Goal: Task Accomplishment & Management: Complete application form

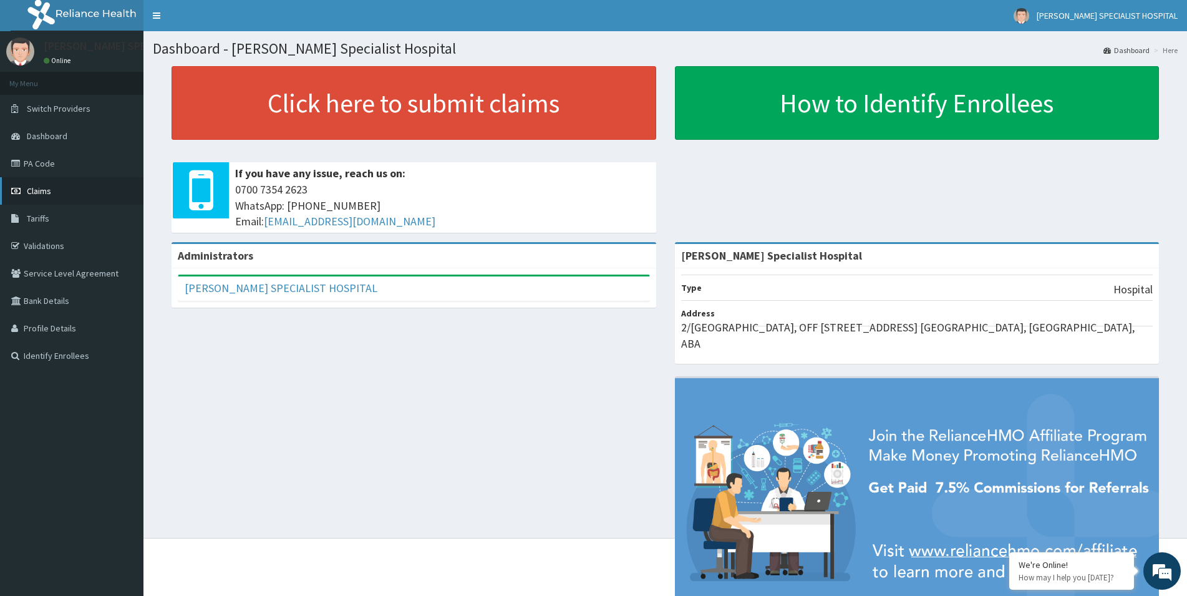
click at [30, 191] on span "Claims" at bounding box center [39, 190] width 24 height 11
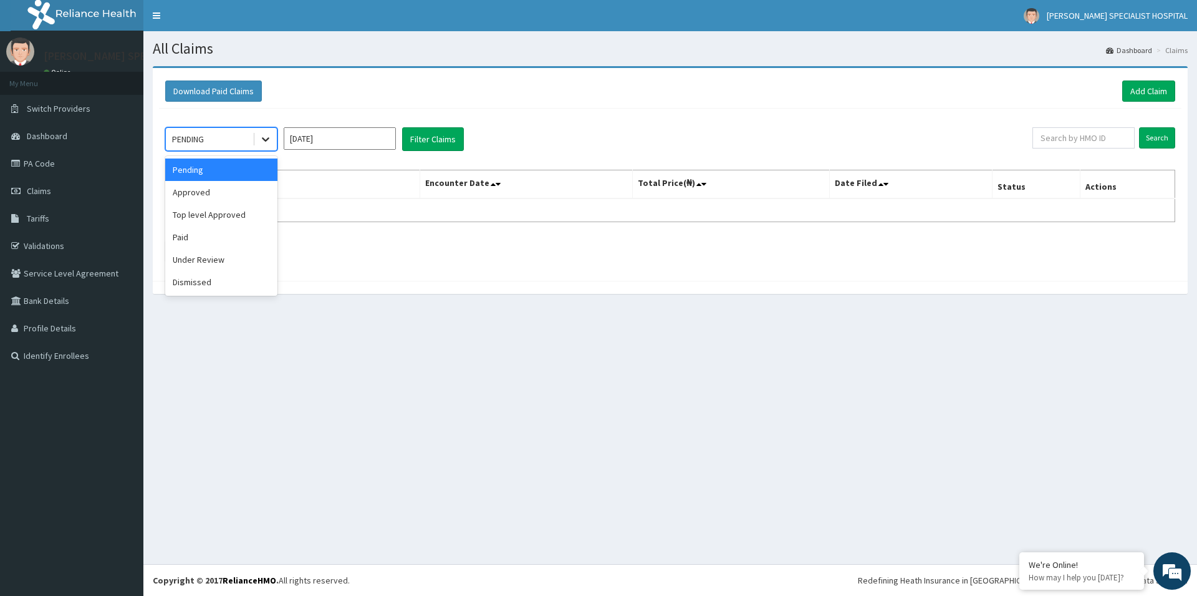
click at [267, 140] on icon at bounding box center [265, 140] width 7 height 4
click at [209, 244] on div "Paid" at bounding box center [221, 237] width 112 height 22
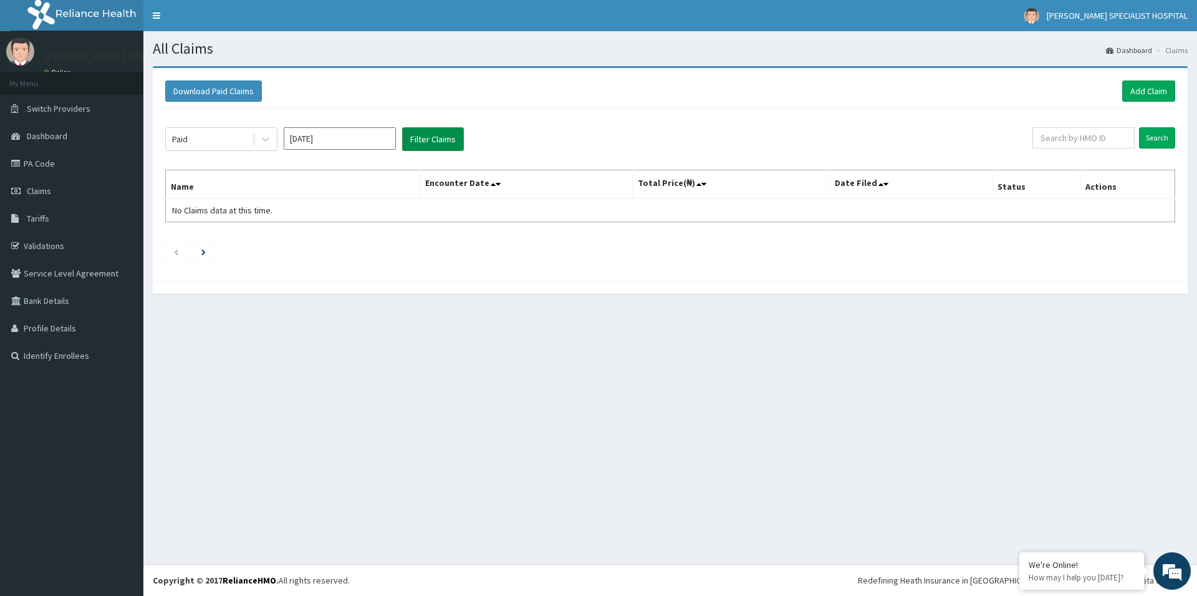
click at [445, 145] on button "Filter Claims" at bounding box center [433, 139] width 62 height 24
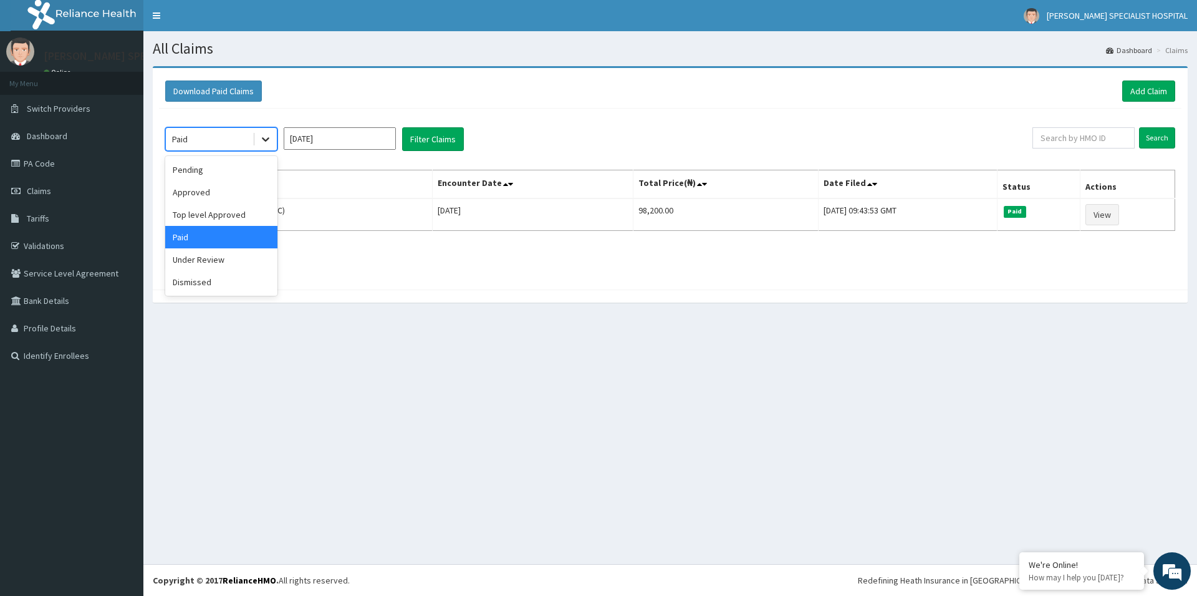
click at [264, 135] on icon at bounding box center [265, 139] width 12 height 12
click at [231, 258] on div "Under Review" at bounding box center [221, 259] width 112 height 22
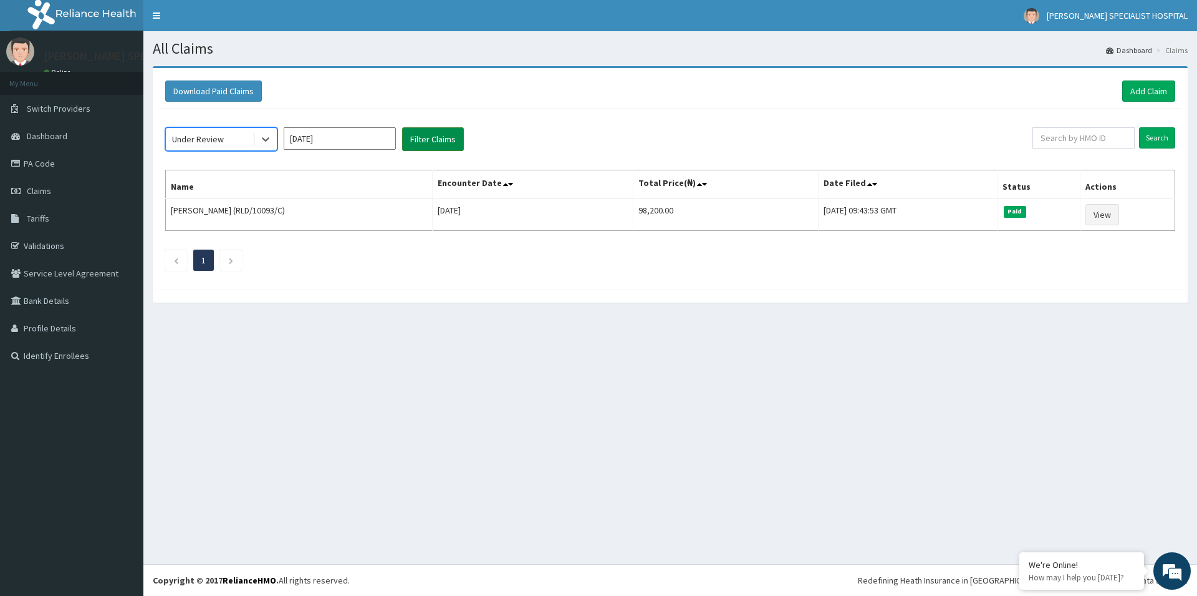
click at [430, 132] on button "Filter Claims" at bounding box center [433, 139] width 62 height 24
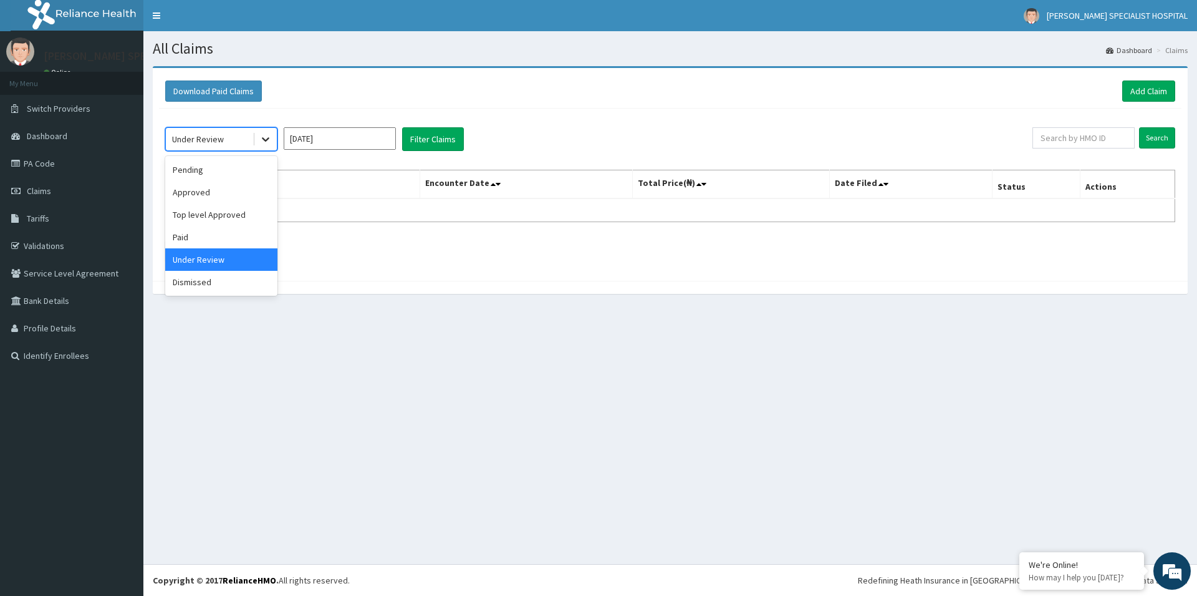
click at [261, 139] on icon at bounding box center [265, 139] width 12 height 12
click at [214, 279] on div "Dismissed" at bounding box center [221, 282] width 112 height 22
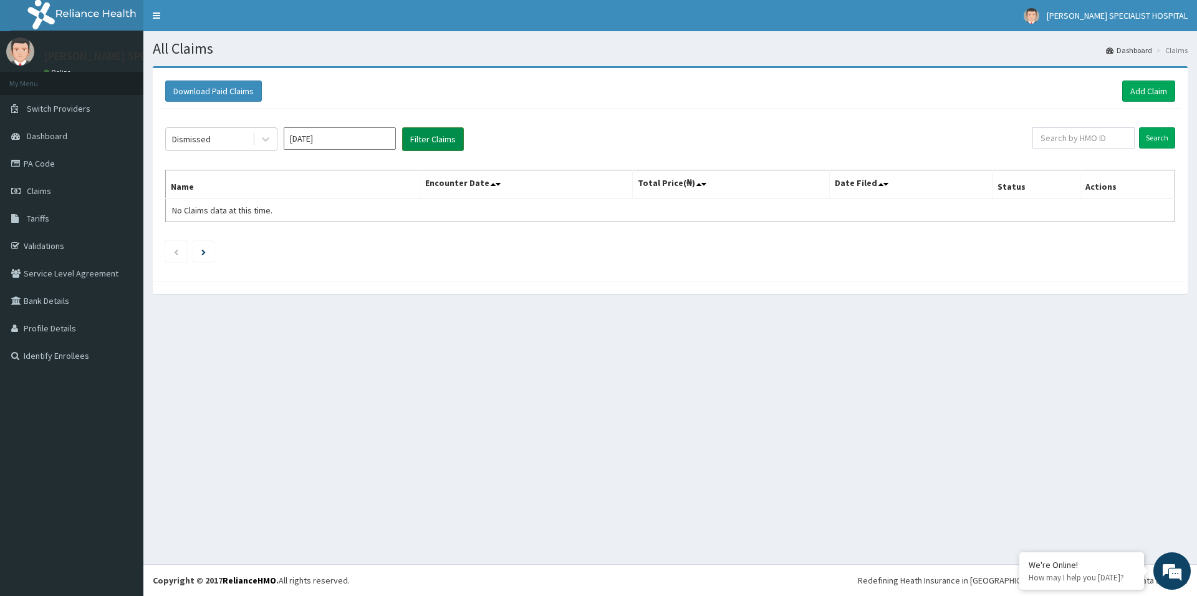
click at [432, 140] on button "Filter Claims" at bounding box center [433, 139] width 62 height 24
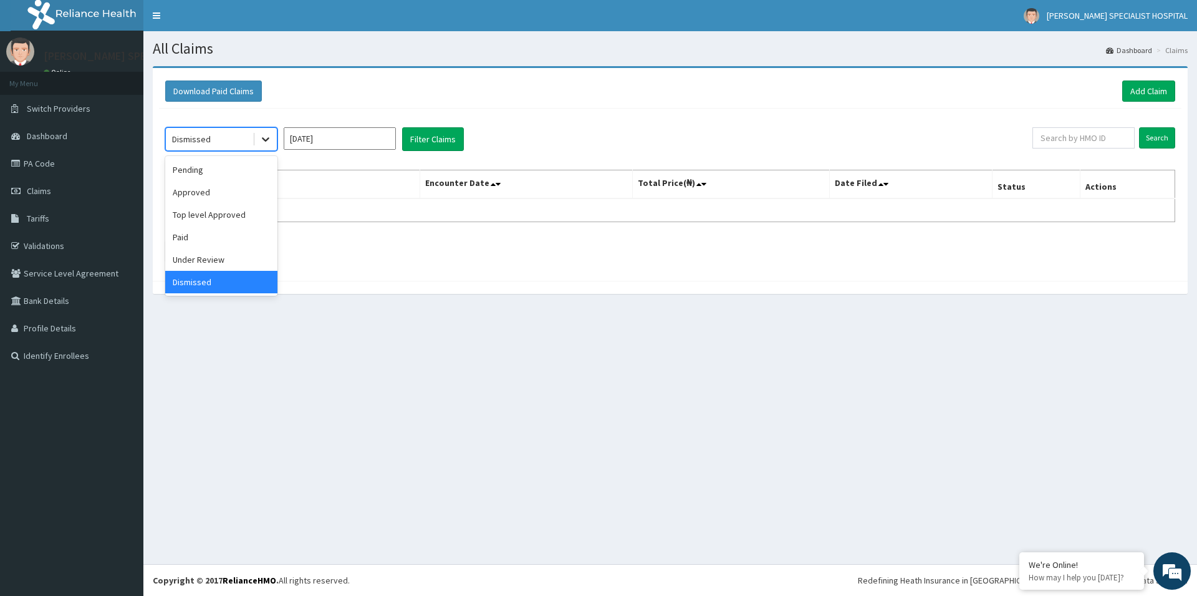
click at [262, 140] on icon at bounding box center [265, 139] width 12 height 12
click at [244, 190] on div "Approved" at bounding box center [221, 192] width 112 height 22
click at [443, 141] on button "Filter Claims" at bounding box center [433, 139] width 62 height 24
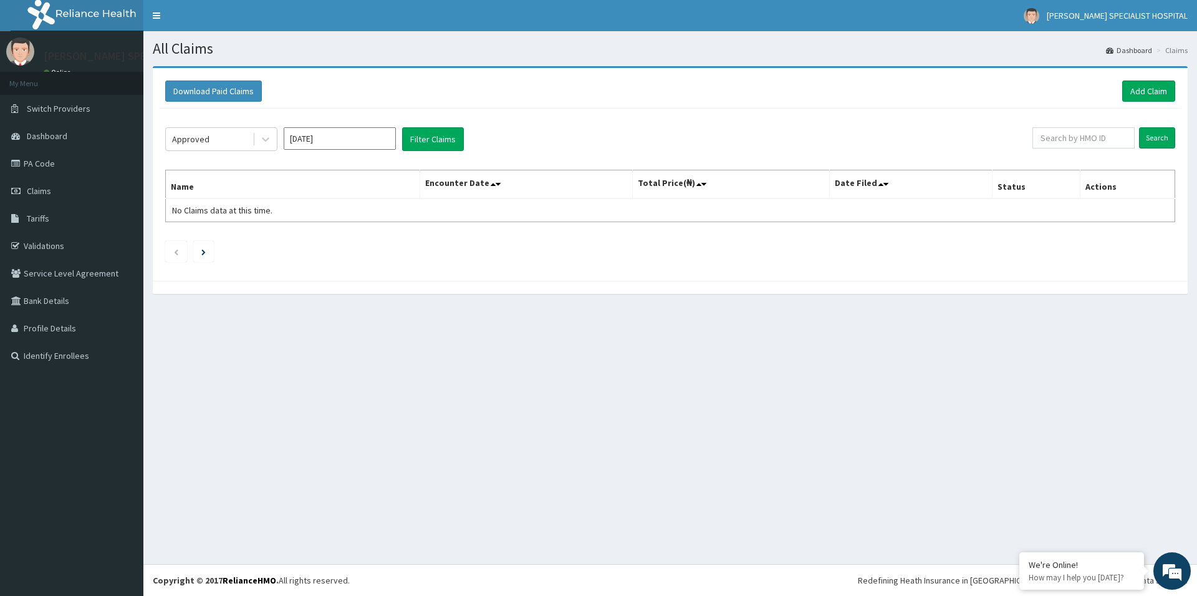
click at [353, 138] on input "Sep 2025" at bounding box center [340, 138] width 112 height 22
click at [348, 246] on div "Aug" at bounding box center [339, 242] width 25 height 23
type input "Aug 2025"
click at [428, 148] on button "Filter Claims" at bounding box center [433, 139] width 62 height 24
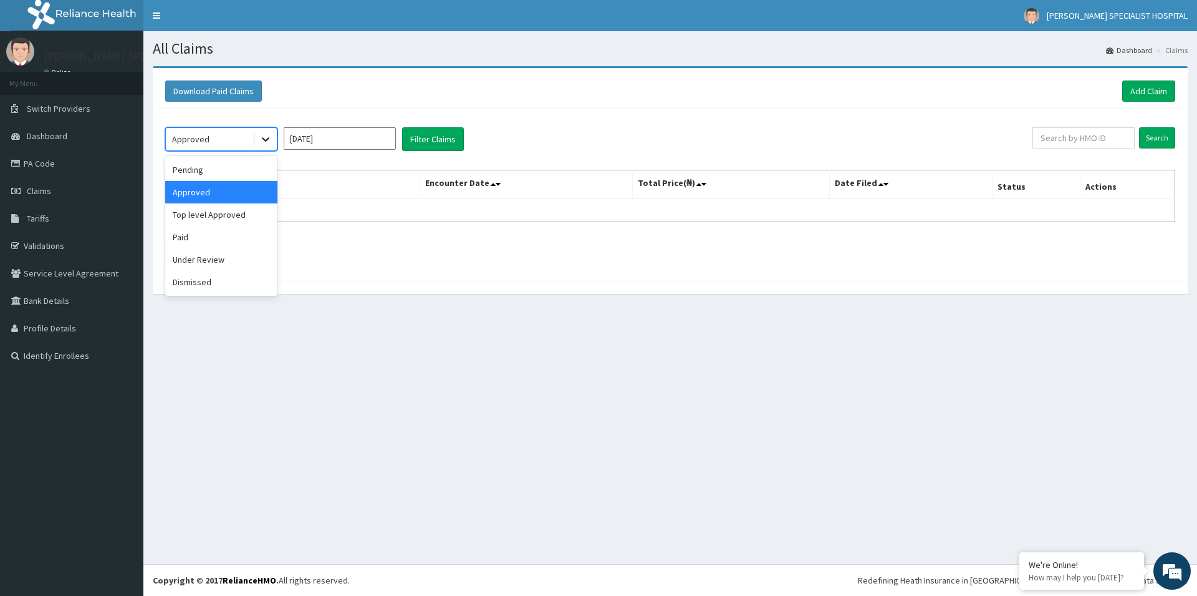
click at [274, 136] on div at bounding box center [265, 139] width 22 height 22
click at [225, 170] on div "Pending" at bounding box center [221, 169] width 112 height 22
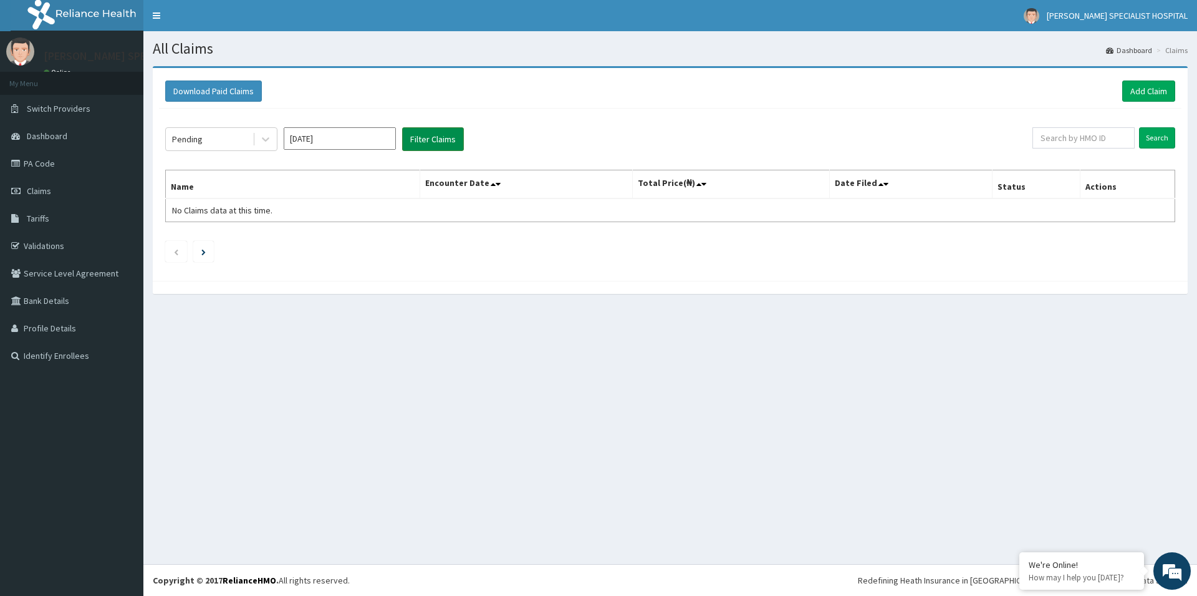
click at [428, 141] on button "Filter Claims" at bounding box center [433, 139] width 62 height 24
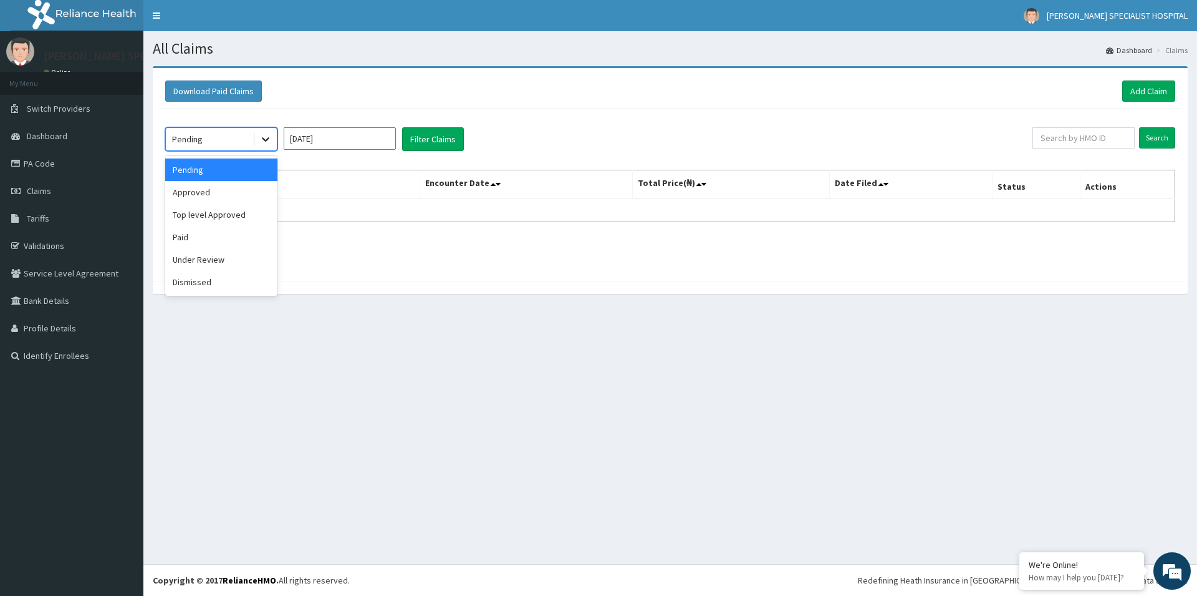
click at [265, 136] on icon at bounding box center [265, 139] width 12 height 12
drag, startPoint x: 243, startPoint y: 230, endPoint x: 276, endPoint y: 218, distance: 35.1
click at [243, 229] on div "Paid" at bounding box center [221, 237] width 112 height 22
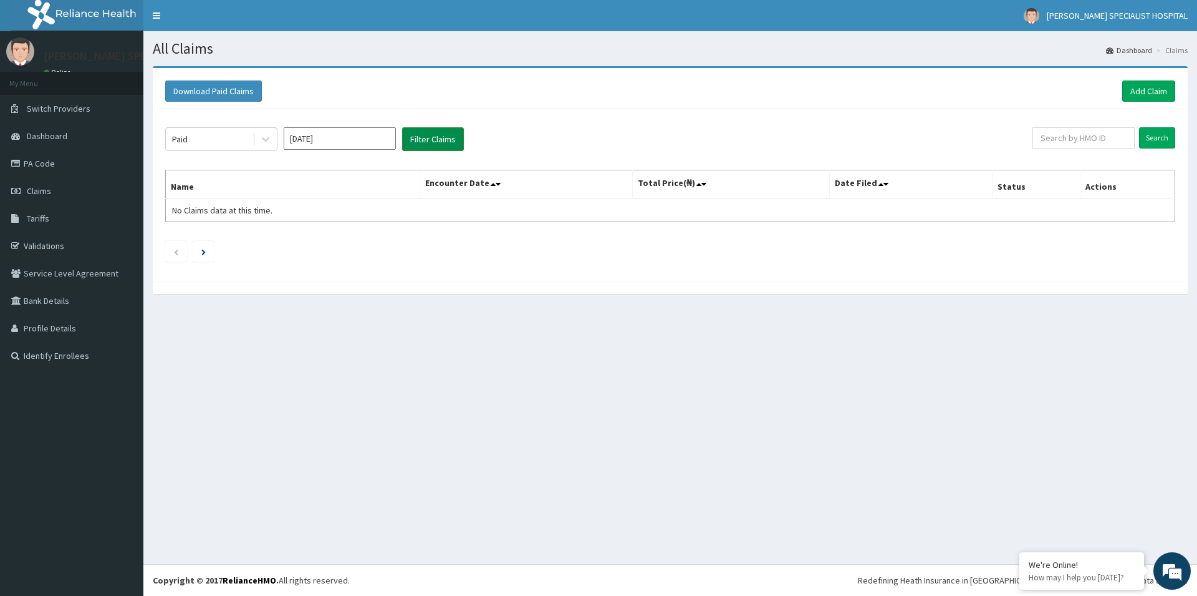
click at [461, 138] on button "Filter Claims" at bounding box center [433, 139] width 62 height 24
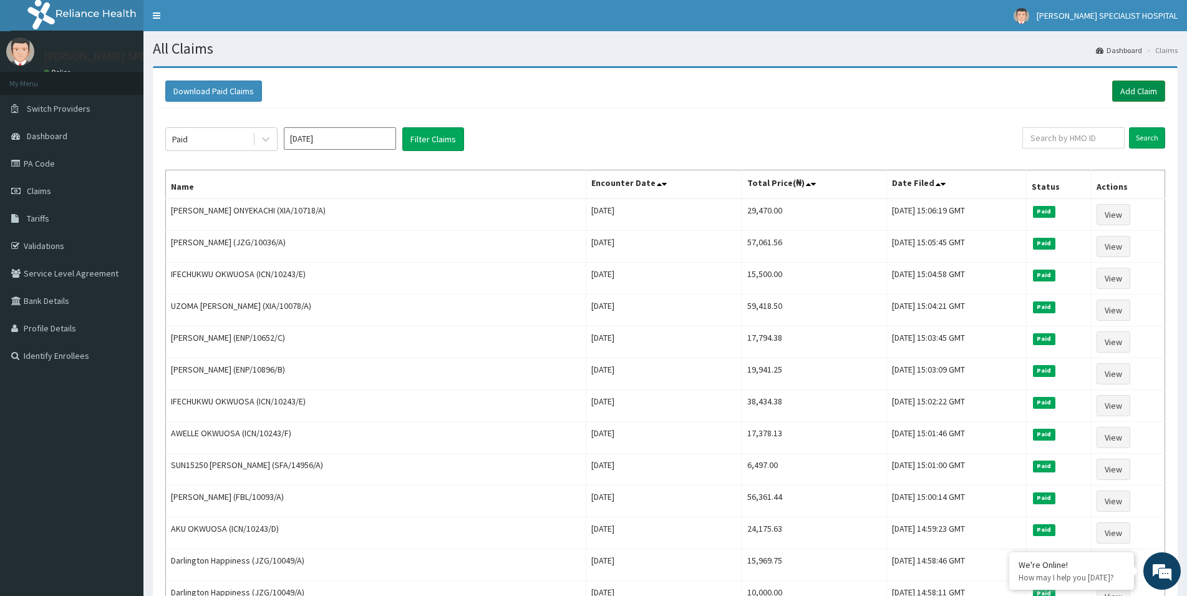
click at [1118, 92] on link "Add Claim" at bounding box center [1138, 90] width 53 height 21
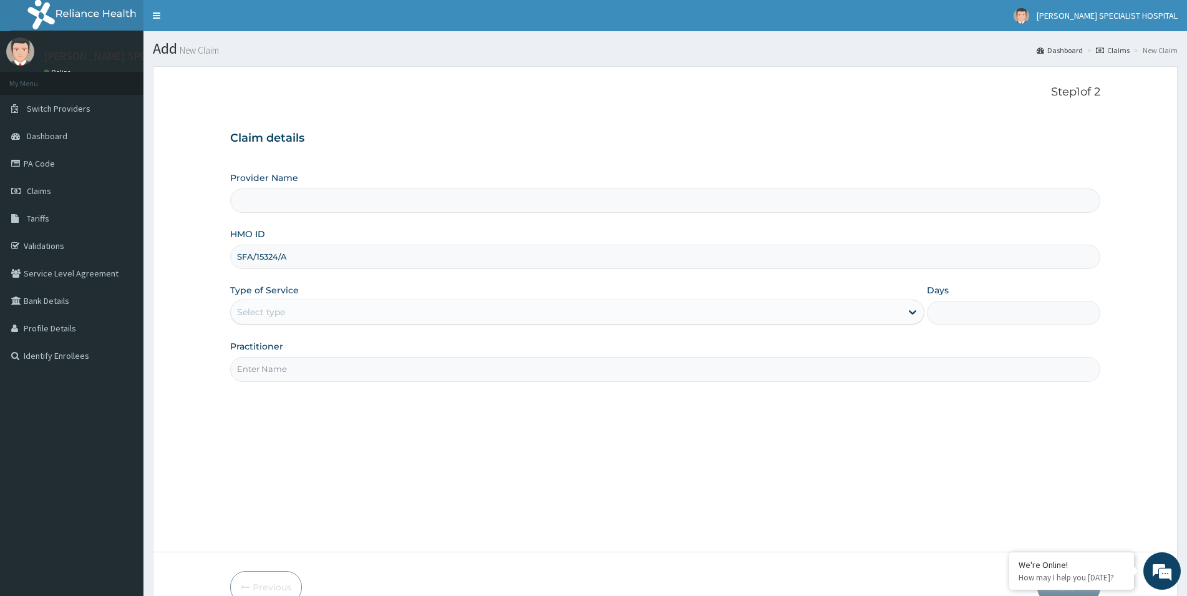
type input "SFA/15324/A"
click at [261, 314] on div "Select type" at bounding box center [261, 312] width 48 height 12
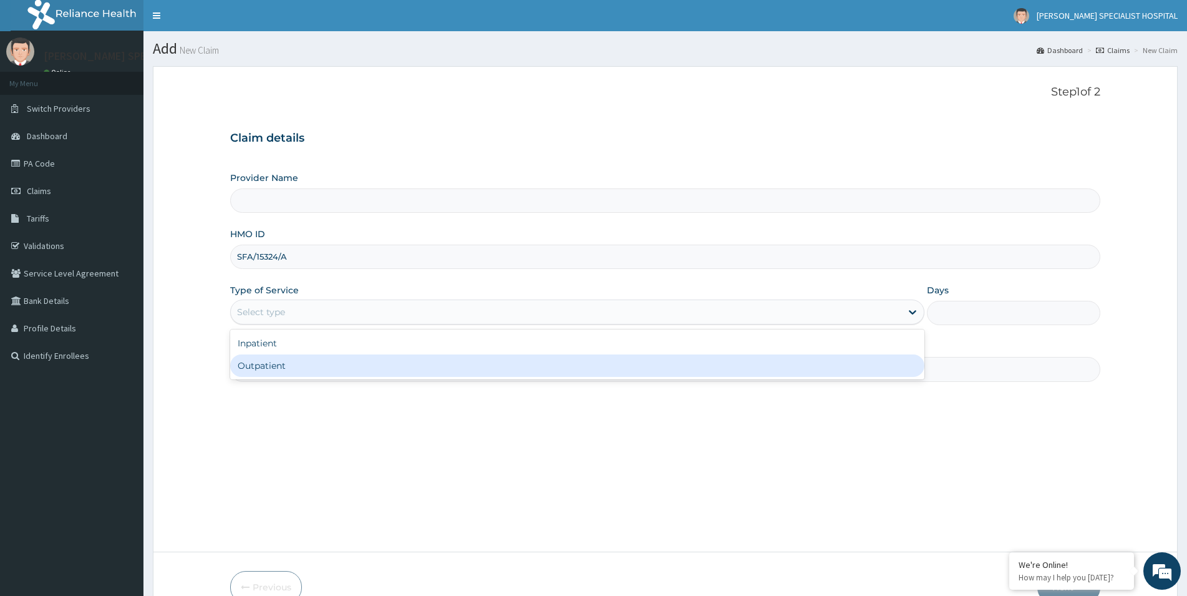
click at [249, 368] on div "Outpatient" at bounding box center [577, 365] width 694 height 22
type input "1"
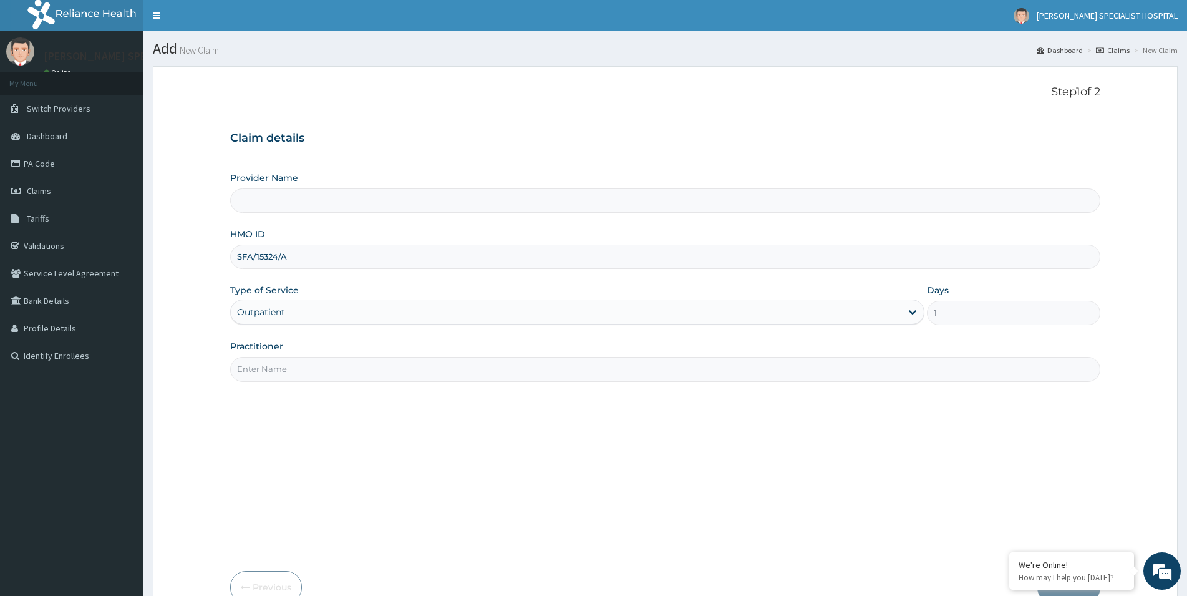
type input "[PERSON_NAME] Specialist Hospital"
click at [271, 379] on input "Practitioner" at bounding box center [665, 369] width 870 height 24
paste input "SIMEONE HOSPITAL"
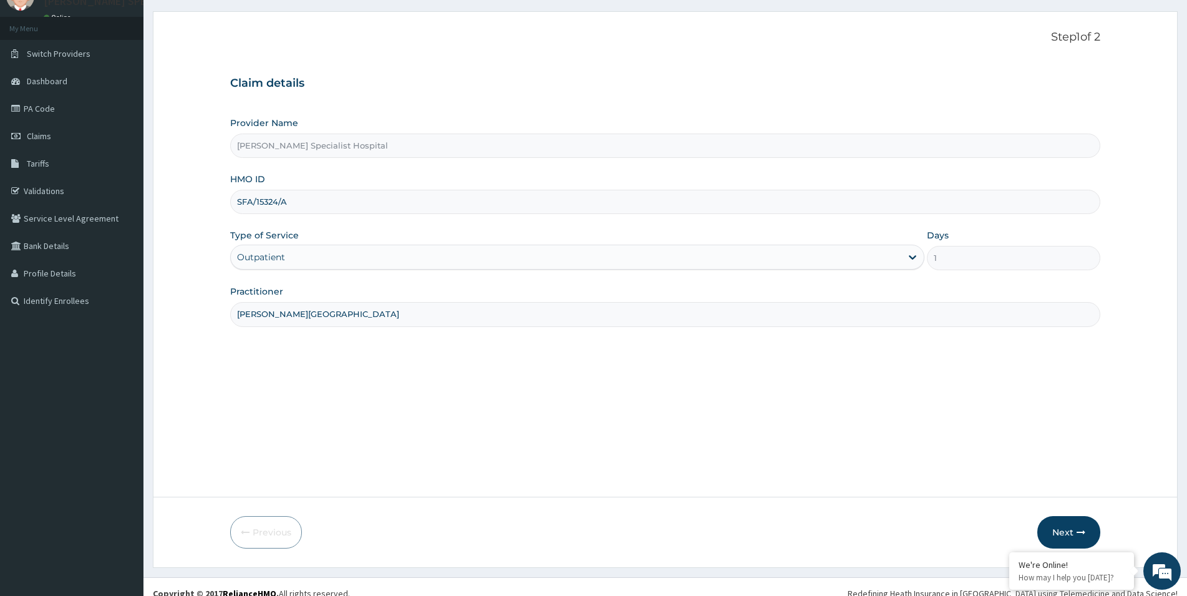
scroll to position [68, 0]
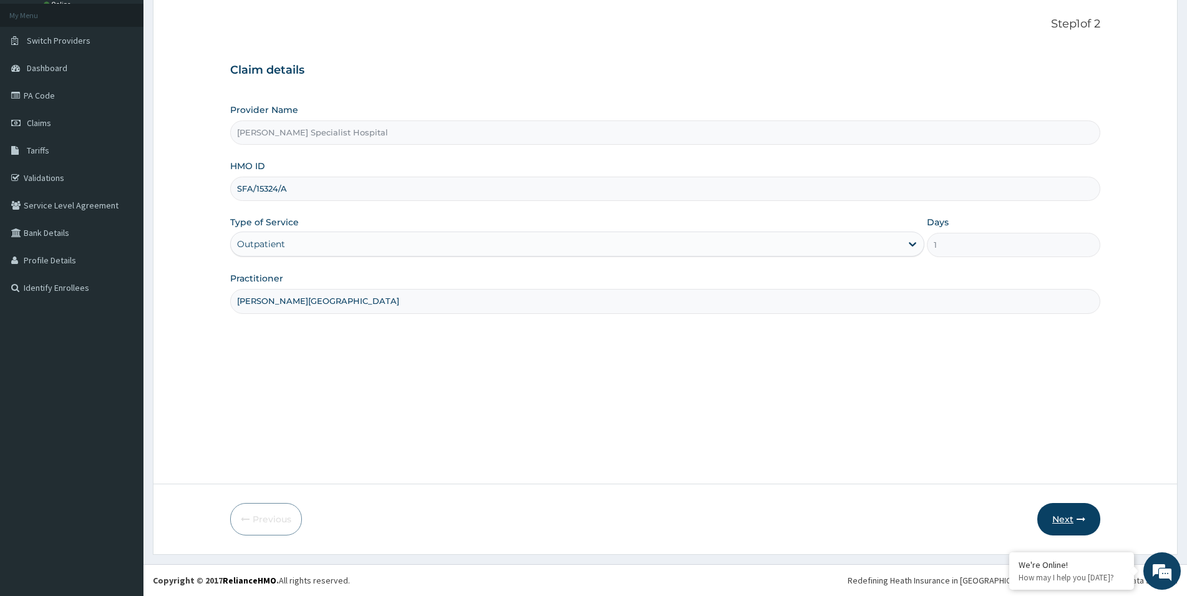
type input "SIMEONE HOSPITAL"
click at [1048, 513] on button "Next" at bounding box center [1068, 519] width 63 height 32
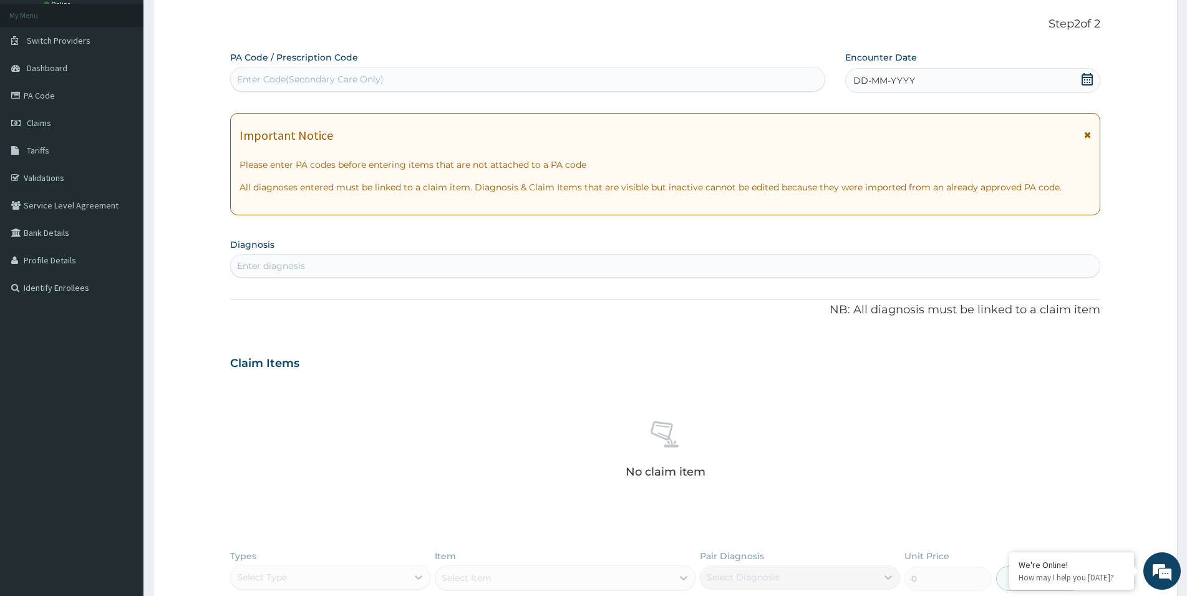
click at [254, 81] on div "Enter Code(Secondary Care Only)" at bounding box center [310, 79] width 147 height 12
paste input "PA/54FF28"
type input "PA/54FF28"
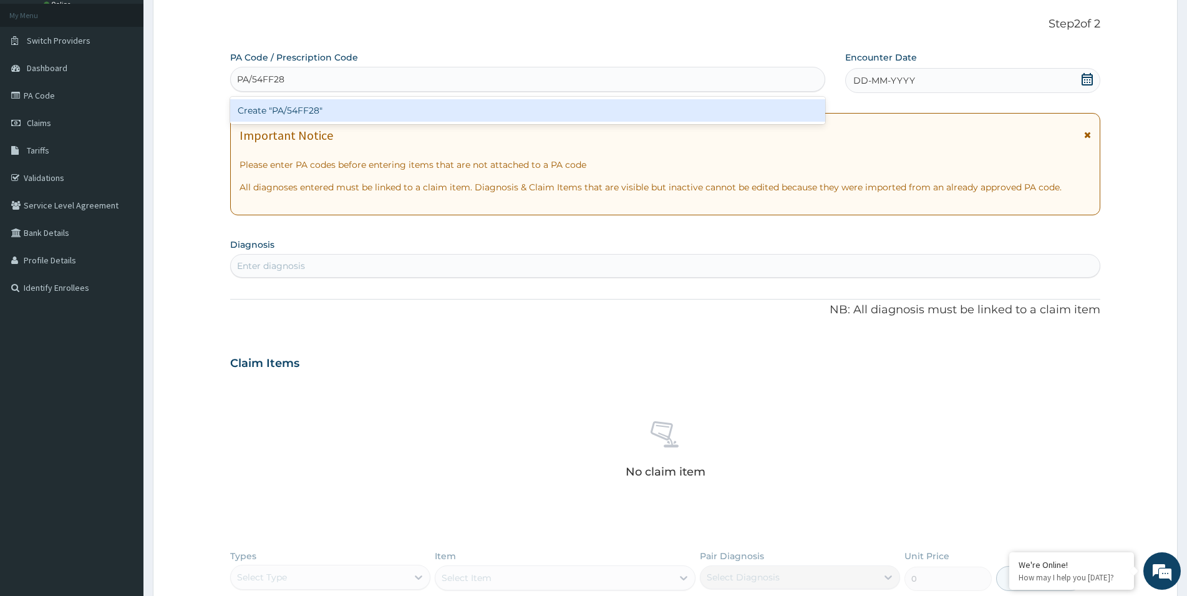
click at [358, 110] on div "Create "PA/54FF28"" at bounding box center [527, 110] width 595 height 22
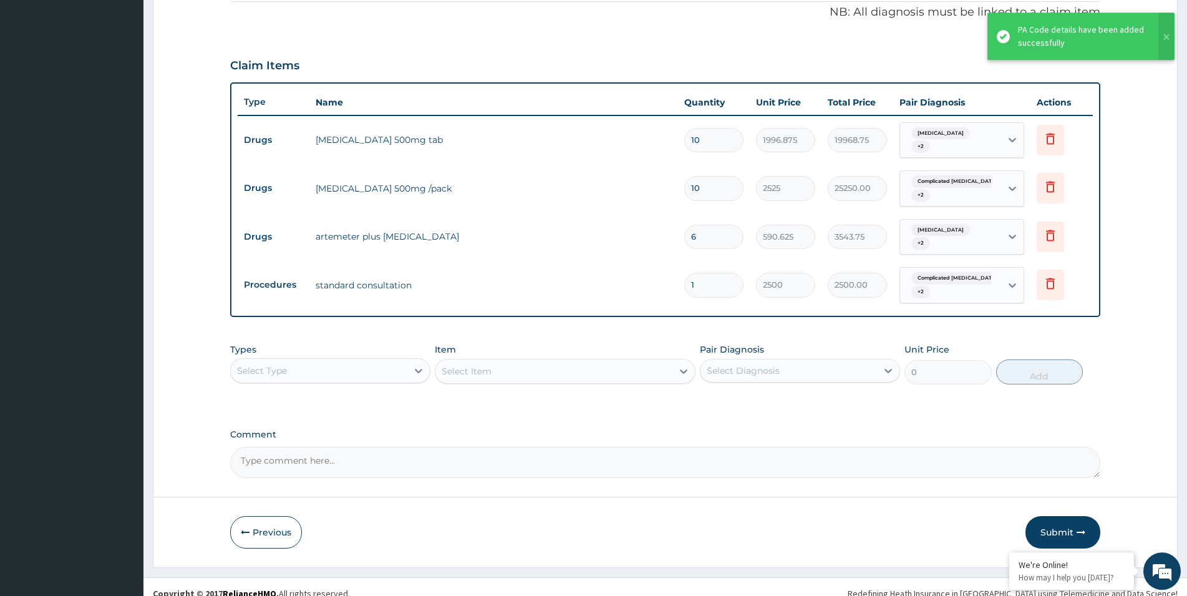
scroll to position [372, 0]
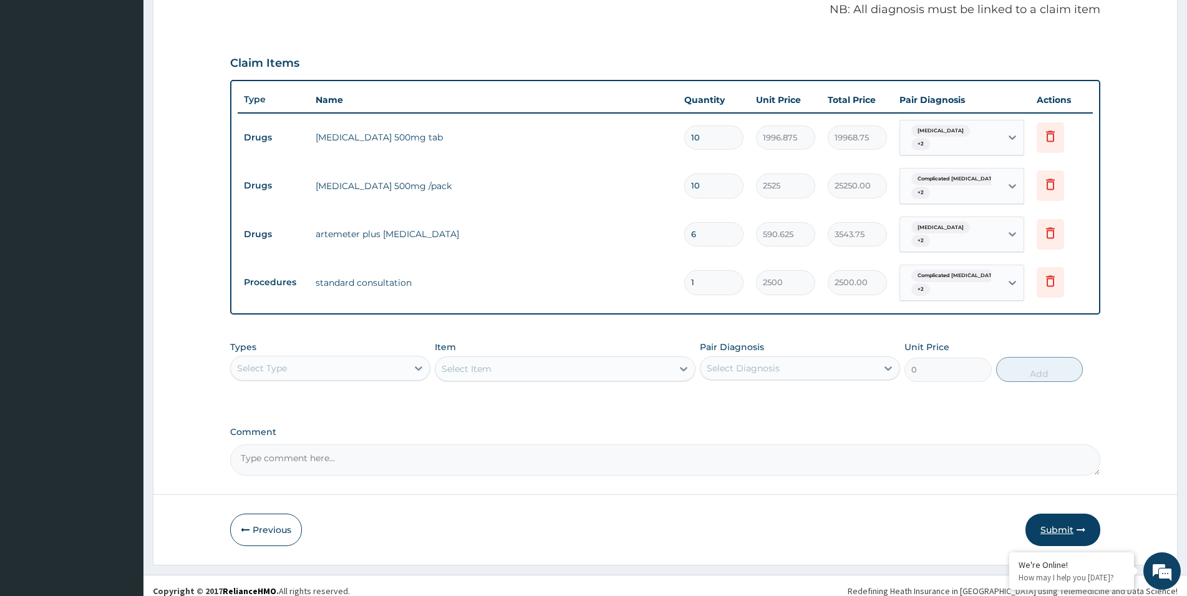
click at [1071, 514] on button "Submit" at bounding box center [1062, 529] width 75 height 32
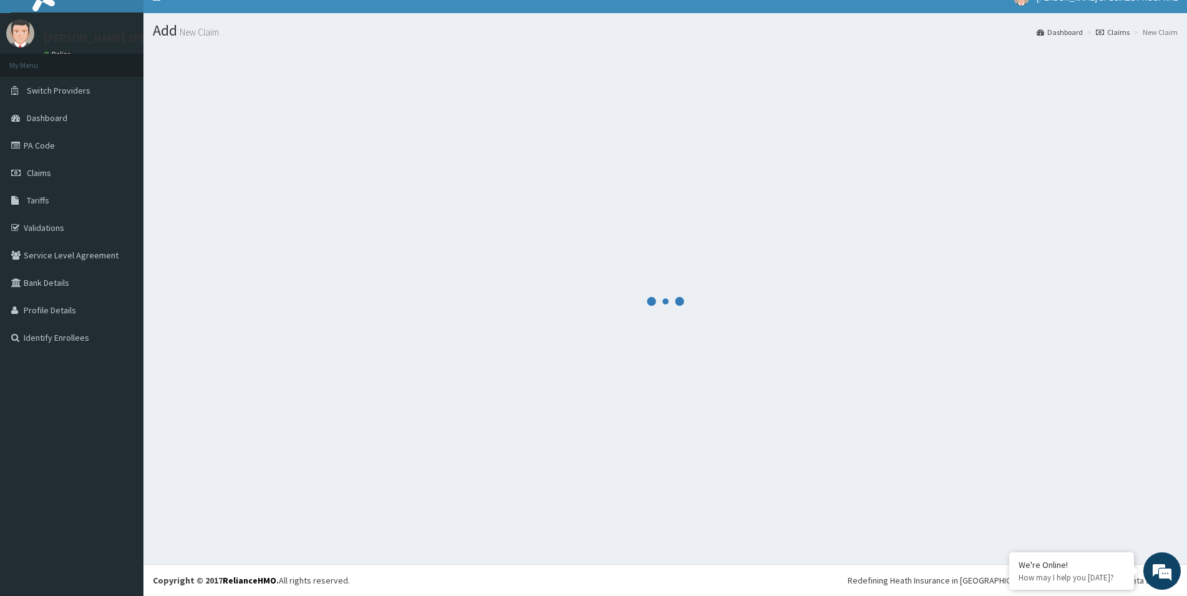
scroll to position [18, 0]
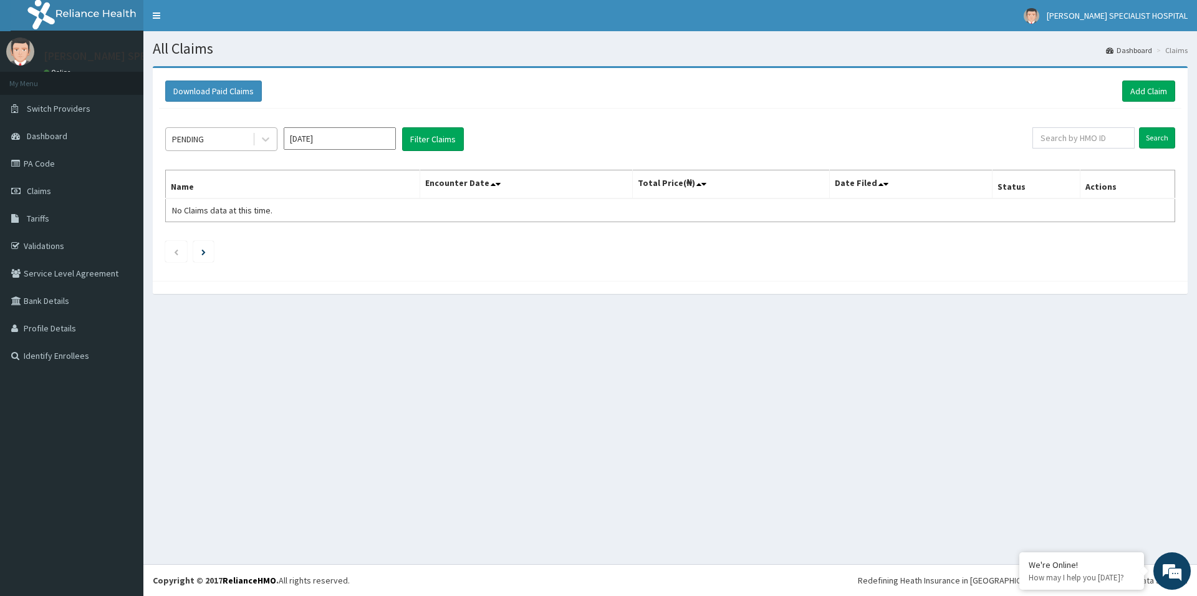
click at [245, 141] on div "PENDING" at bounding box center [209, 139] width 87 height 20
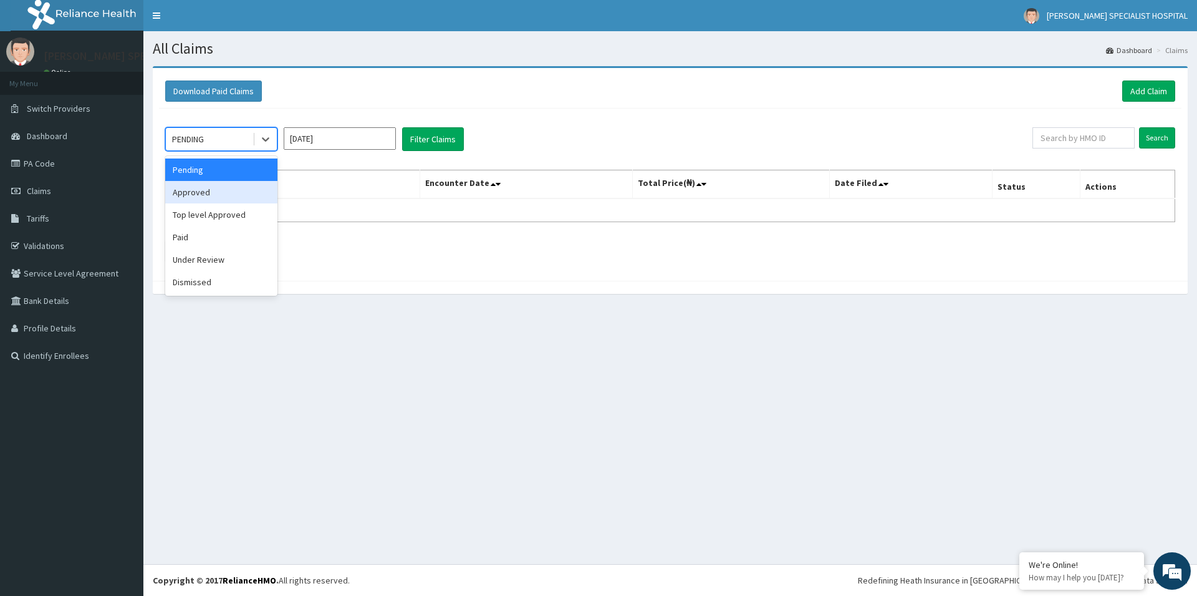
click at [208, 191] on div "Approved" at bounding box center [221, 192] width 112 height 22
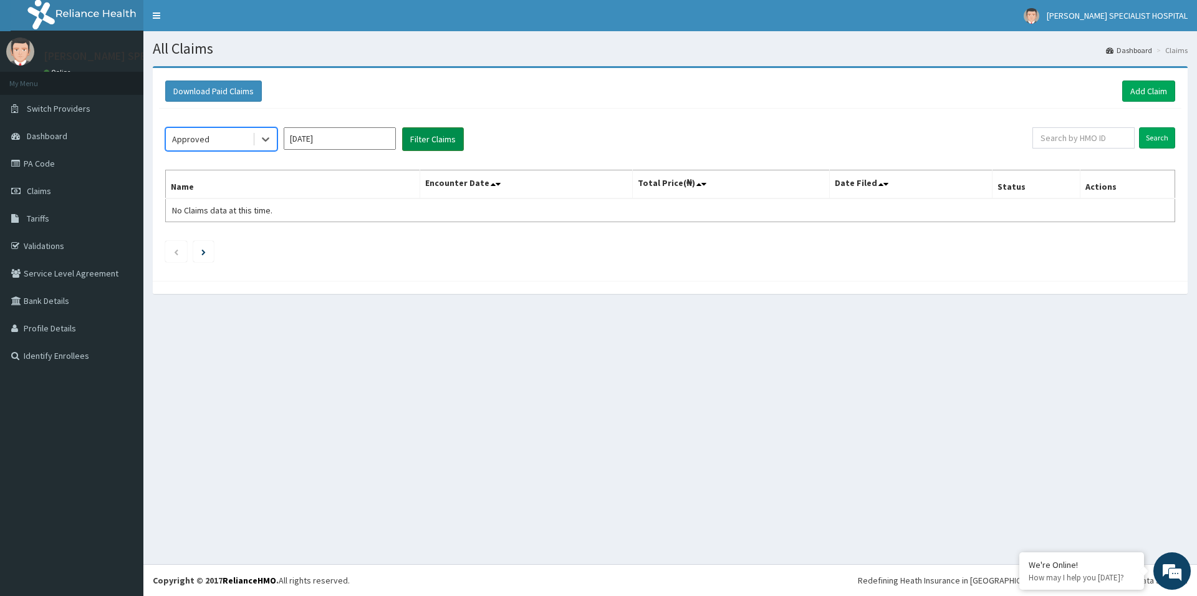
click at [443, 137] on button "Filter Claims" at bounding box center [433, 139] width 62 height 24
click at [1139, 92] on link "Add Claim" at bounding box center [1148, 90] width 53 height 21
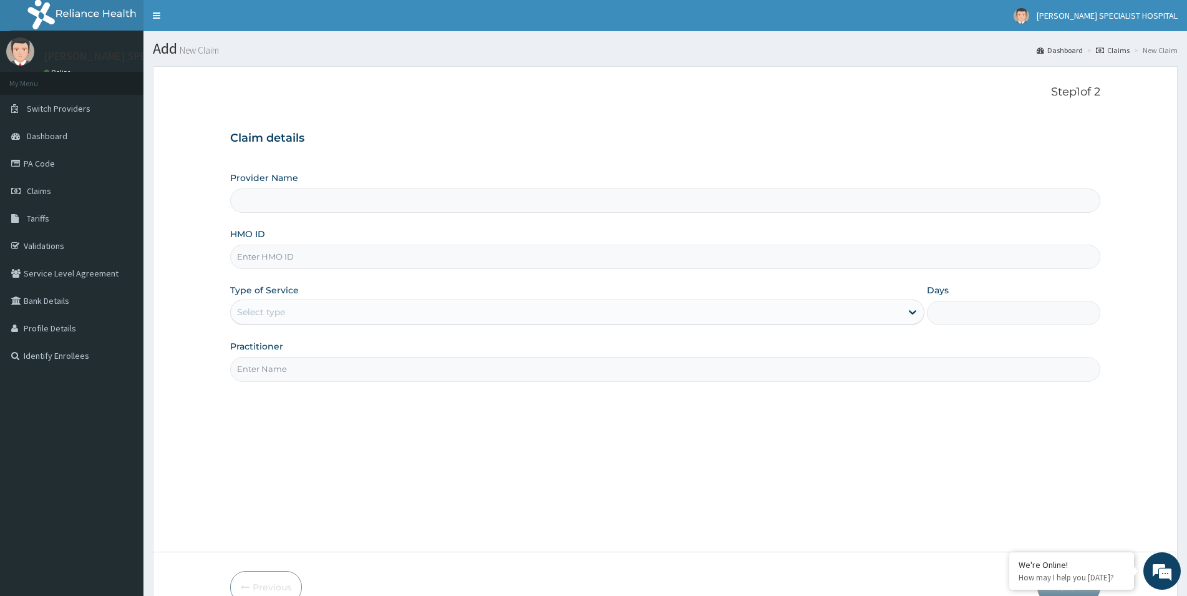
click at [266, 260] on input "HMO ID" at bounding box center [665, 256] width 870 height 24
type input "FEG/10043/A"
type input "Simeone Specialist Hospital"
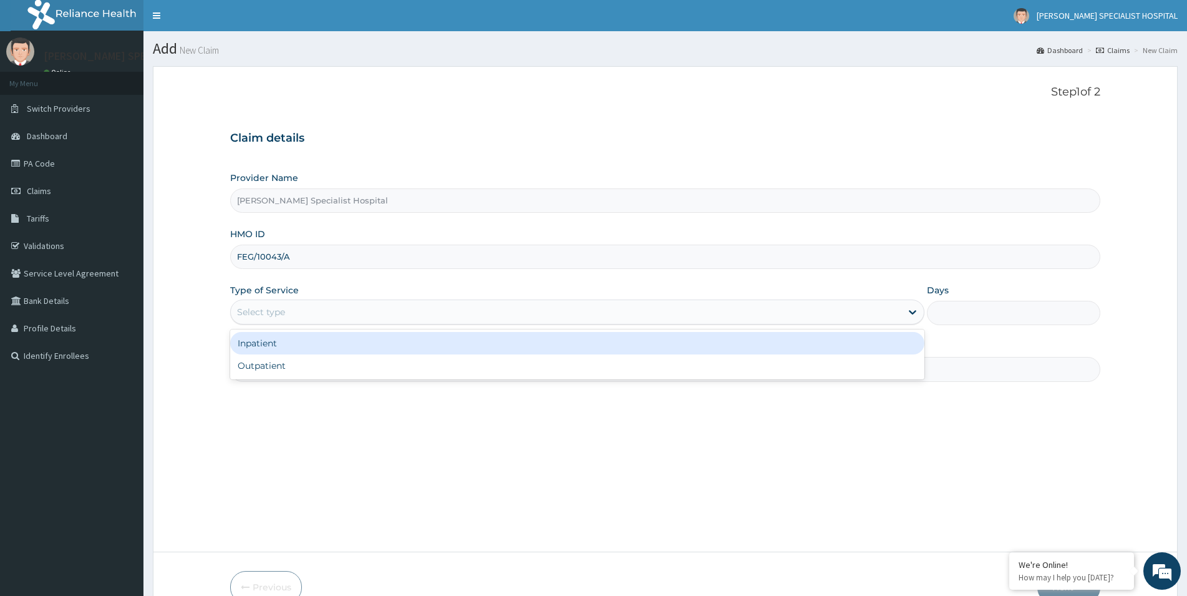
click at [268, 312] on div "Select type" at bounding box center [261, 312] width 48 height 12
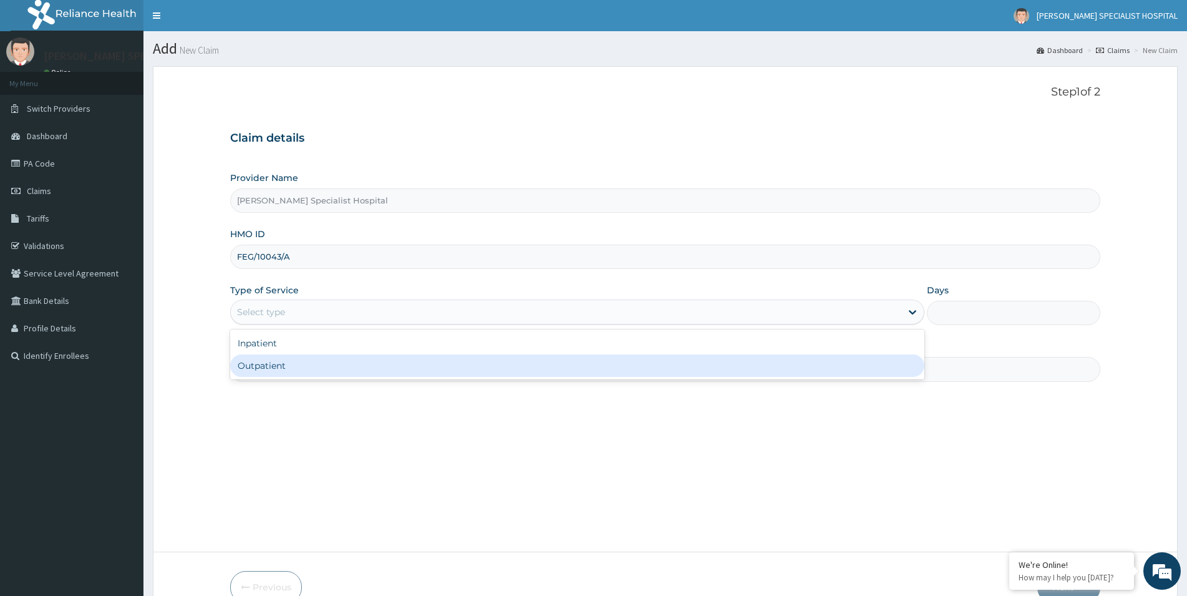
click at [256, 364] on div "Outpatient" at bounding box center [577, 365] width 694 height 22
type input "1"
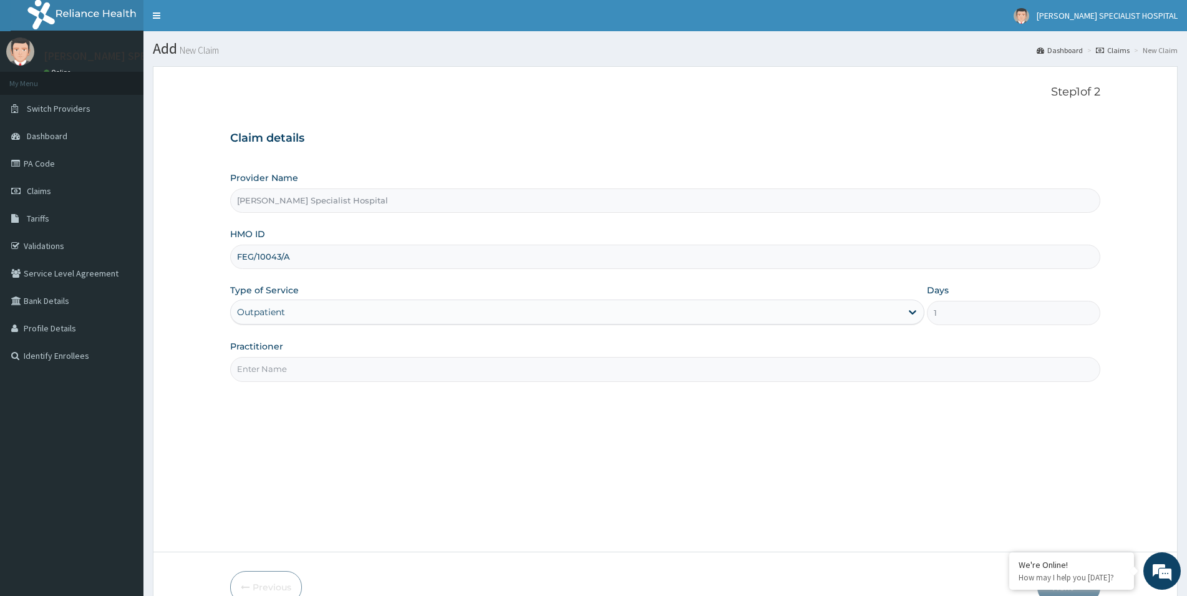
click at [342, 356] on div "Practitioner" at bounding box center [665, 360] width 870 height 41
click at [339, 367] on input "Practitioner" at bounding box center [665, 369] width 870 height 24
paste input "[PERSON_NAME][GEOGRAPHIC_DATA]"
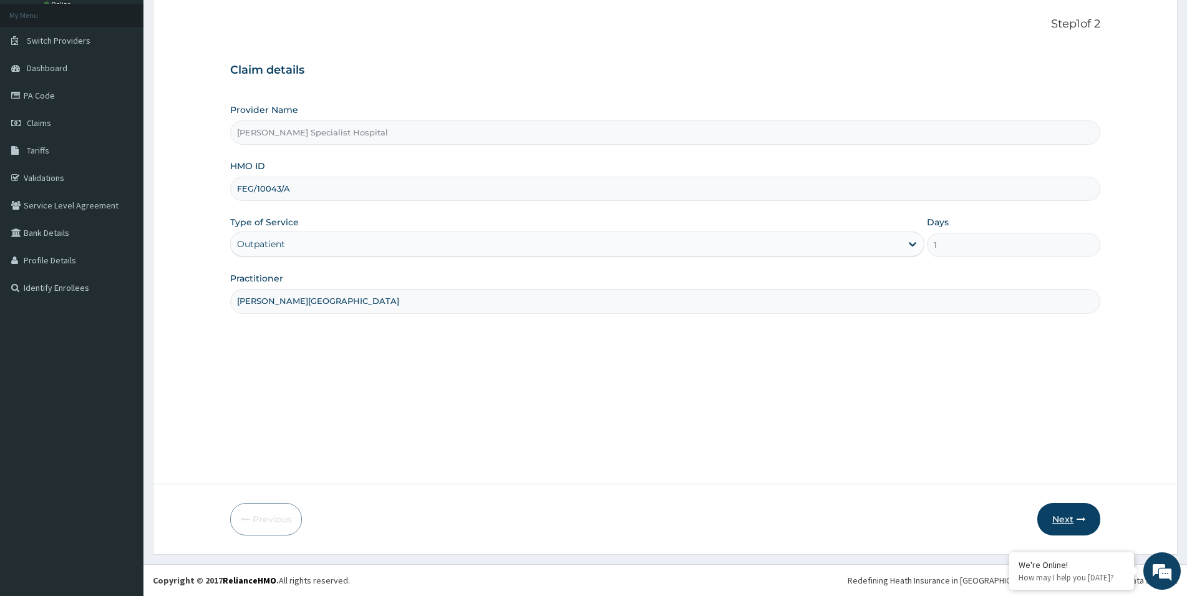
type input "[PERSON_NAME][GEOGRAPHIC_DATA]"
click at [1066, 516] on button "Next" at bounding box center [1068, 519] width 63 height 32
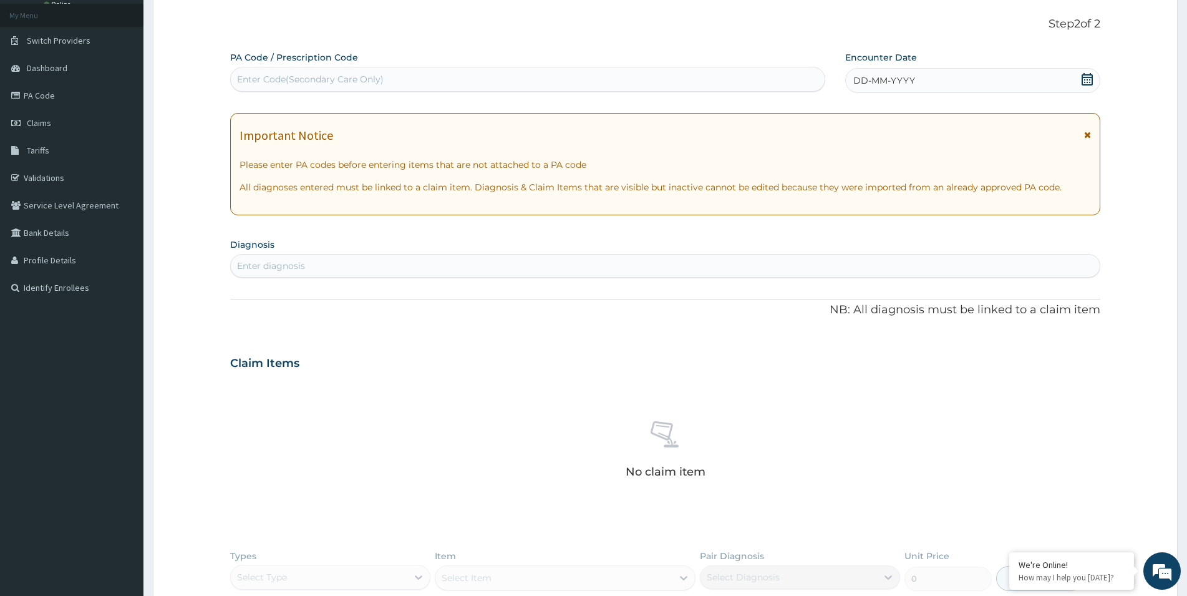
click at [262, 79] on div "Enter Code(Secondary Care Only)" at bounding box center [310, 79] width 147 height 12
paste input "PA/E93F9F"
type input "PA/E93F9F"
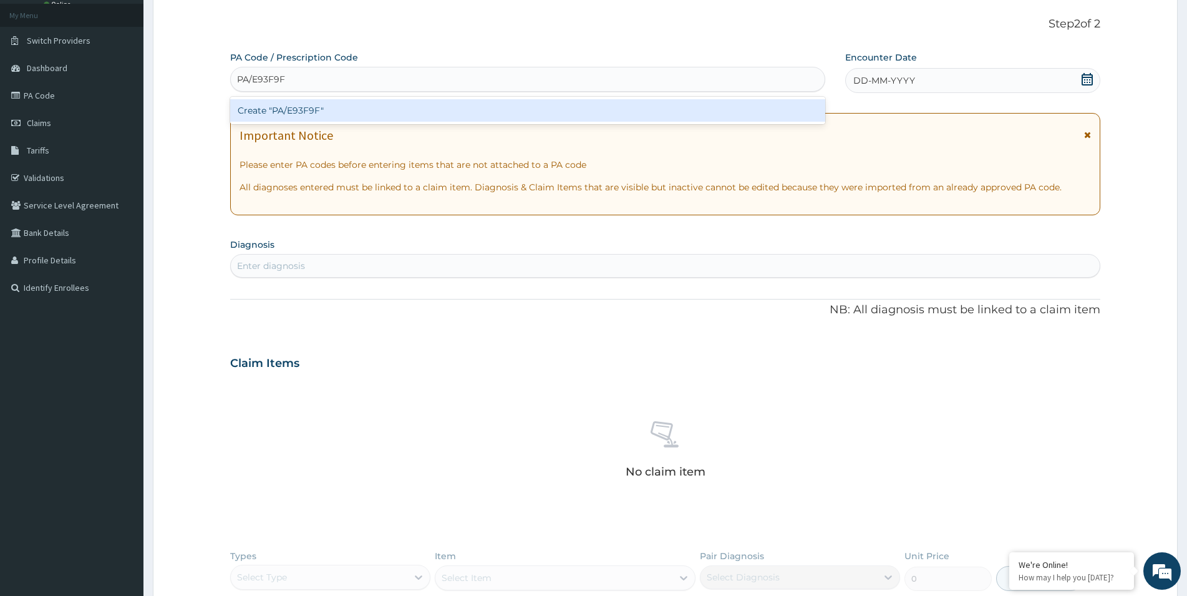
scroll to position [0, 0]
click at [297, 102] on div "Create "PA/E93F9F"" at bounding box center [527, 110] width 595 height 22
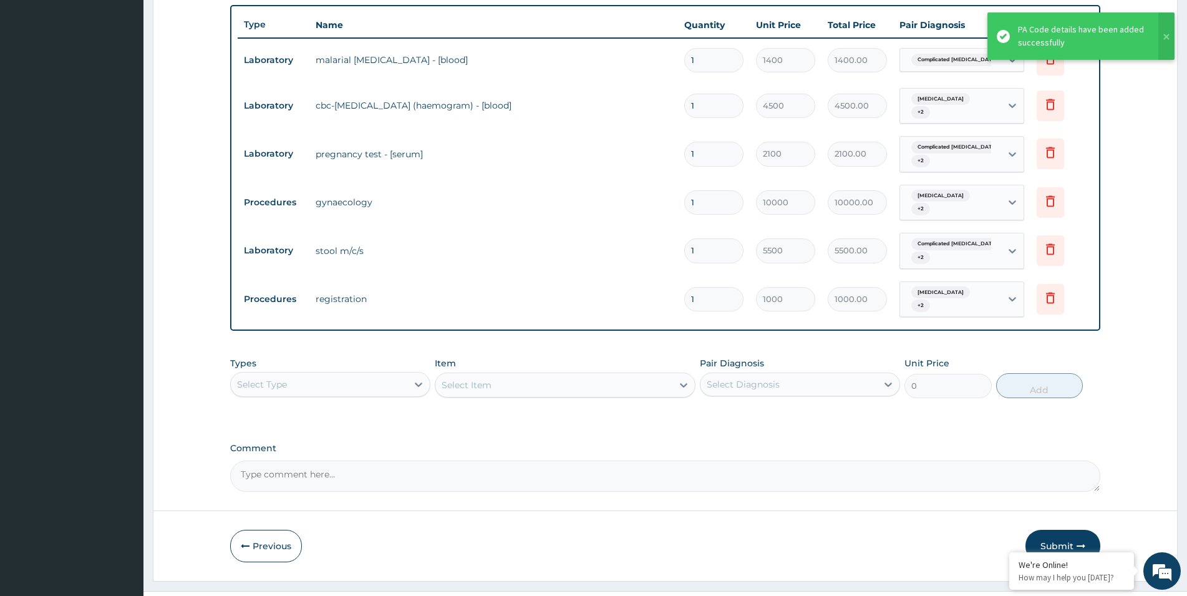
scroll to position [463, 0]
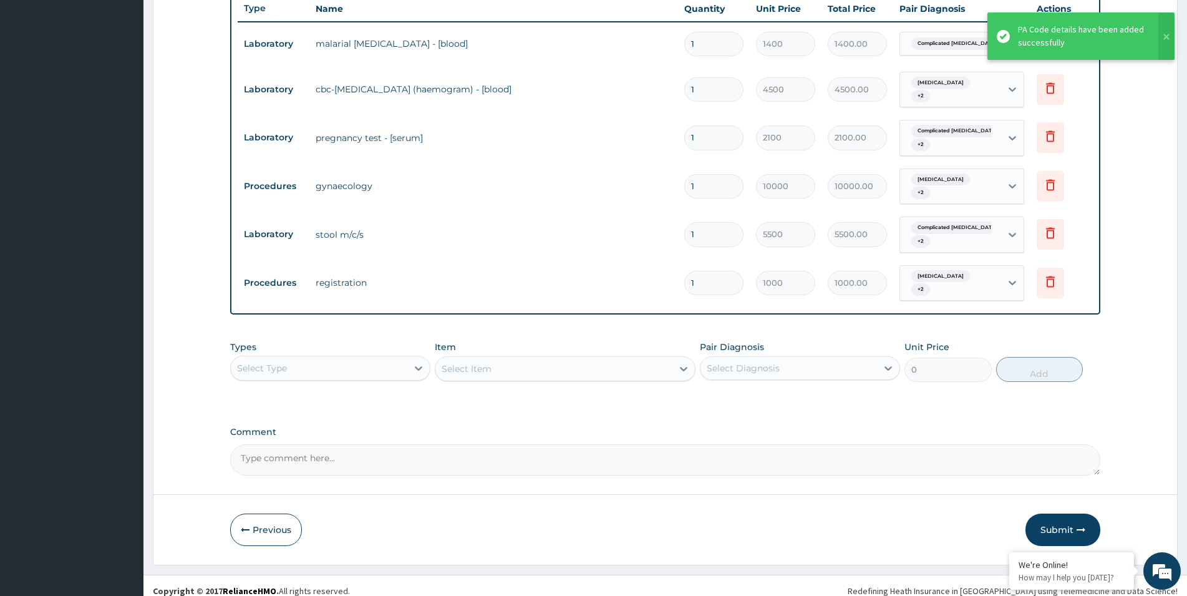
drag, startPoint x: 1056, startPoint y: 516, endPoint x: 384, endPoint y: 22, distance: 834.7
click at [1051, 517] on button "Submit" at bounding box center [1062, 529] width 75 height 32
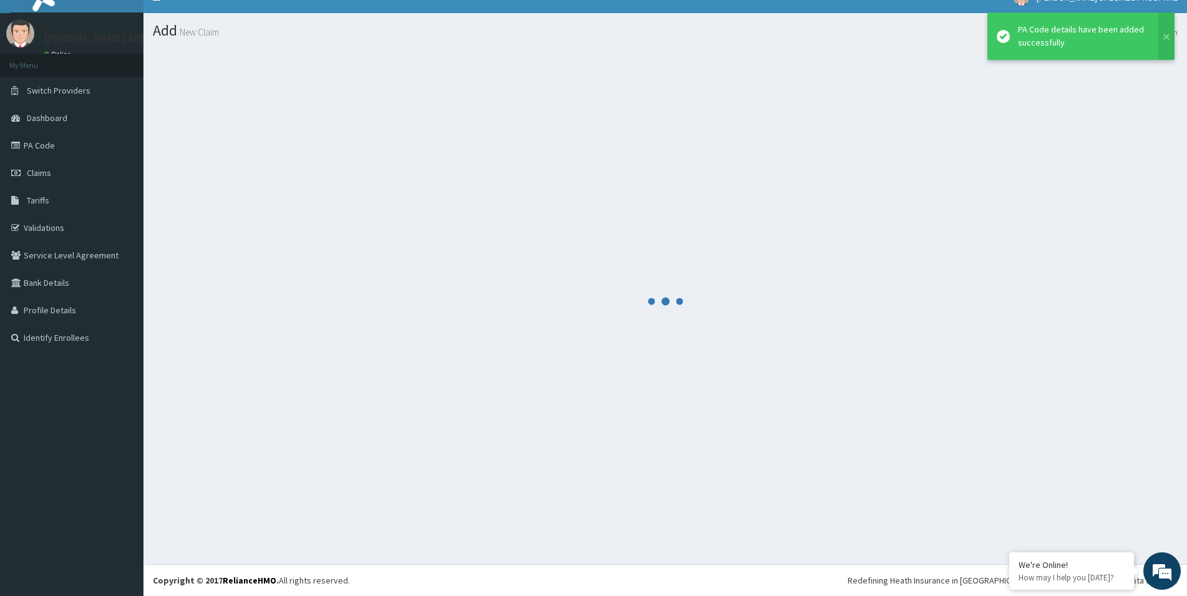
scroll to position [18, 0]
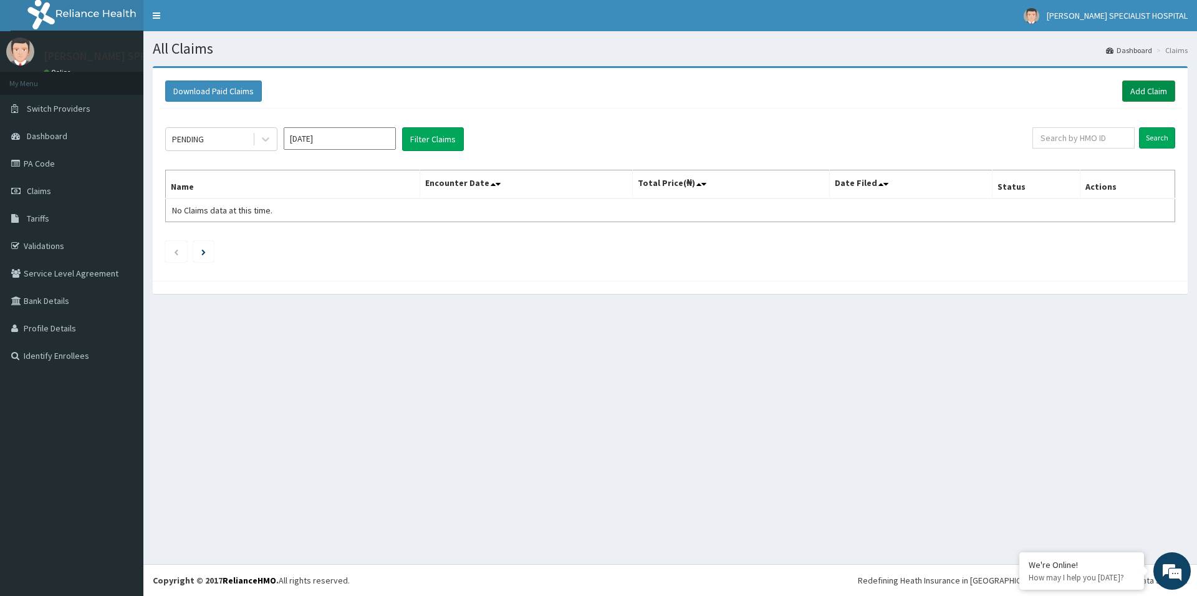
click at [1144, 89] on link "Add Claim" at bounding box center [1148, 90] width 53 height 21
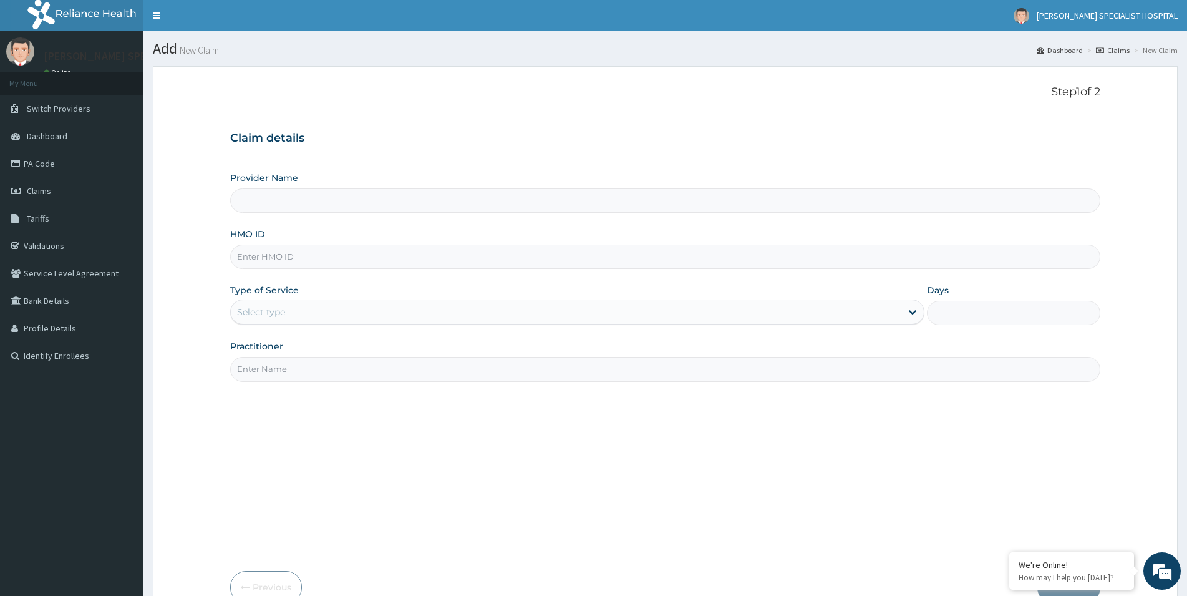
click at [266, 256] on input "HMO ID" at bounding box center [665, 256] width 870 height 24
type input "FEG/10012/A"
click at [284, 312] on div "Select type" at bounding box center [261, 312] width 48 height 12
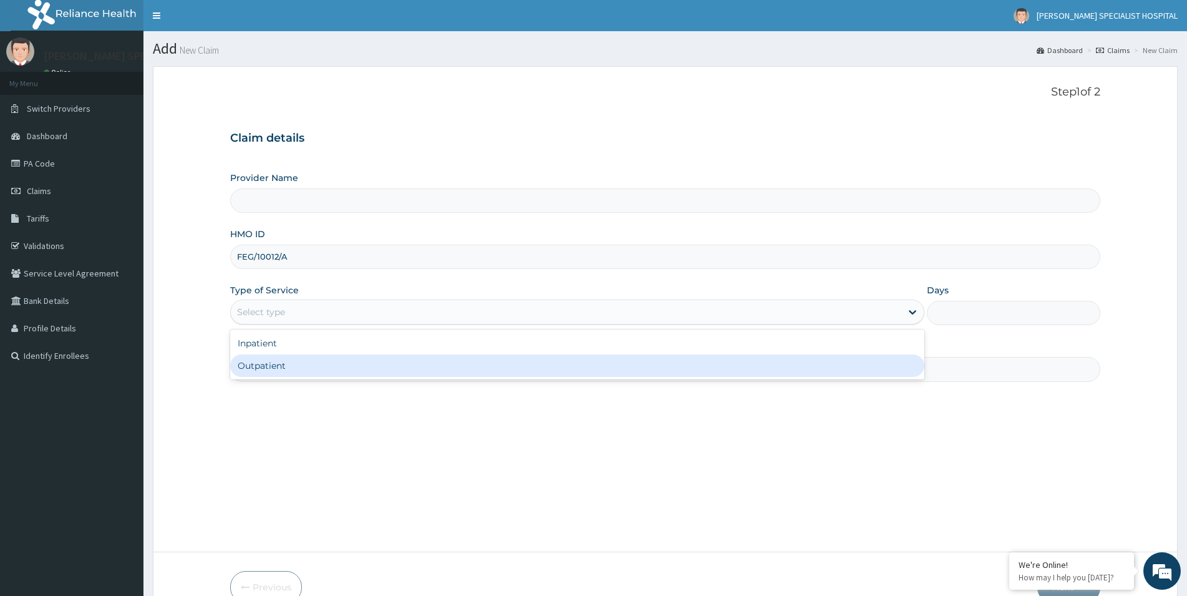
type input "[PERSON_NAME] Specialist Hospital"
click at [276, 365] on div "Outpatient" at bounding box center [577, 365] width 694 height 22
type input "1"
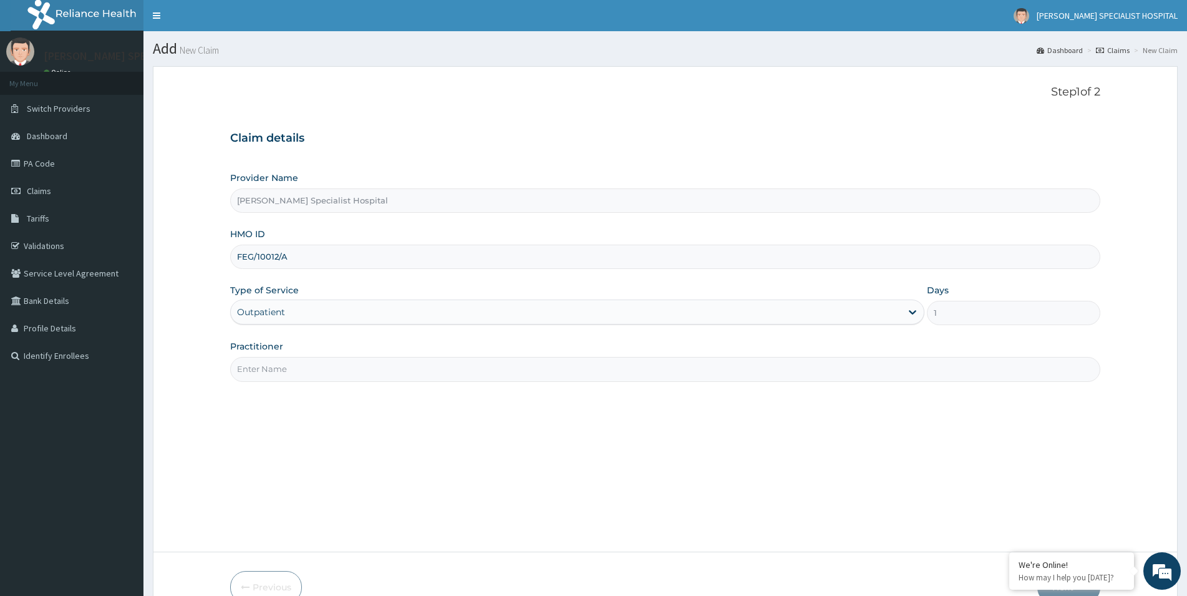
click at [349, 359] on input "Practitioner" at bounding box center [665, 369] width 870 height 24
paste input "[PERSON_NAME][GEOGRAPHIC_DATA]"
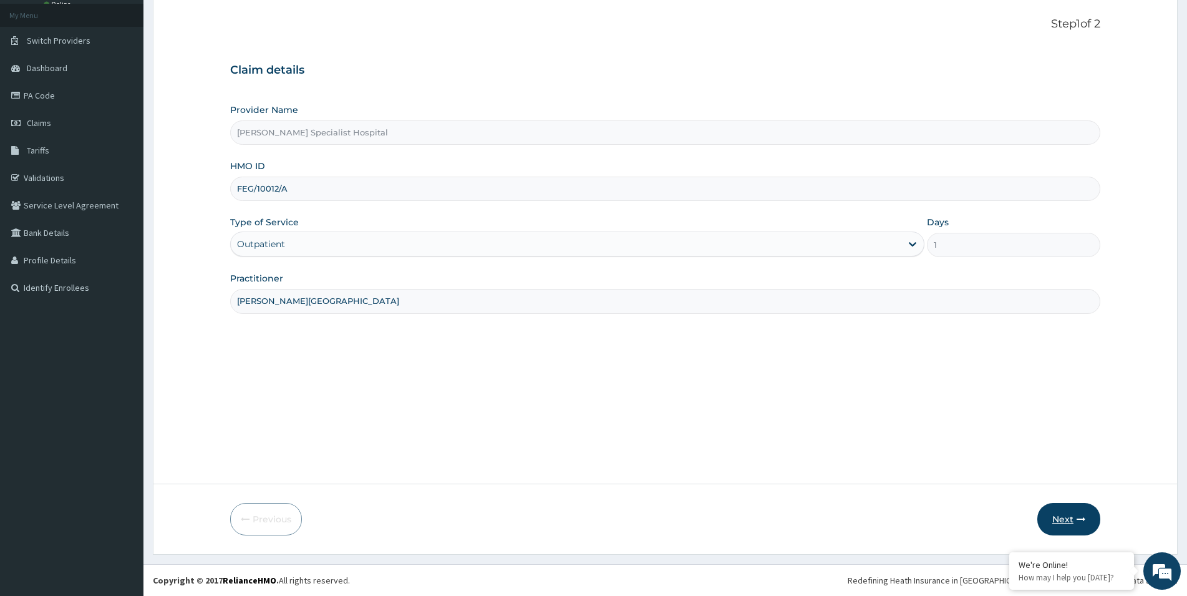
type input "[PERSON_NAME][GEOGRAPHIC_DATA]"
click at [1075, 520] on button "Next" at bounding box center [1068, 519] width 63 height 32
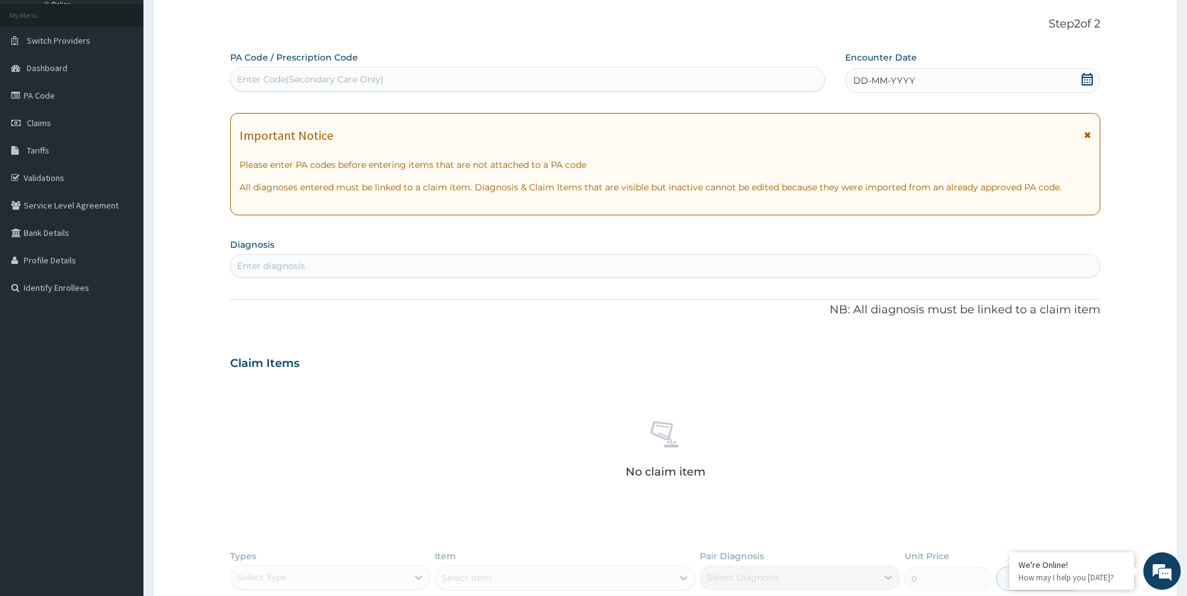
click at [344, 80] on div "Enter Code(Secondary Care Only)" at bounding box center [310, 79] width 147 height 12
paste input "PA/F5216C"
type input "PA/F5216C"
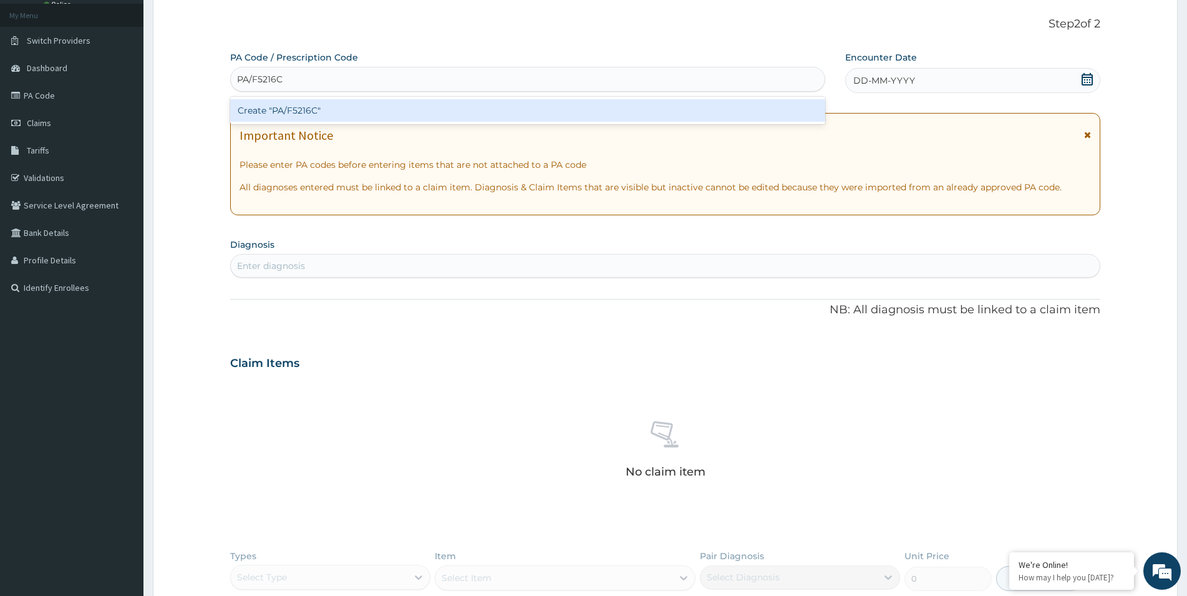
click at [331, 105] on div "Create "PA/F5216C"" at bounding box center [527, 110] width 595 height 22
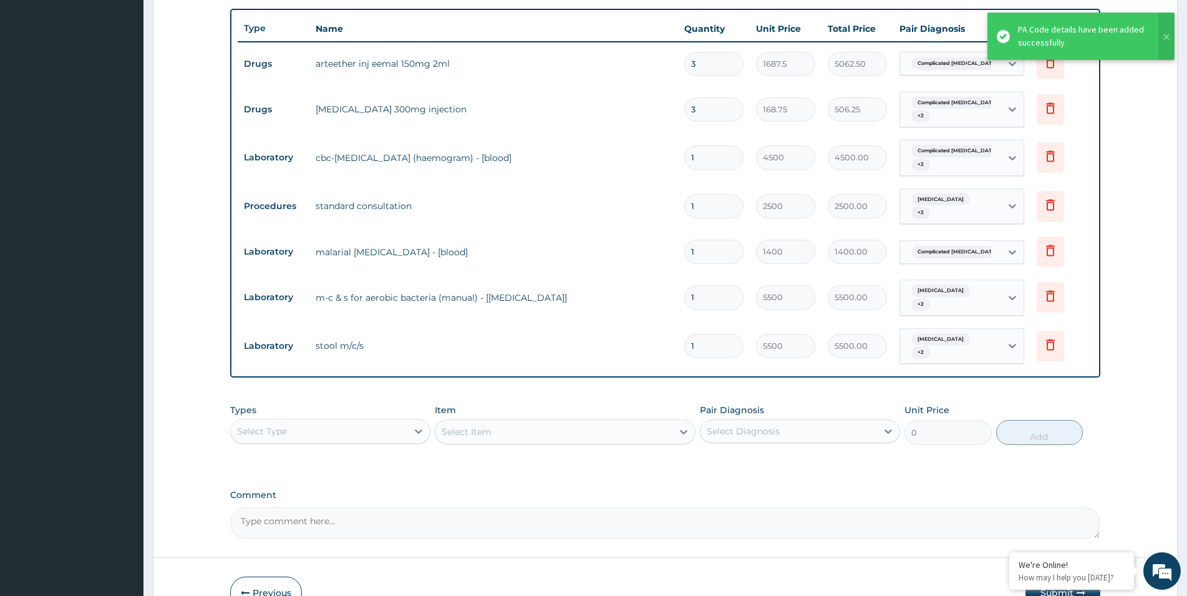
scroll to position [419, 0]
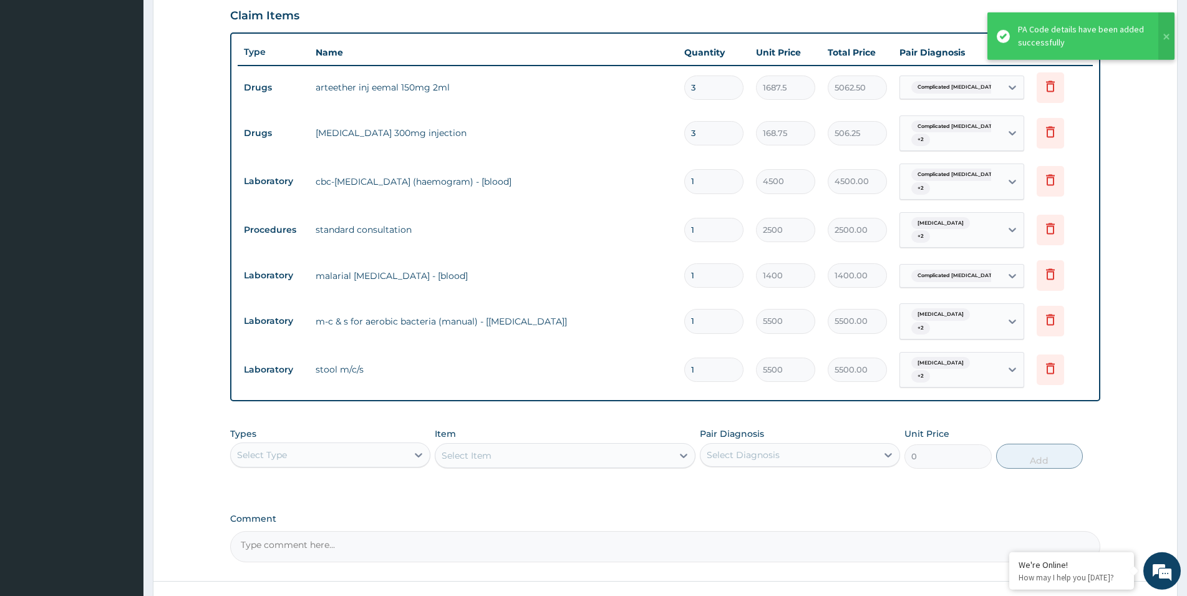
click at [296, 445] on div "Select Type" at bounding box center [319, 455] width 176 height 20
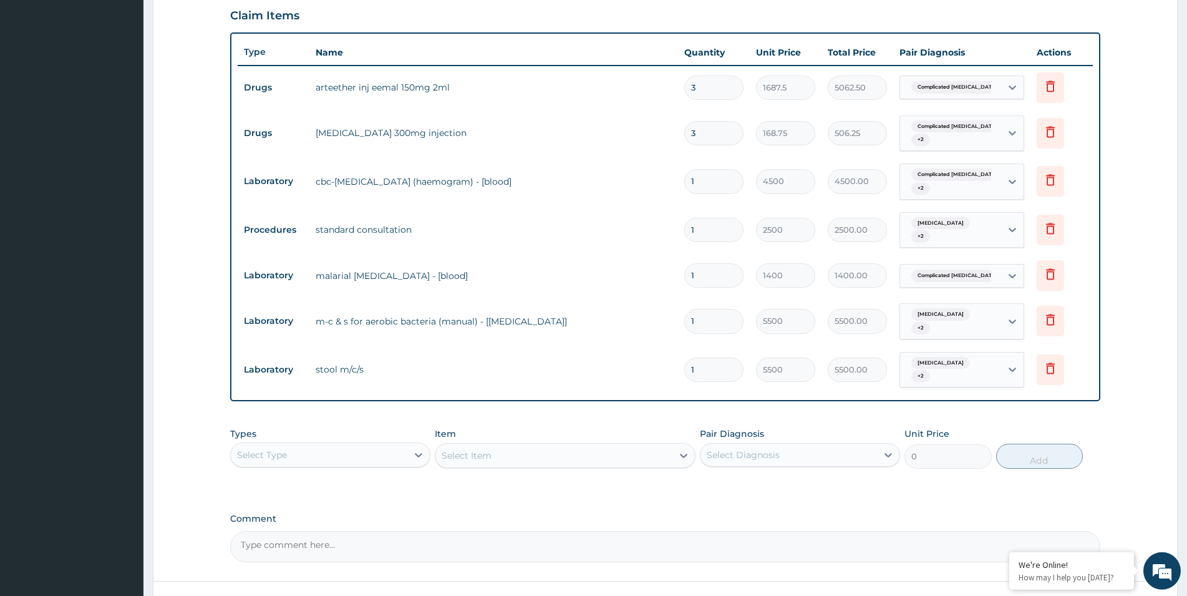
click at [301, 450] on div "Select Type" at bounding box center [319, 455] width 176 height 20
click at [280, 570] on div "Drugs" at bounding box center [330, 578] width 200 height 22
click at [514, 456] on div "Select Item" at bounding box center [565, 455] width 261 height 25
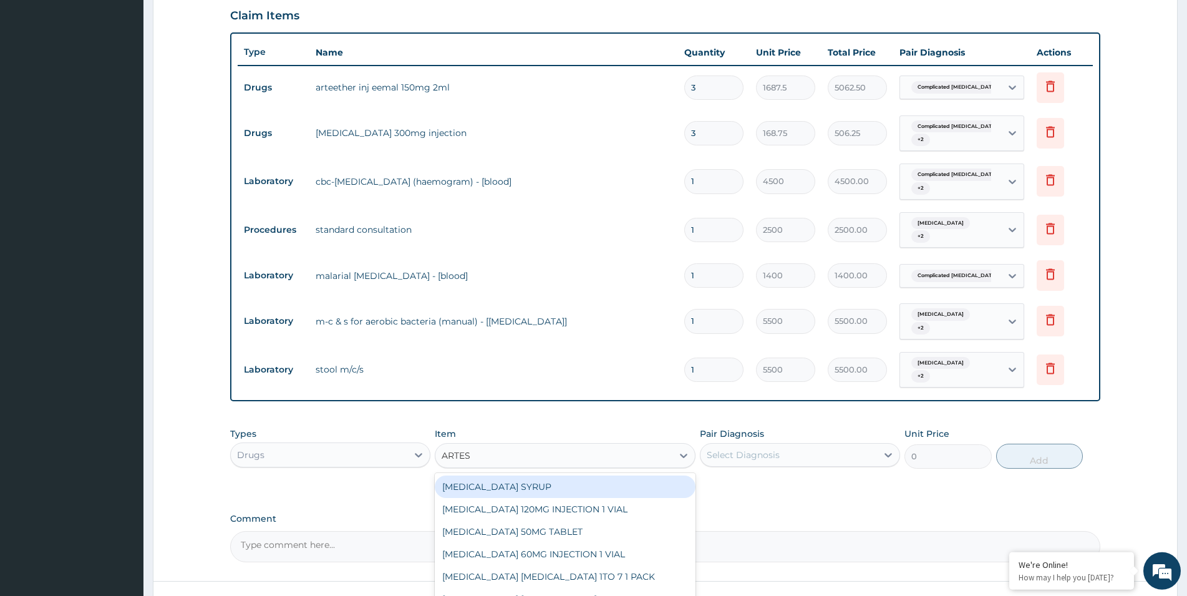
type input "ARTESU"
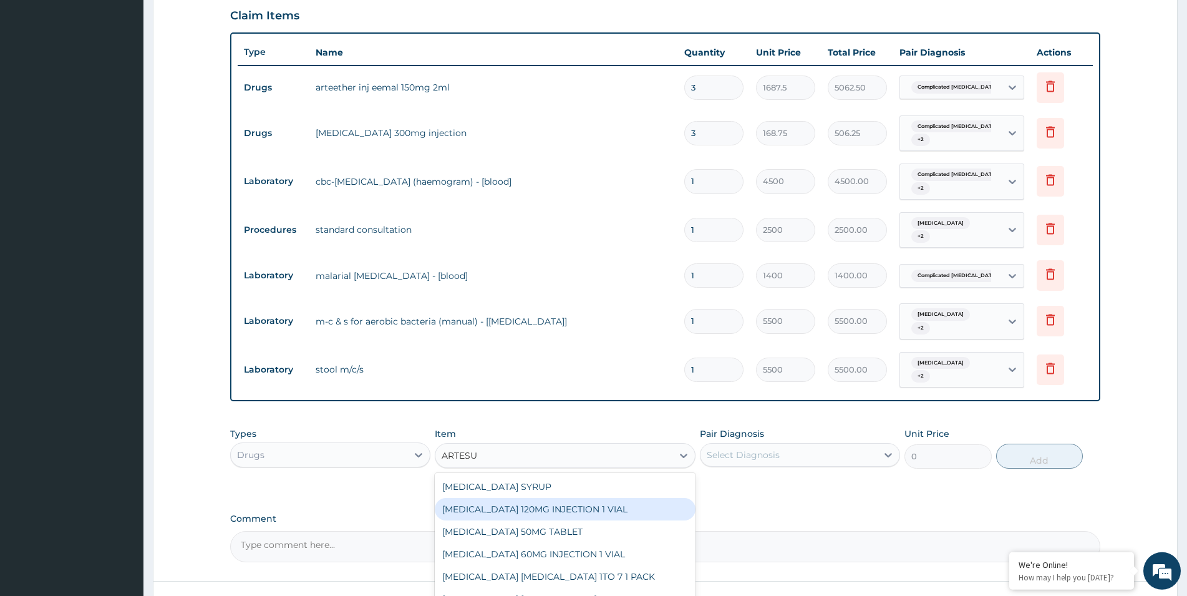
click at [612, 503] on div "ARTESUNATE 120MG INJECTION 1 VIAL" at bounding box center [565, 509] width 261 height 22
type input "945"
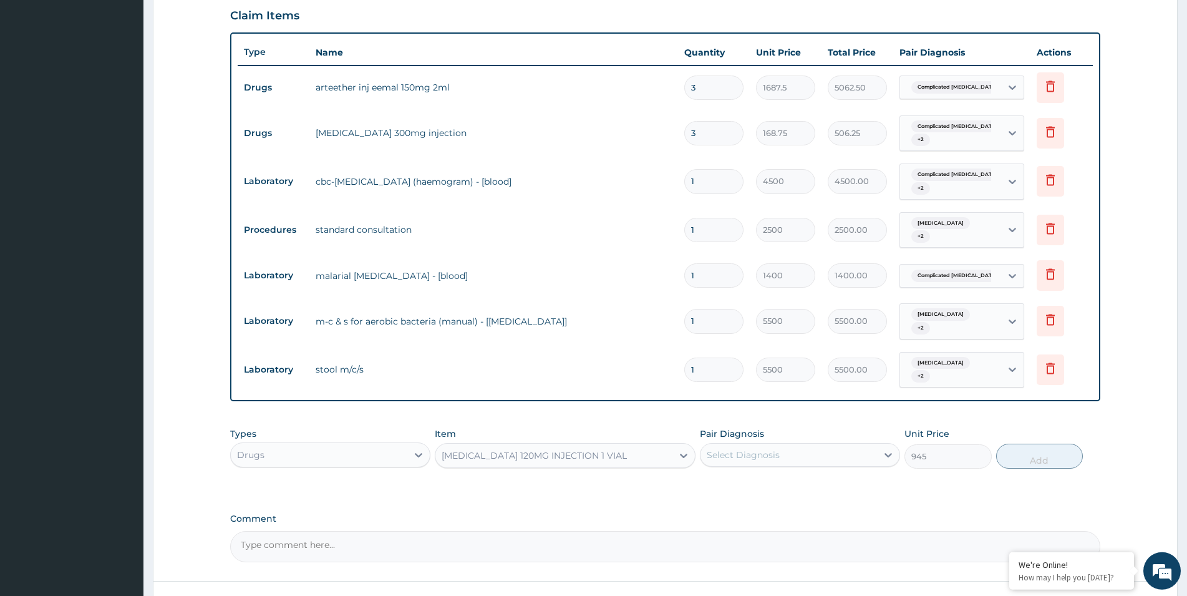
scroll to position [506, 0]
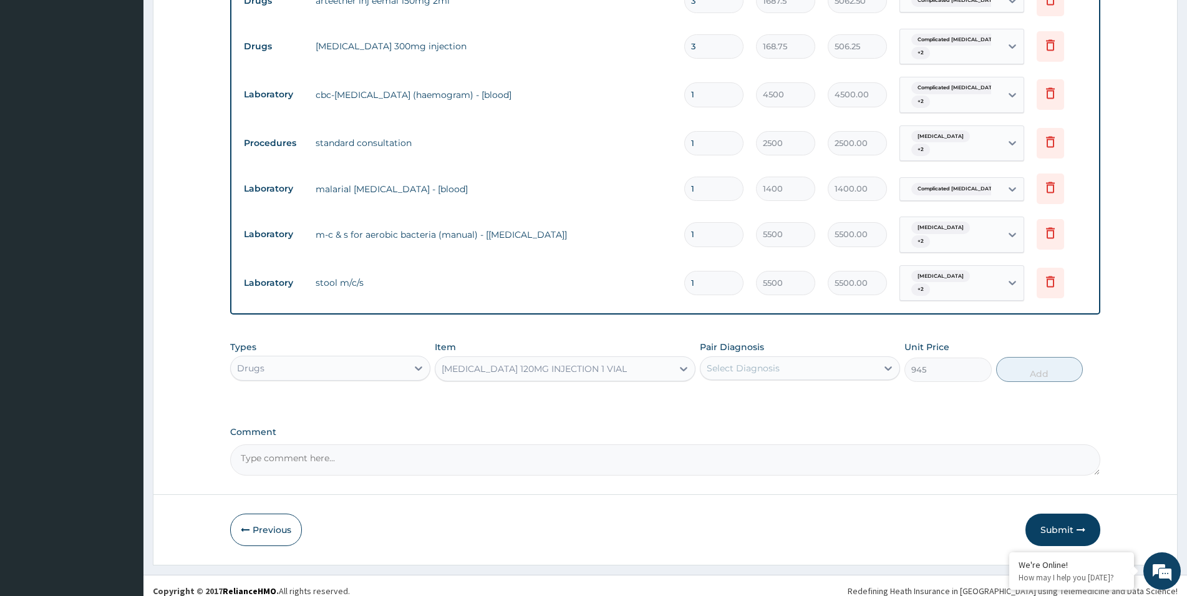
click at [607, 362] on div "ARTESUNATE 120MG INJECTION 1 VIAL" at bounding box center [534, 368] width 185 height 12
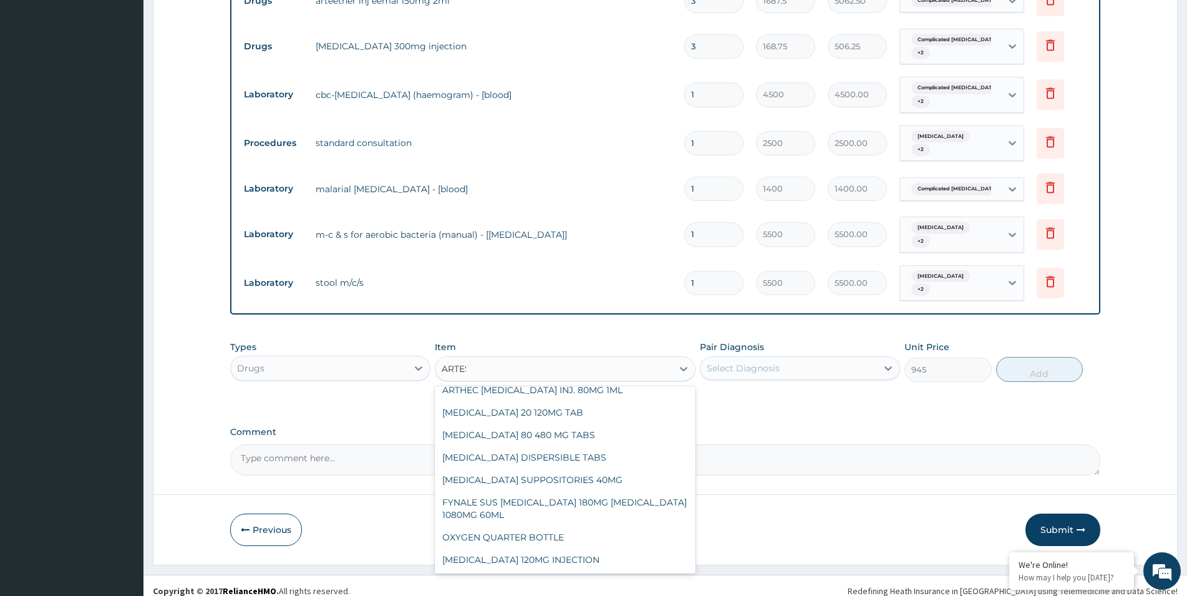
scroll to position [145, 0]
type input "ARTESUNA"
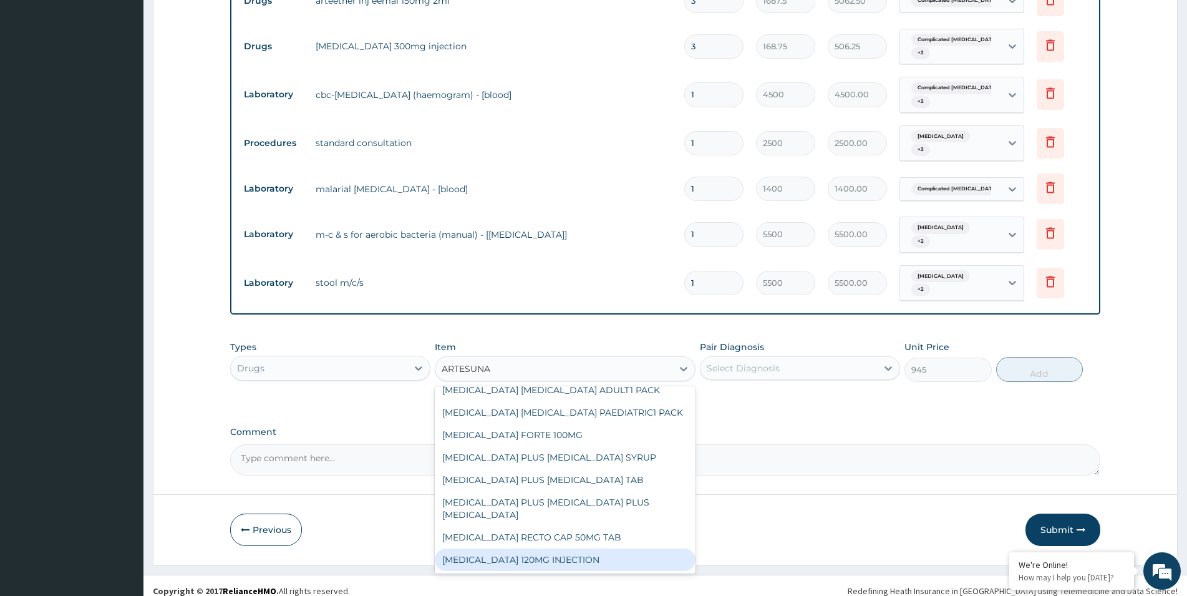
click at [562, 548] on div "ARTESUNATE 120MG INJECTION" at bounding box center [565, 559] width 261 height 22
type input "2800"
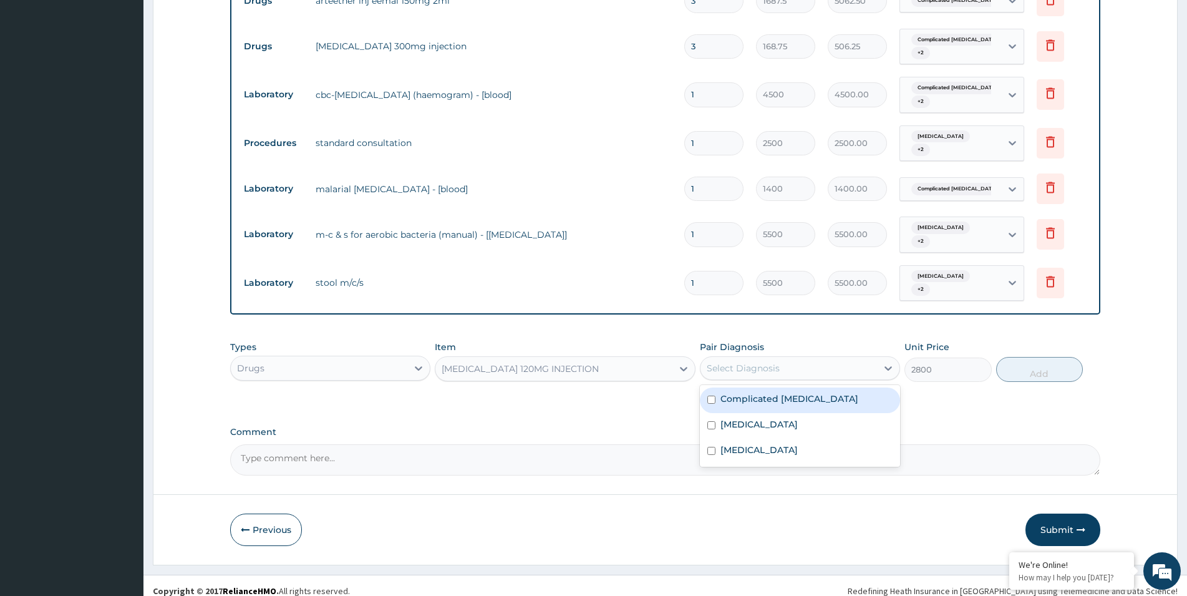
click at [781, 358] on div "Select Diagnosis" at bounding box center [788, 368] width 176 height 20
click at [774, 392] on label "Complicated malaria" at bounding box center [789, 398] width 138 height 12
checkbox input "true"
click at [1034, 357] on button "Add" at bounding box center [1039, 369] width 87 height 25
type input "0"
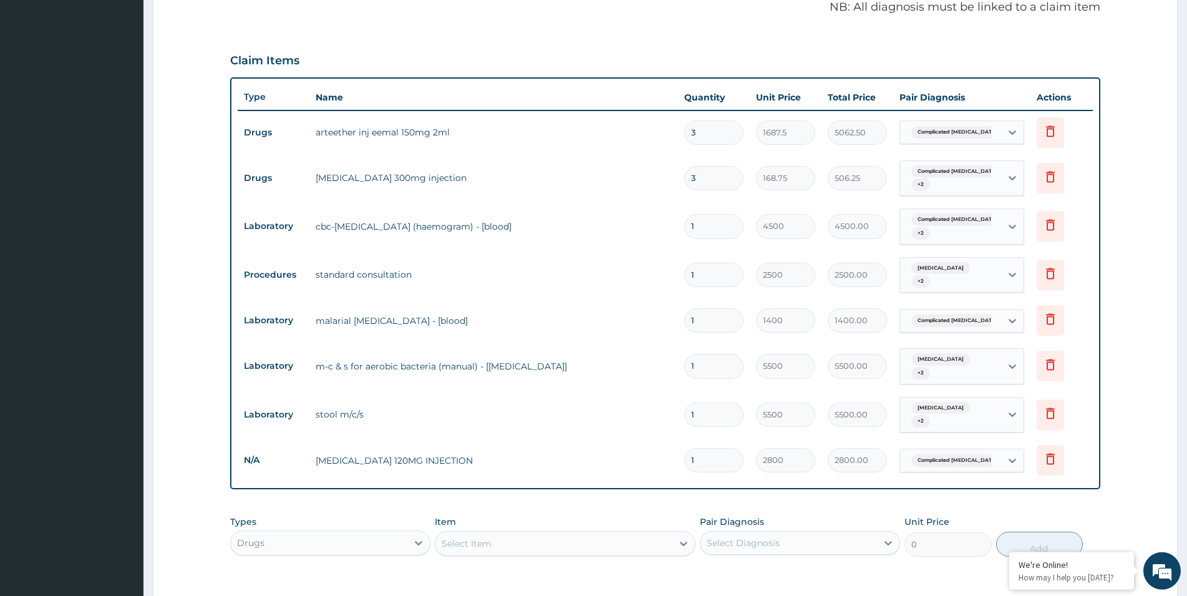
scroll to position [315, 0]
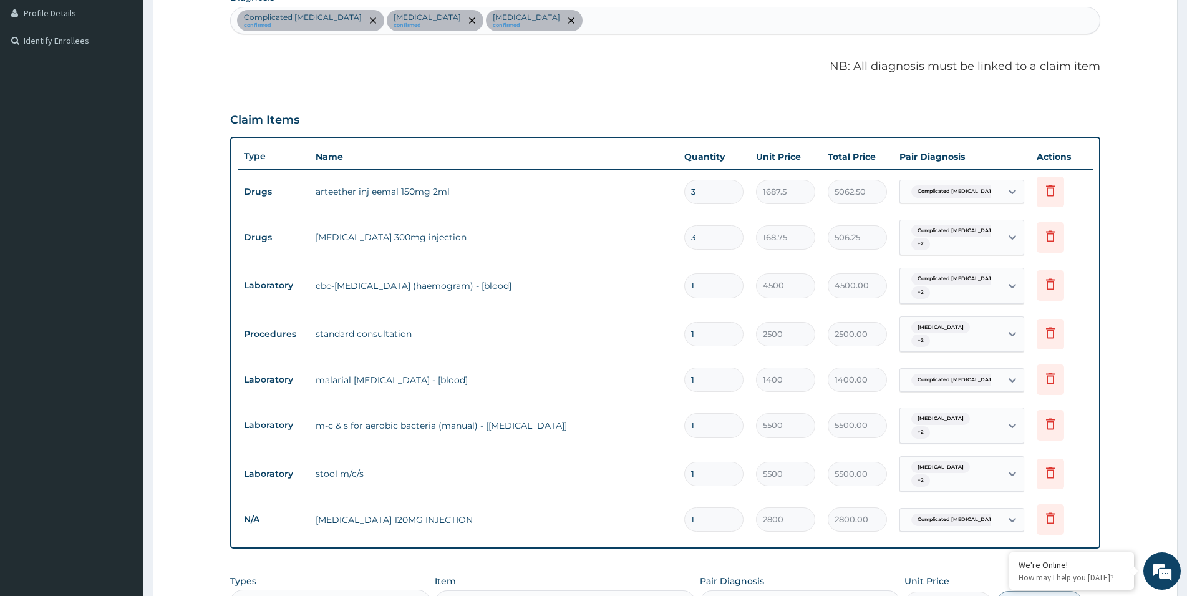
type input "0.00"
type input "4"
type input "11200.00"
type input "4"
click at [1051, 185] on icon at bounding box center [1050, 190] width 9 height 11
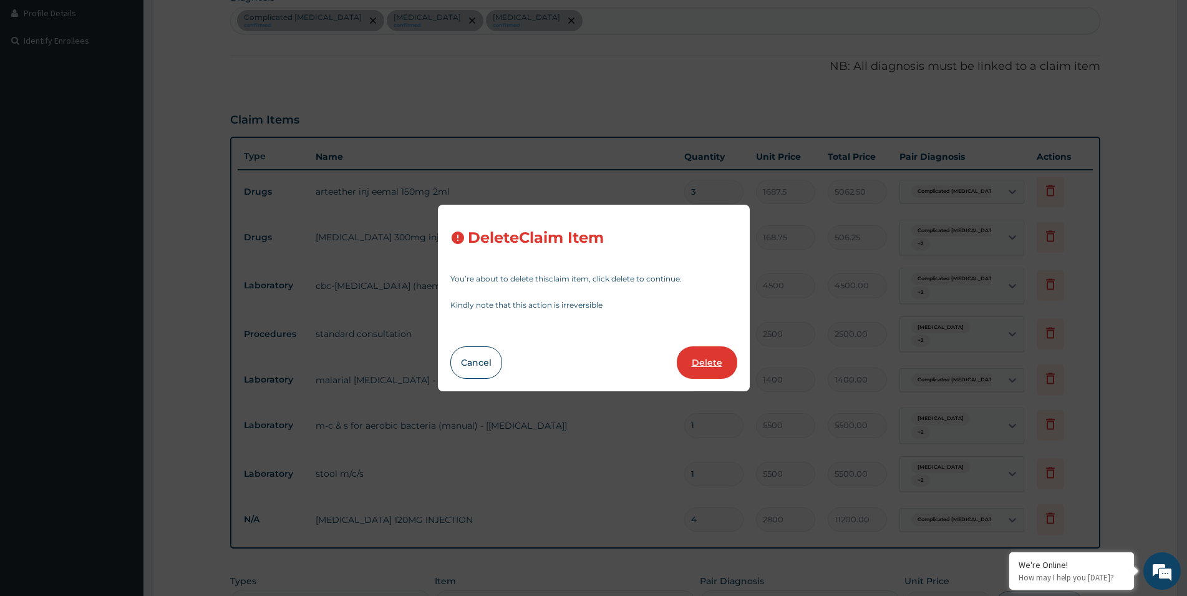
click at [698, 355] on button "Delete" at bounding box center [707, 362] width 60 height 32
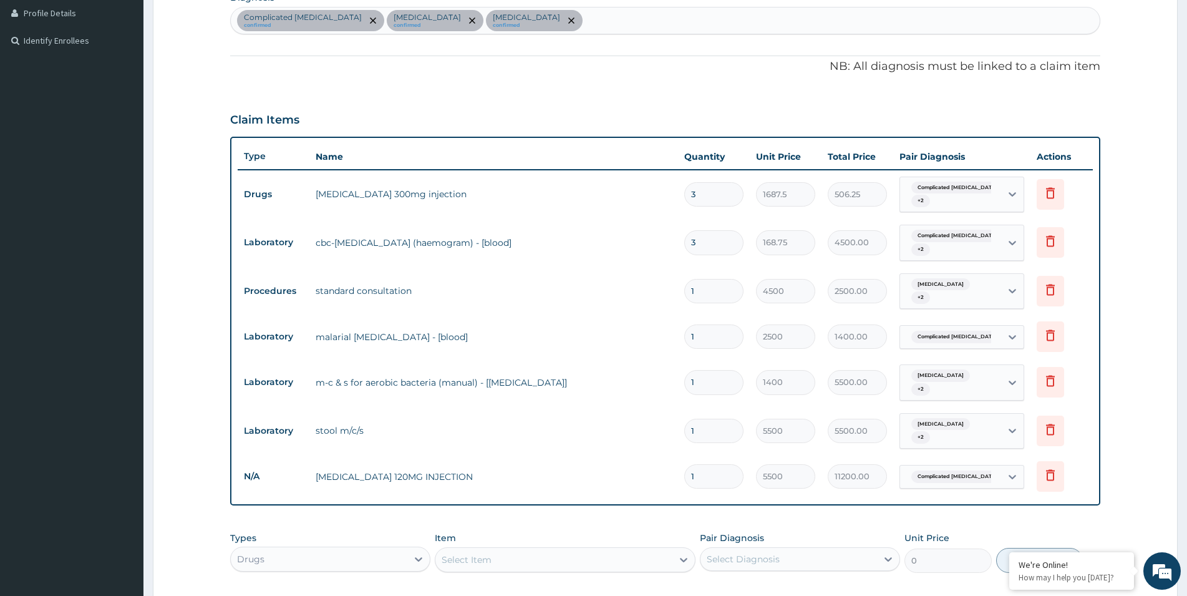
type input "168.75"
type input "506.25"
type input "1"
type input "4500"
type input "4500.00"
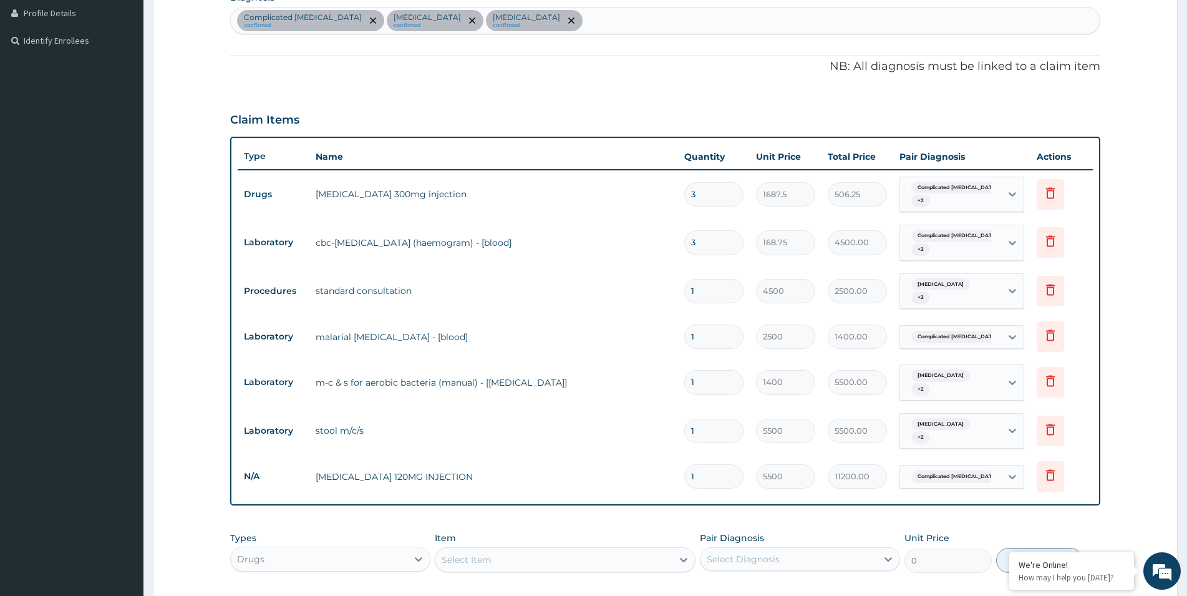
type input "2500"
type input "2500.00"
type input "1400"
type input "1400.00"
type input "5500"
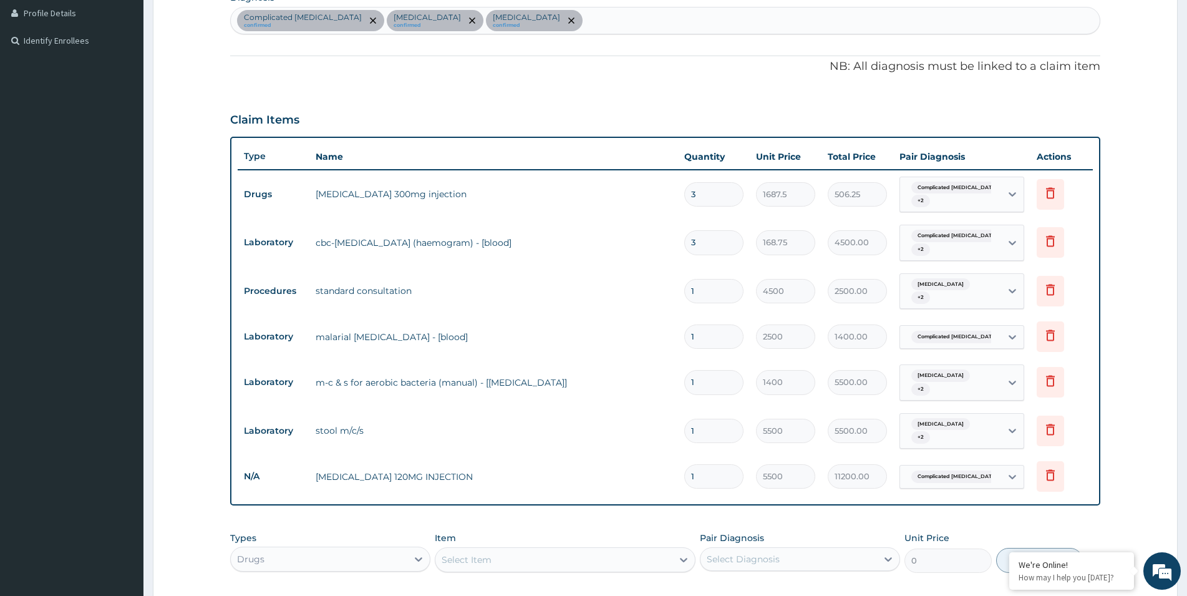
type input "5500.00"
type input "4"
type input "2800"
type input "11200.00"
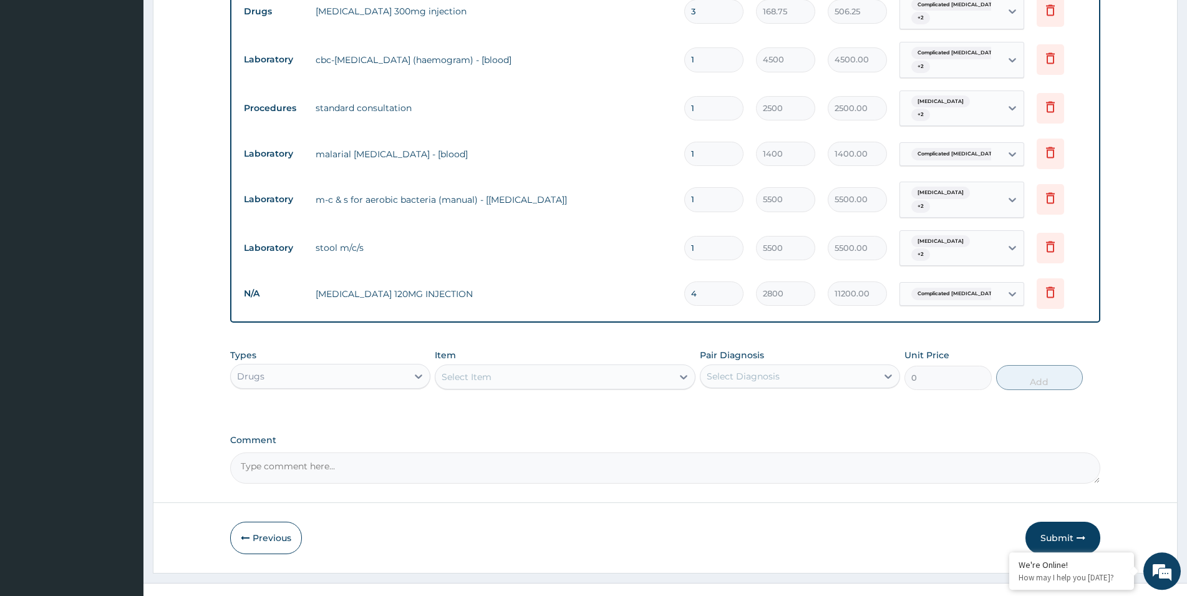
scroll to position [506, 0]
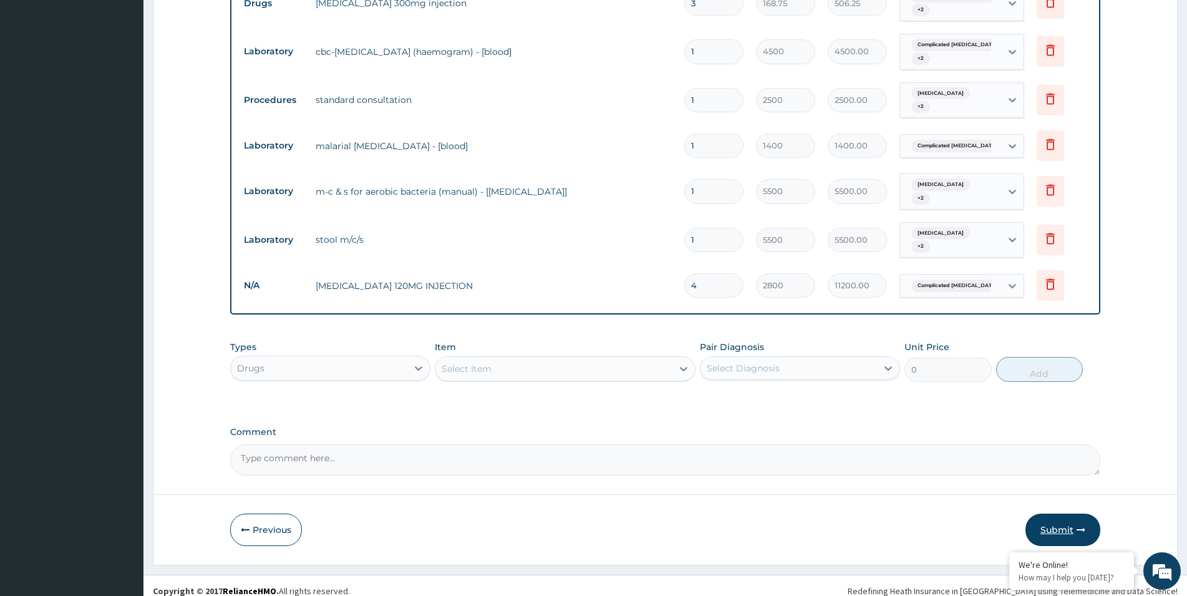
click at [1056, 514] on button "Submit" at bounding box center [1062, 529] width 75 height 32
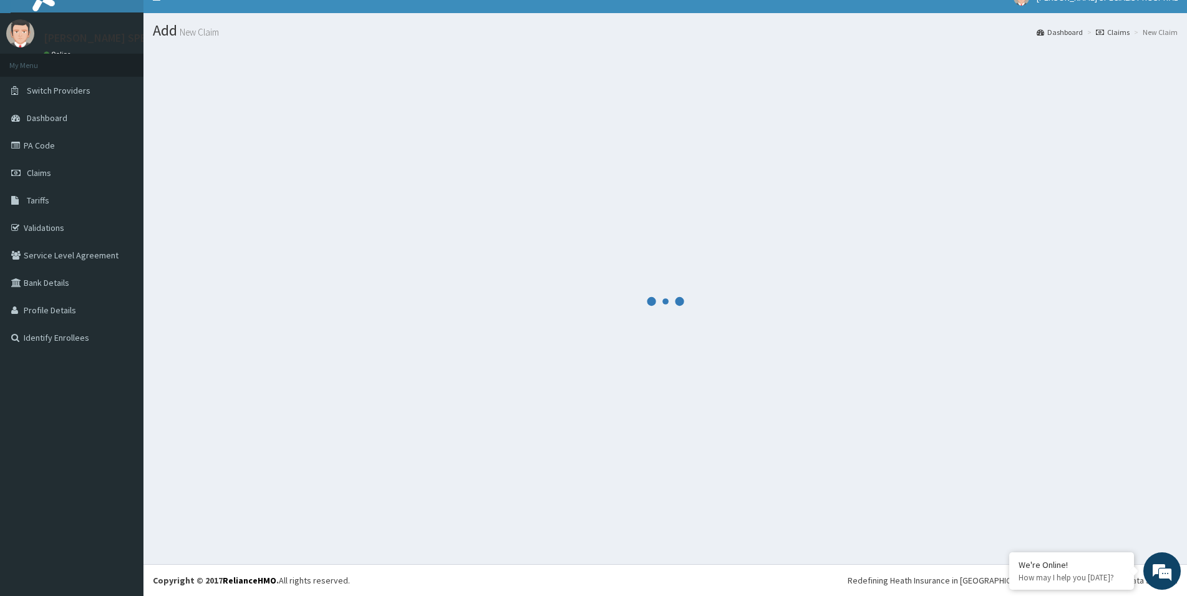
scroll to position [18, 0]
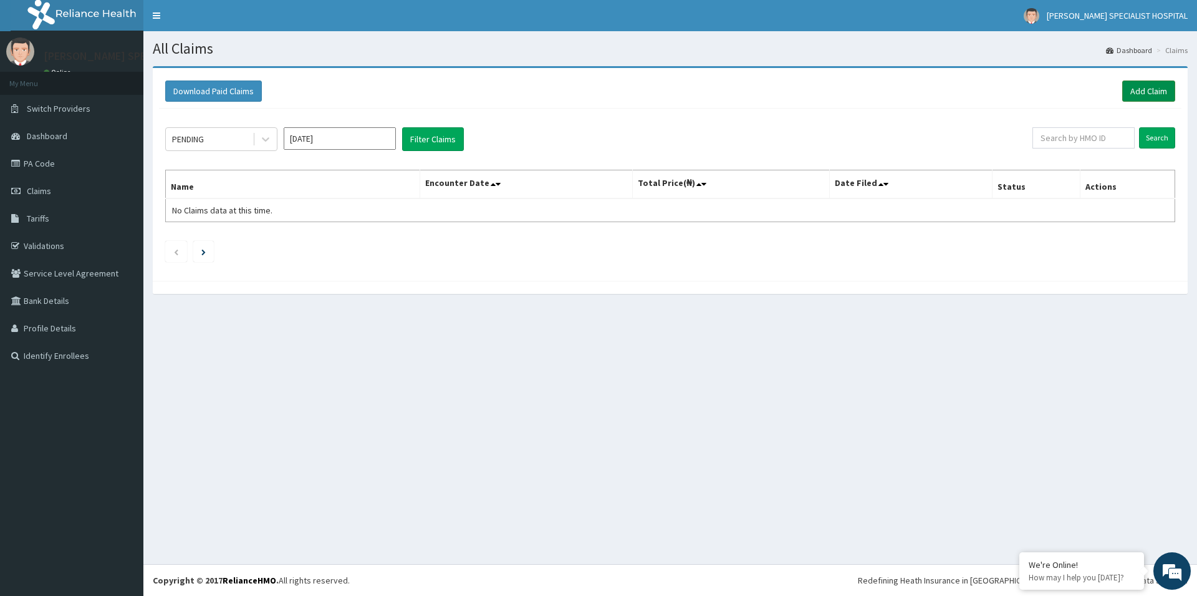
click at [1151, 86] on link "Add Claim" at bounding box center [1148, 90] width 53 height 21
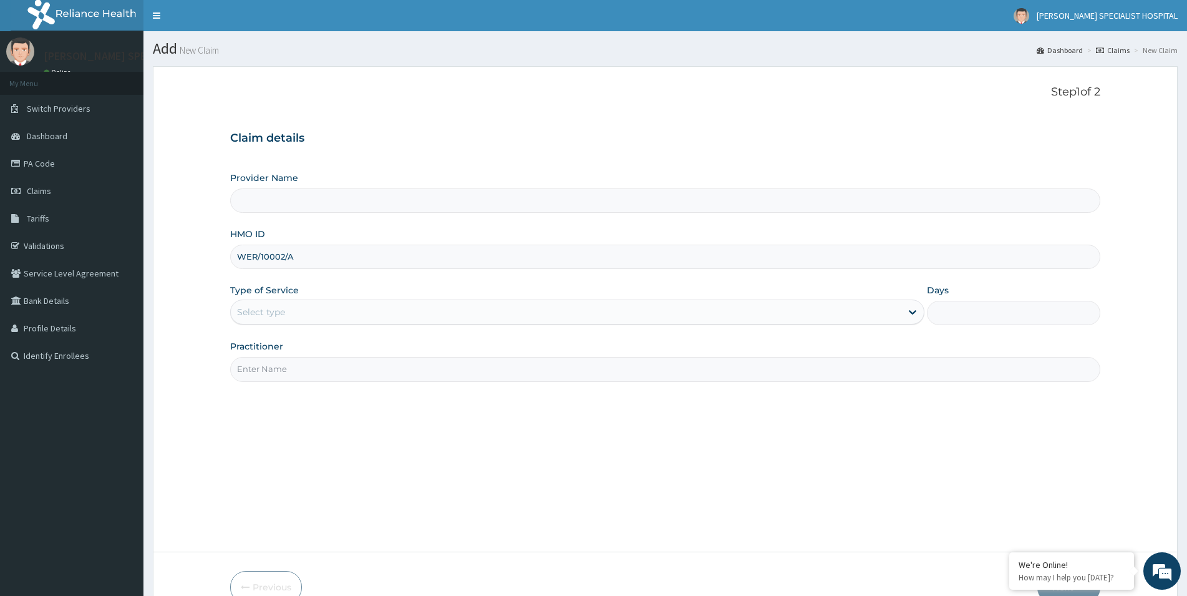
type input "WER/10002/A"
type input "[PERSON_NAME] Specialist Hospital"
click at [256, 307] on div "Select type" at bounding box center [566, 312] width 670 height 20
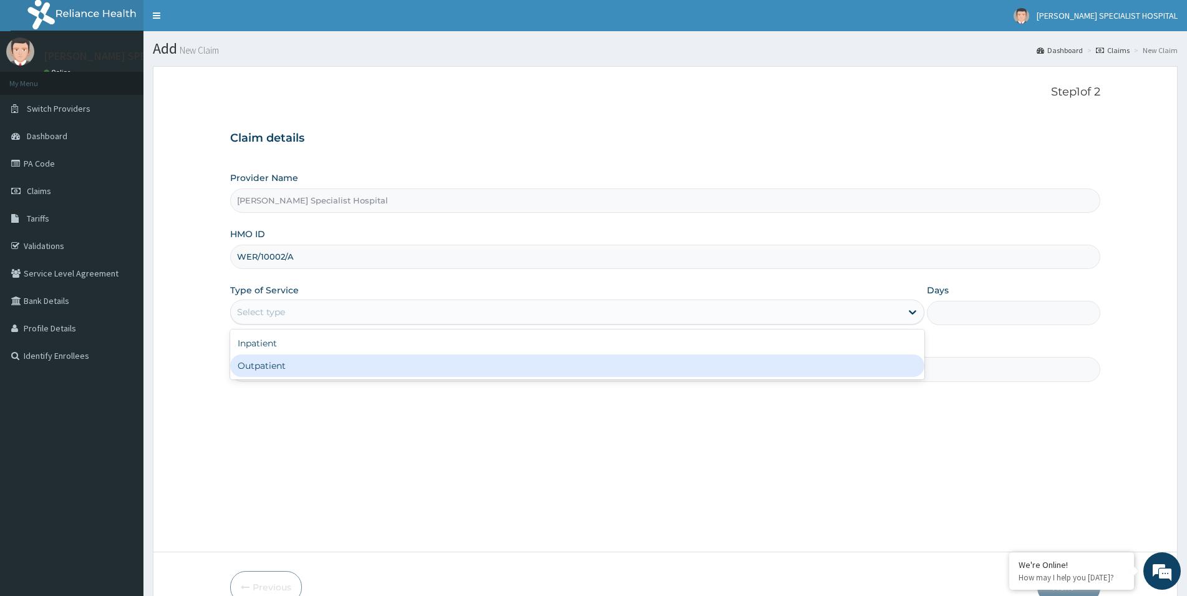
click at [258, 367] on div "Outpatient" at bounding box center [577, 365] width 694 height 22
type input "1"
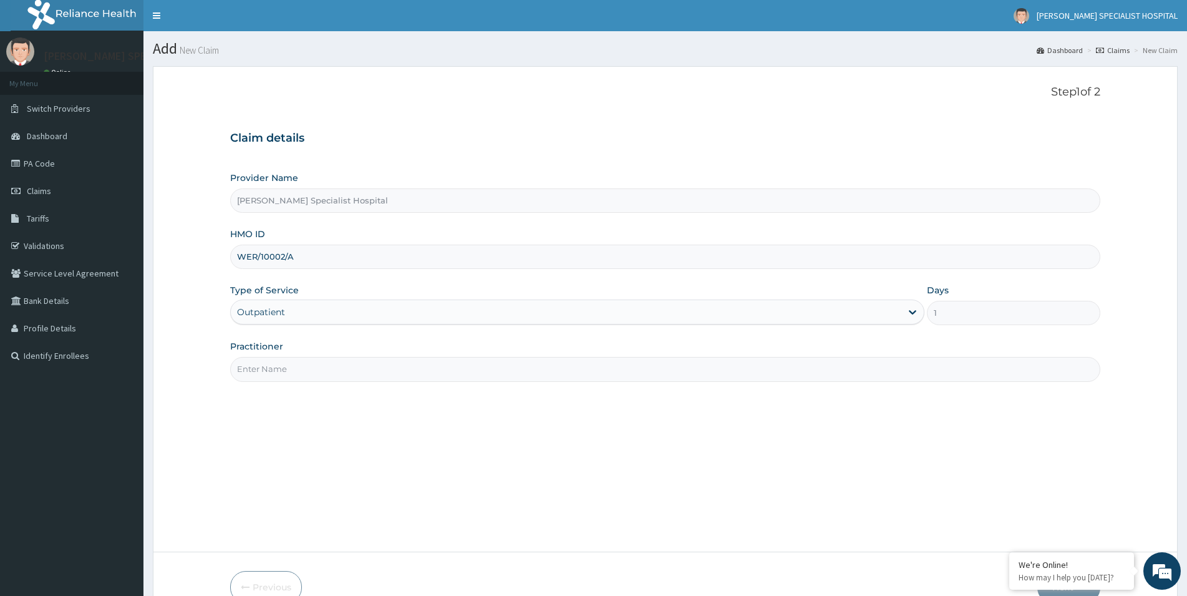
click at [280, 369] on input "Practitioner" at bounding box center [665, 369] width 870 height 24
paste input "SIMEONE HOSPITAL"
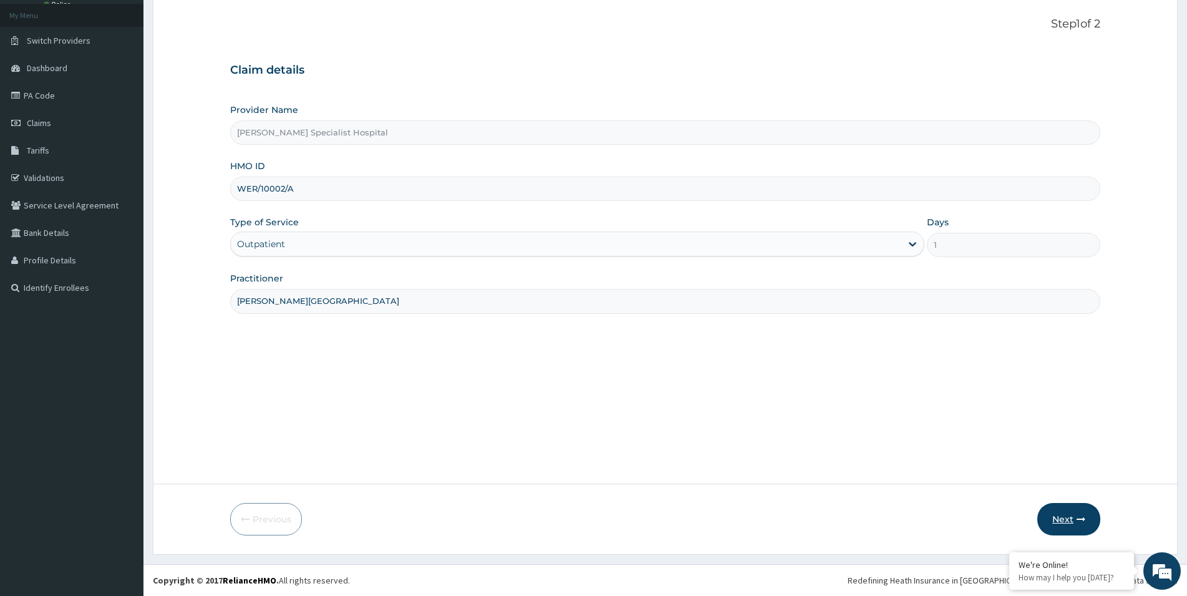
type input "SIMEONE HOSPITAL"
click at [1058, 514] on button "Next" at bounding box center [1068, 519] width 63 height 32
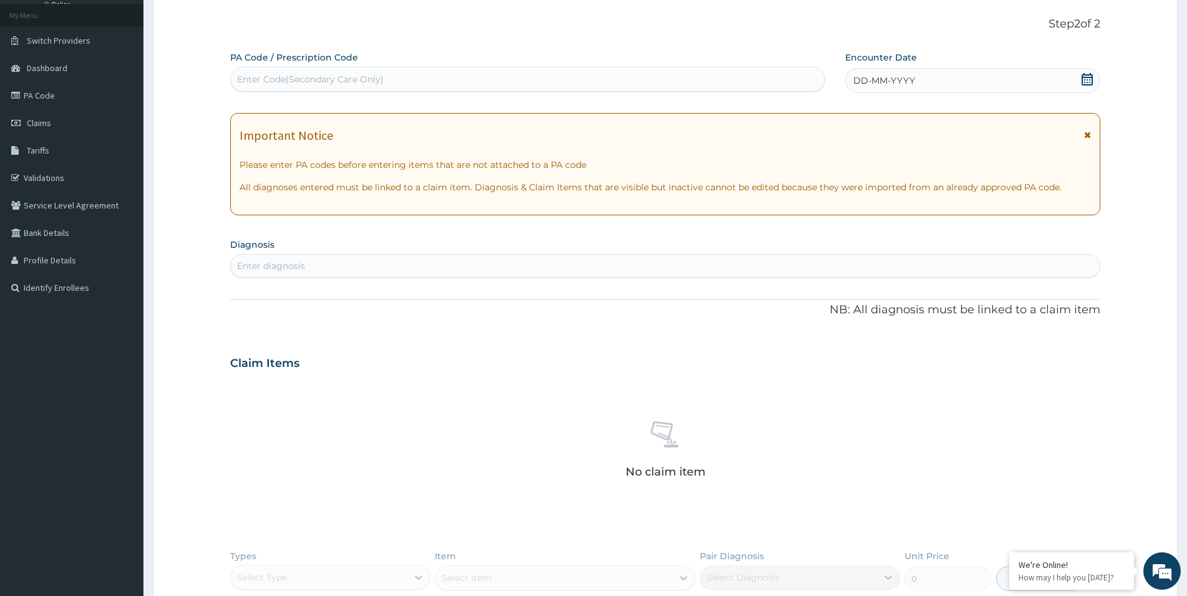
scroll to position [0, 0]
click at [274, 78] on div "Enter Code(Secondary Care Only)" at bounding box center [310, 79] width 147 height 12
paste input "PA/CF9B92"
type input "PA/CF9B92"
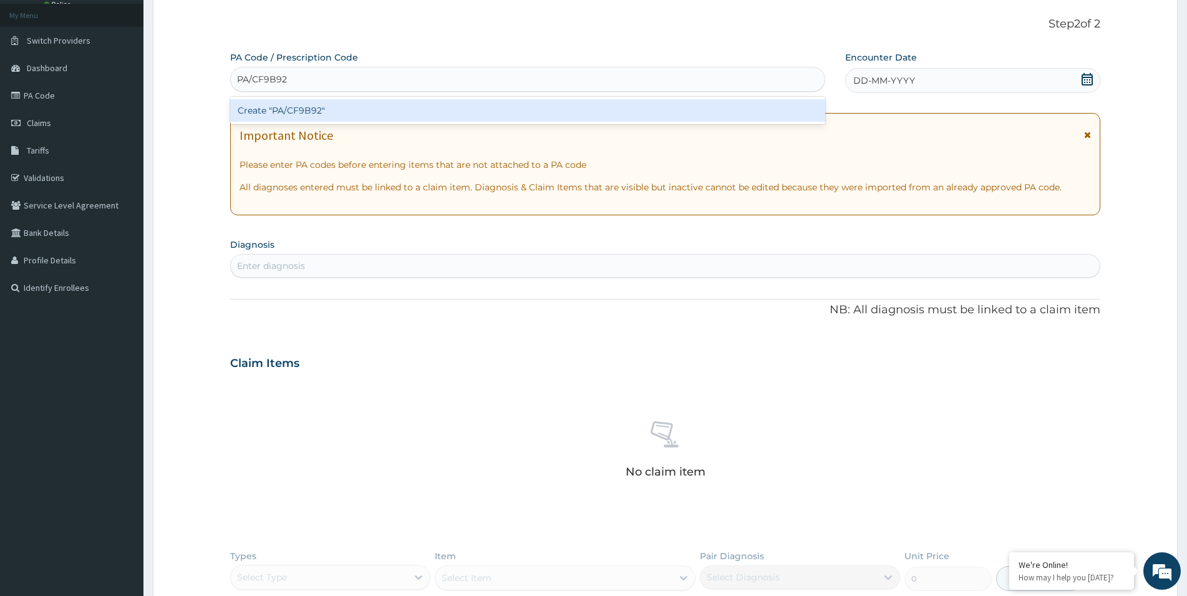
click at [297, 112] on div "Create "PA/CF9B92"" at bounding box center [527, 110] width 595 height 22
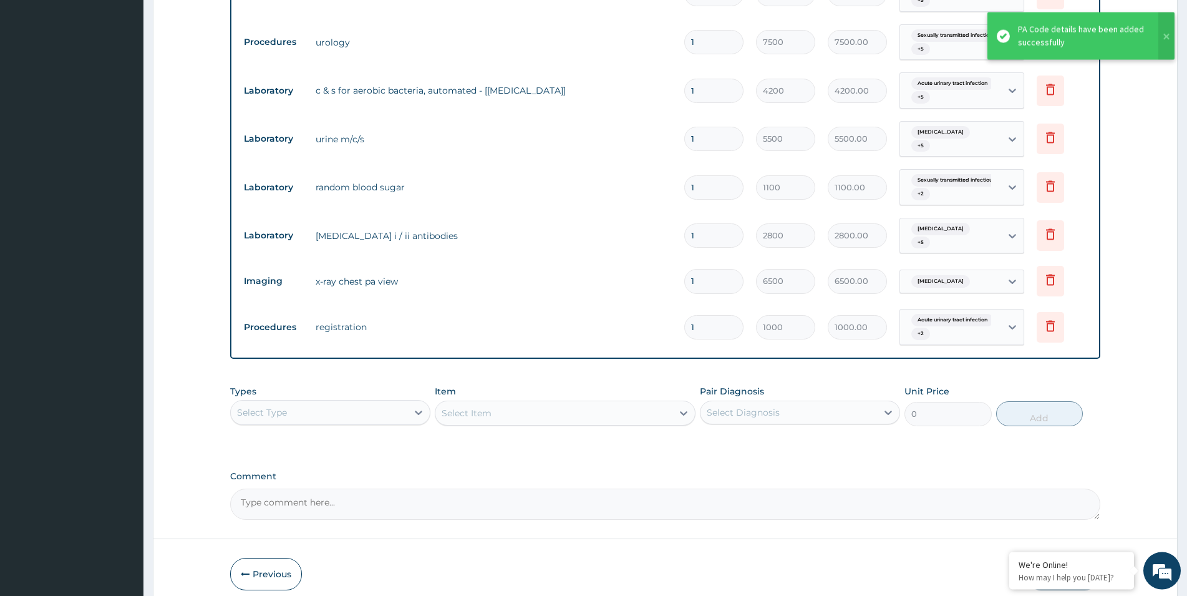
scroll to position [946, 0]
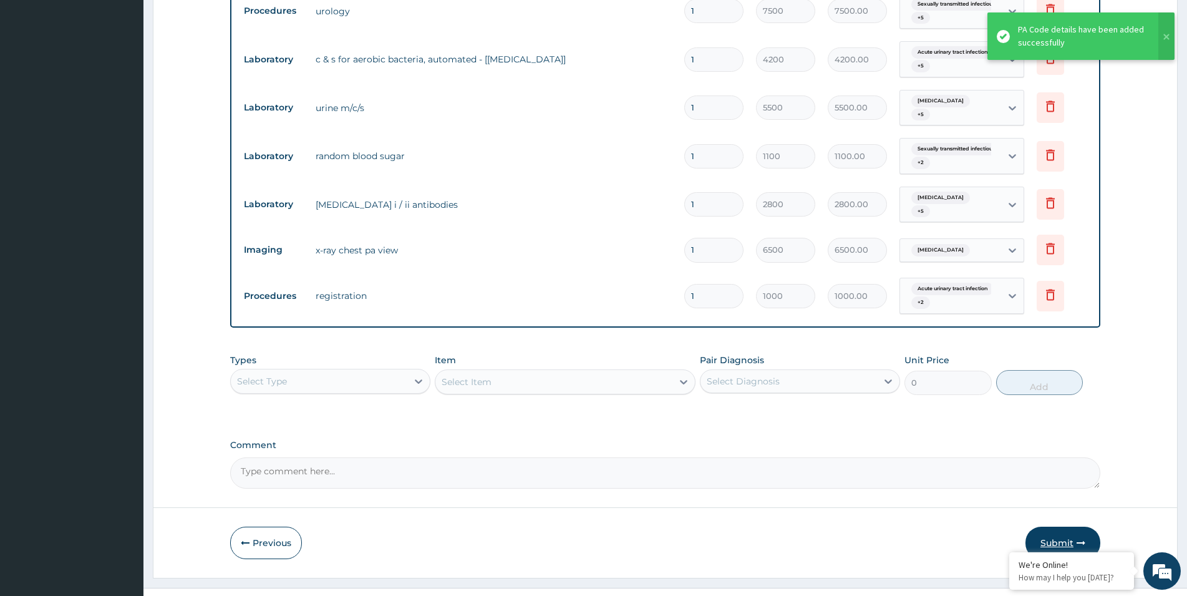
click at [1060, 526] on button "Submit" at bounding box center [1062, 542] width 75 height 32
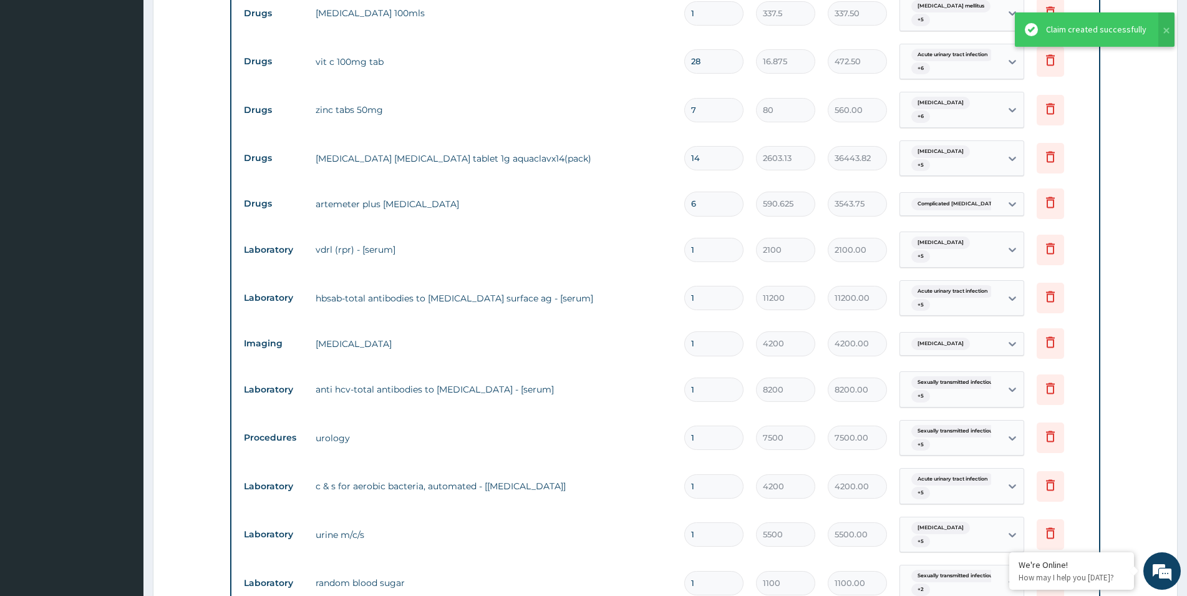
scroll to position [636, 0]
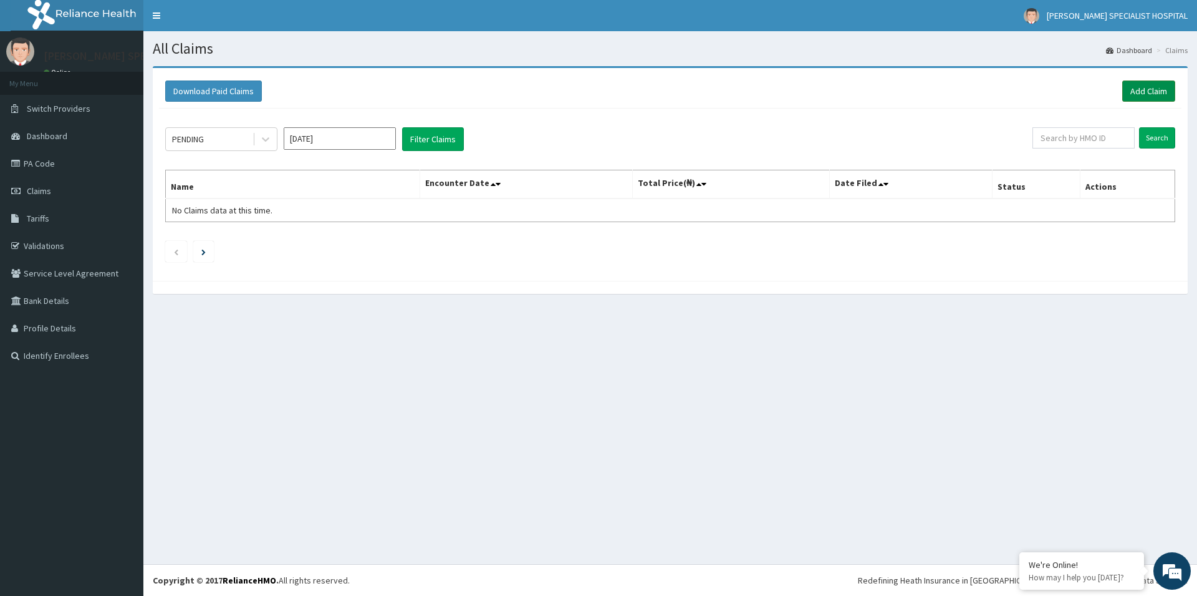
click at [1153, 91] on link "Add Claim" at bounding box center [1148, 90] width 53 height 21
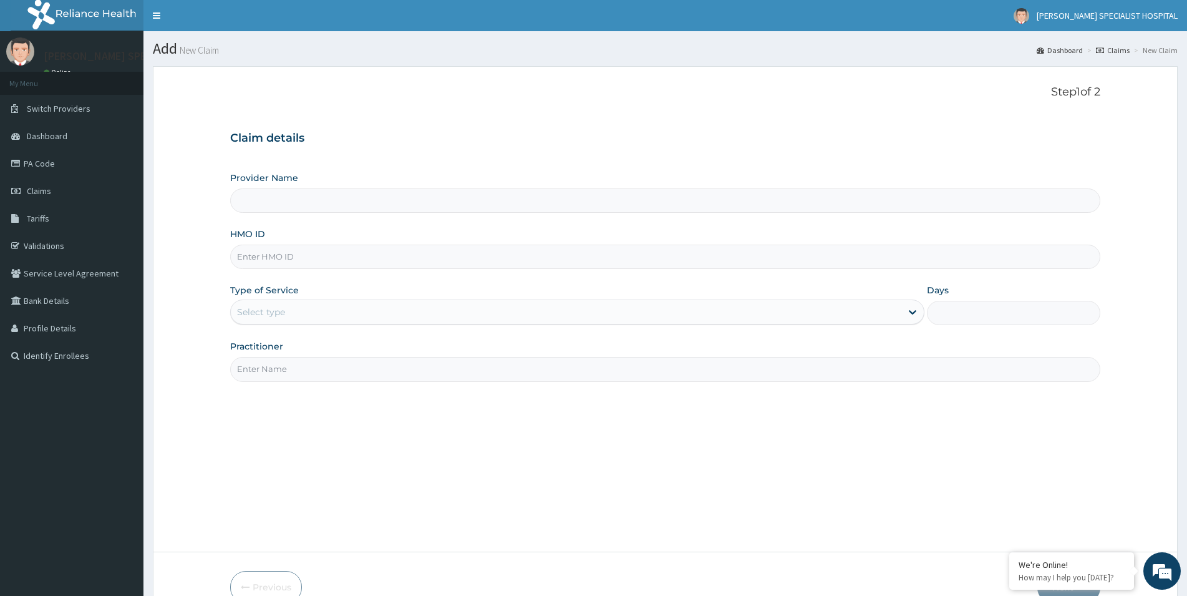
type input "[PERSON_NAME] Specialist Hospital"
click at [258, 266] on input "HMO ID" at bounding box center [665, 256] width 870 height 24
paste input "FEG/10012/A"
drag, startPoint x: 256, startPoint y: 257, endPoint x: 220, endPoint y: 262, distance: 35.9
click at [230, 262] on input "FEG/10012/A" at bounding box center [665, 256] width 870 height 24
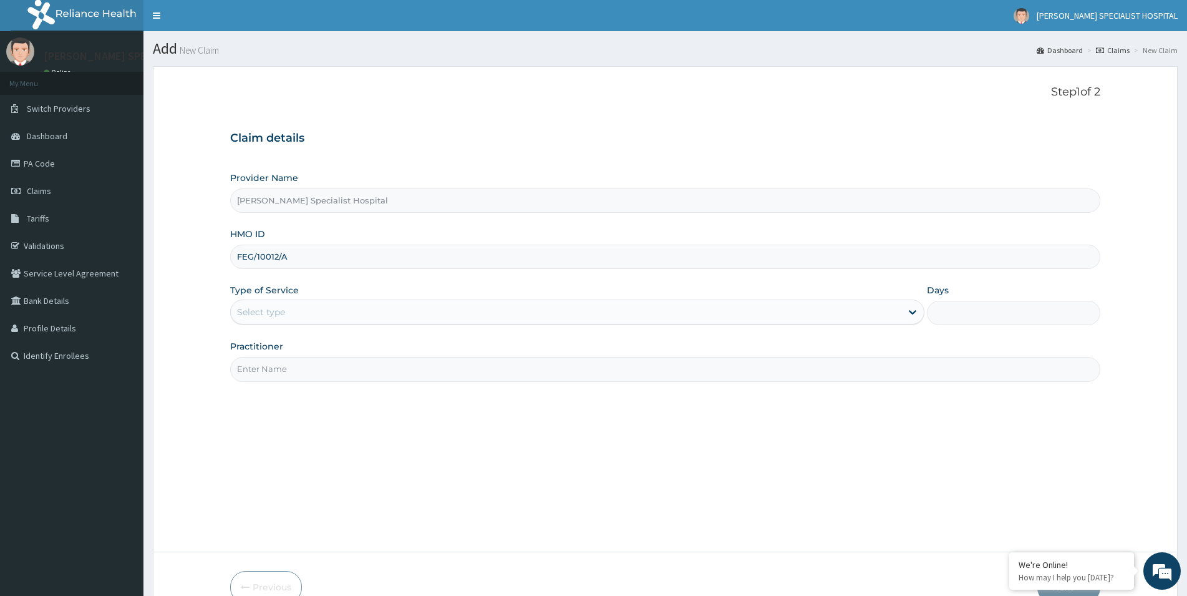
type input "FEG/10012/A"
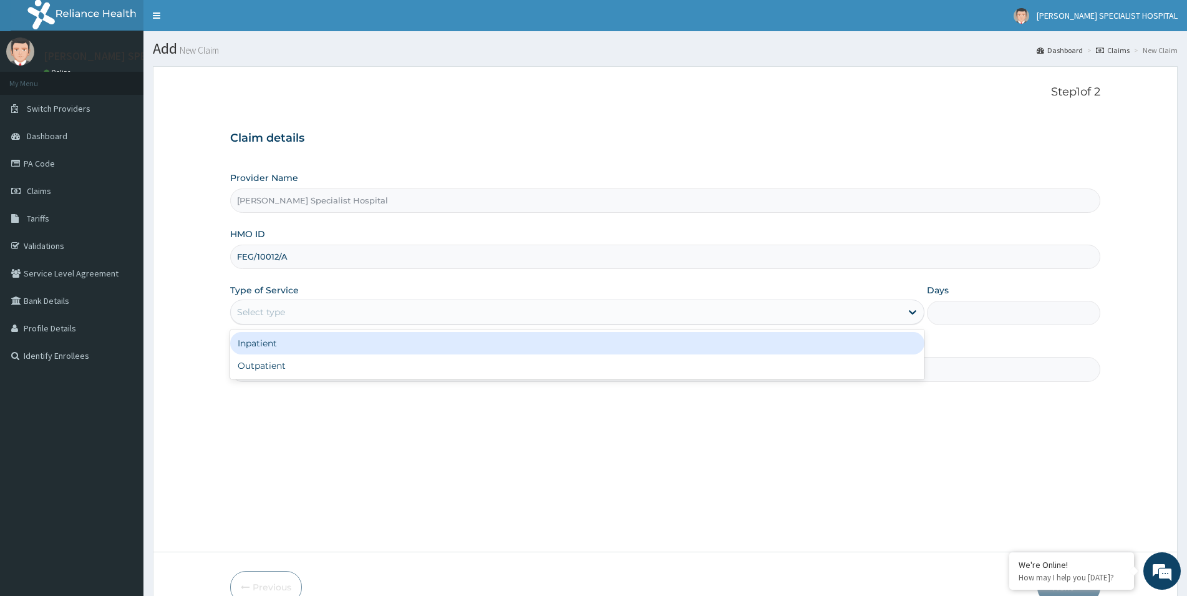
click at [269, 317] on div "Select type" at bounding box center [261, 312] width 48 height 12
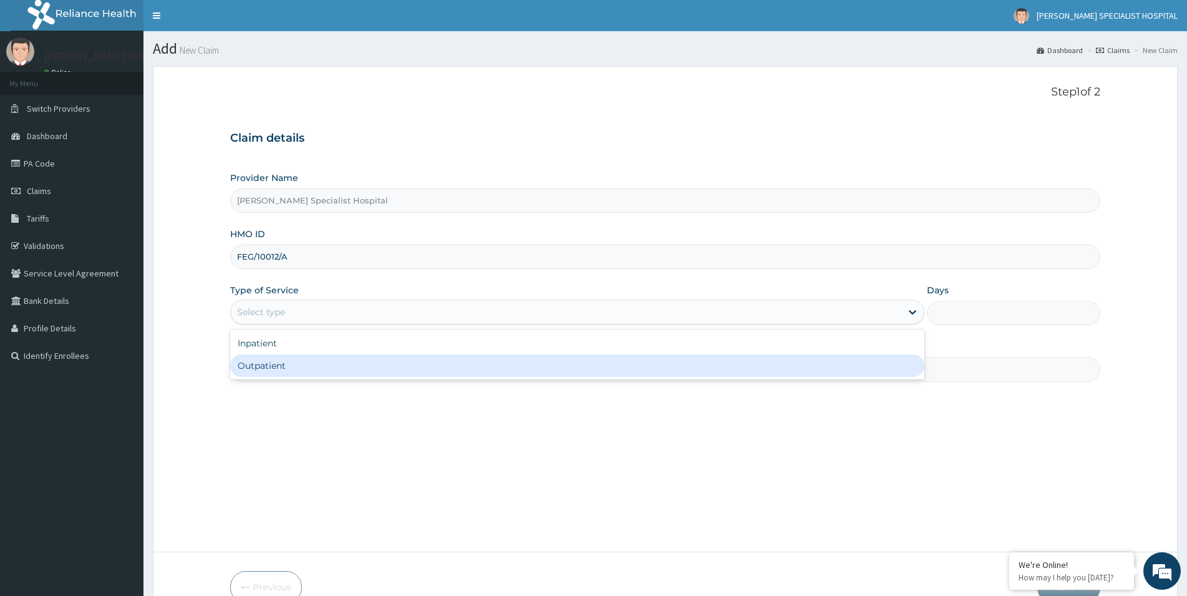
click at [281, 375] on div "Outpatient" at bounding box center [577, 365] width 694 height 22
type input "1"
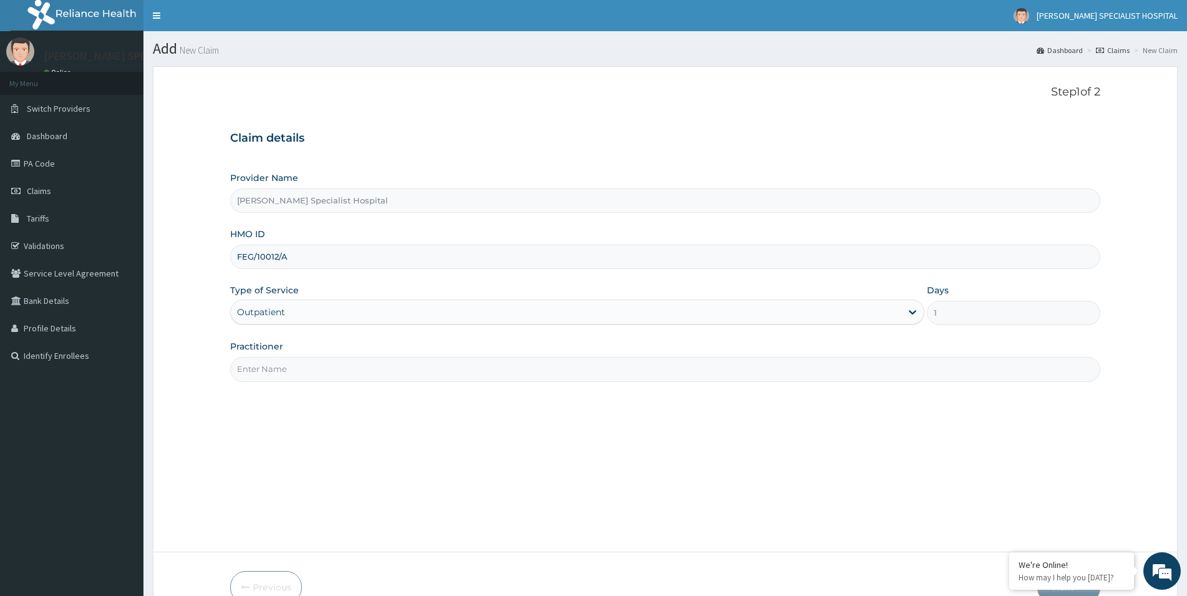
click at [307, 367] on input "Practitioner" at bounding box center [665, 369] width 870 height 24
paste input "[PERSON_NAME][GEOGRAPHIC_DATA]"
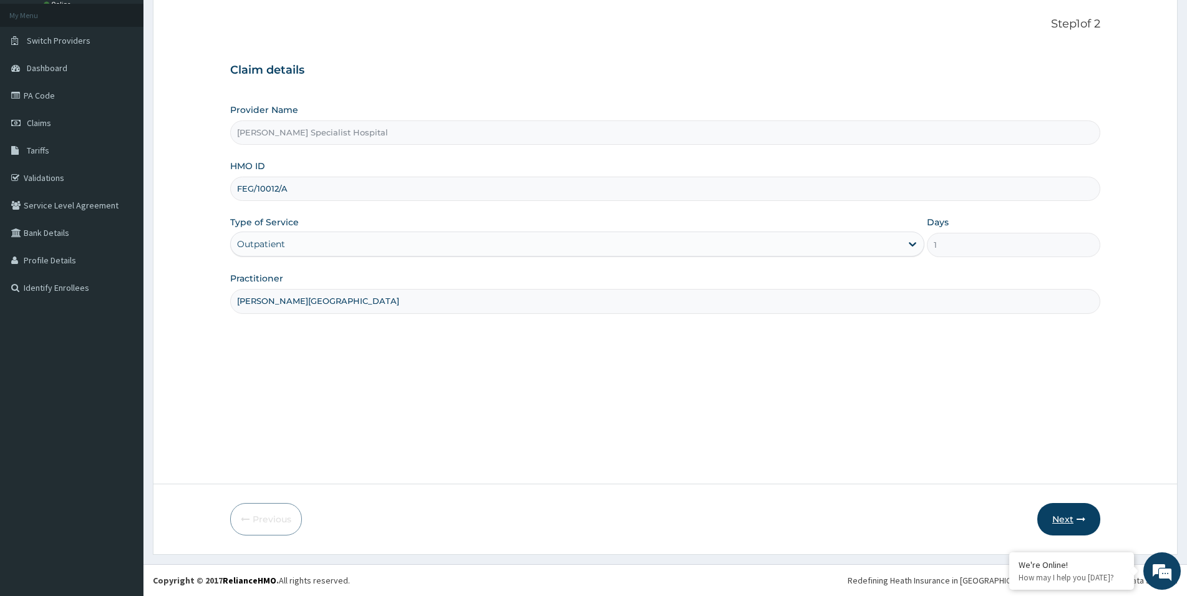
type input "[PERSON_NAME][GEOGRAPHIC_DATA]"
click at [1065, 521] on button "Next" at bounding box center [1068, 519] width 63 height 32
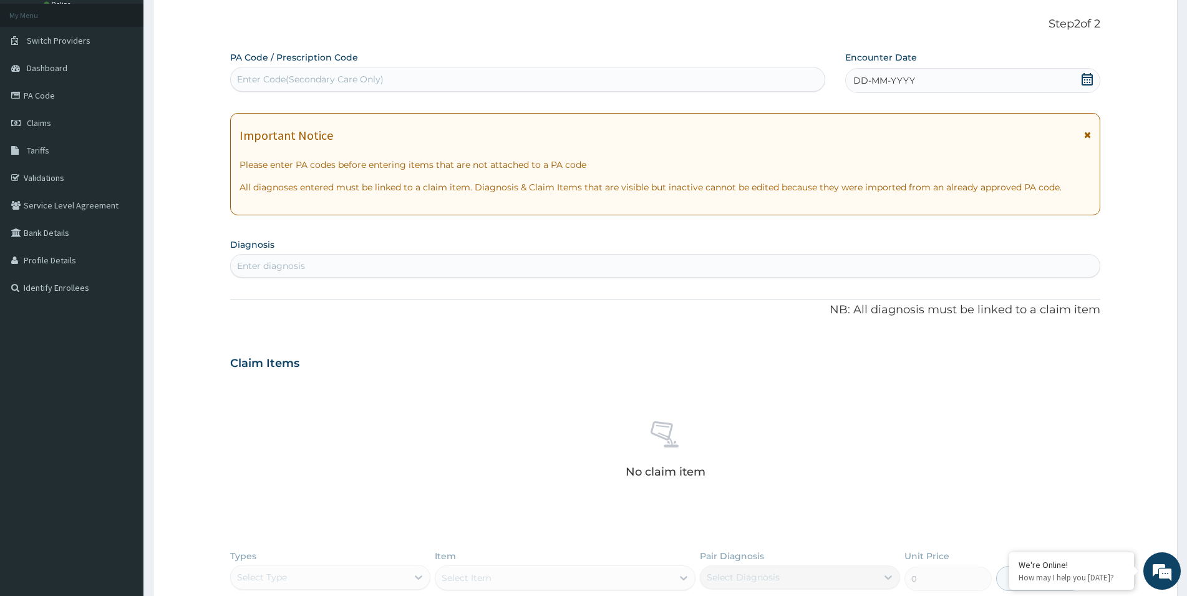
click at [260, 79] on div "Enter Code(Secondary Care Only)" at bounding box center [310, 79] width 147 height 12
paste input "PA/4879D1"
type input "PA/4879D1"
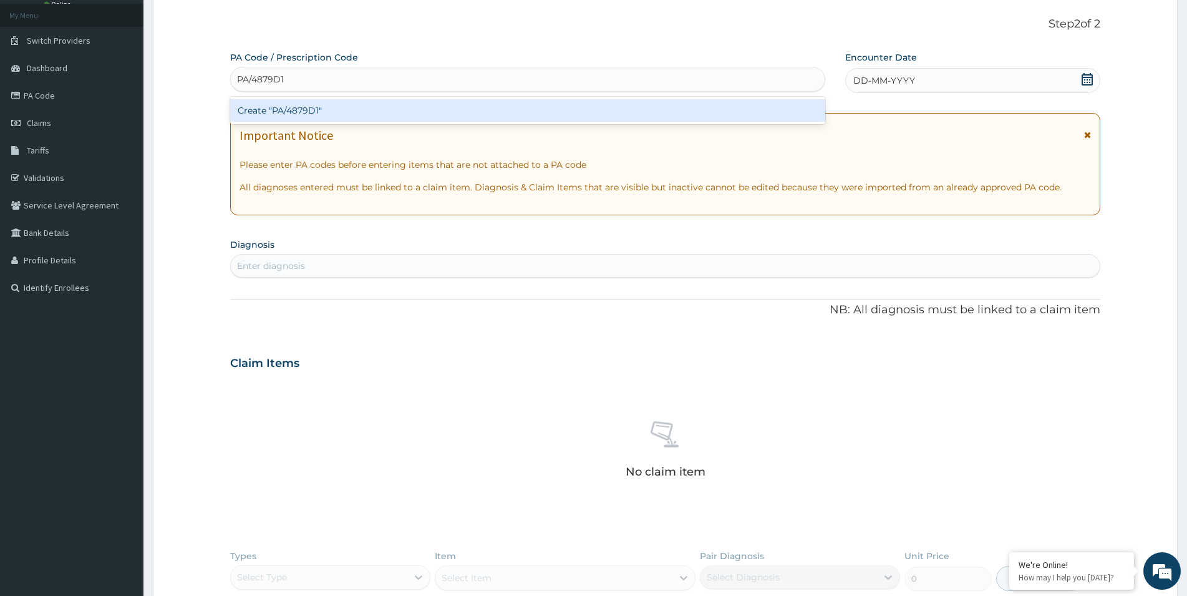
click at [288, 117] on div "Create "PA/4879D1"" at bounding box center [527, 110] width 595 height 22
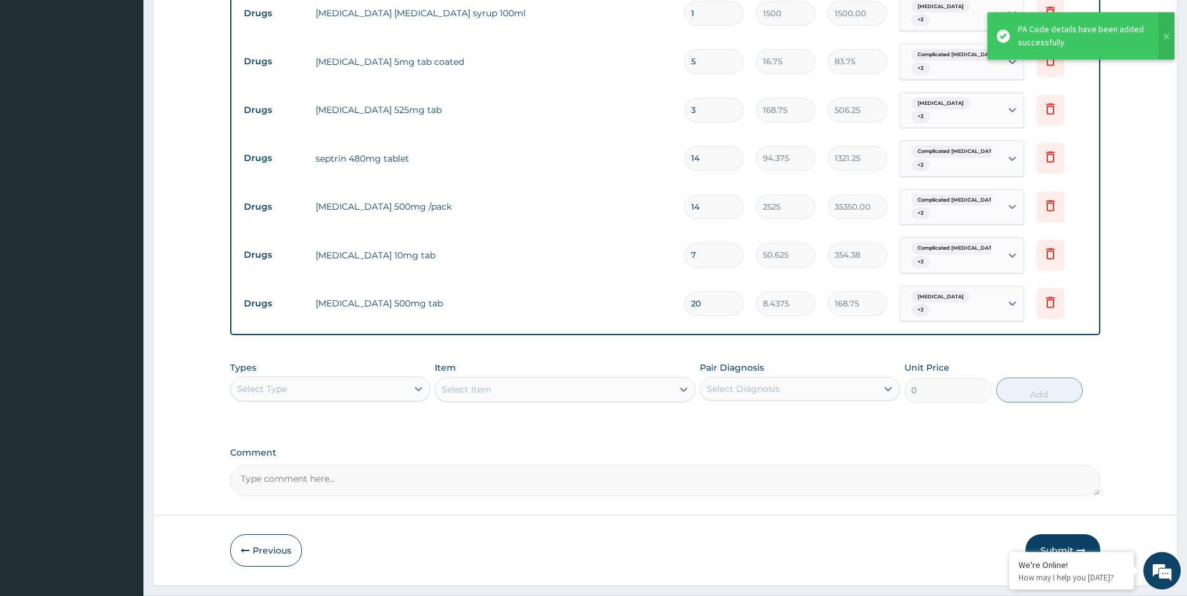
scroll to position [522, 0]
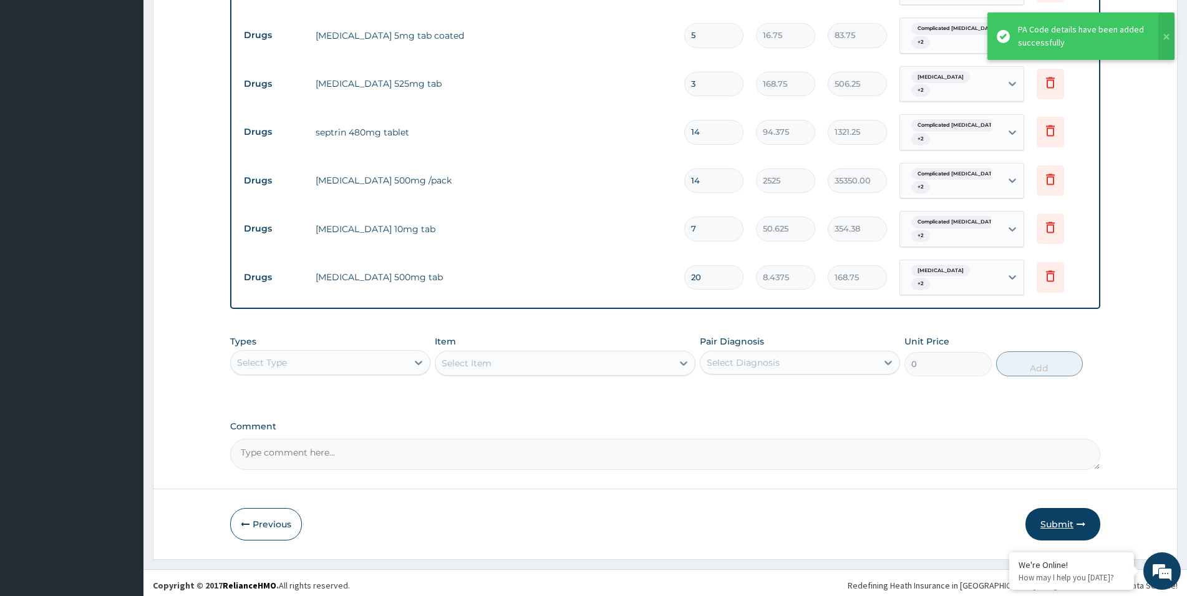
click at [1060, 514] on button "Submit" at bounding box center [1062, 524] width 75 height 32
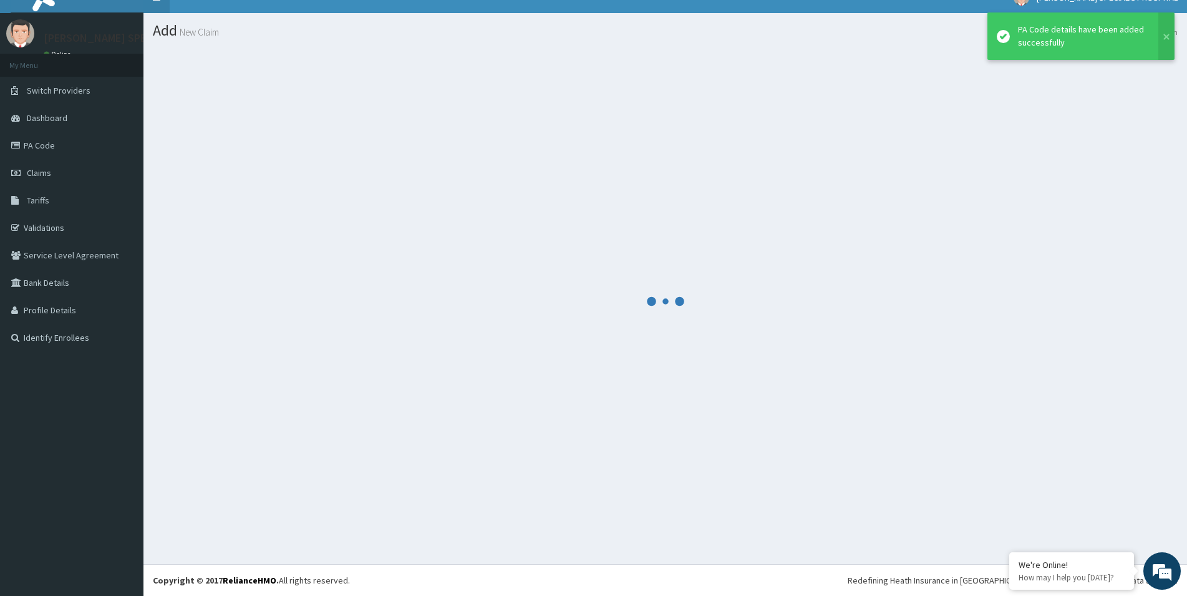
scroll to position [18, 0]
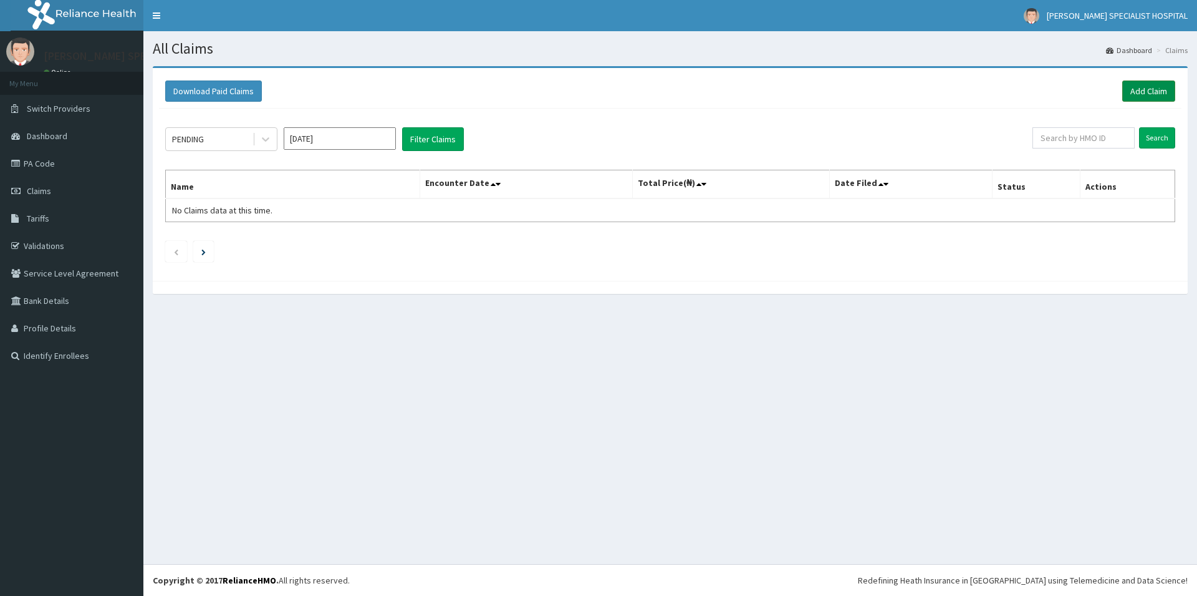
click at [1167, 87] on link "Add Claim" at bounding box center [1148, 90] width 53 height 21
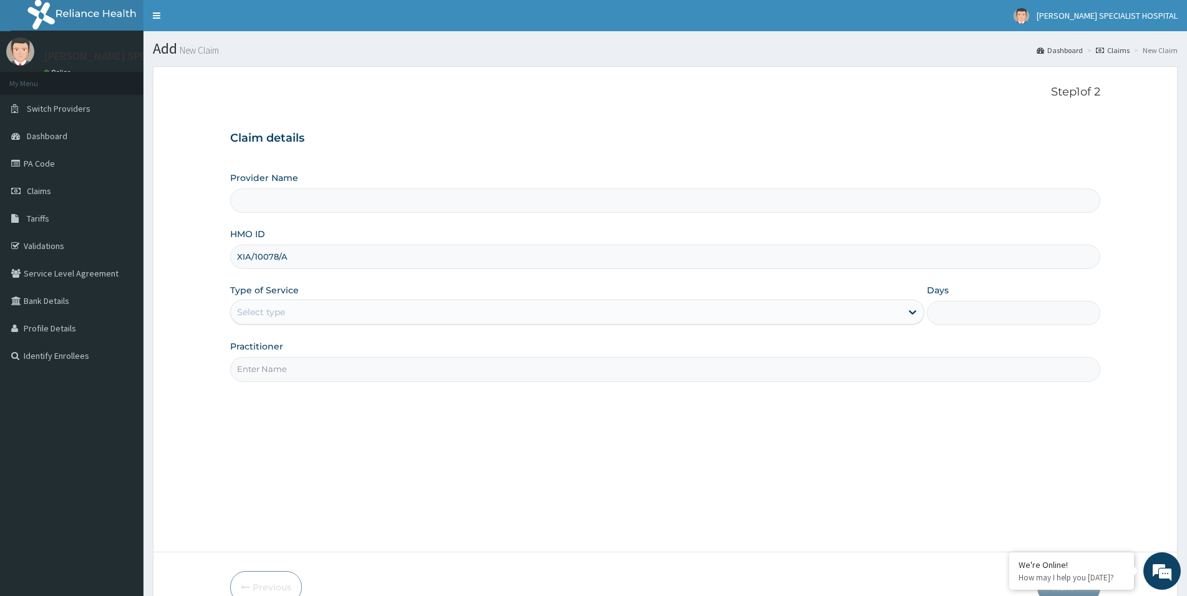
type input "XIA/10078/A"
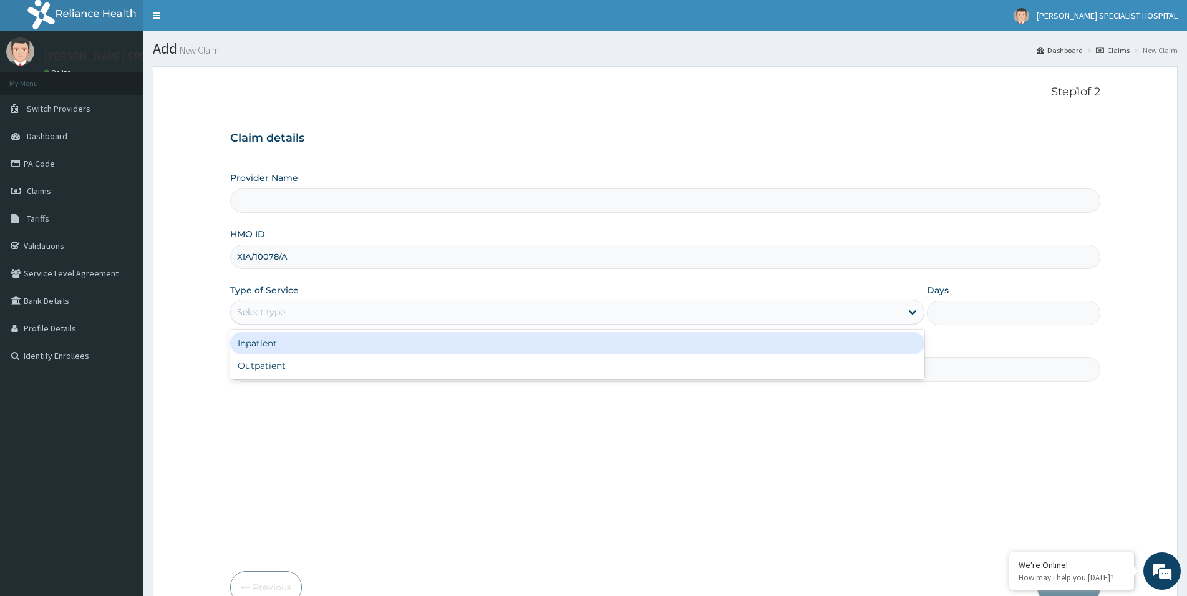
drag, startPoint x: 261, startPoint y: 314, endPoint x: 278, endPoint y: 363, distance: 52.3
click at [260, 315] on div "Select type" at bounding box center [261, 312] width 48 height 12
type input "[PERSON_NAME] Specialist Hospital"
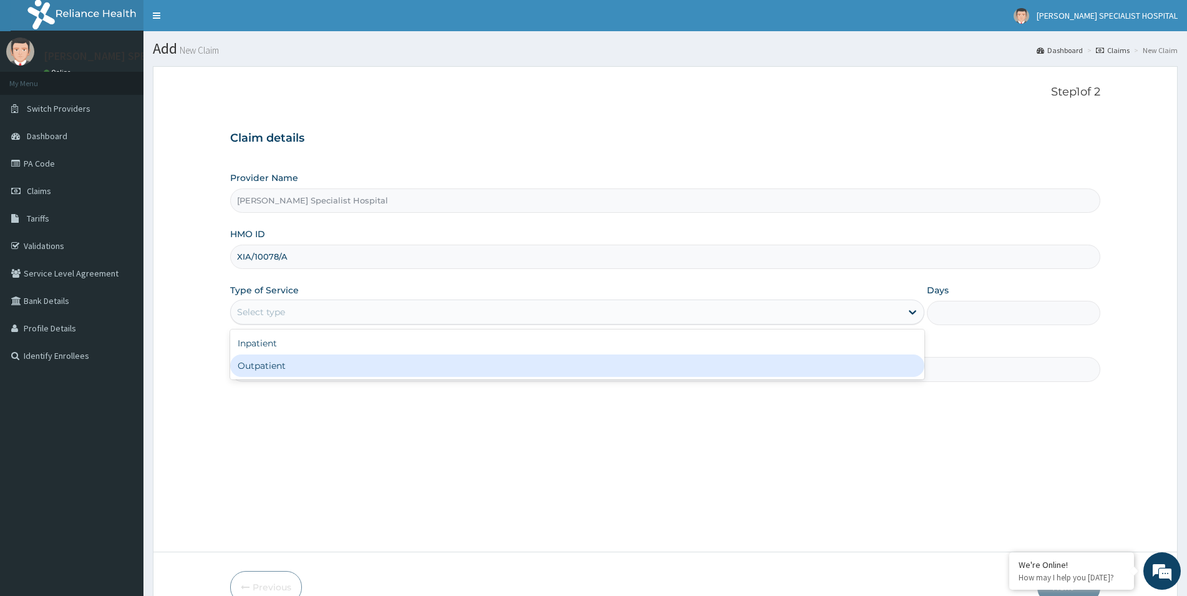
click at [278, 365] on div "Outpatient" at bounding box center [577, 365] width 694 height 22
type input "1"
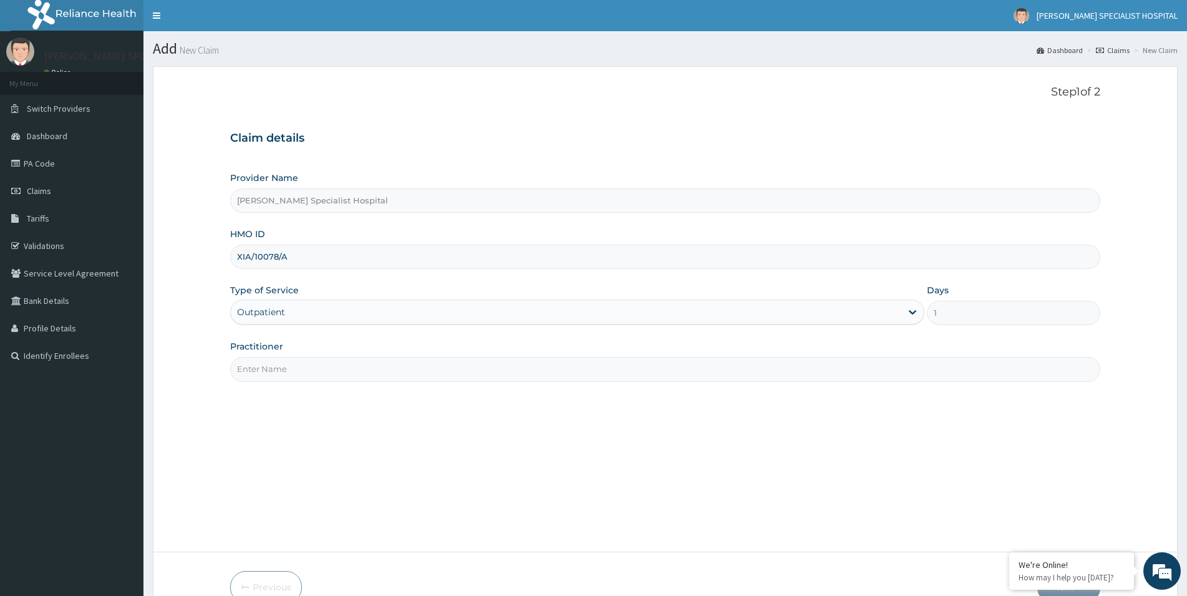
click at [291, 373] on input "Practitioner" at bounding box center [665, 369] width 870 height 24
paste input "[PERSON_NAME][GEOGRAPHIC_DATA]"
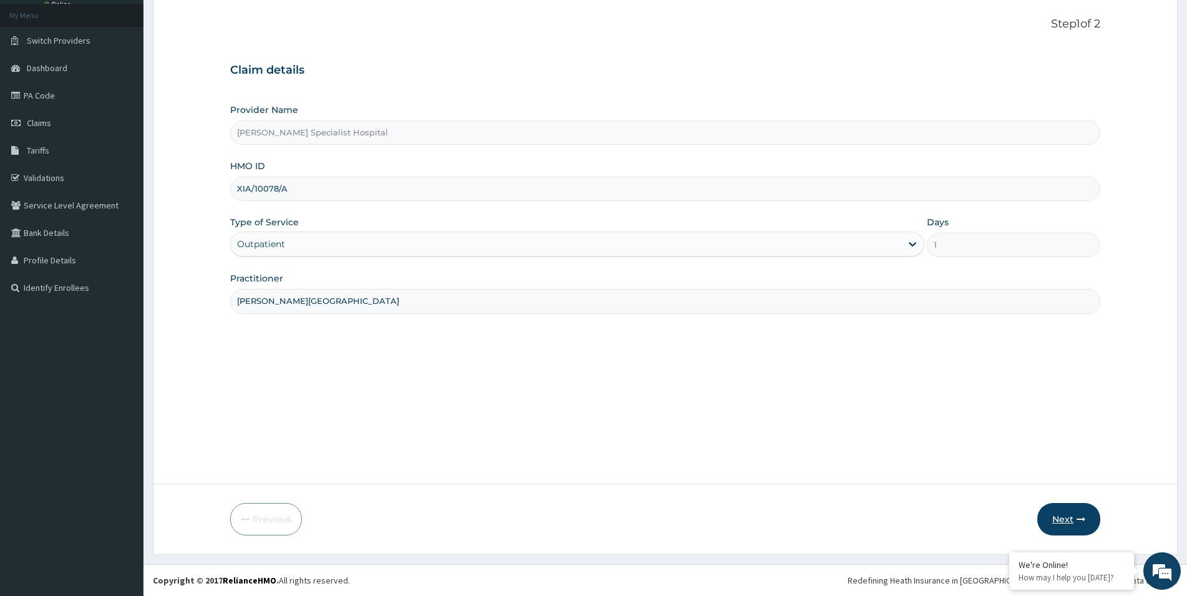
type input "[PERSON_NAME][GEOGRAPHIC_DATA]"
click at [1078, 523] on button "Next" at bounding box center [1068, 519] width 63 height 32
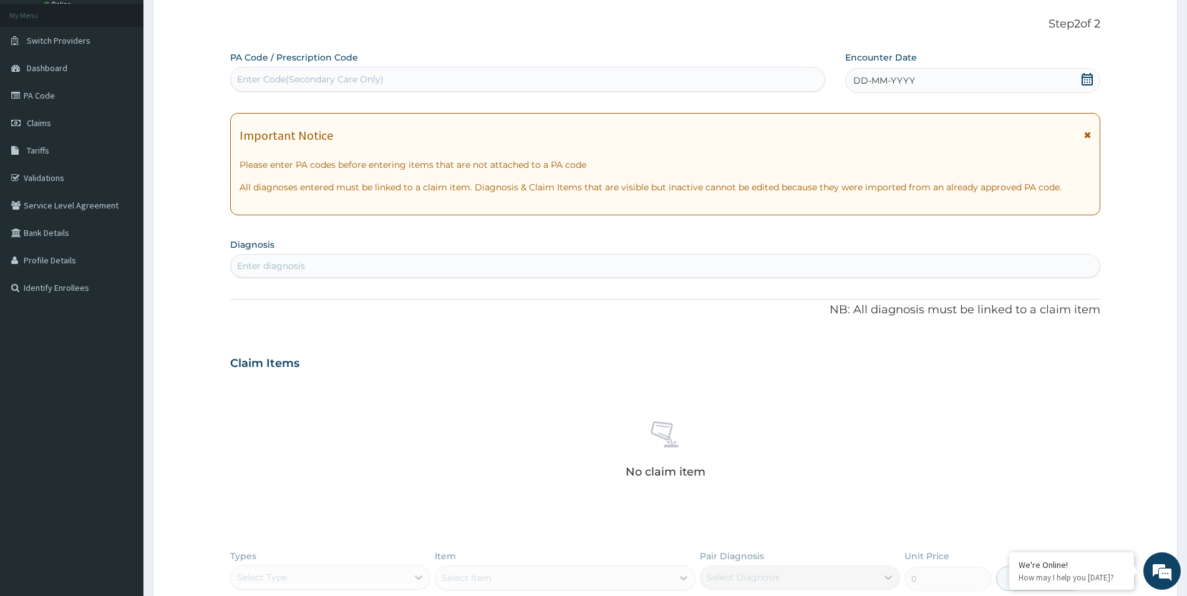
click at [264, 80] on div "Enter Code(Secondary Care Only)" at bounding box center [310, 79] width 147 height 12
paste input "PA/B41717"
type input "PA/B41717"
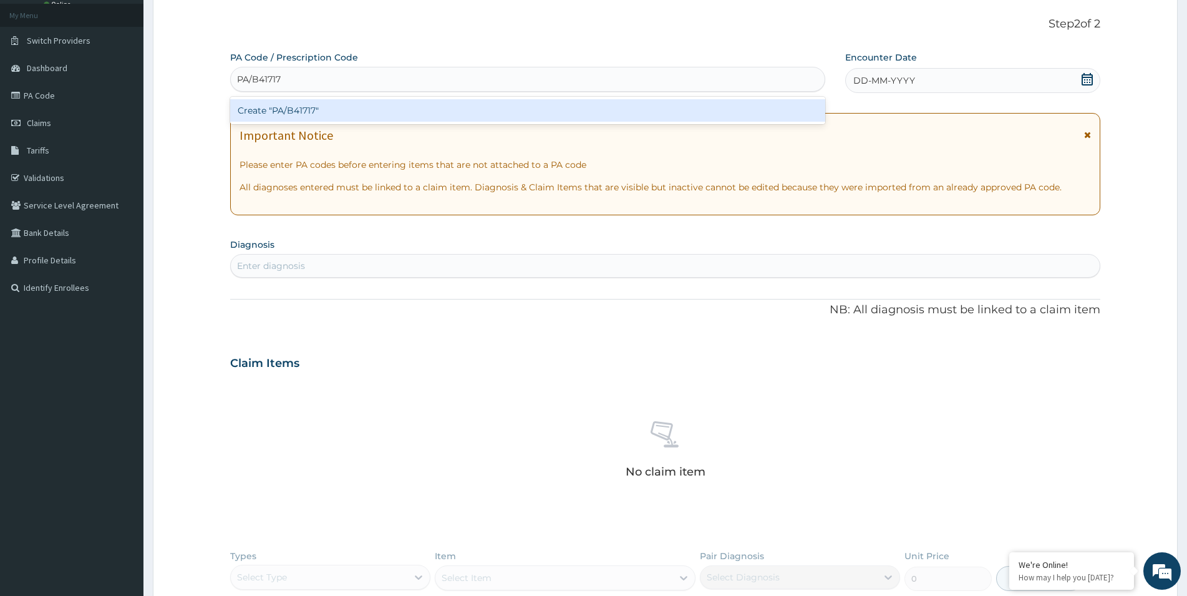
scroll to position [0, 0]
click at [271, 107] on div "Create "PA/B41717"" at bounding box center [527, 110] width 595 height 22
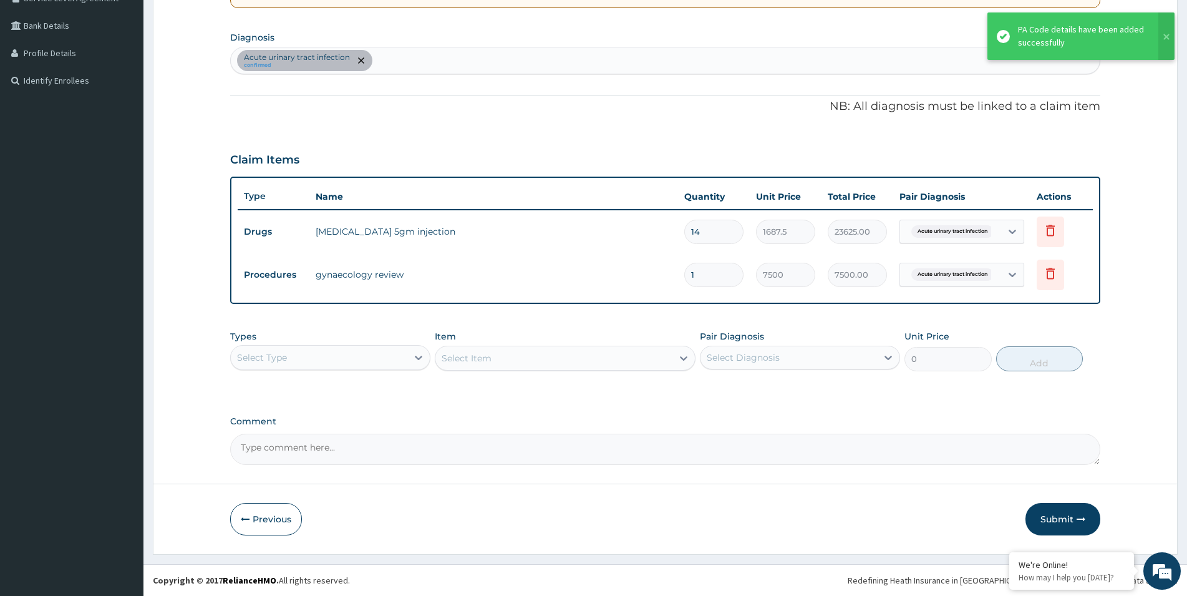
scroll to position [275, 0]
click at [1063, 525] on button "Submit" at bounding box center [1062, 519] width 75 height 32
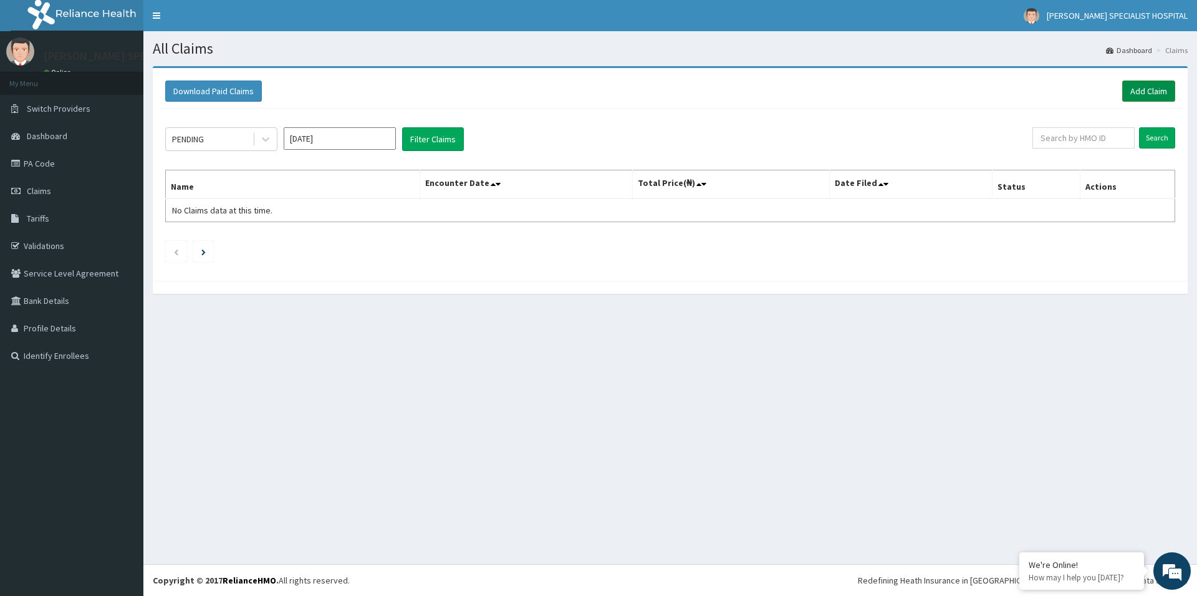
click at [1149, 89] on link "Add Claim" at bounding box center [1148, 90] width 53 height 21
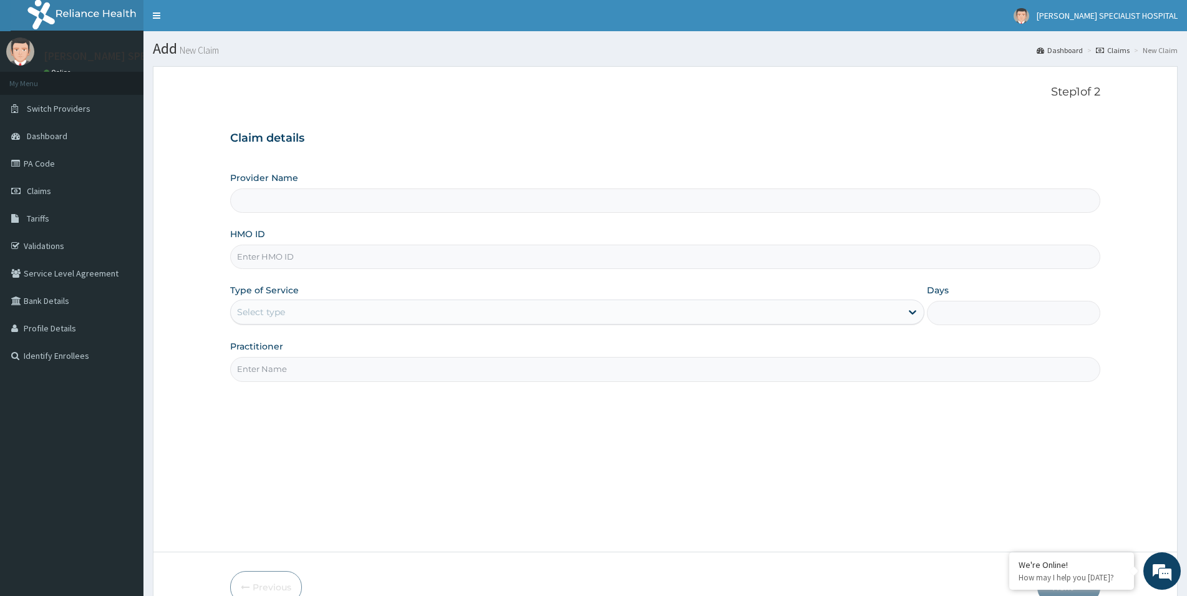
type input "[PERSON_NAME] Specialist Hospital"
click at [266, 263] on input "HMO ID" at bounding box center [665, 256] width 870 height 24
paste input "ENP/10156/B"
type input "ENP/10156/B"
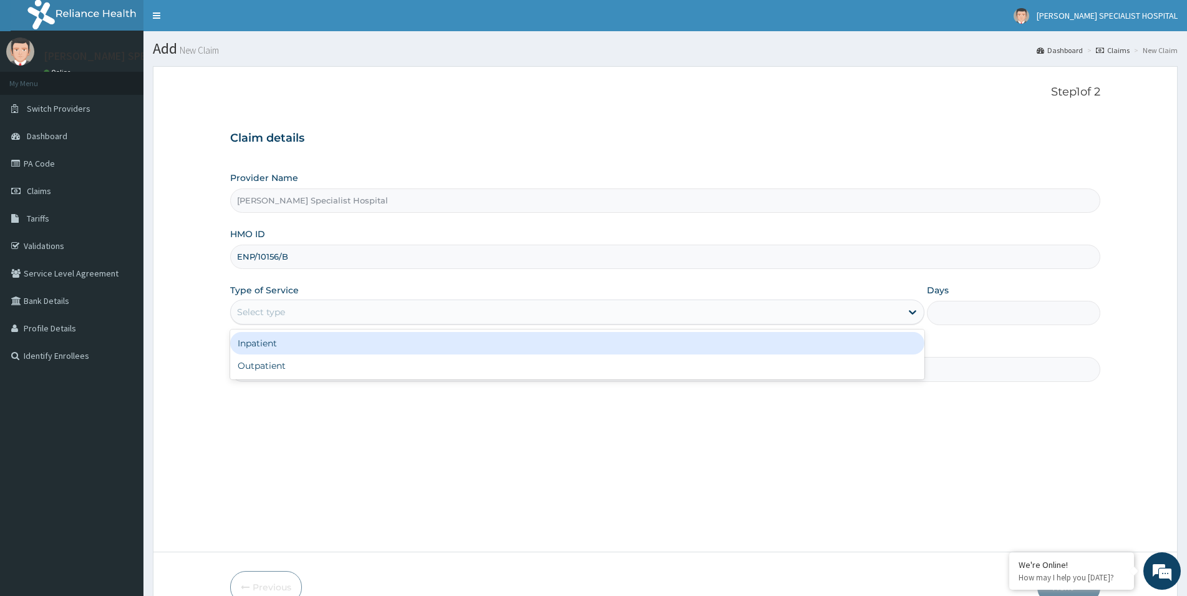
drag, startPoint x: 253, startPoint y: 316, endPoint x: 254, endPoint y: 338, distance: 22.5
click at [252, 316] on div "Select type" at bounding box center [261, 312] width 48 height 12
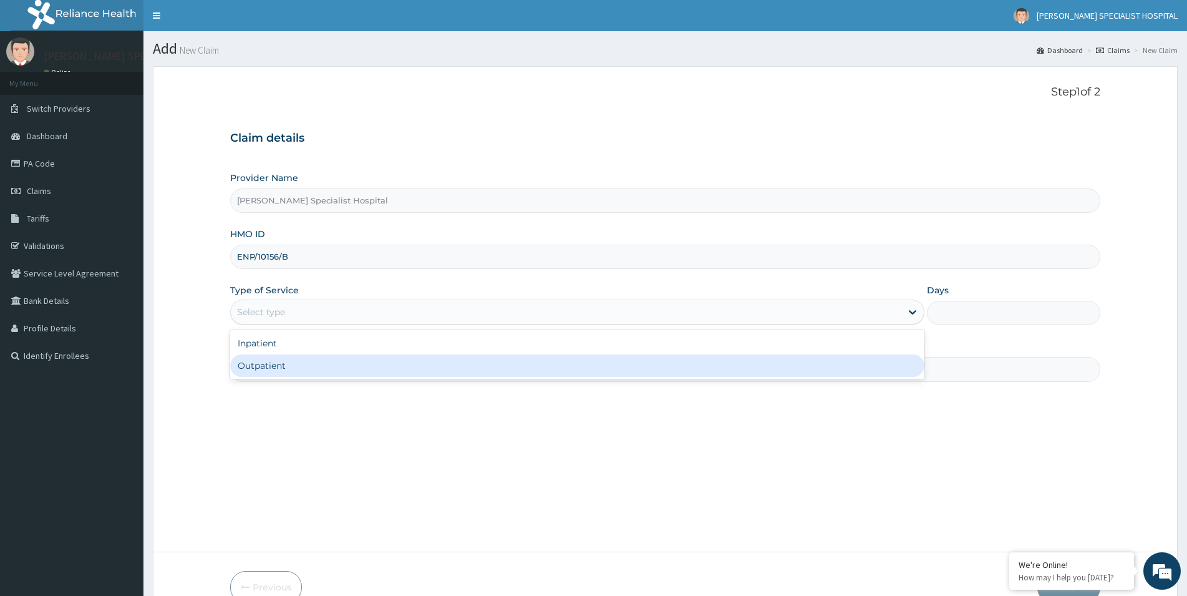
click at [259, 372] on div "Outpatient" at bounding box center [577, 365] width 694 height 22
type input "1"
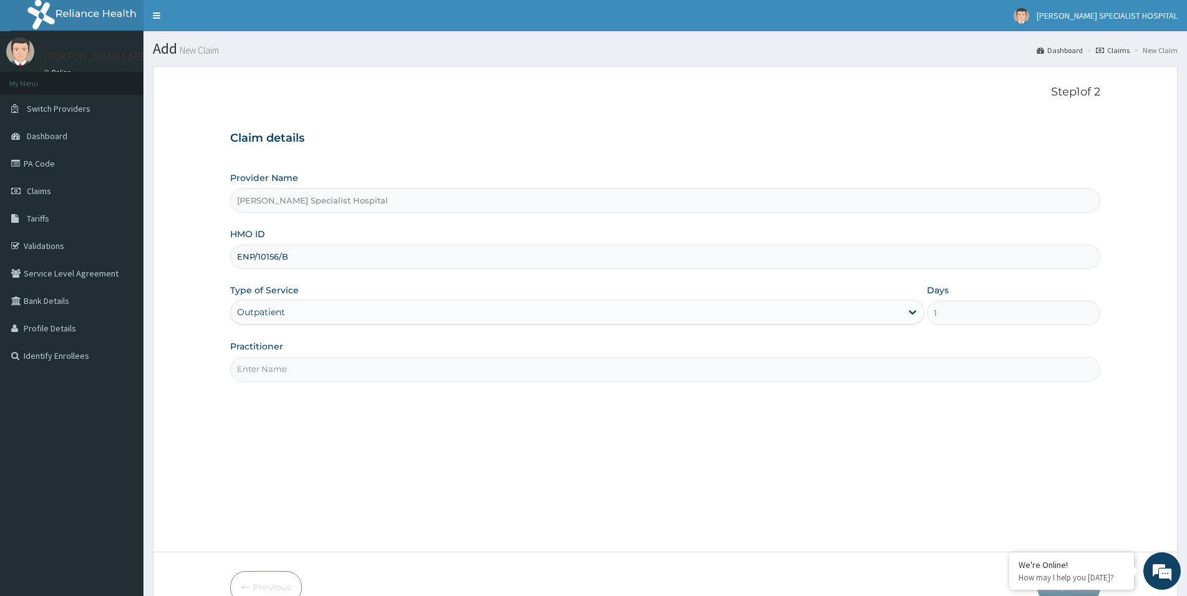
click at [292, 372] on input "Practitioner" at bounding box center [665, 369] width 870 height 24
paste input "[PERSON_NAME][GEOGRAPHIC_DATA]"
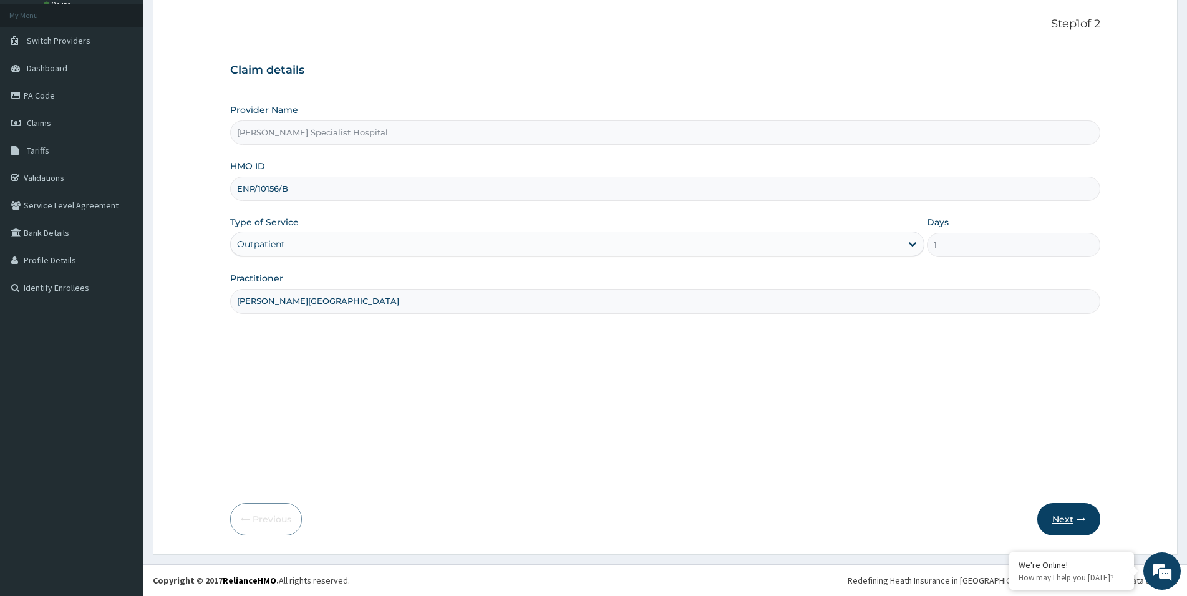
type input "[PERSON_NAME][GEOGRAPHIC_DATA]"
click at [1070, 518] on button "Next" at bounding box center [1068, 519] width 63 height 32
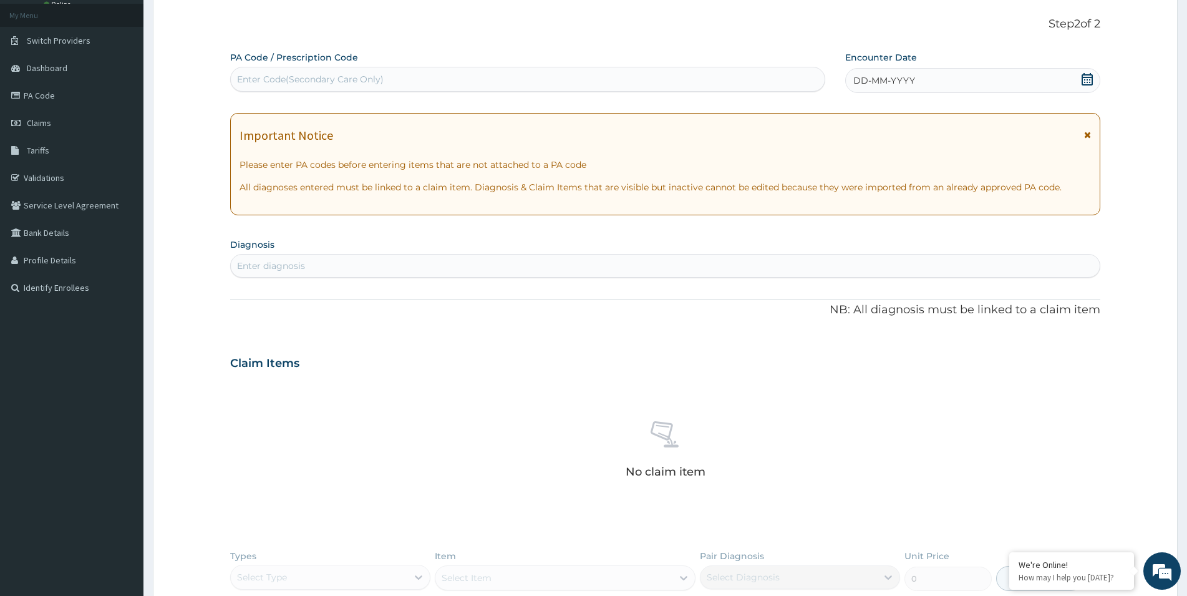
click at [304, 82] on div "Enter Code(Secondary Care Only)" at bounding box center [310, 79] width 147 height 12
paste input "PA/9F1840"
type input "PA/9F1840"
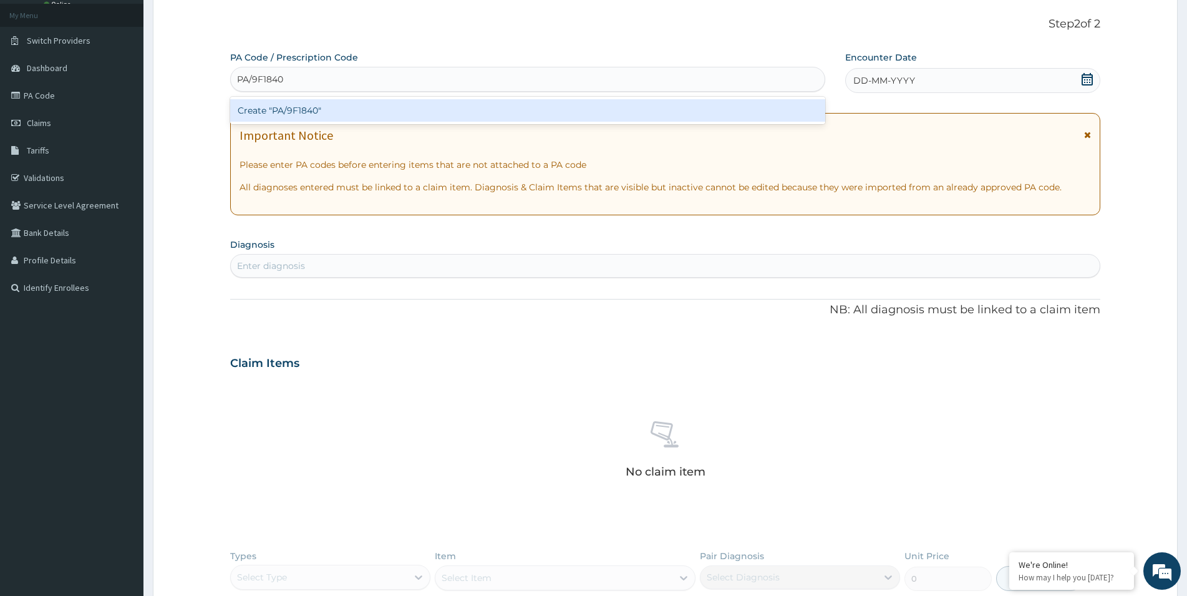
click at [332, 112] on div "Create "PA/9F1840"" at bounding box center [527, 110] width 595 height 22
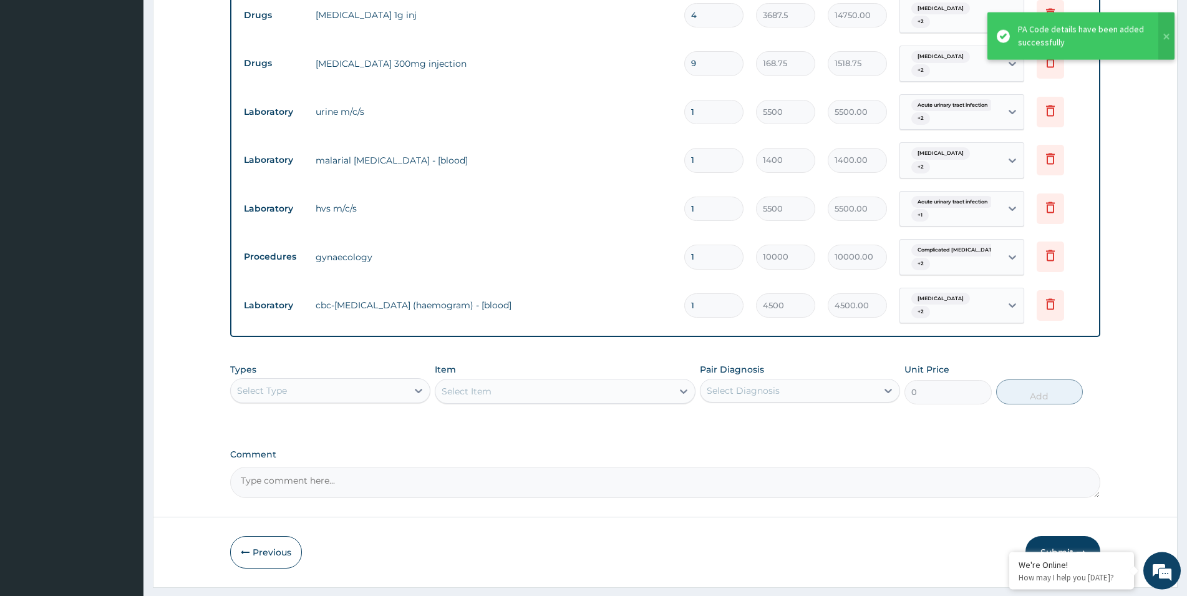
scroll to position [699, 0]
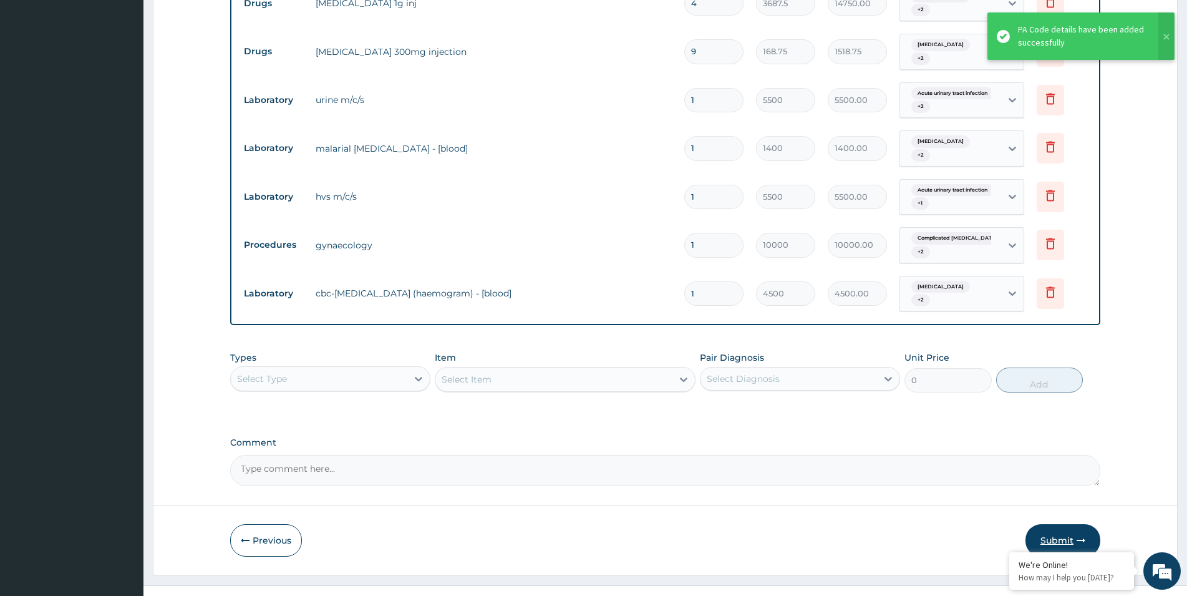
click at [1043, 524] on button "Submit" at bounding box center [1062, 540] width 75 height 32
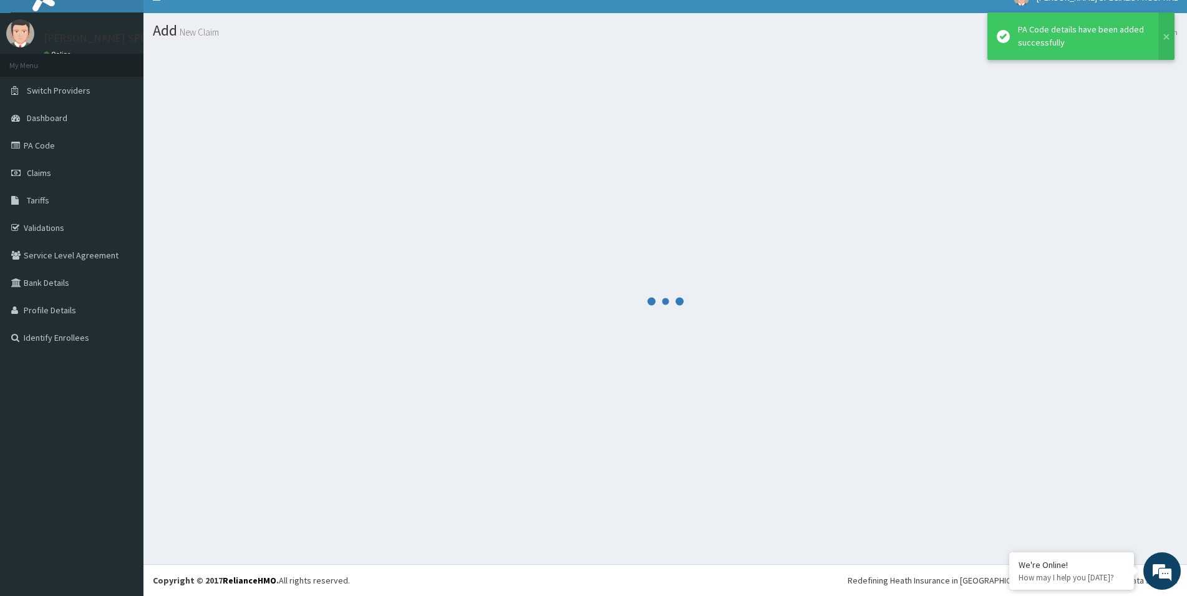
scroll to position [18, 0]
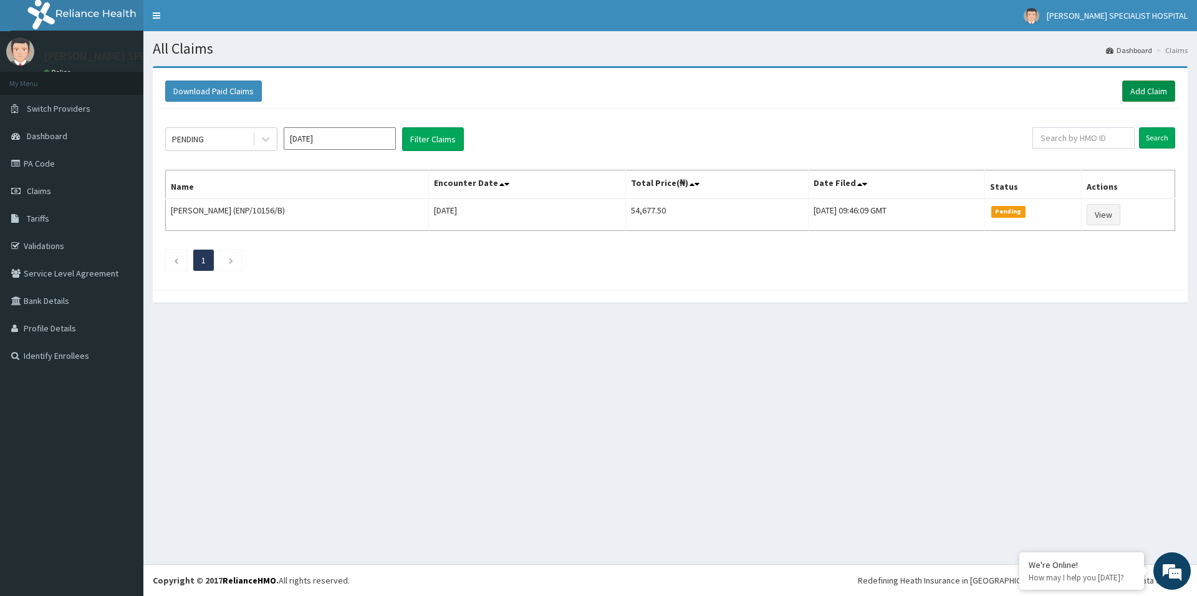
click at [1152, 94] on link "Add Claim" at bounding box center [1148, 90] width 53 height 21
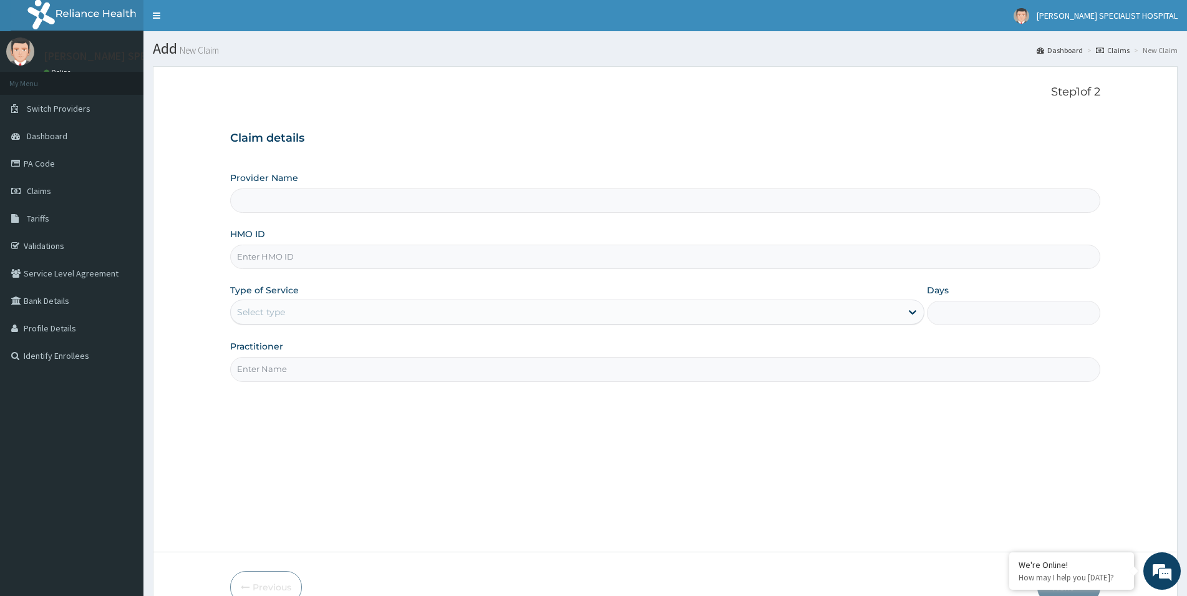
click at [240, 264] on input "HMO ID" at bounding box center [665, 256] width 870 height 24
type input "ENP/10156/C"
drag, startPoint x: 256, startPoint y: 260, endPoint x: 201, endPoint y: 264, distance: 55.0
click at [230, 264] on input "ENP/10156/C" at bounding box center [665, 256] width 870 height 24
type input "[PERSON_NAME] Specialist Hospital"
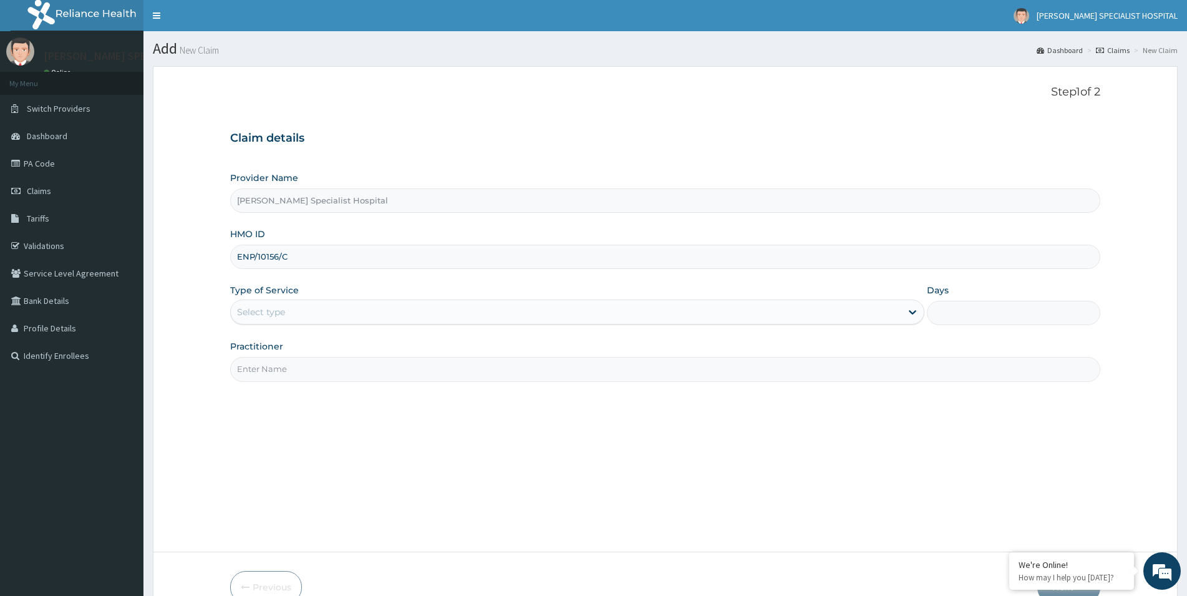
type input "ENP/10156/C"
drag, startPoint x: 249, startPoint y: 316, endPoint x: 251, endPoint y: 327, distance: 11.4
click at [248, 320] on div "Select type" at bounding box center [566, 312] width 670 height 20
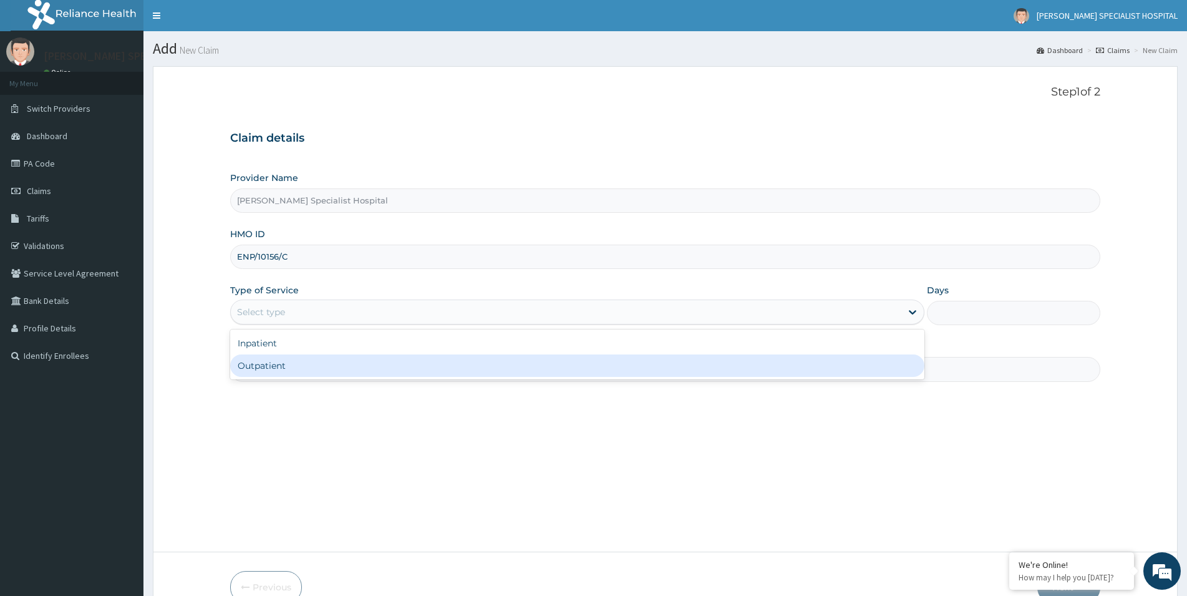
click at [259, 365] on div "Outpatient" at bounding box center [577, 365] width 694 height 22
type input "1"
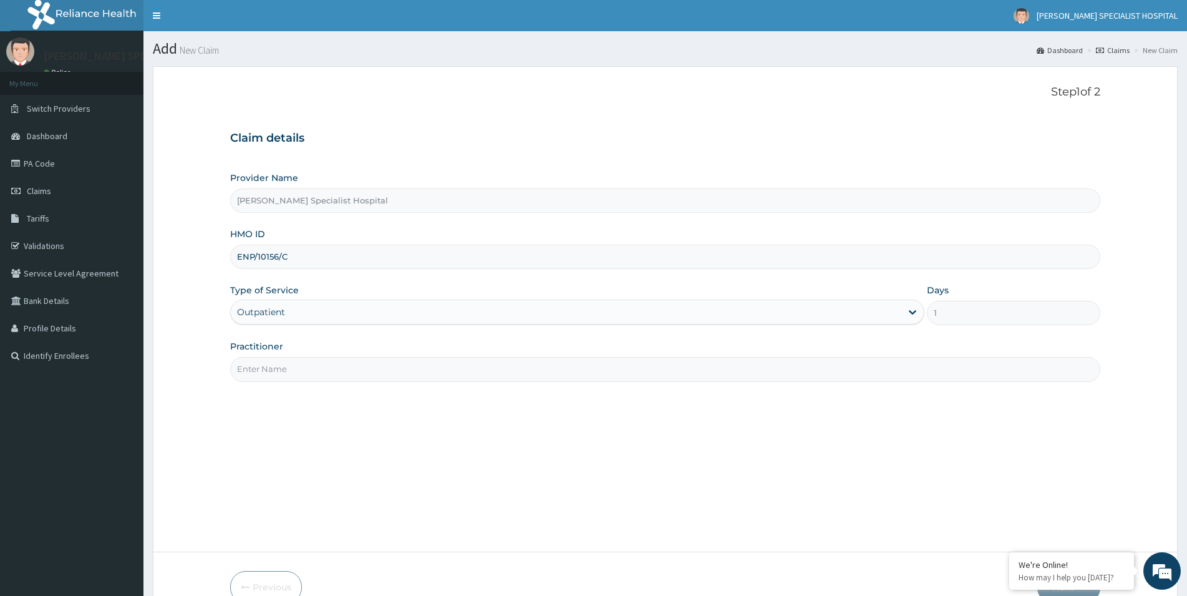
click at [320, 369] on input "Practitioner" at bounding box center [665, 369] width 870 height 24
paste input "[PERSON_NAME][GEOGRAPHIC_DATA]"
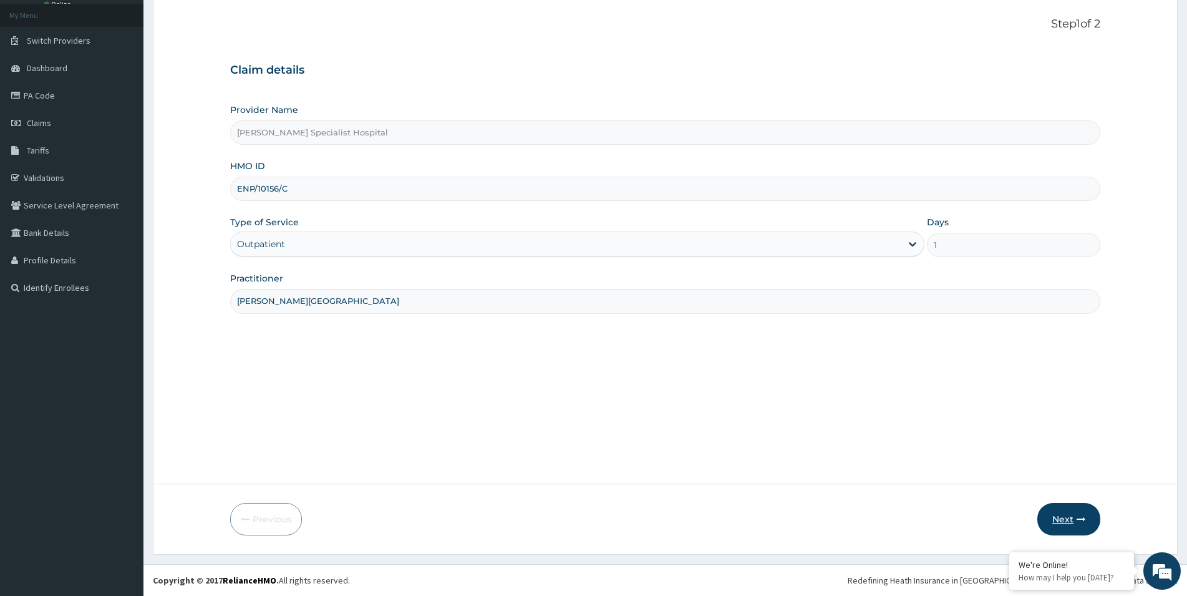
type input "[PERSON_NAME][GEOGRAPHIC_DATA]"
click at [1065, 517] on button "Next" at bounding box center [1068, 519] width 63 height 32
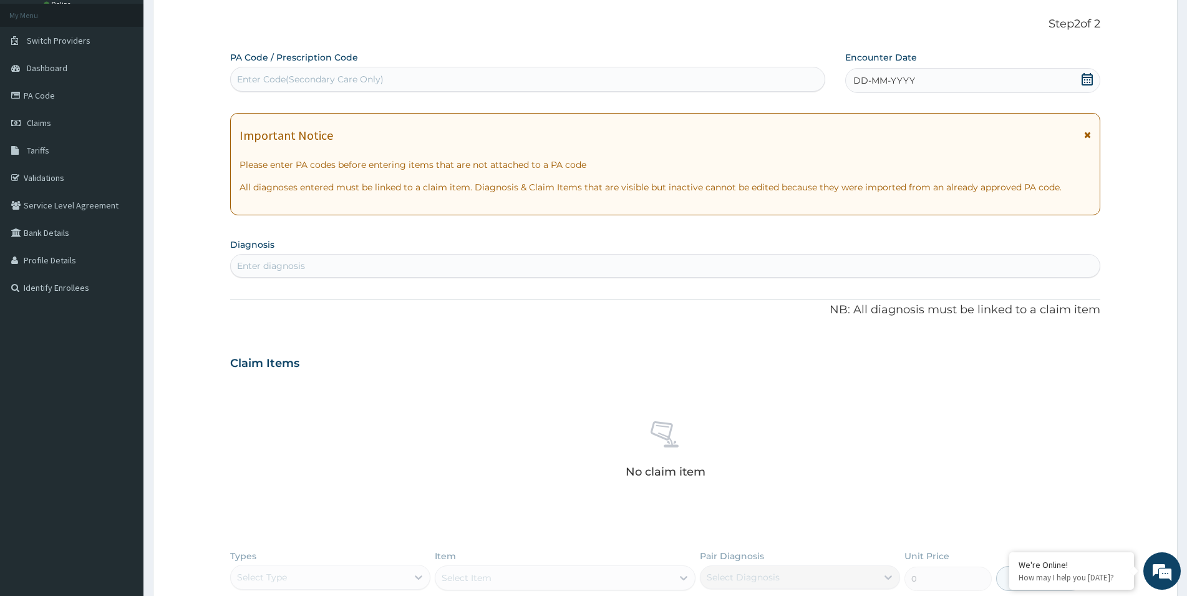
click at [285, 87] on div "Enter Code(Secondary Care Only)" at bounding box center [528, 79] width 594 height 20
paste input "PA/E18131"
type input "PA/E18131"
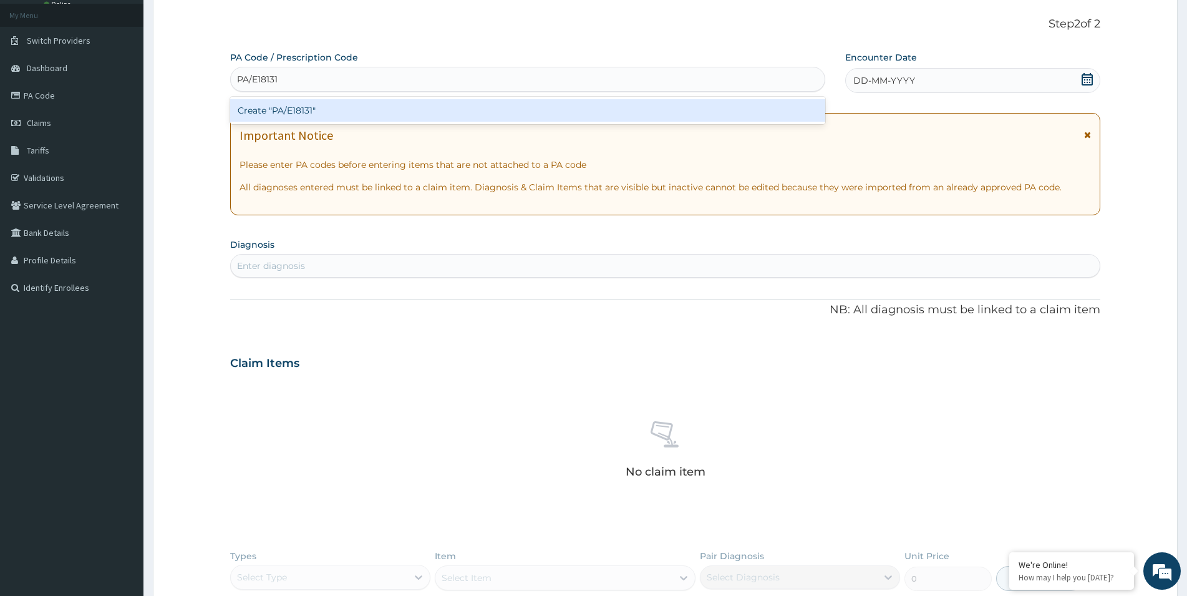
scroll to position [0, 0]
click at [308, 115] on div "Create "PA/E18131"" at bounding box center [527, 110] width 595 height 22
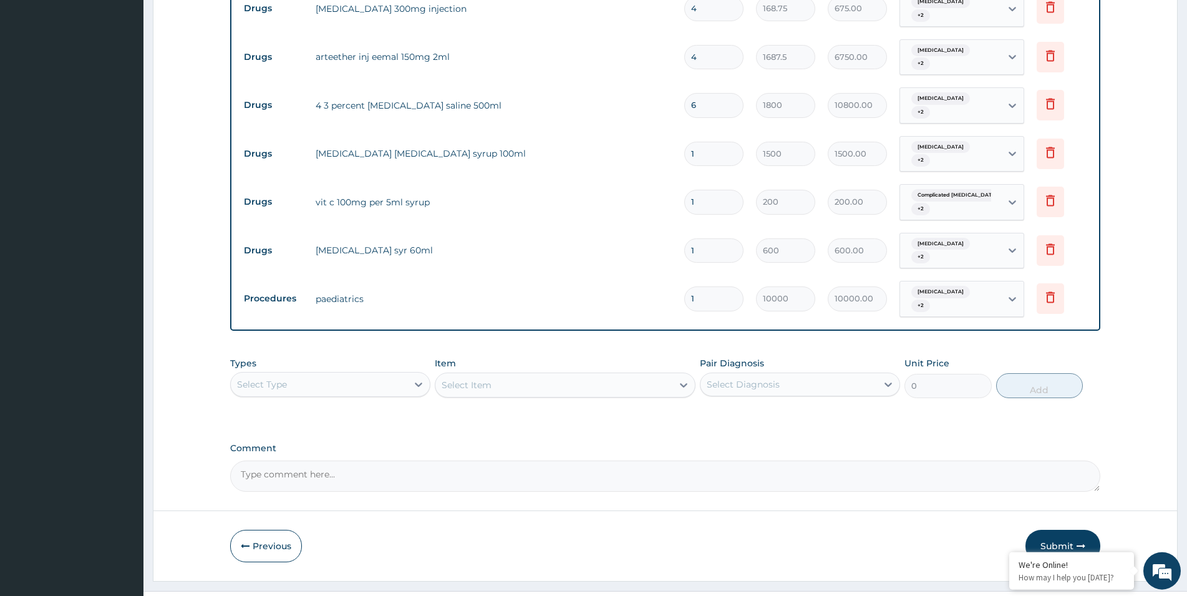
scroll to position [559, 0]
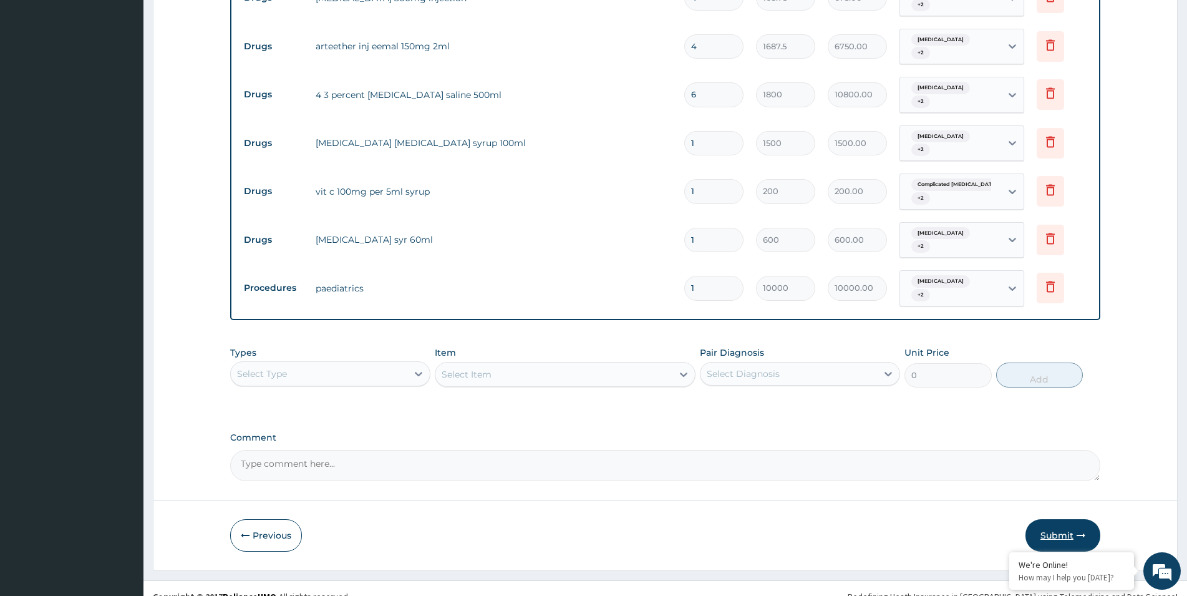
click at [1047, 520] on button "Submit" at bounding box center [1062, 535] width 75 height 32
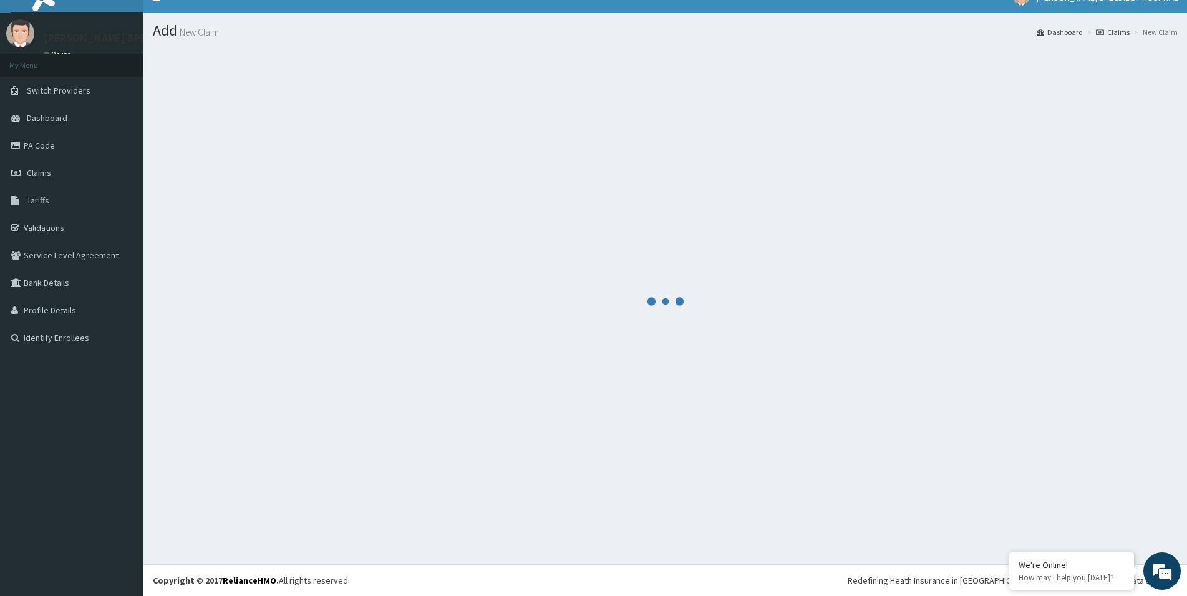
scroll to position [18, 0]
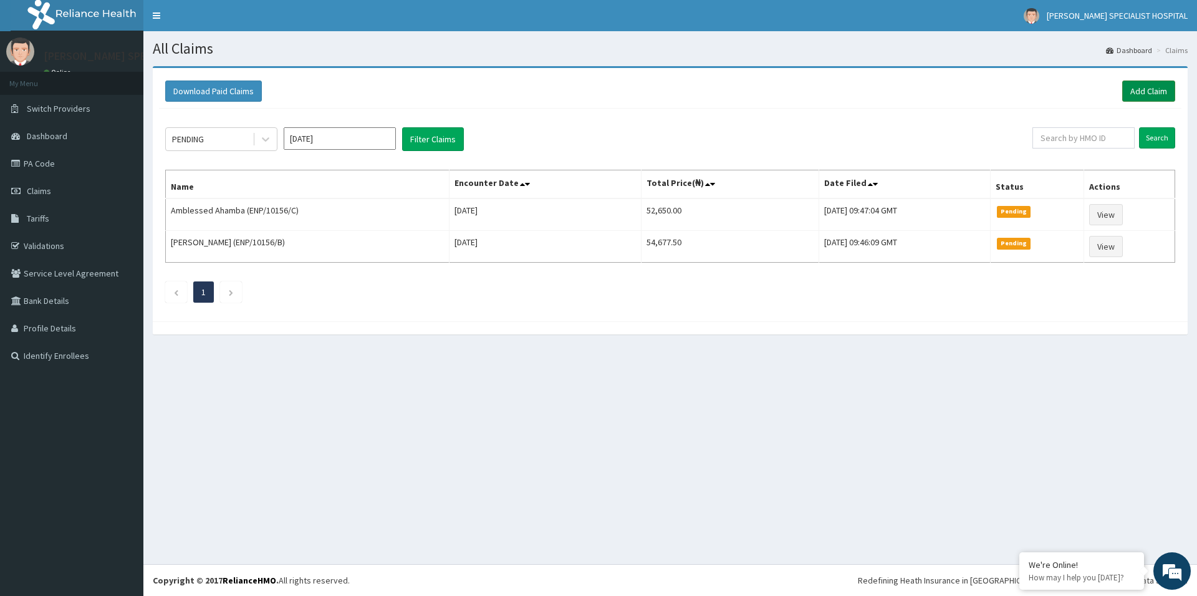
click at [1139, 95] on link "Add Claim" at bounding box center [1148, 90] width 53 height 21
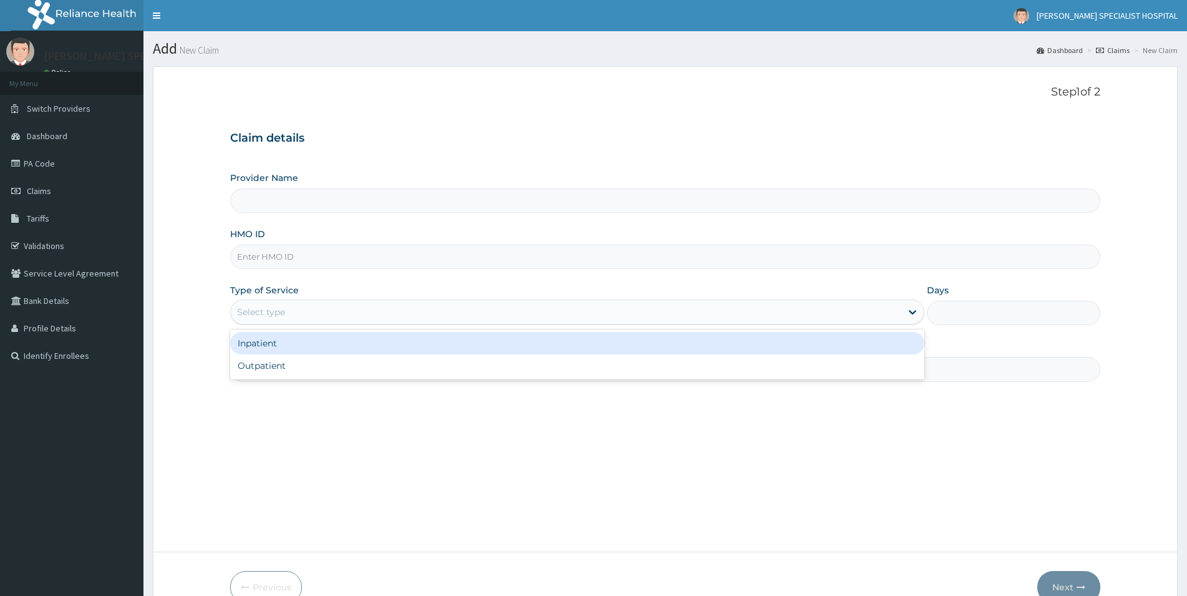
click at [234, 311] on div "Select type" at bounding box center [566, 312] width 670 height 20
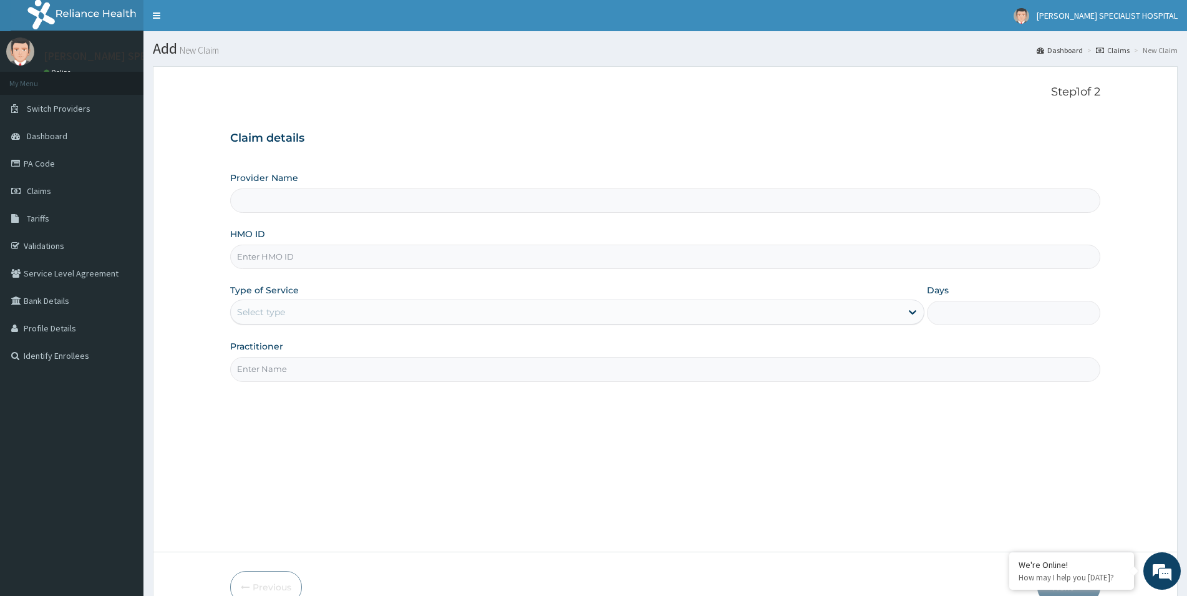
click at [259, 266] on input "HMO ID" at bounding box center [665, 256] width 870 height 24
paste input "ENP/10156/C"
type input "ENP/10156/C"
type input "[PERSON_NAME] Specialist Hospital"
type input "ENP/10156/C"
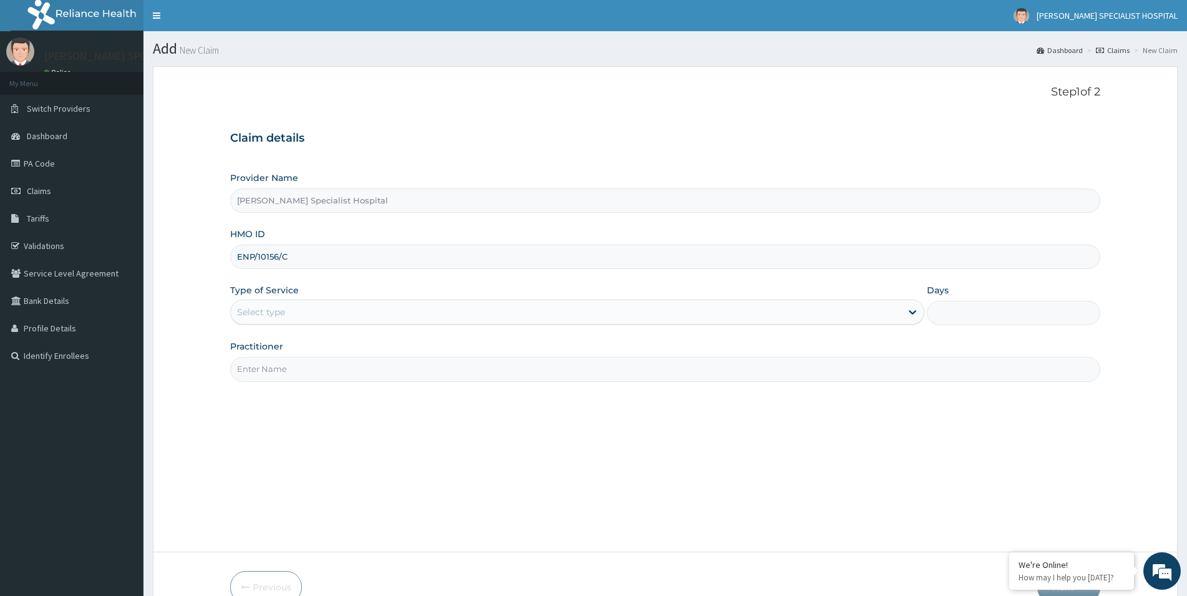
click at [266, 314] on div "Select type" at bounding box center [261, 312] width 48 height 12
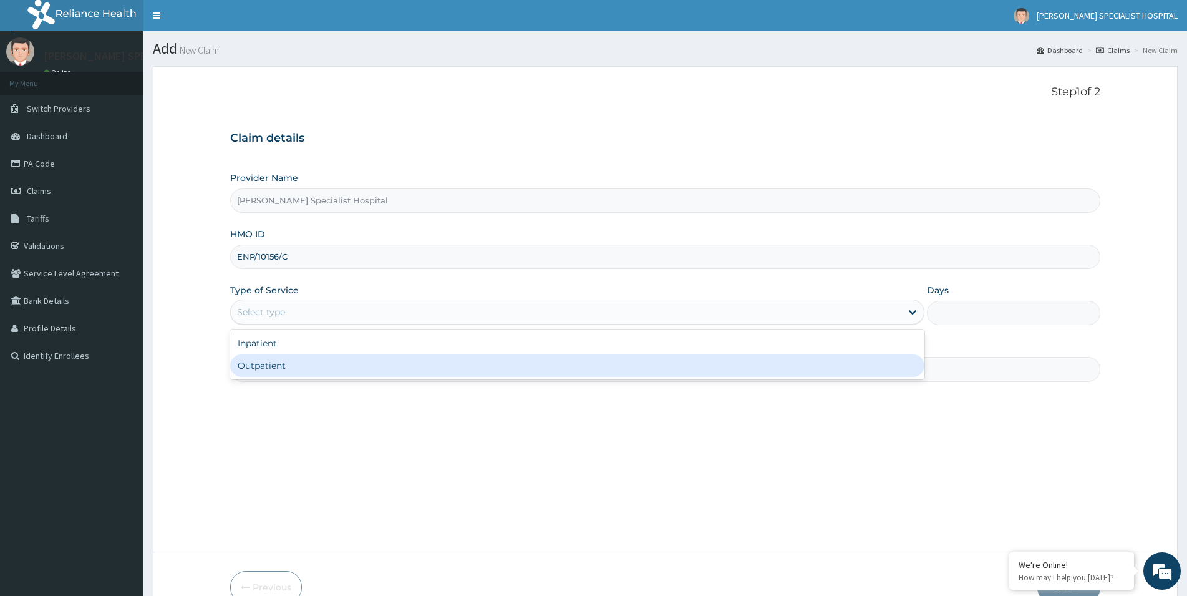
click at [264, 357] on div "Outpatient" at bounding box center [577, 365] width 694 height 22
type input "1"
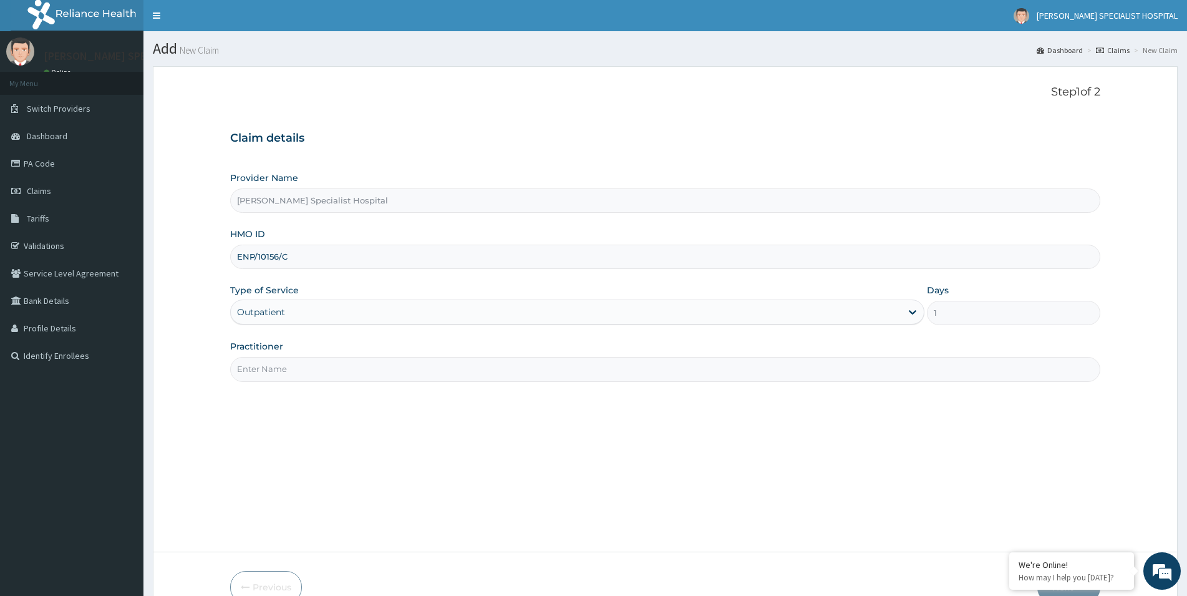
click at [326, 372] on input "Practitioner" at bounding box center [665, 369] width 870 height 24
paste input "[PERSON_NAME][GEOGRAPHIC_DATA]"
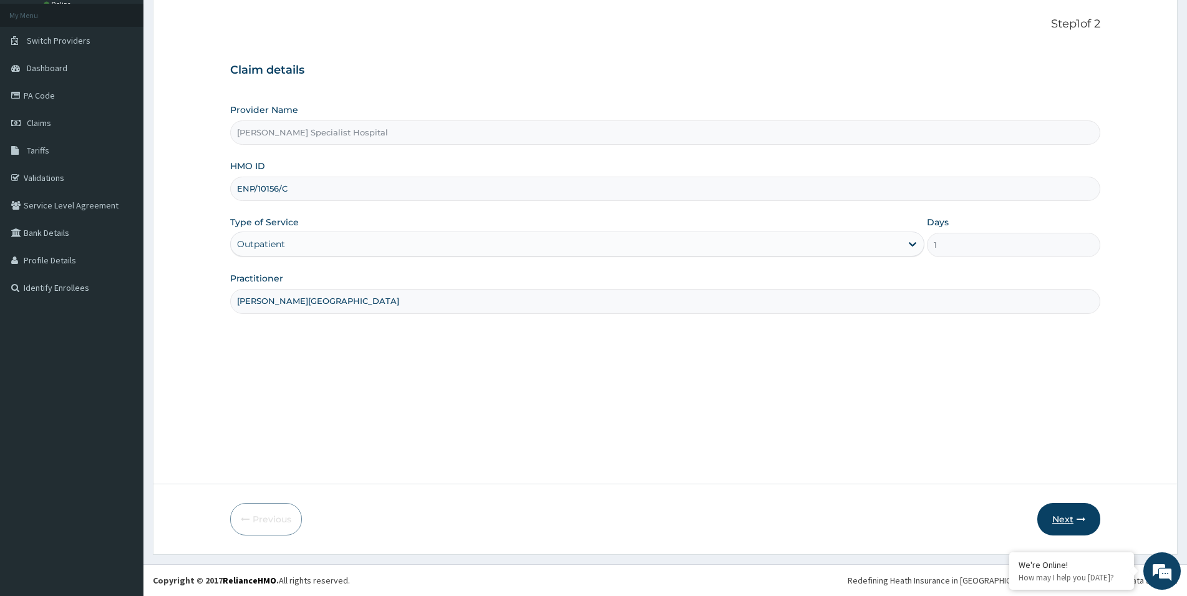
type input "[PERSON_NAME][GEOGRAPHIC_DATA]"
click at [1069, 518] on button "Next" at bounding box center [1068, 519] width 63 height 32
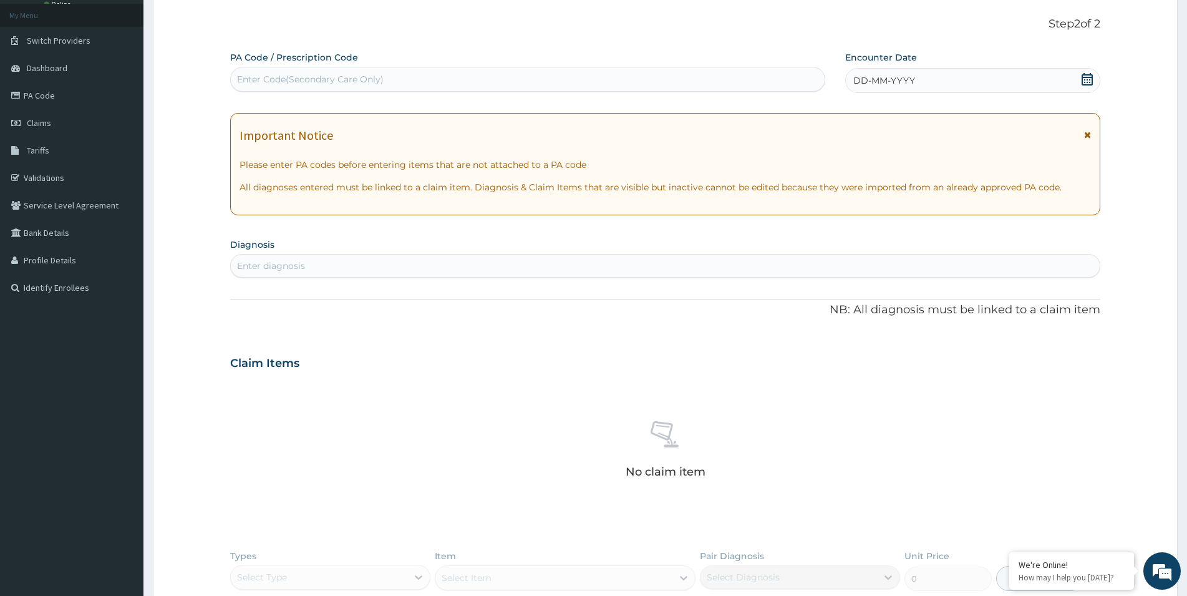
click at [264, 83] on div "Enter Code(Secondary Care Only)" at bounding box center [310, 79] width 147 height 12
paste input "PA/109D8C"
type input "PA/109D8C"
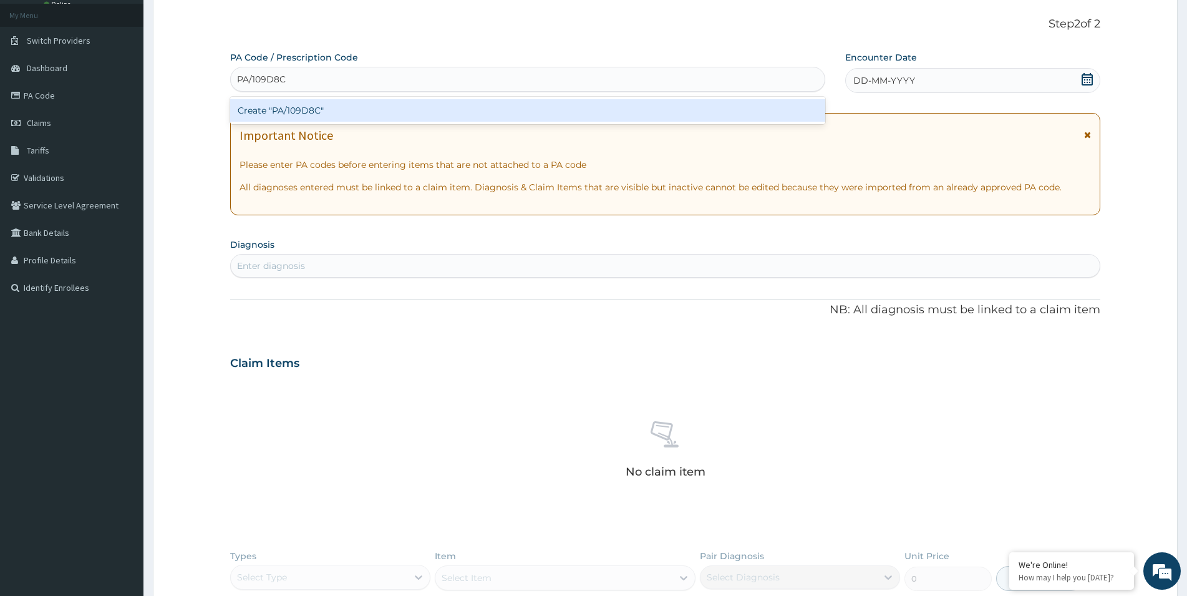
scroll to position [0, 0]
click at [286, 113] on div "Create "PA/109D8C"" at bounding box center [527, 110] width 595 height 22
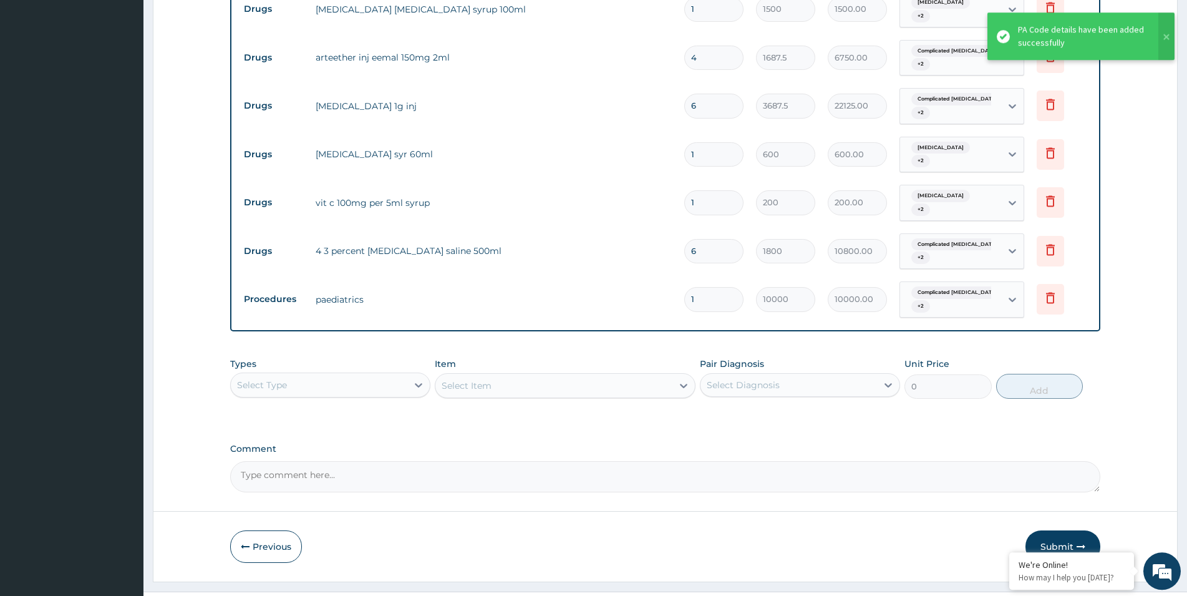
scroll to position [570, 0]
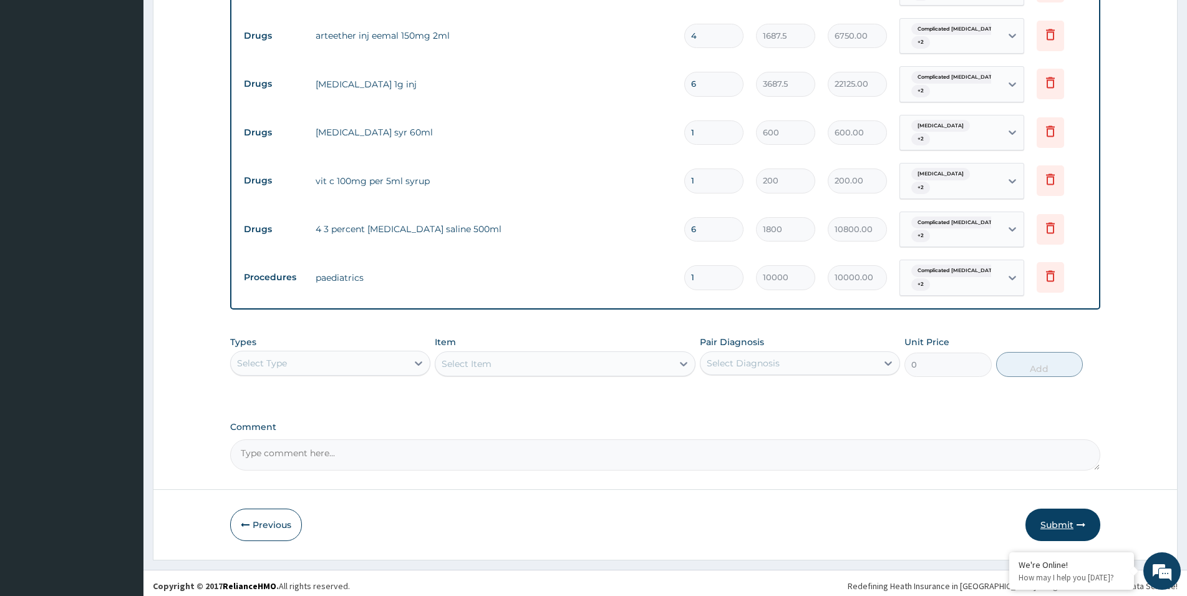
click at [1063, 517] on button "Submit" at bounding box center [1062, 524] width 75 height 32
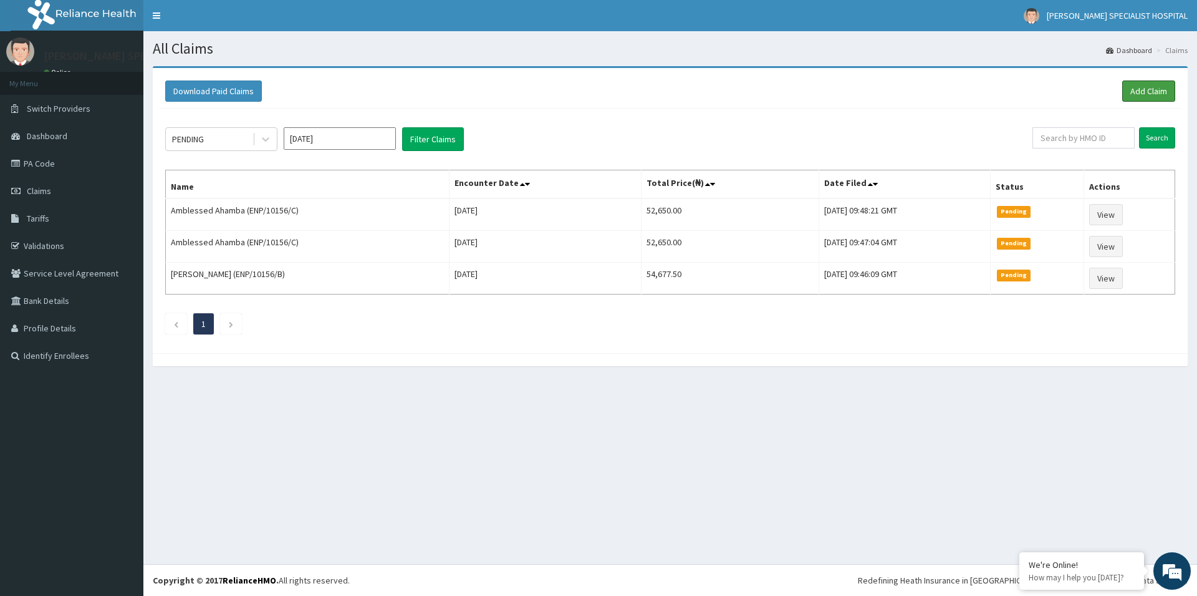
drag, startPoint x: 1142, startPoint y: 90, endPoint x: 749, endPoint y: 107, distance: 393.8
click at [1141, 90] on link "Add Claim" at bounding box center [1148, 90] width 53 height 21
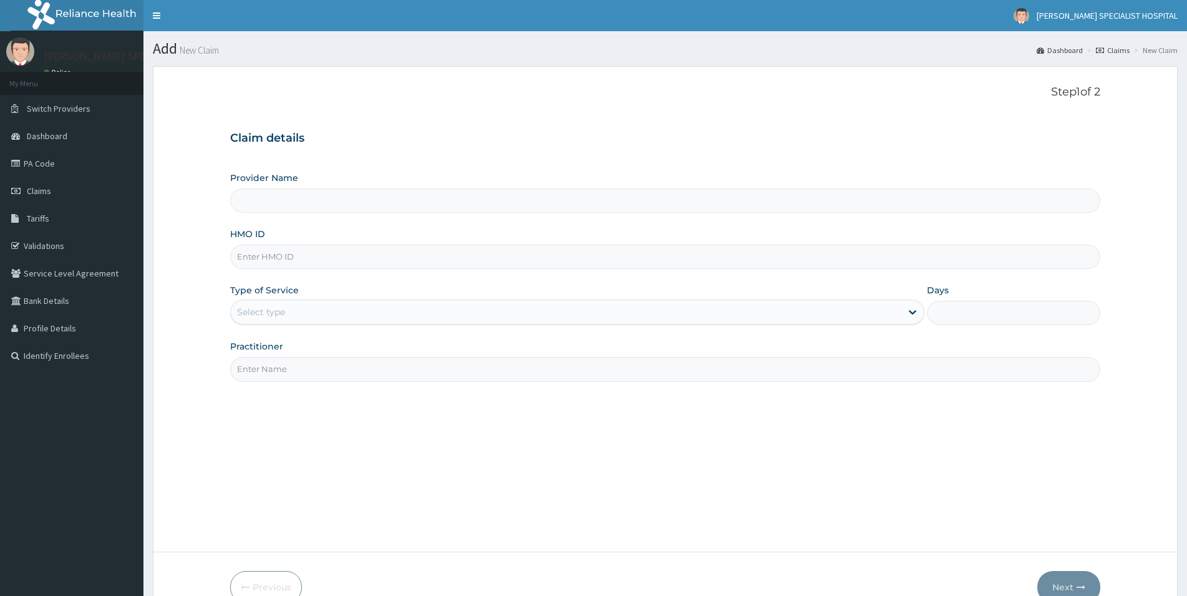
click at [245, 258] on input "HMO ID" at bounding box center [665, 256] width 870 height 24
type input "FMC/11967/A"
type input "[PERSON_NAME] Specialist Hospital"
type input "FMC/11967/A"
drag, startPoint x: 267, startPoint y: 314, endPoint x: 267, endPoint y: 329, distance: 15.6
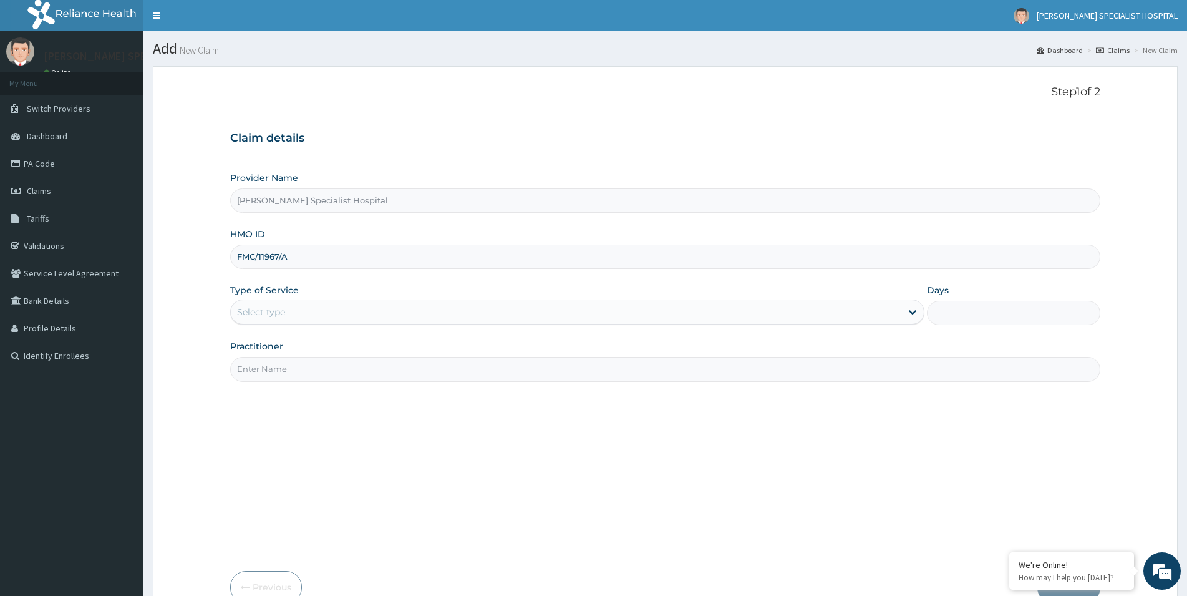
click at [267, 314] on div "Select type" at bounding box center [261, 312] width 48 height 12
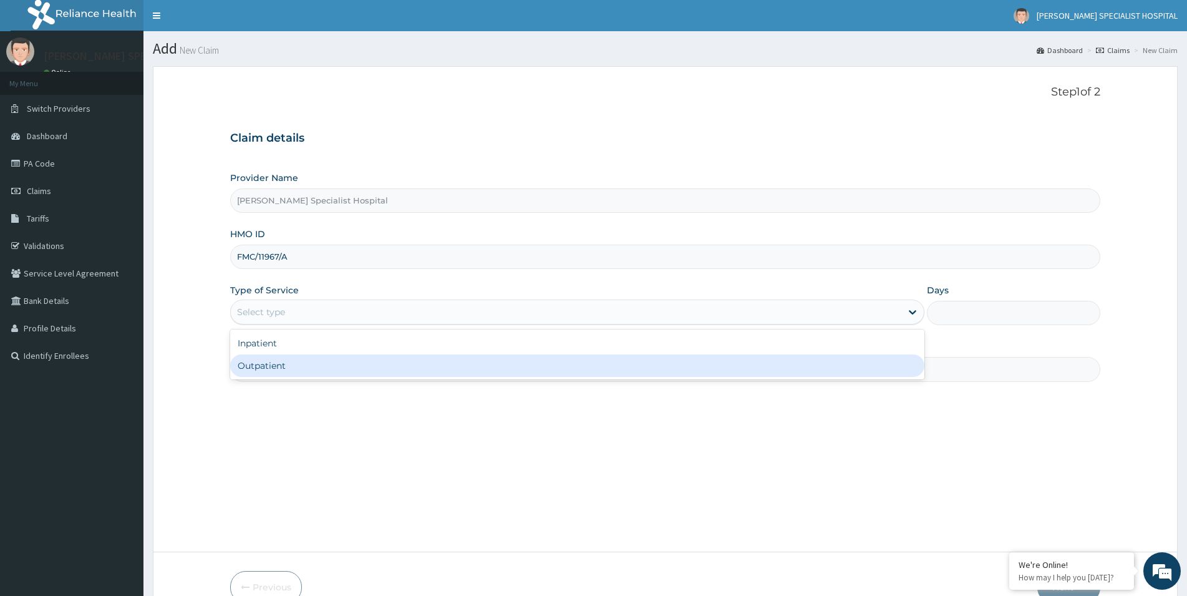
click at [257, 369] on div "Outpatient" at bounding box center [577, 365] width 694 height 22
type input "1"
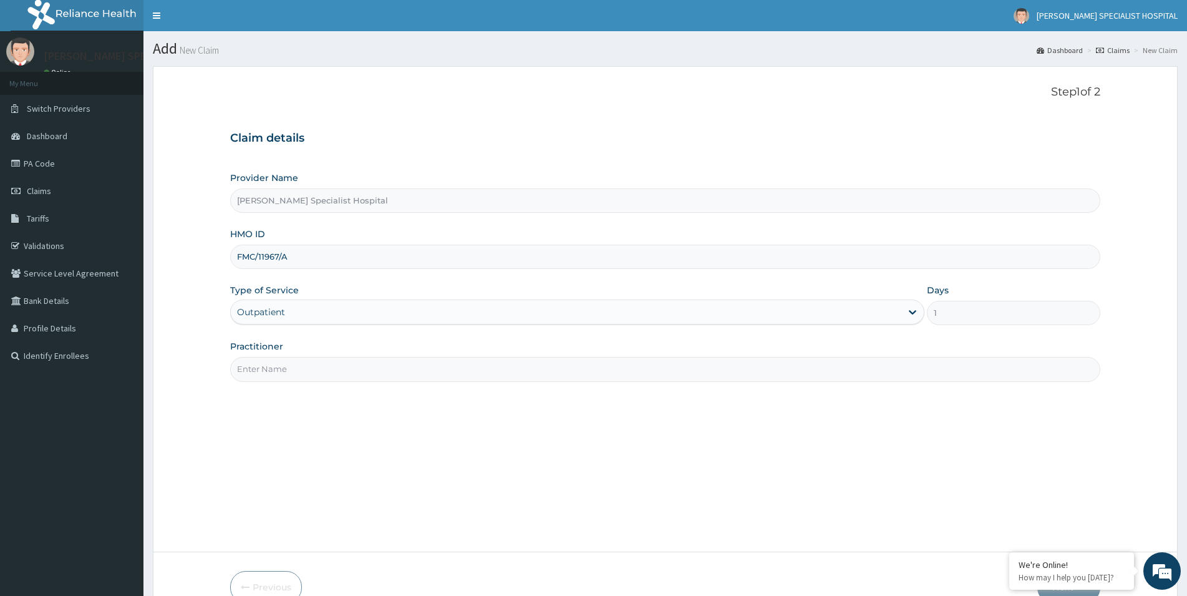
click at [353, 367] on input "Practitioner" at bounding box center [665, 369] width 870 height 24
paste input "SIMEONE HOSPITAL"
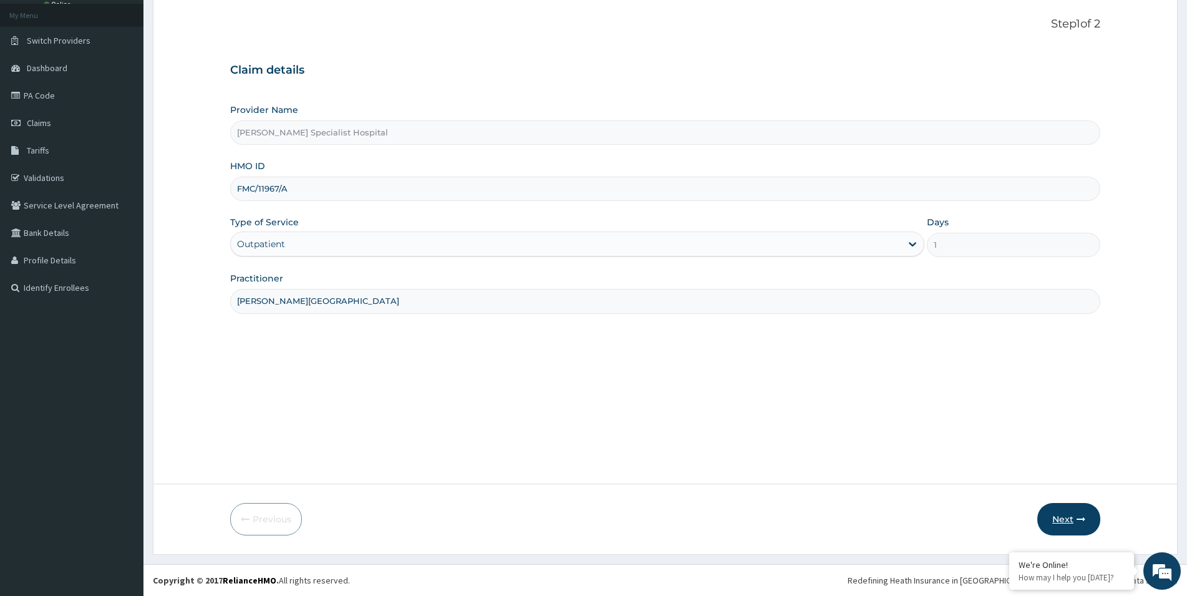
type input "SIMEONE HOSPITAL"
click at [1054, 520] on button "Next" at bounding box center [1068, 519] width 63 height 32
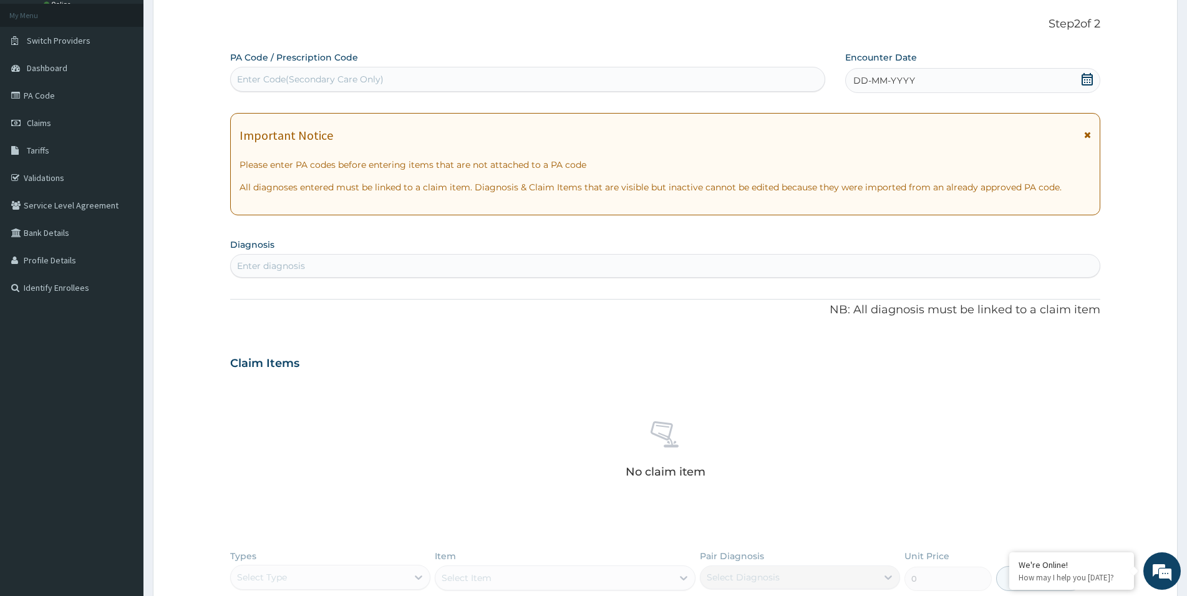
click at [253, 77] on div "Enter Code(Secondary Care Only)" at bounding box center [310, 79] width 147 height 12
paste input "PA/AB5364"
type input "PA/AB5364"
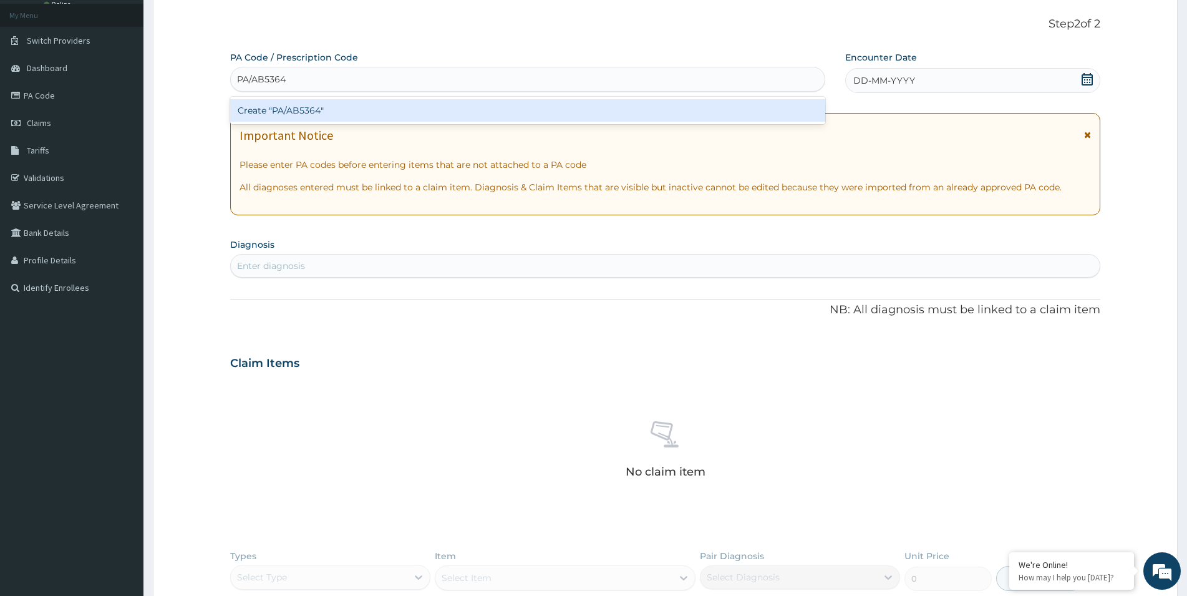
scroll to position [0, 0]
click at [294, 115] on div "Create "PA/AB5364"" at bounding box center [527, 110] width 595 height 22
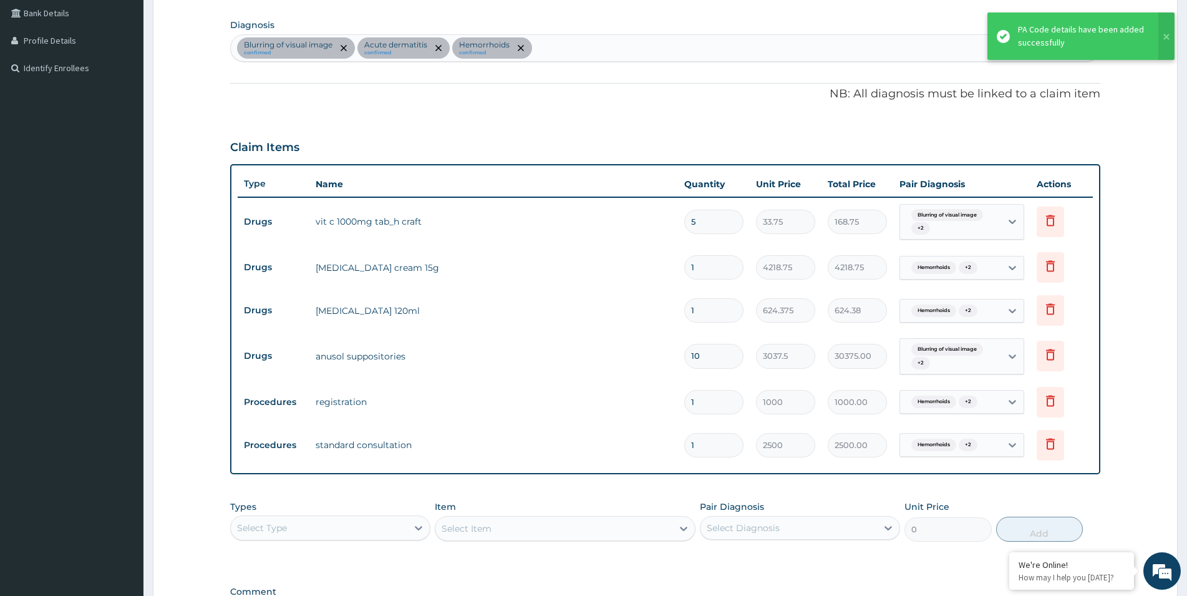
scroll to position [458, 0]
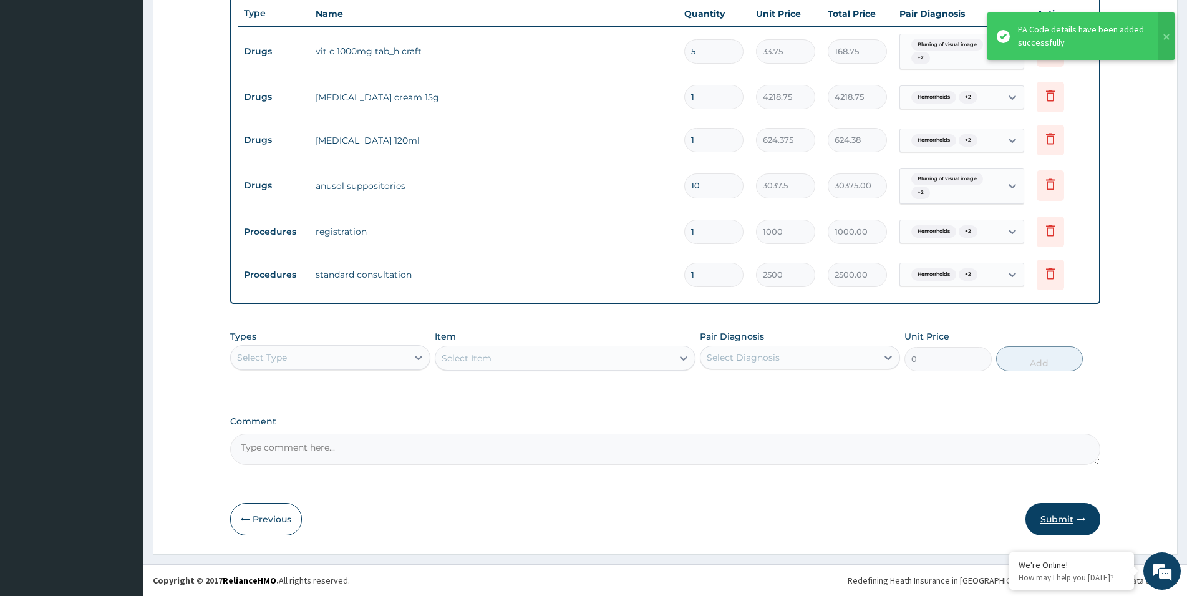
click at [1065, 528] on button "Submit" at bounding box center [1062, 519] width 75 height 32
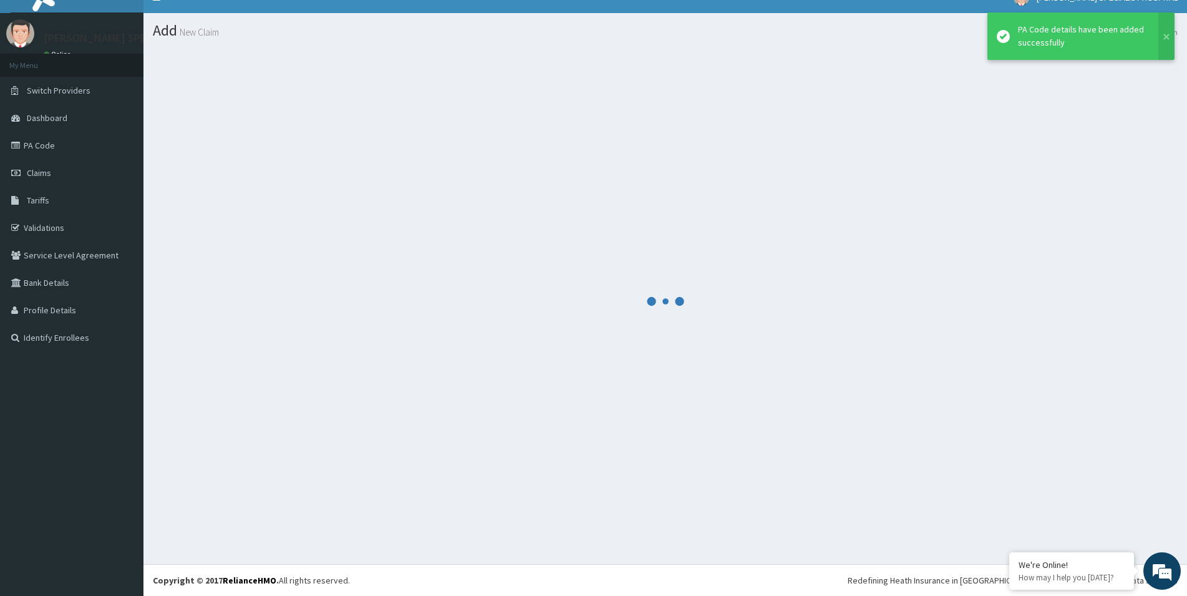
scroll to position [18, 0]
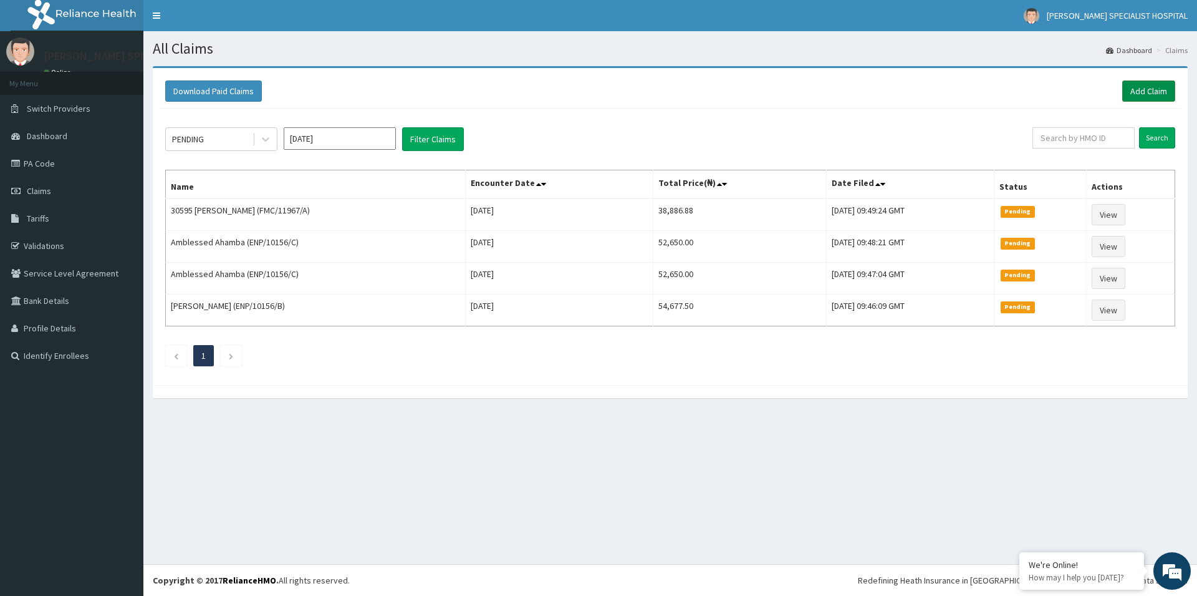
click at [1145, 90] on link "Add Claim" at bounding box center [1148, 90] width 53 height 21
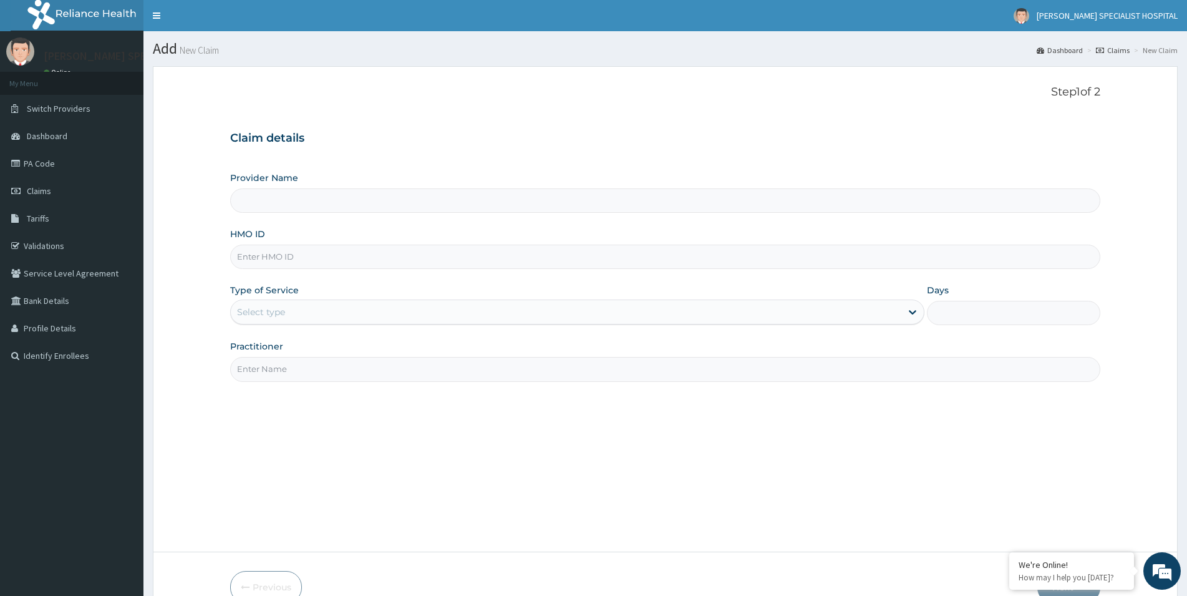
type input "ENP/10156/F"
type input "[PERSON_NAME] Specialist Hospital"
drag, startPoint x: 254, startPoint y: 259, endPoint x: 229, endPoint y: 261, distance: 25.6
click at [230, 261] on input "ENP/10156/F" at bounding box center [665, 256] width 870 height 24
type input "ENP/10156/F"
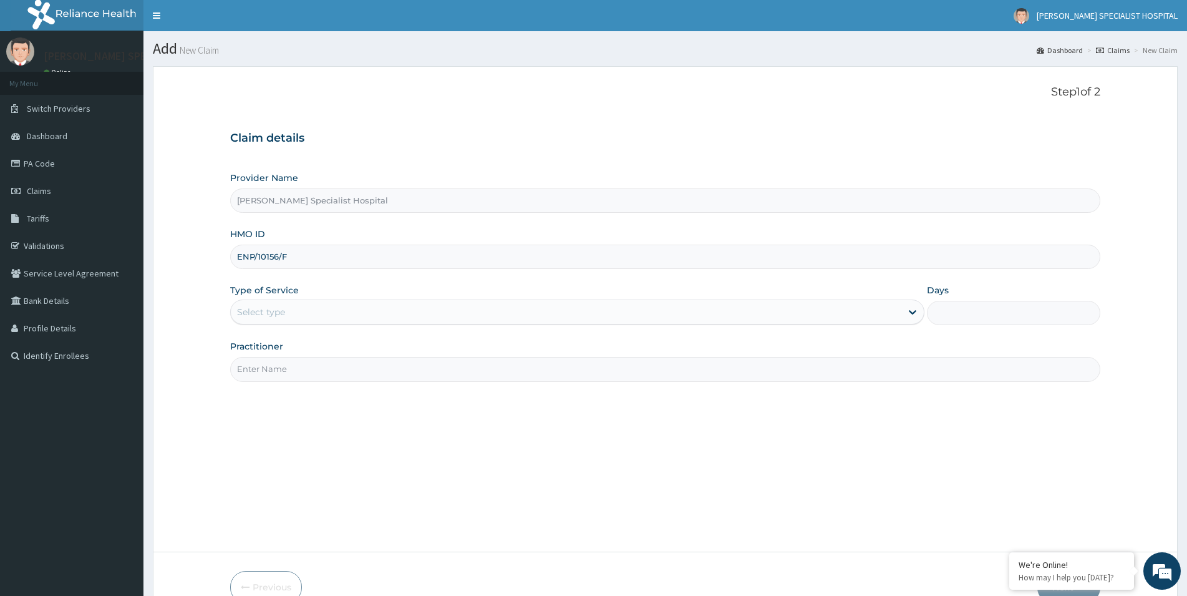
click at [278, 315] on div "Select type" at bounding box center [261, 312] width 48 height 12
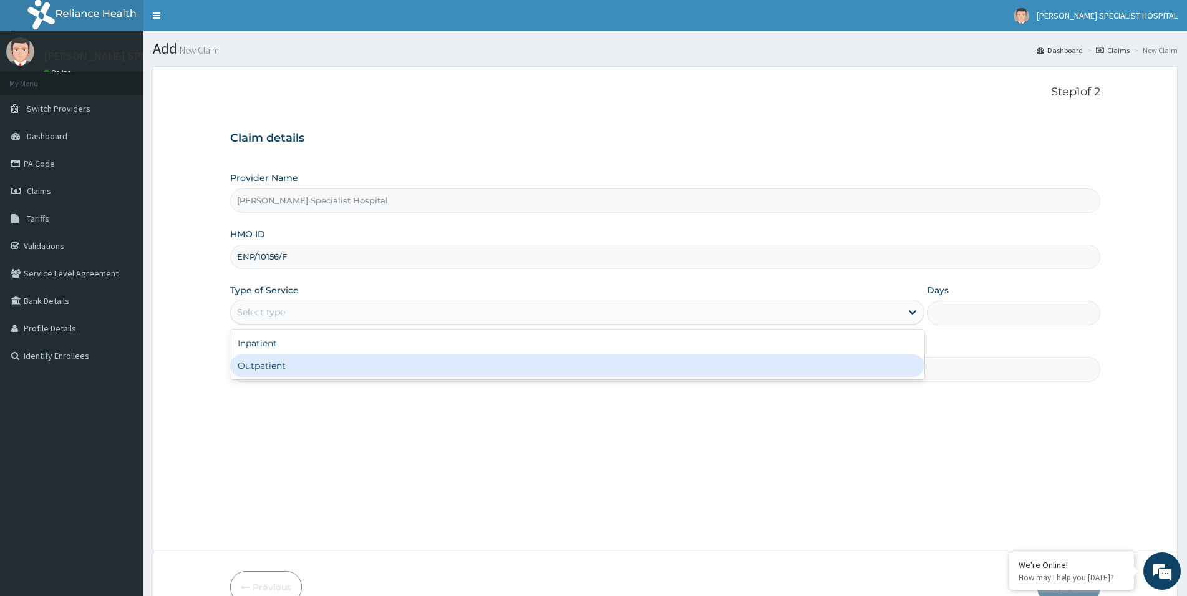
click at [266, 369] on div "Outpatient" at bounding box center [577, 365] width 694 height 22
type input "1"
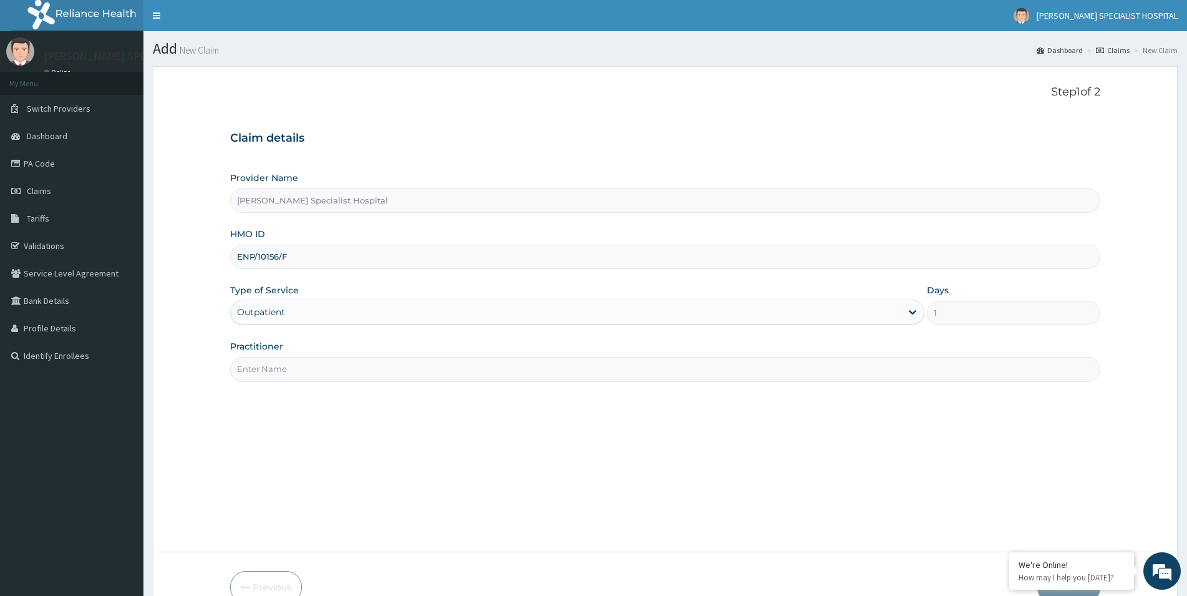
click at [300, 367] on input "Practitioner" at bounding box center [665, 369] width 870 height 24
paste input "[PERSON_NAME][GEOGRAPHIC_DATA]"
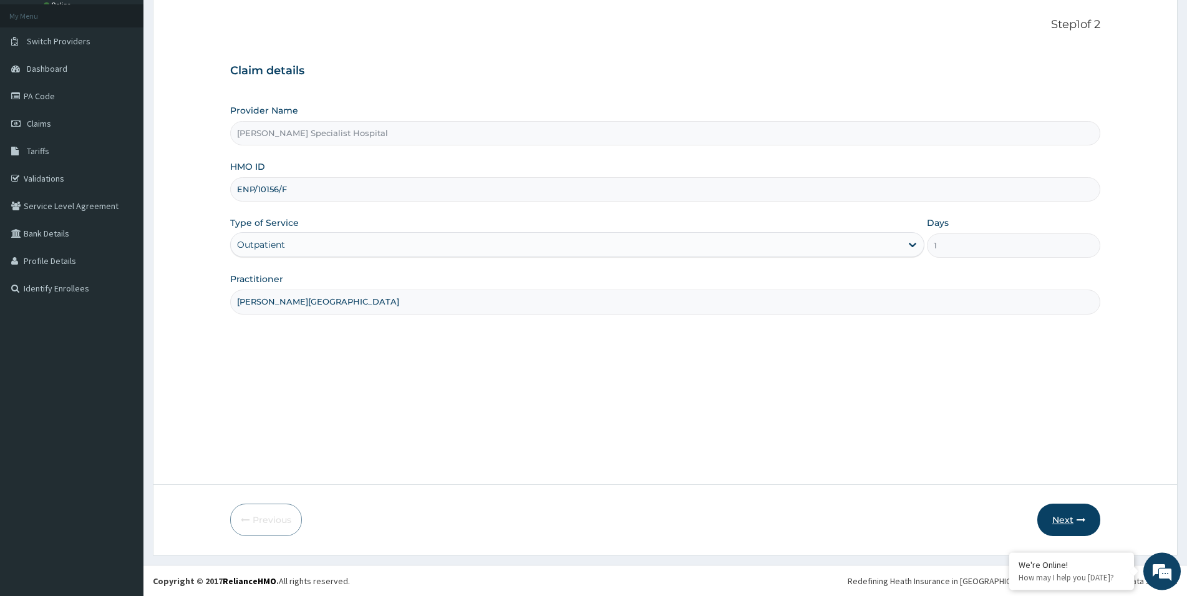
scroll to position [68, 0]
type input "[PERSON_NAME][GEOGRAPHIC_DATA]"
click at [1066, 519] on button "Next" at bounding box center [1068, 519] width 63 height 32
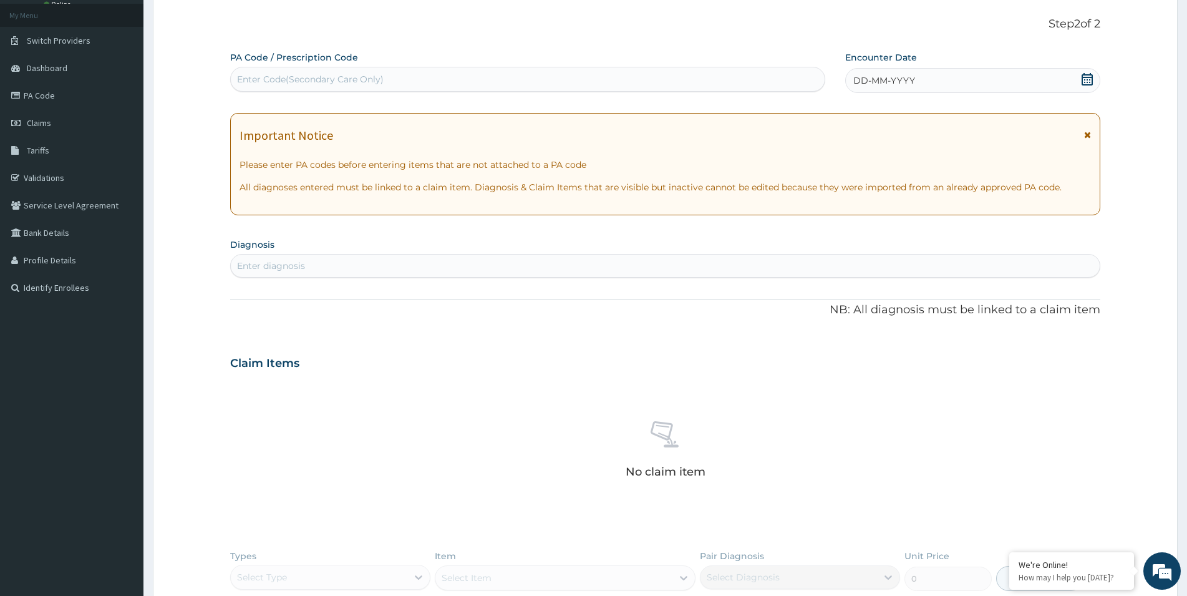
click at [304, 75] on div "Enter Code(Secondary Care Only)" at bounding box center [310, 79] width 147 height 12
paste input "PA/054A84"
type input "PA/054A84"
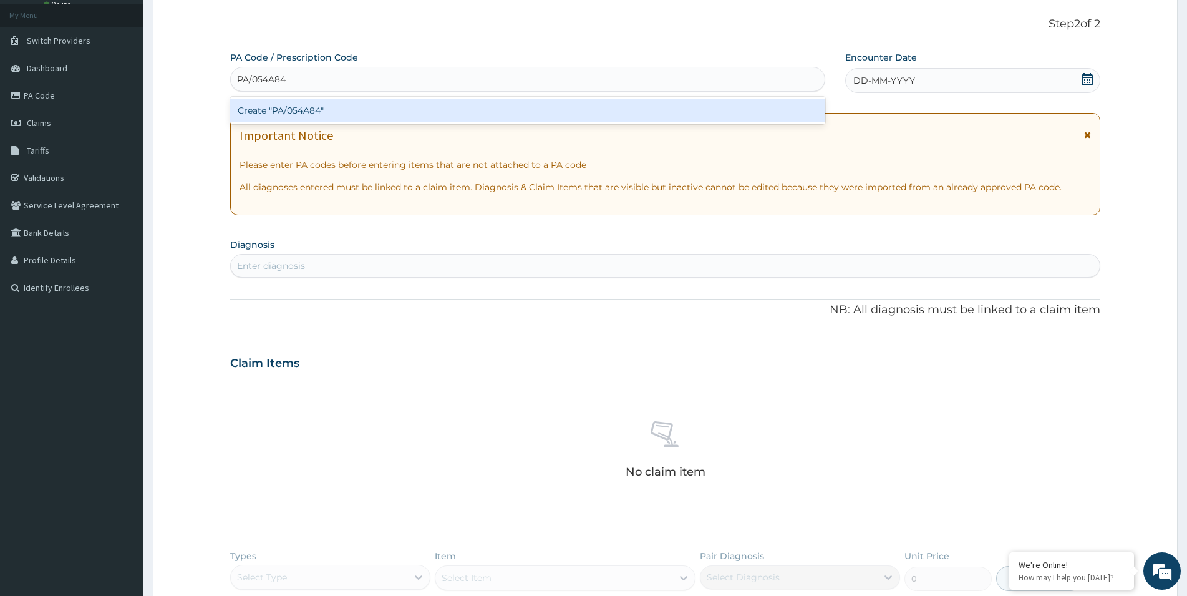
click at [307, 110] on div "Create "PA/054A84"" at bounding box center [527, 110] width 595 height 22
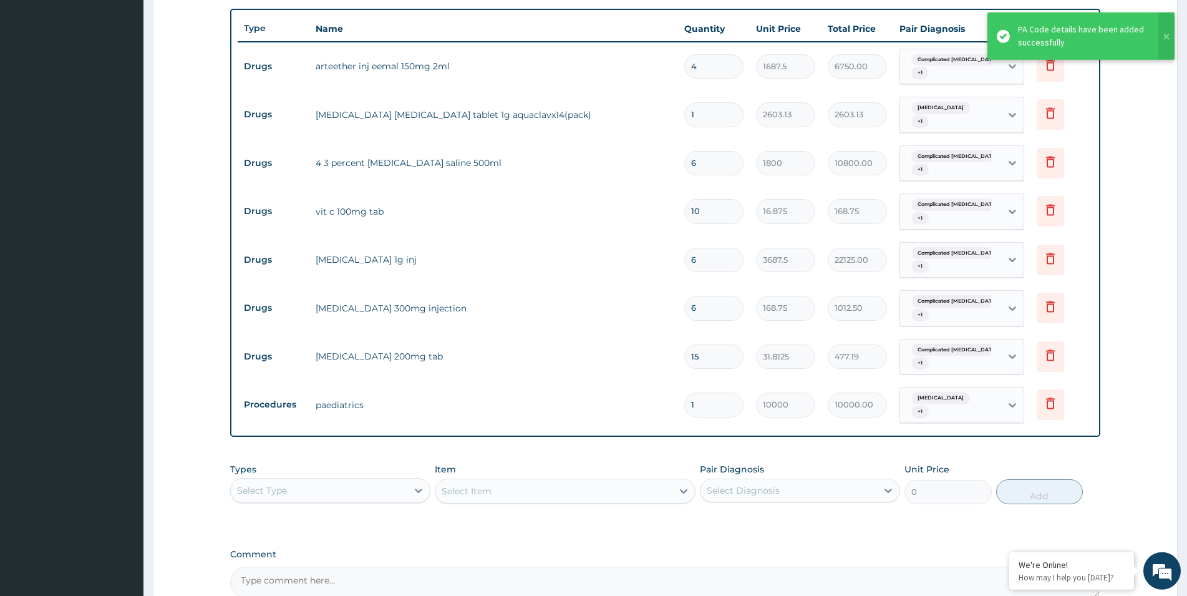
scroll to position [501, 0]
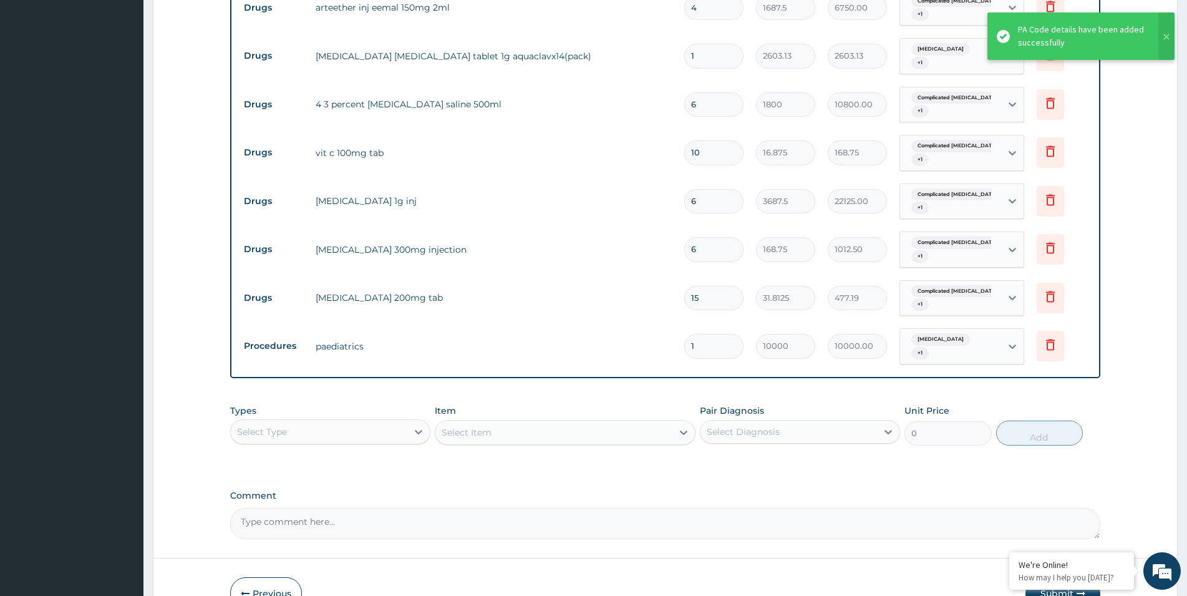
click at [355, 425] on div "Select Type" at bounding box center [319, 432] width 176 height 20
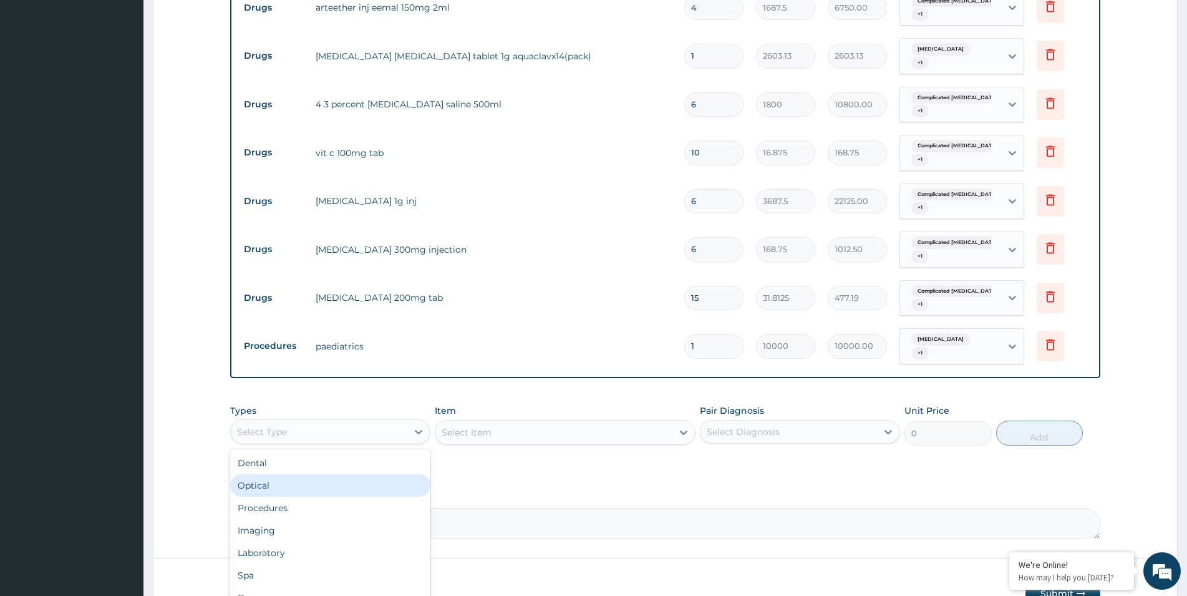
scroll to position [42, 0]
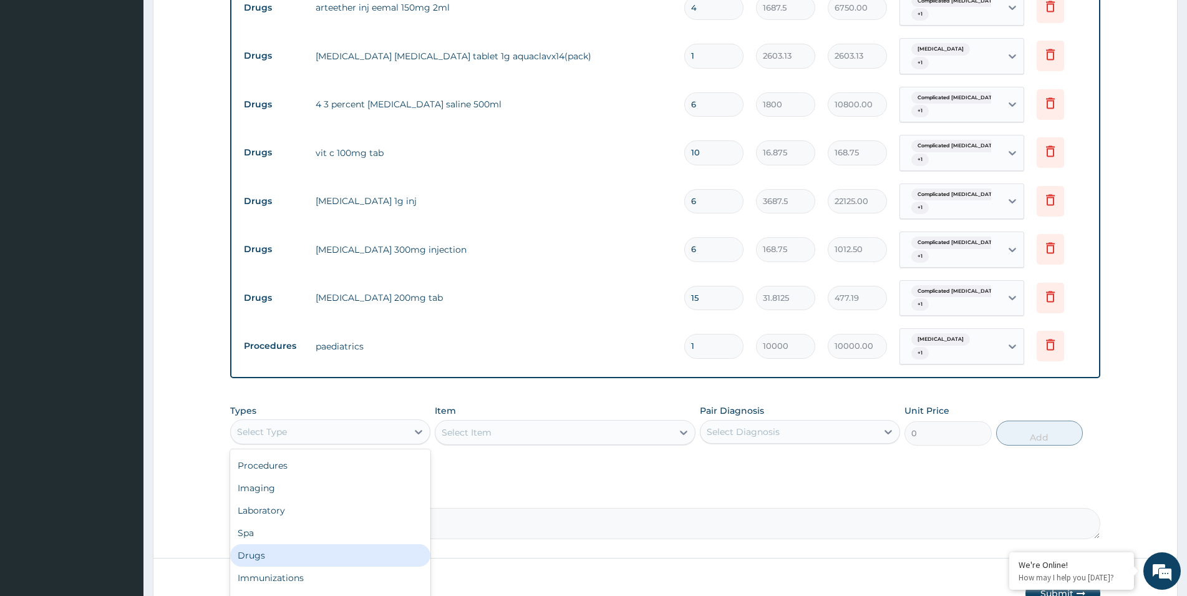
click at [276, 544] on div "Drugs" at bounding box center [330, 555] width 200 height 22
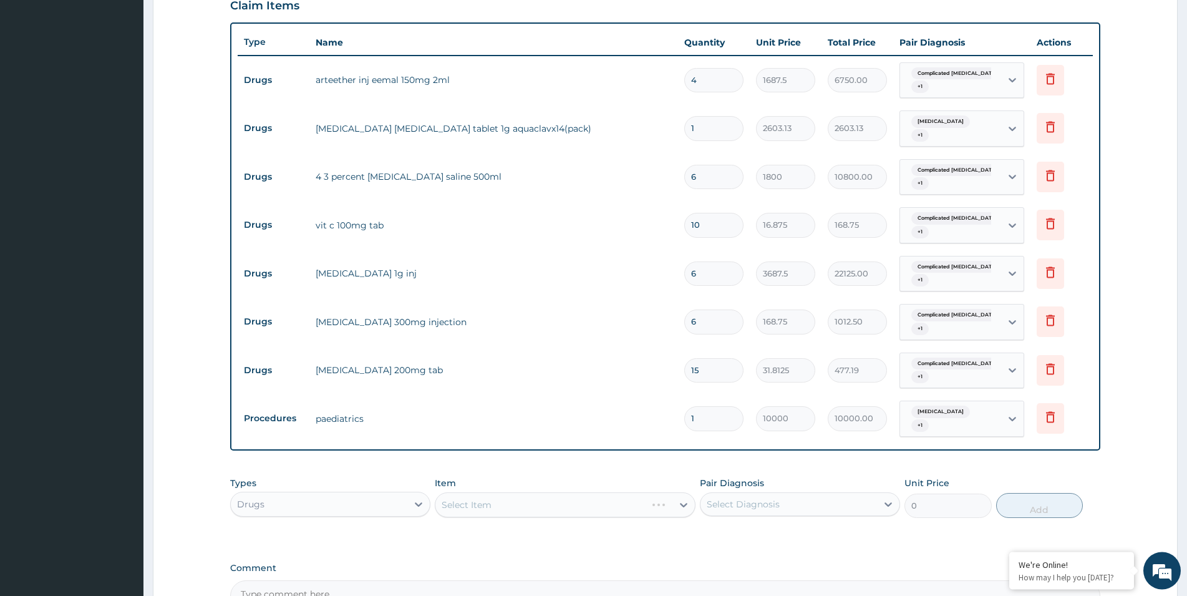
scroll to position [374, 0]
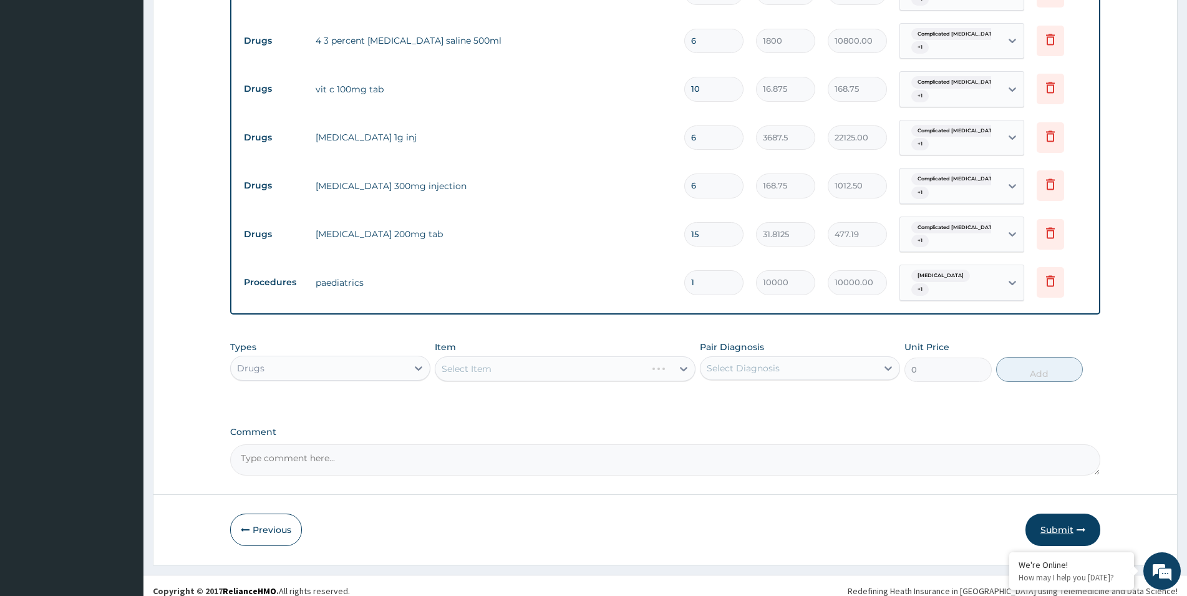
click at [1058, 521] on button "Submit" at bounding box center [1062, 529] width 75 height 32
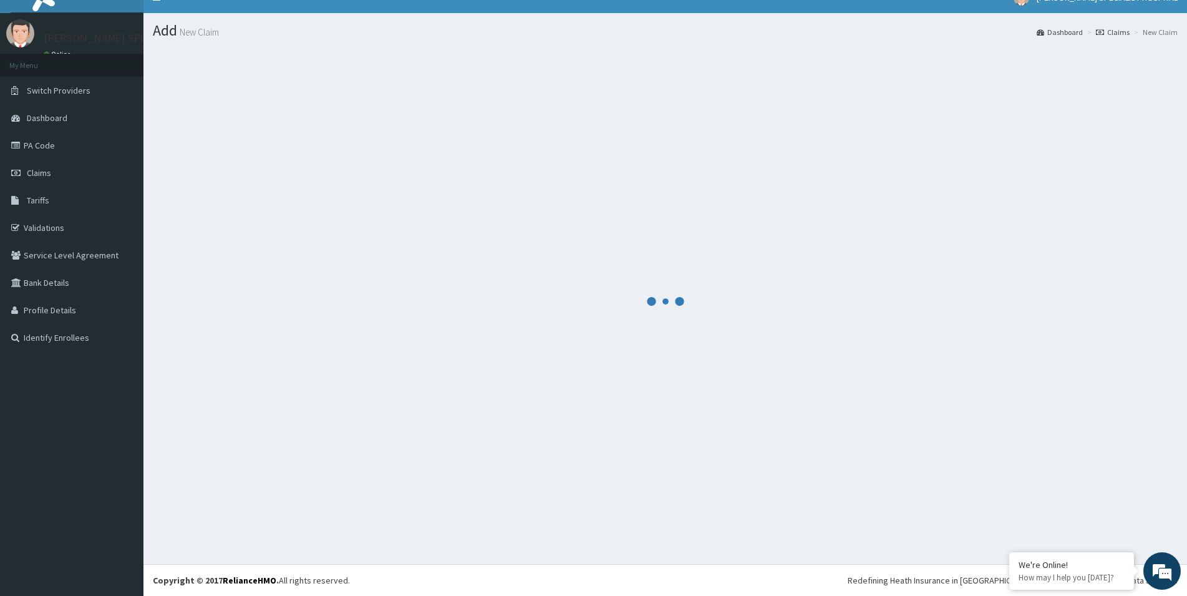
scroll to position [18, 0]
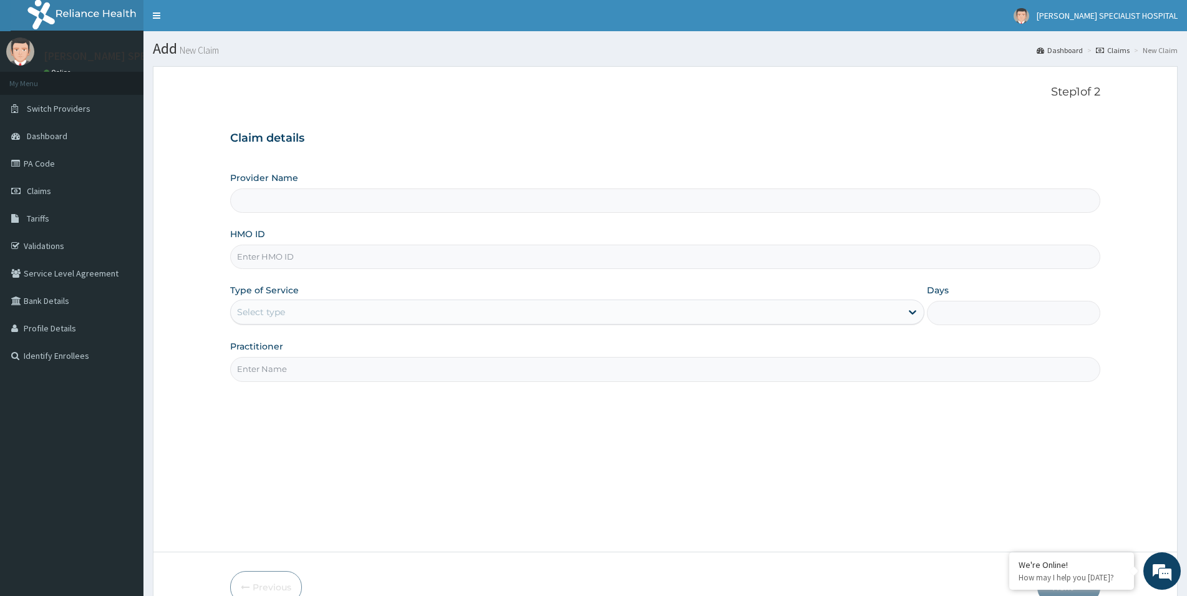
type input "PAF/10054/A"
type input "[PERSON_NAME] Specialist Hospital"
drag, startPoint x: 251, startPoint y: 260, endPoint x: 210, endPoint y: 264, distance: 41.4
click at [230, 264] on input "PAF/10054/A" at bounding box center [665, 256] width 870 height 24
type input "PAF/10054/A"
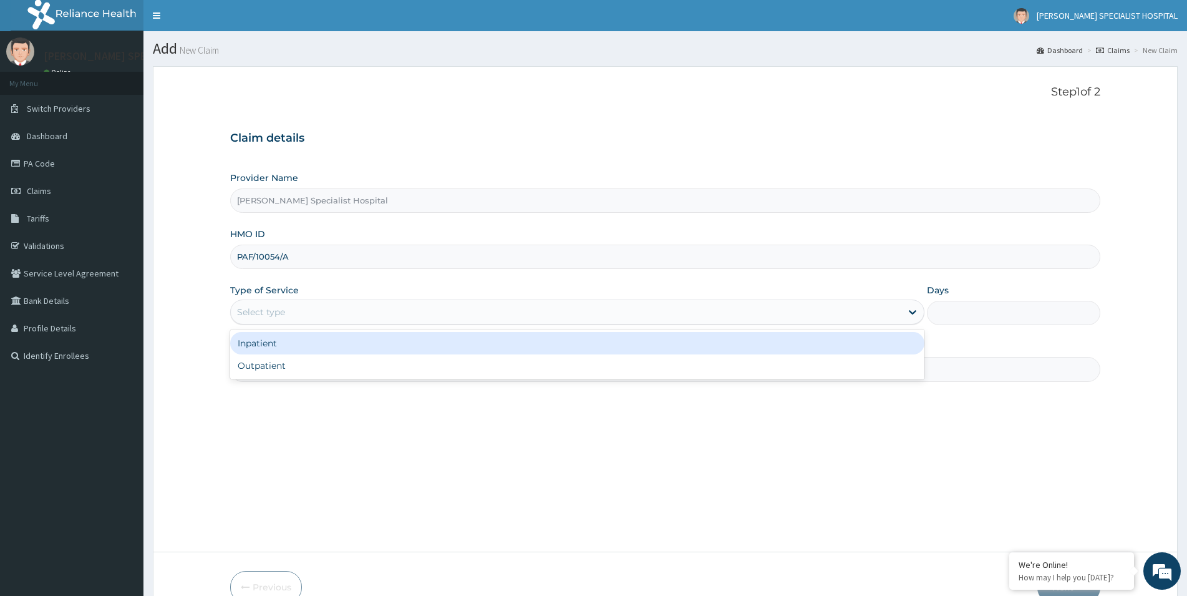
drag, startPoint x: 269, startPoint y: 312, endPoint x: 266, endPoint y: 329, distance: 17.0
click at [268, 312] on div "Select type" at bounding box center [261, 312] width 48 height 12
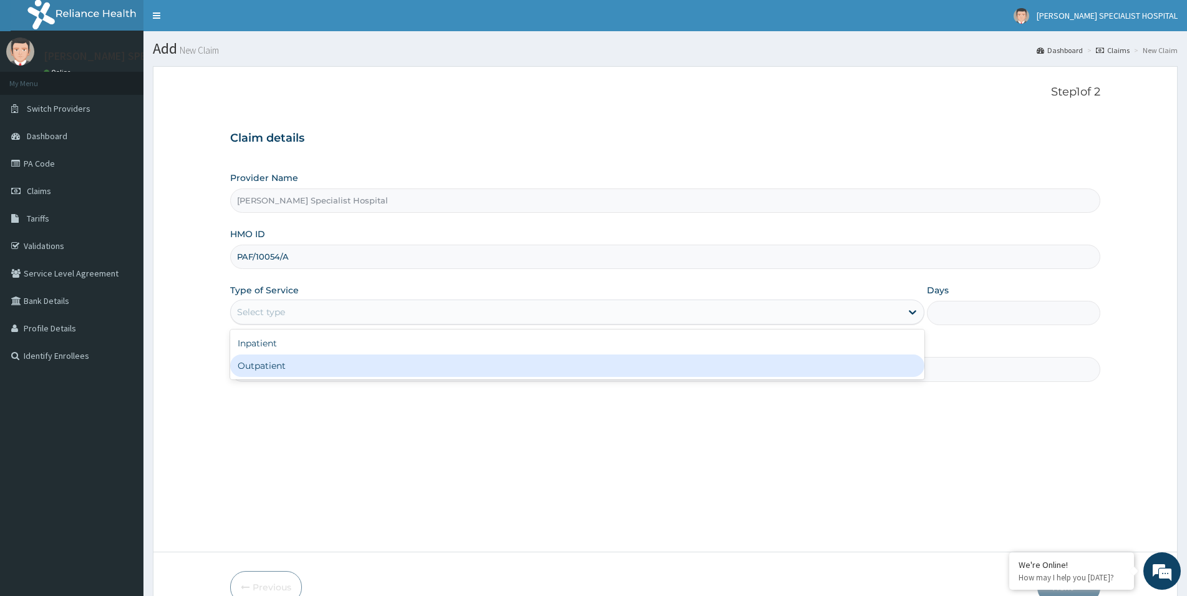
click at [265, 374] on div "Outpatient" at bounding box center [577, 365] width 694 height 22
type input "1"
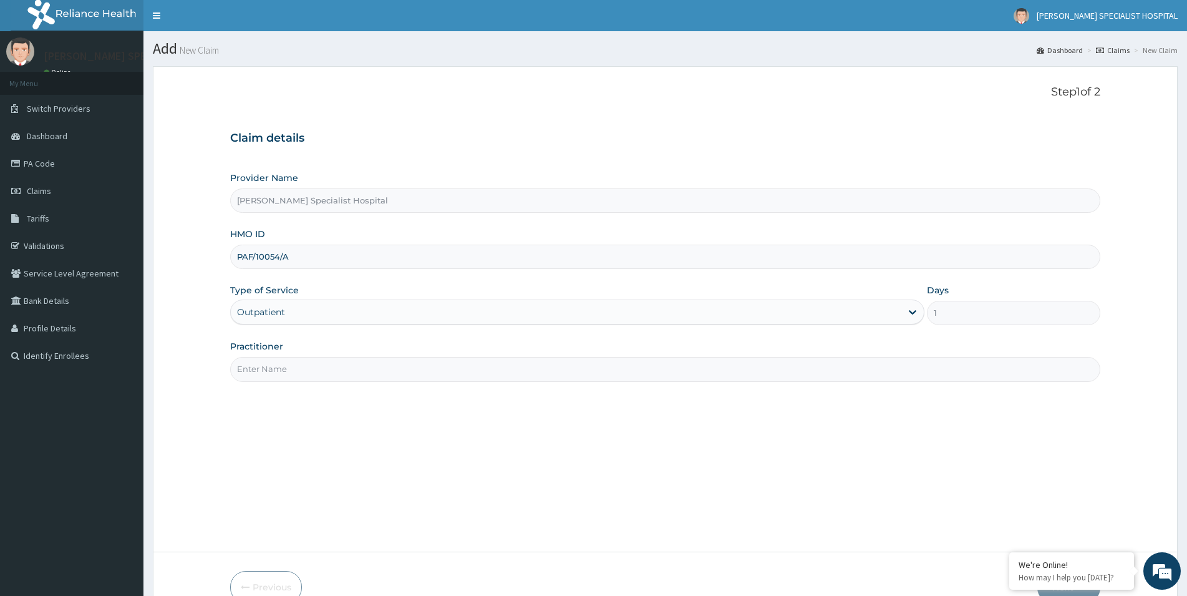
click at [306, 370] on input "Practitioner" at bounding box center [665, 369] width 870 height 24
paste input "[PERSON_NAME][GEOGRAPHIC_DATA]"
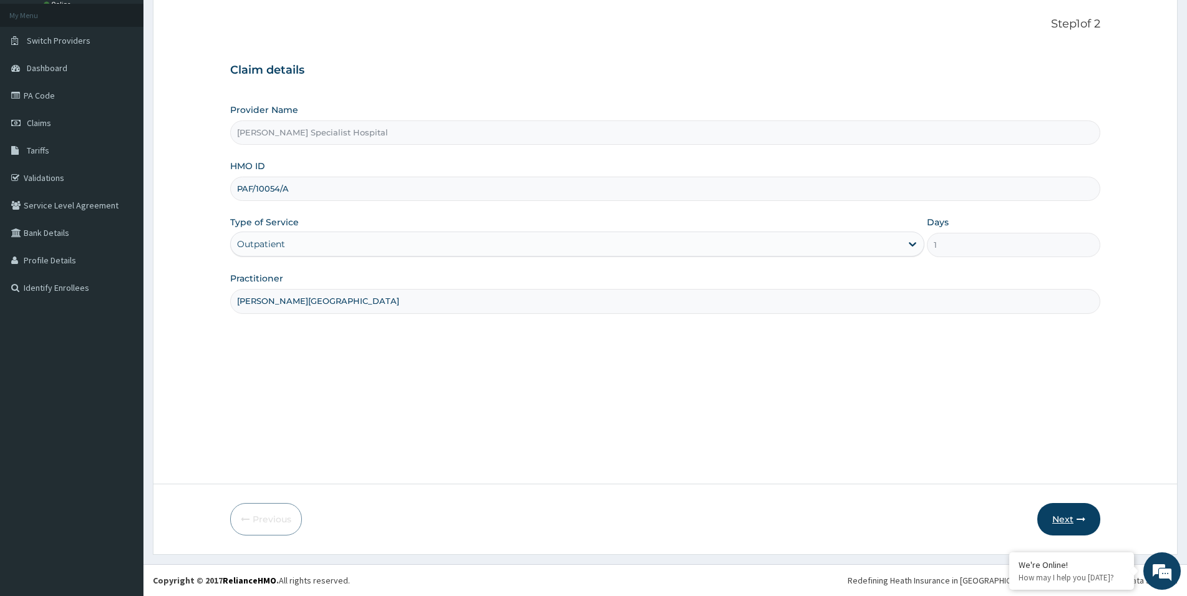
type input "[PERSON_NAME][GEOGRAPHIC_DATA]"
click at [1064, 518] on button "Next" at bounding box center [1068, 519] width 63 height 32
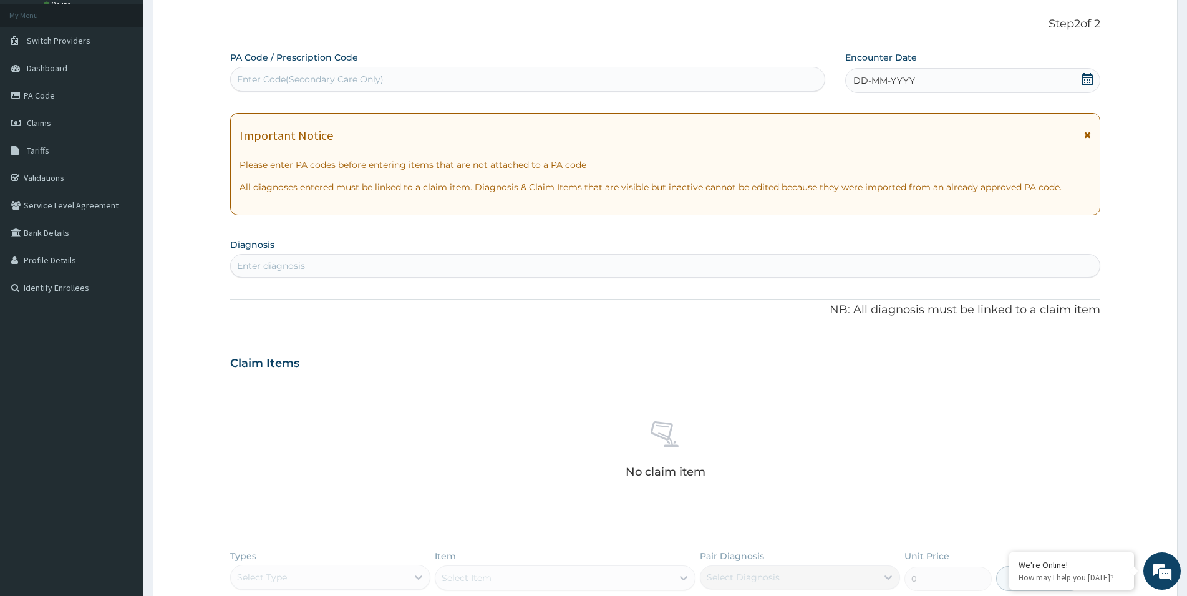
click at [249, 80] on div "Enter Code(Secondary Care Only)" at bounding box center [310, 79] width 147 height 12
paste input "PA/2E22D9"
type input "PA/2E22D9"
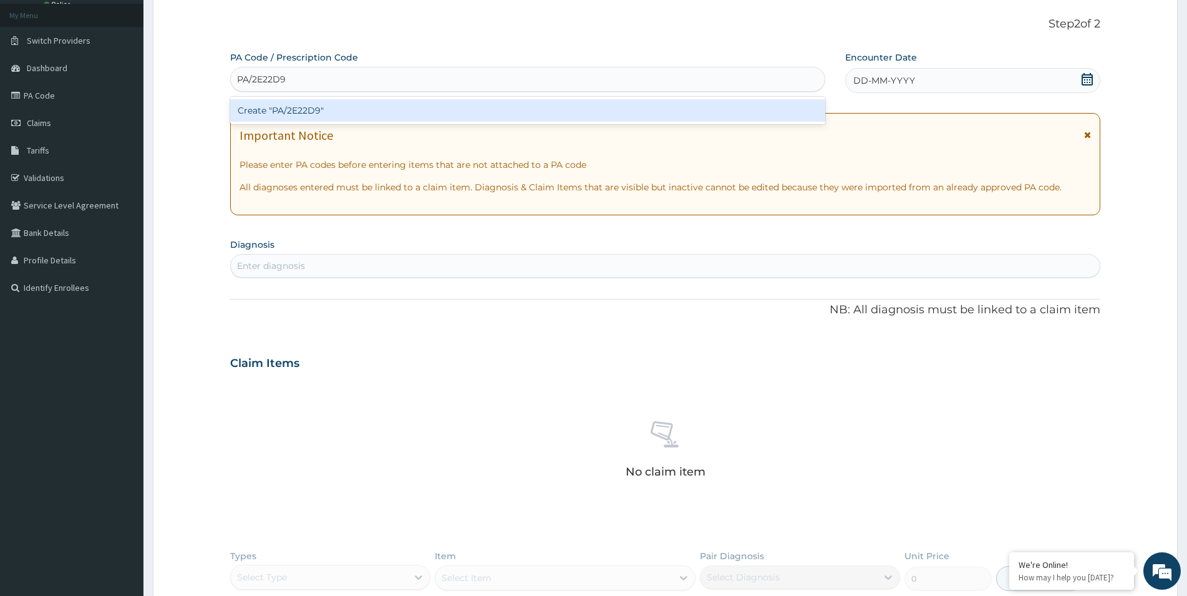
scroll to position [0, 0]
click at [286, 109] on div "Create "PA/2E22D9"" at bounding box center [527, 110] width 595 height 22
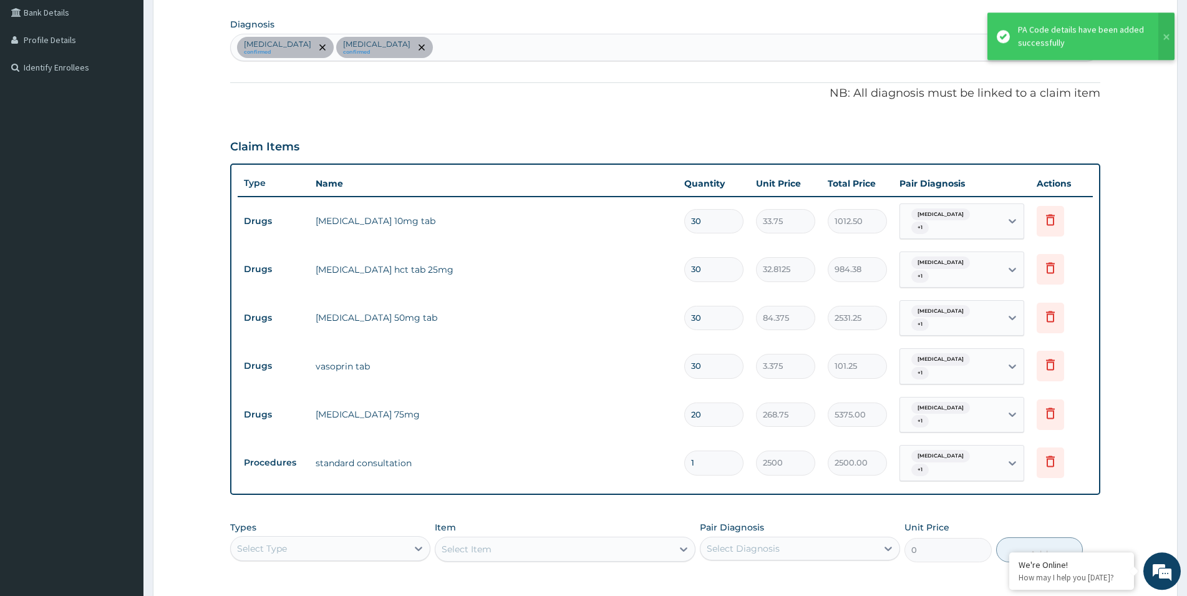
scroll to position [458, 0]
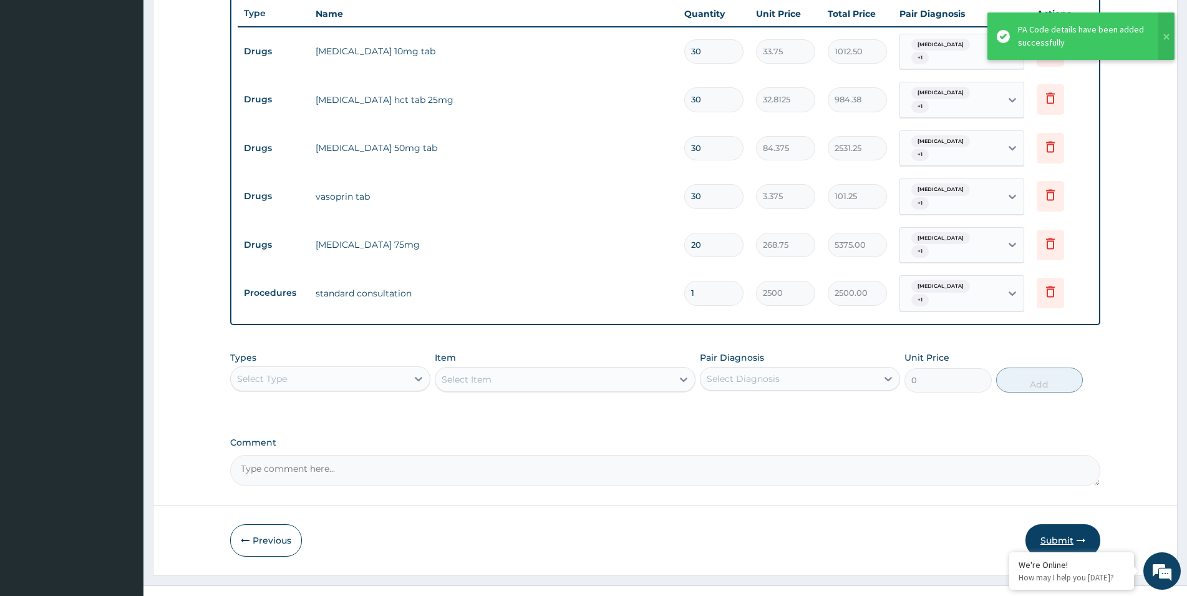
click at [1060, 524] on button "Submit" at bounding box center [1062, 540] width 75 height 32
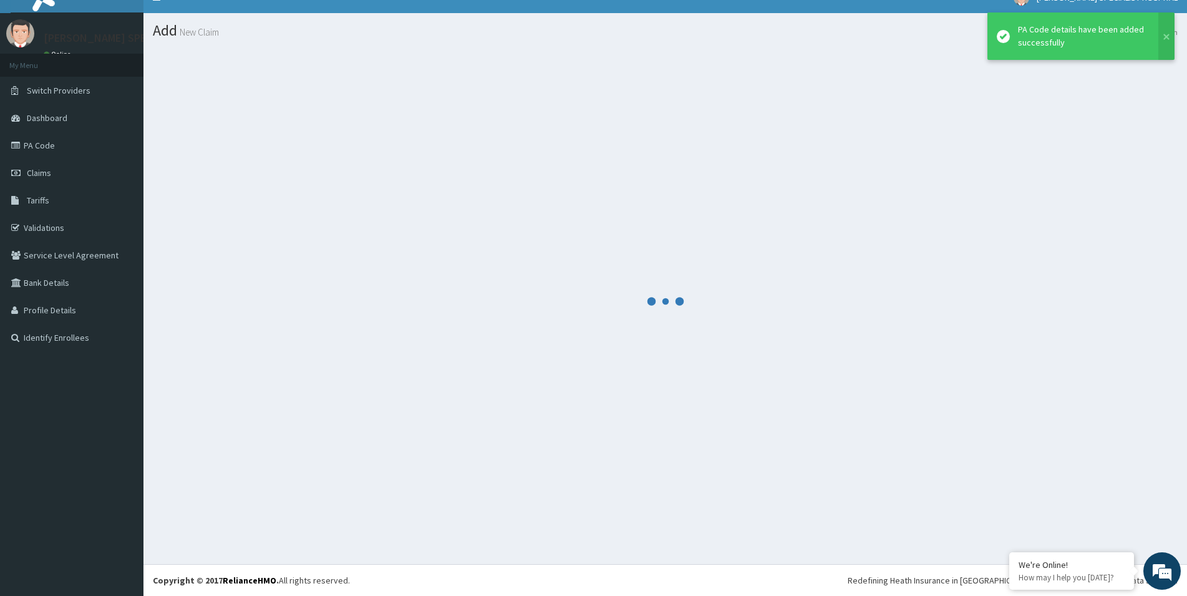
scroll to position [18, 0]
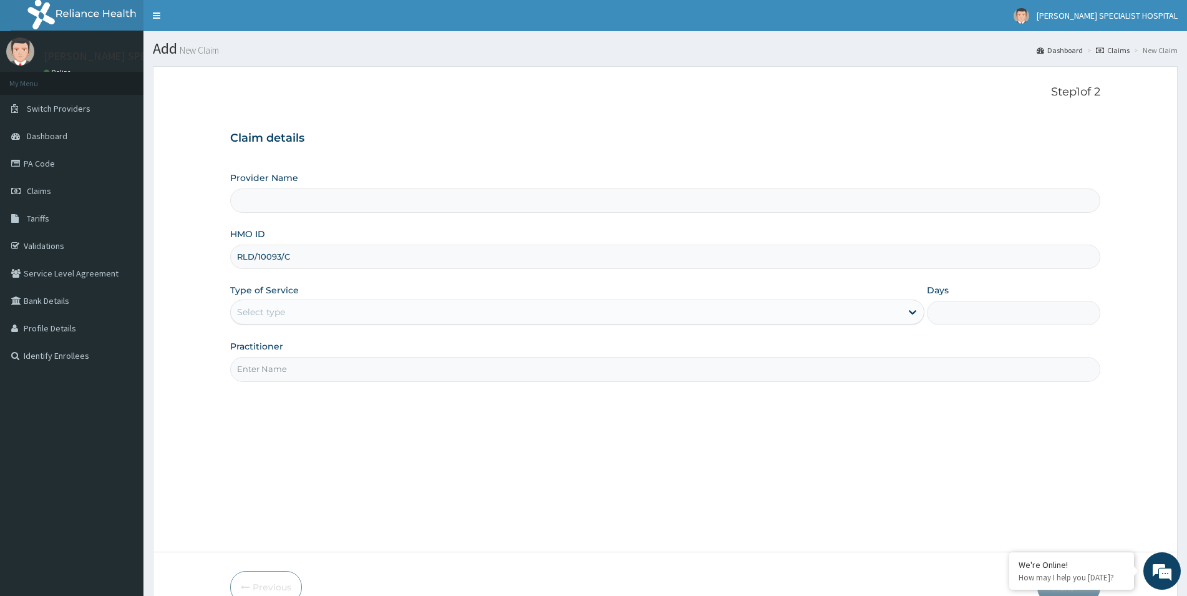
type input "RLD/10093/C"
type input "Simeone Specialist Hospital"
type input "RLD/10093/C"
click at [263, 311] on div "Select type" at bounding box center [261, 312] width 48 height 12
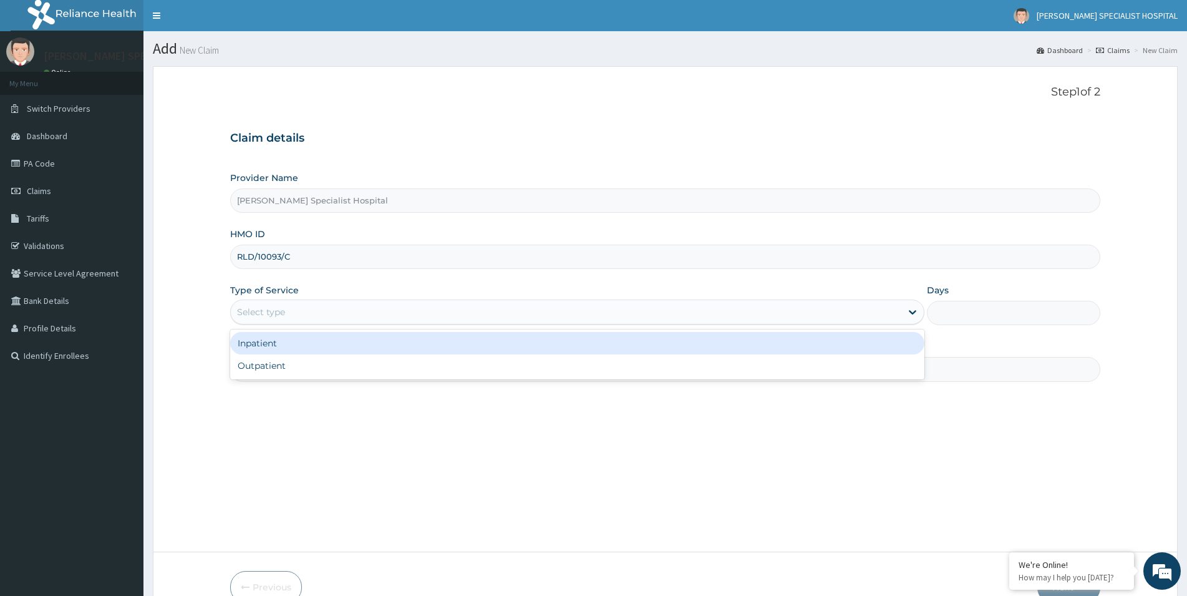
click at [281, 345] on div "Inpatient" at bounding box center [577, 343] width 694 height 22
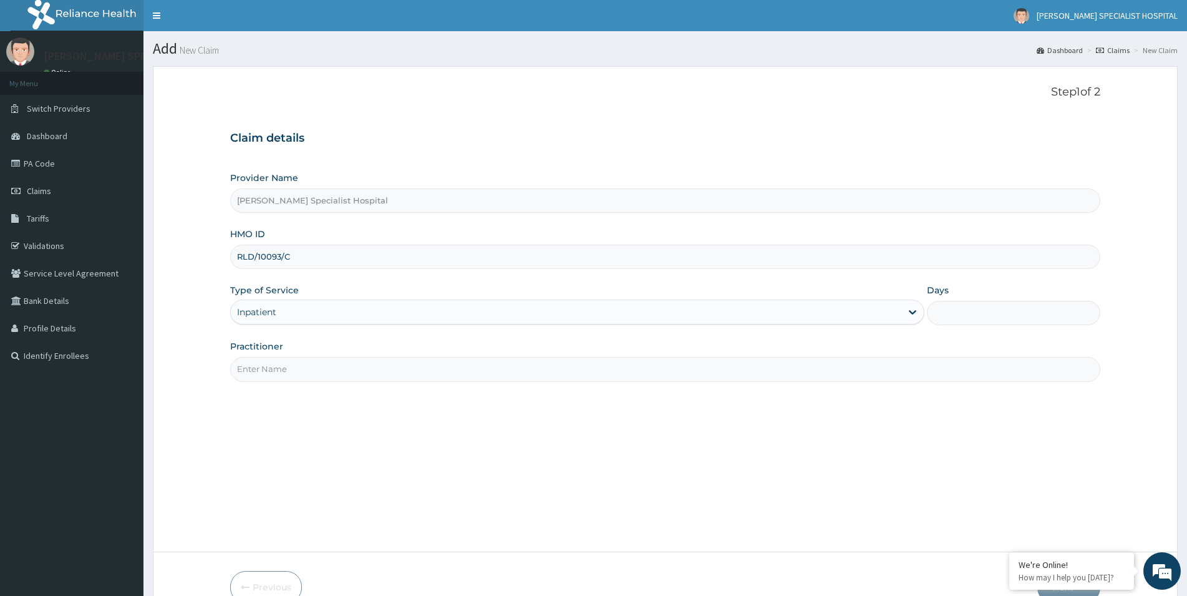
click at [338, 356] on div "Practitioner" at bounding box center [665, 360] width 870 height 41
click at [336, 361] on input "Practitioner" at bounding box center [665, 369] width 870 height 24
paste input "[PERSON_NAME][GEOGRAPHIC_DATA]"
type input "[PERSON_NAME][GEOGRAPHIC_DATA]"
click at [326, 266] on input "RLD/10093/C" at bounding box center [665, 256] width 870 height 24
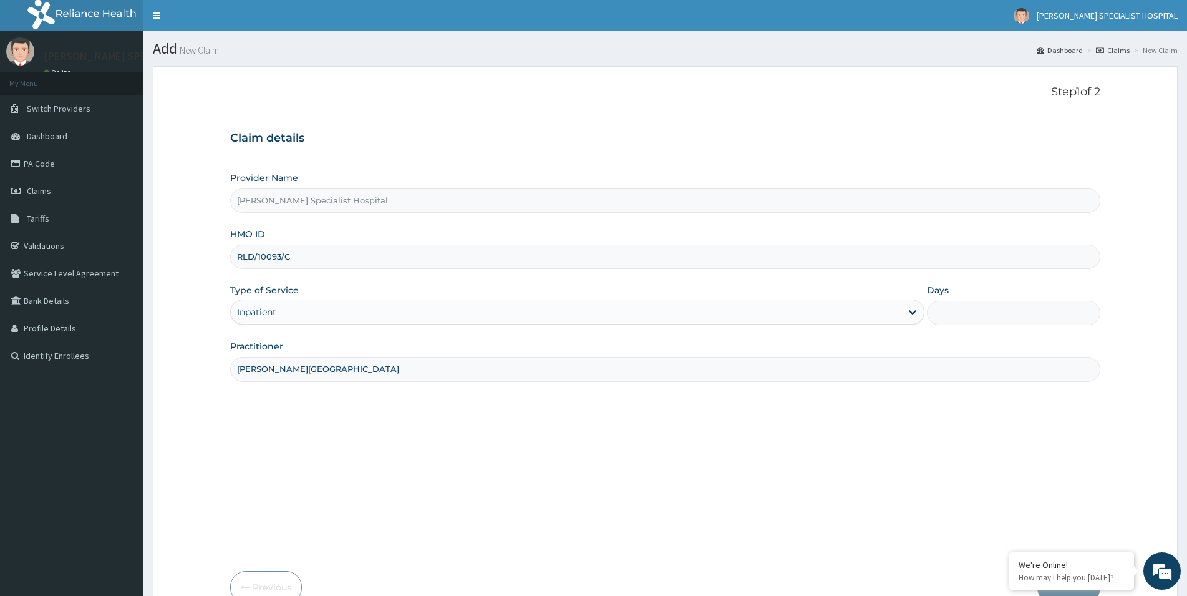
click at [943, 316] on input "Days" at bounding box center [1013, 313] width 173 height 24
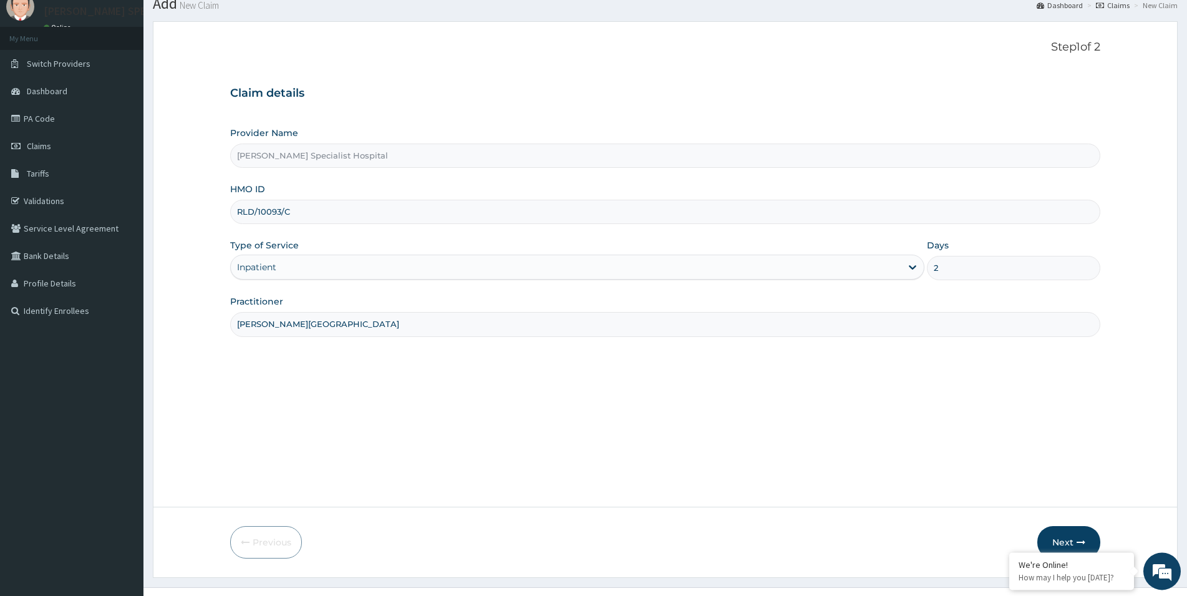
scroll to position [68, 0]
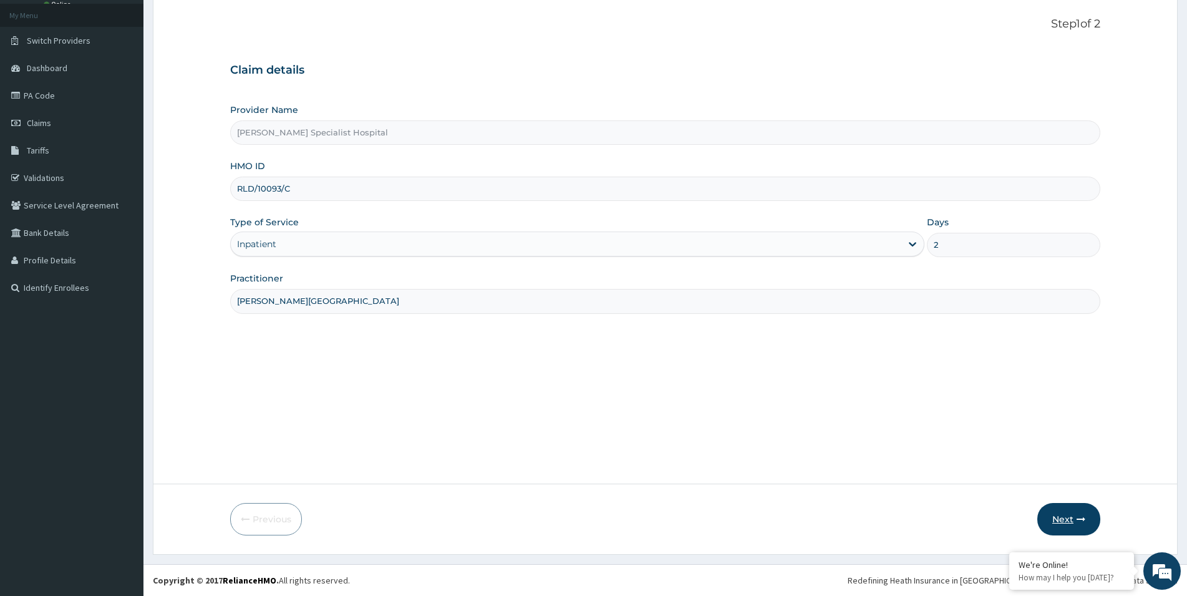
type input "2"
click at [1072, 520] on button "Next" at bounding box center [1068, 519] width 63 height 32
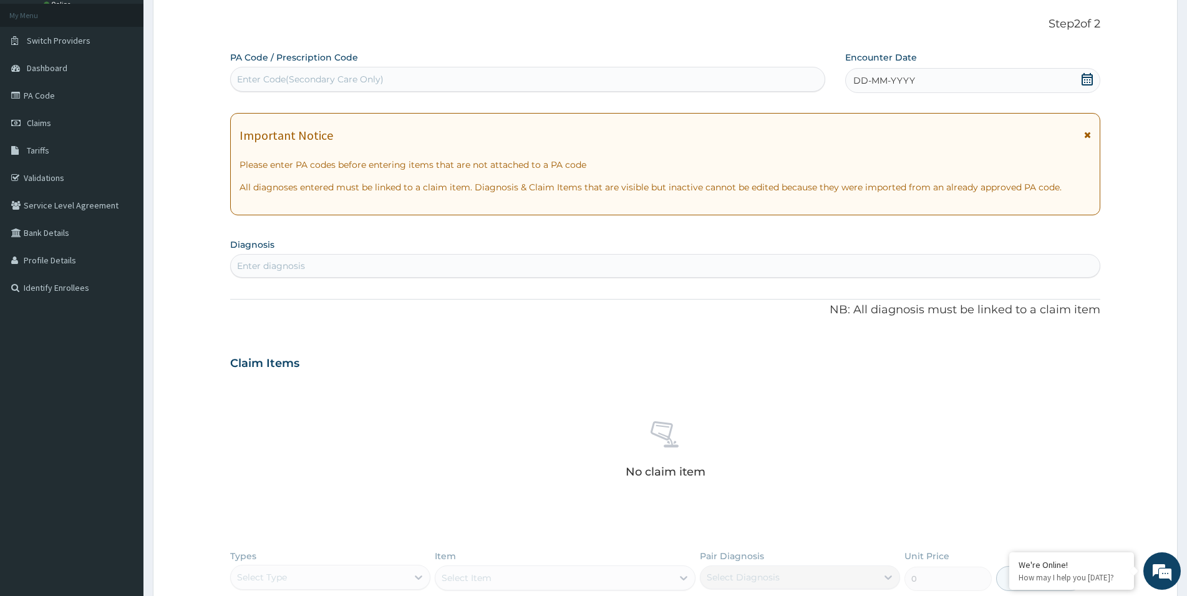
click at [305, 82] on div "Enter Code(Secondary Care Only)" at bounding box center [310, 79] width 147 height 12
paste input "PA/D5BBF3"
type input "PA/D5BBF3"
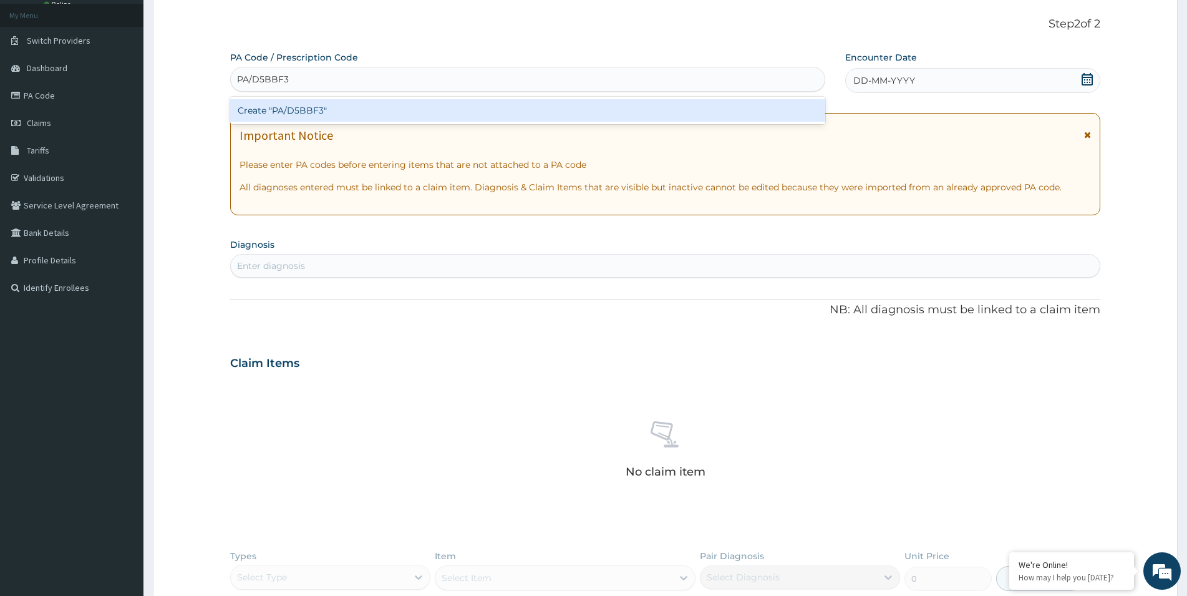
click at [349, 113] on div "Create "PA/D5BBF3"" at bounding box center [527, 110] width 595 height 22
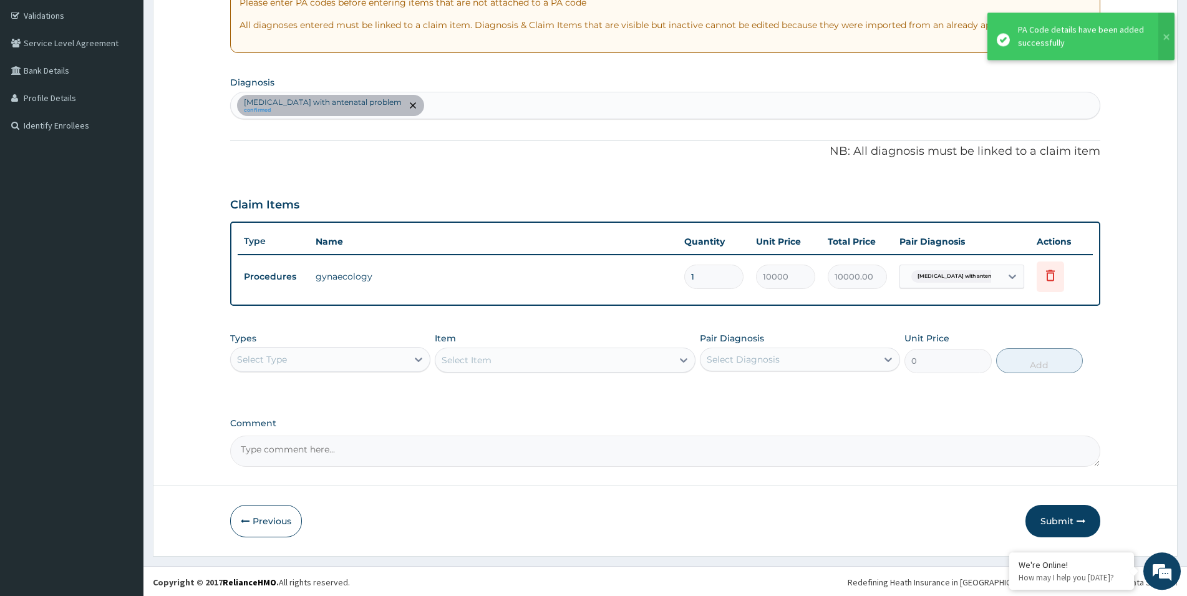
scroll to position [232, 0]
click at [1043, 517] on button "Submit" at bounding box center [1062, 519] width 75 height 32
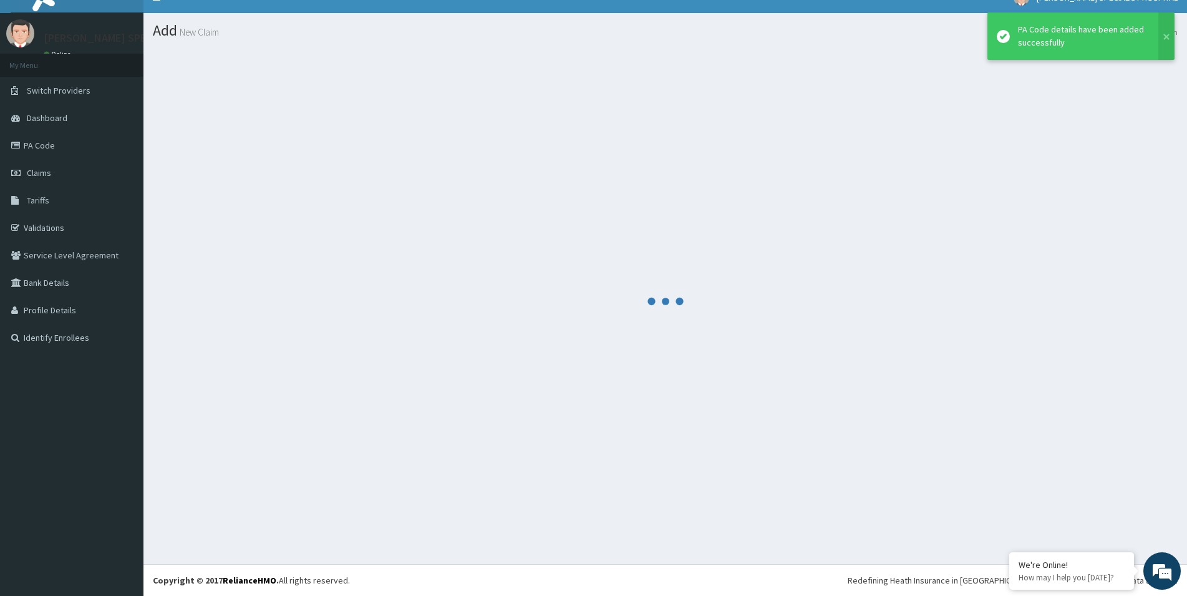
scroll to position [18, 0]
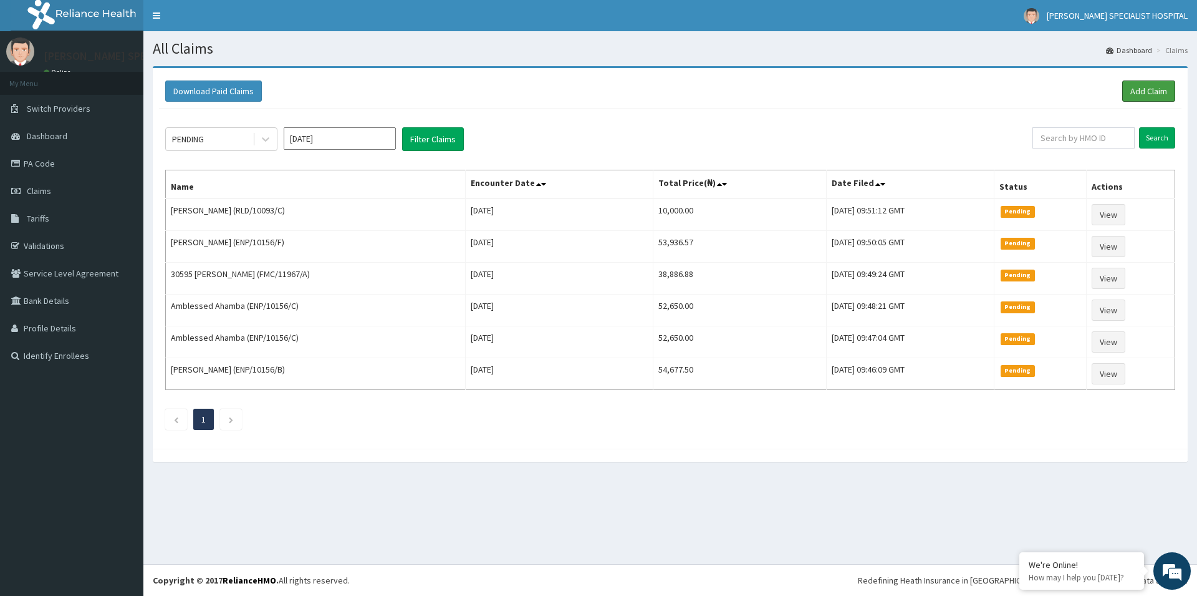
drag, startPoint x: 1147, startPoint y: 95, endPoint x: 1131, endPoint y: 112, distance: 23.4
click at [1146, 95] on link "Add Claim" at bounding box center [1148, 90] width 53 height 21
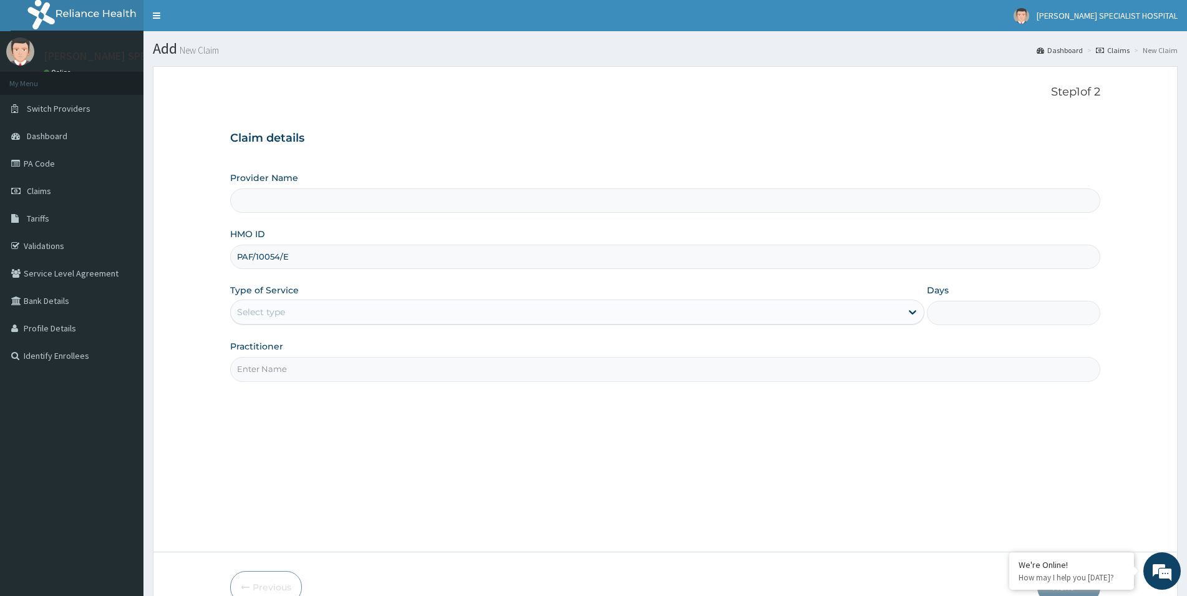
type input "PAF/10054/E"
click at [266, 321] on div "Select type" at bounding box center [566, 312] width 670 height 20
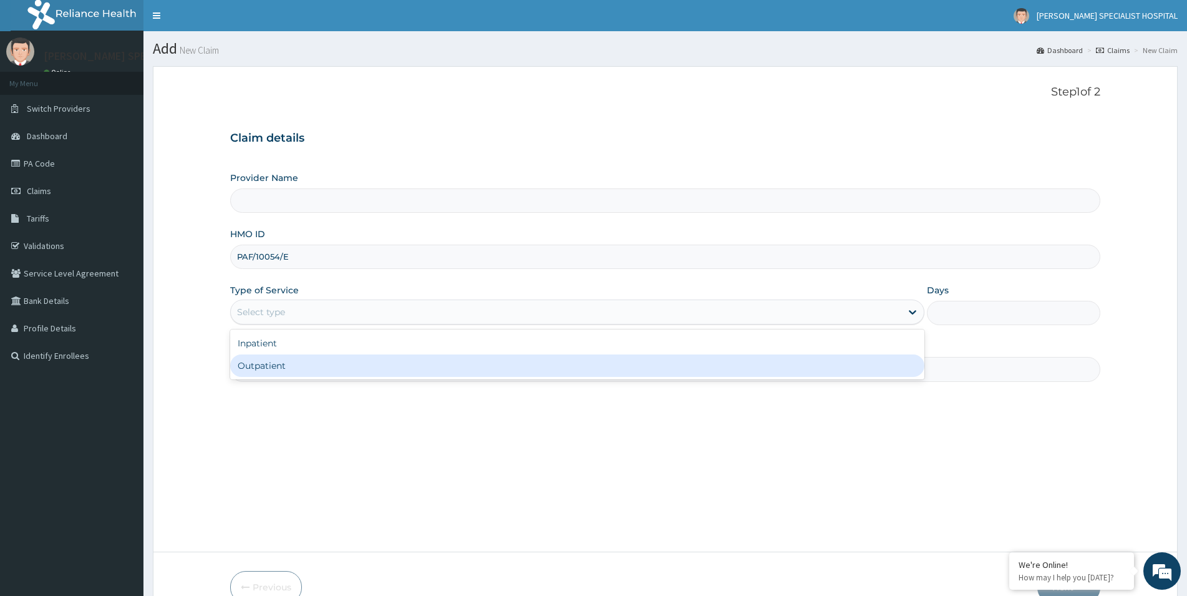
type input "[PERSON_NAME] Specialist Hospital"
click at [276, 370] on div "Outpatient" at bounding box center [577, 365] width 694 height 22
type input "1"
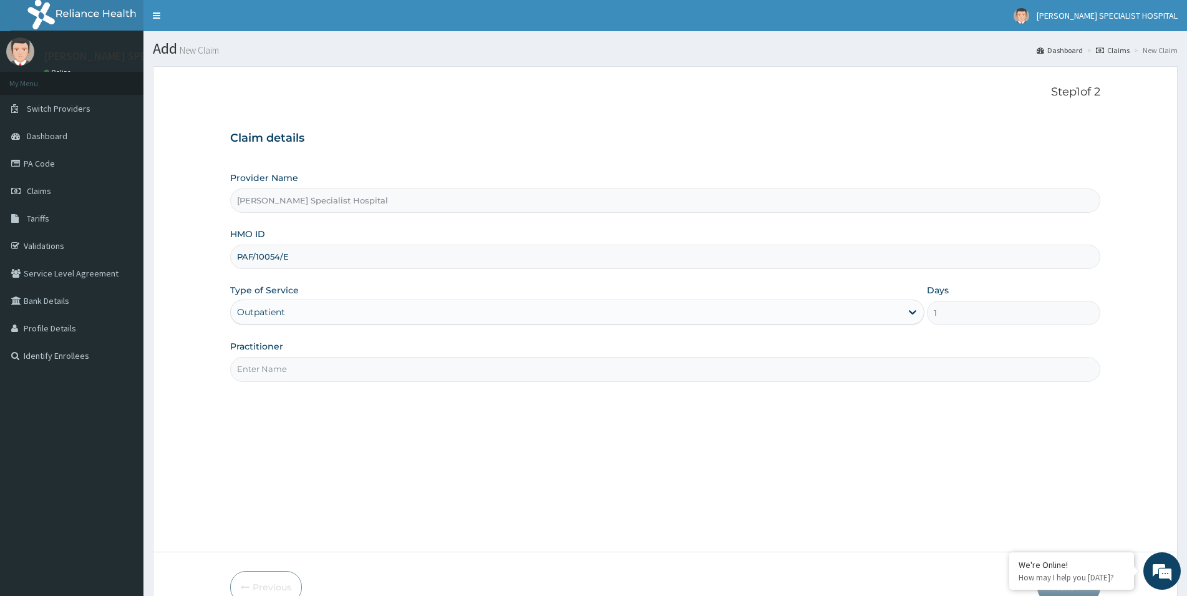
click at [311, 364] on input "Practitioner" at bounding box center [665, 369] width 870 height 24
paste input "[PERSON_NAME][GEOGRAPHIC_DATA]"
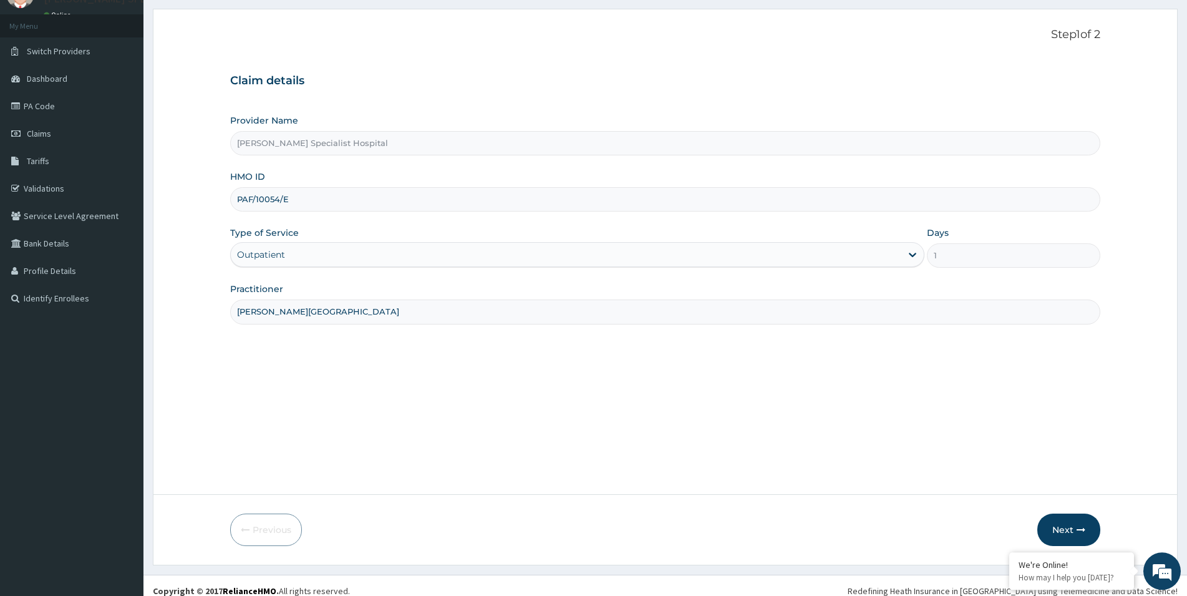
scroll to position [68, 0]
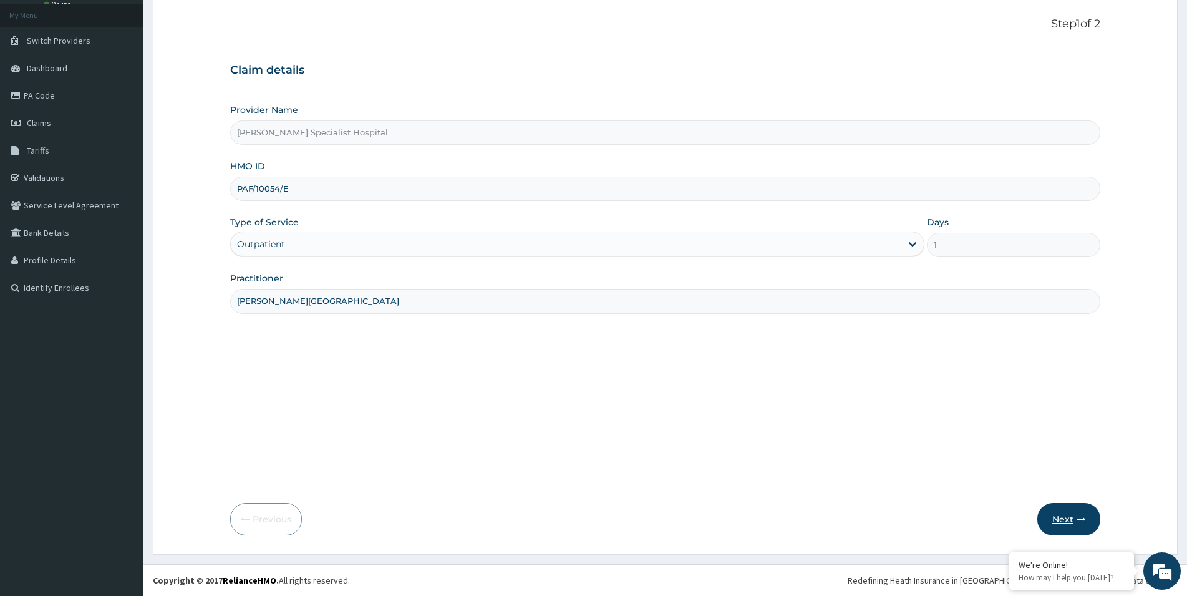
type input "[PERSON_NAME][GEOGRAPHIC_DATA]"
click at [1077, 517] on icon "button" at bounding box center [1080, 518] width 9 height 9
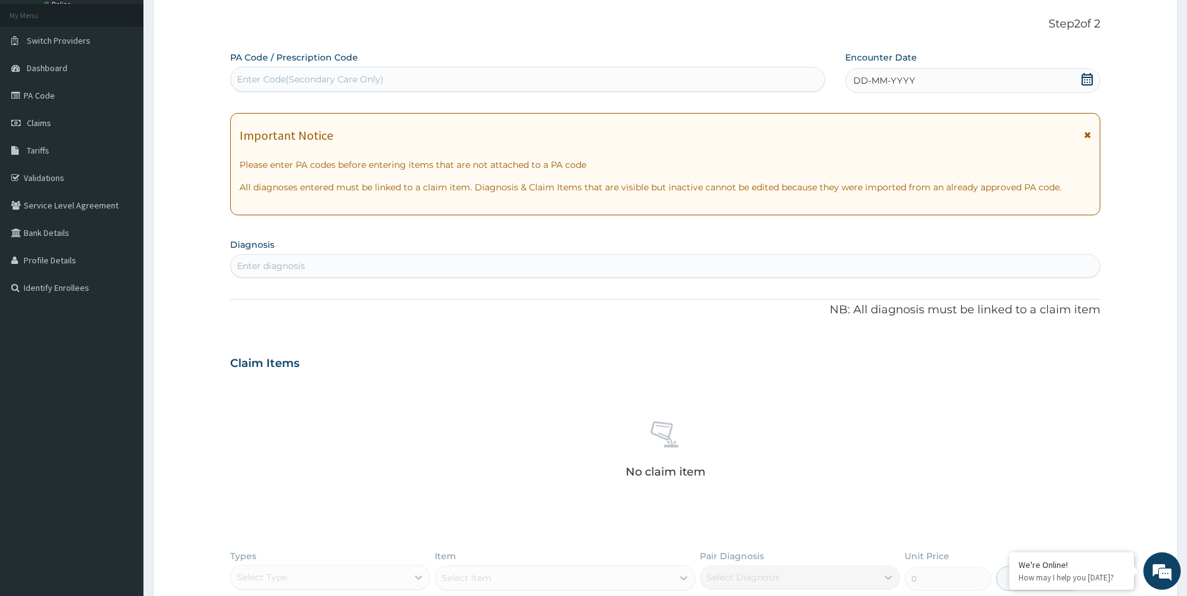
click at [256, 81] on div "Enter Code(Secondary Care Only)" at bounding box center [310, 79] width 147 height 12
paste input "PA/90D398"
type input "PA/90D398"
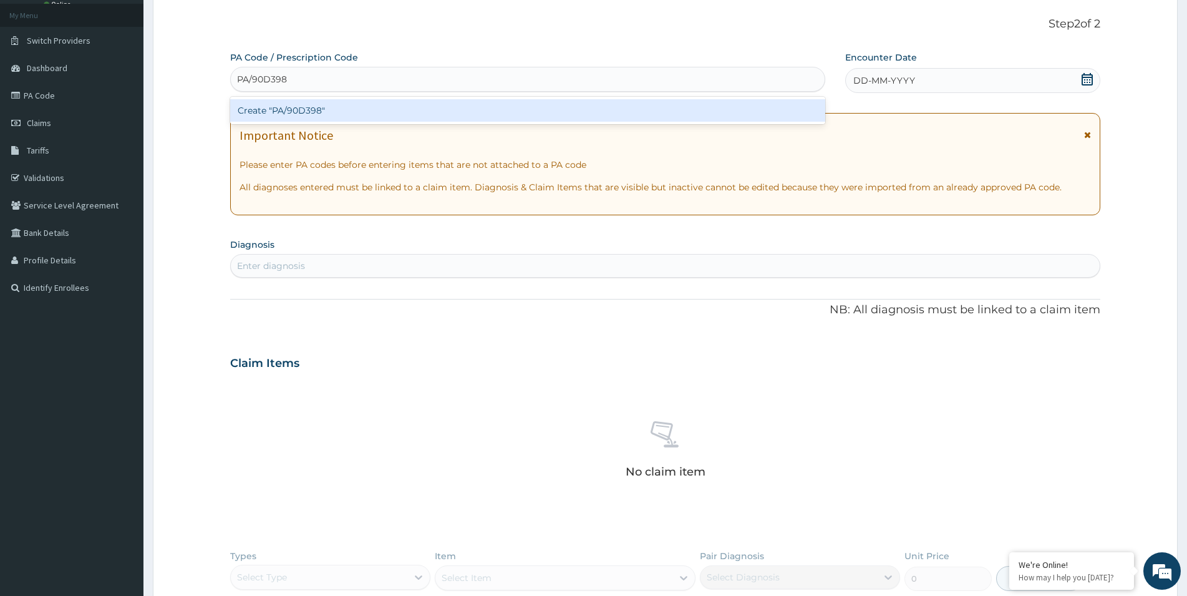
scroll to position [0, 0]
click at [272, 104] on div "Create "PA/90D398"" at bounding box center [527, 110] width 595 height 22
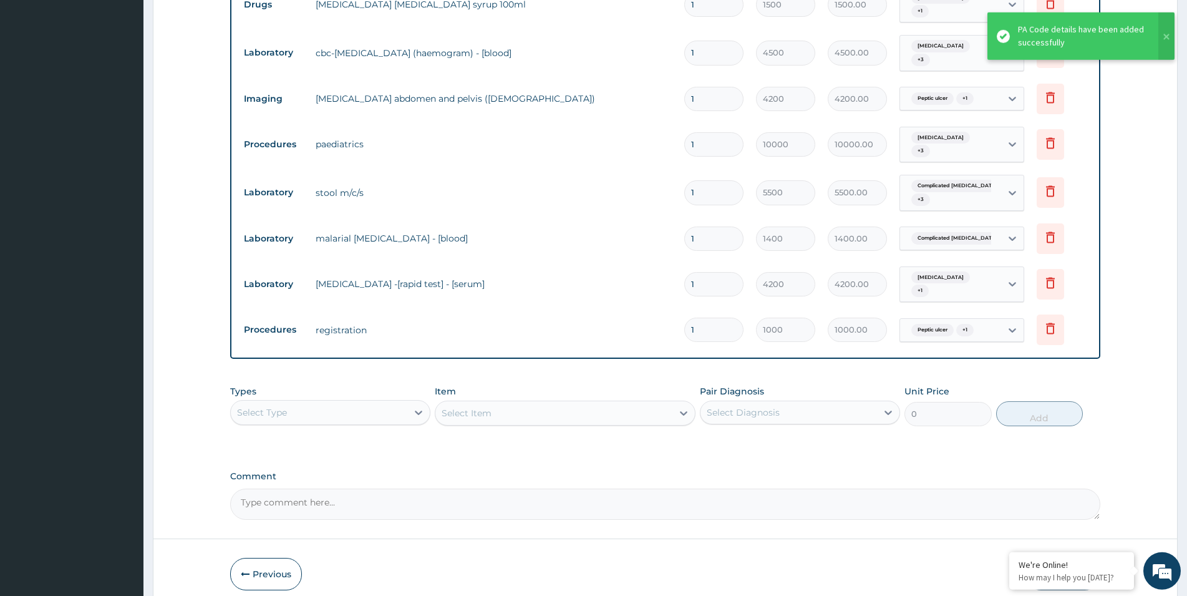
scroll to position [861, 0]
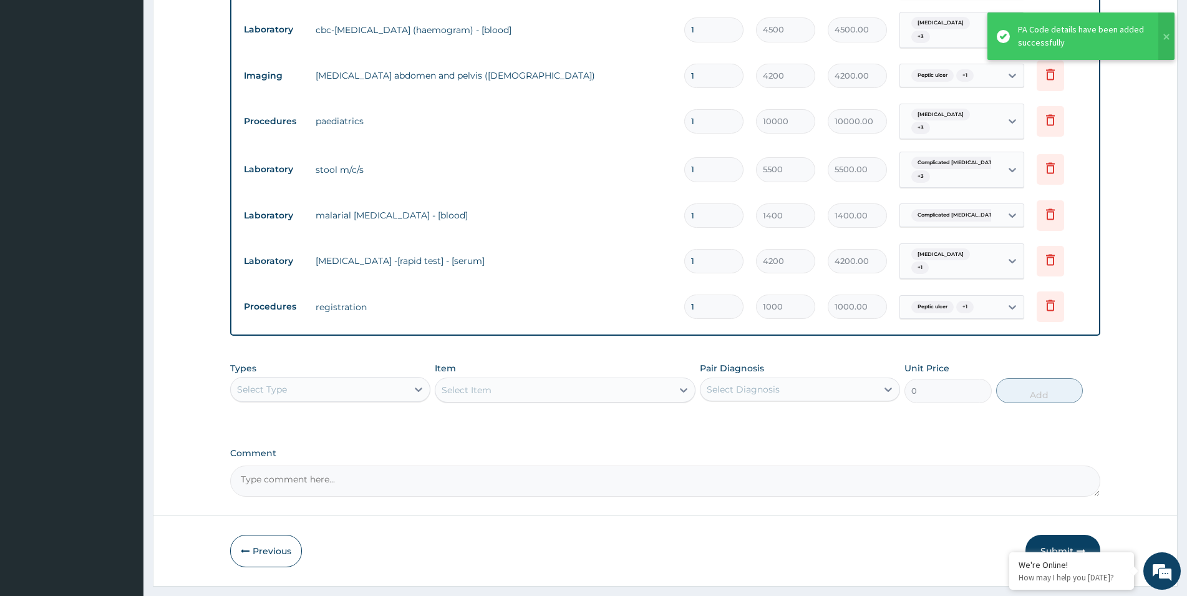
click at [1073, 534] on button "Submit" at bounding box center [1062, 550] width 75 height 32
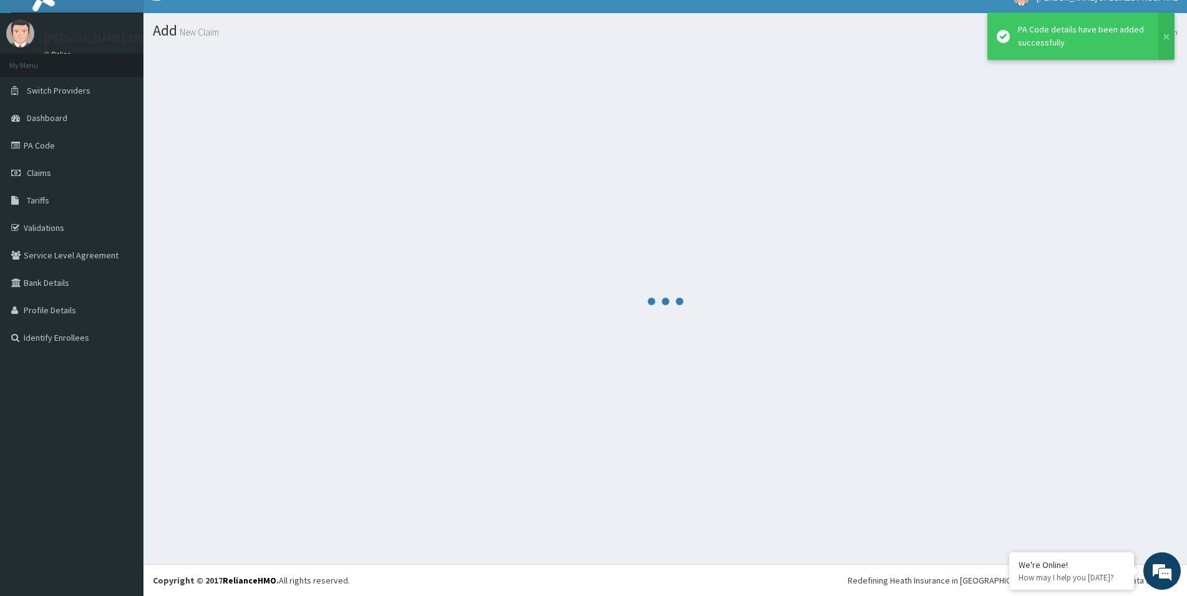
scroll to position [18, 0]
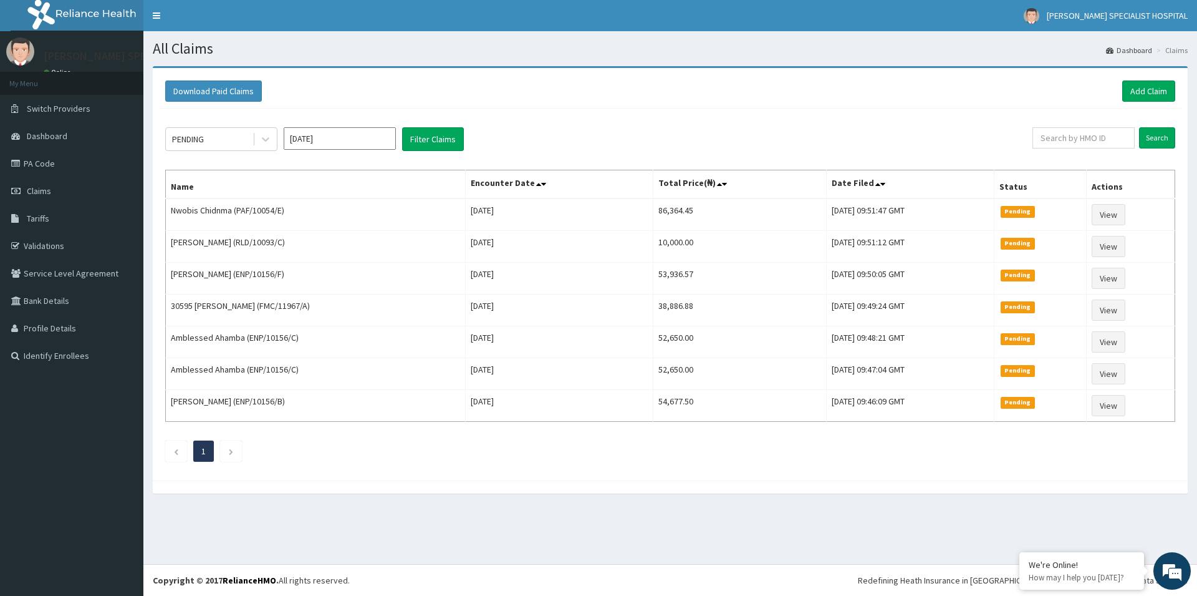
click at [1157, 101] on link "Add Claim" at bounding box center [1148, 90] width 53 height 21
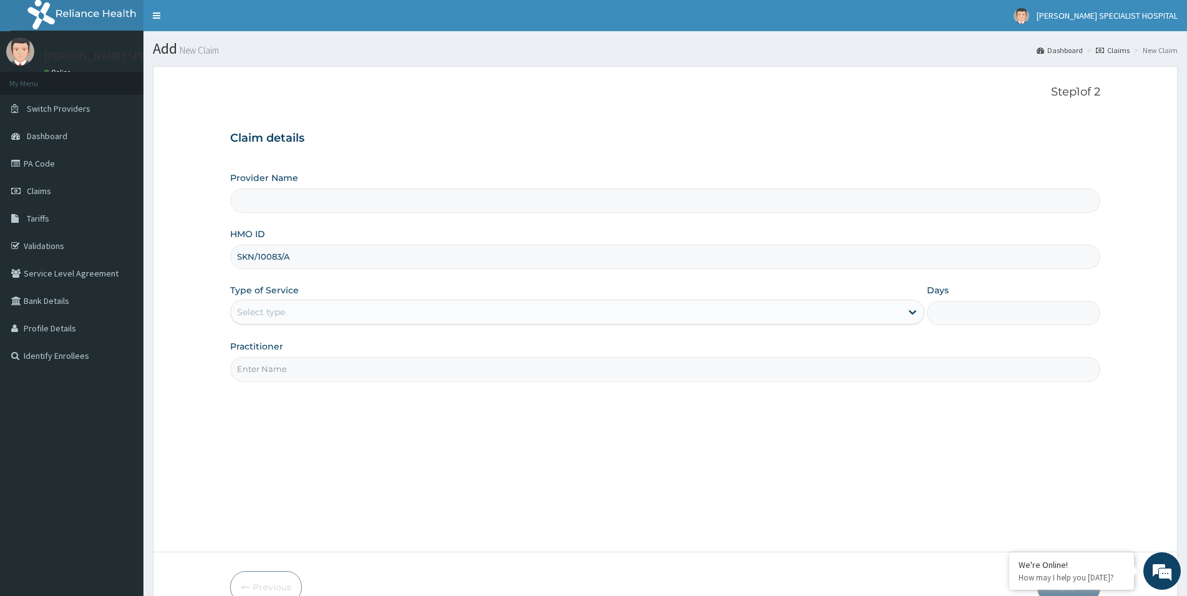
type input "SKN/10083/A"
type input "[PERSON_NAME] Specialist Hospital"
type input "SKN/10083/A"
click at [266, 306] on div "Select type" at bounding box center [261, 312] width 48 height 12
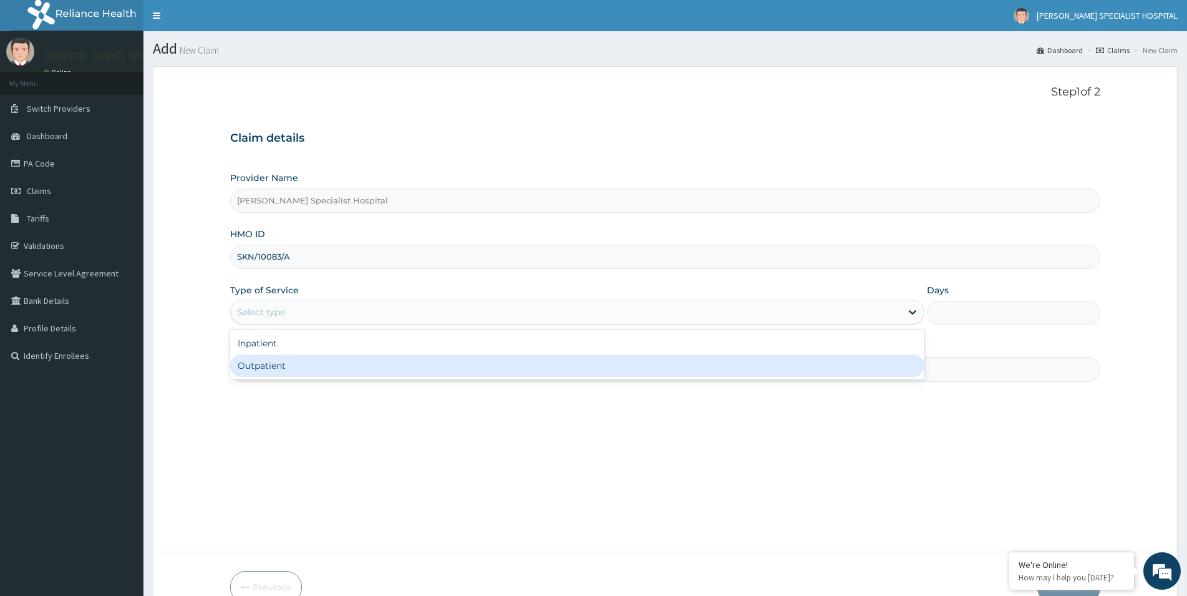
click at [278, 364] on div "Outpatient" at bounding box center [577, 365] width 694 height 22
type input "1"
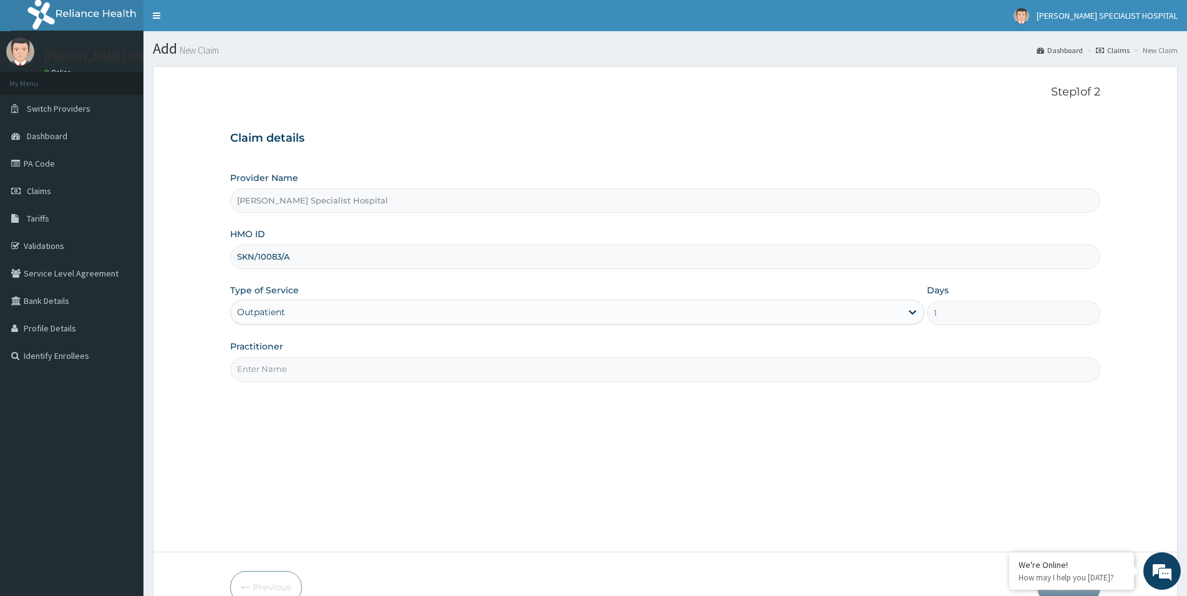
click at [309, 374] on input "Practitioner" at bounding box center [665, 369] width 870 height 24
paste input "[PERSON_NAME][GEOGRAPHIC_DATA]"
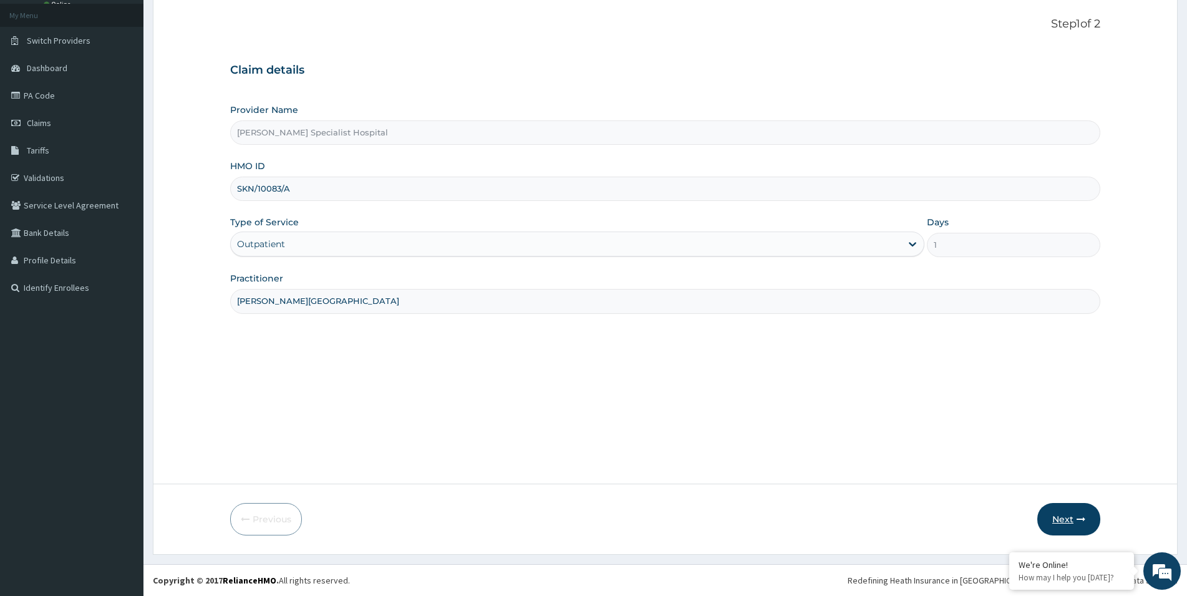
type input "[PERSON_NAME][GEOGRAPHIC_DATA]"
click at [1078, 513] on button "Next" at bounding box center [1068, 519] width 63 height 32
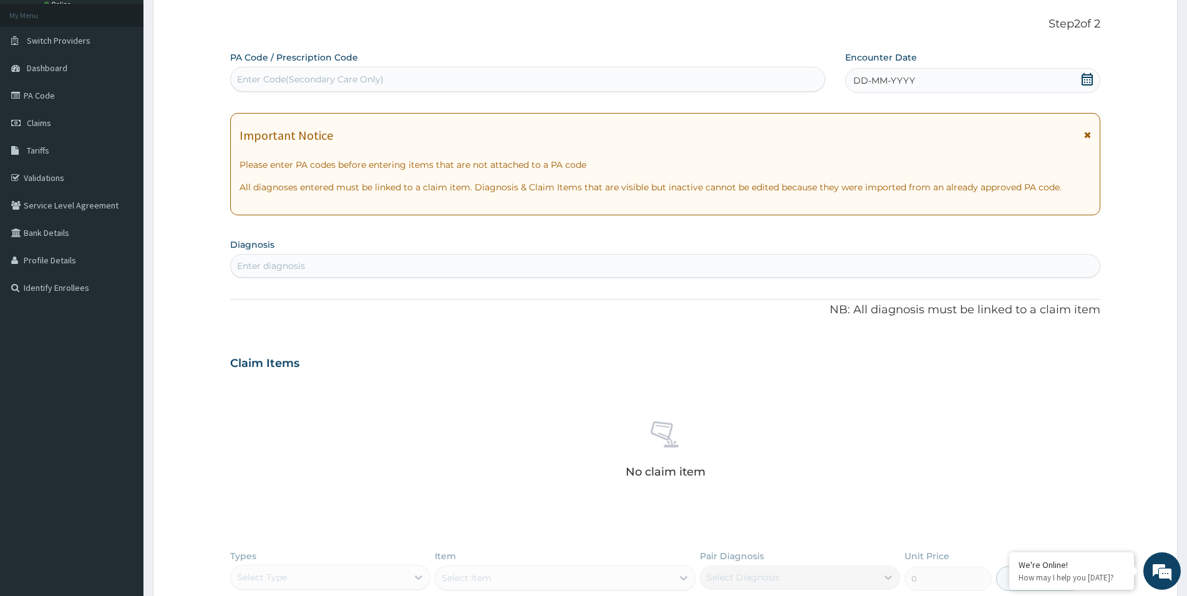
scroll to position [0, 0]
click at [283, 78] on div "Enter Code(Secondary Care Only)" at bounding box center [310, 79] width 147 height 12
paste input "PA/21F270"
type input "PA/21F270"
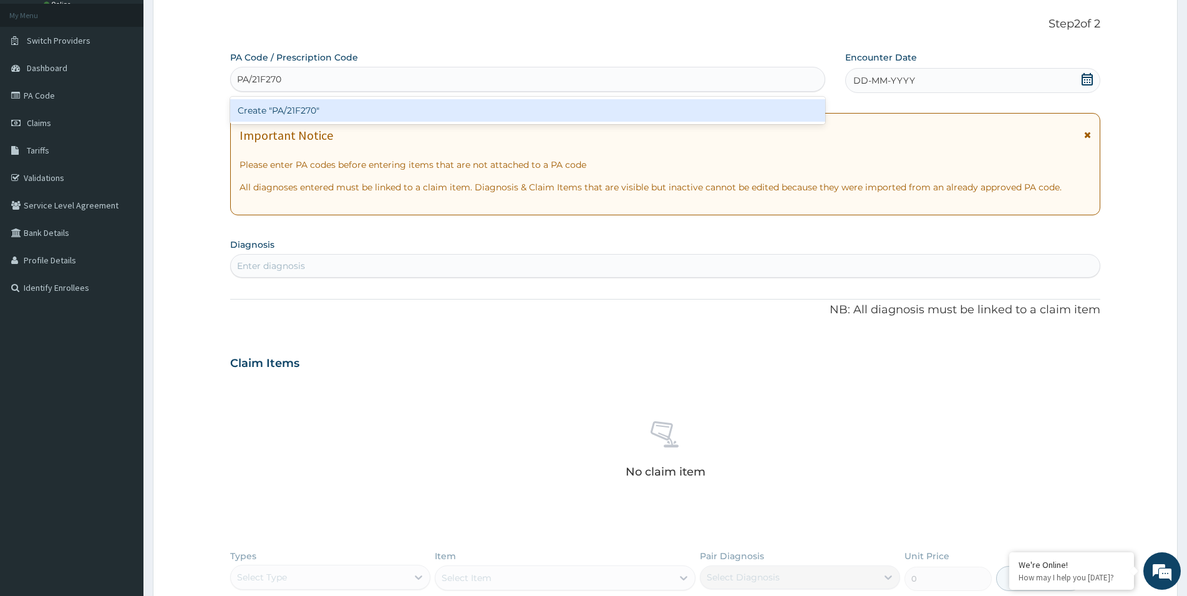
click at [302, 111] on div "Create "PA/21F270"" at bounding box center [527, 110] width 595 height 22
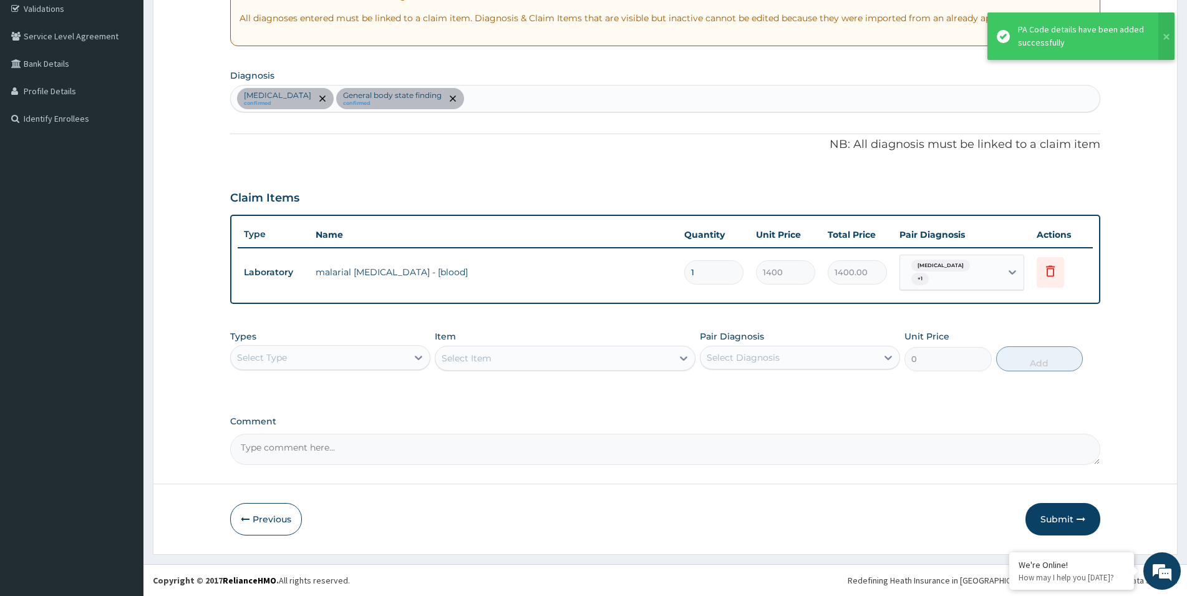
scroll to position [232, 0]
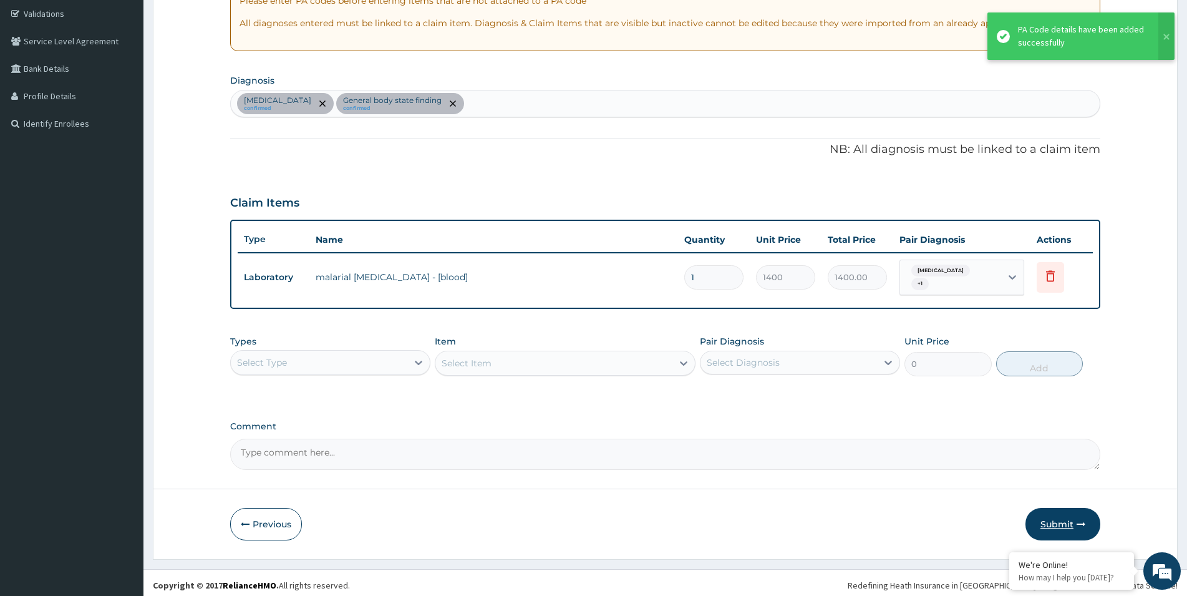
click at [1073, 523] on button "Submit" at bounding box center [1062, 524] width 75 height 32
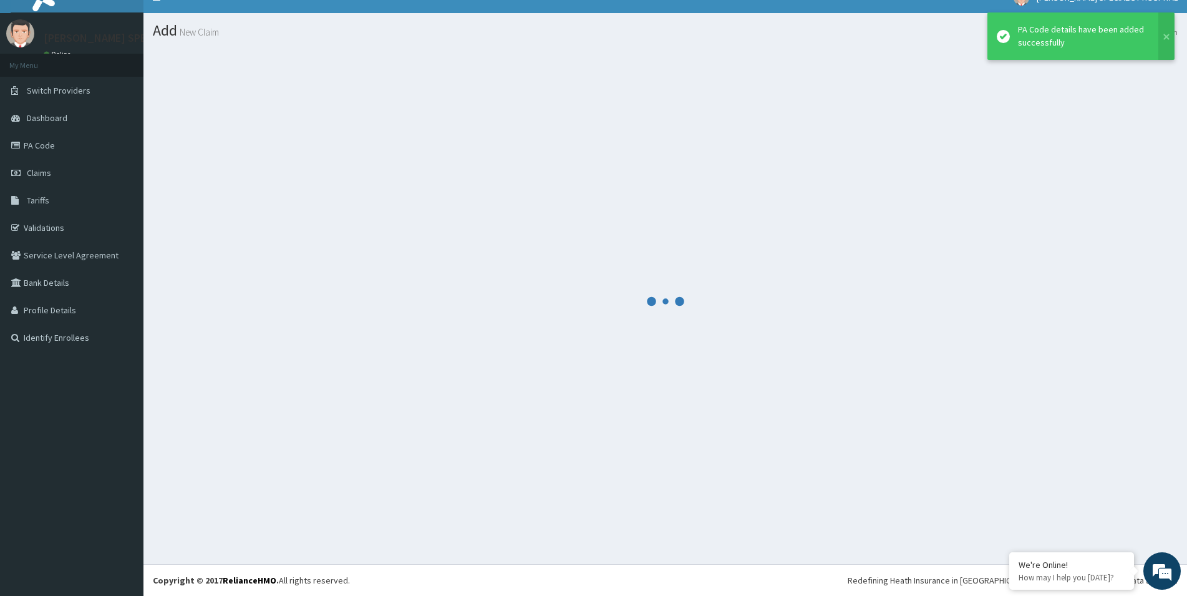
scroll to position [18, 0]
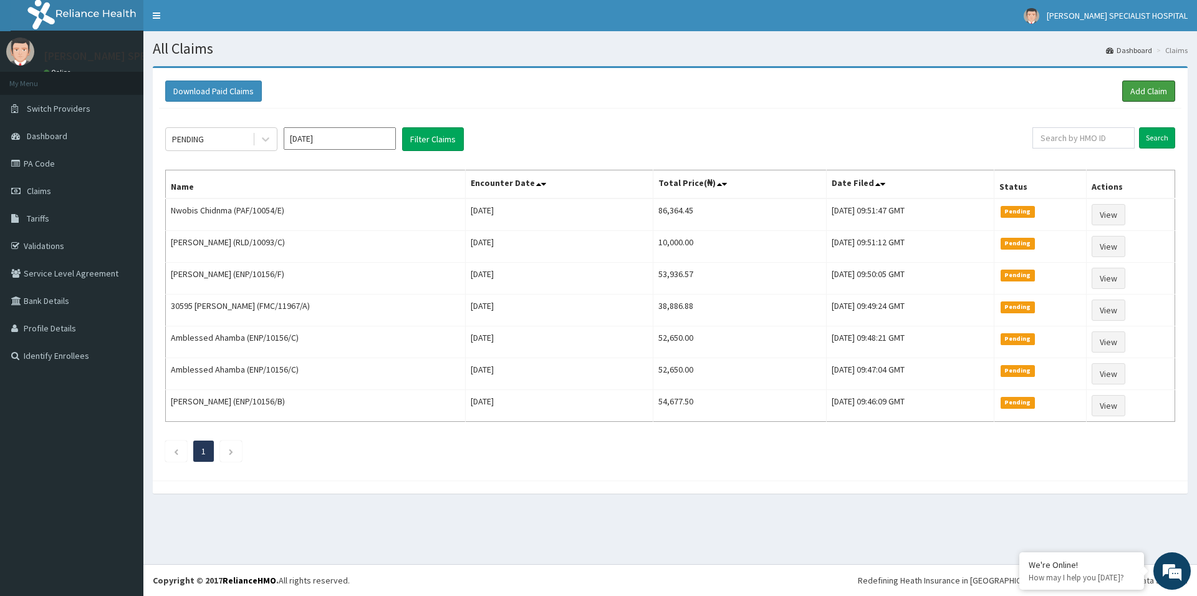
click at [1141, 90] on link "Add Claim" at bounding box center [1148, 90] width 53 height 21
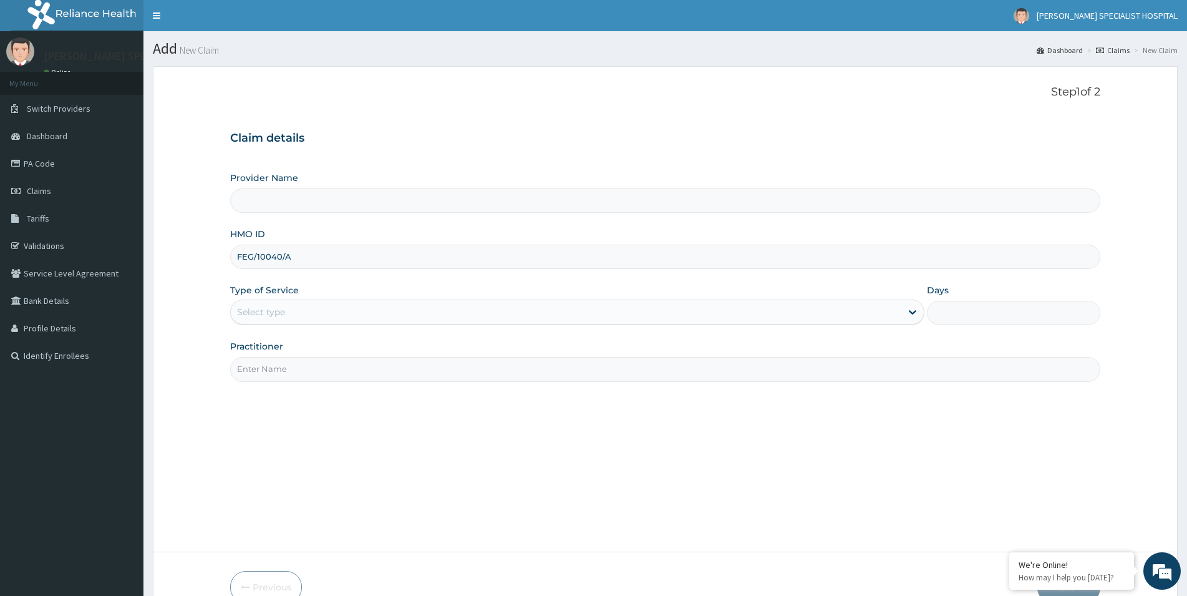
type input "FEG/10040/A"
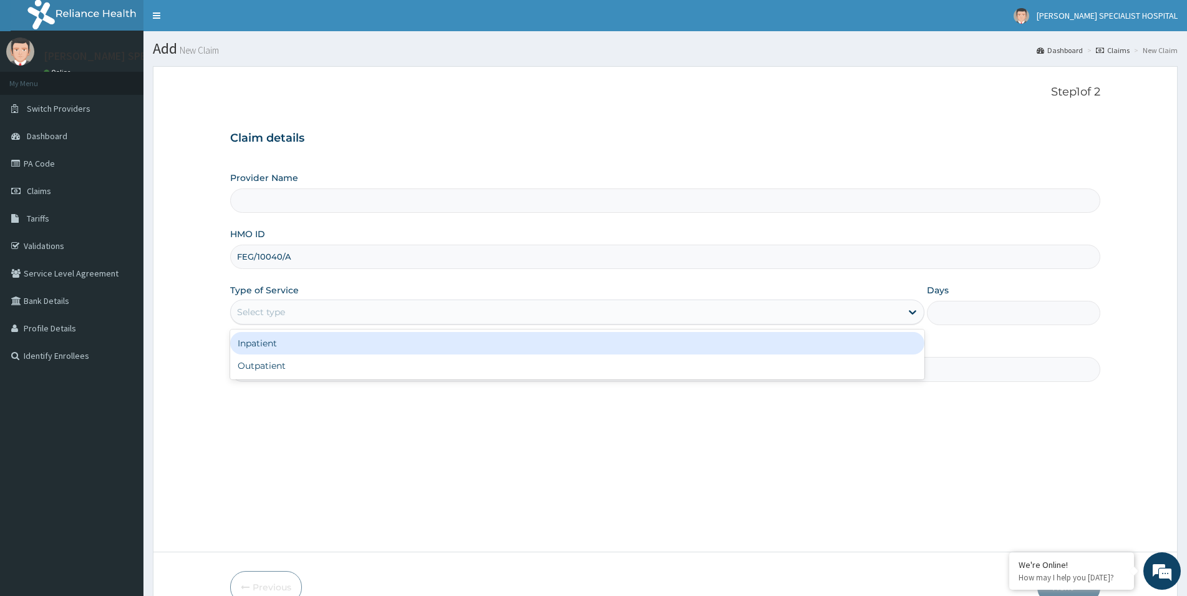
drag, startPoint x: 269, startPoint y: 310, endPoint x: 274, endPoint y: 344, distance: 34.0
click at [271, 311] on div "Select type" at bounding box center [261, 312] width 48 height 12
type input "[PERSON_NAME] Specialist Hospital"
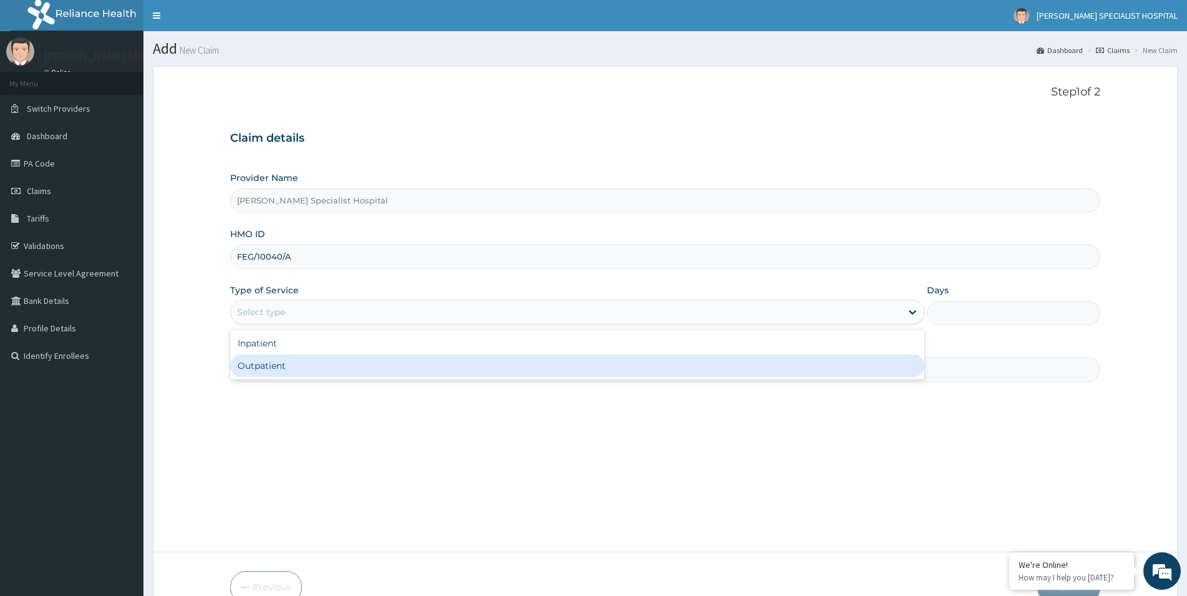
click at [273, 369] on div "Outpatient" at bounding box center [577, 365] width 694 height 22
type input "1"
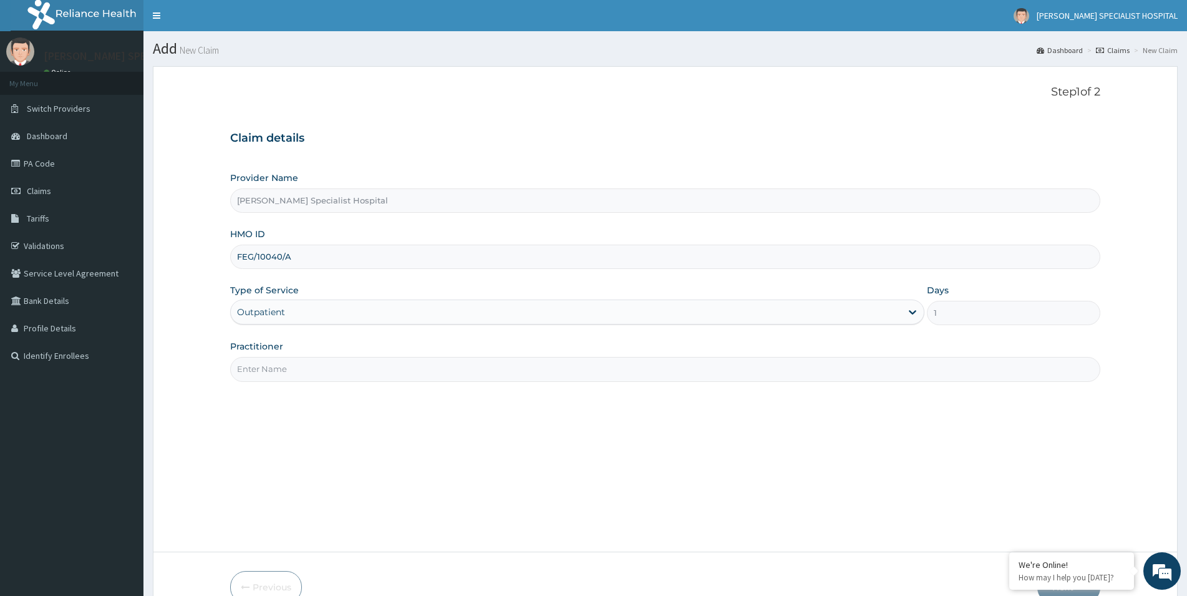
click at [306, 375] on input "Practitioner" at bounding box center [665, 369] width 870 height 24
paste input "[PERSON_NAME][GEOGRAPHIC_DATA]"
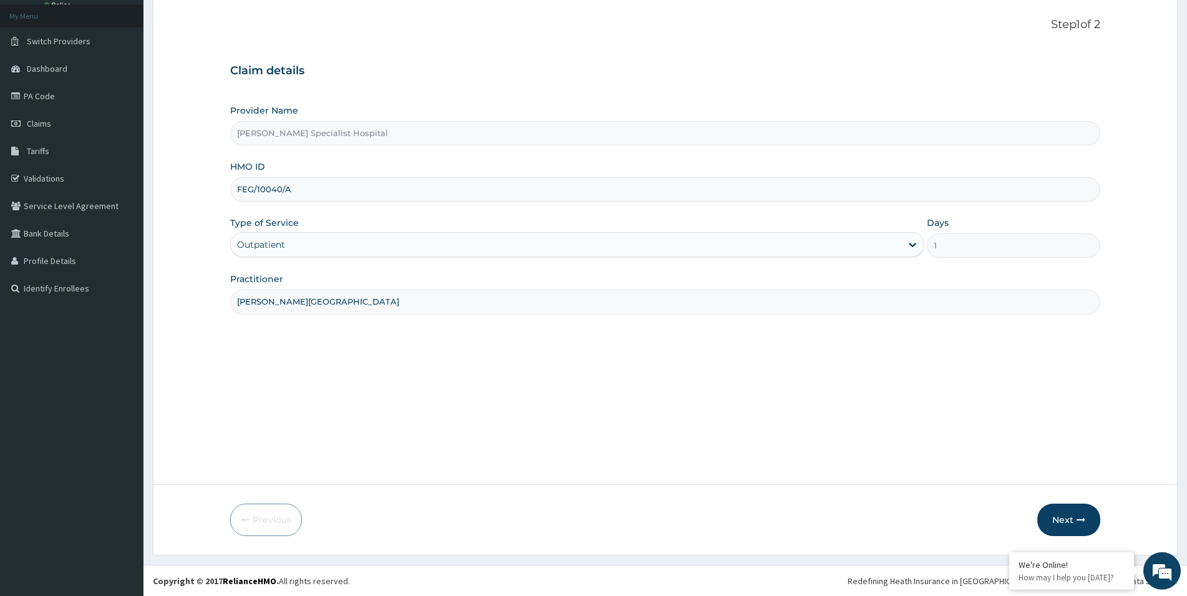
scroll to position [68, 0]
type input "[PERSON_NAME][GEOGRAPHIC_DATA]"
click at [1066, 523] on button "Next" at bounding box center [1068, 519] width 63 height 32
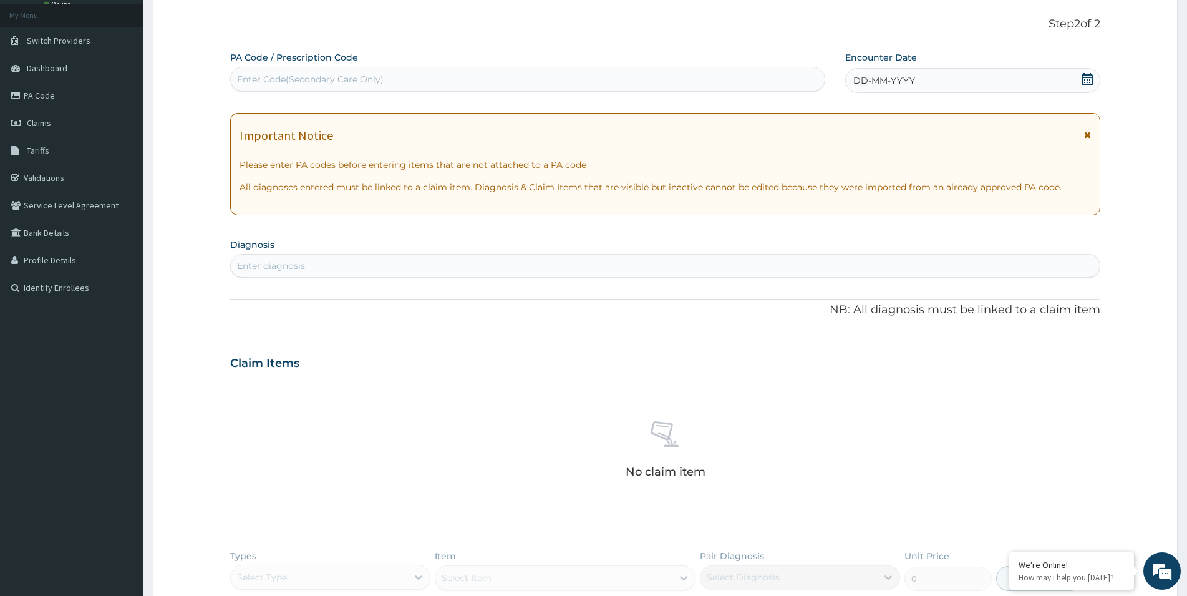
click at [362, 87] on div "Enter Code(Secondary Care Only)" at bounding box center [528, 79] width 594 height 20
paste input "PA/633B65"
type input "PA/633B65"
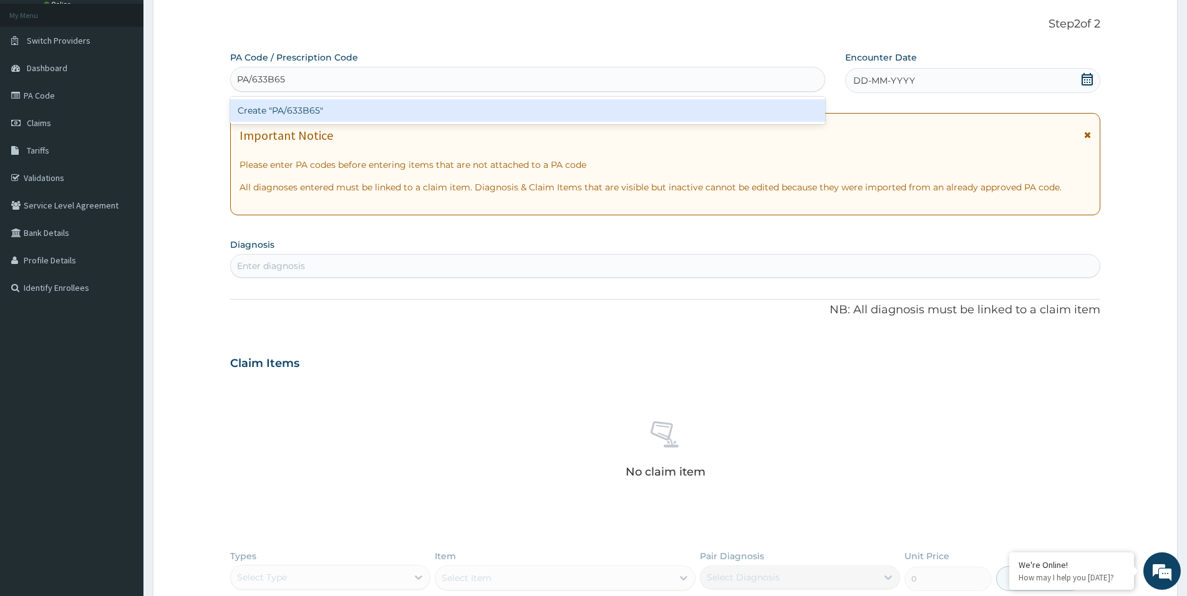
click at [402, 114] on div "Create "PA/633B65"" at bounding box center [527, 110] width 595 height 22
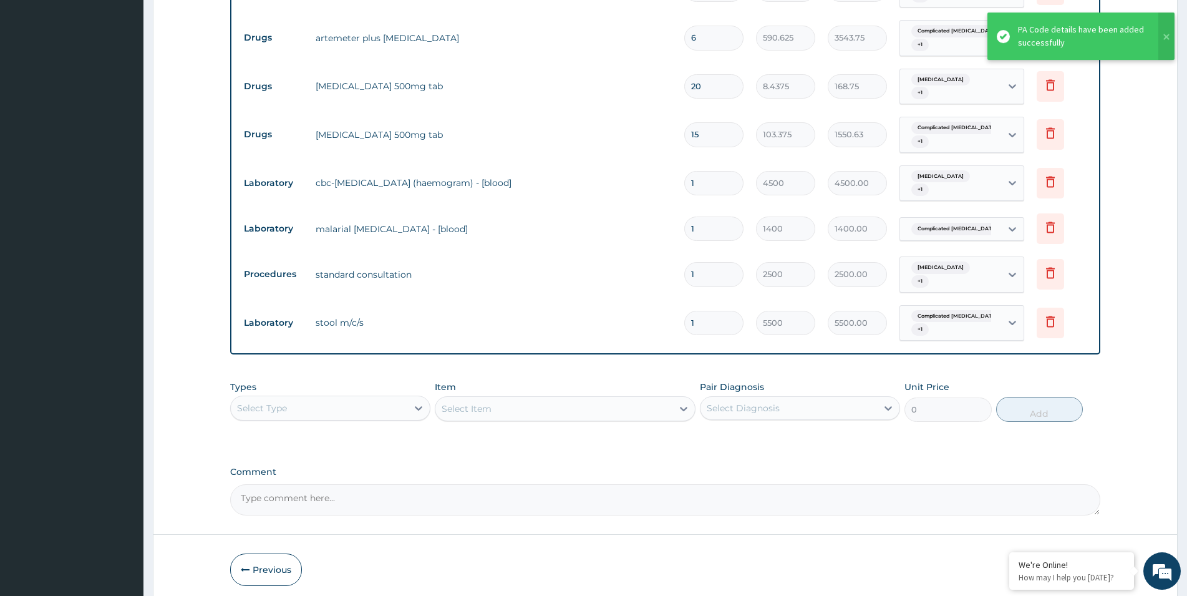
scroll to position [401, 0]
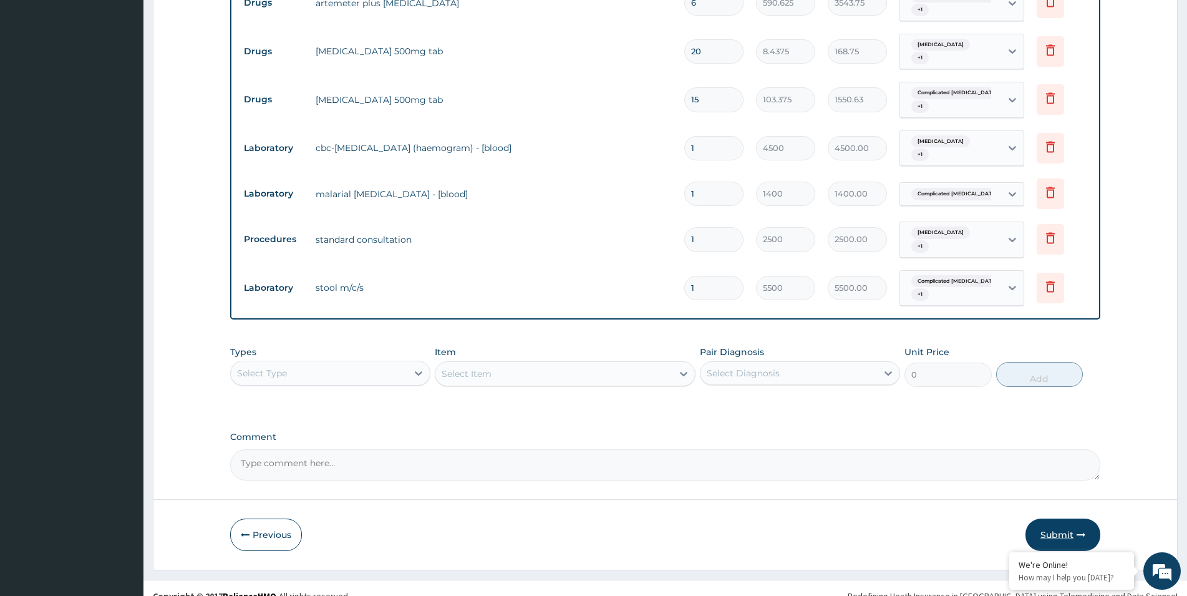
click at [1055, 518] on button "Submit" at bounding box center [1062, 534] width 75 height 32
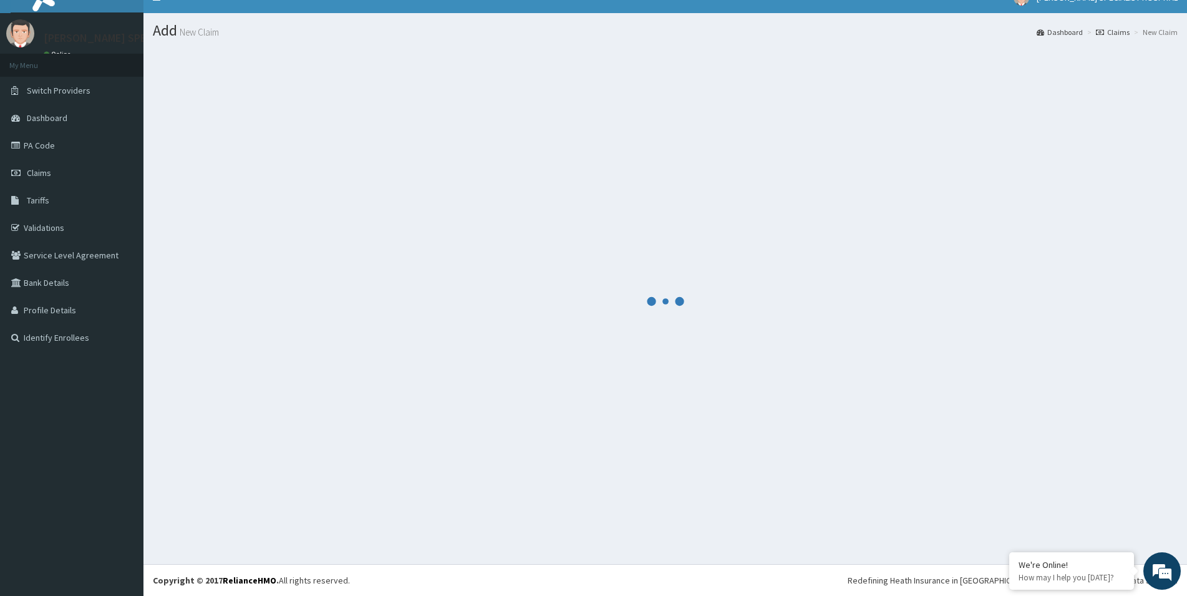
scroll to position [18, 0]
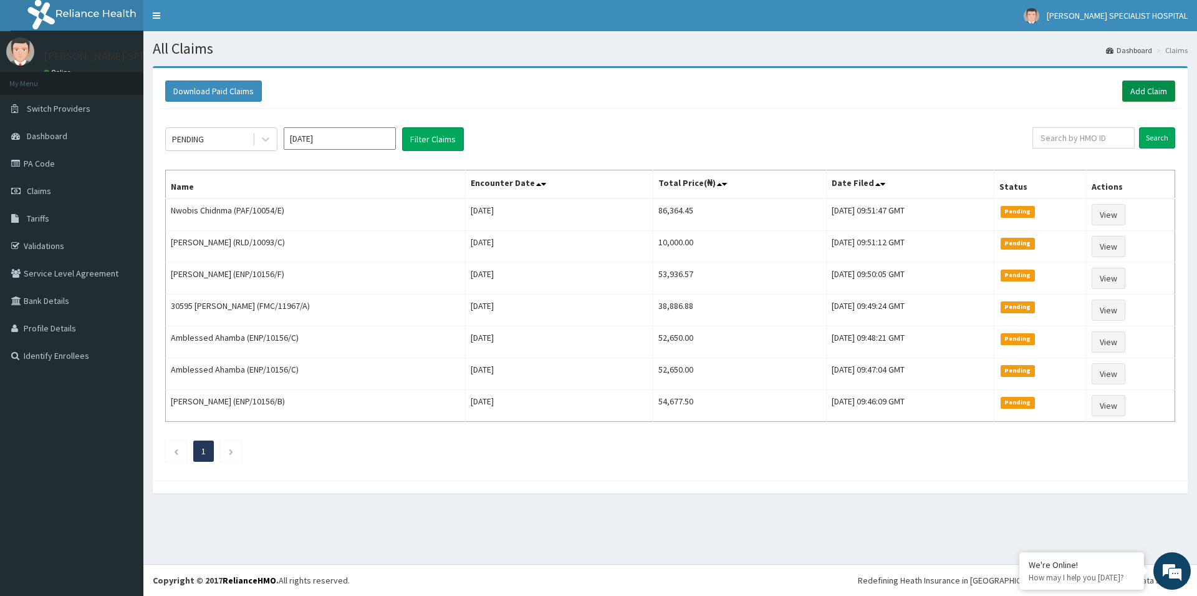
click at [1164, 95] on link "Add Claim" at bounding box center [1148, 90] width 53 height 21
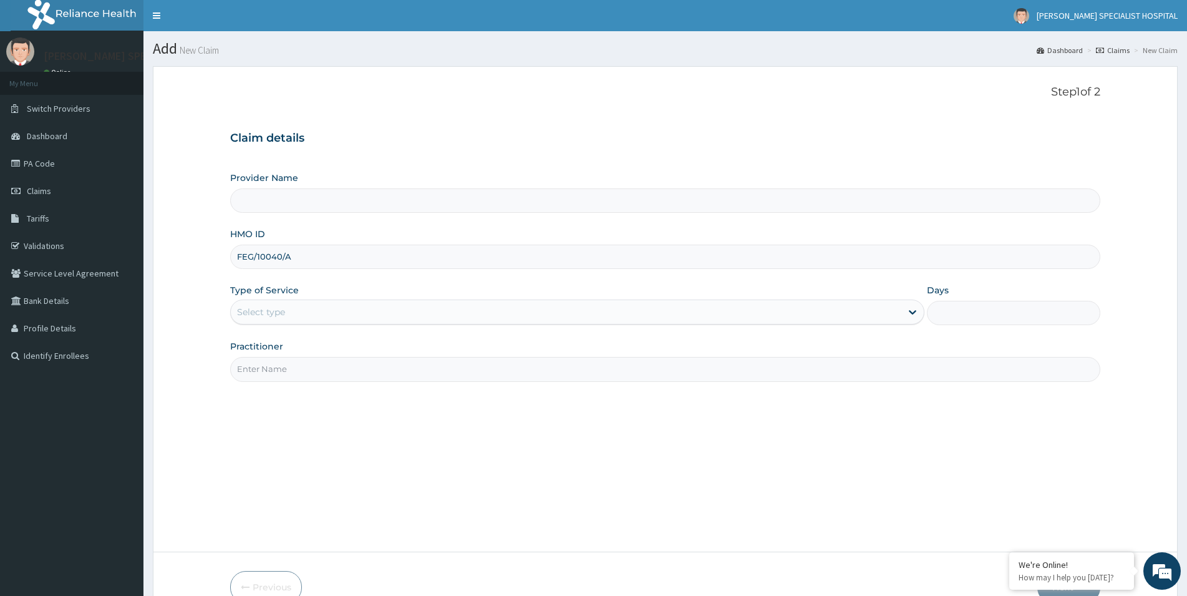
type input "FEG/10040/A"
type input "[PERSON_NAME] Specialist Hospital"
type input "FEG/10040/A"
click at [259, 312] on div "Select type" at bounding box center [261, 312] width 48 height 12
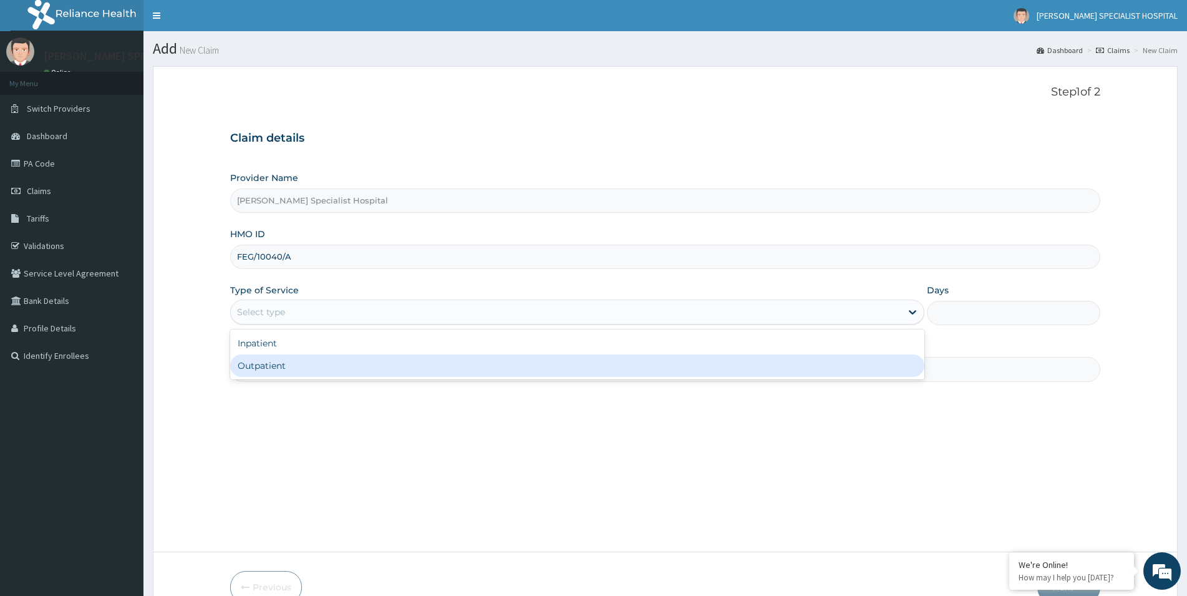
click at [269, 369] on div "Outpatient" at bounding box center [577, 365] width 694 height 22
type input "1"
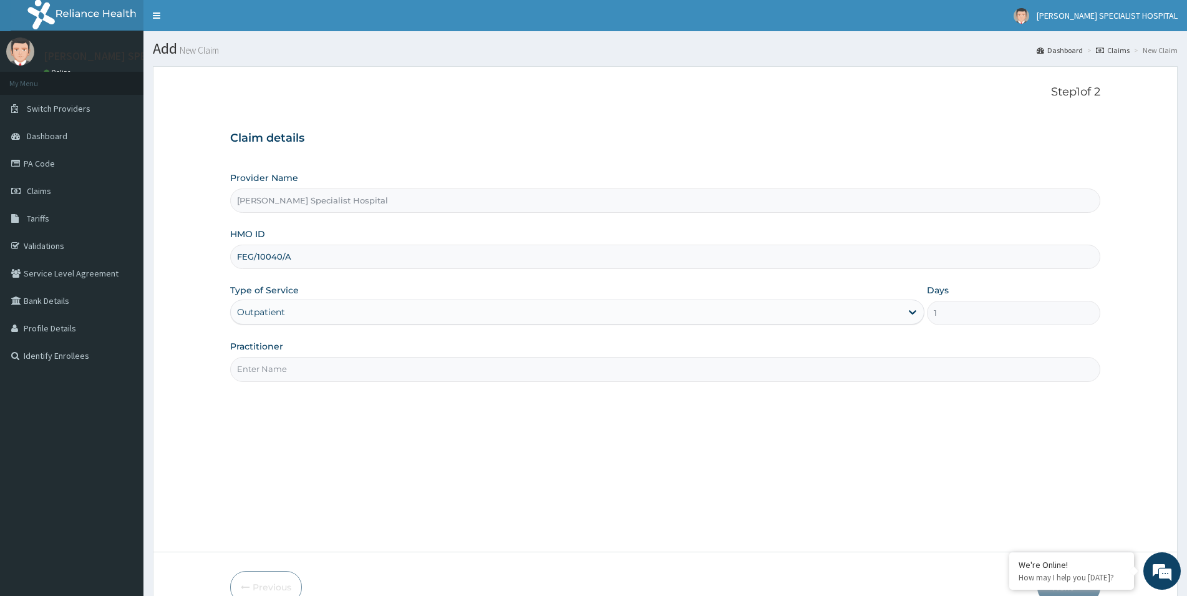
click at [344, 380] on input "Practitioner" at bounding box center [665, 369] width 870 height 24
paste input "[PERSON_NAME][GEOGRAPHIC_DATA]"
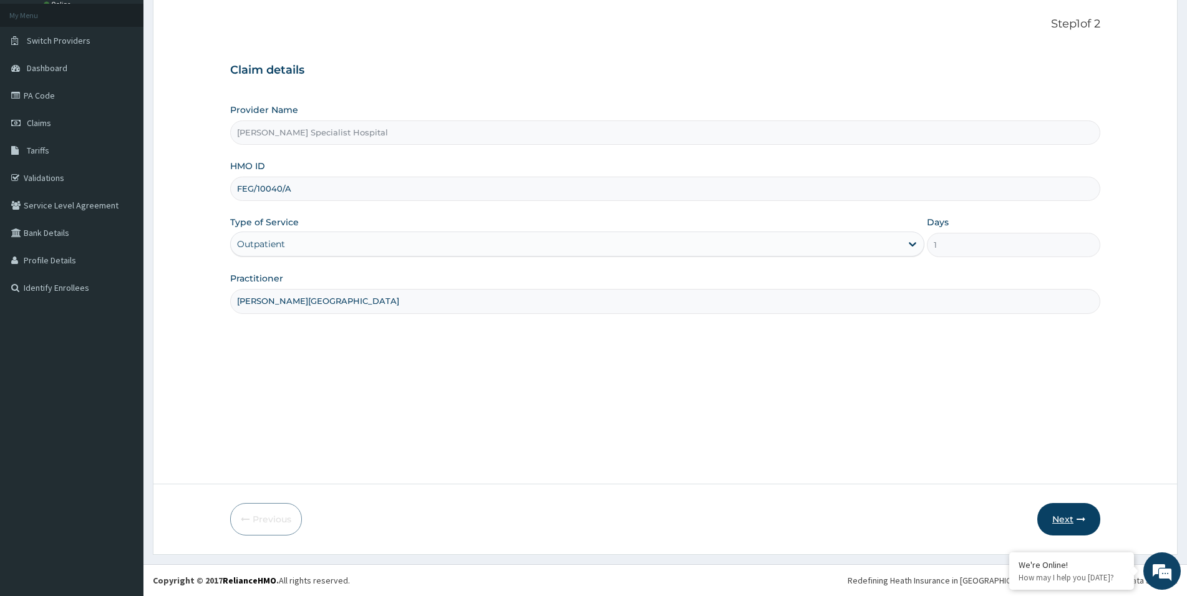
type input "[PERSON_NAME][GEOGRAPHIC_DATA]"
click at [1063, 519] on button "Next" at bounding box center [1068, 519] width 63 height 32
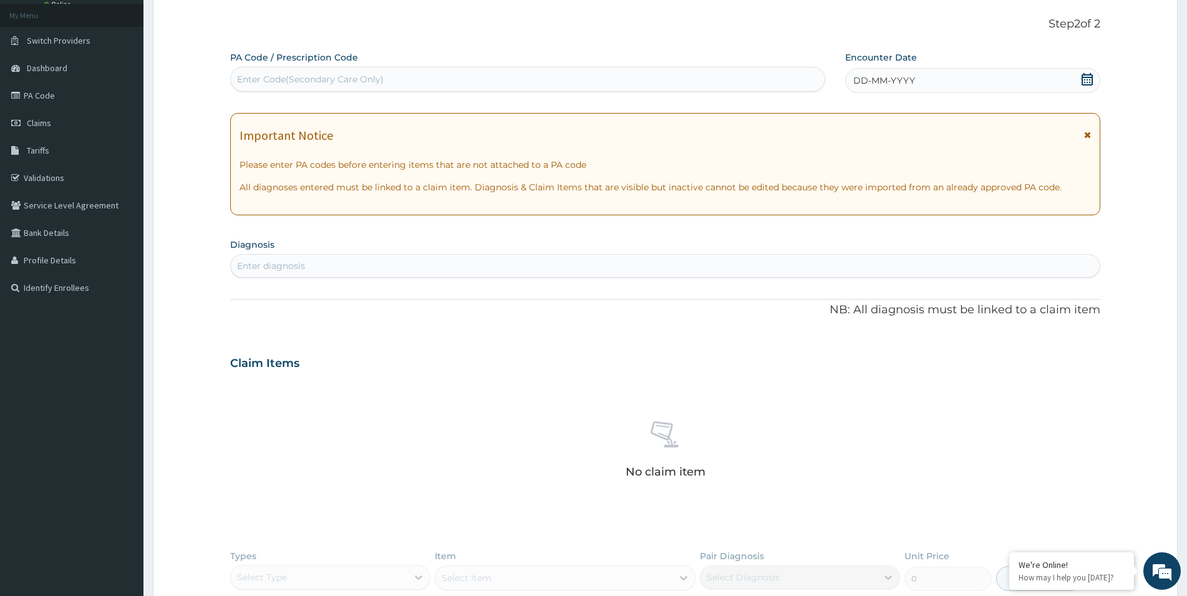
click at [260, 84] on div "Enter Code(Secondary Care Only)" at bounding box center [310, 79] width 147 height 12
paste input "PA/3A6A02"
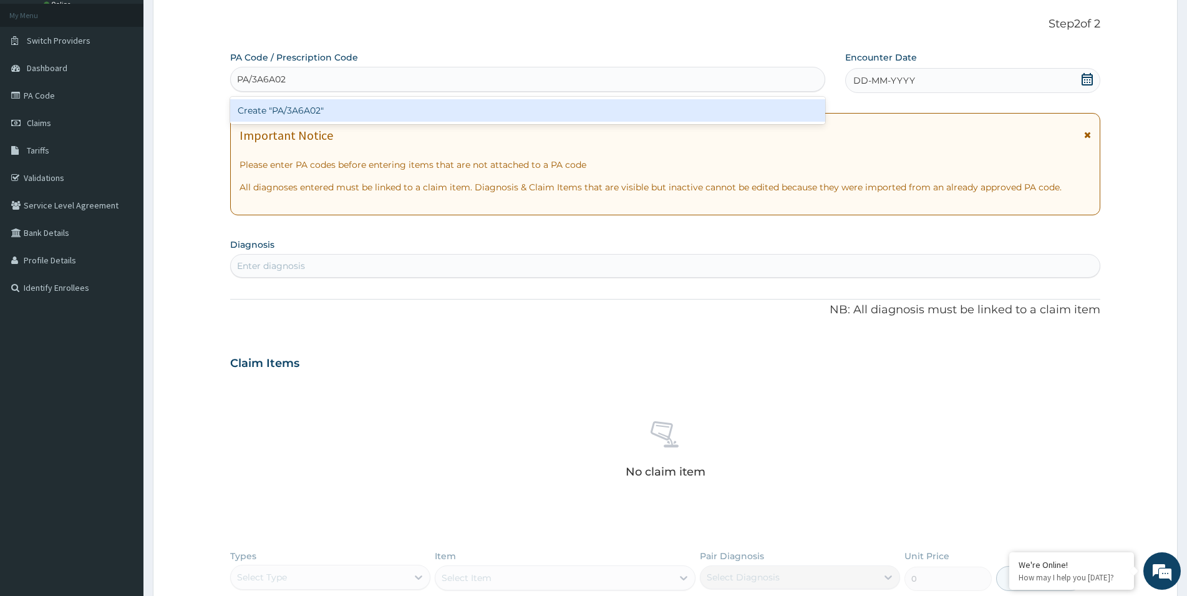
type input "PA/3A6A02"
click at [273, 109] on div "Create "PA/3A6A02"" at bounding box center [527, 110] width 595 height 22
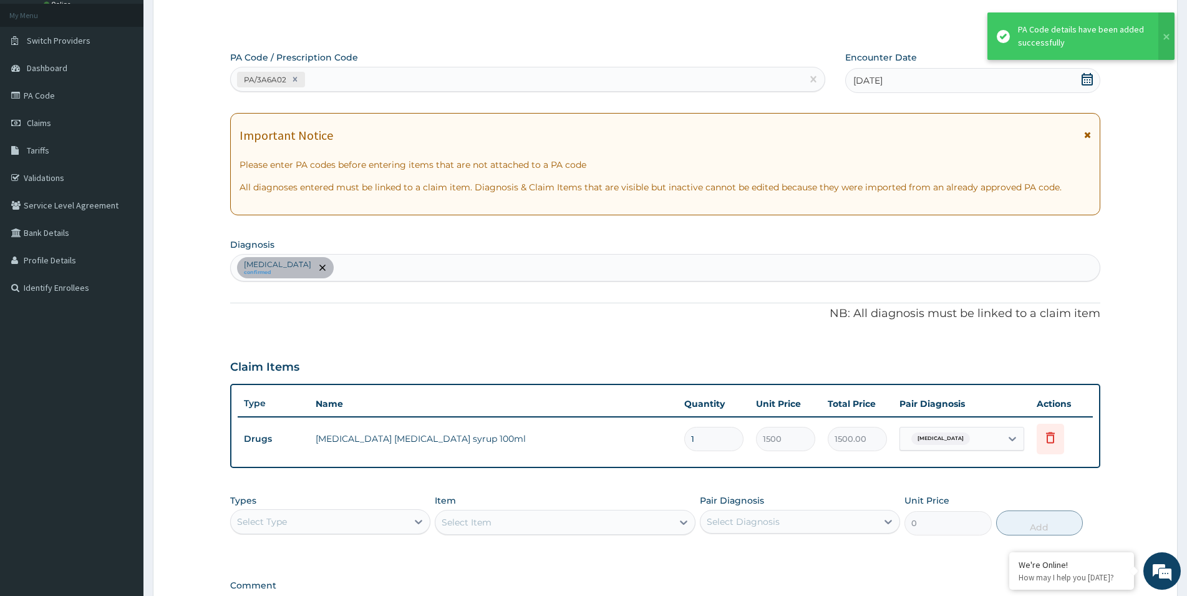
scroll to position [232, 0]
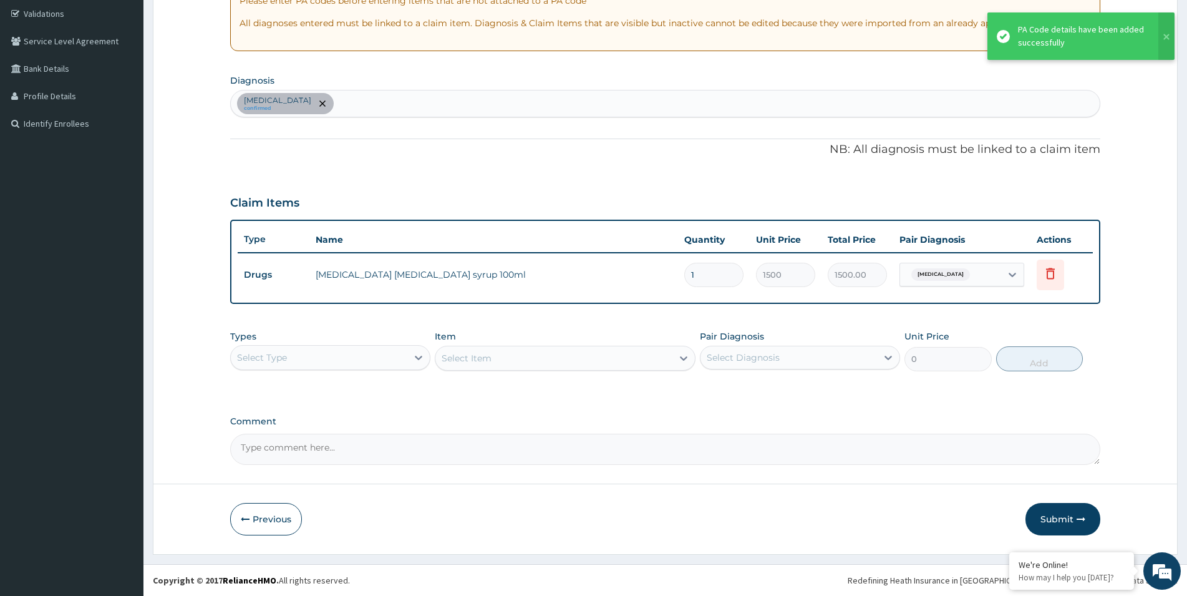
drag, startPoint x: 1072, startPoint y: 516, endPoint x: 1055, endPoint y: 499, distance: 24.7
click at [1071, 516] on button "Submit" at bounding box center [1062, 519] width 75 height 32
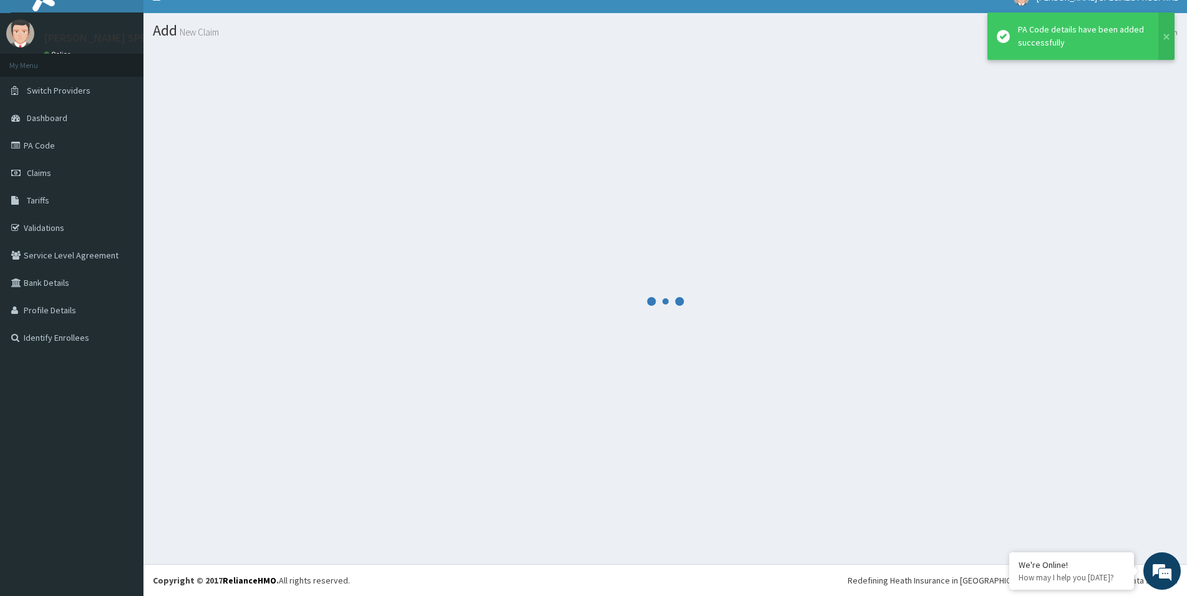
scroll to position [18, 0]
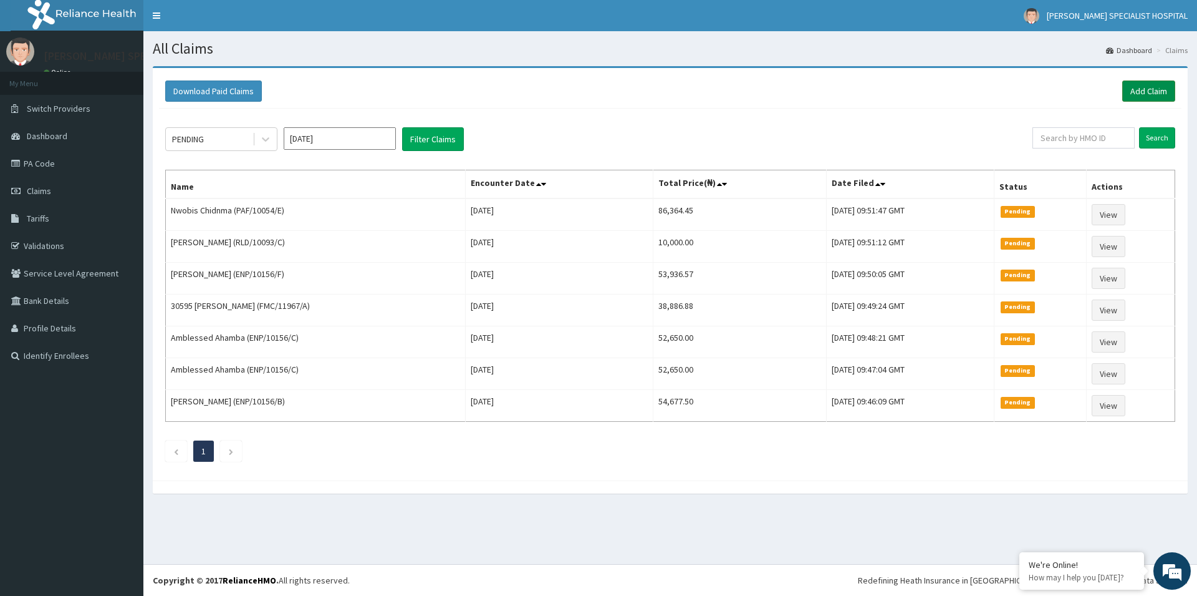
click at [1144, 89] on link "Add Claim" at bounding box center [1148, 90] width 53 height 21
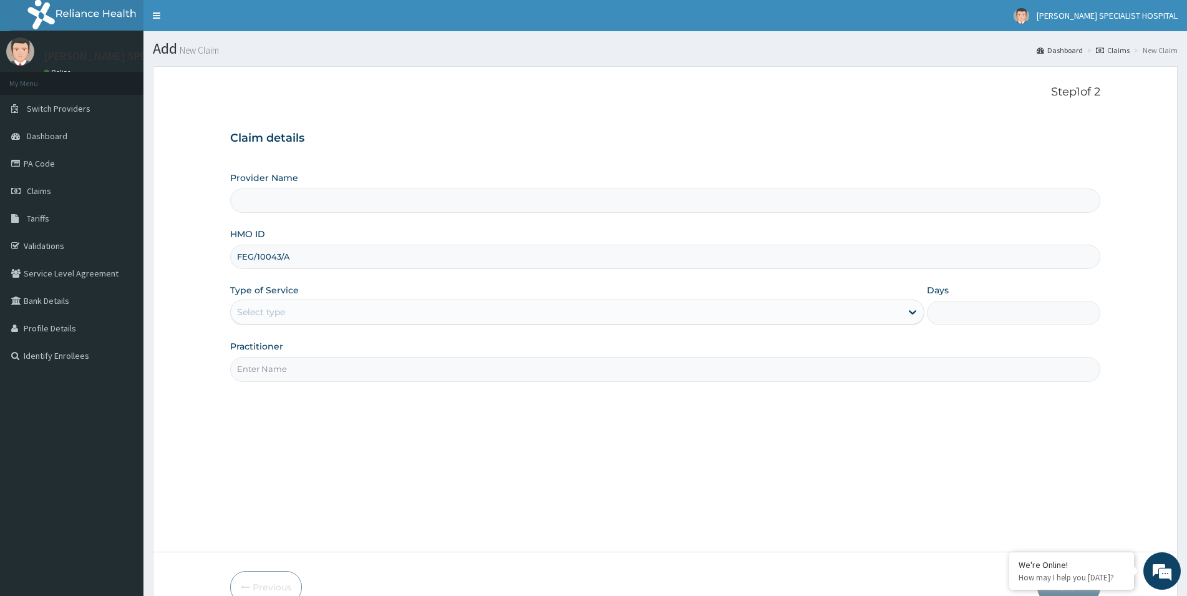
type input "FEG/10043/A"
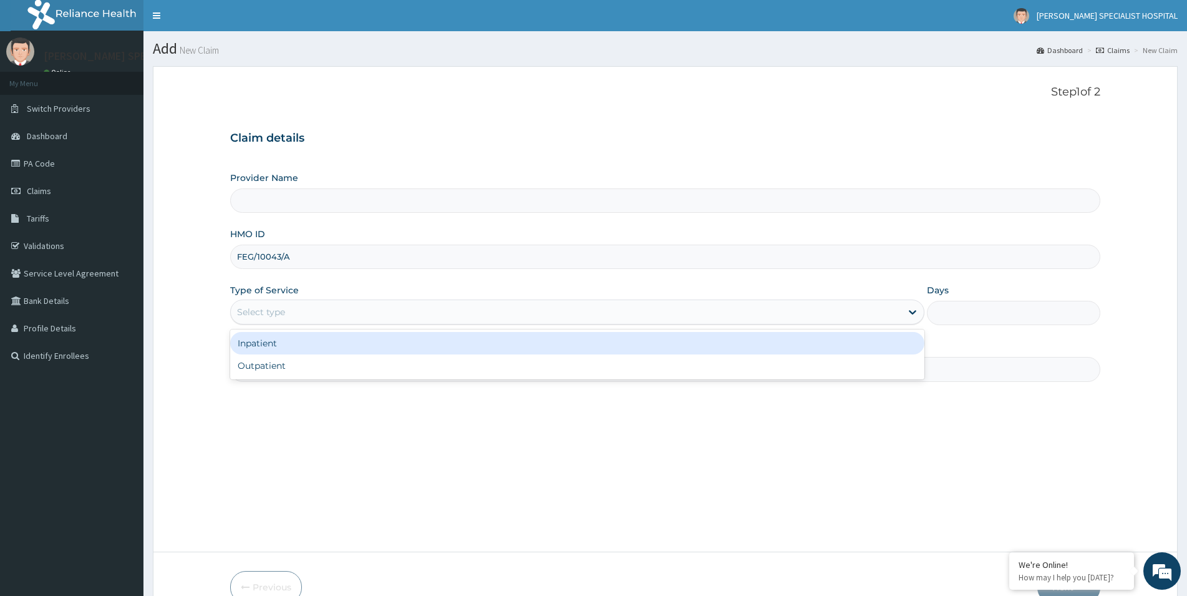
drag, startPoint x: 269, startPoint y: 309, endPoint x: 279, endPoint y: 344, distance: 35.6
click at [269, 309] on div "Select type" at bounding box center [261, 312] width 48 height 12
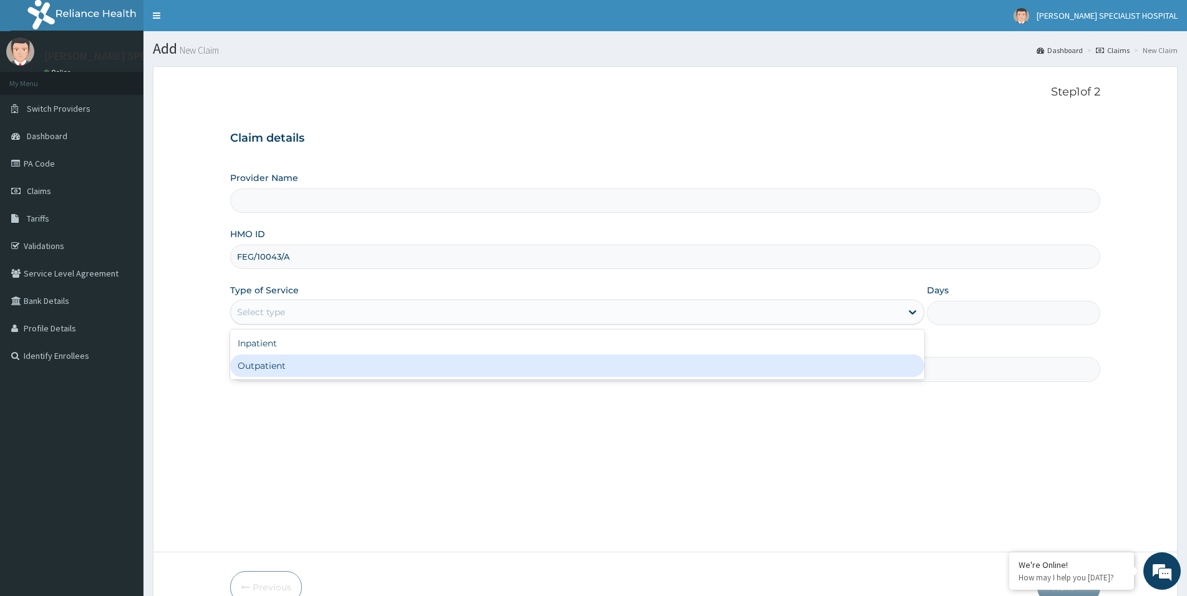
click at [273, 368] on div "Outpatient" at bounding box center [577, 365] width 694 height 22
type input "1"
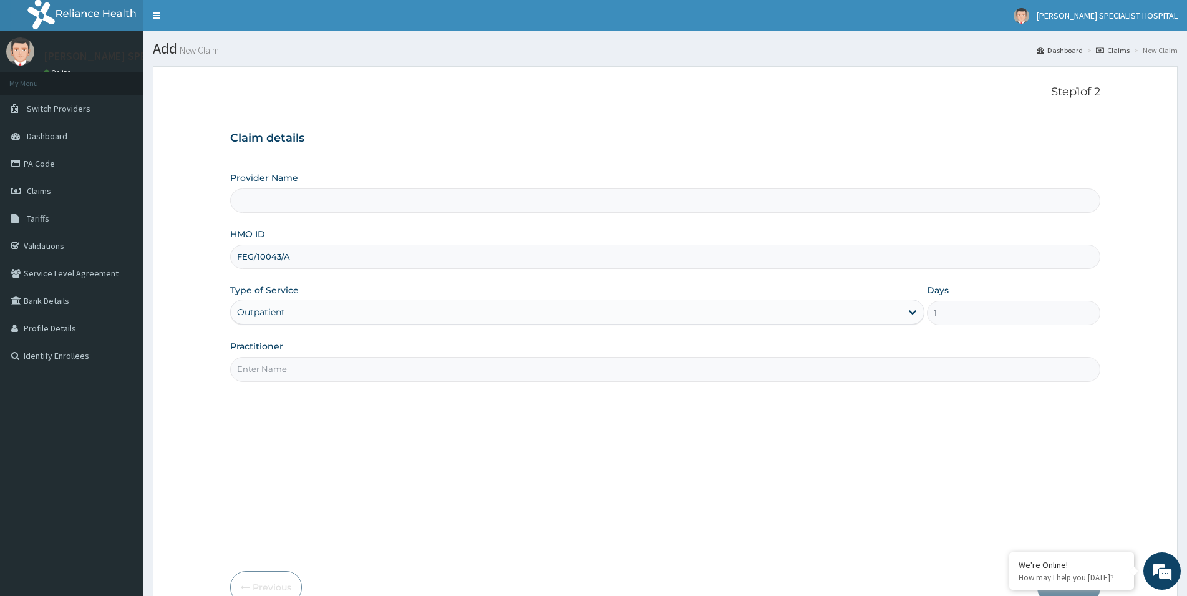
type input "[PERSON_NAME] Specialist Hospital"
click at [296, 357] on div "Practitioner" at bounding box center [665, 360] width 870 height 41
click at [294, 372] on input "Practitioner" at bounding box center [665, 369] width 870 height 24
paste input "[PERSON_NAME][GEOGRAPHIC_DATA]"
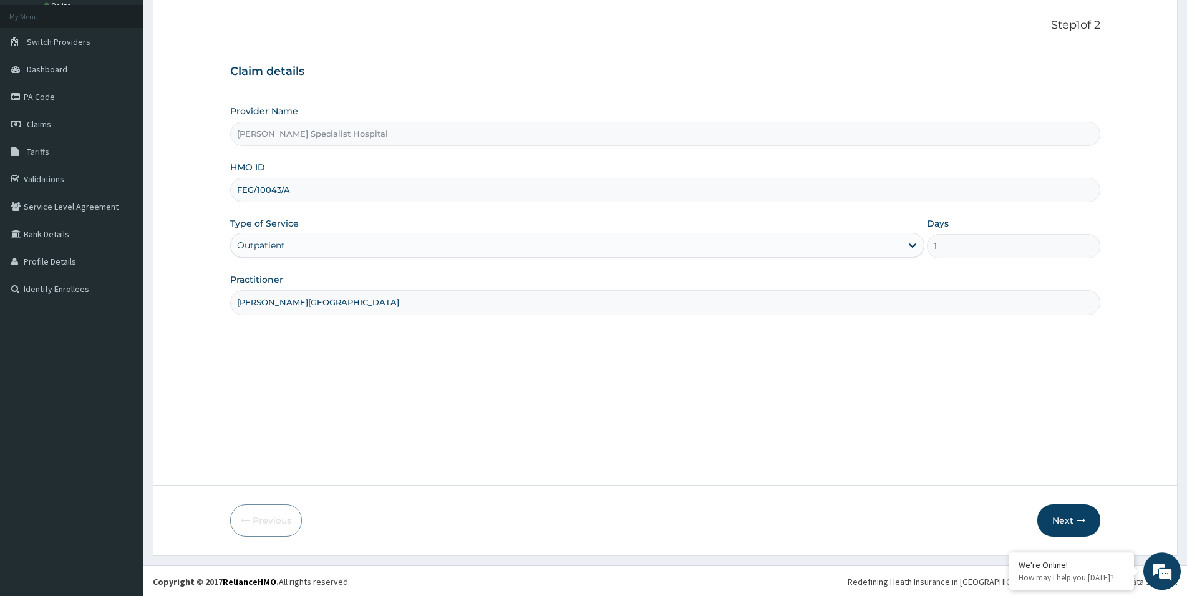
scroll to position [68, 0]
type input "[PERSON_NAME][GEOGRAPHIC_DATA]"
drag, startPoint x: 1071, startPoint y: 511, endPoint x: 1063, endPoint y: 511, distance: 7.5
click at [1063, 511] on button "Next" at bounding box center [1068, 519] width 63 height 32
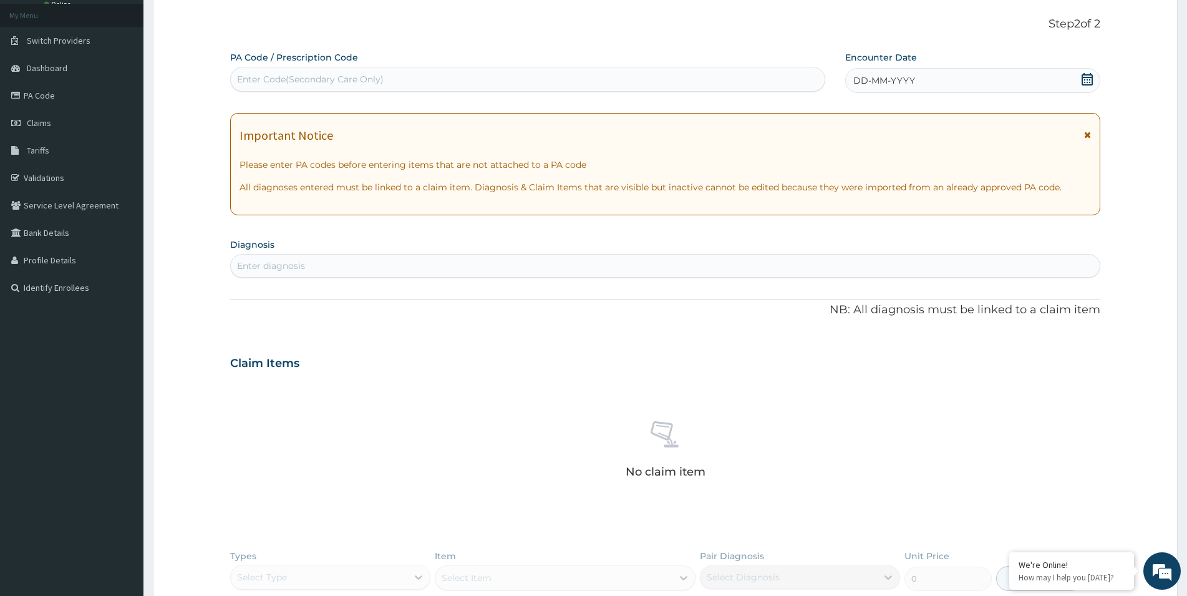
click at [285, 84] on div "Enter Code(Secondary Care Only)" at bounding box center [310, 79] width 147 height 12
paste input "PA/9B954E"
type input "PA/9B954E"
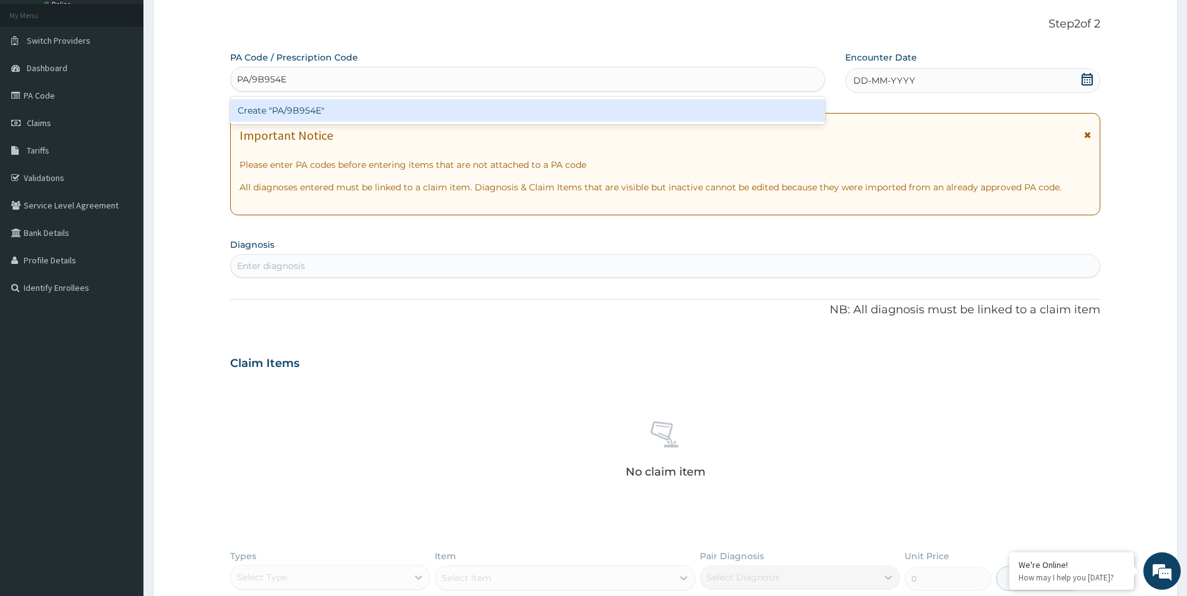
scroll to position [0, 0]
click at [289, 117] on div "Create "PA/9B954E"" at bounding box center [527, 110] width 595 height 22
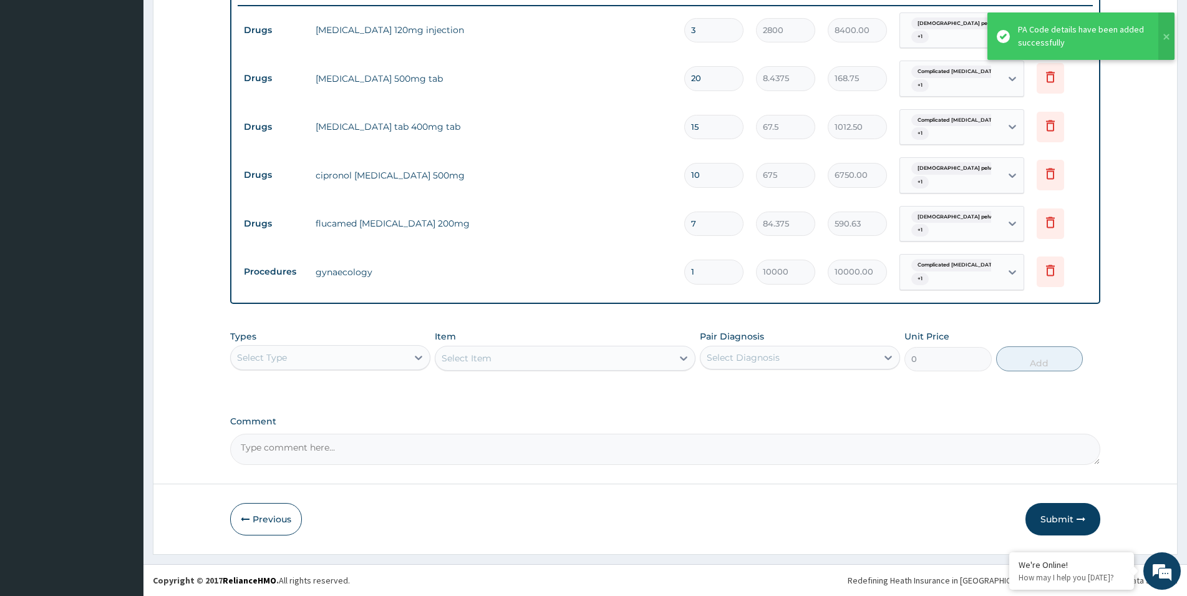
drag, startPoint x: 1051, startPoint y: 520, endPoint x: 996, endPoint y: 503, distance: 57.6
click at [1050, 520] on button "Submit" at bounding box center [1062, 519] width 75 height 32
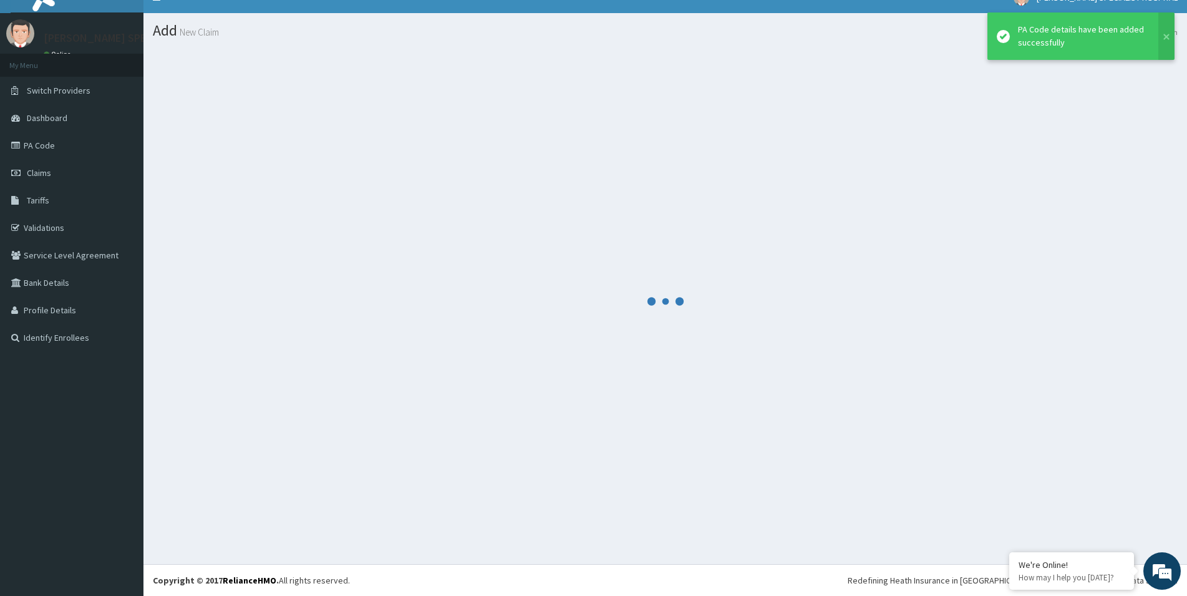
scroll to position [18, 0]
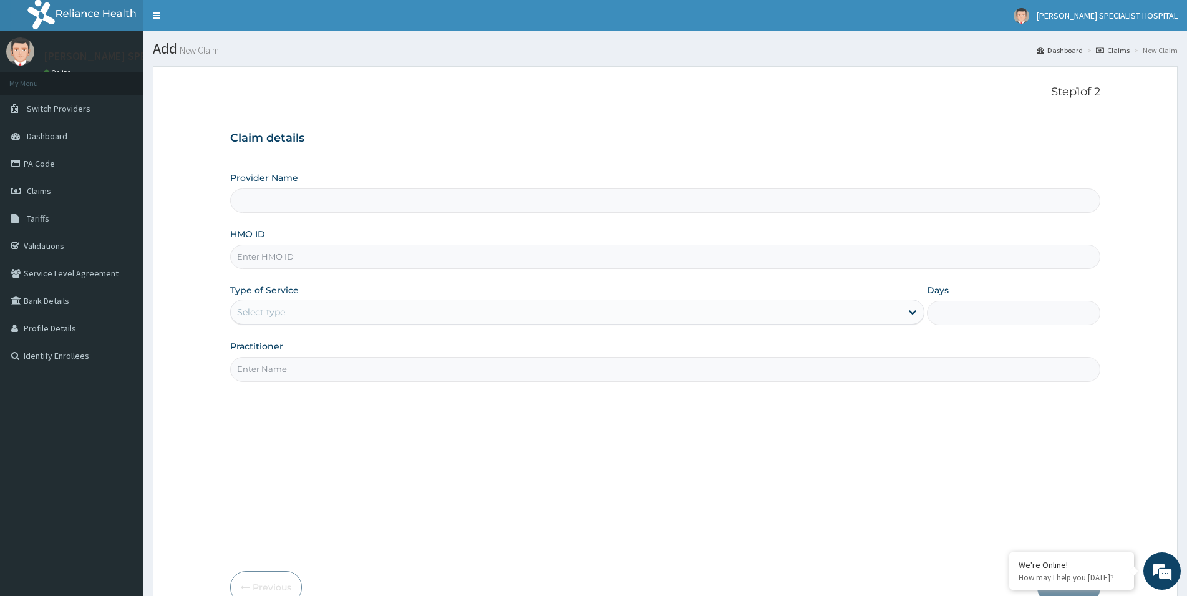
click at [251, 256] on input "HMO ID" at bounding box center [665, 256] width 870 height 24
paste input "FEG/10043/A"
type input "FEG/10043/A"
type input "[PERSON_NAME] Specialist Hospital"
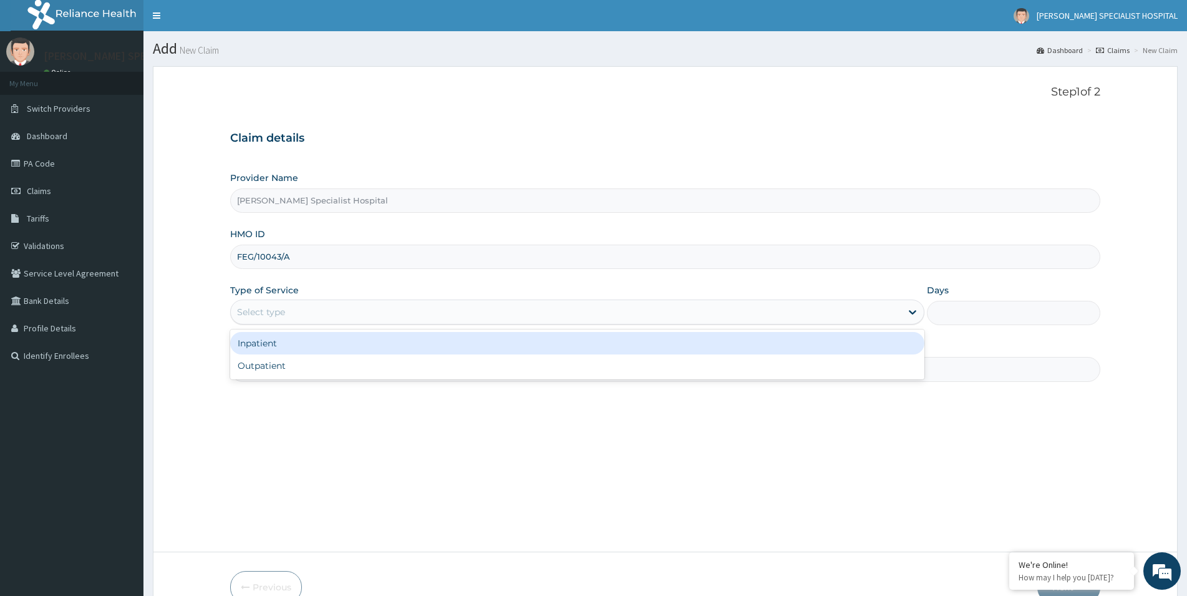
click at [257, 324] on div "Select type" at bounding box center [577, 311] width 694 height 25
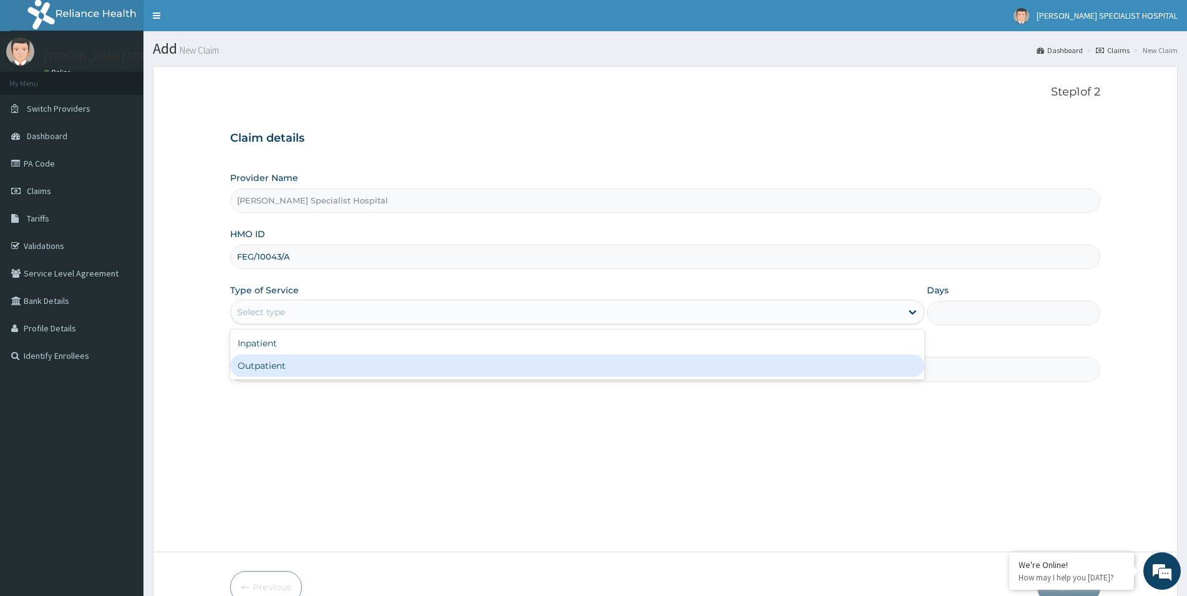
click at [266, 370] on div "Outpatient" at bounding box center [577, 365] width 694 height 22
type input "1"
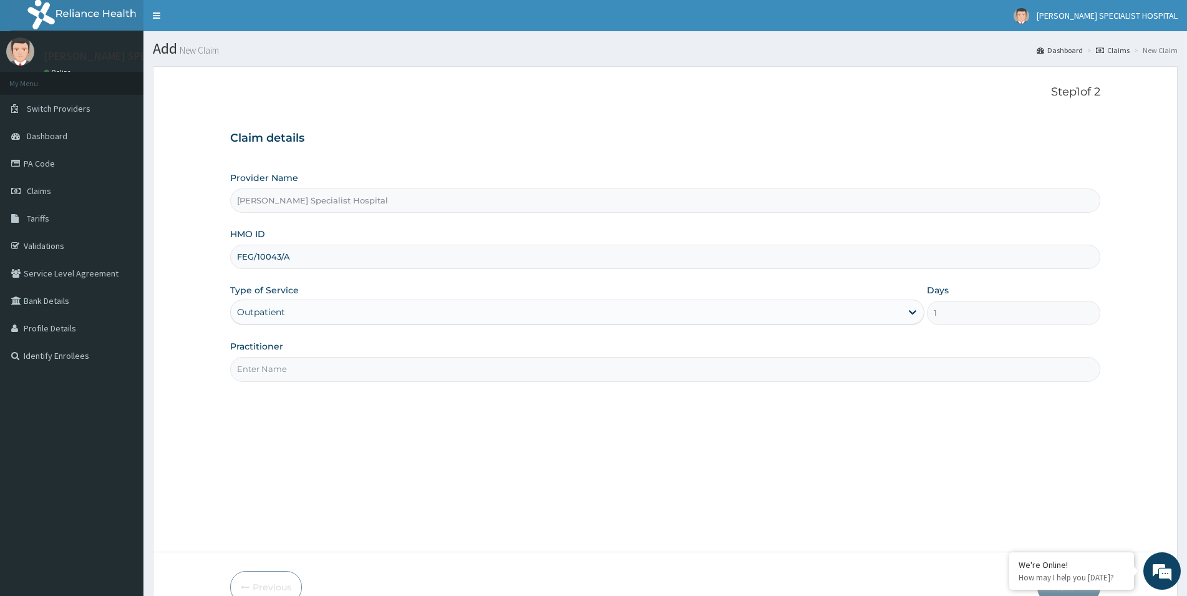
click at [311, 379] on input "Practitioner" at bounding box center [665, 369] width 870 height 24
paste input "[PERSON_NAME][GEOGRAPHIC_DATA]"
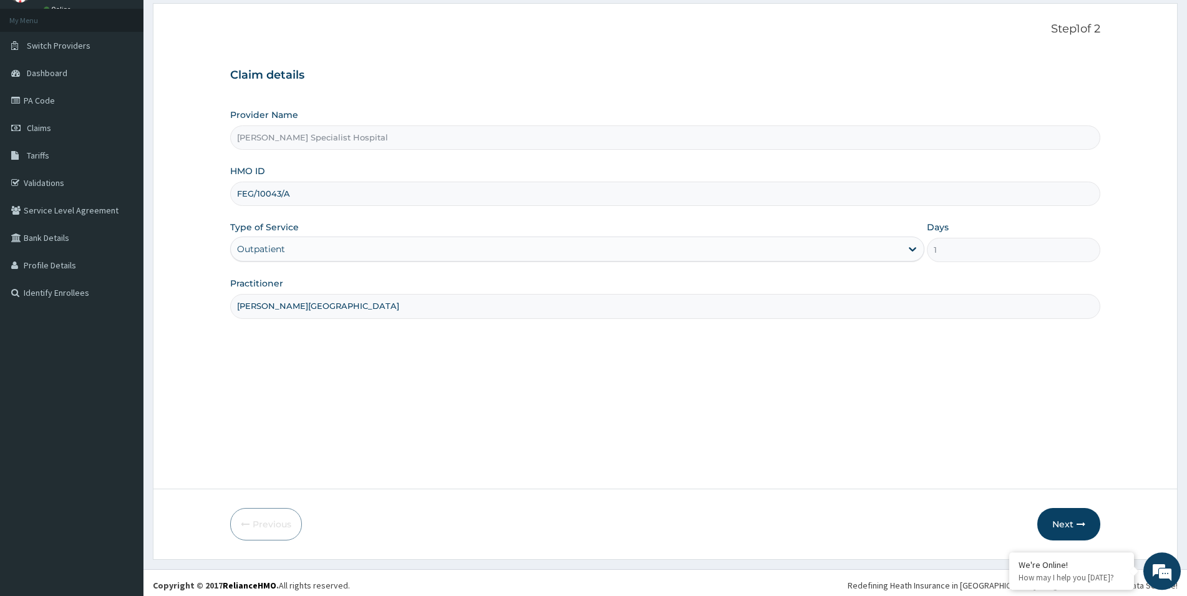
scroll to position [68, 0]
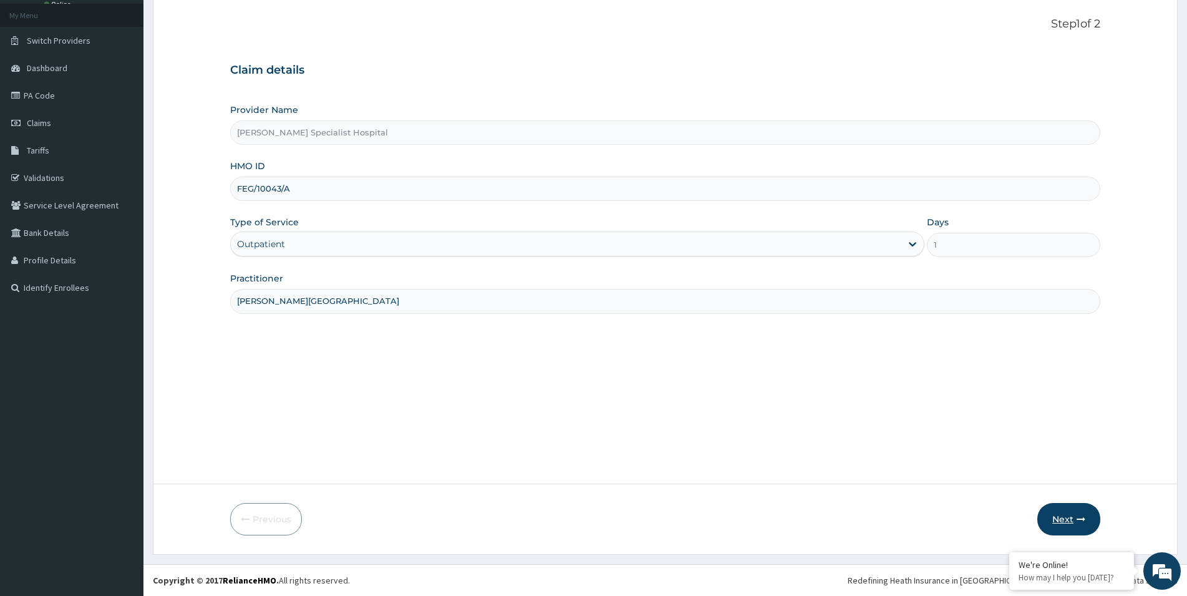
type input "[PERSON_NAME][GEOGRAPHIC_DATA]"
click at [1066, 524] on button "Next" at bounding box center [1068, 519] width 63 height 32
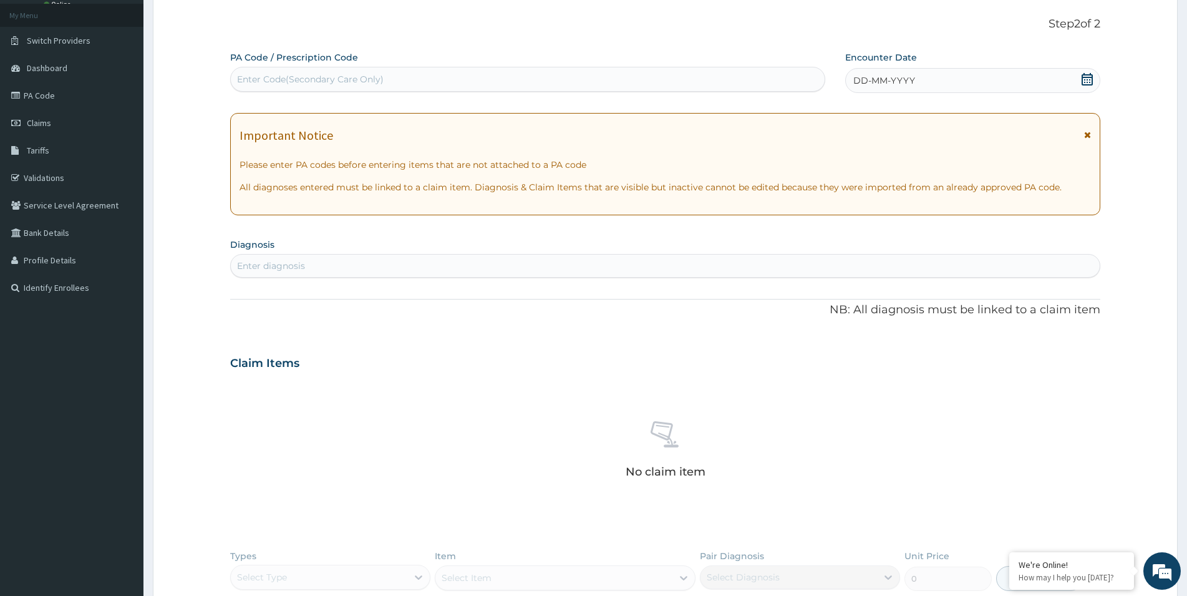
click at [273, 82] on div "Enter Code(Secondary Care Only)" at bounding box center [310, 79] width 147 height 12
paste input "PA/4F9094"
type input "PA/4F9094"
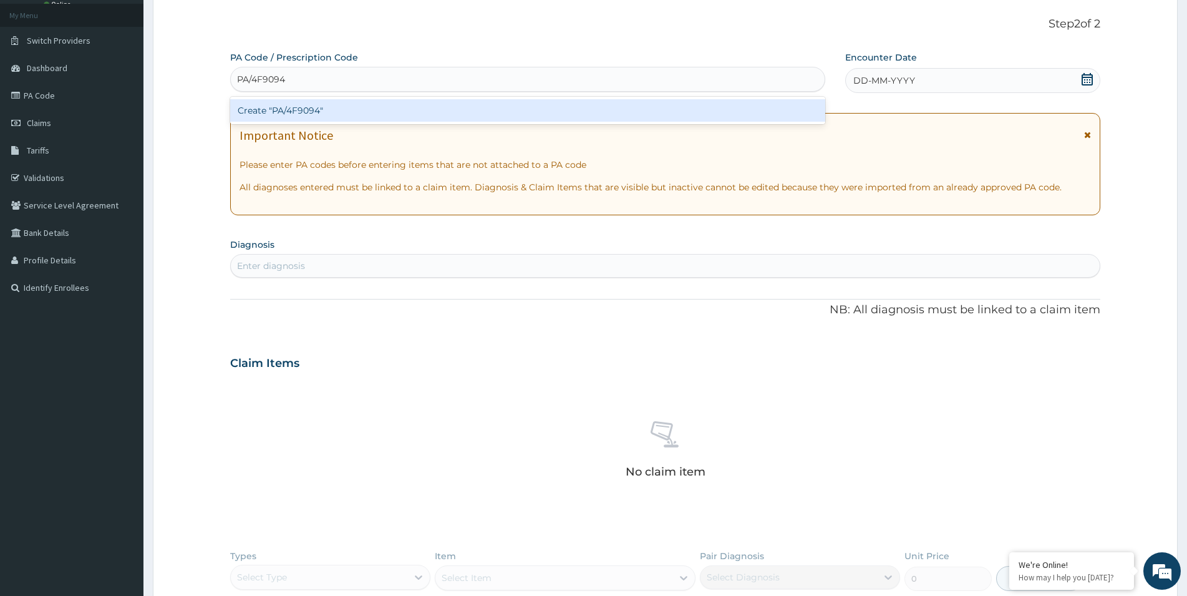
click at [289, 112] on div "Create "PA/4F9094"" at bounding box center [527, 110] width 595 height 22
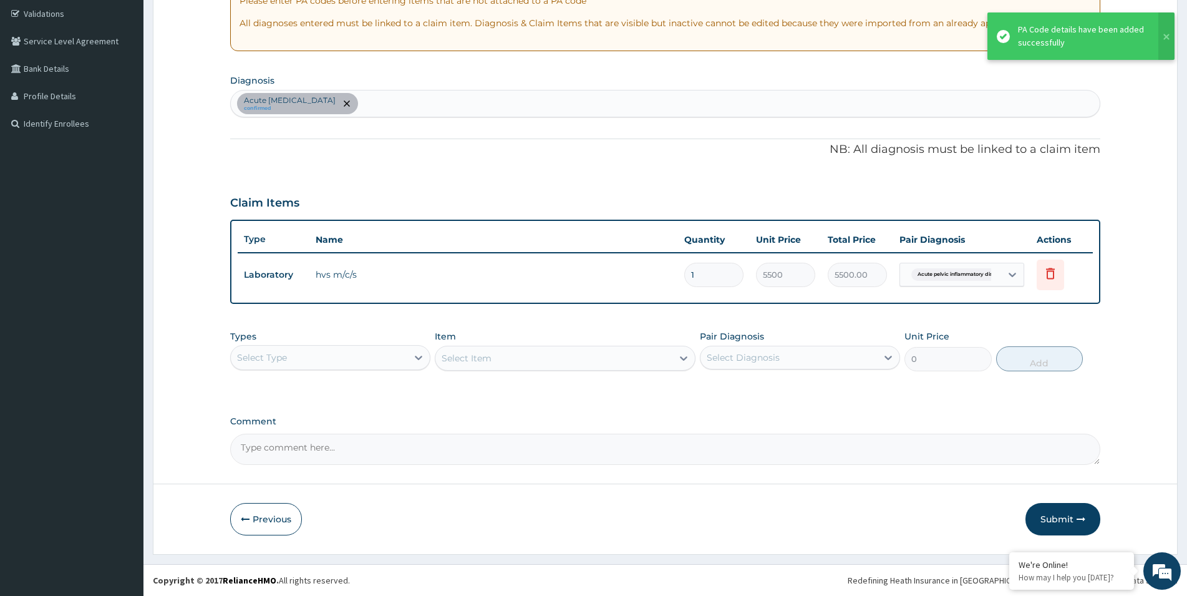
scroll to position [232, 0]
click at [1033, 519] on button "Submit" at bounding box center [1062, 519] width 75 height 32
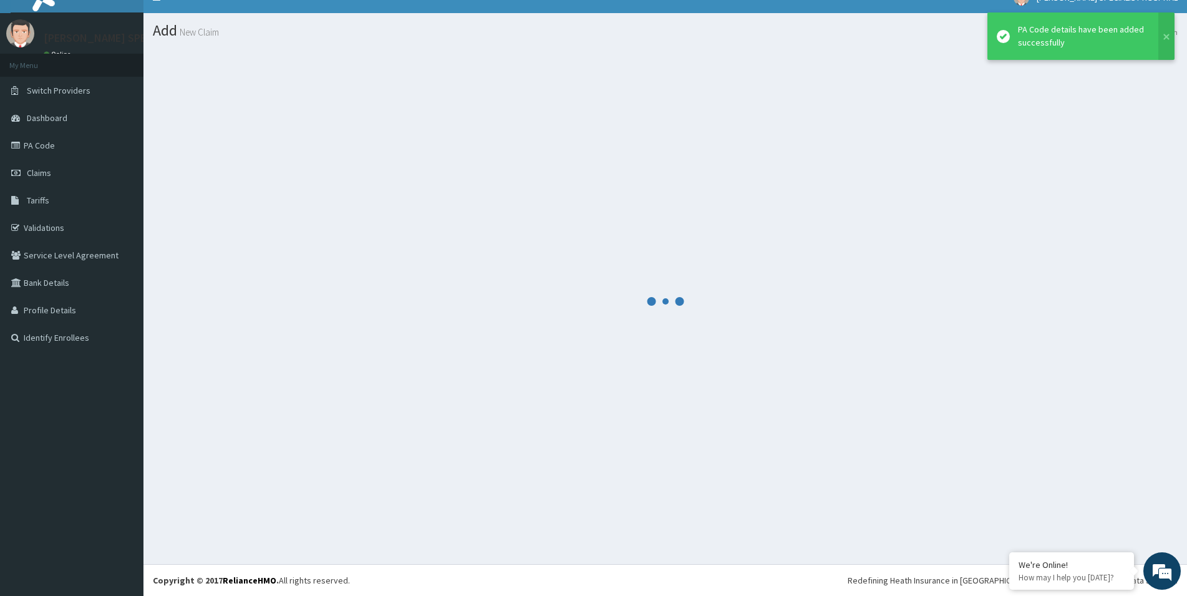
scroll to position [18, 0]
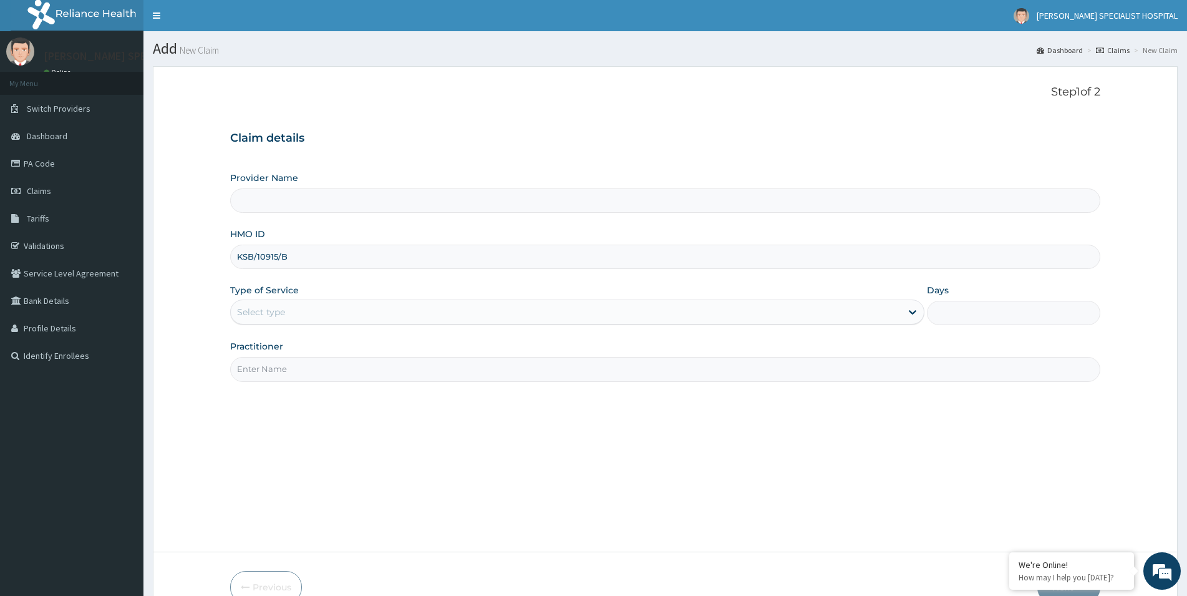
type input "KSB/10915/B"
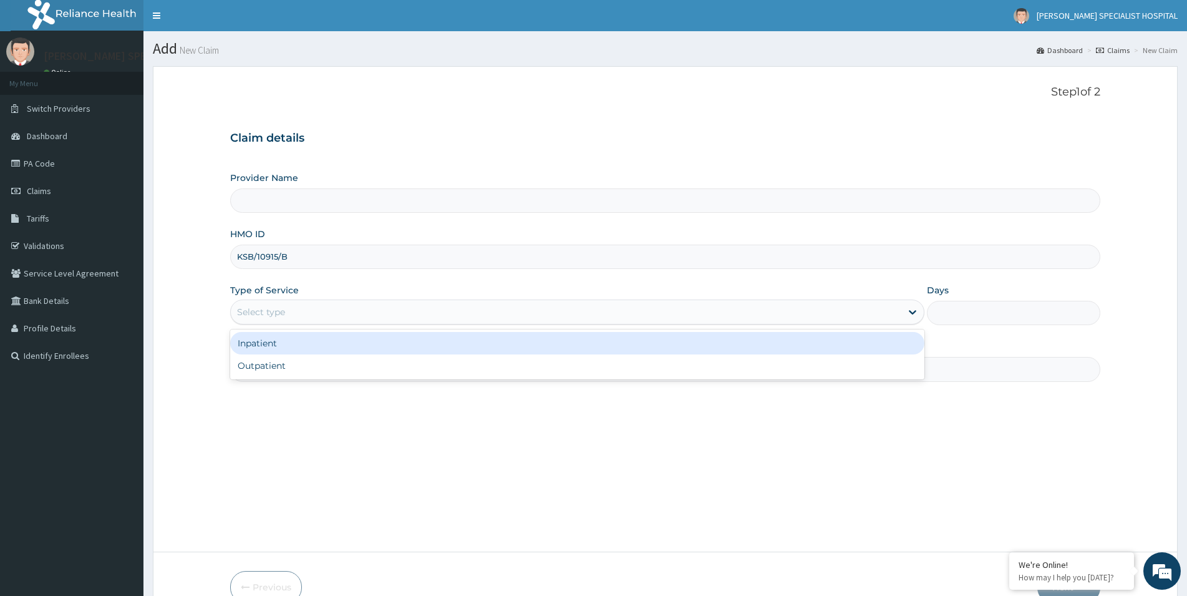
type input "[PERSON_NAME] Specialist Hospital"
click at [274, 311] on div "Select type" at bounding box center [261, 312] width 48 height 12
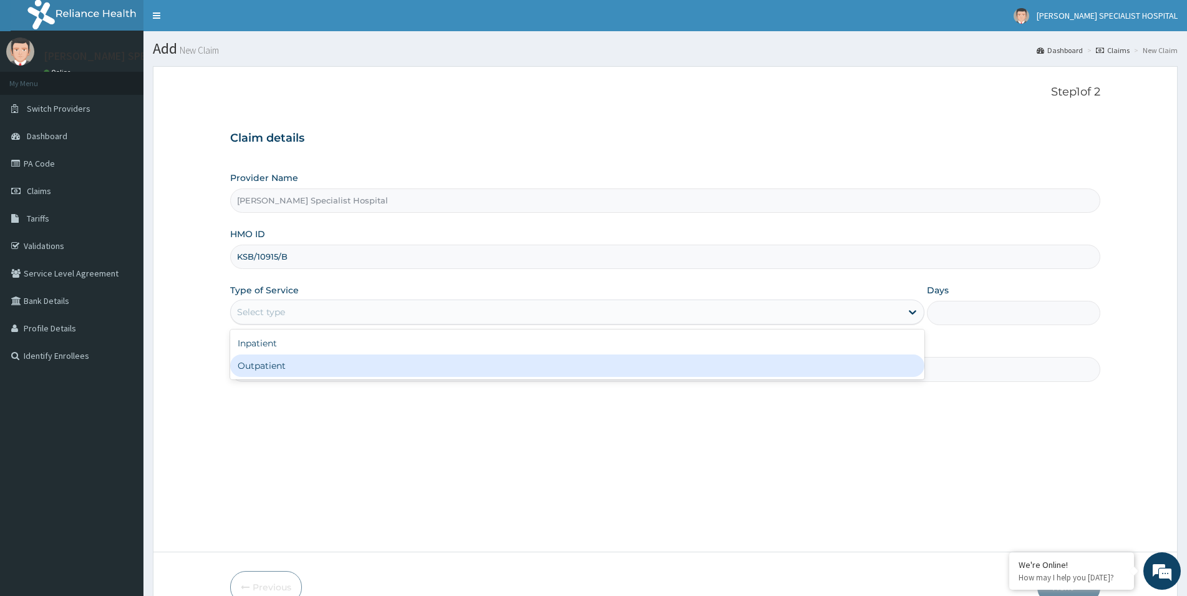
click at [287, 374] on div "Outpatient" at bounding box center [577, 365] width 694 height 22
type input "1"
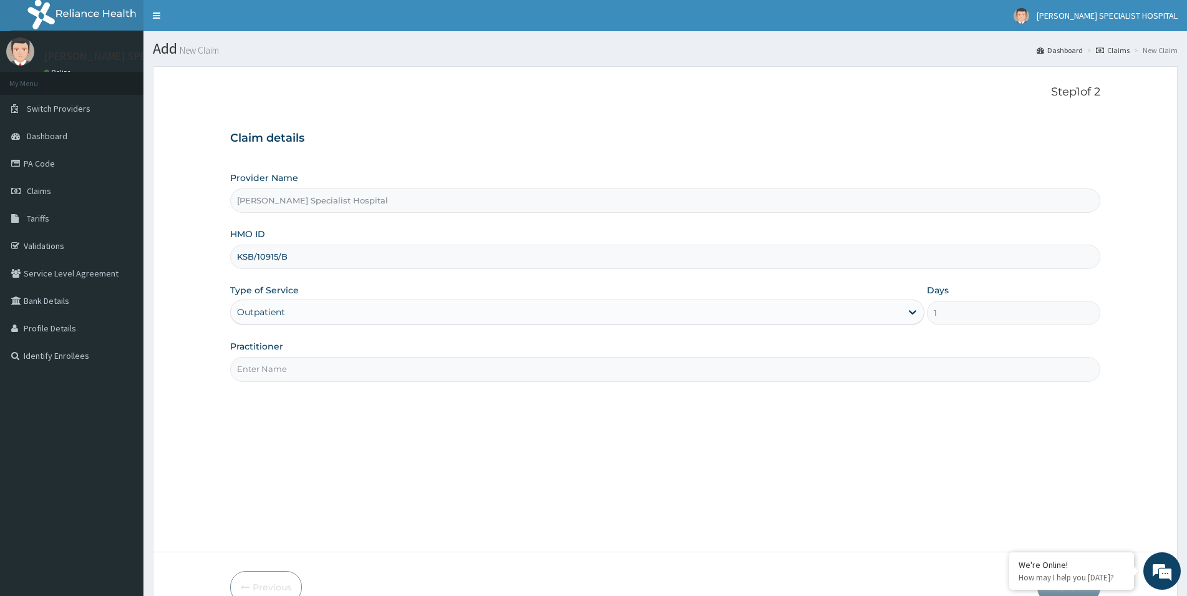
click at [292, 375] on input "Practitioner" at bounding box center [665, 369] width 870 height 24
paste input "[PERSON_NAME][GEOGRAPHIC_DATA]"
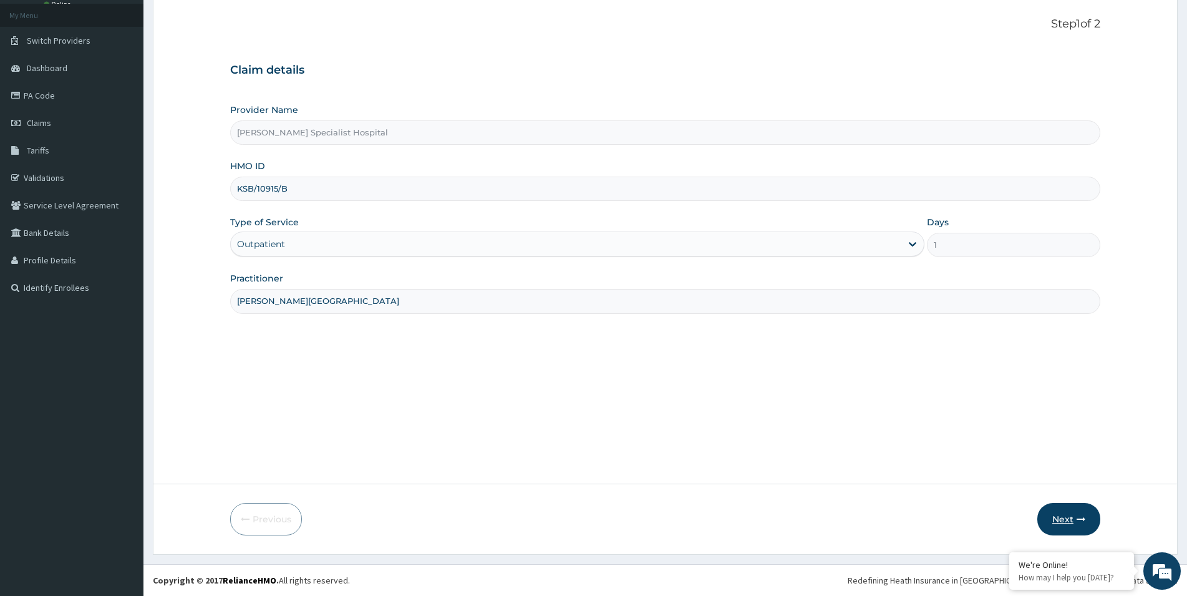
type input "[PERSON_NAME][GEOGRAPHIC_DATA]"
click at [1059, 519] on button "Next" at bounding box center [1068, 519] width 63 height 32
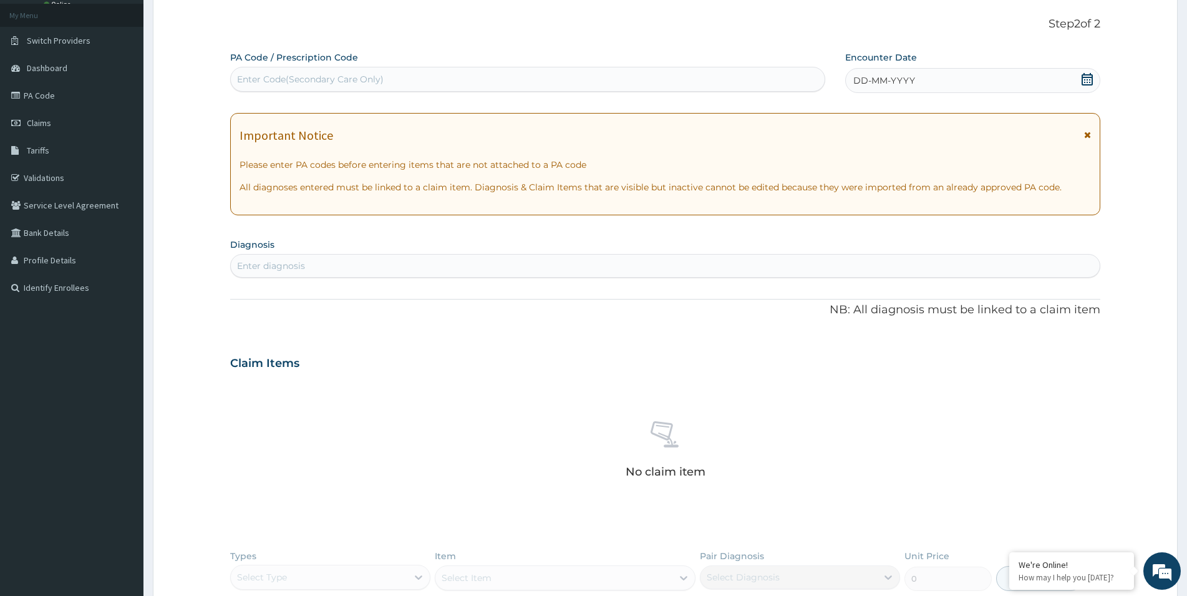
click at [247, 81] on div "Enter Code(Secondary Care Only)" at bounding box center [310, 79] width 147 height 12
paste input "PA/950587"
type input "PA/950587"
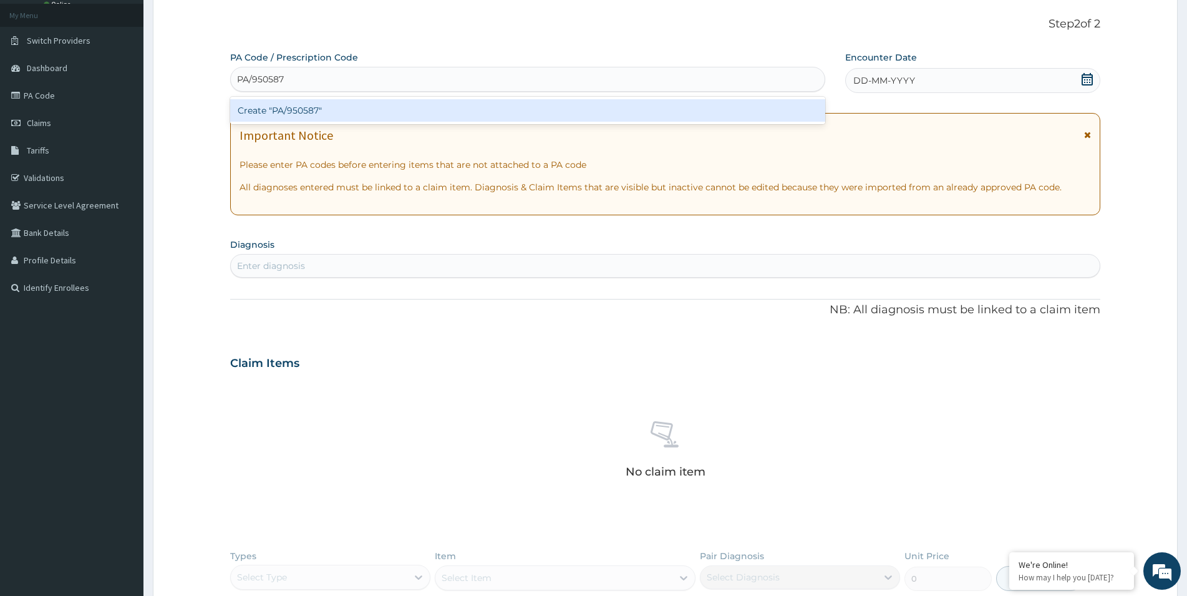
click at [289, 114] on div "Create "PA/950587"" at bounding box center [527, 110] width 595 height 22
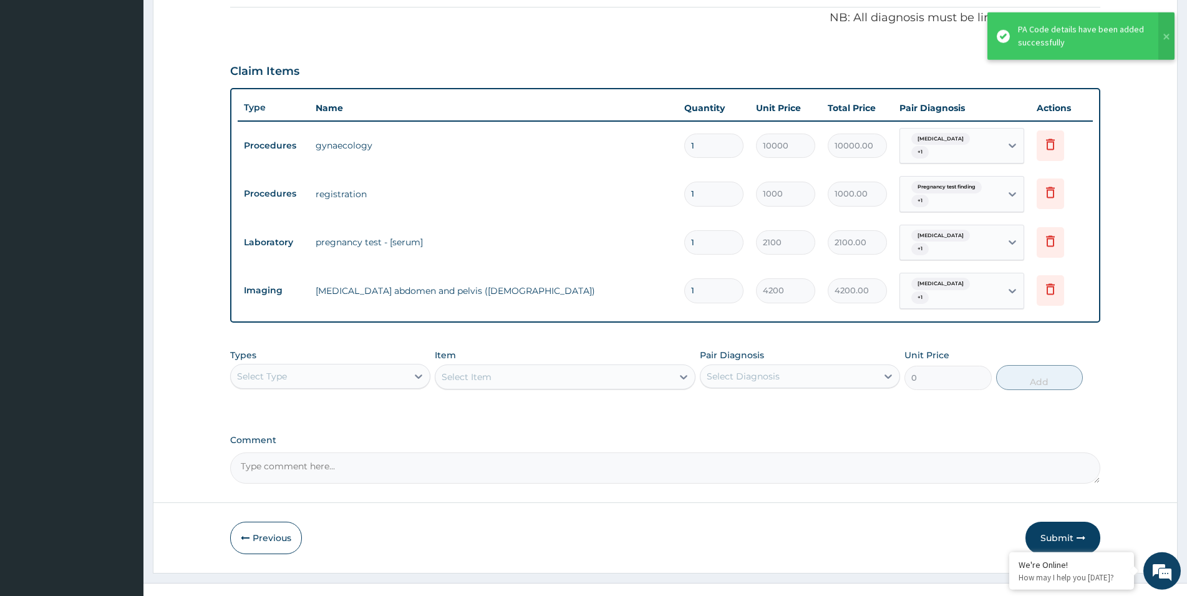
scroll to position [382, 0]
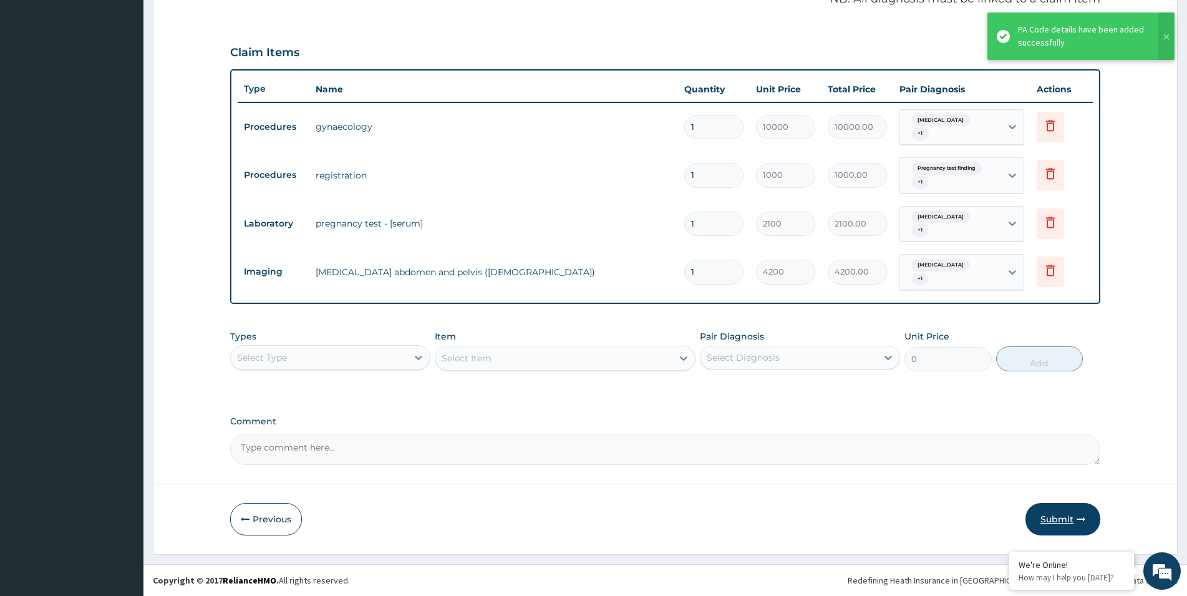
click at [1067, 518] on button "Submit" at bounding box center [1062, 519] width 75 height 32
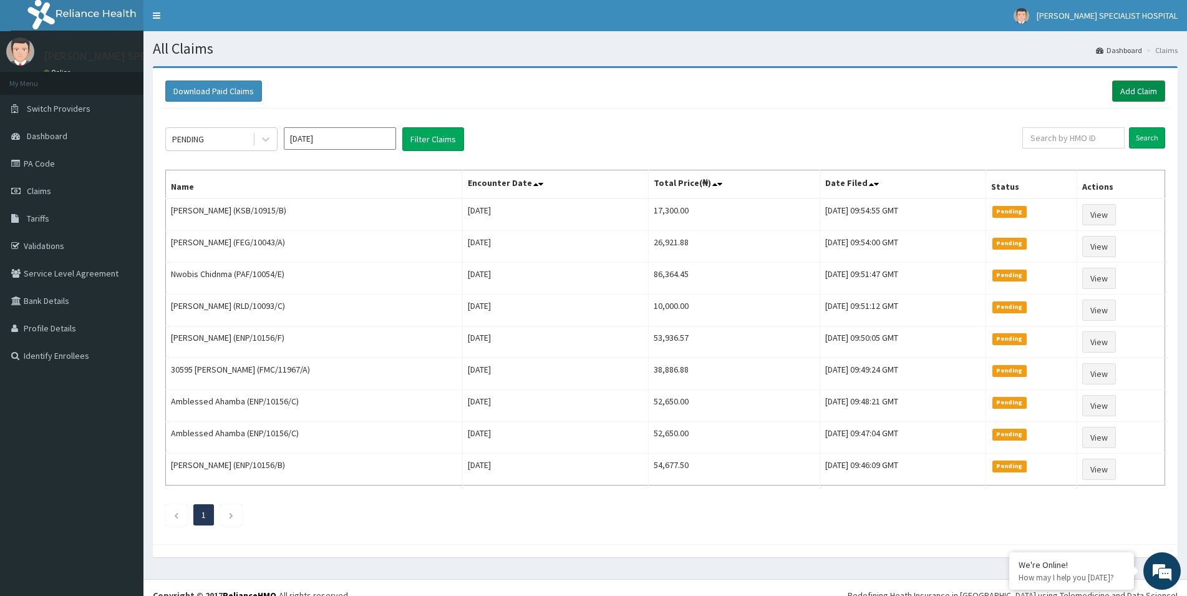
click at [1152, 95] on link "Add Claim" at bounding box center [1138, 90] width 53 height 21
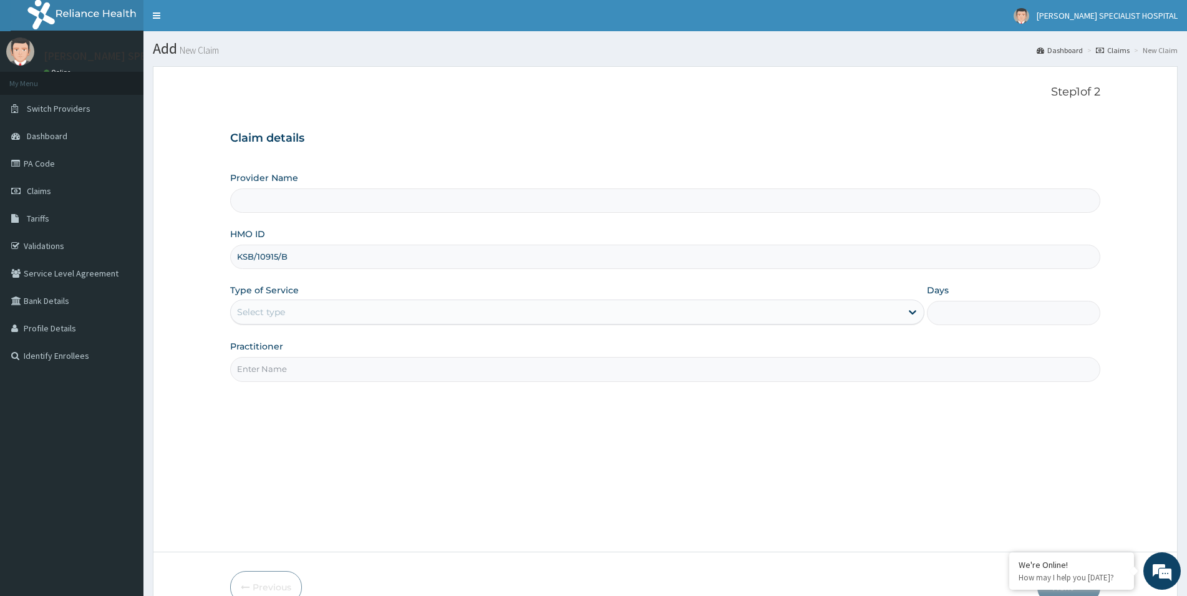
type input "KSB/10915/B"
type input "[PERSON_NAME] Specialist Hospital"
type input "KSB/10915/B"
click at [269, 307] on div "Select type" at bounding box center [261, 312] width 48 height 12
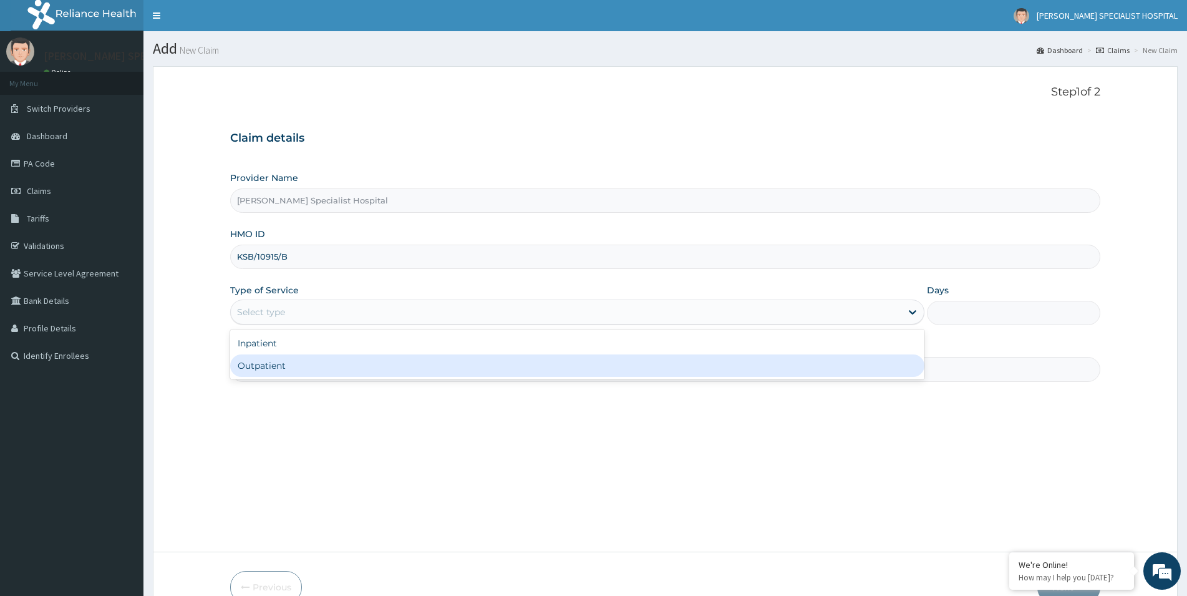
click at [276, 363] on div "Outpatient" at bounding box center [577, 365] width 694 height 22
type input "1"
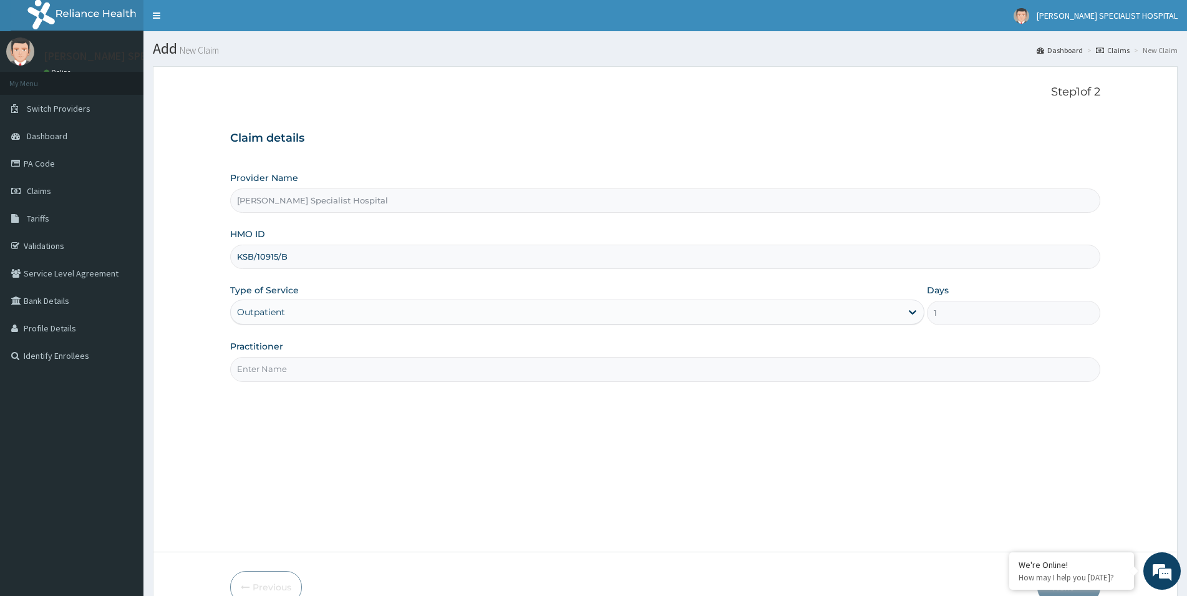
click at [295, 369] on input "Practitioner" at bounding box center [665, 369] width 870 height 24
paste input "[PERSON_NAME][GEOGRAPHIC_DATA]"
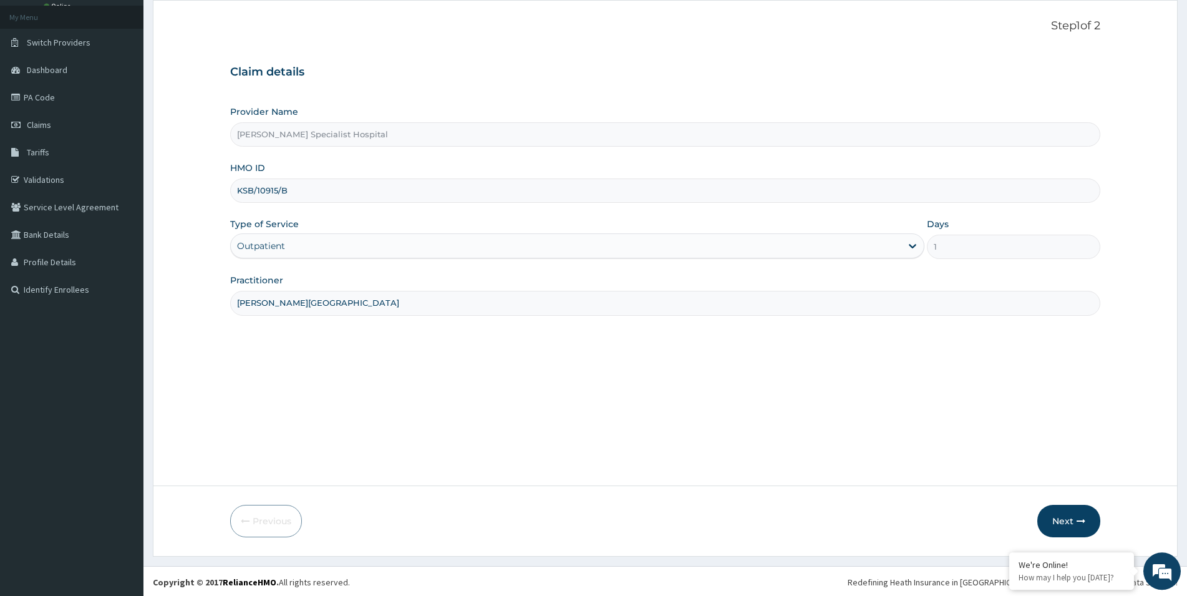
scroll to position [68, 0]
type input "[PERSON_NAME][GEOGRAPHIC_DATA]"
click at [1058, 516] on button "Next" at bounding box center [1068, 519] width 63 height 32
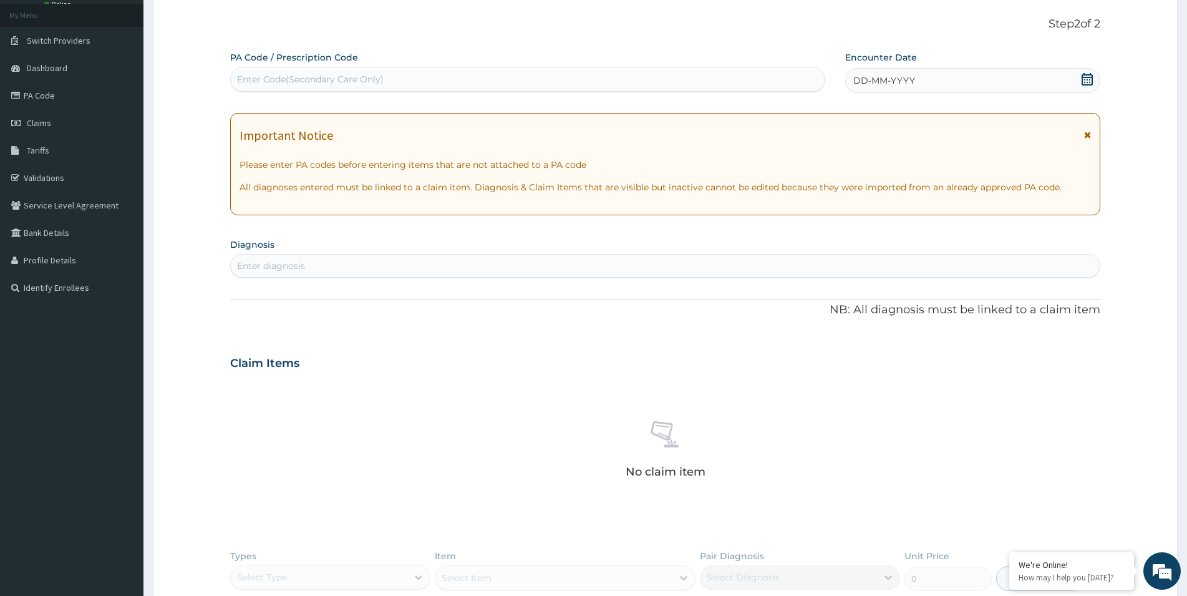
scroll to position [0, 0]
click at [274, 70] on div "Enter Code(Secondary Care Only)" at bounding box center [528, 79] width 594 height 20
paste input "PA/5F8005"
type input "PA/5F8005"
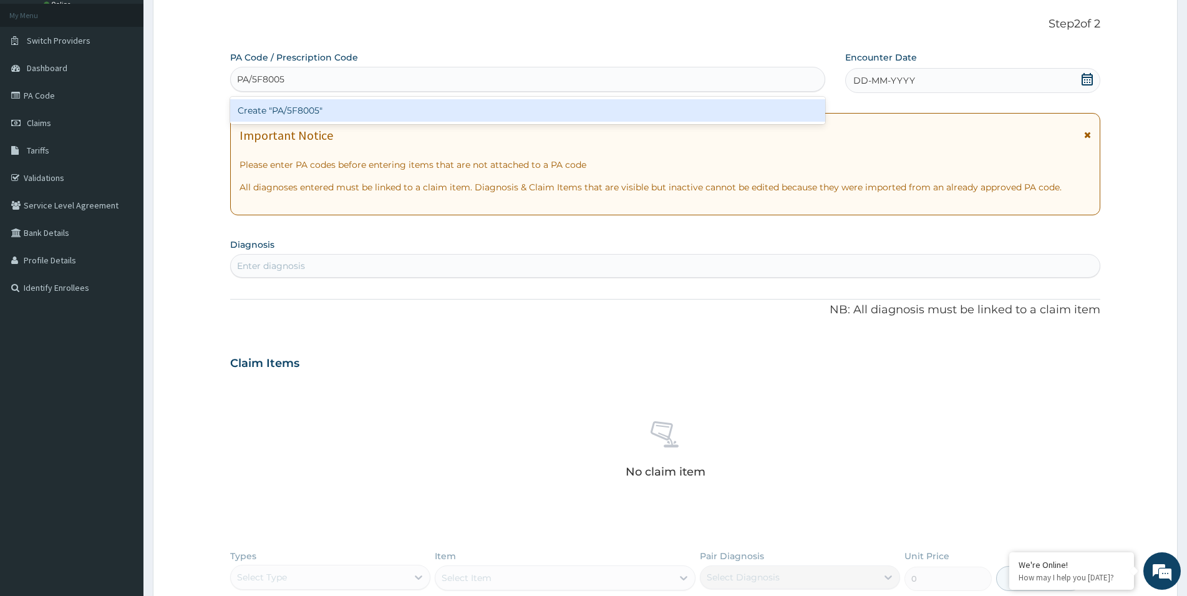
click at [350, 119] on div "Create "PA/5F8005"" at bounding box center [527, 110] width 595 height 22
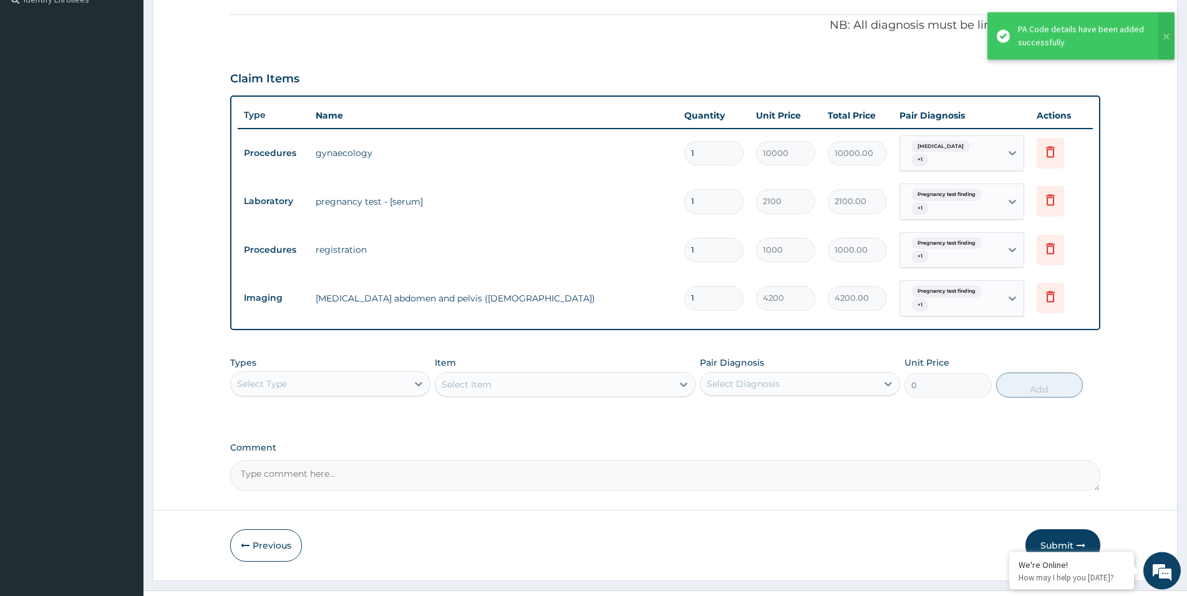
scroll to position [382, 0]
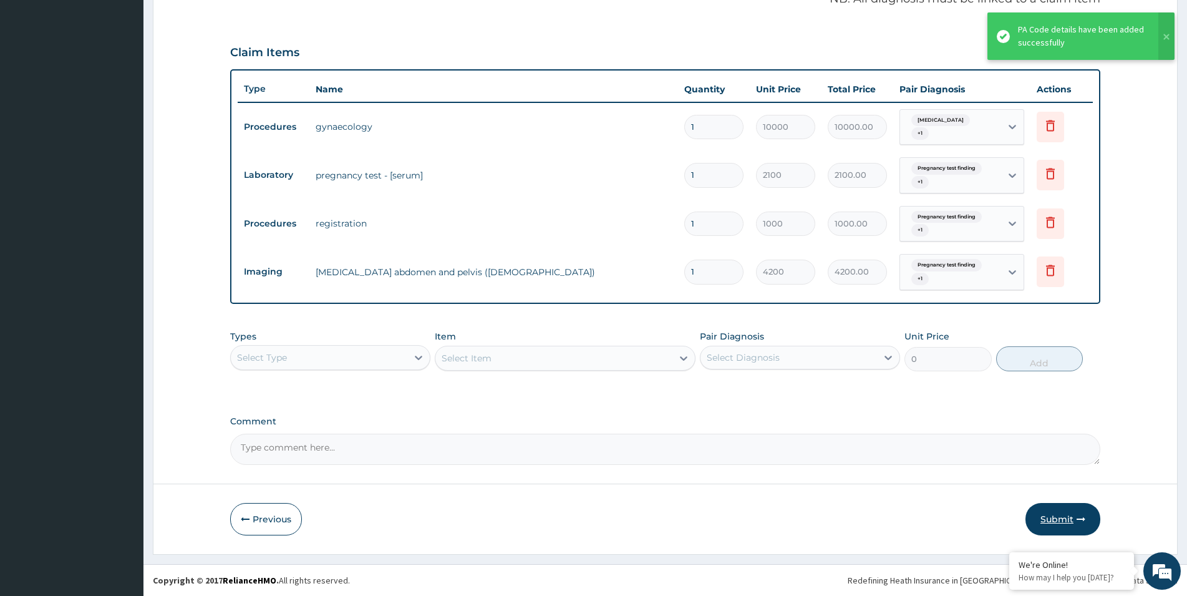
click at [1053, 518] on button "Submit" at bounding box center [1062, 519] width 75 height 32
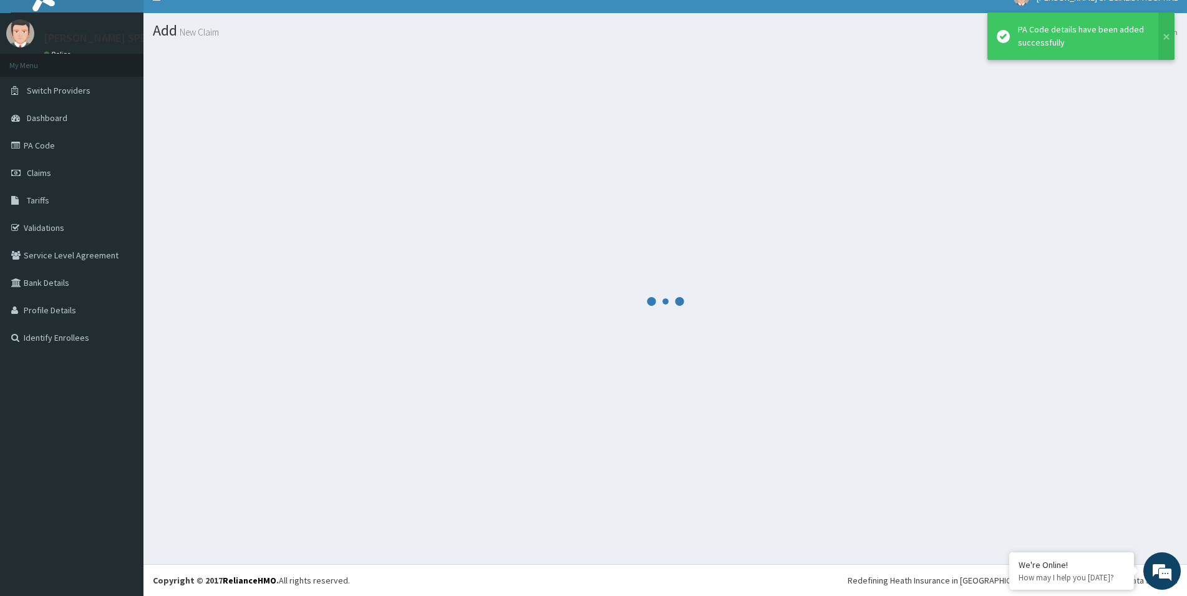
scroll to position [18, 0]
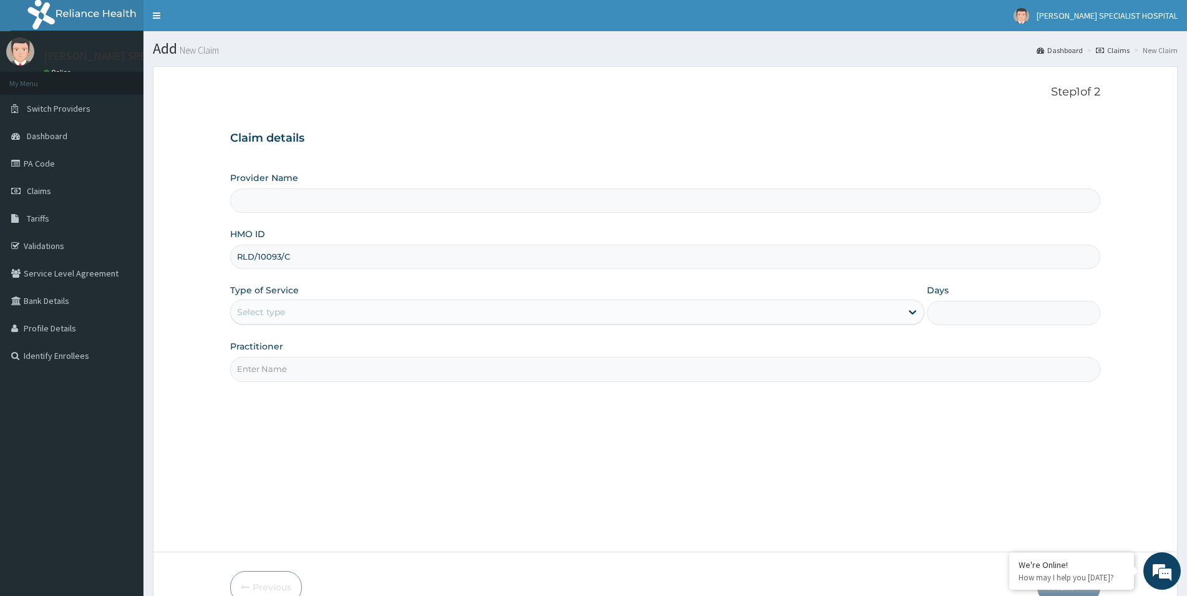
type input "RLD/10093/C"
drag, startPoint x: 265, startPoint y: 319, endPoint x: 271, endPoint y: 329, distance: 11.4
click at [266, 320] on div "Select type" at bounding box center [566, 312] width 670 height 20
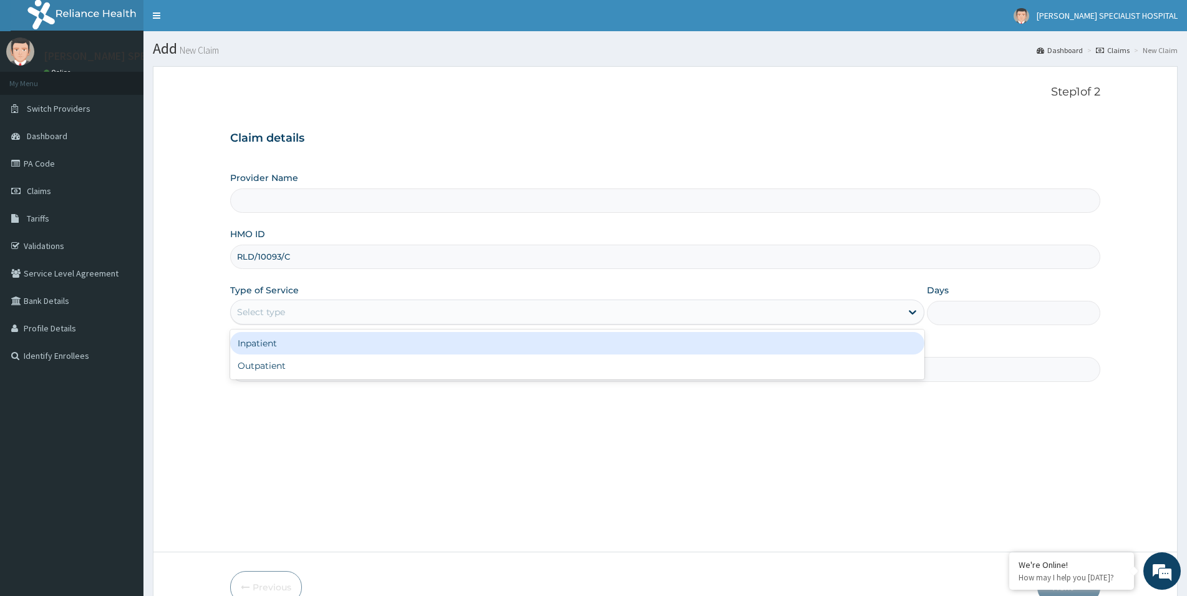
type input "[PERSON_NAME] Specialist Hospital"
click at [282, 338] on div "Inpatient" at bounding box center [577, 343] width 694 height 22
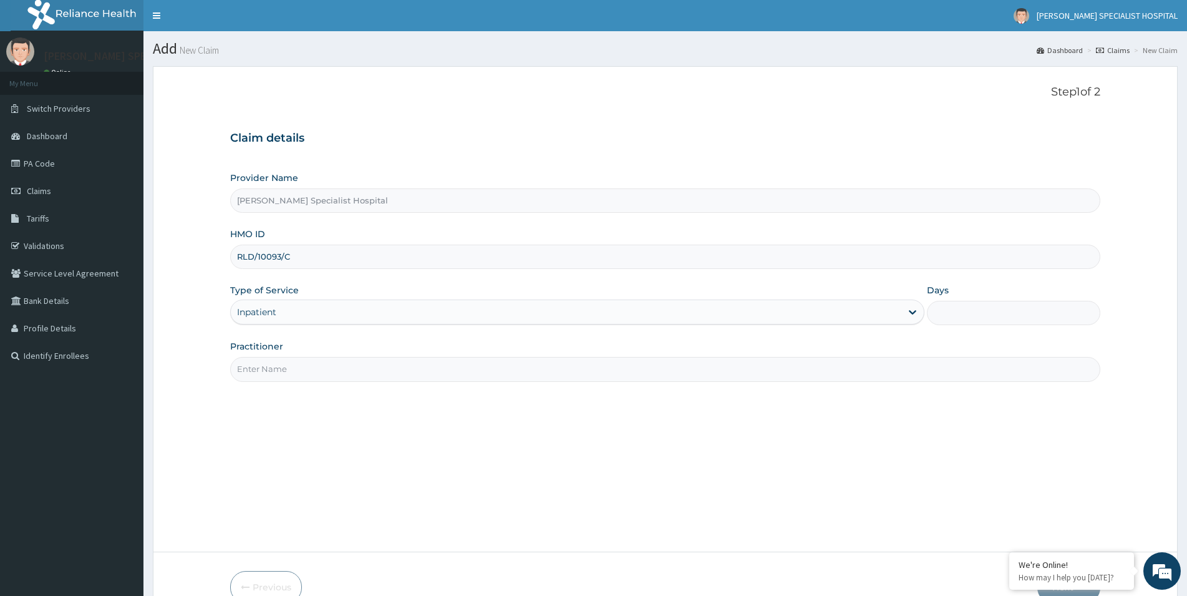
click at [306, 372] on input "Practitioner" at bounding box center [665, 369] width 870 height 24
paste input "[PERSON_NAME][GEOGRAPHIC_DATA]"
type input "[PERSON_NAME][GEOGRAPHIC_DATA]"
click at [943, 321] on input "Days" at bounding box center [1013, 313] width 173 height 24
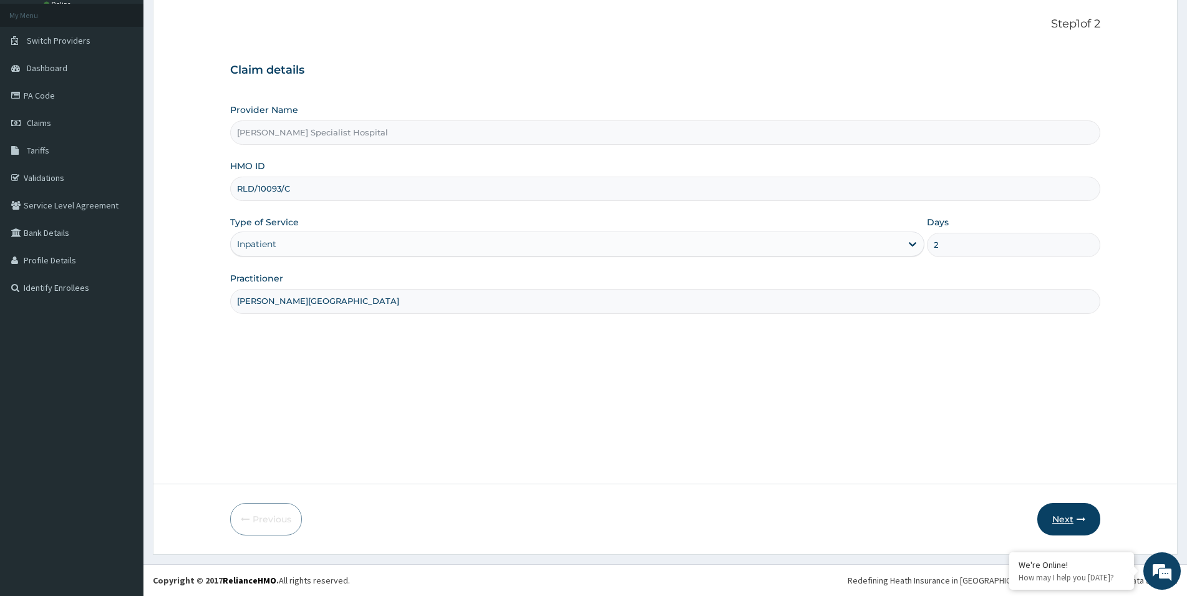
type input "2"
click at [1063, 521] on button "Next" at bounding box center [1068, 519] width 63 height 32
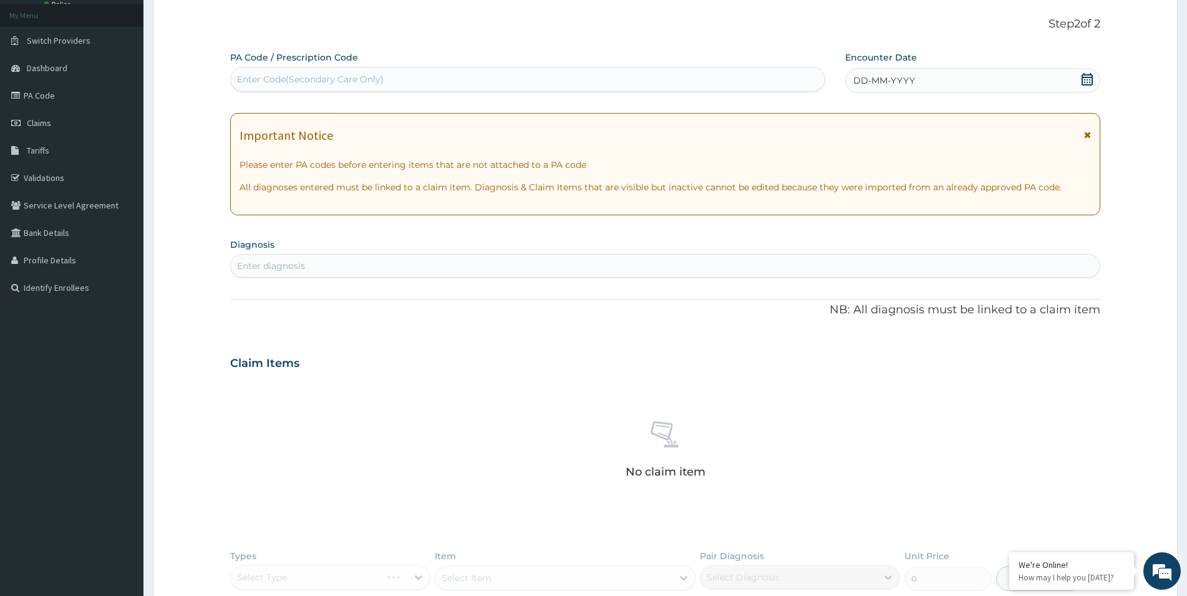
scroll to position [0, 0]
click at [340, 73] on div "Enter Code(Secondary Care Only)" at bounding box center [528, 79] width 594 height 20
paste input "ED PA/3B49E5"
drag, startPoint x: 262, startPoint y: 82, endPoint x: 196, endPoint y: 86, distance: 66.2
click at [237, 85] on input "ED PA/3B49E5" at bounding box center [273, 79] width 73 height 12
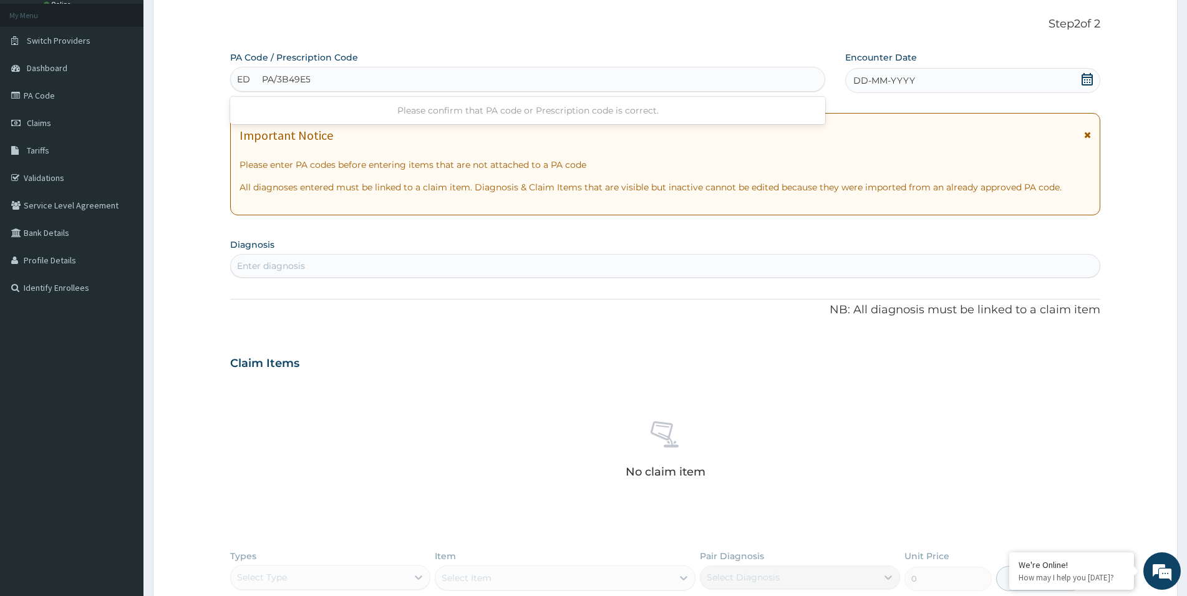
type input "PA/3B49E5"
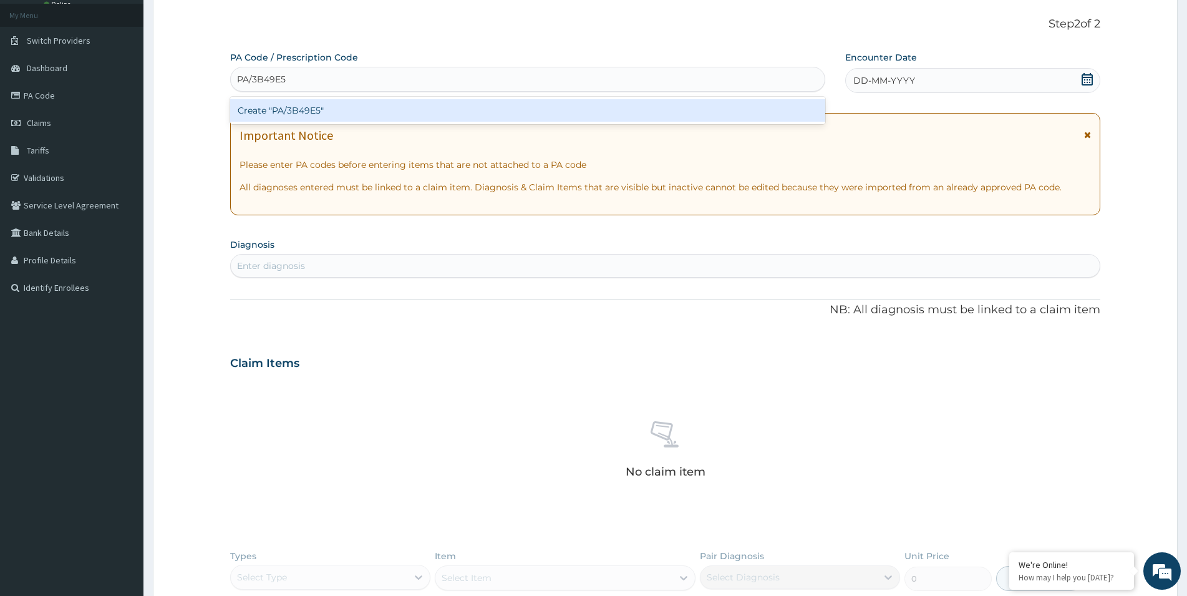
click at [365, 112] on div "Create "PA/3B49E5"" at bounding box center [527, 110] width 595 height 22
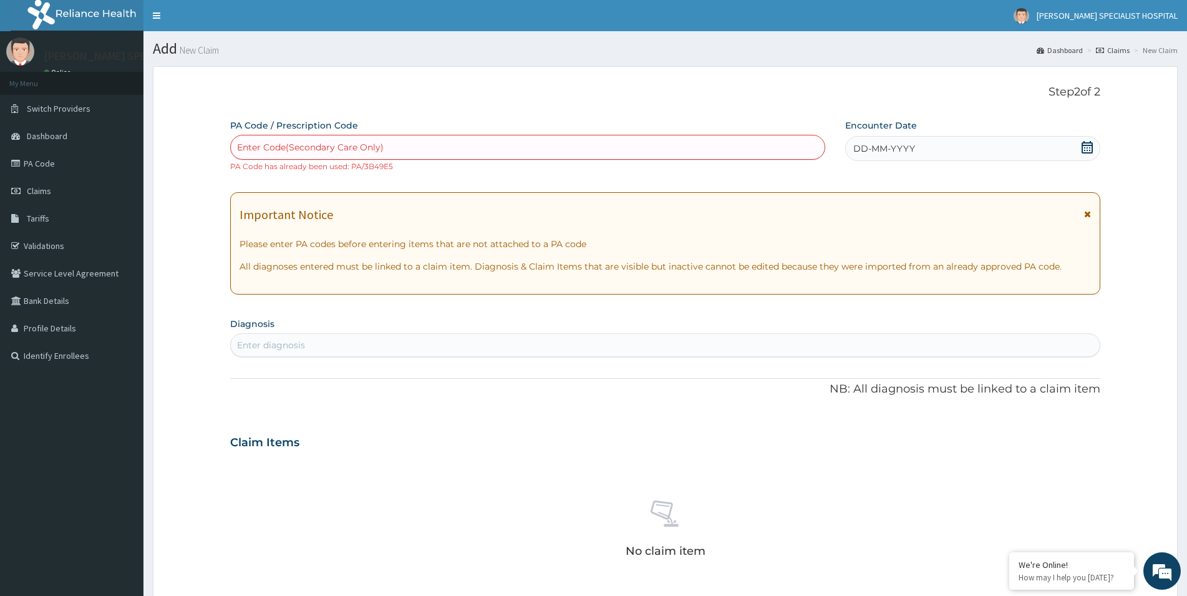
click at [1118, 51] on link "Claims" at bounding box center [1113, 50] width 34 height 11
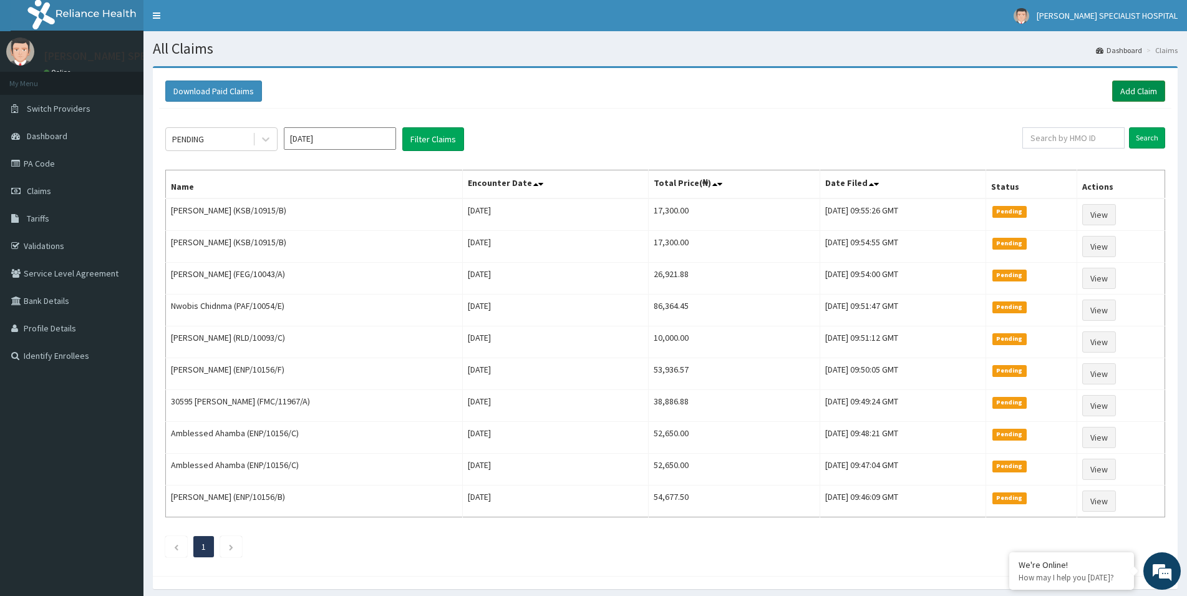
click at [1141, 92] on link "Add Claim" at bounding box center [1138, 90] width 53 height 21
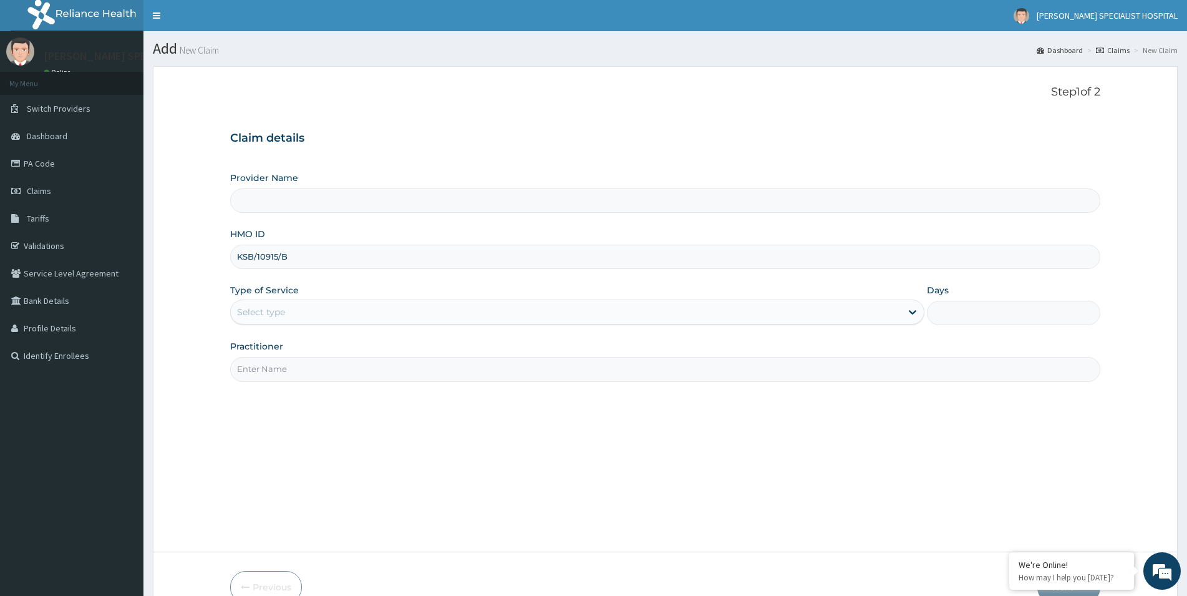
type input "KSB/10915/B"
drag, startPoint x: 286, startPoint y: 315, endPoint x: 280, endPoint y: 324, distance: 11.2
click at [286, 315] on div "Select type" at bounding box center [566, 312] width 670 height 20
type input "[PERSON_NAME] Specialist Hospital"
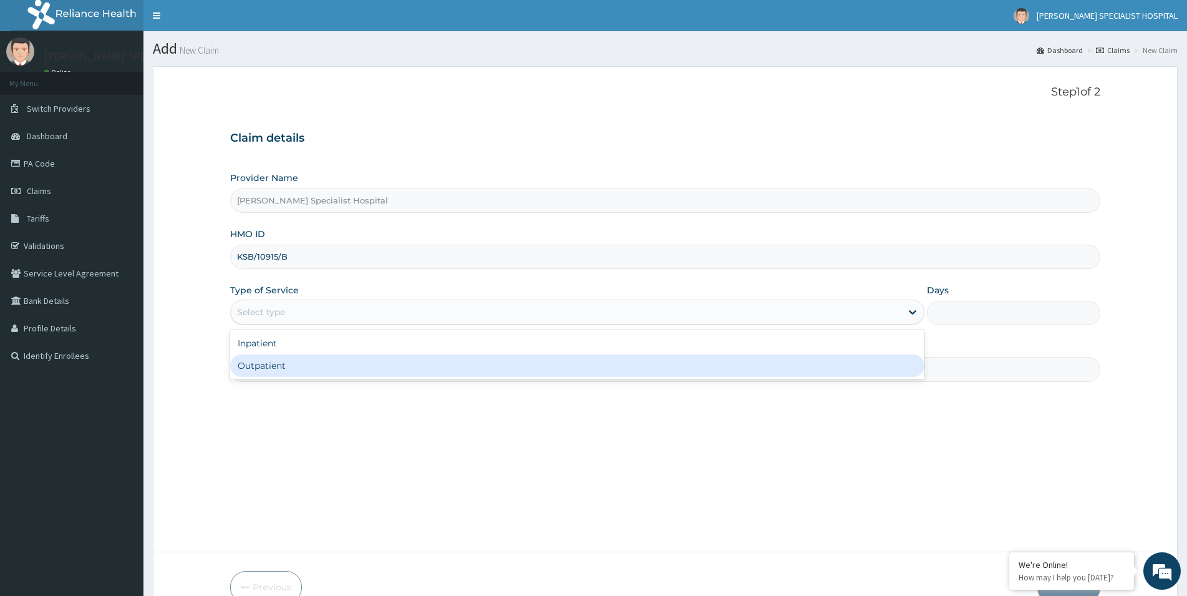
click at [259, 364] on div "Outpatient" at bounding box center [577, 365] width 694 height 22
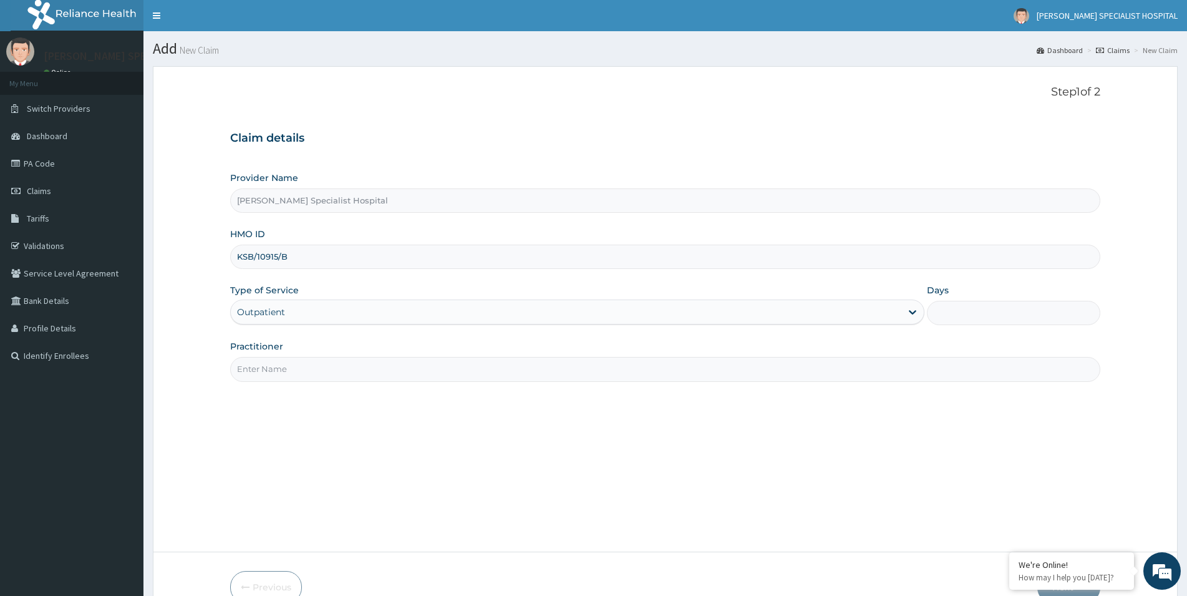
type input "1"
click at [309, 369] on input "Practitioner" at bounding box center [665, 369] width 870 height 24
paste input "[PERSON_NAME][GEOGRAPHIC_DATA]"
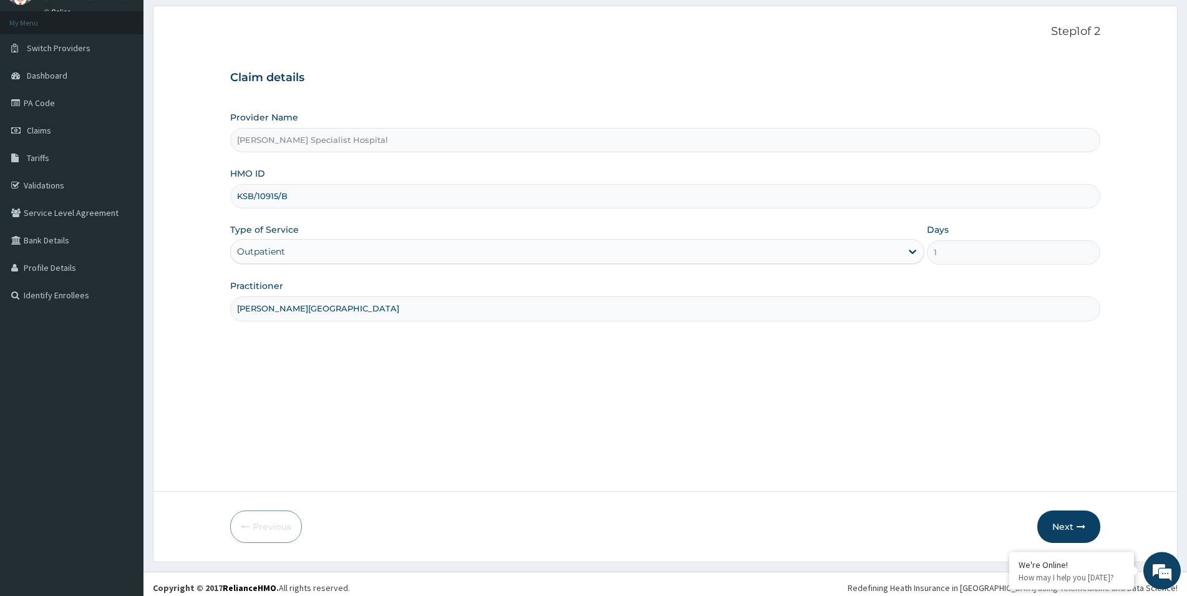
scroll to position [68, 0]
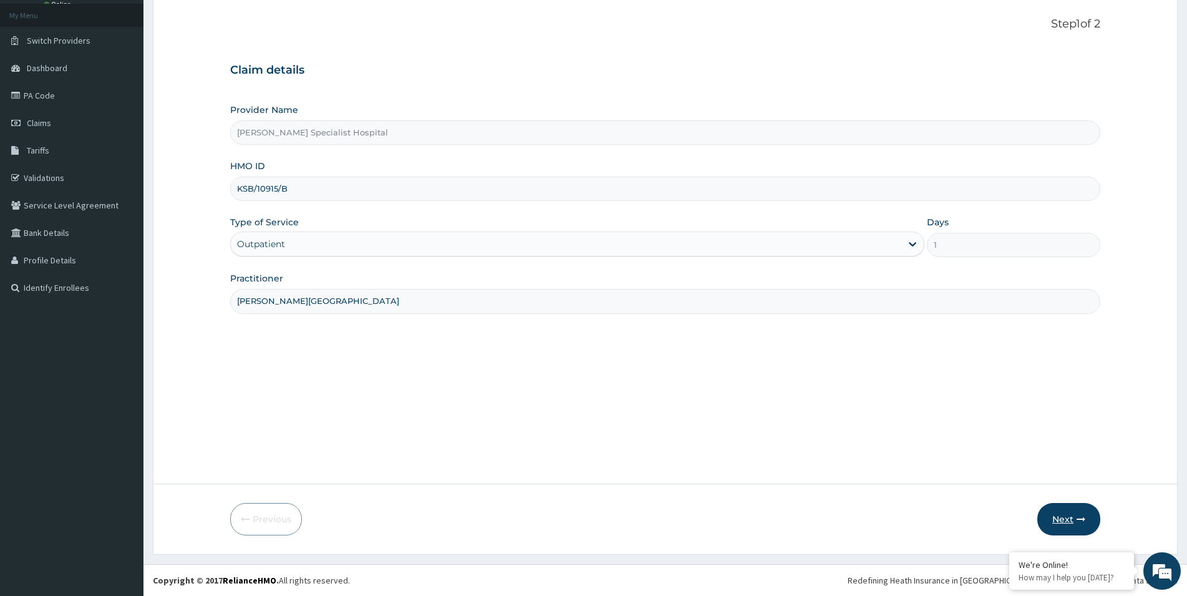
type input "[PERSON_NAME][GEOGRAPHIC_DATA]"
click at [1073, 519] on button "Next" at bounding box center [1068, 519] width 63 height 32
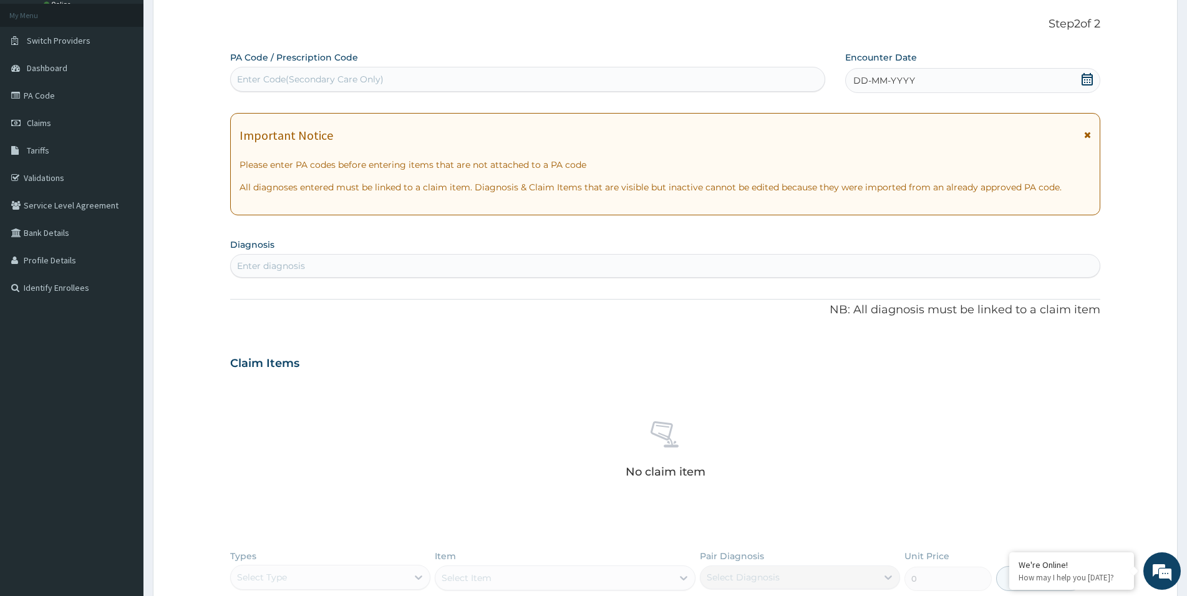
click at [261, 86] on div "Enter Code(Secondary Care Only)" at bounding box center [528, 79] width 594 height 20
paste input "PA/F91B2F"
type input "PA/F91B2F"
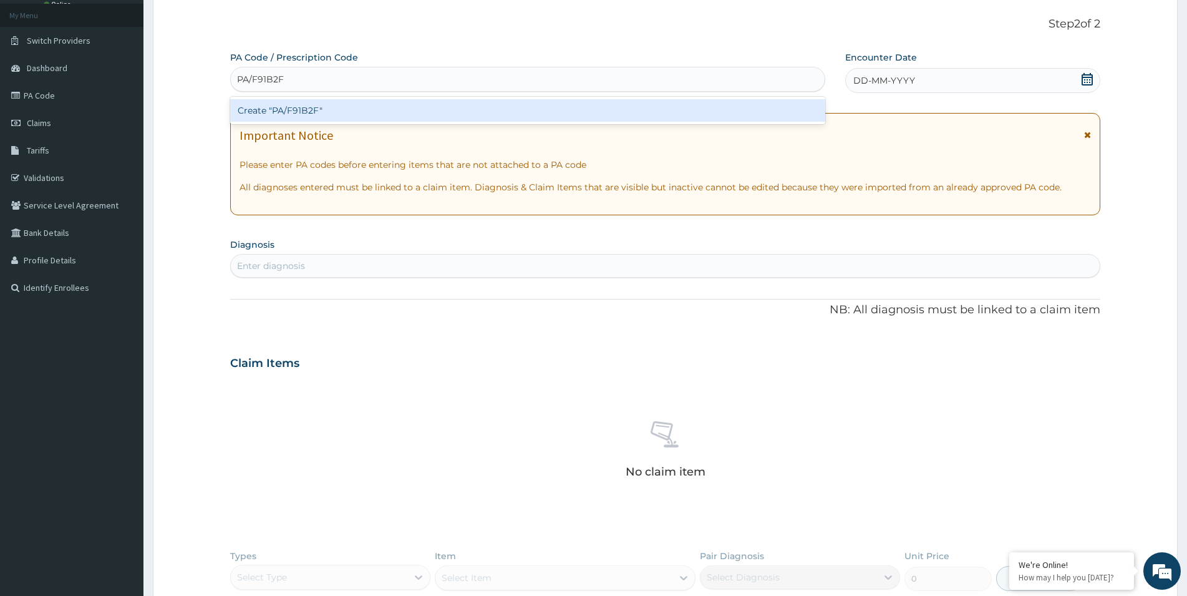
scroll to position [0, 0]
click at [277, 109] on div "Create "PA/F91B2F"" at bounding box center [527, 110] width 595 height 22
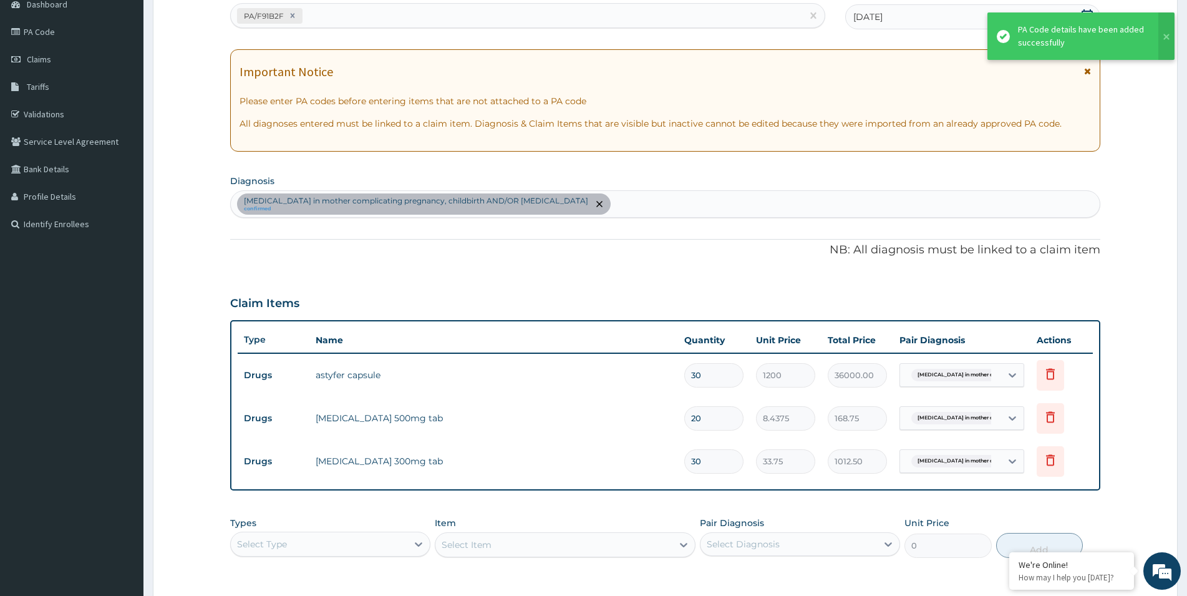
scroll to position [318, 0]
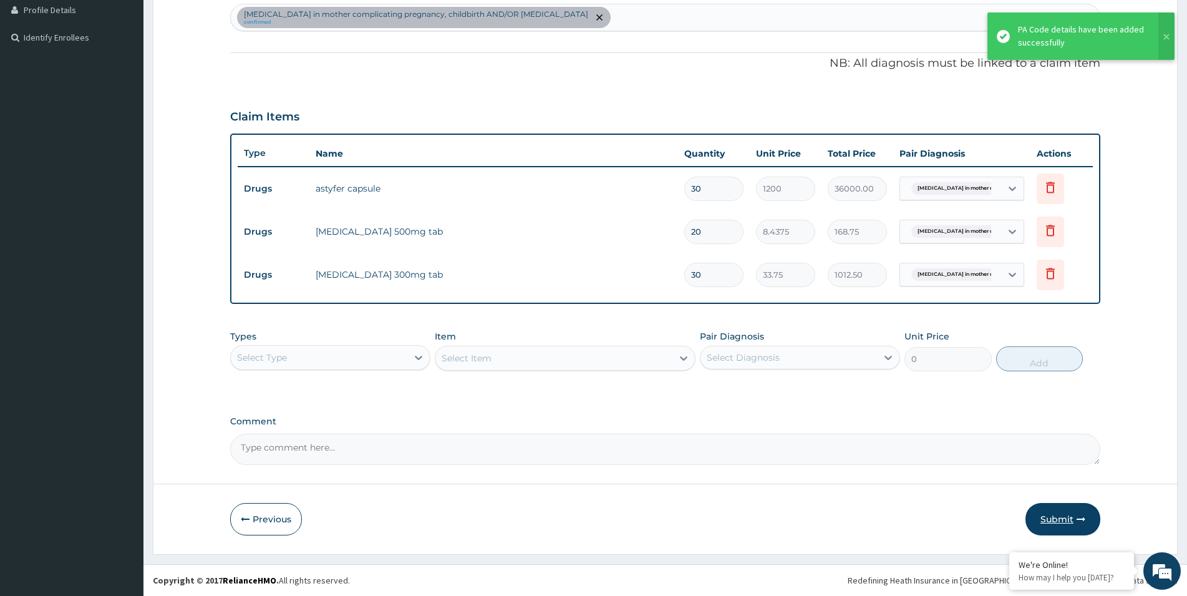
click at [1073, 513] on button "Submit" at bounding box center [1062, 519] width 75 height 32
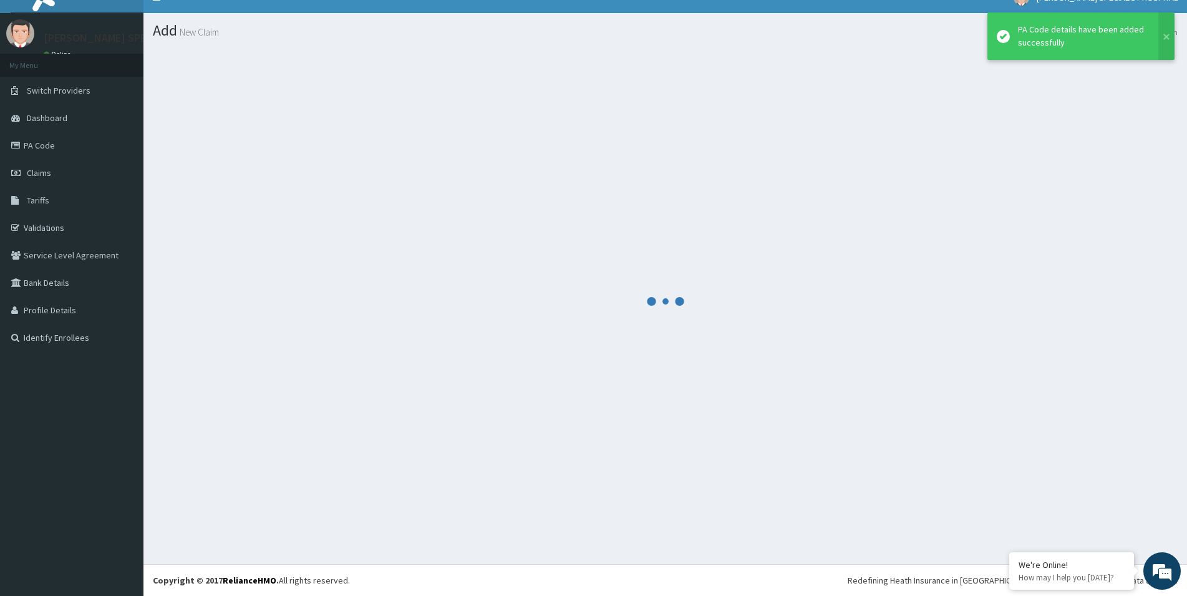
scroll to position [18, 0]
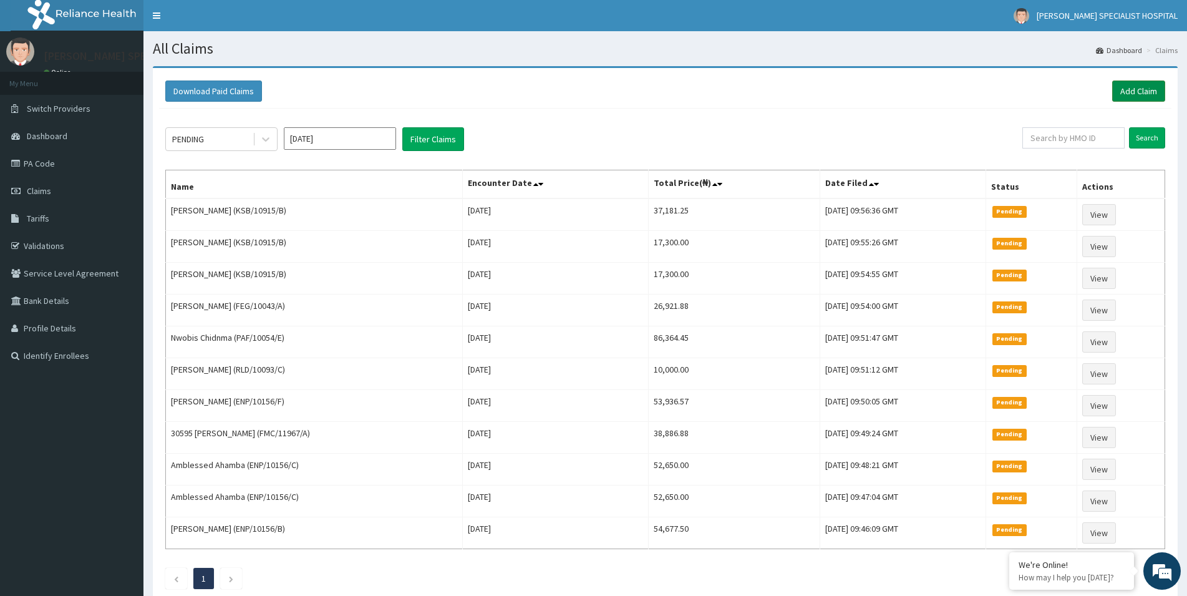
click at [1144, 92] on link "Add Claim" at bounding box center [1138, 90] width 53 height 21
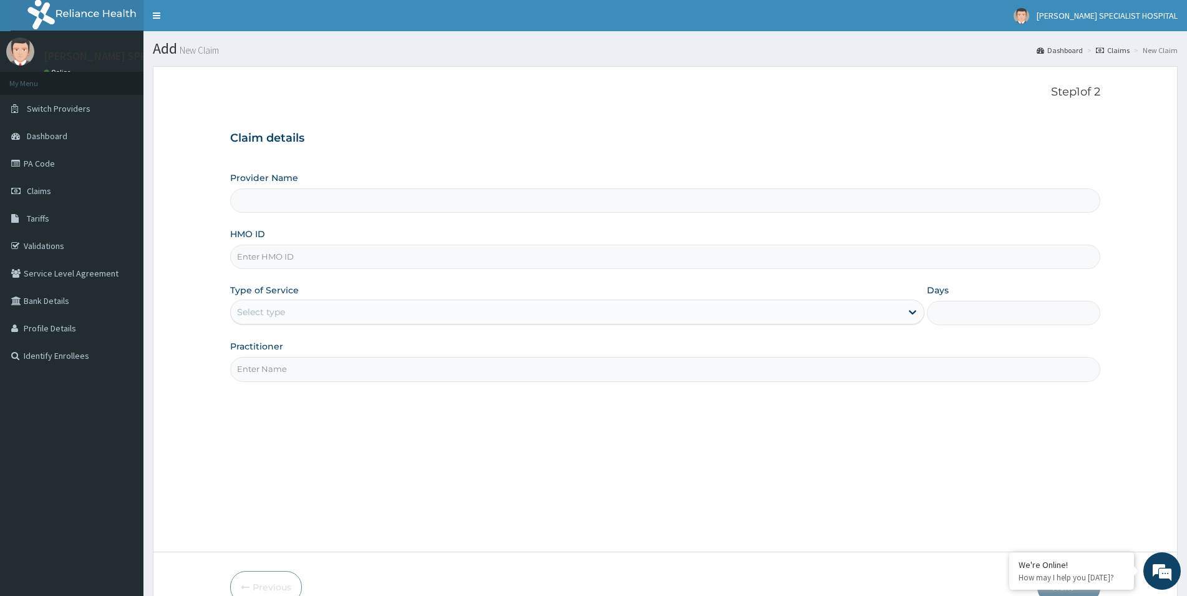
click at [278, 256] on input "HMO ID" at bounding box center [665, 256] width 870 height 24
type input "KWA/10016/B"
type input "[PERSON_NAME] Specialist Hospital"
type input "KWA/10016/B"
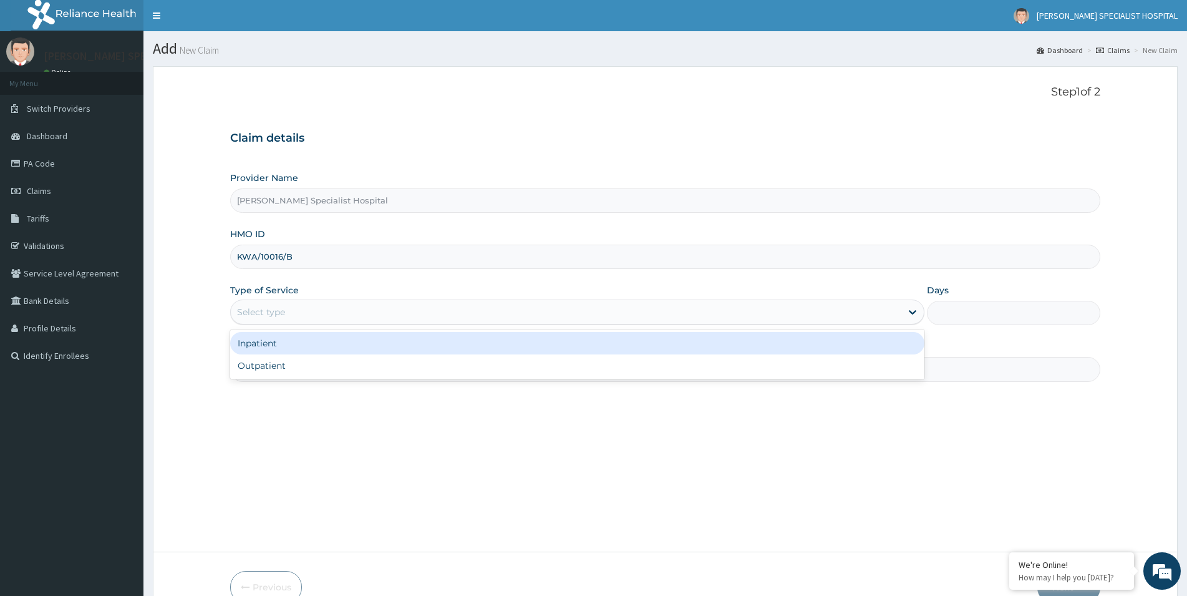
click at [283, 316] on div "Select type" at bounding box center [261, 312] width 48 height 12
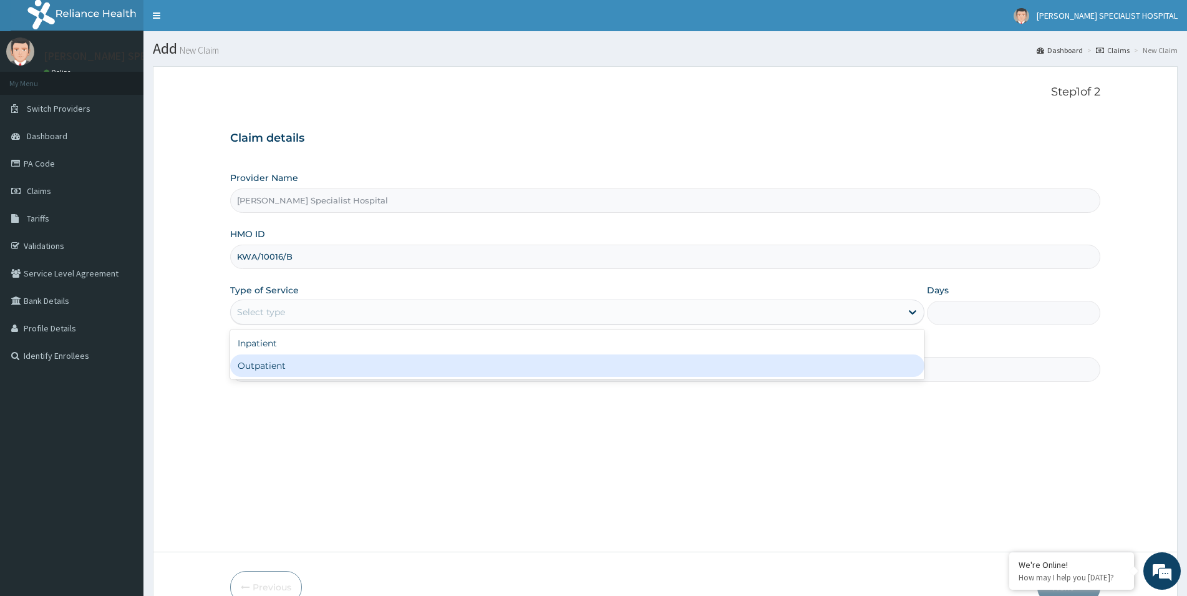
click at [274, 365] on div "Outpatient" at bounding box center [577, 365] width 694 height 22
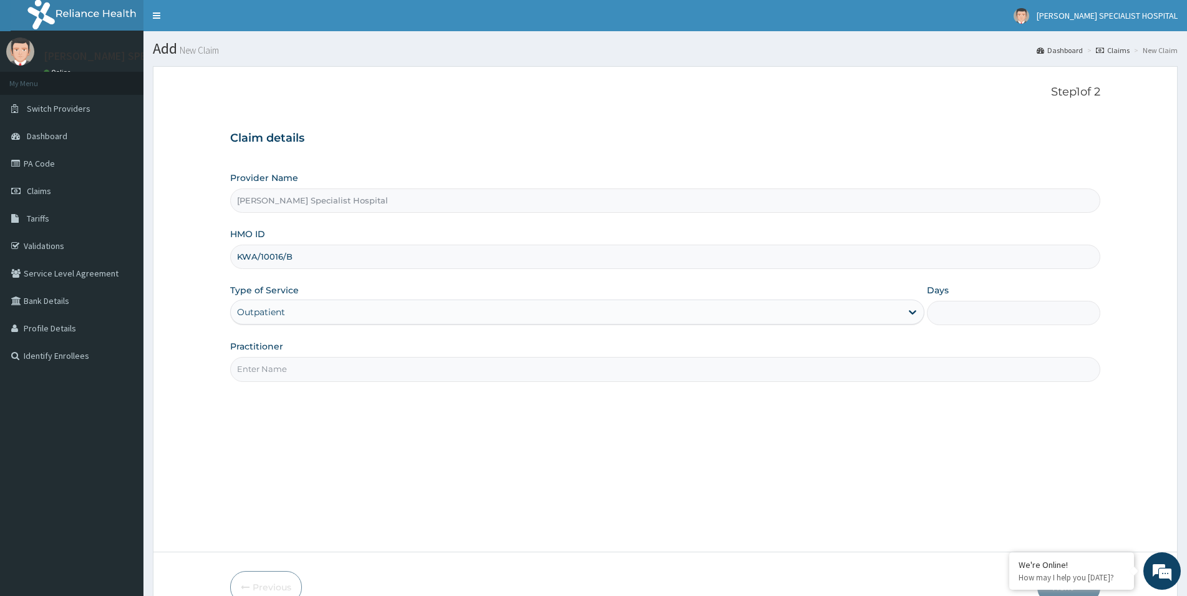
type input "1"
click at [364, 371] on input "Practitioner" at bounding box center [665, 369] width 870 height 24
paste input "SIMEONE HOSPITAL"
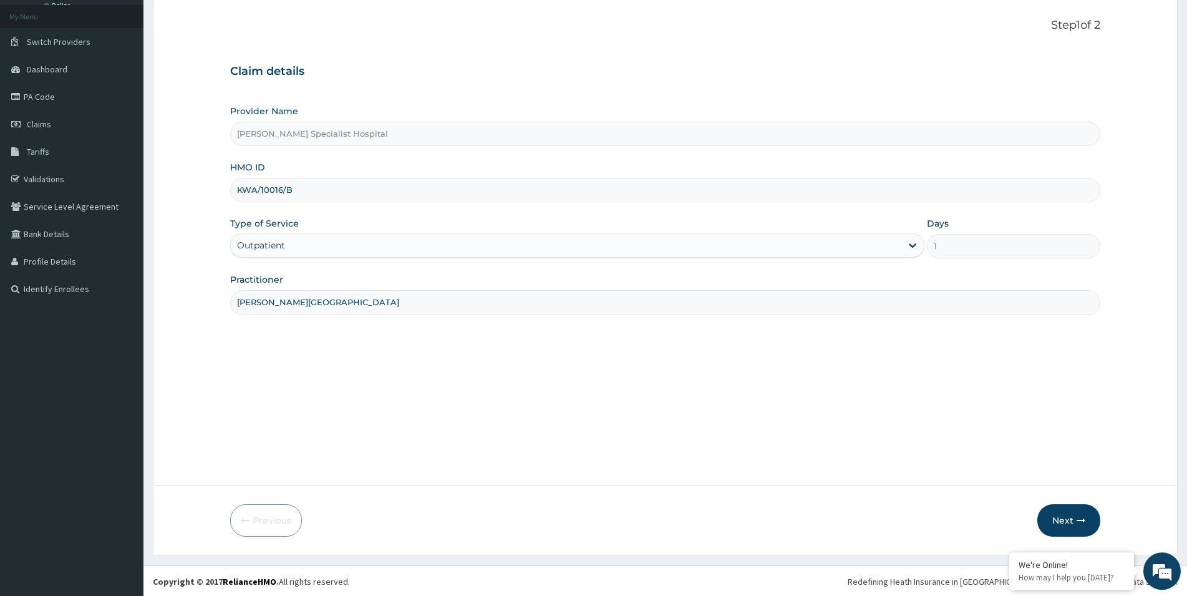
scroll to position [68, 0]
type input "SIMEONE HOSPITAL"
click at [1069, 517] on button "Next" at bounding box center [1068, 519] width 63 height 32
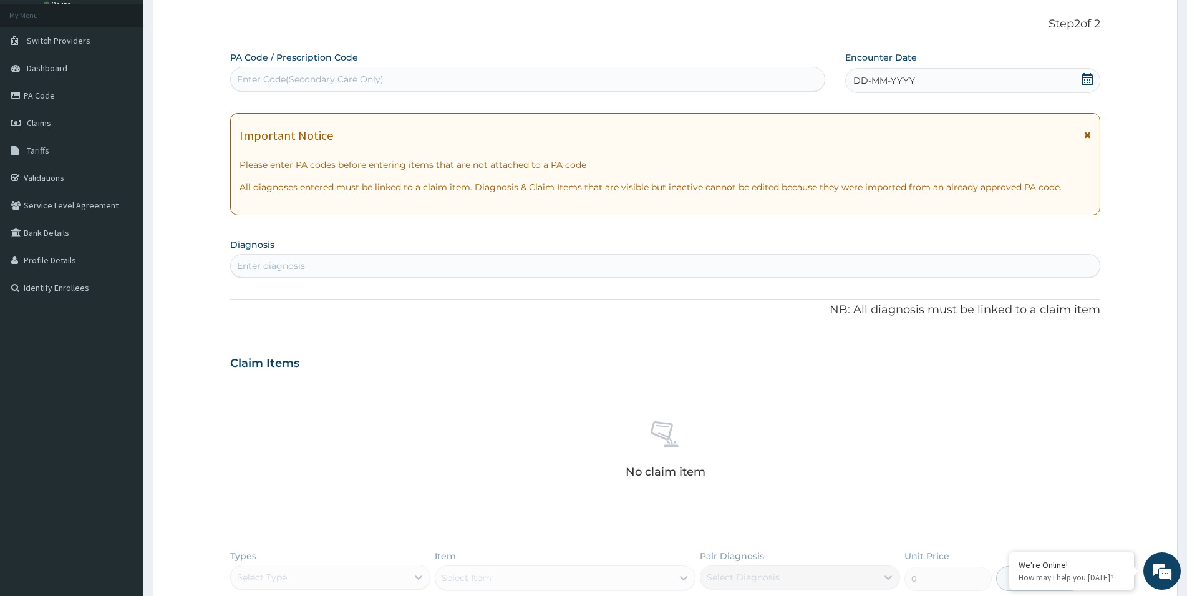
click at [254, 79] on div "Enter Code(Secondary Care Only)" at bounding box center [310, 79] width 147 height 12
paste input "PA/202A2D"
type input "PA/202A2D"
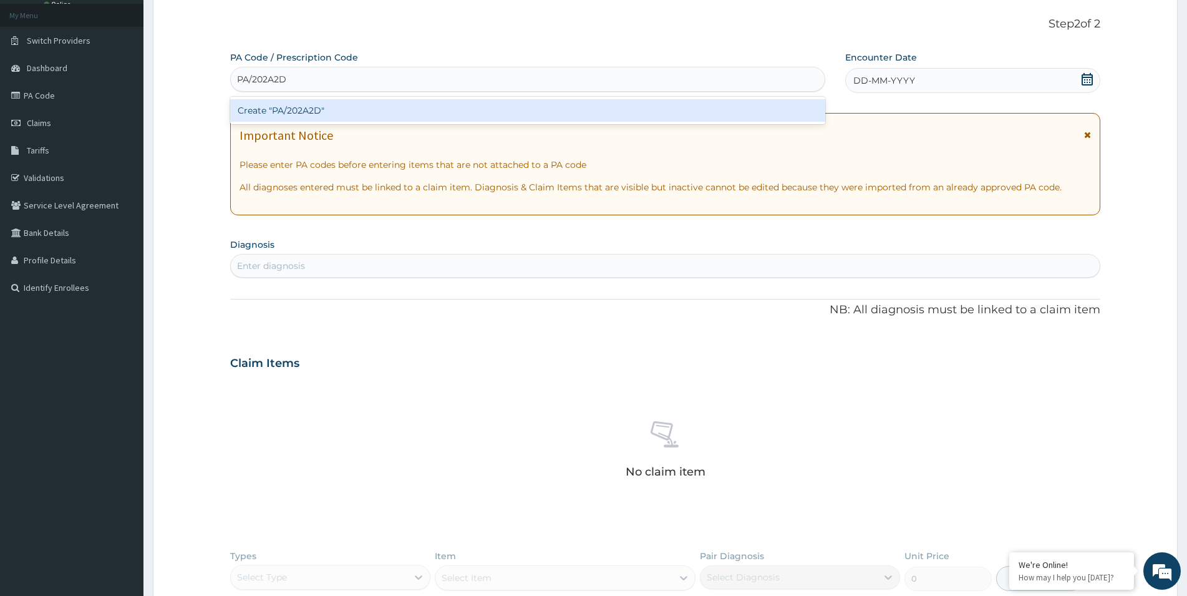
click at [297, 115] on div "Create "PA/202A2D"" at bounding box center [527, 110] width 595 height 22
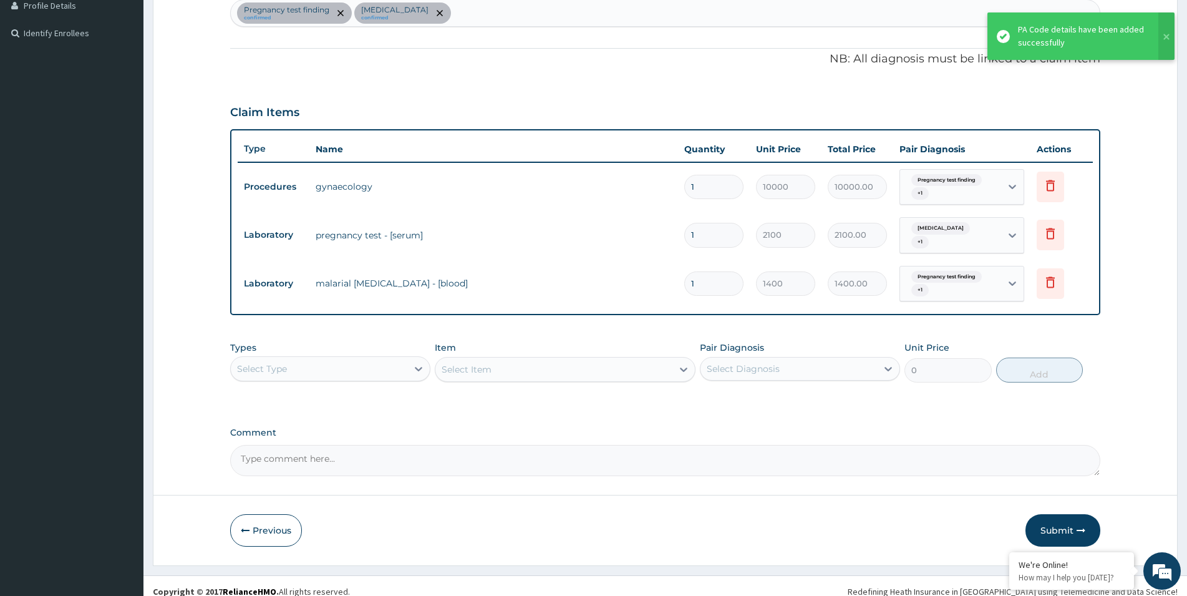
scroll to position [329, 0]
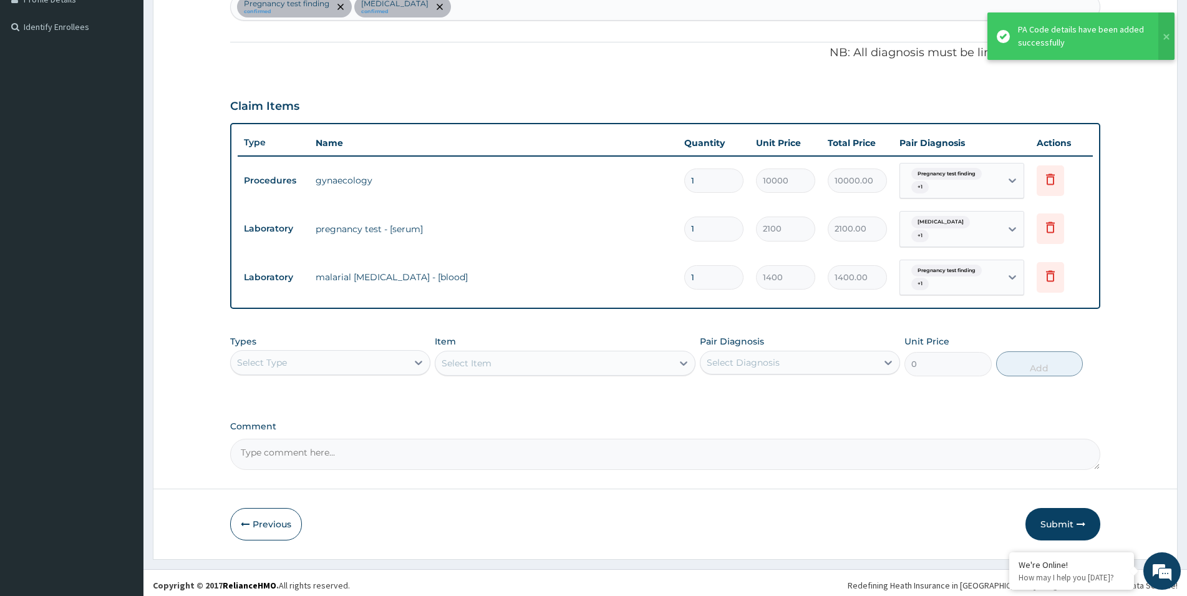
drag, startPoint x: 1052, startPoint y: 524, endPoint x: 789, endPoint y: 400, distance: 290.4
click at [1047, 524] on button "Submit" at bounding box center [1062, 524] width 75 height 32
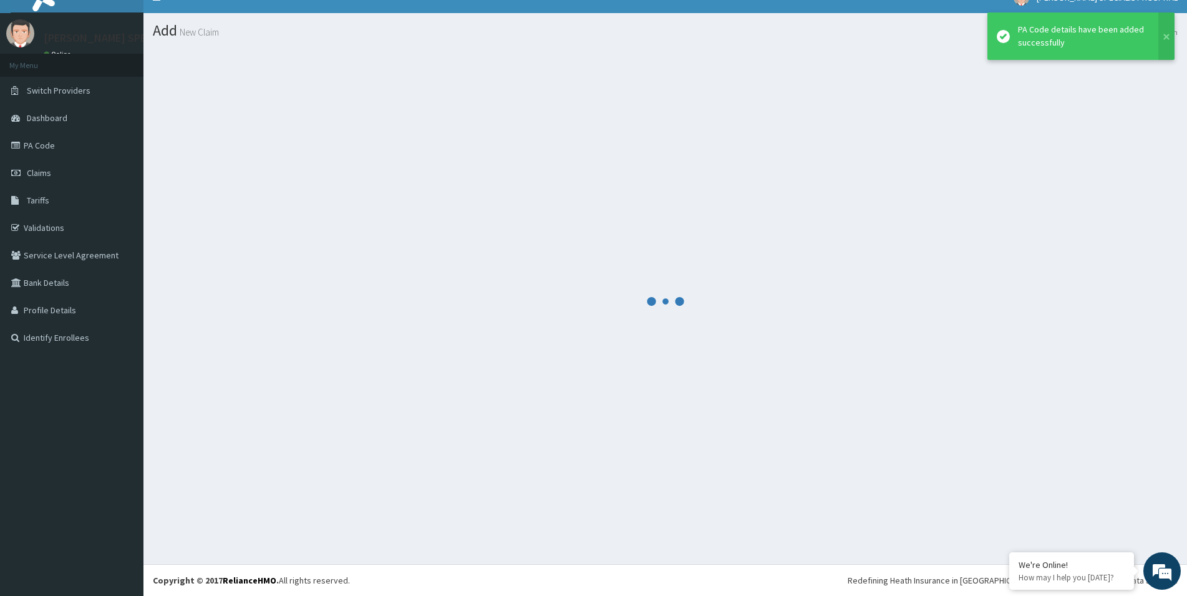
scroll to position [18, 0]
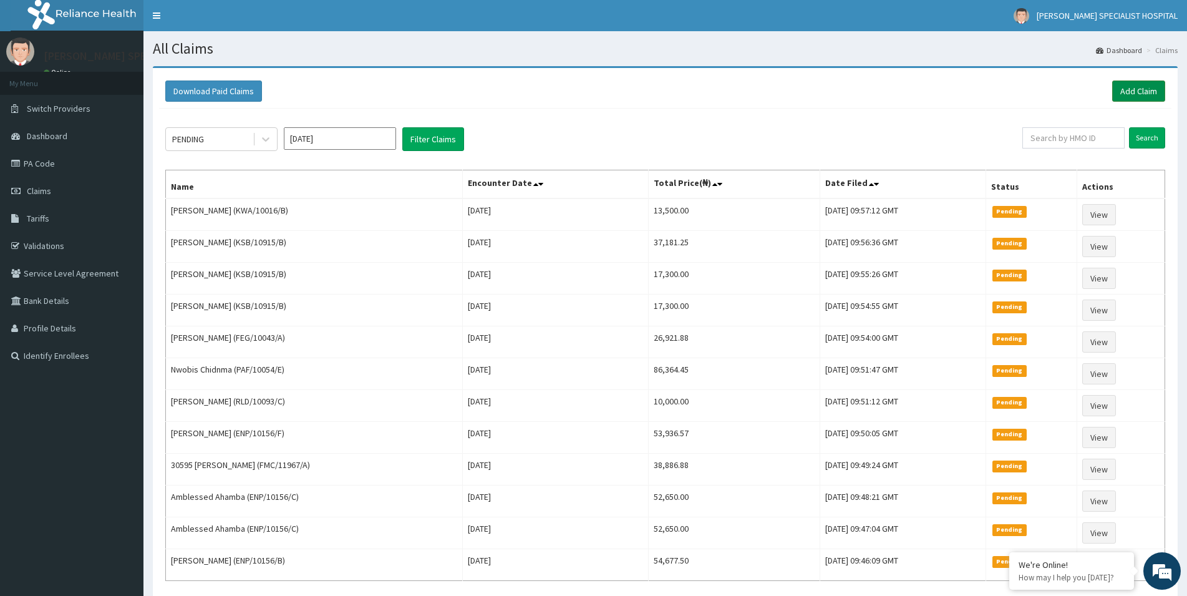
click at [1137, 89] on link "Add Claim" at bounding box center [1138, 90] width 53 height 21
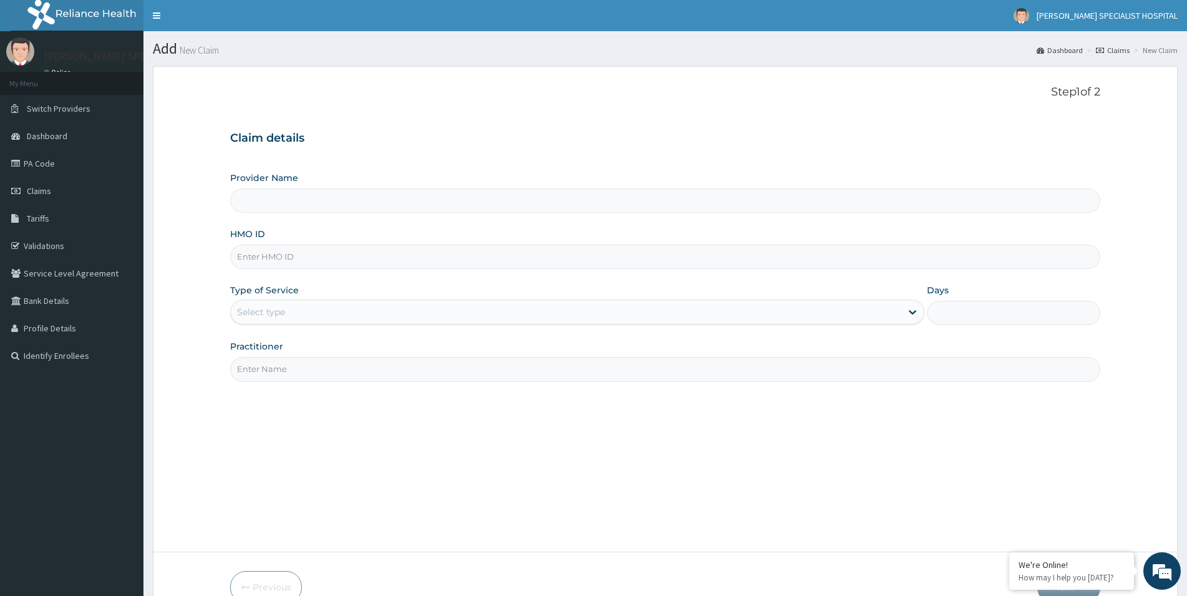
type input "HLP/10089/A"
type input "[PERSON_NAME] Specialist Hospital"
drag, startPoint x: 258, startPoint y: 258, endPoint x: 200, endPoint y: 269, distance: 59.6
click at [230, 269] on input "HLP/10089/A" at bounding box center [665, 256] width 870 height 24
type input "HLP/10089/A"
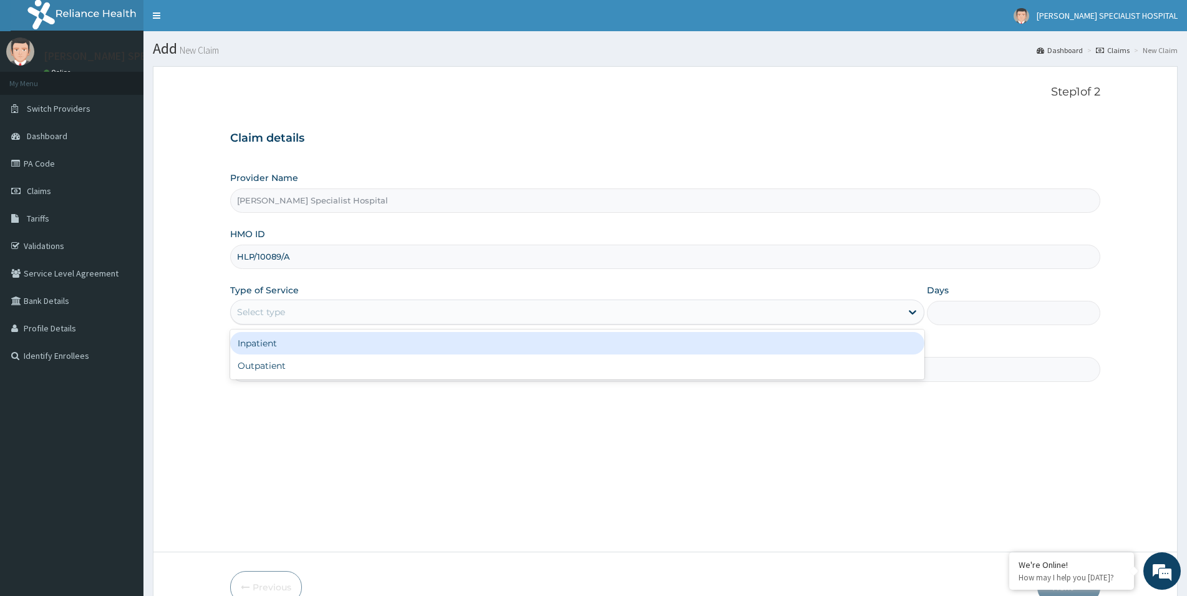
click at [282, 319] on div "Select type" at bounding box center [566, 312] width 670 height 20
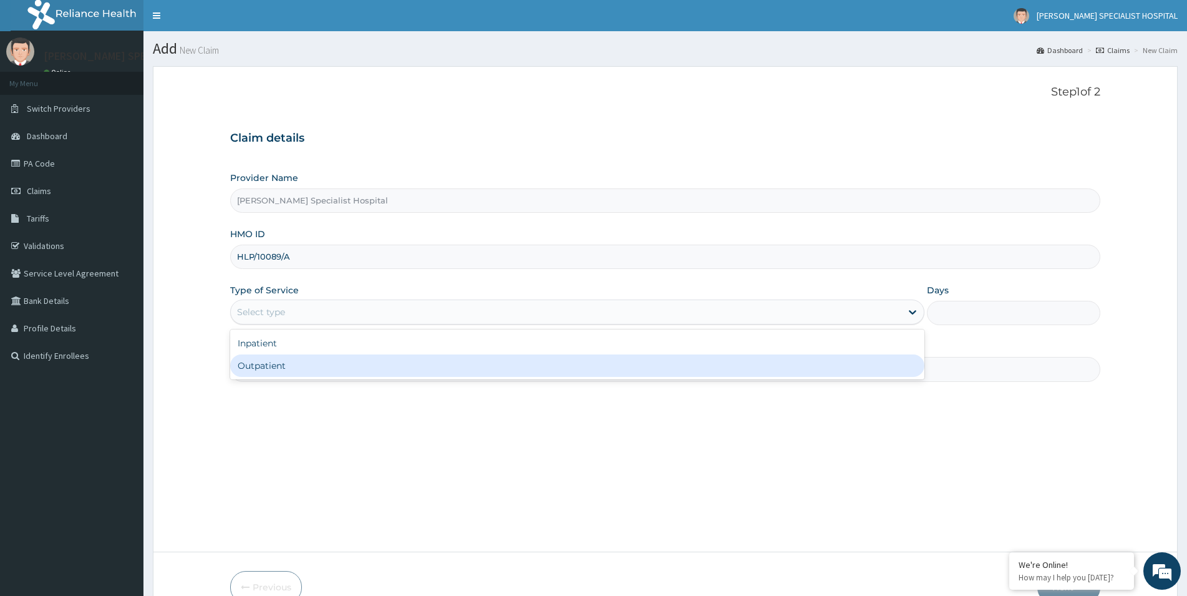
click at [271, 372] on div "Outpatient" at bounding box center [577, 365] width 694 height 22
type input "1"
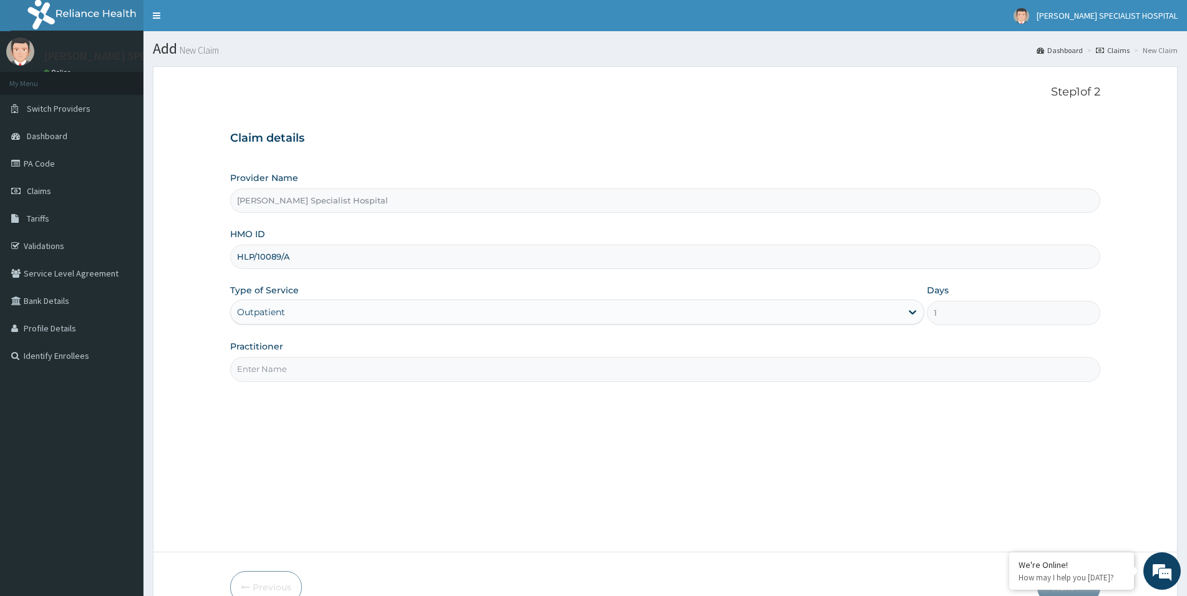
click at [276, 369] on input "Practitioner" at bounding box center [665, 369] width 870 height 24
paste input "SIMEONE HOSPITAL"
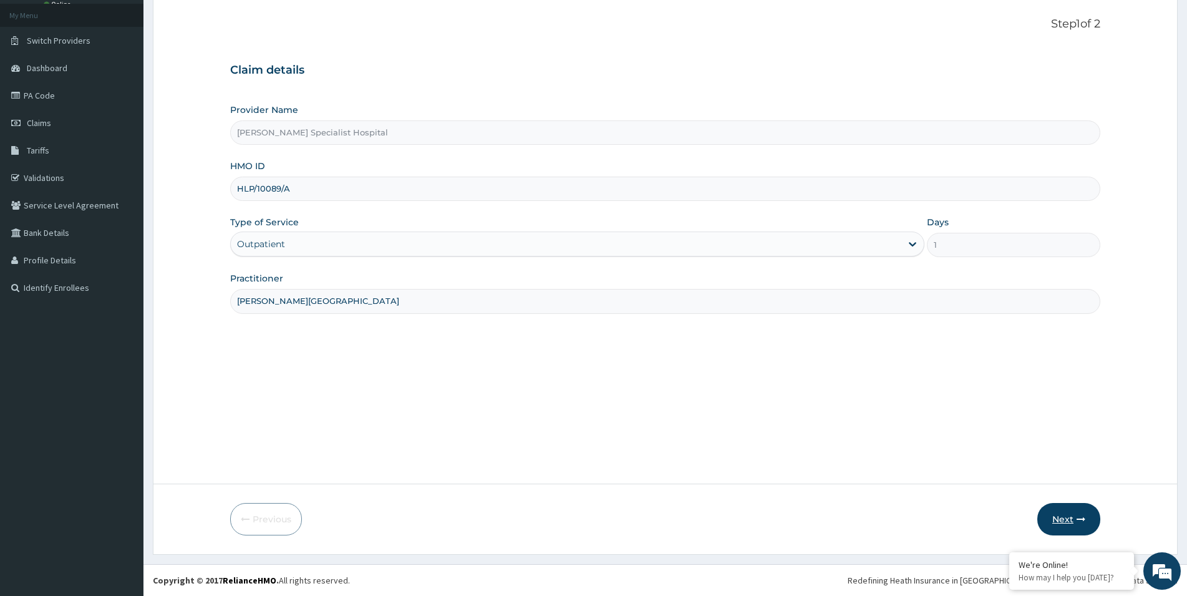
type input "SIMEONE HOSPITAL"
click at [1062, 516] on button "Next" at bounding box center [1068, 519] width 63 height 32
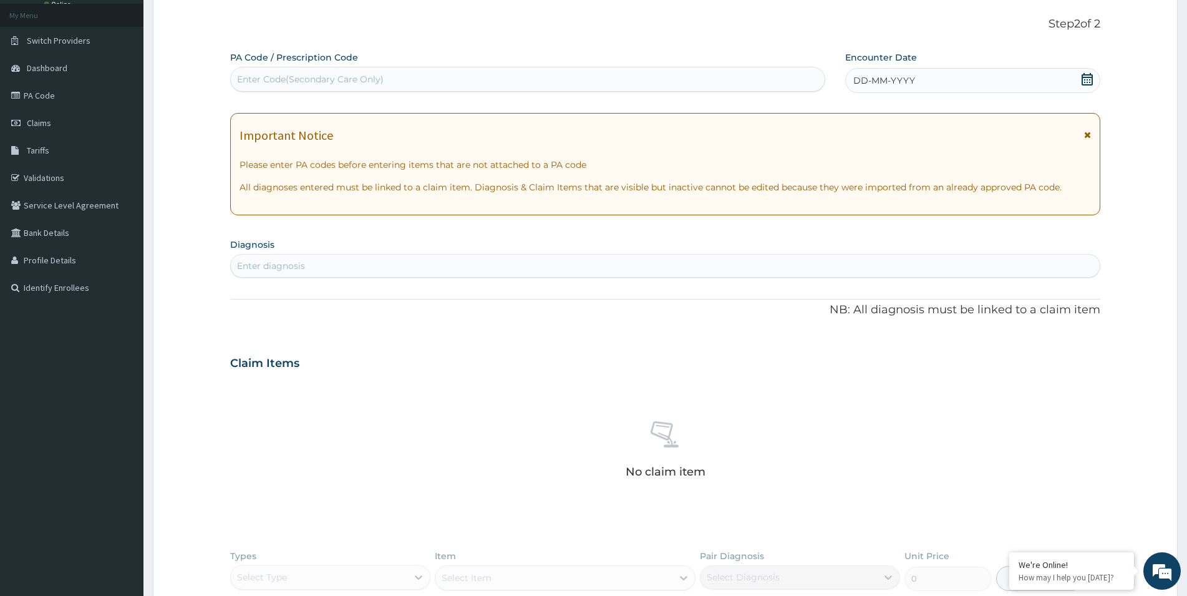
scroll to position [0, 0]
click at [286, 80] on div "Enter Code(Secondary Care Only)" at bounding box center [310, 79] width 147 height 12
paste input "PA/E346ED"
type input "PA/E346ED"
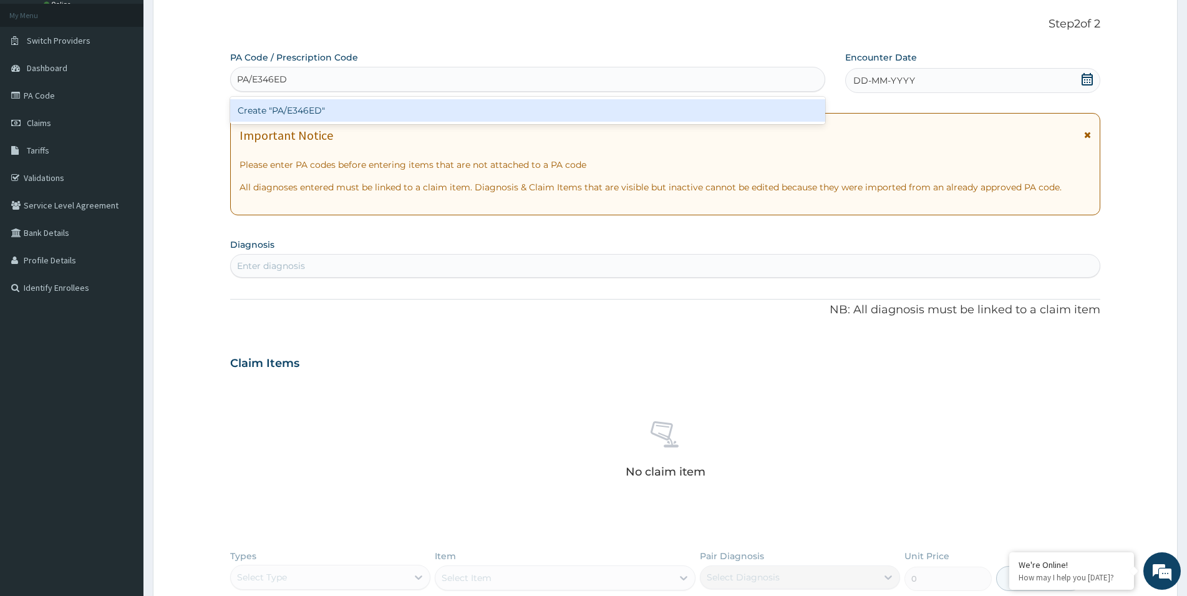
click at [317, 113] on div "Create "PA/E346ED"" at bounding box center [527, 110] width 595 height 22
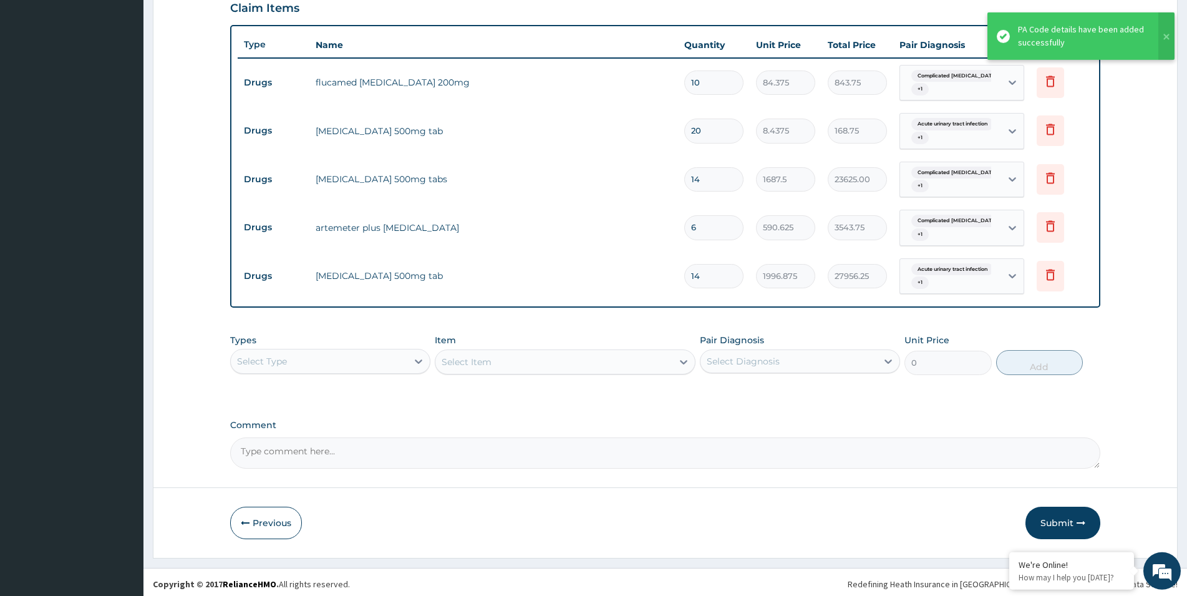
scroll to position [430, 0]
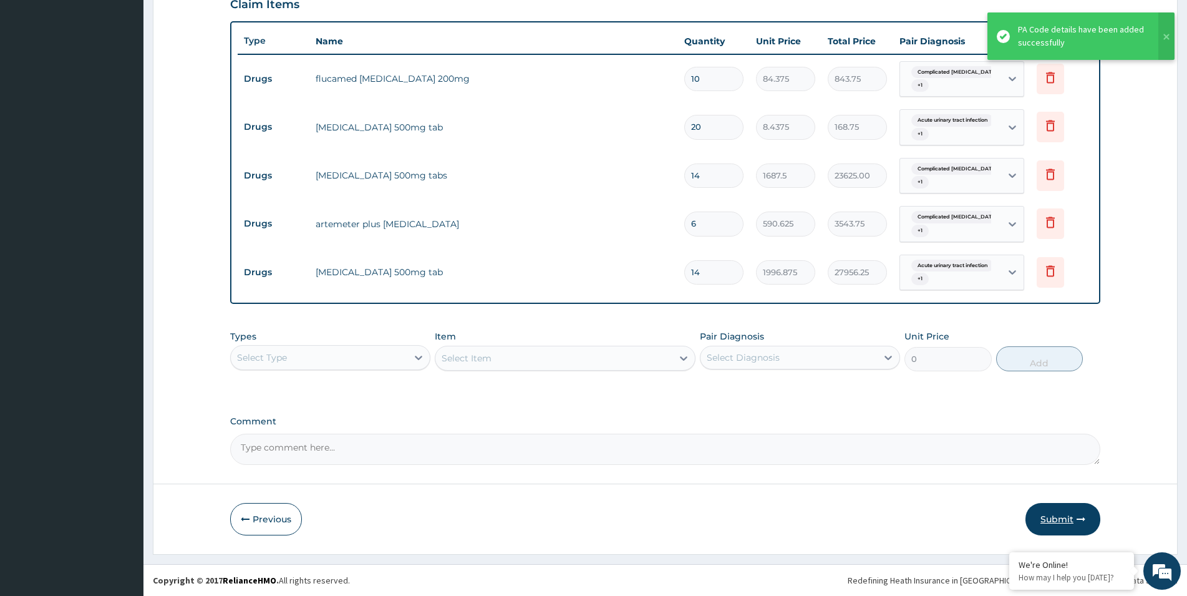
click at [1055, 516] on button "Submit" at bounding box center [1062, 519] width 75 height 32
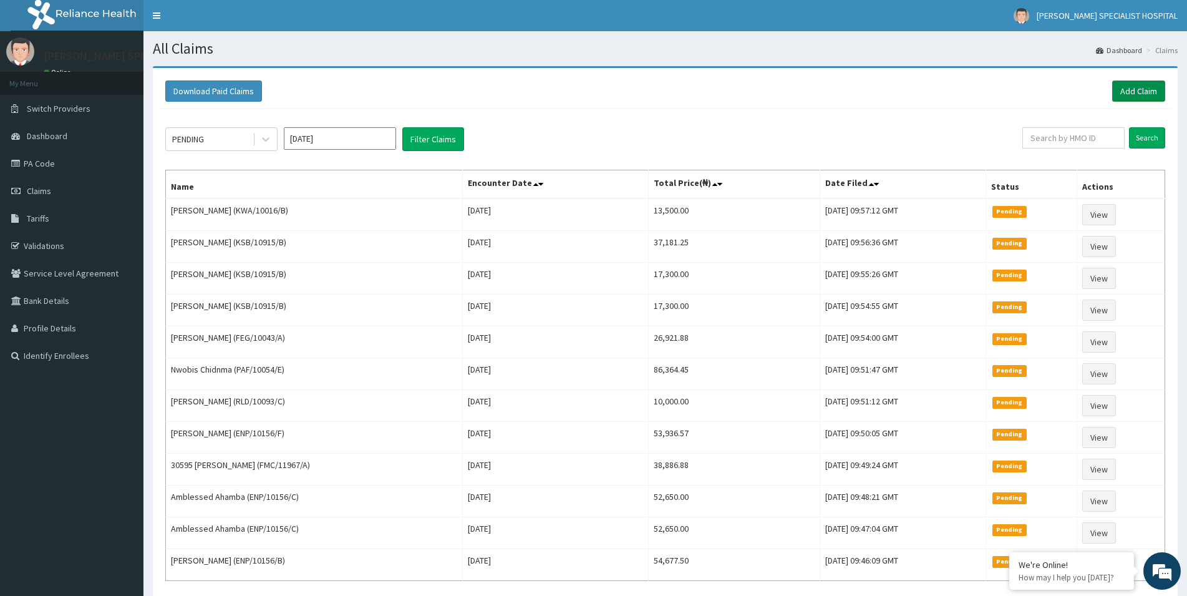
click at [1144, 92] on link "Add Claim" at bounding box center [1138, 90] width 53 height 21
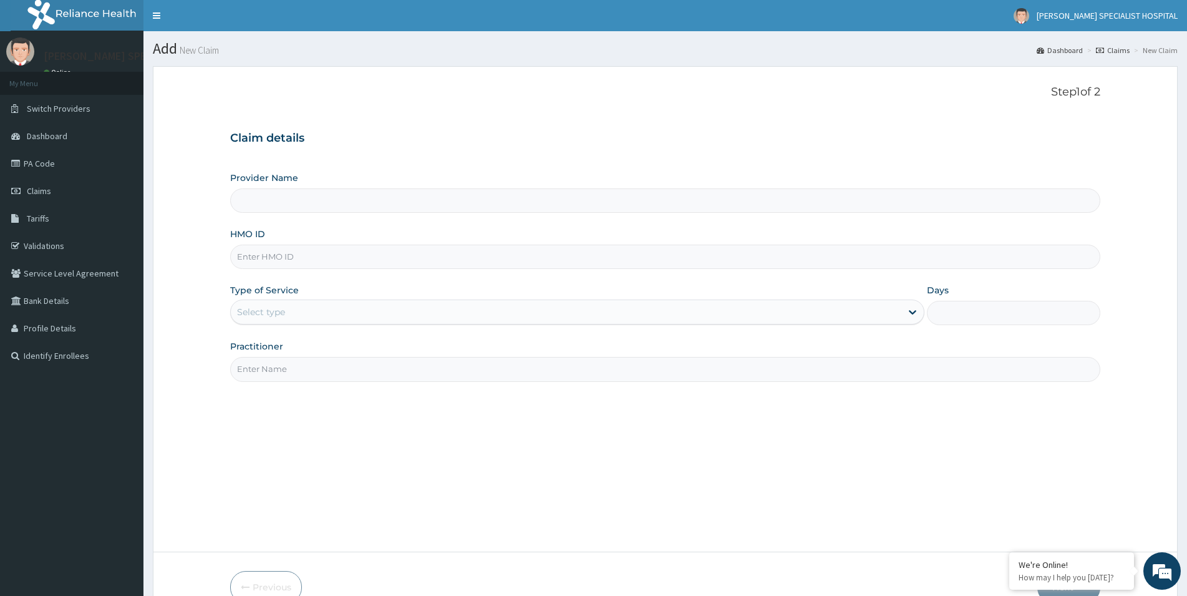
type input "HLP/10089/A"
type input "[PERSON_NAME] Specialist Hospital"
type input "HLP/10089/A"
click at [264, 313] on div "Select type" at bounding box center [261, 312] width 48 height 12
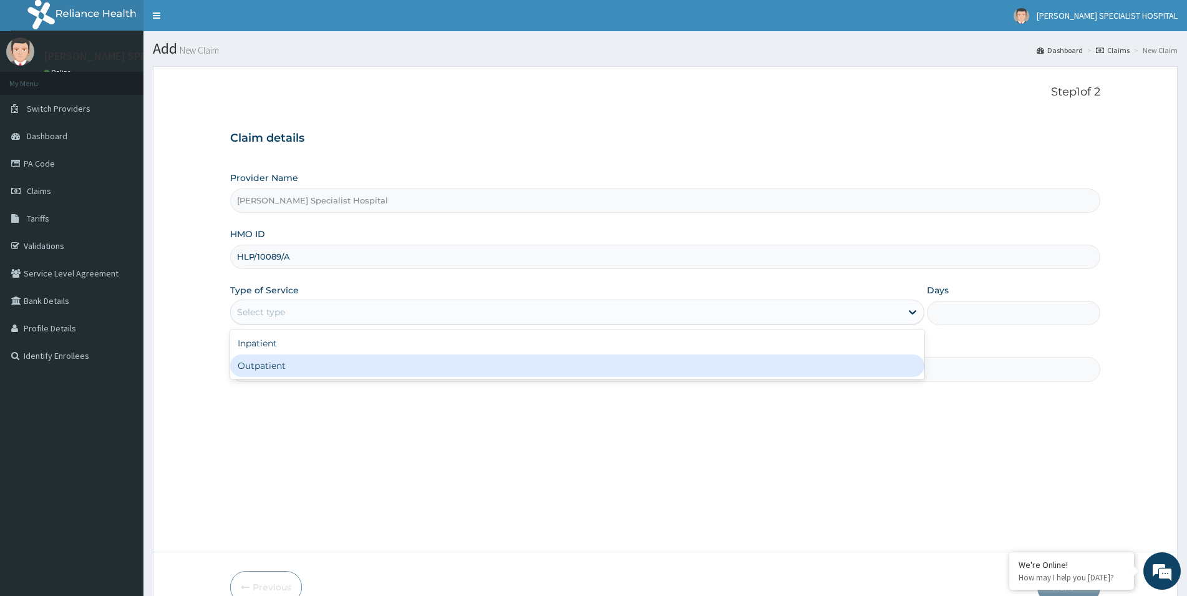
click at [279, 363] on div "Outpatient" at bounding box center [577, 365] width 694 height 22
type input "1"
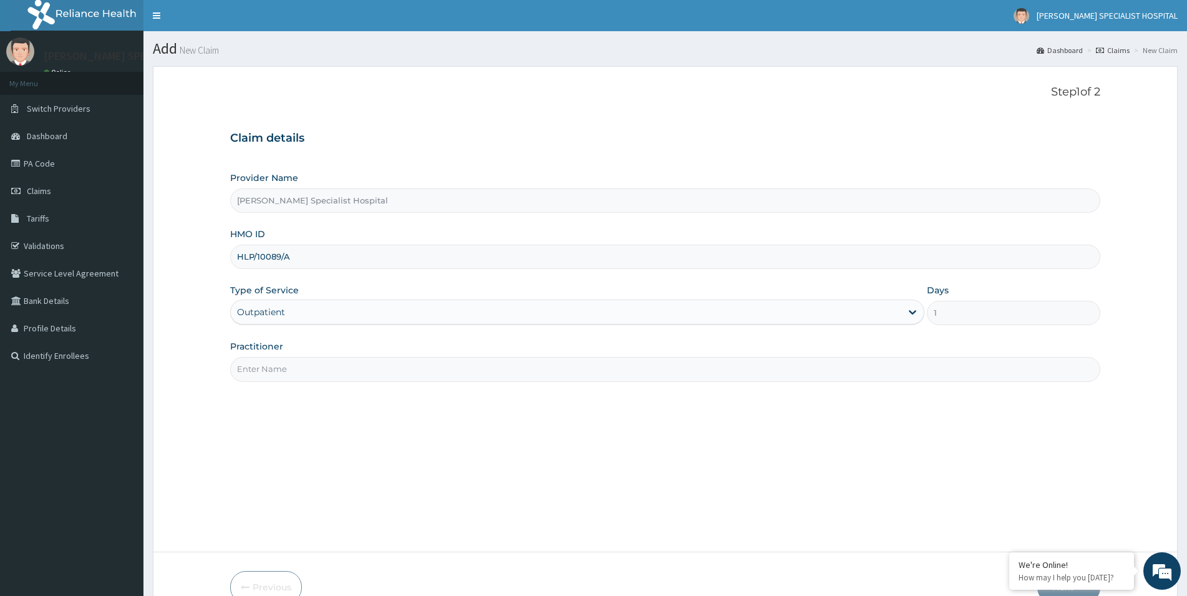
click at [307, 372] on input "Practitioner" at bounding box center [665, 369] width 870 height 24
paste input "SIMEONE HOSPITAL"
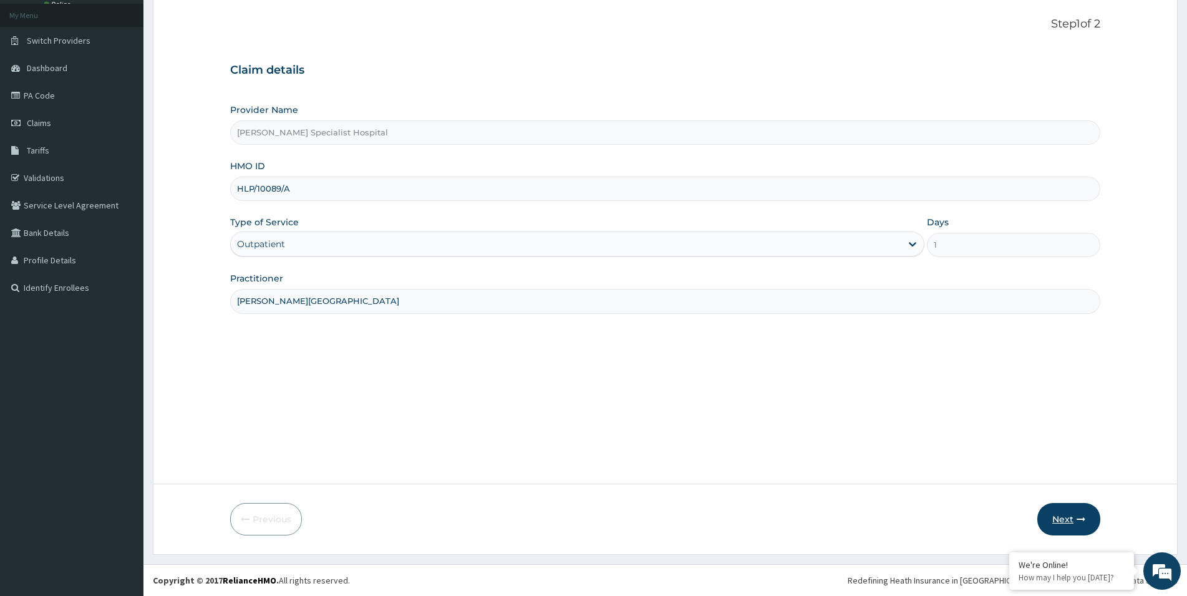
type input "SIMEONE HOSPITAL"
click at [1061, 520] on button "Next" at bounding box center [1068, 519] width 63 height 32
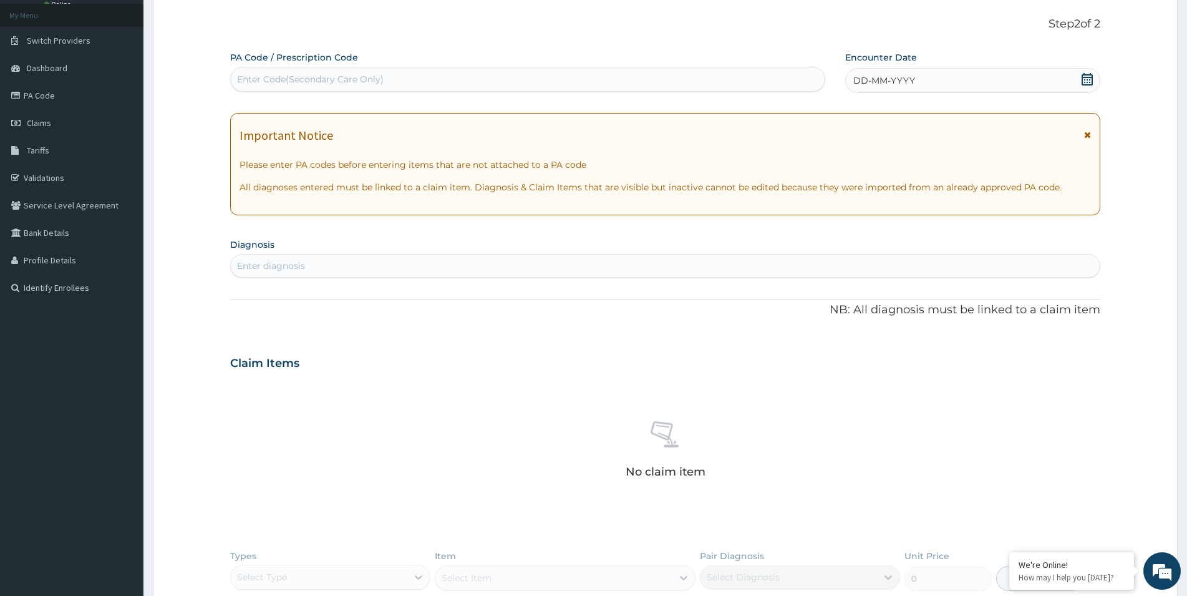
click at [284, 82] on div "Enter Code(Secondary Care Only)" at bounding box center [310, 79] width 147 height 12
paste input "PA/DEEB9B"
type input "PA/DEEB9B"
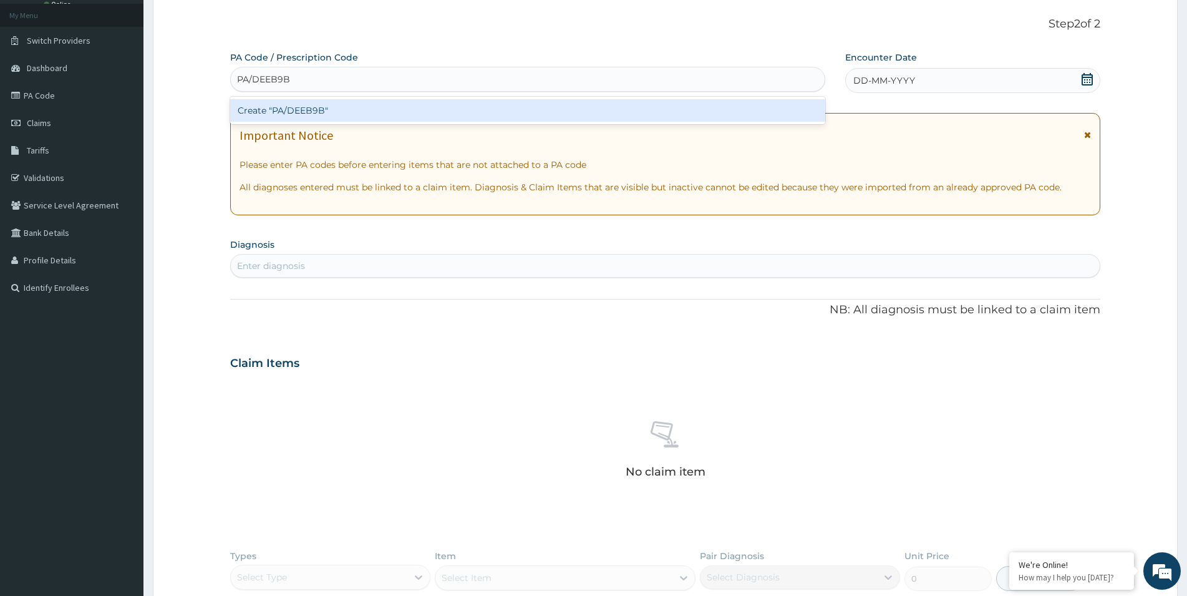
click at [333, 108] on div "Create "PA/DEEB9B"" at bounding box center [527, 110] width 595 height 22
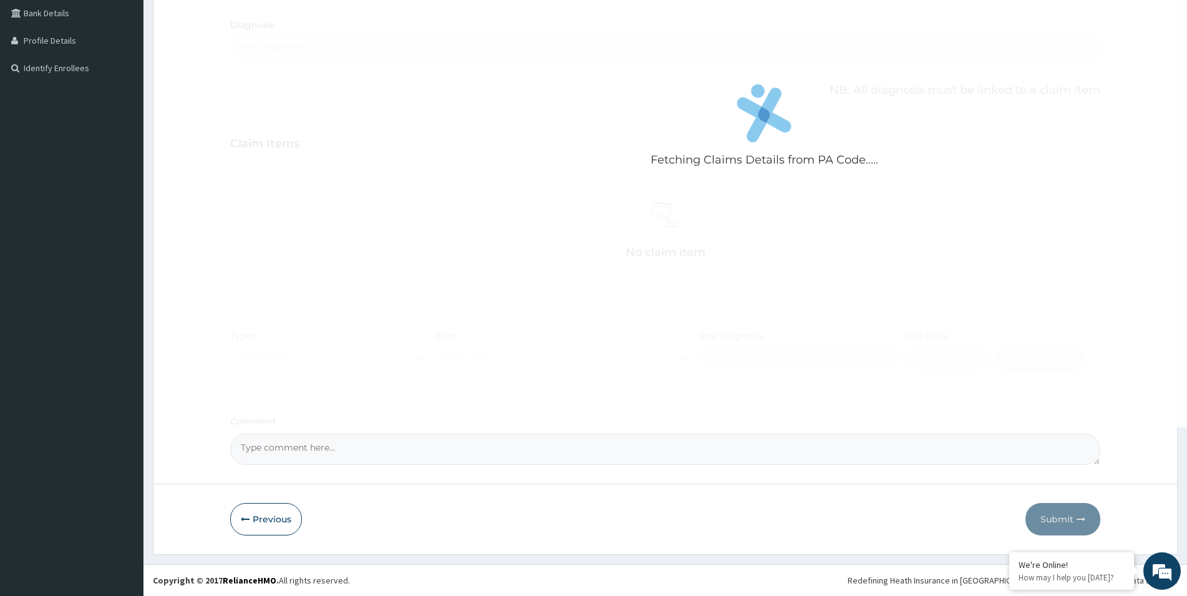
scroll to position [237, 0]
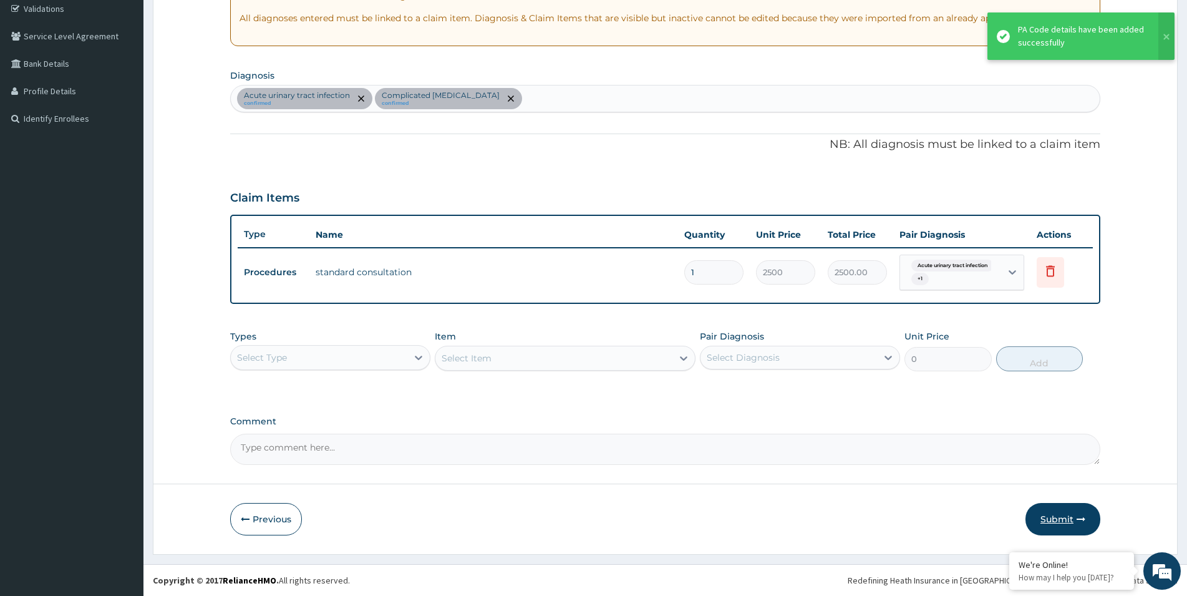
click at [1061, 516] on button "Submit" at bounding box center [1062, 519] width 75 height 32
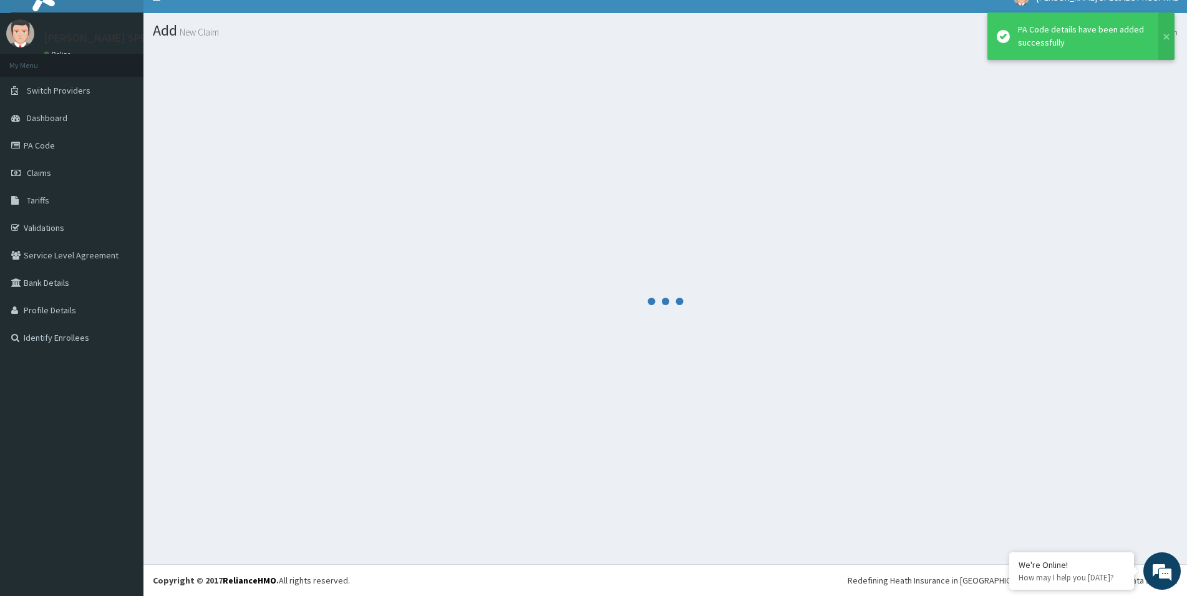
scroll to position [18, 0]
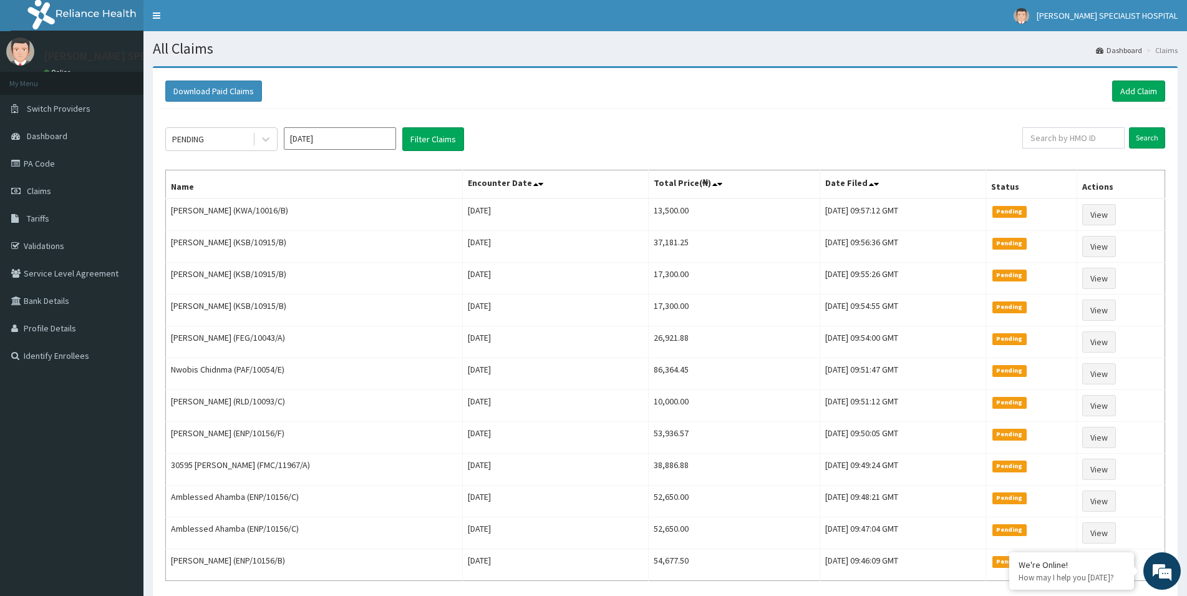
click at [1161, 85] on link "Add Claim" at bounding box center [1138, 90] width 53 height 21
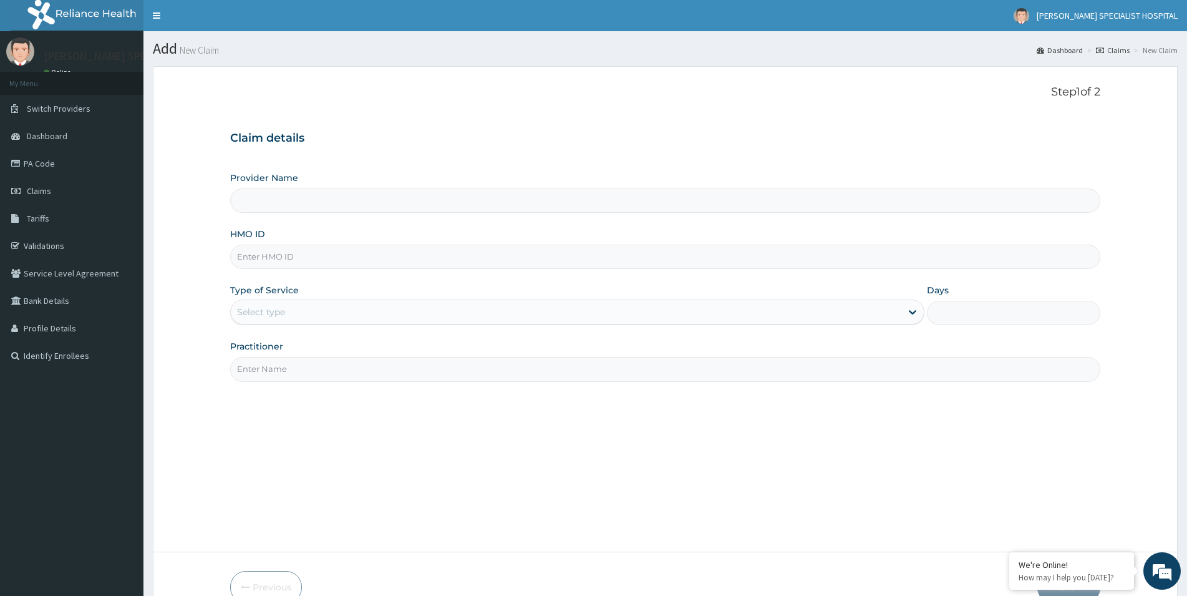
click at [243, 248] on input "HMO ID" at bounding box center [665, 256] width 870 height 24
type input "NEM/10014/B"
type input "[PERSON_NAME] Specialist Hospital"
type input "NEM/10014/B"
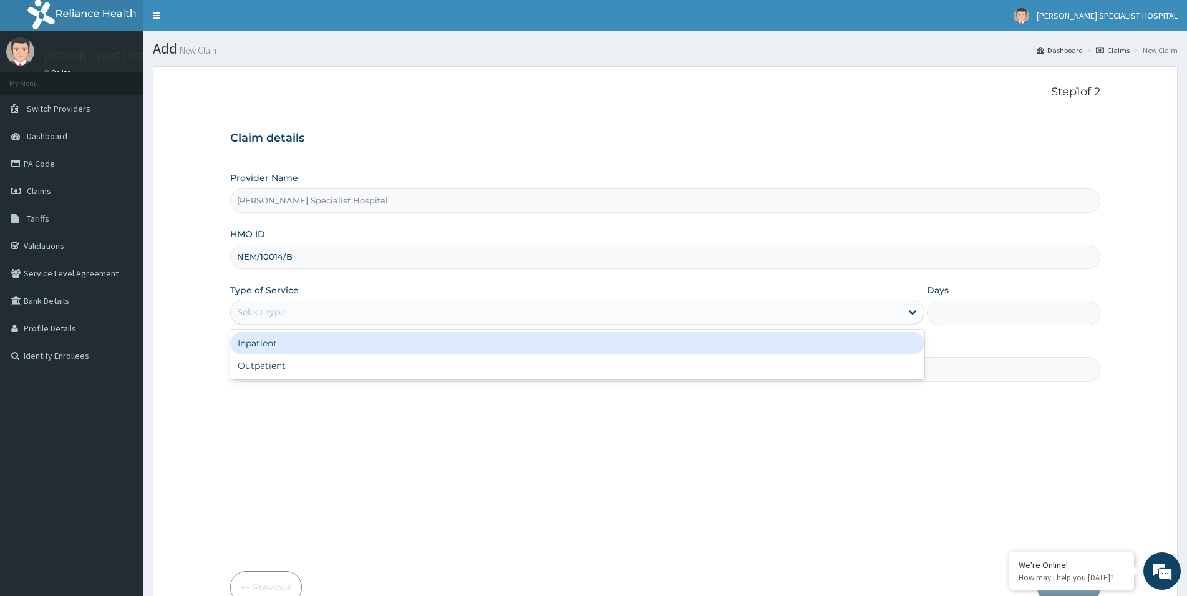
click at [277, 316] on div "Select type" at bounding box center [261, 312] width 48 height 12
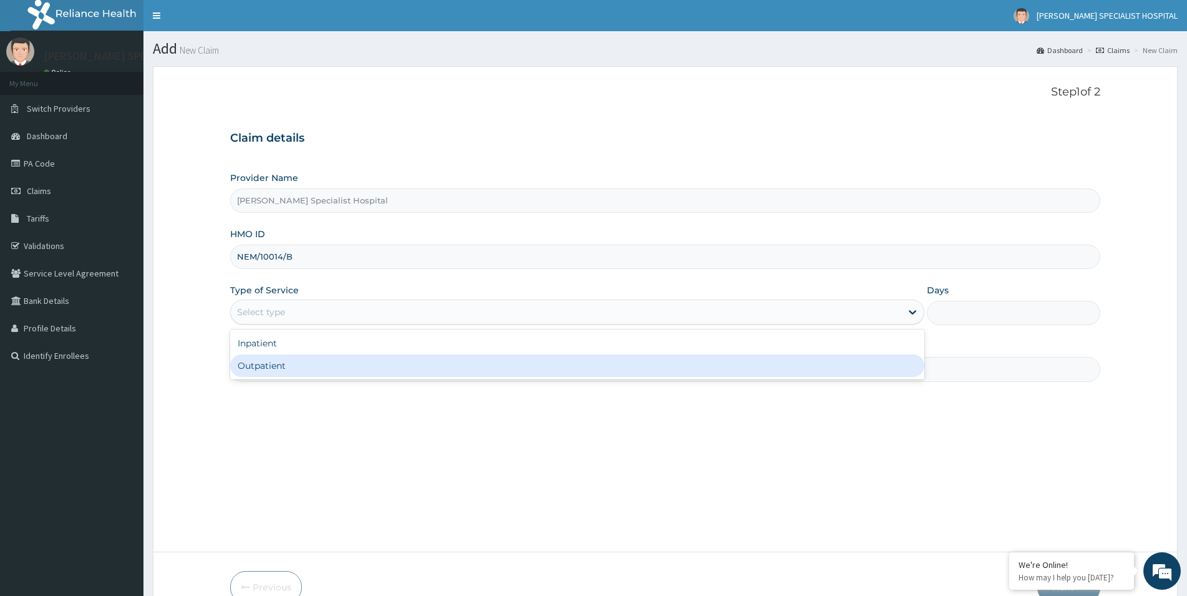
click at [276, 372] on div "Outpatient" at bounding box center [577, 365] width 694 height 22
type input "1"
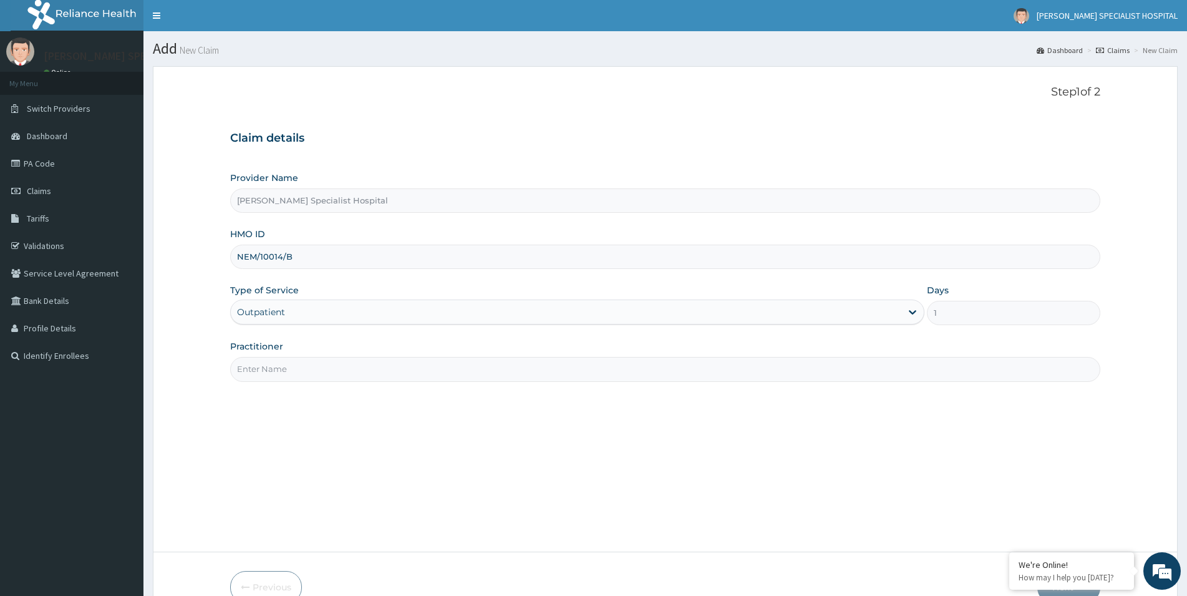
click at [276, 369] on input "Practitioner" at bounding box center [665, 369] width 870 height 24
paste input "[PERSON_NAME][GEOGRAPHIC_DATA]"
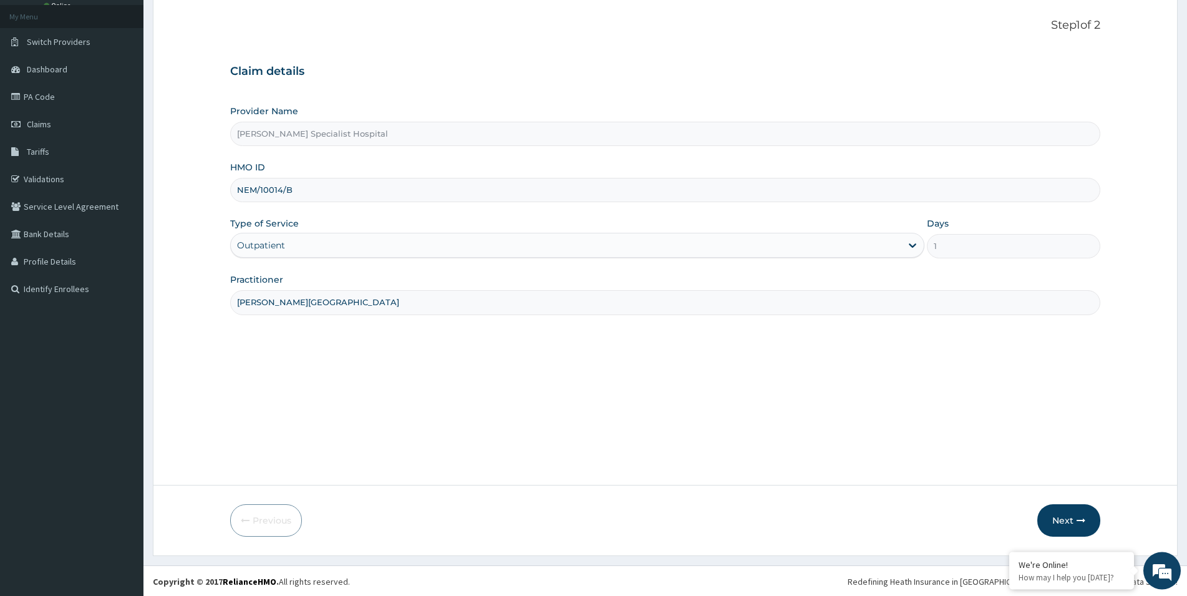
scroll to position [68, 0]
type input "[PERSON_NAME][GEOGRAPHIC_DATA]"
click at [1061, 518] on button "Next" at bounding box center [1068, 519] width 63 height 32
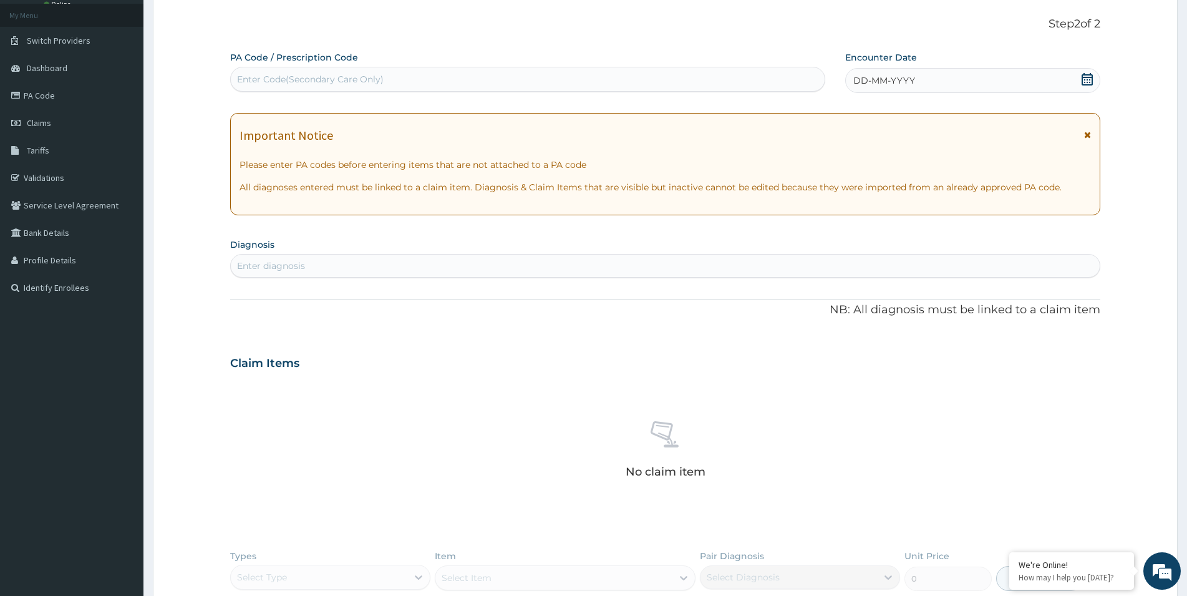
click at [242, 75] on div "Enter Code(Secondary Care Only)" at bounding box center [310, 79] width 147 height 12
paste input "PA/979272"
type input "PA/979272"
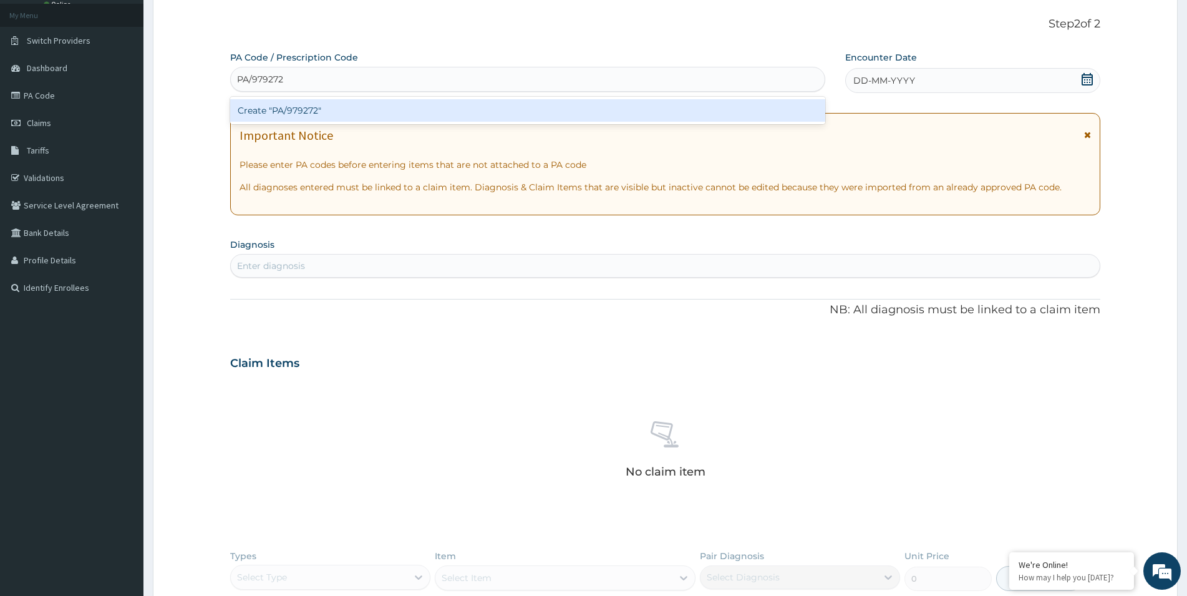
scroll to position [0, 0]
click at [297, 110] on div "Create "PA/979272"" at bounding box center [527, 110] width 595 height 22
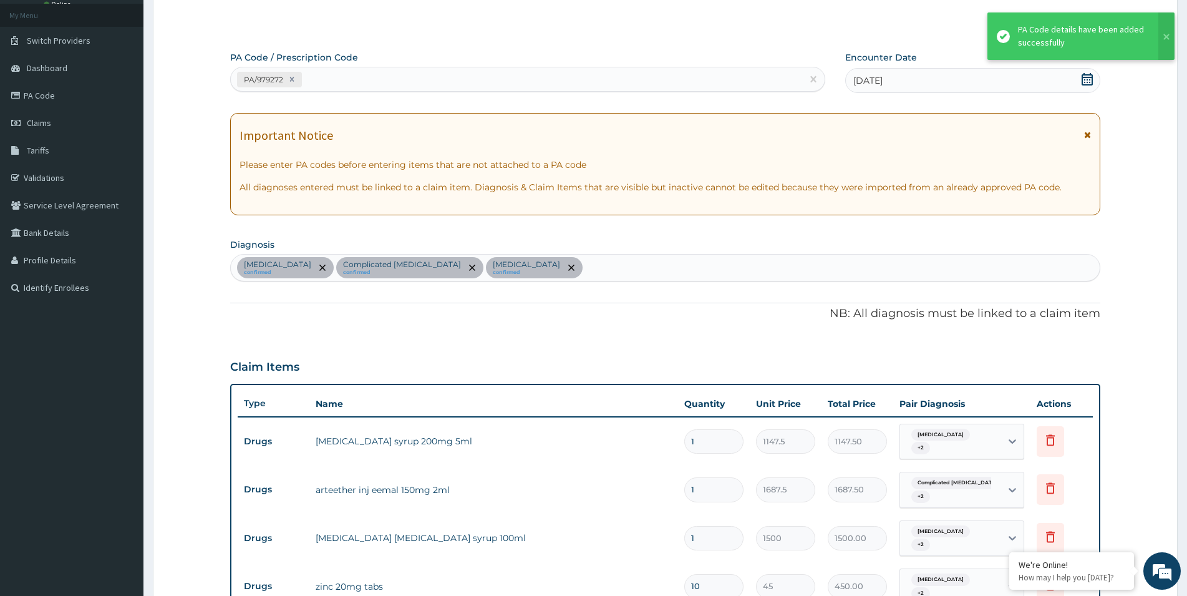
scroll to position [646, 0]
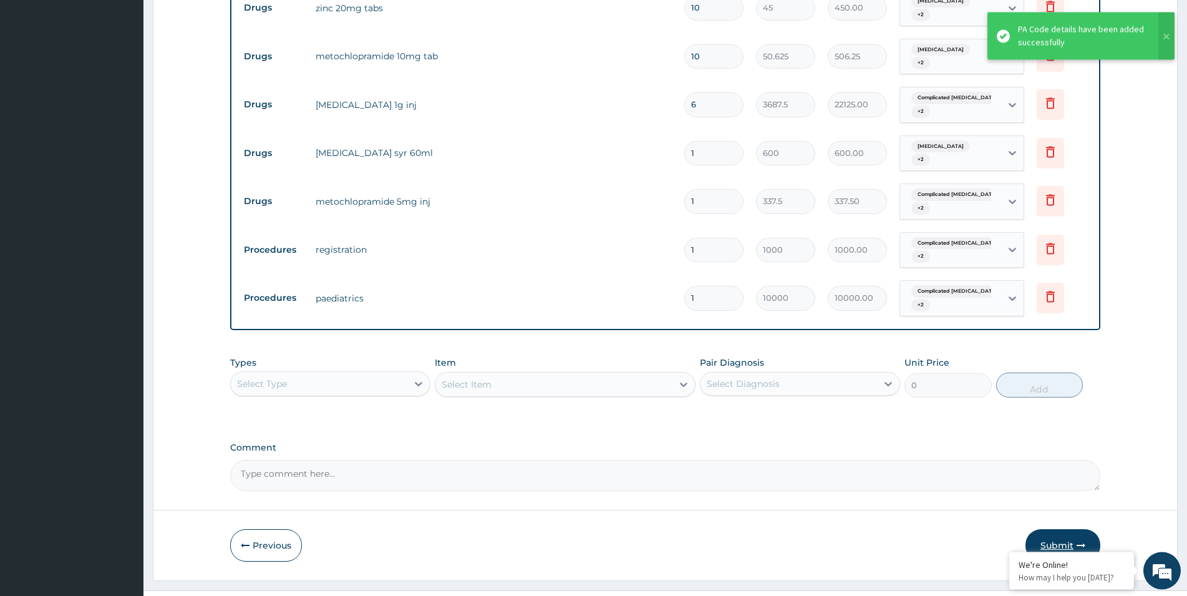
click at [1066, 542] on button "Submit" at bounding box center [1062, 545] width 75 height 32
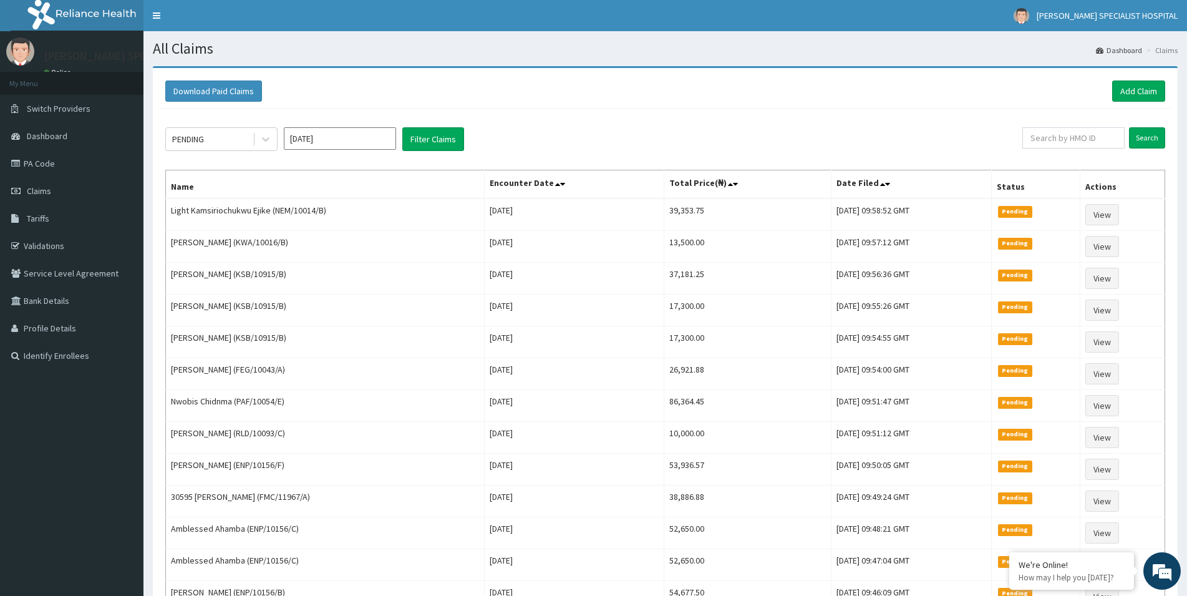
click at [1147, 92] on link "Add Claim" at bounding box center [1138, 90] width 53 height 21
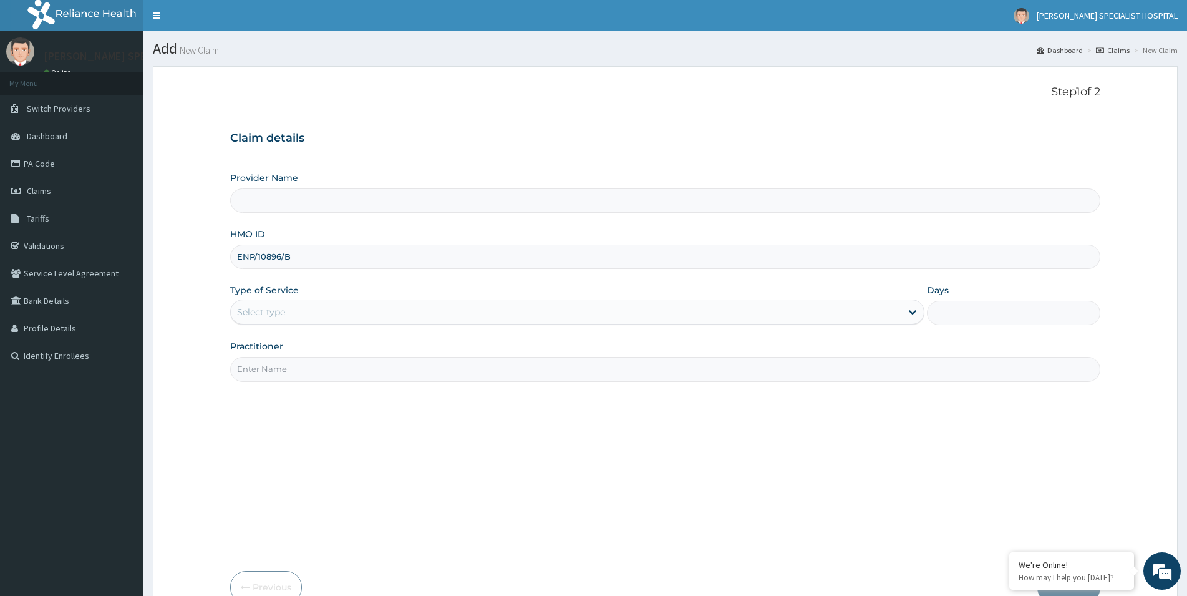
type input "ENP/10896/B"
type input "[PERSON_NAME] Specialist Hospital"
click at [264, 314] on div "Select type" at bounding box center [261, 312] width 48 height 12
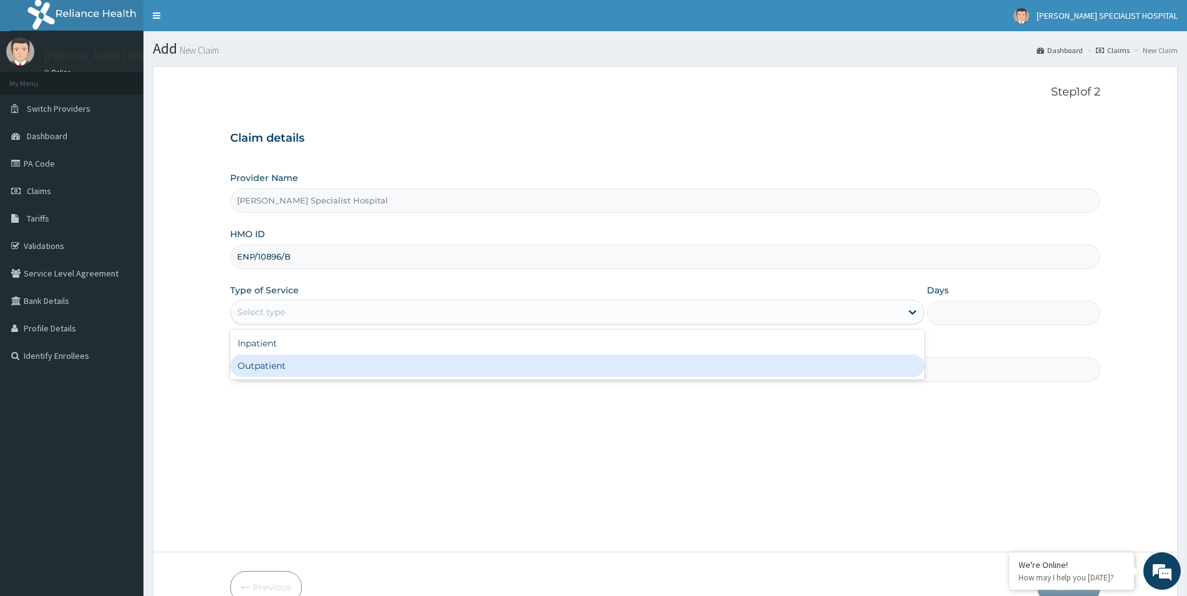
click at [271, 367] on div "Outpatient" at bounding box center [577, 365] width 694 height 22
type input "1"
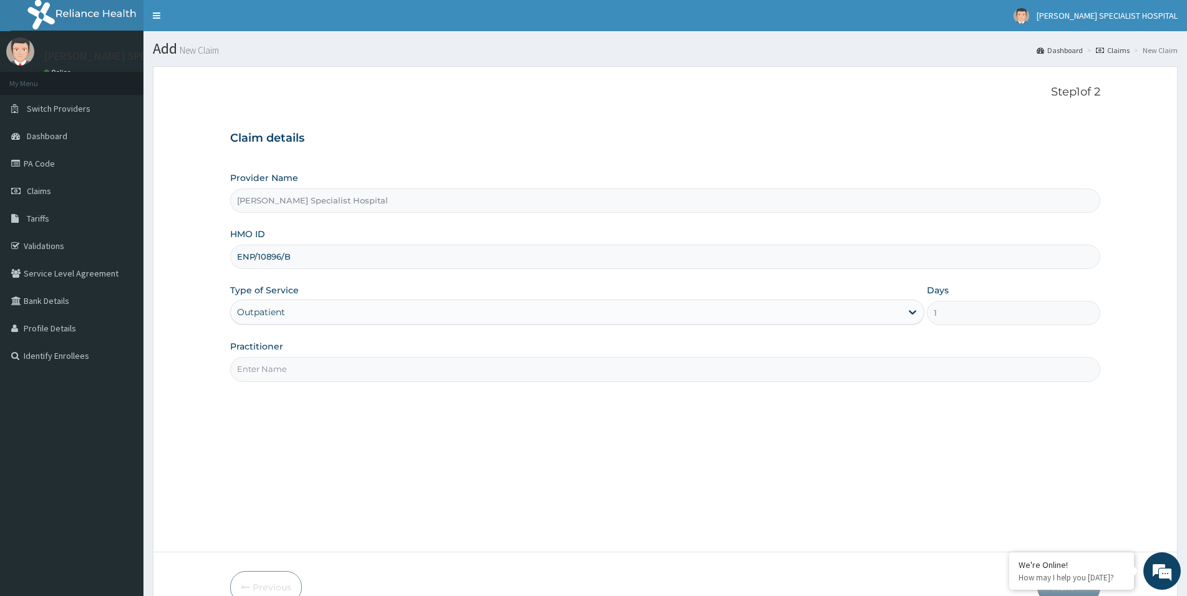
click at [331, 376] on input "Practitioner" at bounding box center [665, 369] width 870 height 24
paste input "[PERSON_NAME][GEOGRAPHIC_DATA]"
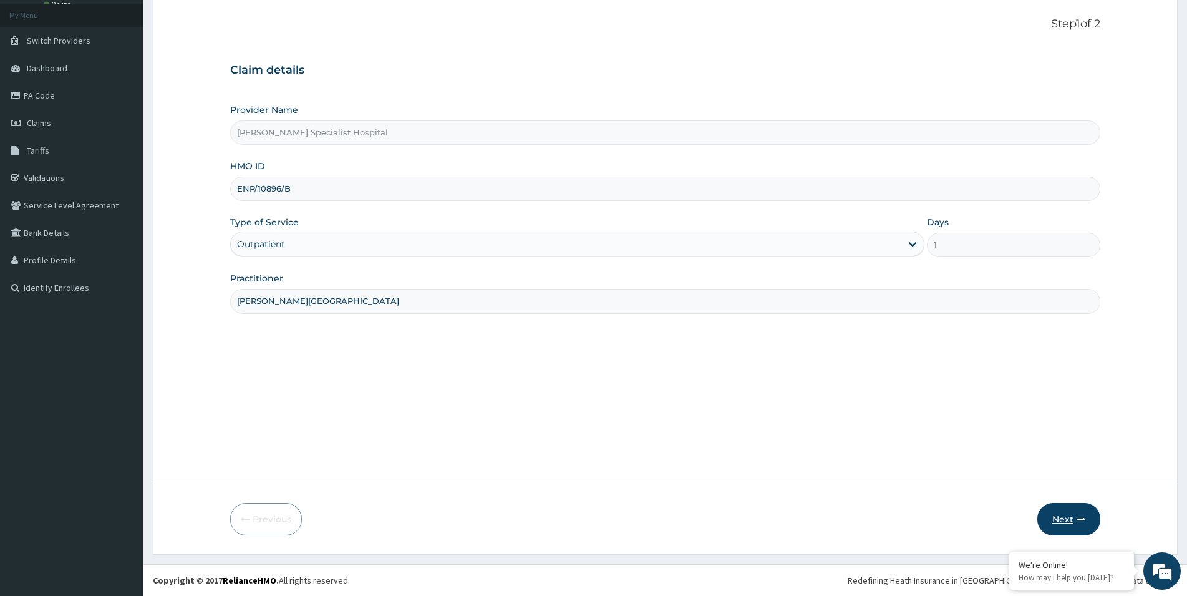
type input "SIMEONE HOSPITAL"
click at [1065, 518] on button "Next" at bounding box center [1068, 519] width 63 height 32
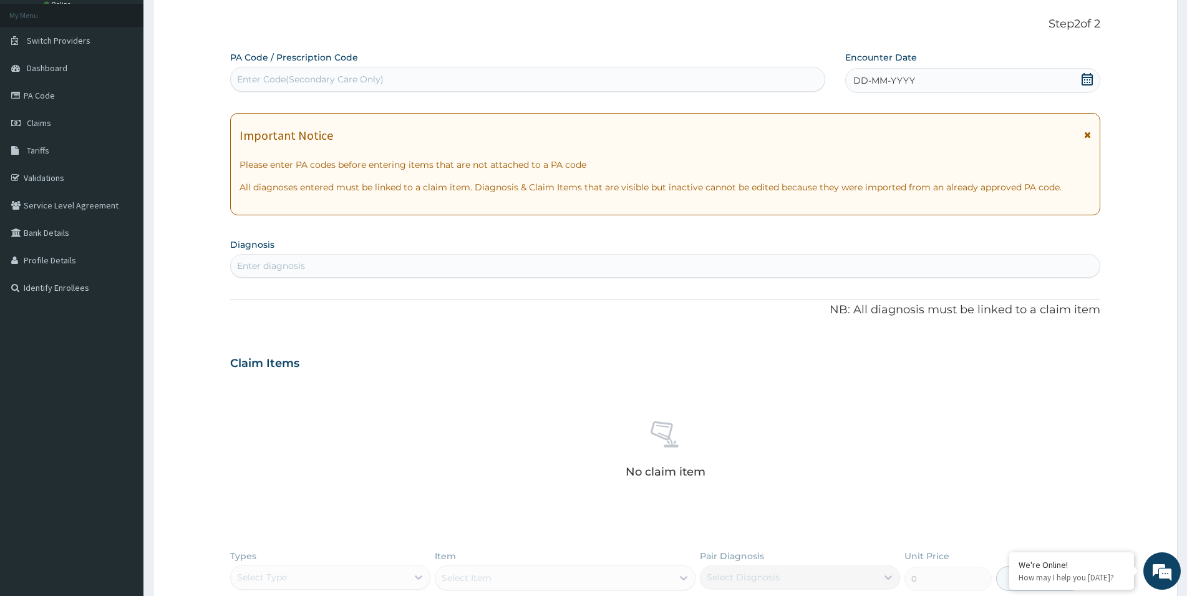
click at [285, 79] on div "Enter Code(Secondary Care Only)" at bounding box center [310, 79] width 147 height 12
paste input "PA/3BFF85"
type input "PA/3BFF85"
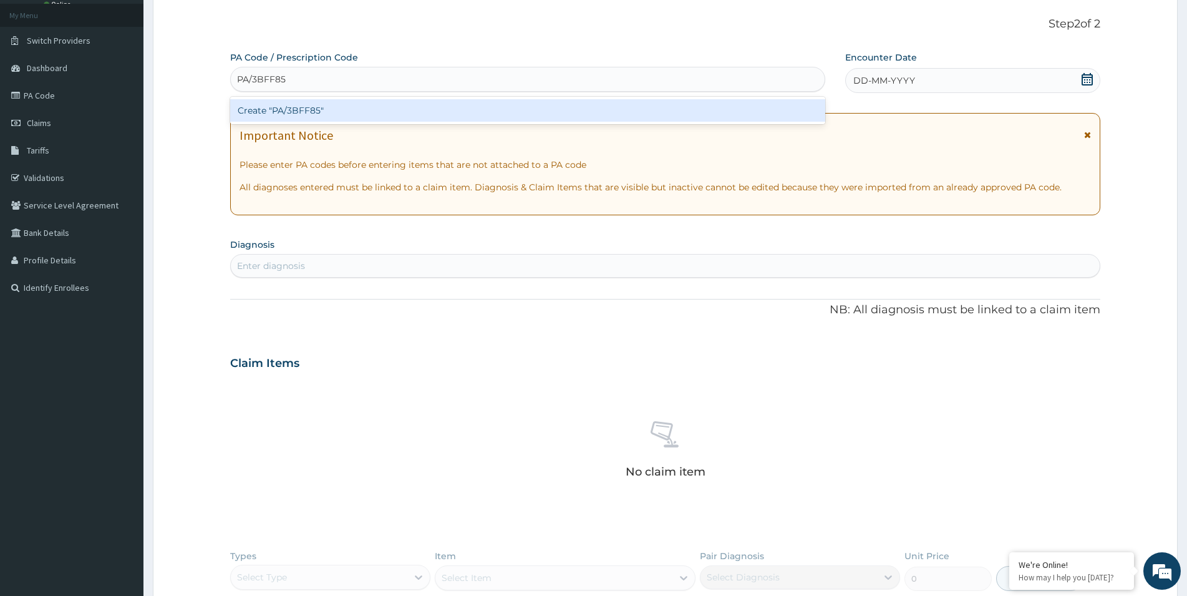
scroll to position [0, 0]
click at [340, 113] on div "Create "PA/3BFF85"" at bounding box center [527, 110] width 595 height 22
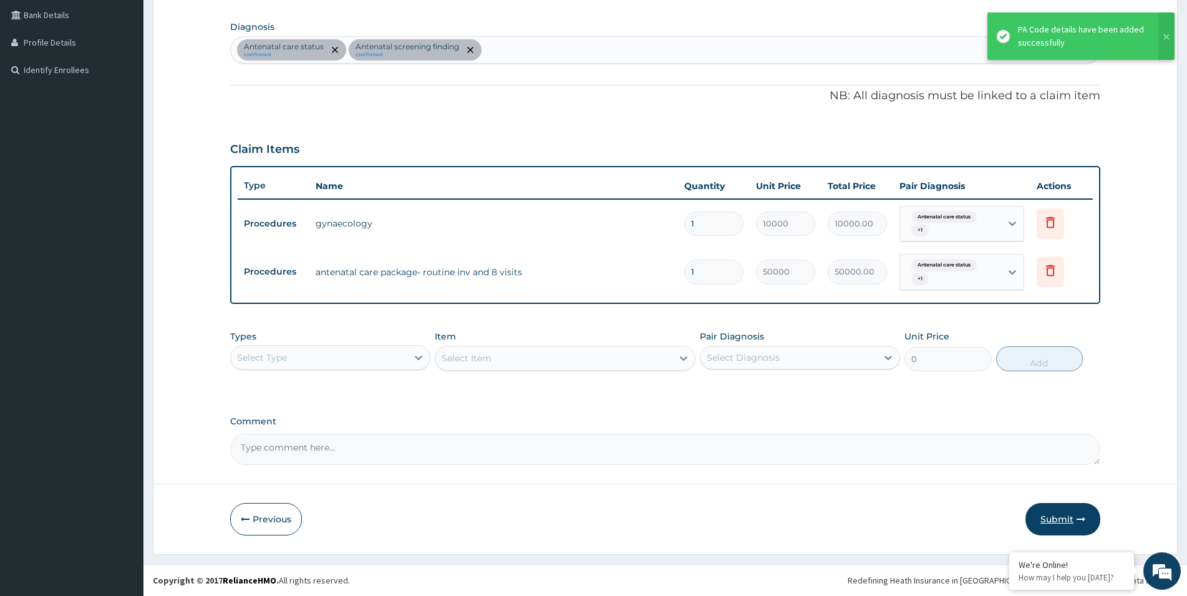
drag, startPoint x: 1045, startPoint y: 514, endPoint x: 887, endPoint y: 396, distance: 196.4
click at [1044, 514] on button "Submit" at bounding box center [1062, 519] width 75 height 32
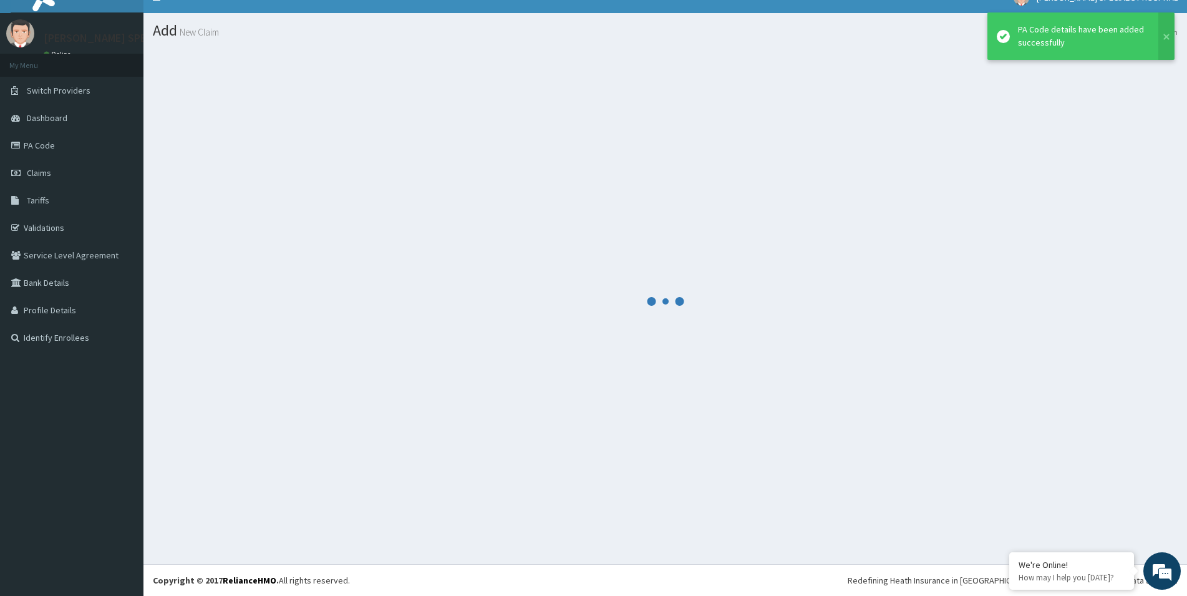
scroll to position [18, 0]
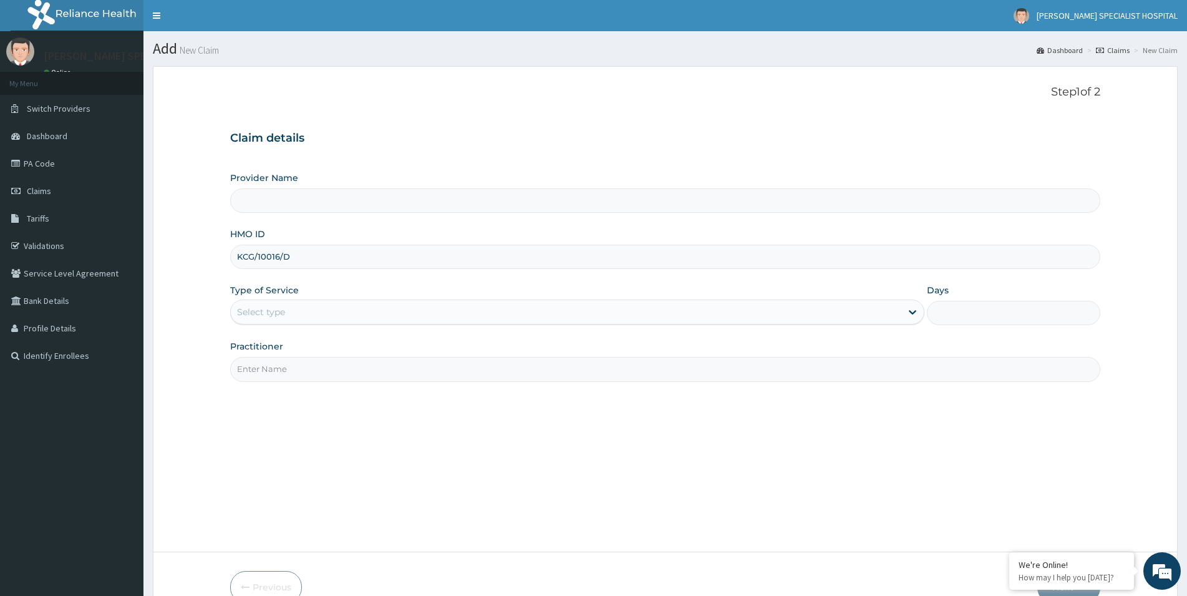
type input "KCG/10016/D"
drag, startPoint x: 263, startPoint y: 316, endPoint x: 264, endPoint y: 326, distance: 10.8
click at [263, 317] on div "Select type" at bounding box center [261, 312] width 48 height 12
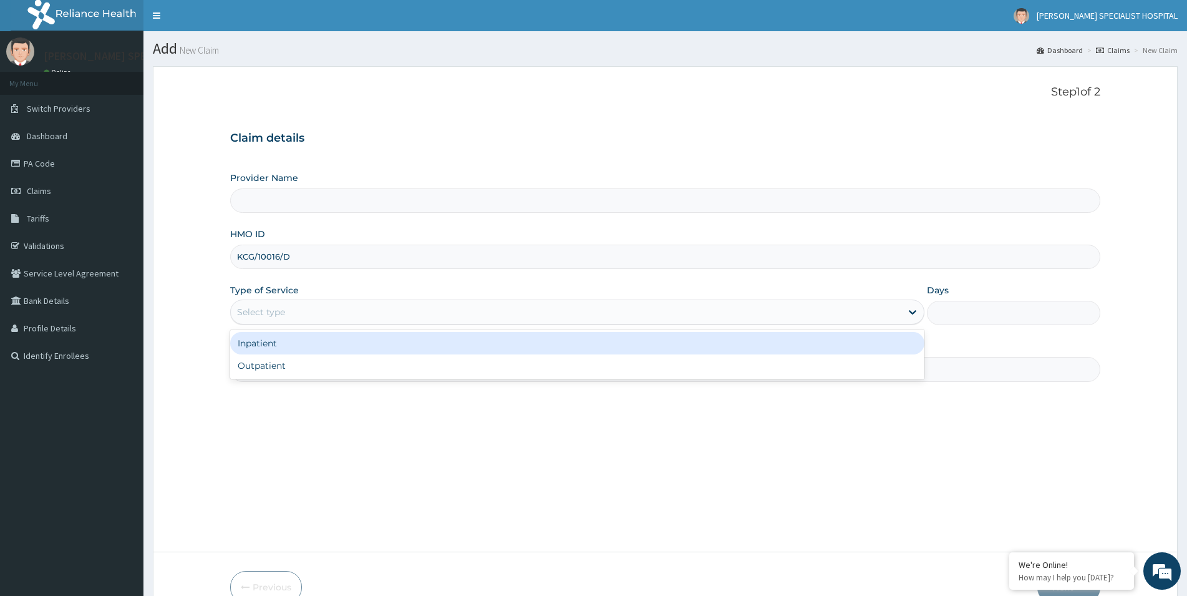
type input "[PERSON_NAME] Specialist Hospital"
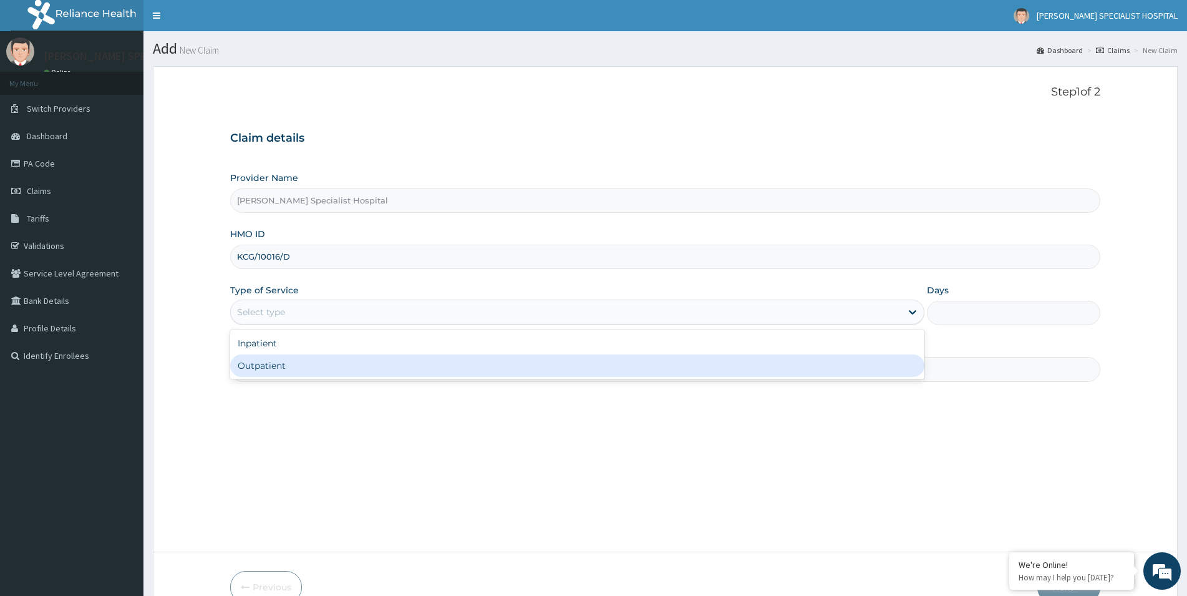
click at [273, 373] on div "Outpatient" at bounding box center [577, 365] width 694 height 22
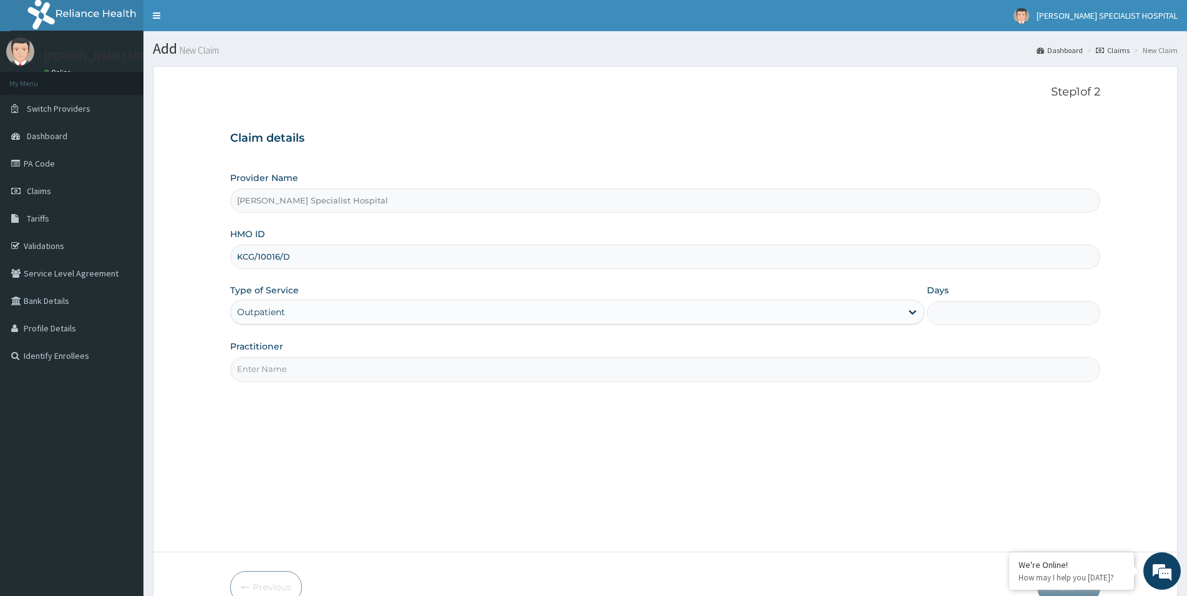
type input "1"
click at [304, 367] on input "Practitioner" at bounding box center [665, 369] width 870 height 24
paste input "[PERSON_NAME][GEOGRAPHIC_DATA]"
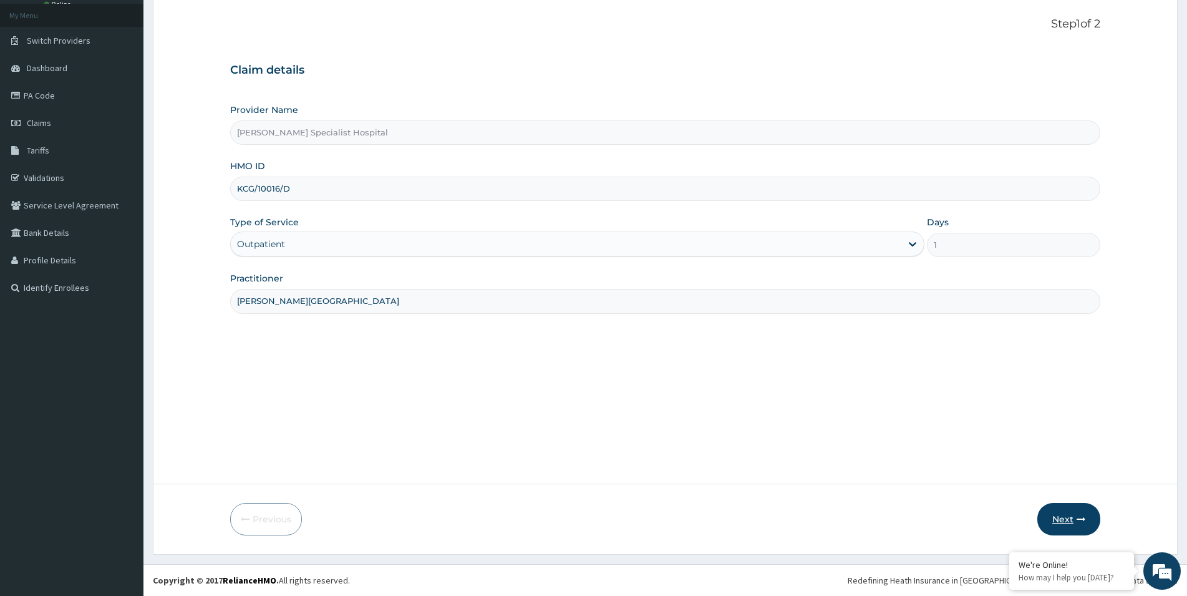
type input "[PERSON_NAME][GEOGRAPHIC_DATA]"
click at [1066, 516] on button "Next" at bounding box center [1068, 519] width 63 height 32
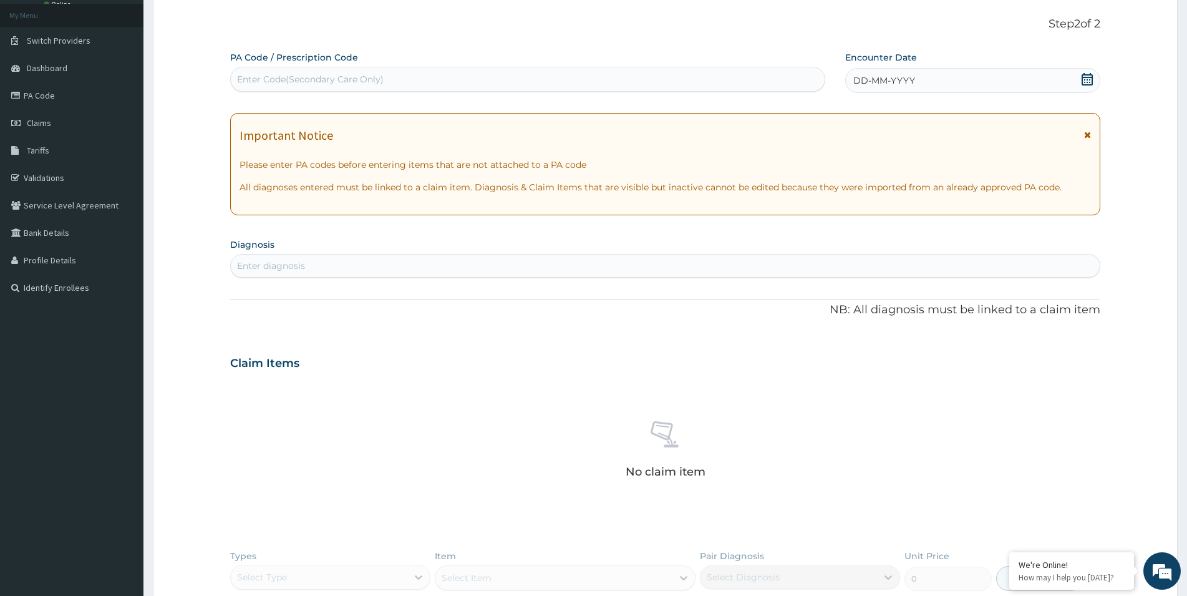
click at [274, 78] on div "Enter Code(Secondary Care Only)" at bounding box center [310, 79] width 147 height 12
paste input "PA/C3D429"
type input "PA/C3D429"
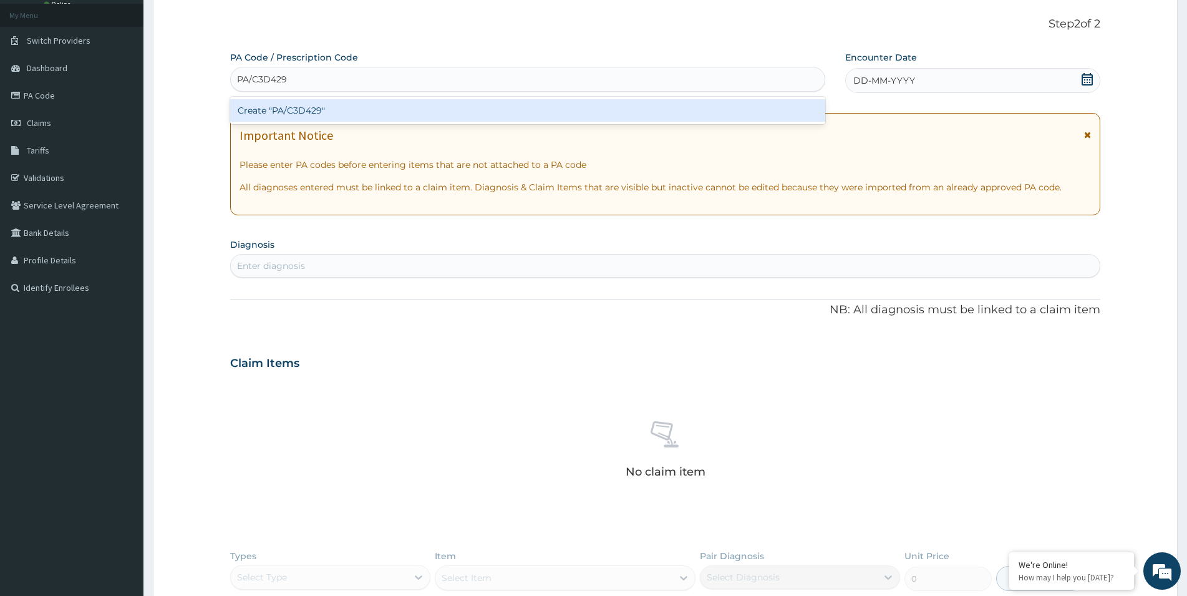
scroll to position [0, 0]
click at [339, 112] on div "Create "PA/C3D429"" at bounding box center [527, 110] width 595 height 22
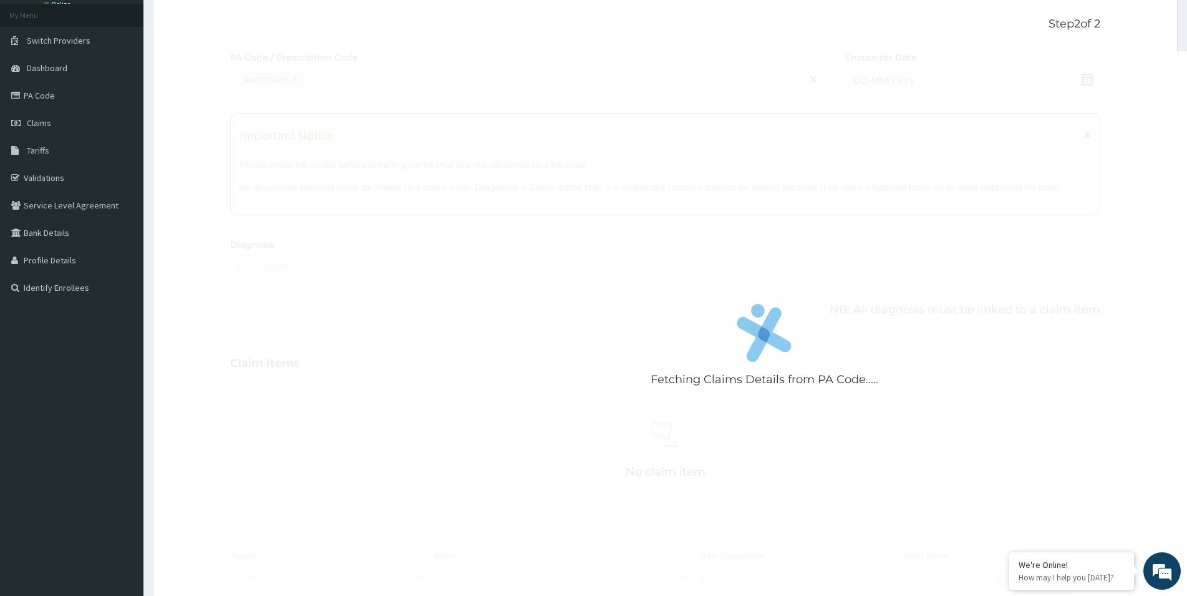
scroll to position [287, 0]
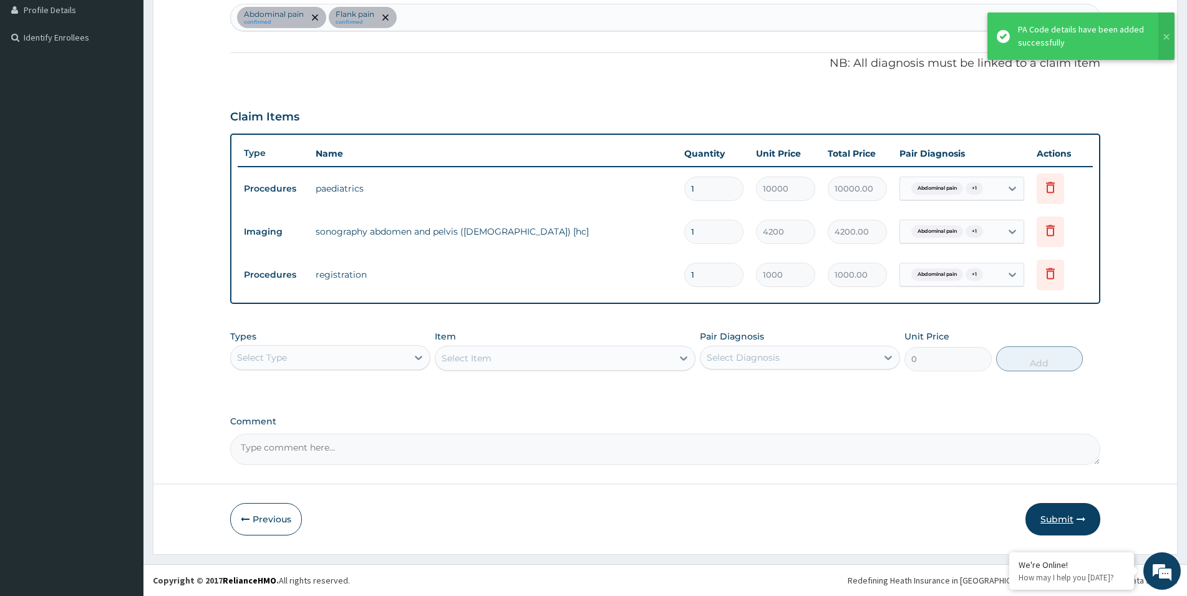
drag, startPoint x: 1074, startPoint y: 519, endPoint x: 978, endPoint y: 488, distance: 101.4
click at [1073, 519] on button "Submit" at bounding box center [1062, 519] width 75 height 32
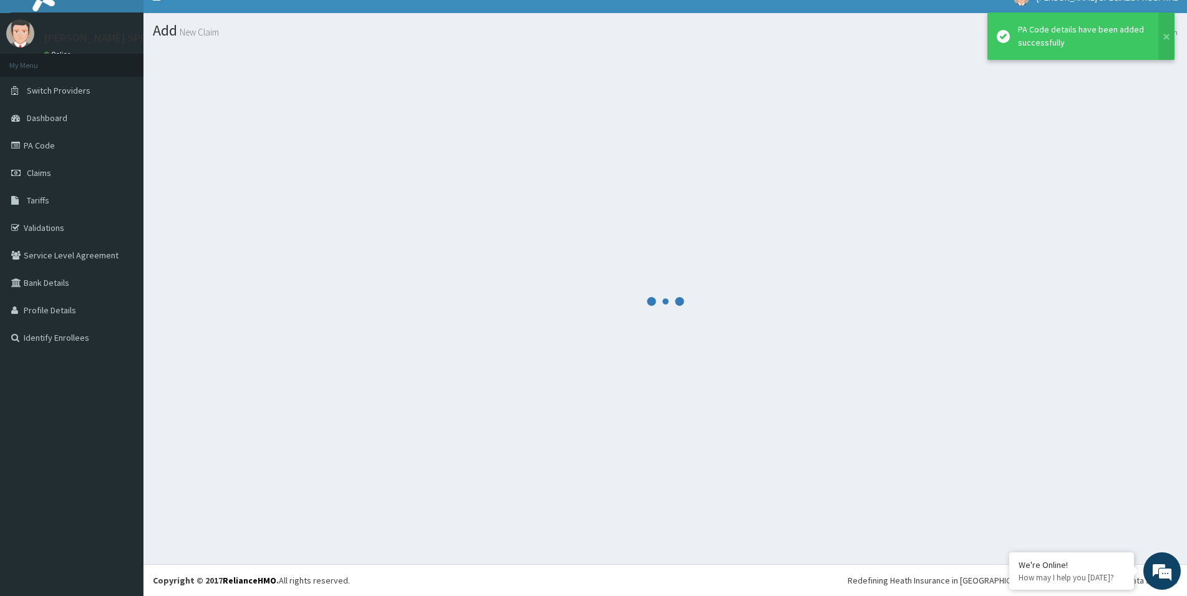
scroll to position [18, 0]
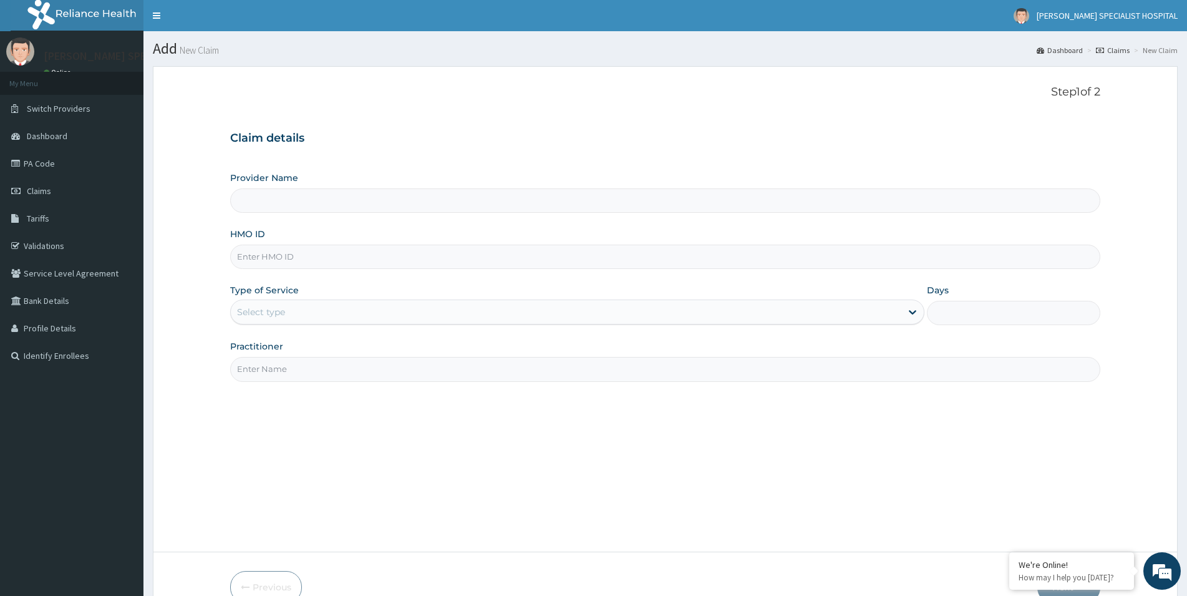
click at [251, 256] on input "HMO ID" at bounding box center [665, 256] width 870 height 24
paste input "NEM/10014/B"
type input "NEM/10014/B"
type input "[PERSON_NAME] Specialist Hospital"
type input "NEM/10014/B"
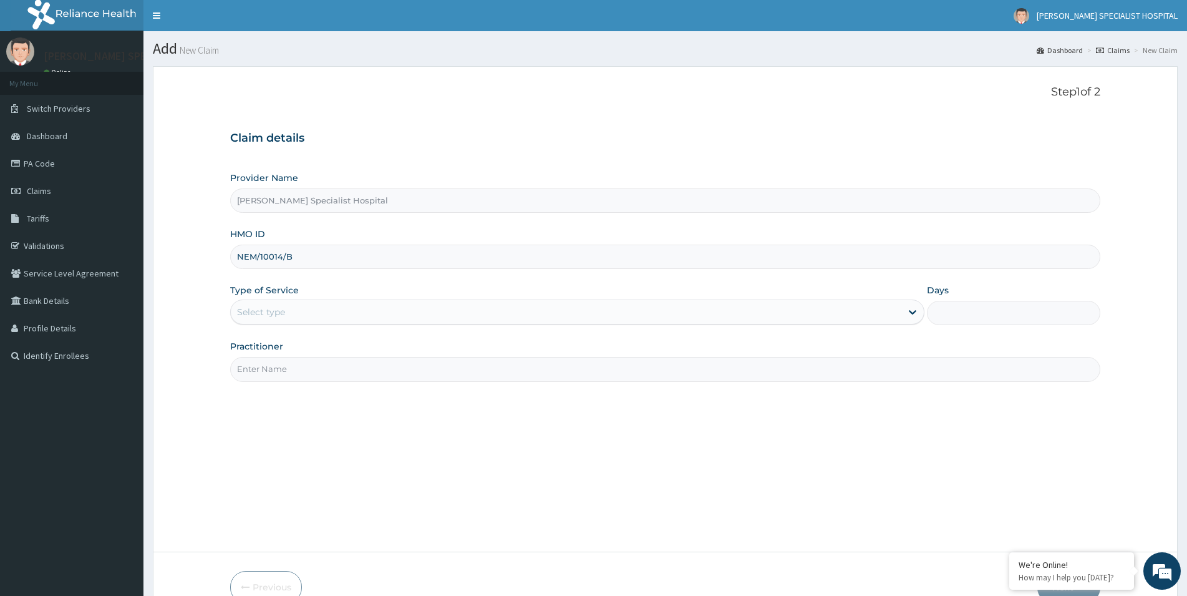
click at [291, 306] on div "Select type" at bounding box center [566, 312] width 670 height 20
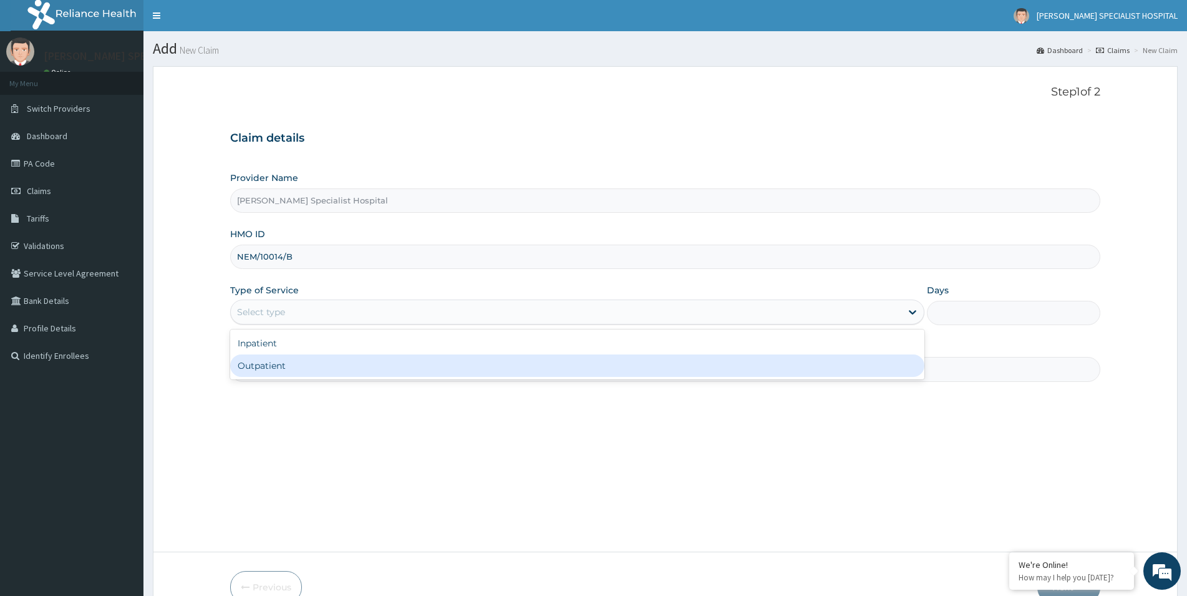
click at [305, 367] on div "Outpatient" at bounding box center [577, 365] width 694 height 22
type input "1"
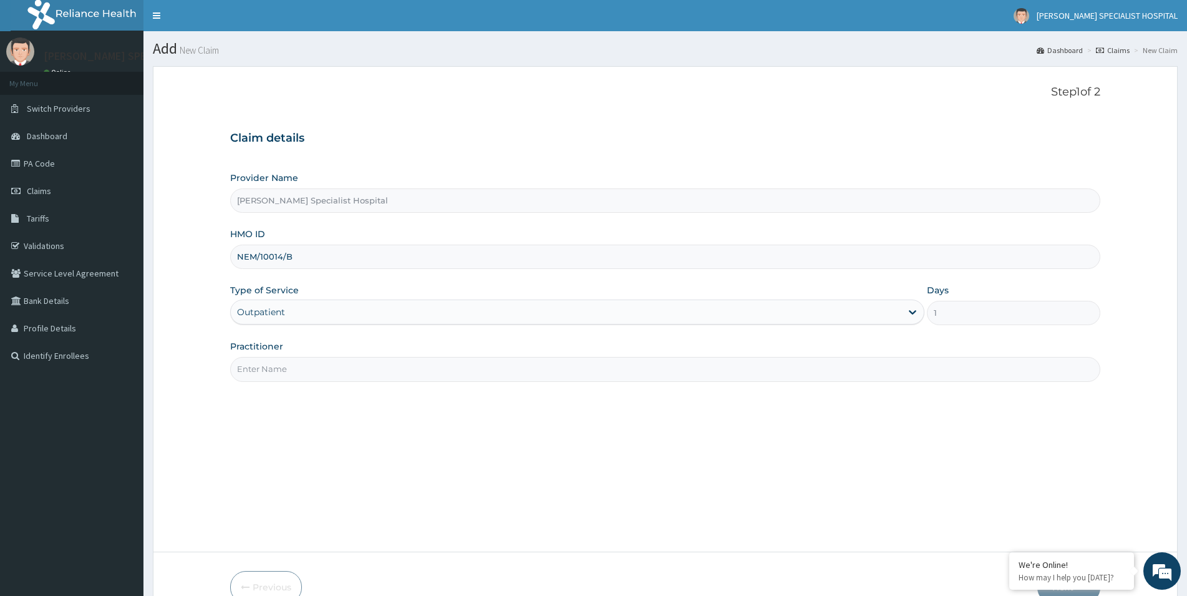
click at [305, 381] on input "Practitioner" at bounding box center [665, 369] width 870 height 24
paste input "[PERSON_NAME][GEOGRAPHIC_DATA]"
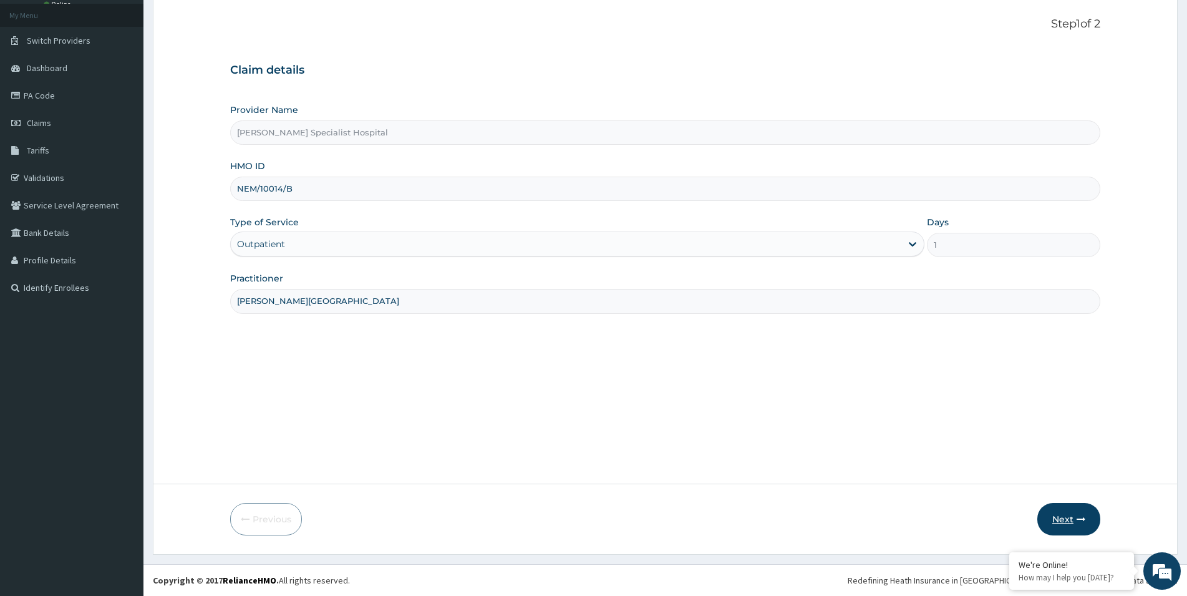
type input "[PERSON_NAME][GEOGRAPHIC_DATA]"
click at [1058, 516] on button "Next" at bounding box center [1068, 519] width 63 height 32
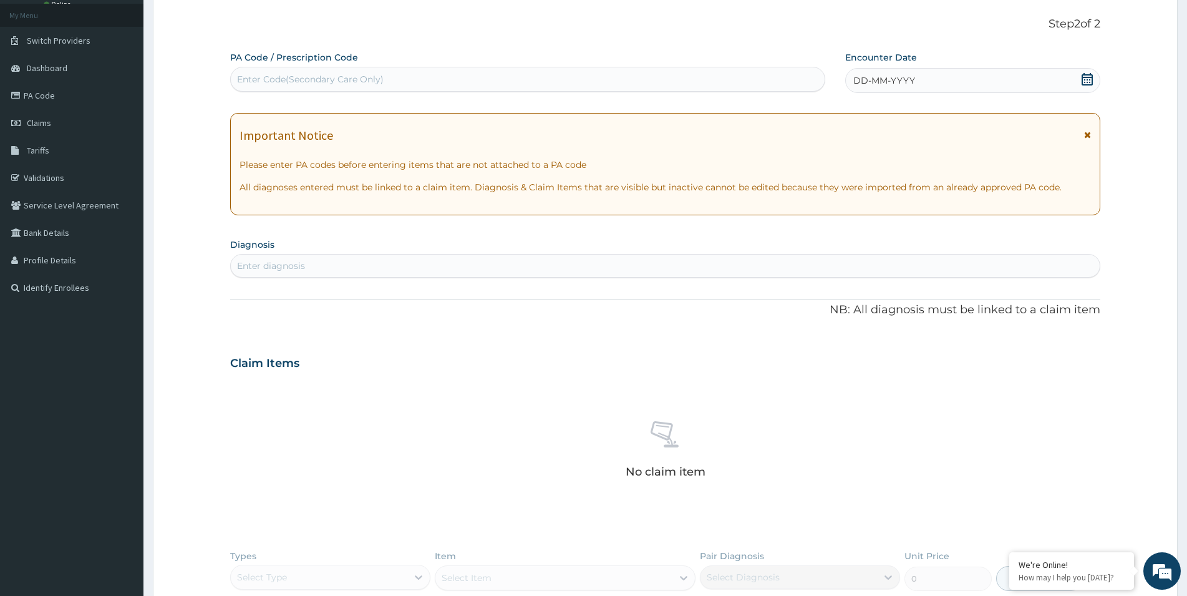
click at [269, 77] on div "Enter Code(Secondary Care Only)" at bounding box center [310, 79] width 147 height 12
paste input "PA/EE4849"
type input "PA/EE4849"
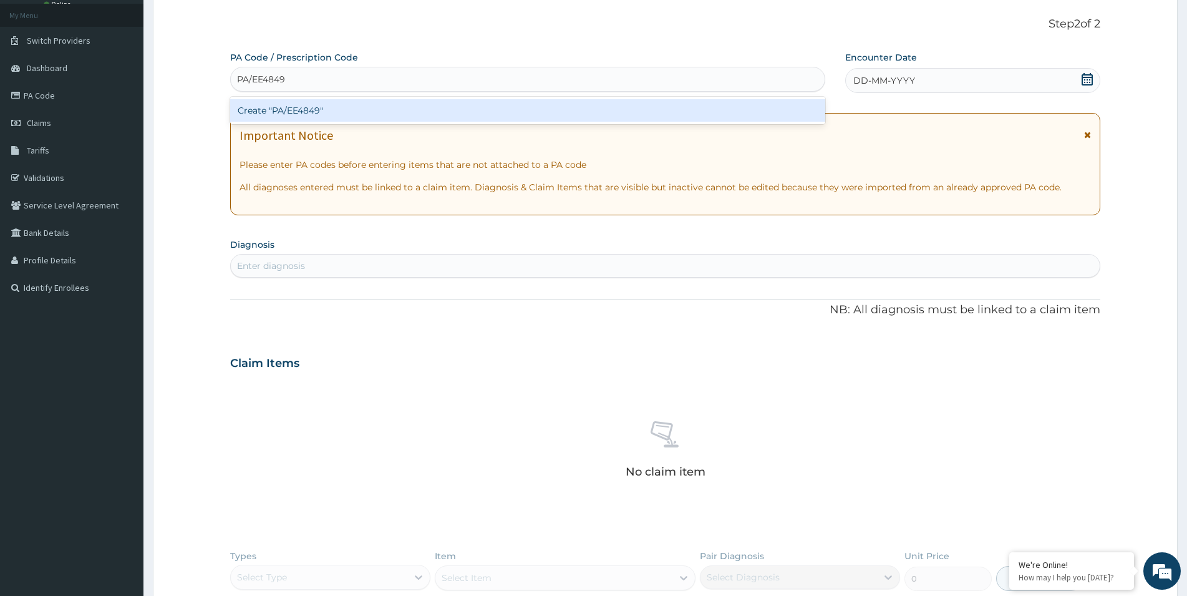
scroll to position [0, 0]
click at [315, 108] on div "Create "PA/EE4849"" at bounding box center [527, 110] width 595 height 22
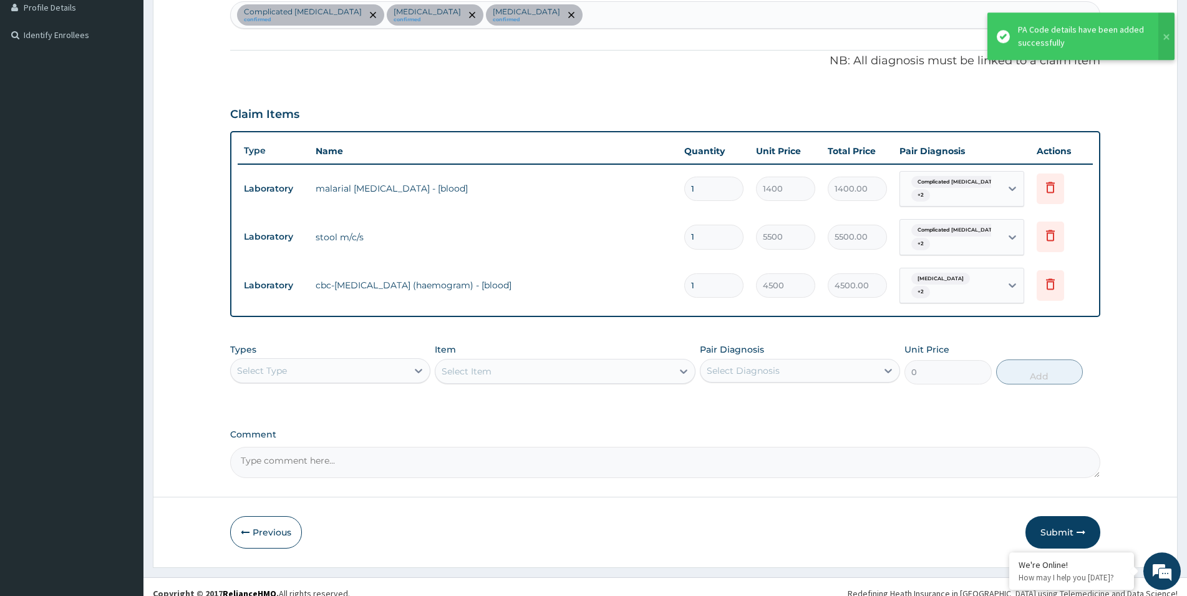
scroll to position [329, 0]
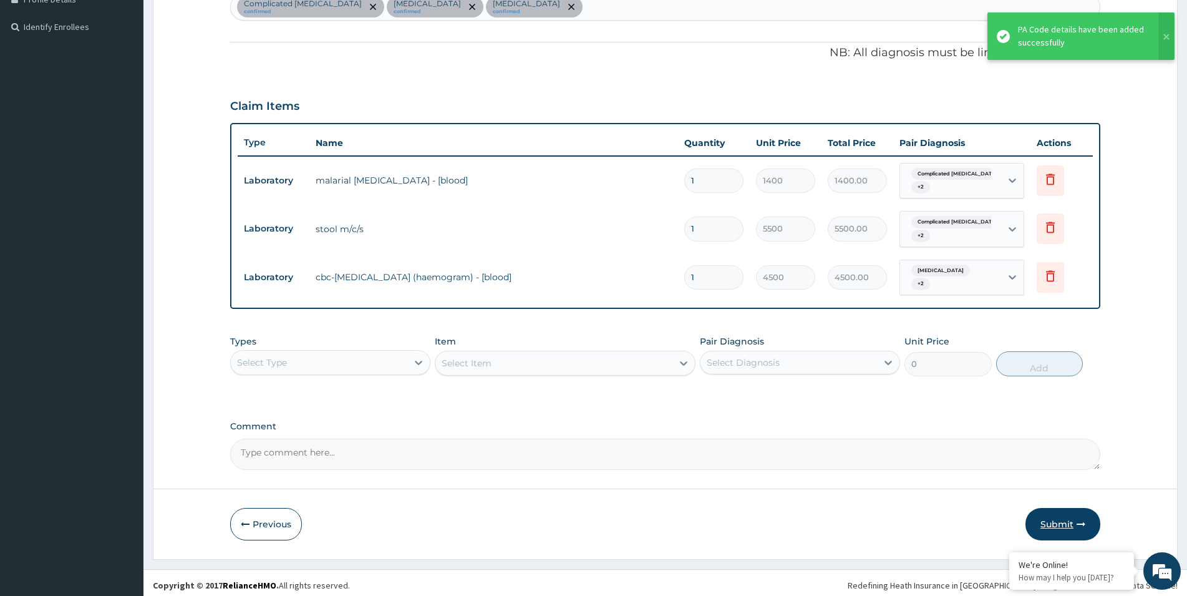
click at [1055, 519] on button "Submit" at bounding box center [1062, 524] width 75 height 32
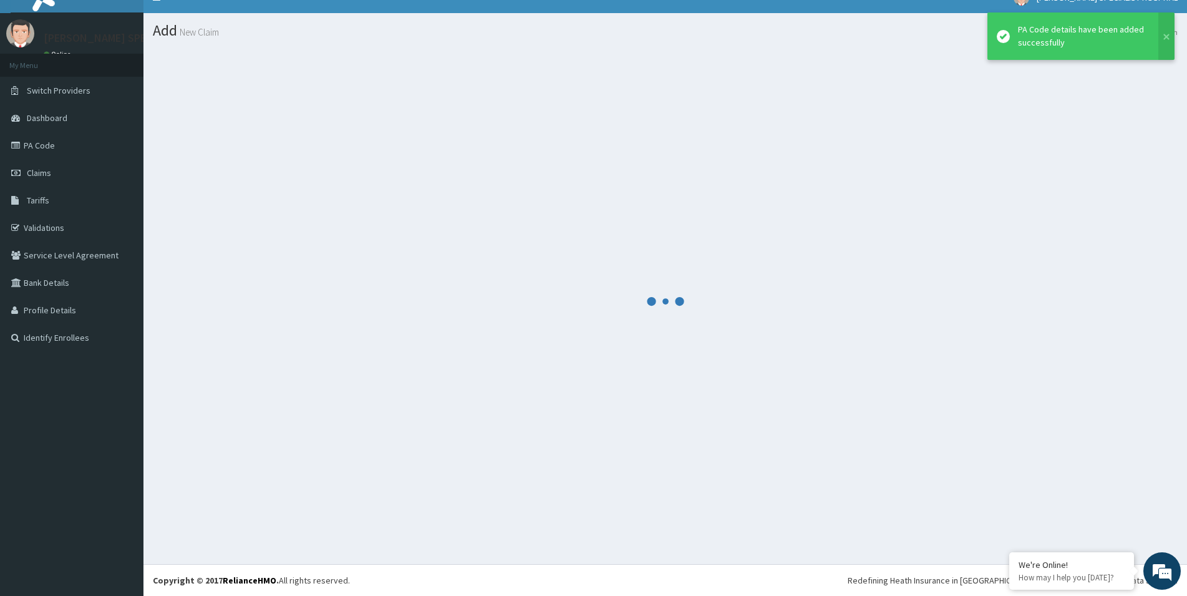
scroll to position [18, 0]
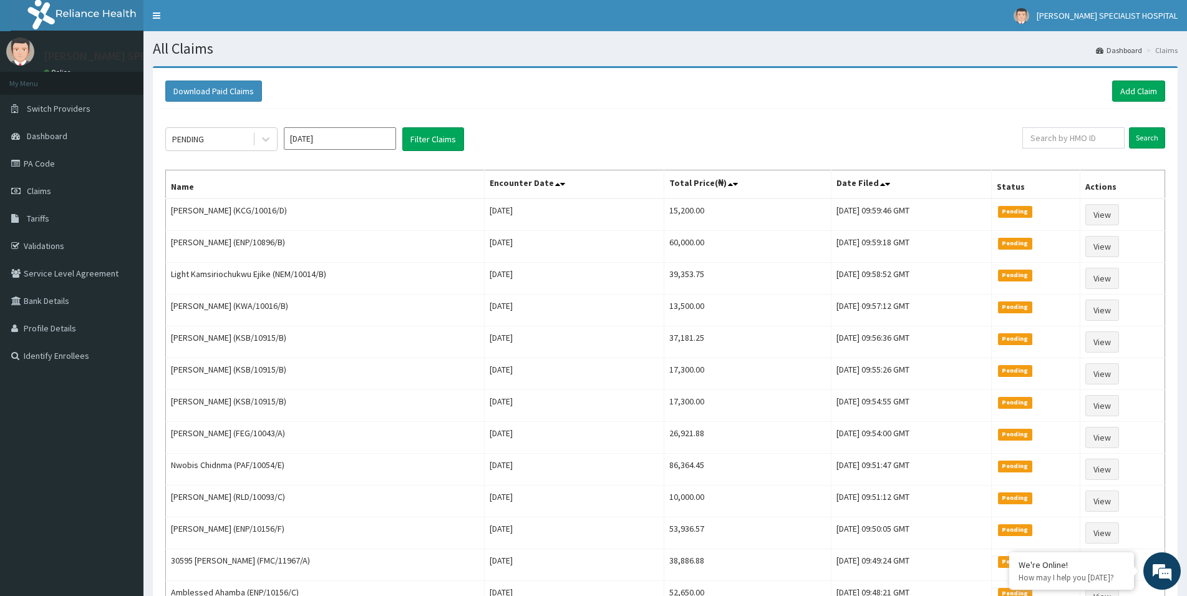
click at [1154, 90] on link "Add Claim" at bounding box center [1138, 90] width 53 height 21
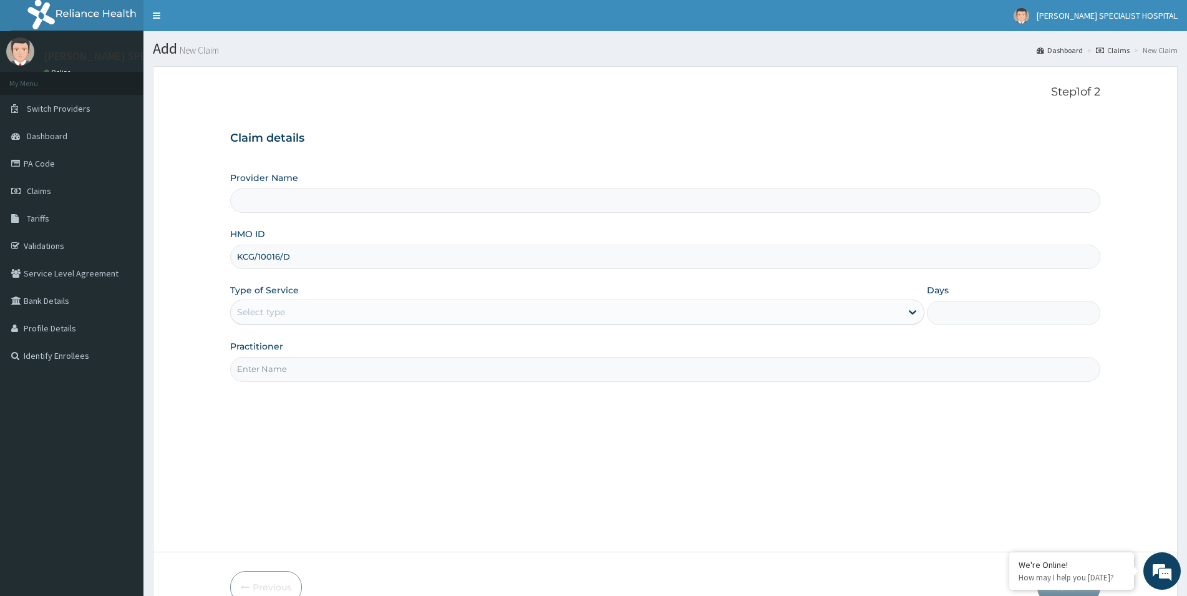
type input "KCG/10016/D"
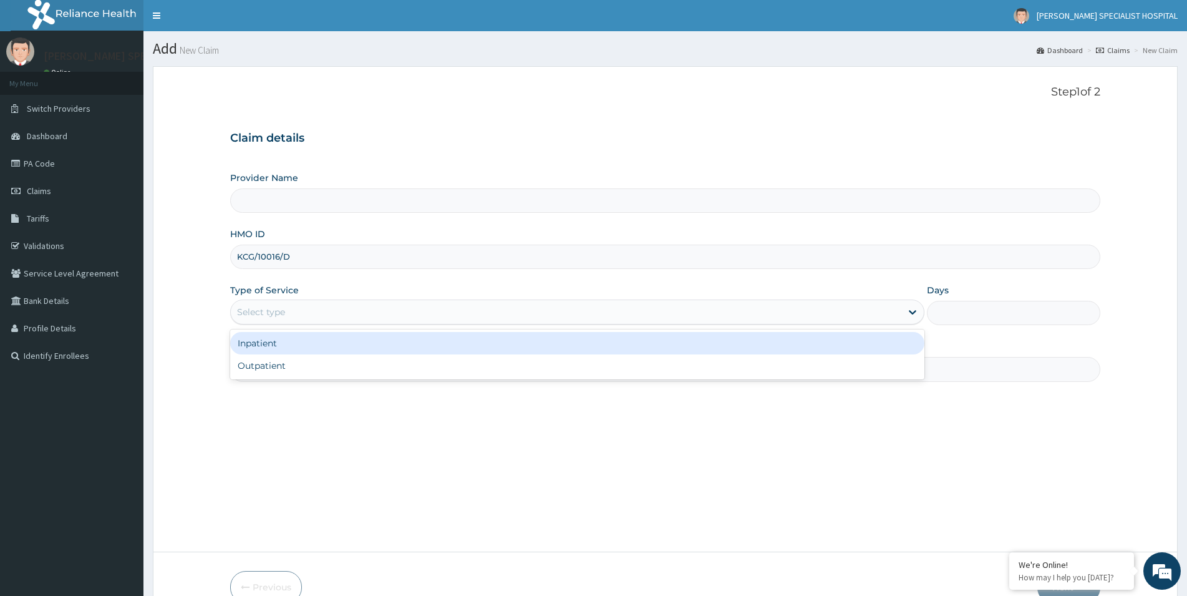
drag, startPoint x: 264, startPoint y: 316, endPoint x: 282, endPoint y: 365, distance: 52.3
click at [264, 319] on div "Select type" at bounding box center [566, 312] width 670 height 20
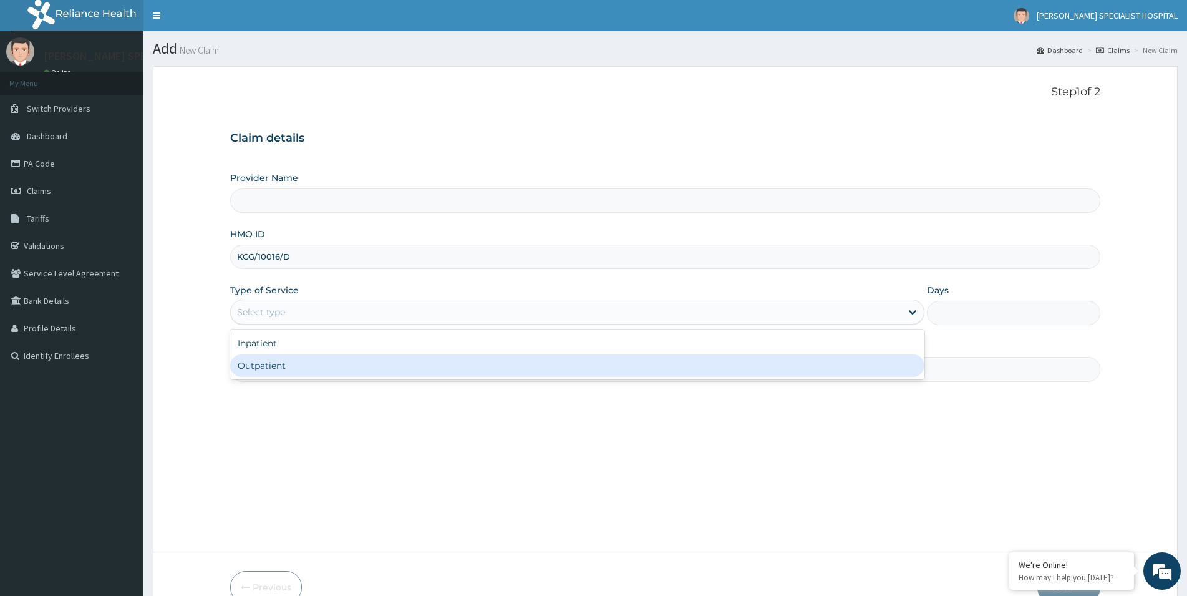
type input "[PERSON_NAME] Specialist Hospital"
click at [280, 375] on div "Outpatient" at bounding box center [577, 365] width 694 height 22
type input "1"
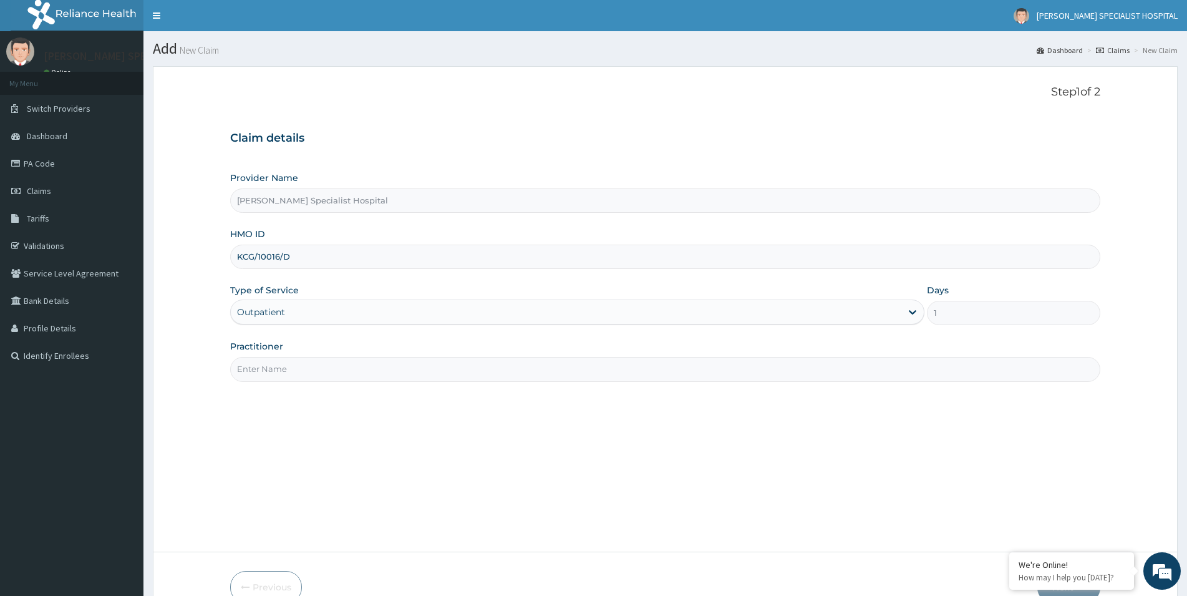
click at [374, 373] on input "Practitioner" at bounding box center [665, 369] width 870 height 24
paste input "[PERSON_NAME][GEOGRAPHIC_DATA]"
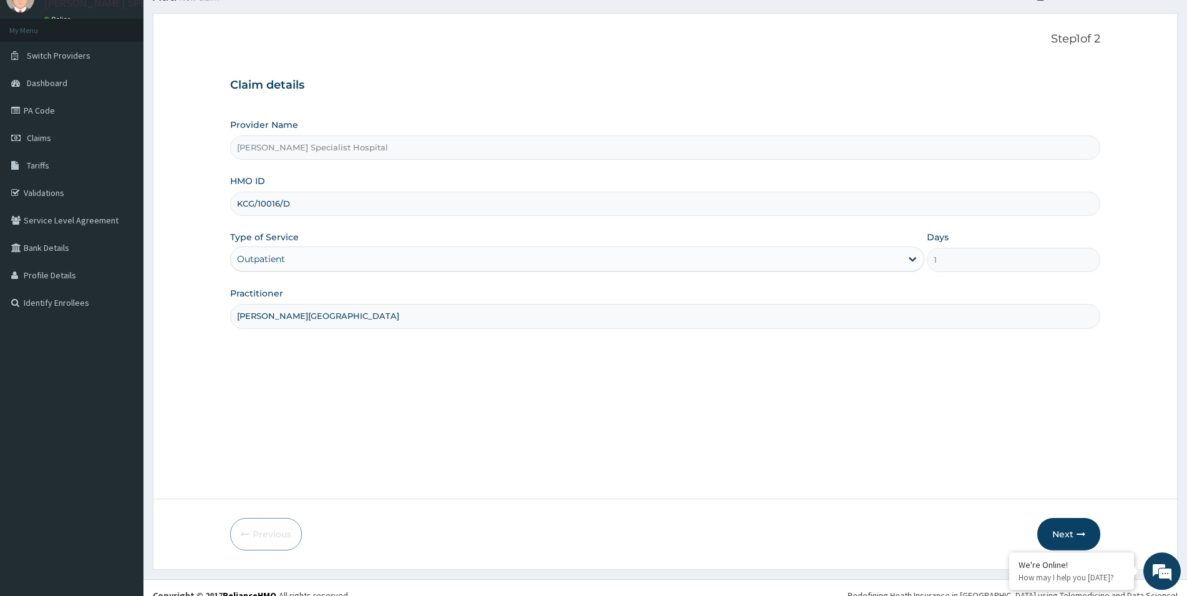
scroll to position [68, 0]
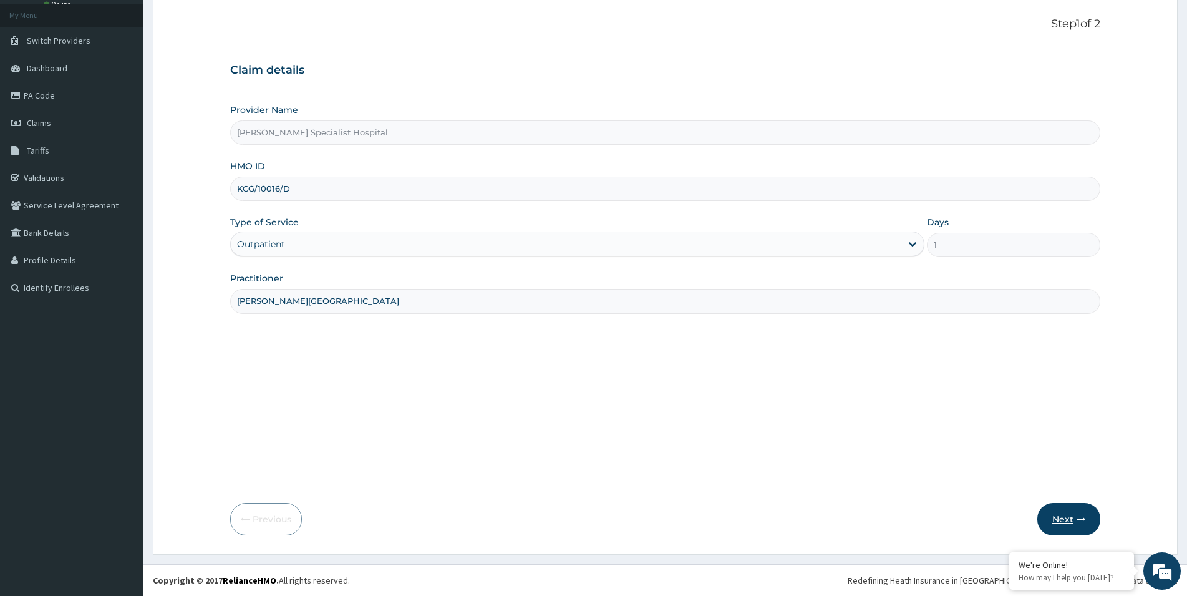
type input "[PERSON_NAME][GEOGRAPHIC_DATA]"
click at [1066, 514] on button "Next" at bounding box center [1068, 519] width 63 height 32
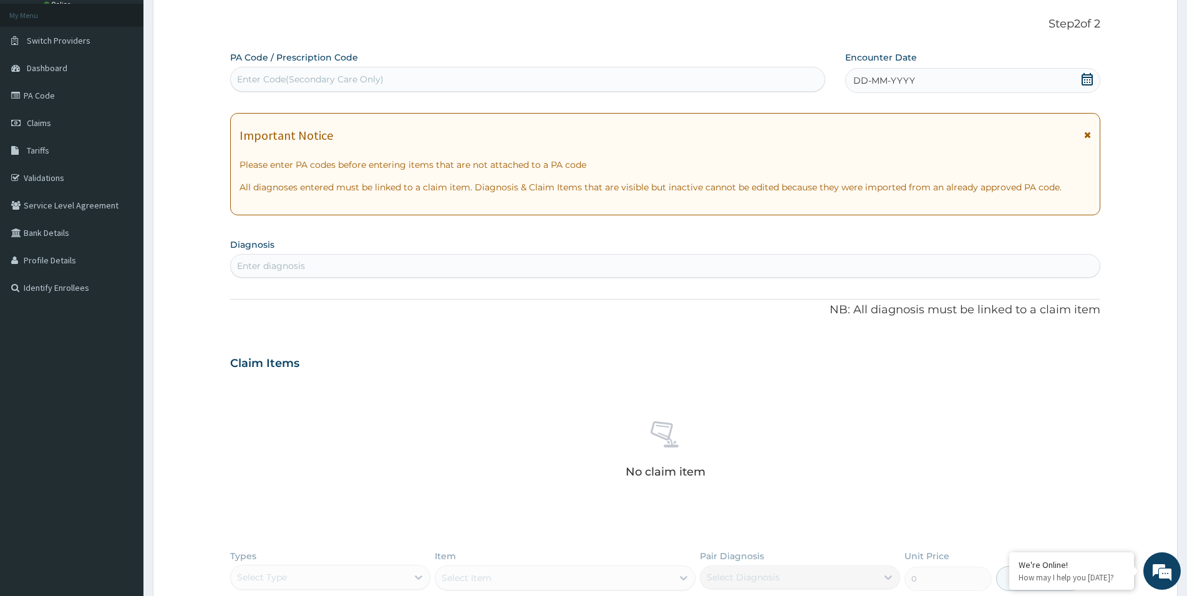
click at [299, 74] on div "Enter Code(Secondary Care Only)" at bounding box center [310, 79] width 147 height 12
paste input "PA/43D9AE"
type input "PA/43D9AE"
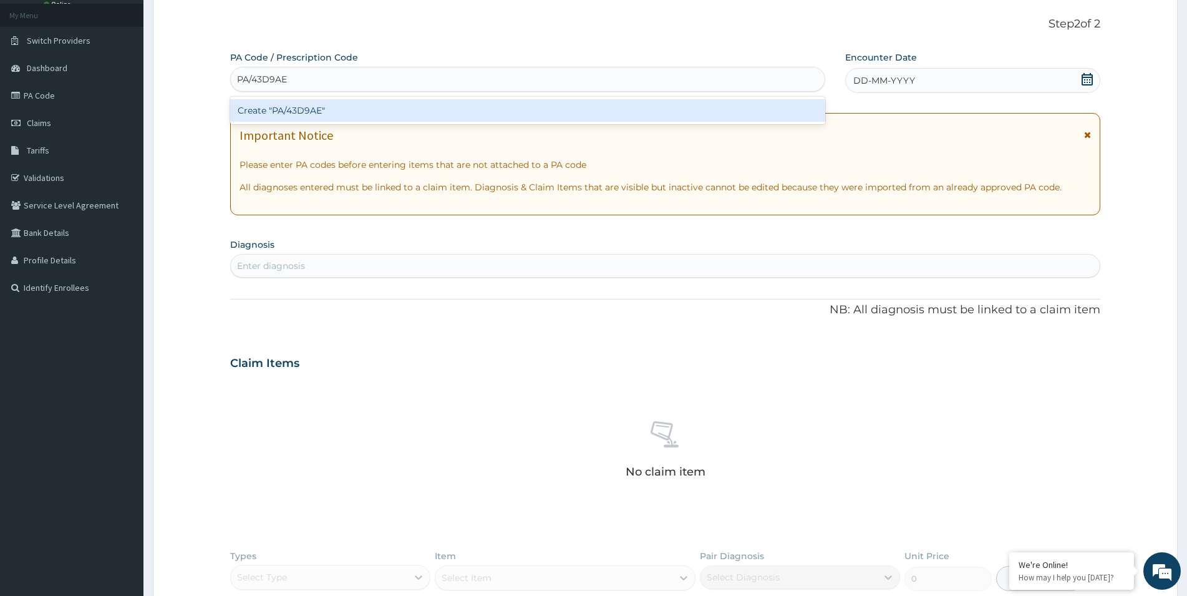
click at [302, 112] on div "Create "PA/43D9AE"" at bounding box center [527, 110] width 595 height 22
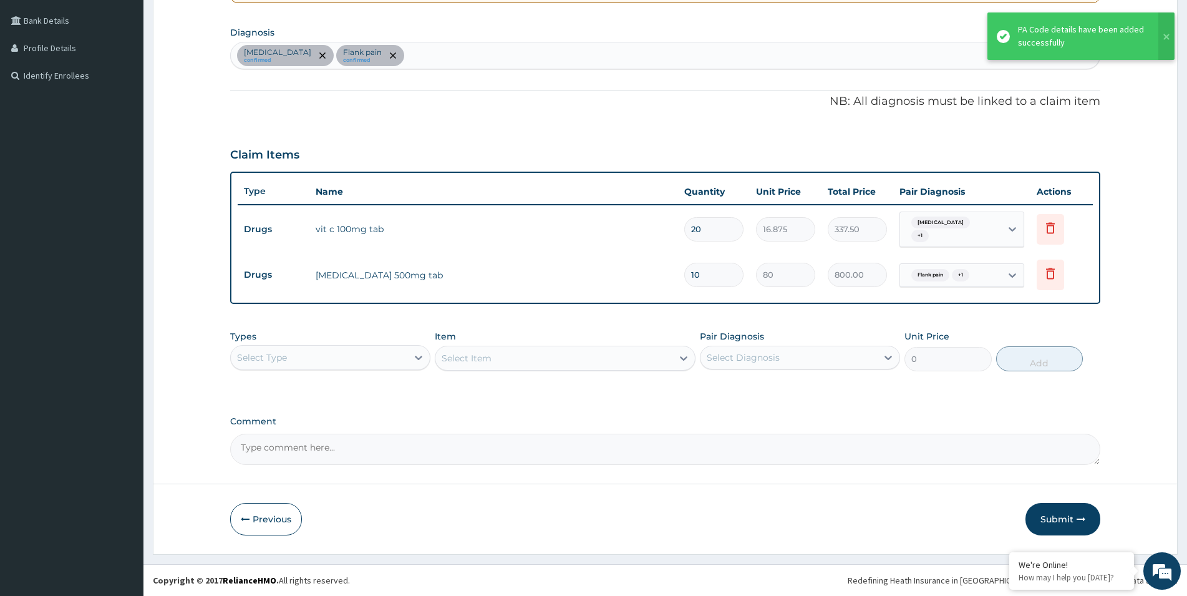
scroll to position [275, 0]
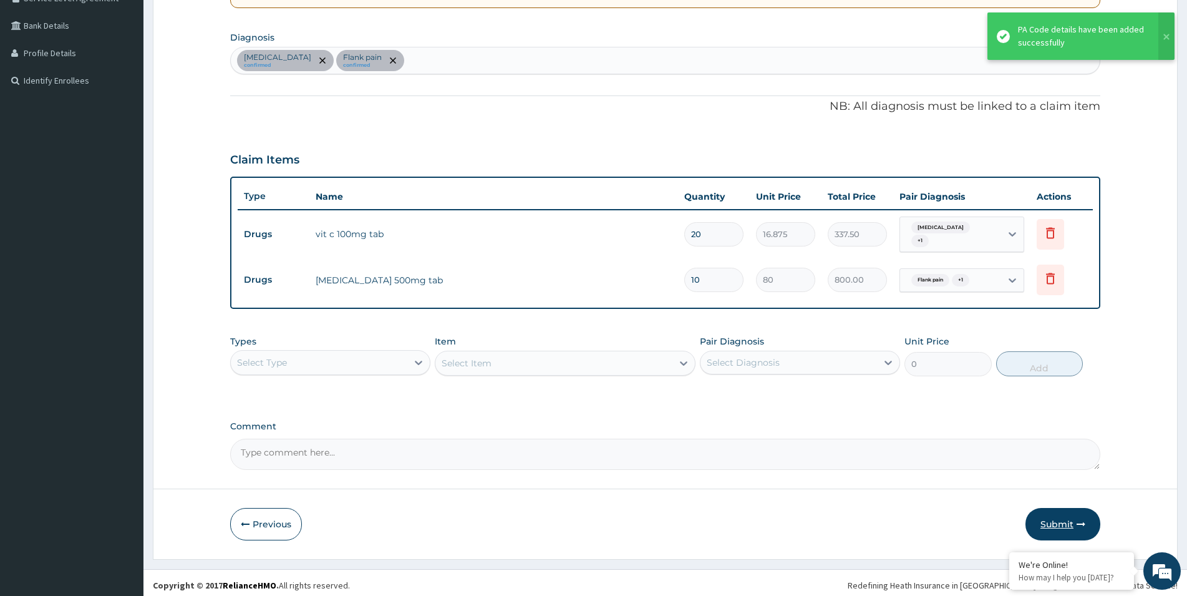
click at [1059, 528] on button "Submit" at bounding box center [1062, 524] width 75 height 32
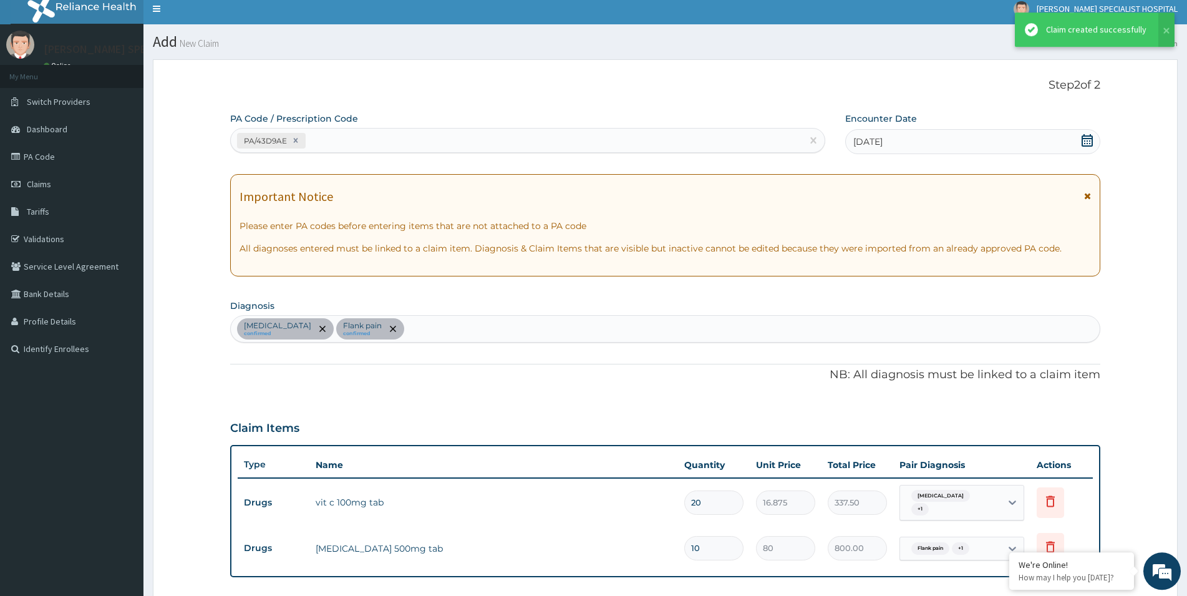
scroll to position [0, 0]
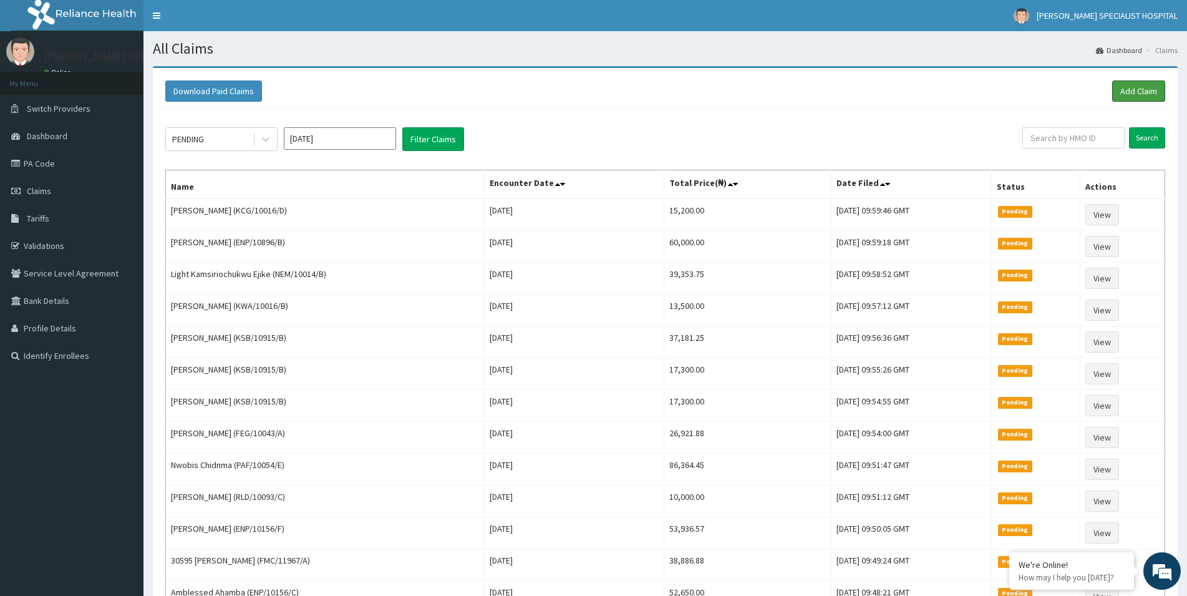
click at [1141, 92] on link "Add Claim" at bounding box center [1138, 90] width 53 height 21
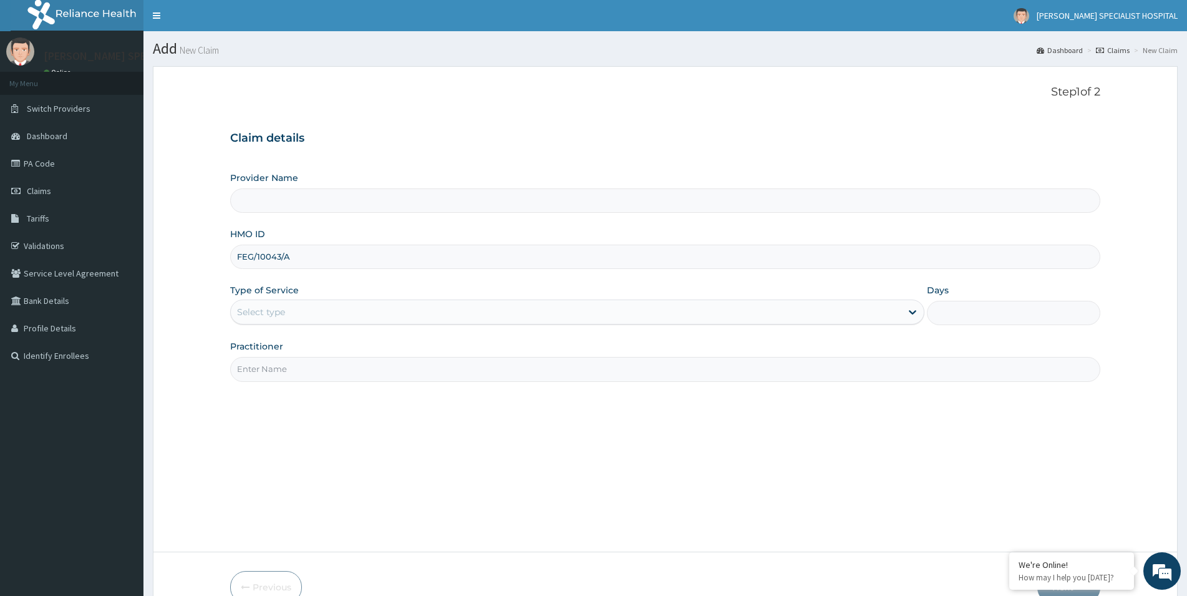
type input "FEG/10043/A"
click at [268, 314] on div "Select type" at bounding box center [261, 312] width 48 height 12
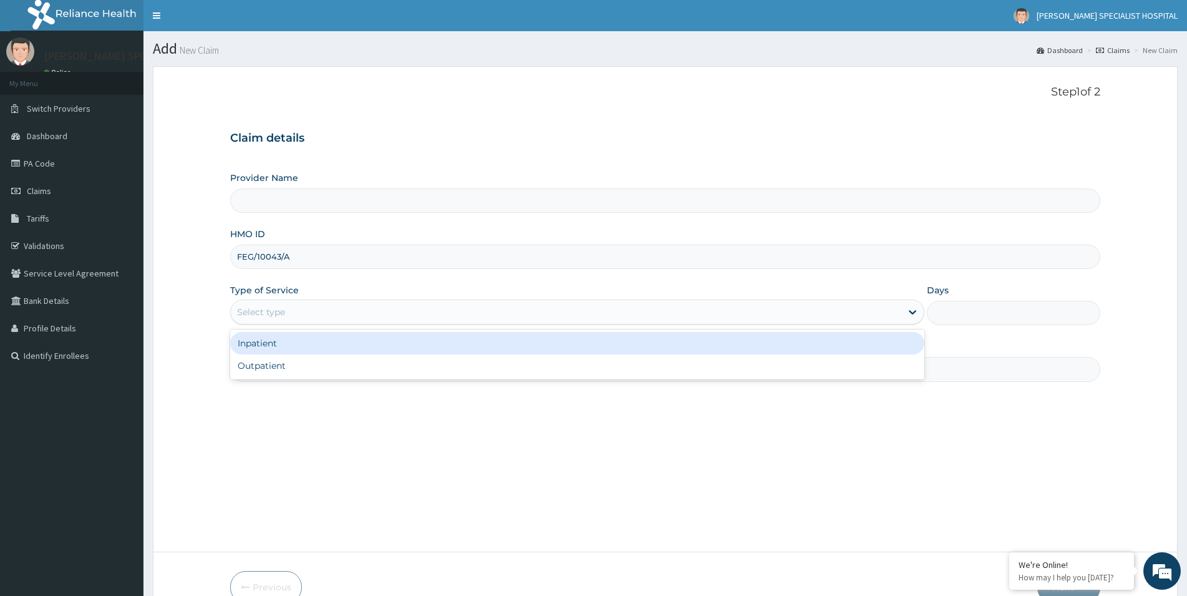
type input "[PERSON_NAME] Specialist Hospital"
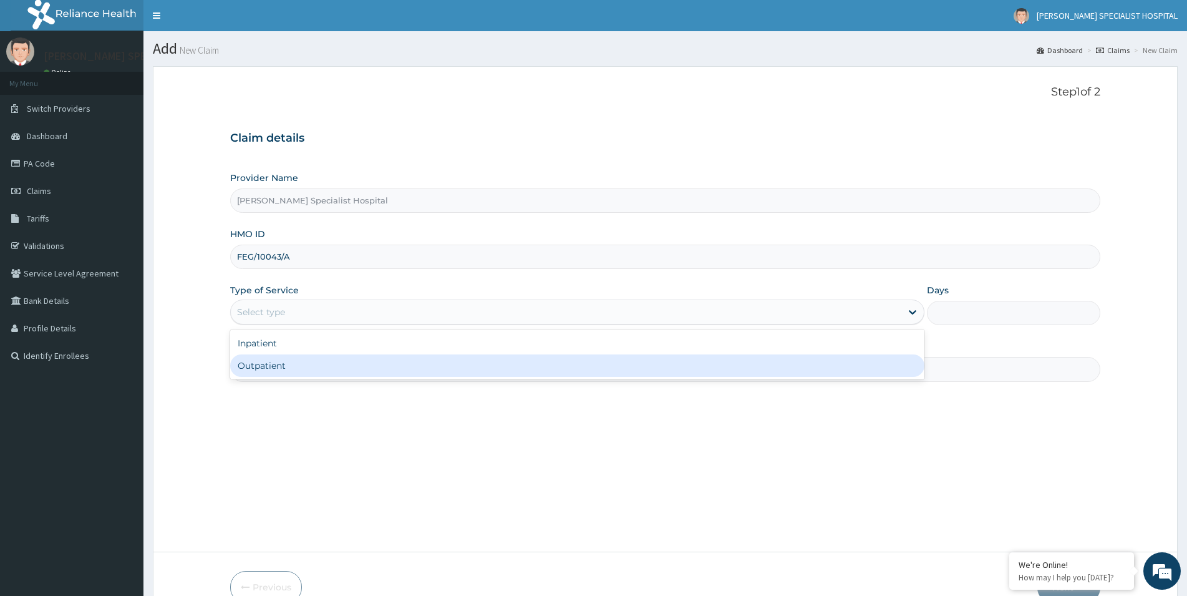
click at [281, 362] on div "Outpatient" at bounding box center [577, 365] width 694 height 22
type input "1"
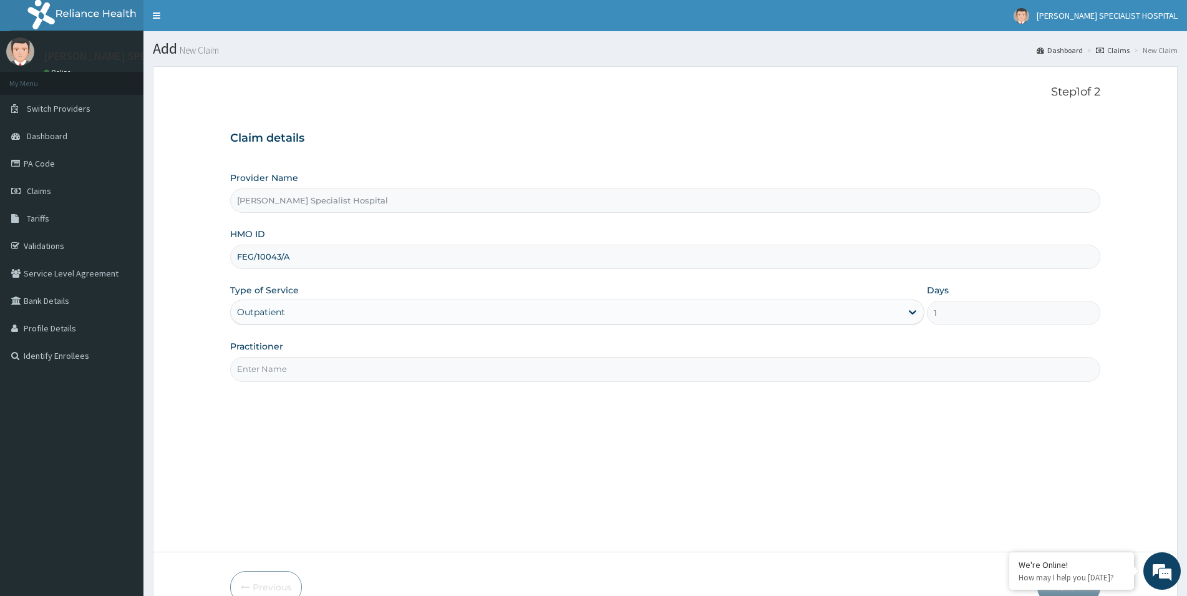
click at [309, 386] on div "Step 1 of 2 Claim details Provider Name [PERSON_NAME] Specialist Hospital HMO I…" at bounding box center [665, 308] width 870 height 446
click at [316, 363] on input "Practitioner" at bounding box center [665, 369] width 870 height 24
paste input "[PERSON_NAME][GEOGRAPHIC_DATA]"
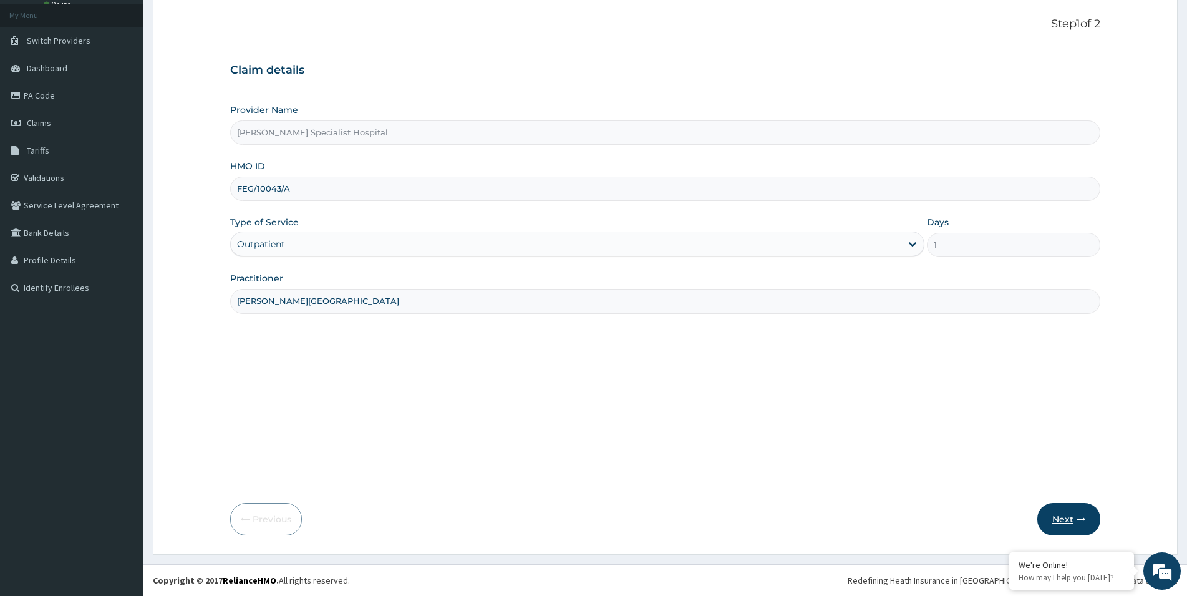
type input "[PERSON_NAME][GEOGRAPHIC_DATA]"
click at [1065, 521] on button "Next" at bounding box center [1068, 519] width 63 height 32
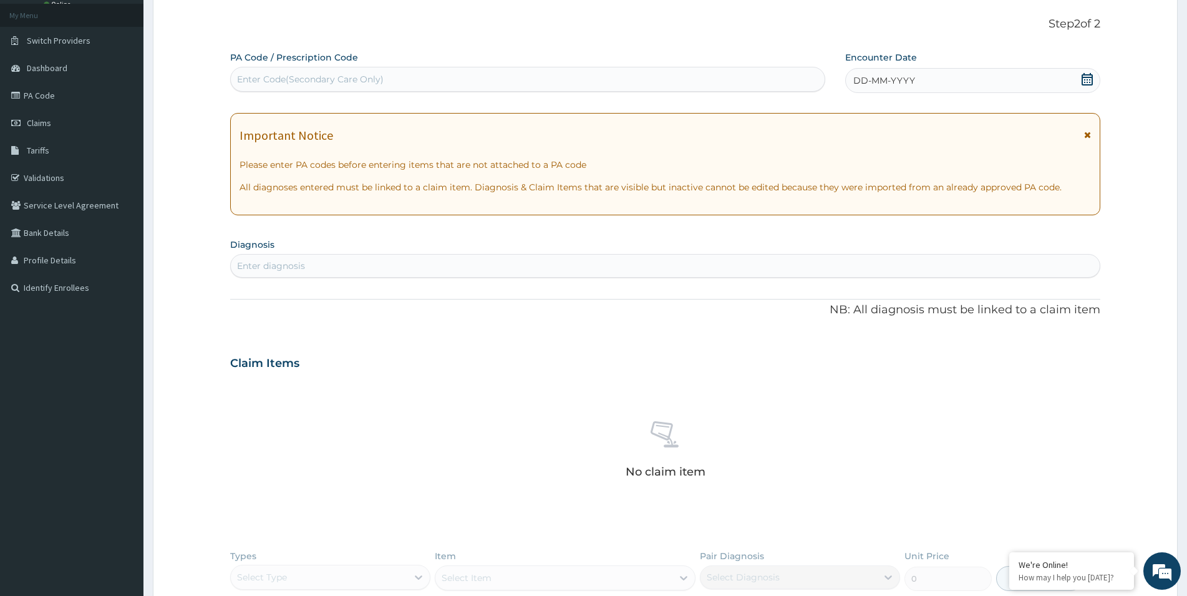
click at [253, 77] on div "Enter Code(Secondary Care Only)" at bounding box center [310, 79] width 147 height 12
paste input "PA/92EDE1"
type input "PA/92EDE1"
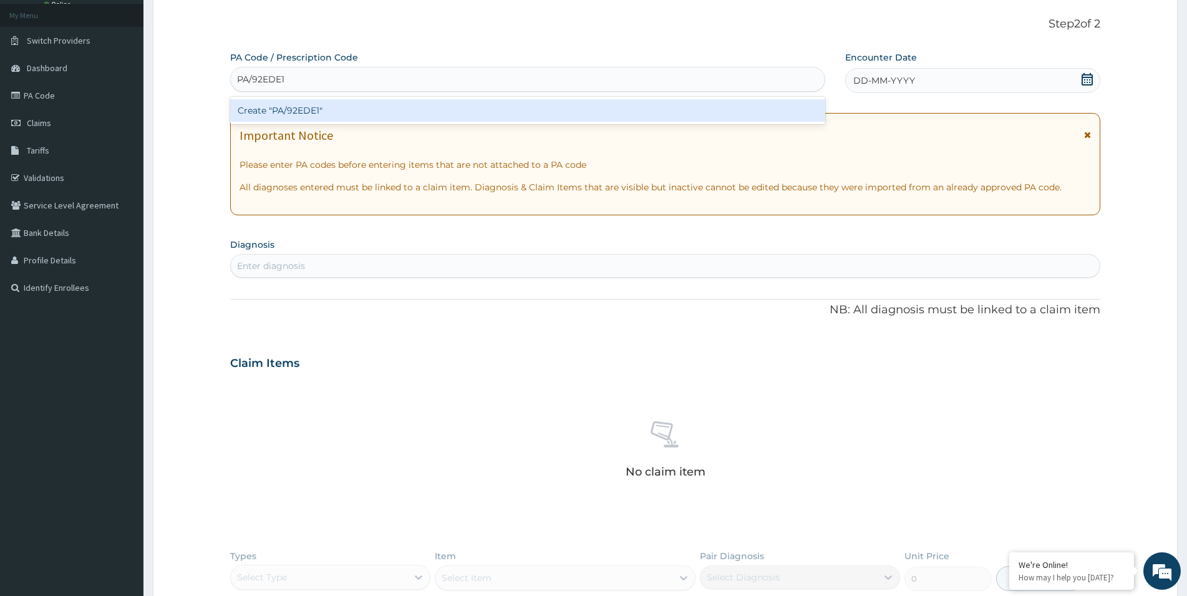
click at [267, 112] on div "Create "PA/92EDE1"" at bounding box center [527, 110] width 595 height 22
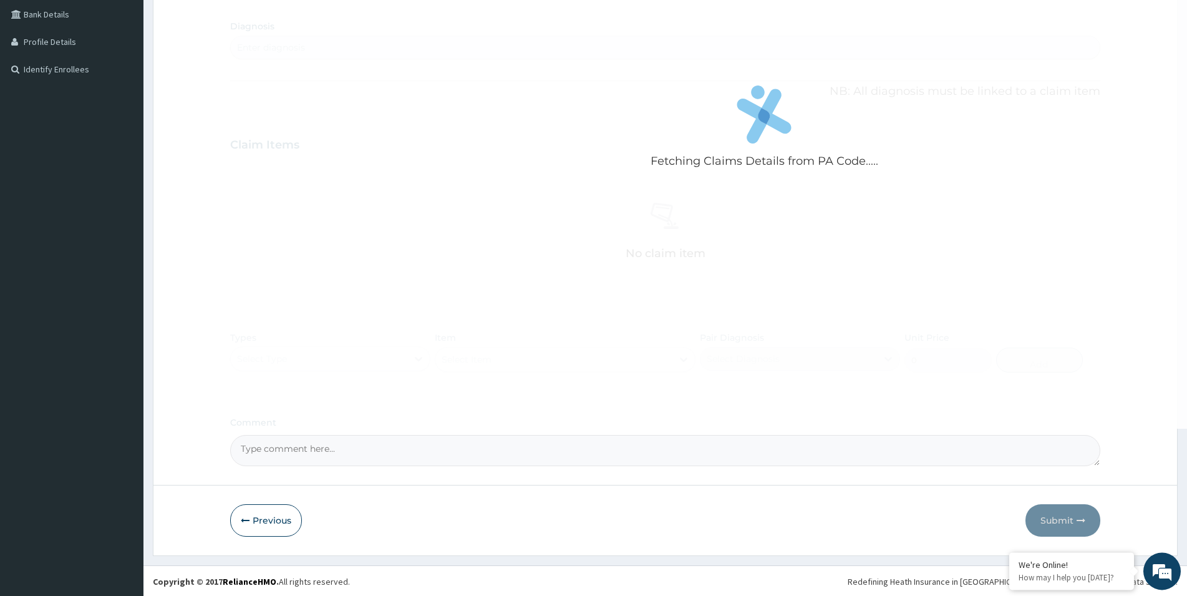
scroll to position [287, 0]
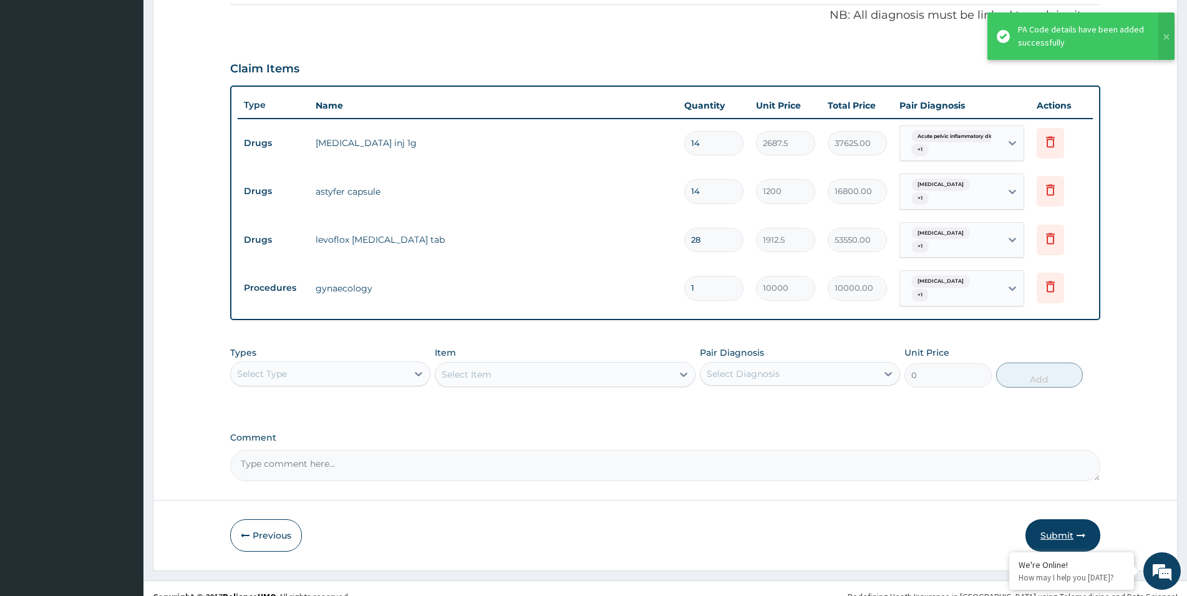
click at [1048, 524] on button "Submit" at bounding box center [1062, 535] width 75 height 32
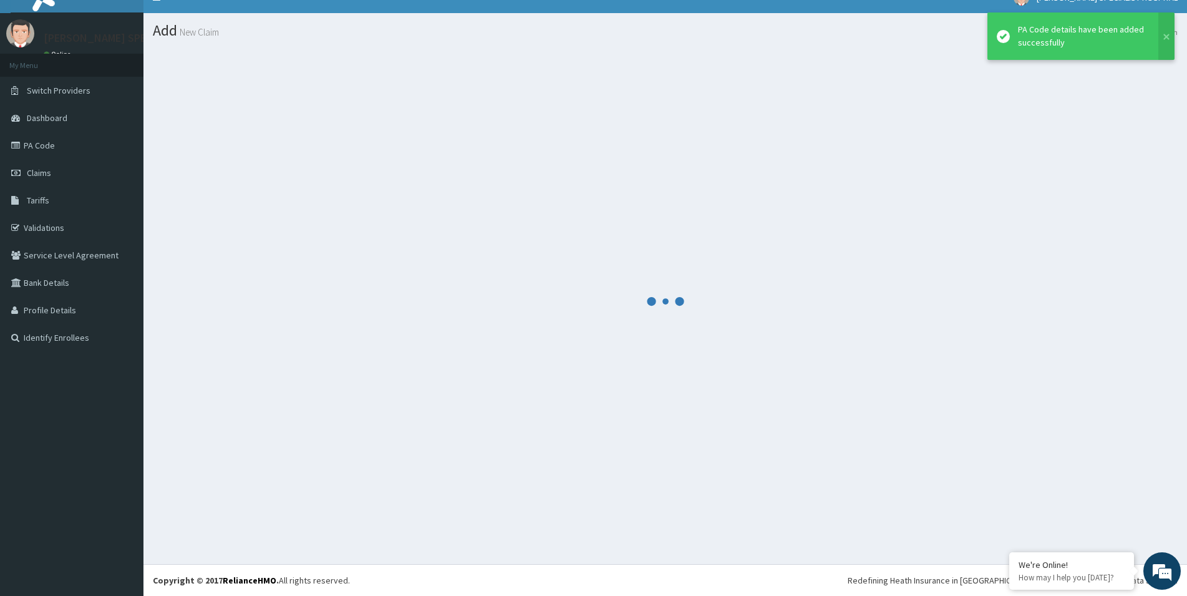
scroll to position [18, 0]
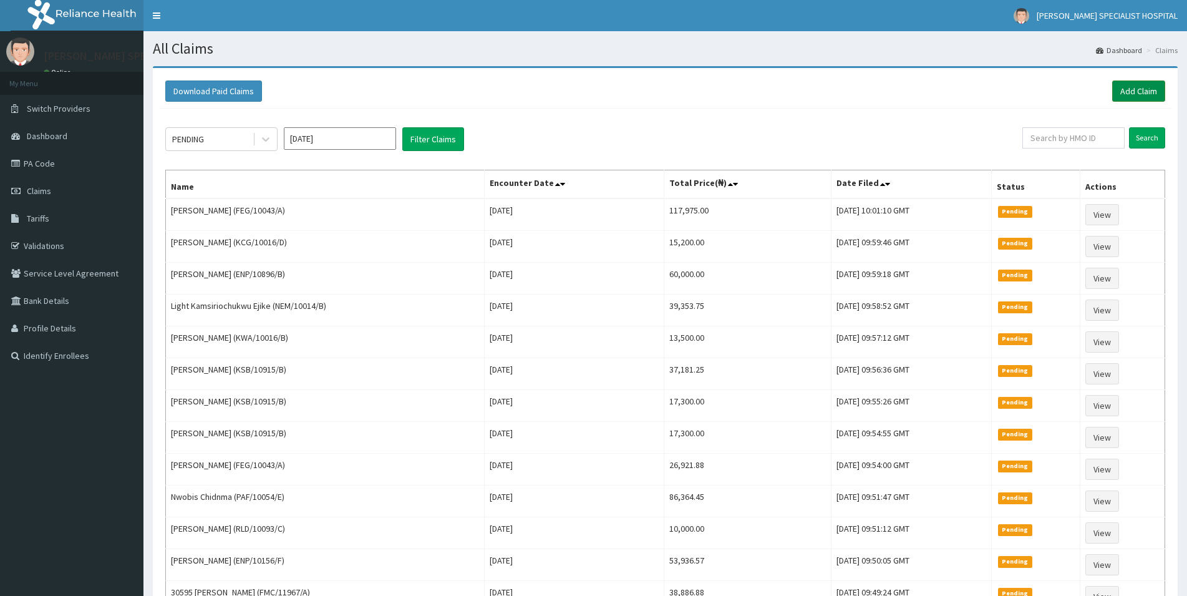
drag, startPoint x: 1141, startPoint y: 92, endPoint x: 1131, endPoint y: 92, distance: 10.0
click at [1141, 92] on link "Add Claim" at bounding box center [1138, 90] width 53 height 21
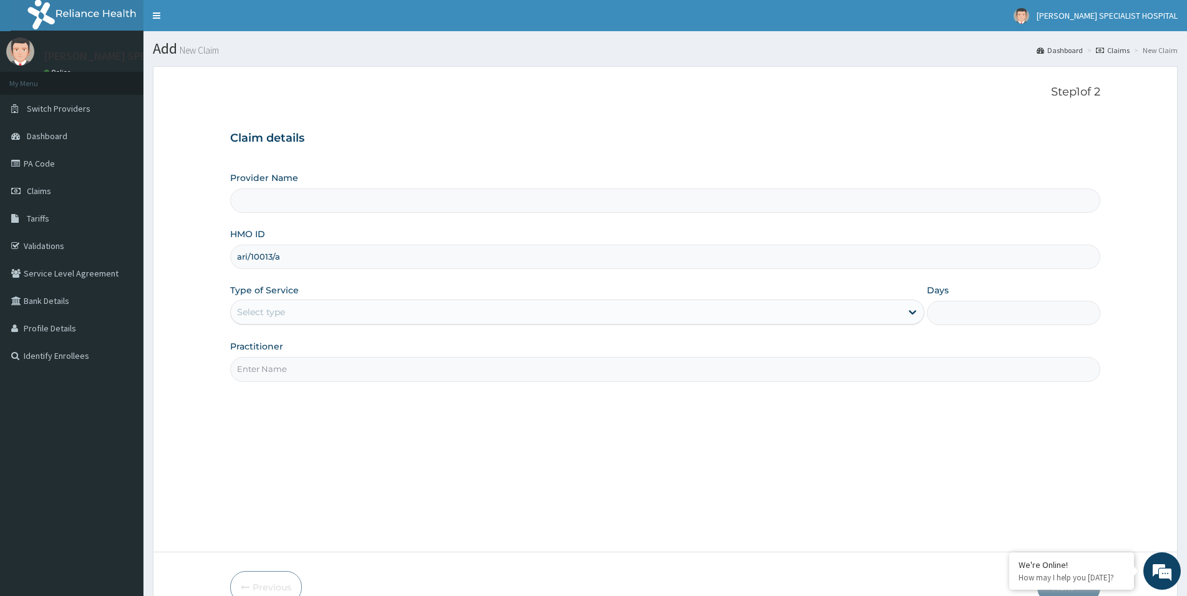
type input "ari/10013/a"
click at [276, 304] on div "Select type" at bounding box center [566, 312] width 670 height 20
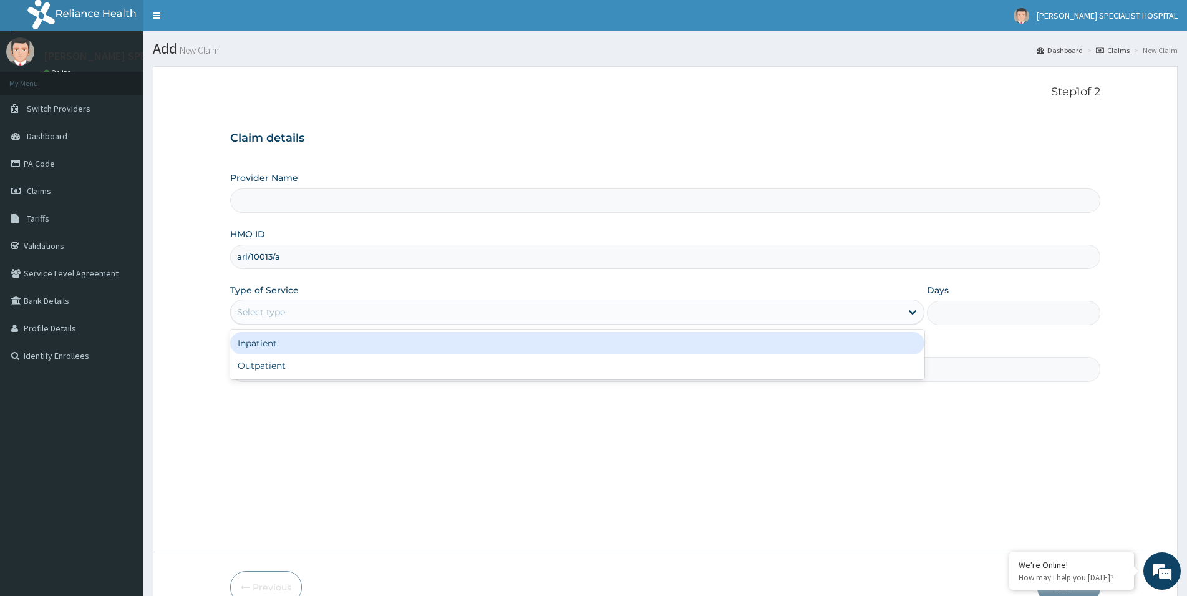
type input "[PERSON_NAME] Specialist Hospital"
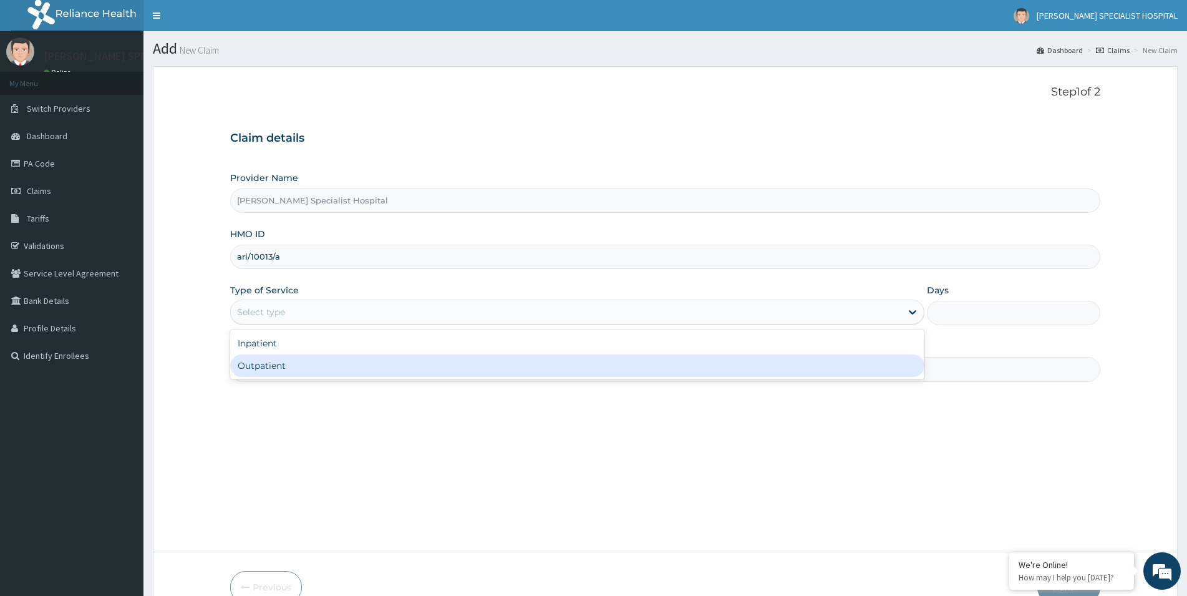
click at [270, 366] on div "Outpatient" at bounding box center [577, 365] width 694 height 22
type input "1"
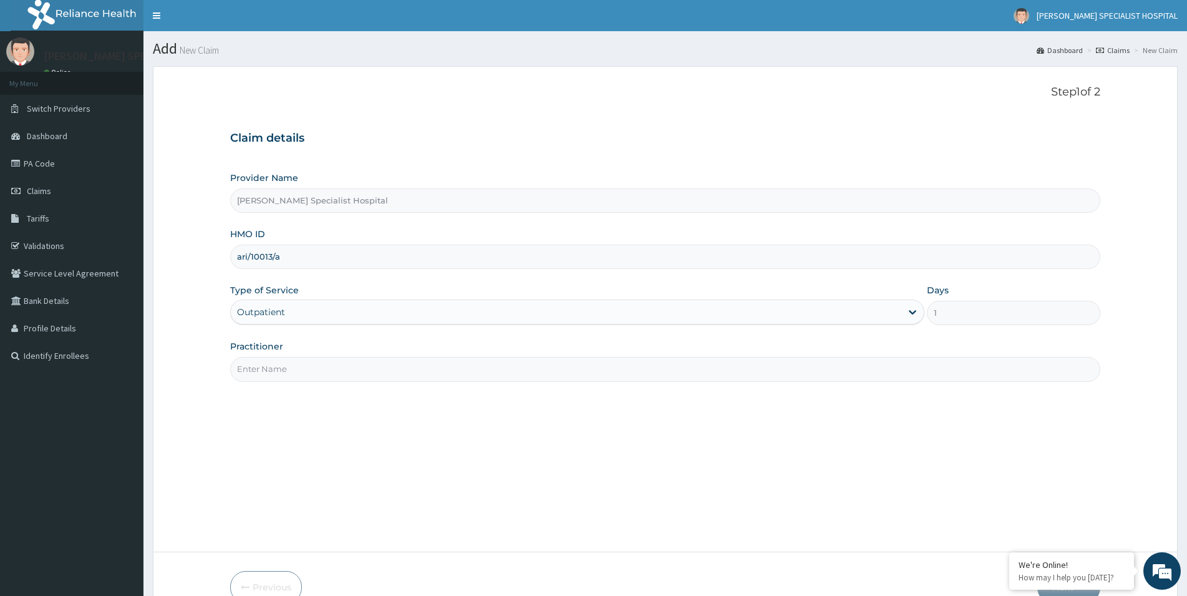
click at [311, 369] on input "Practitioner" at bounding box center [665, 369] width 870 height 24
paste input "[PERSON_NAME][GEOGRAPHIC_DATA]"
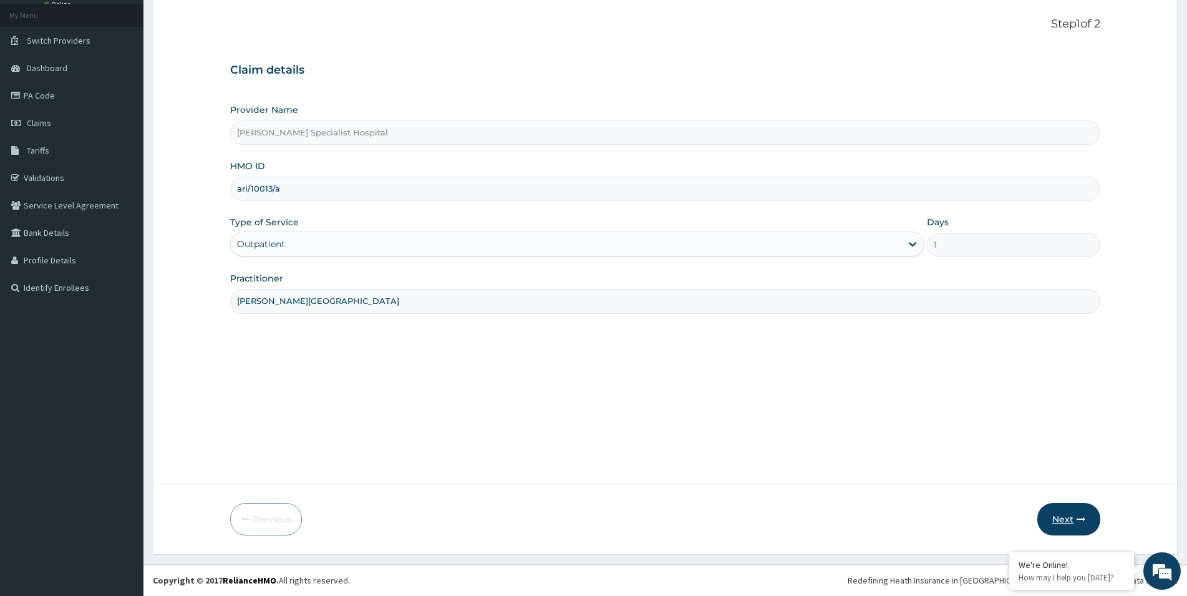
type input "[PERSON_NAME][GEOGRAPHIC_DATA]"
click at [1048, 513] on button "Next" at bounding box center [1068, 519] width 63 height 32
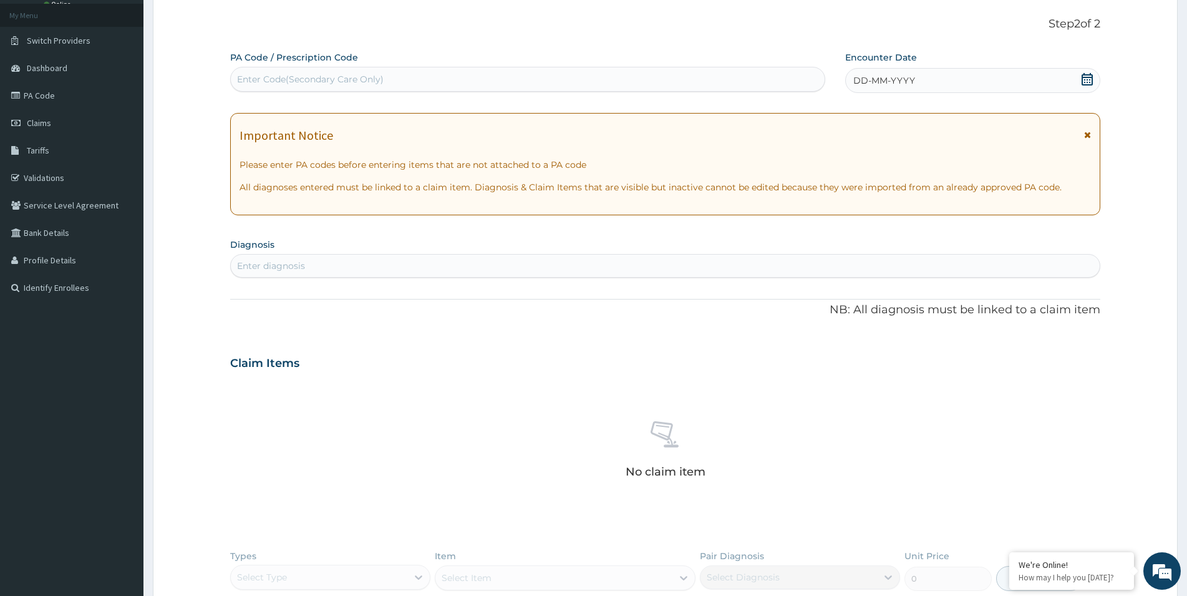
click at [270, 85] on div "Enter Code(Secondary Care Only)" at bounding box center [310, 79] width 147 height 12
paste input "PA/BEFFE6"
type input "PA/BEFFE6"
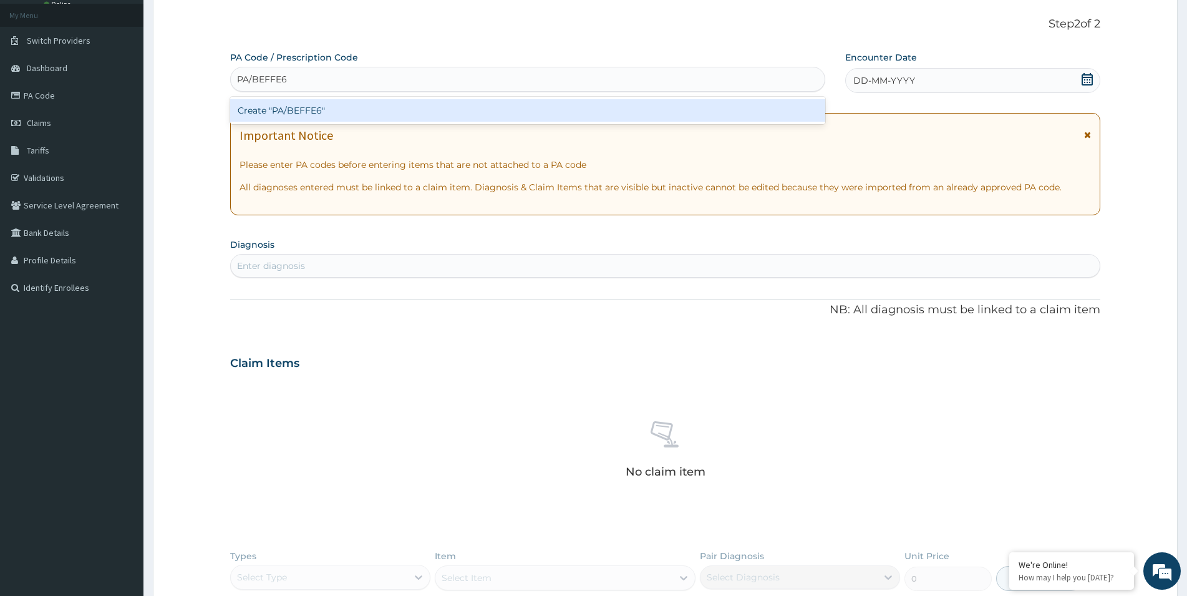
click at [295, 112] on div "Create "PA/BEFFE6"" at bounding box center [527, 110] width 595 height 22
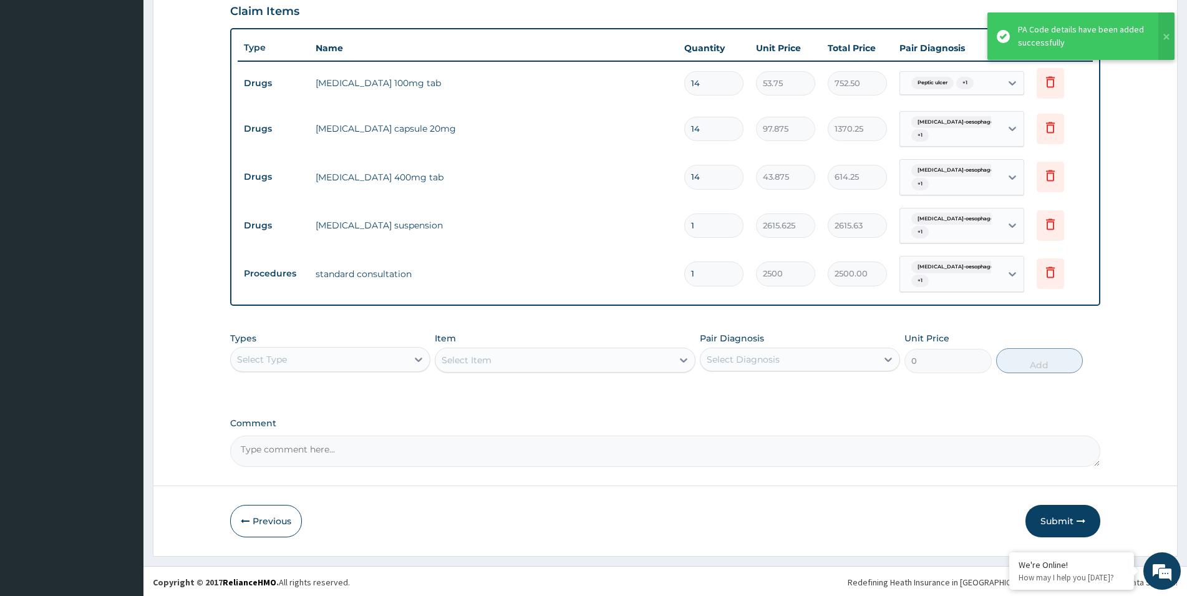
scroll to position [425, 0]
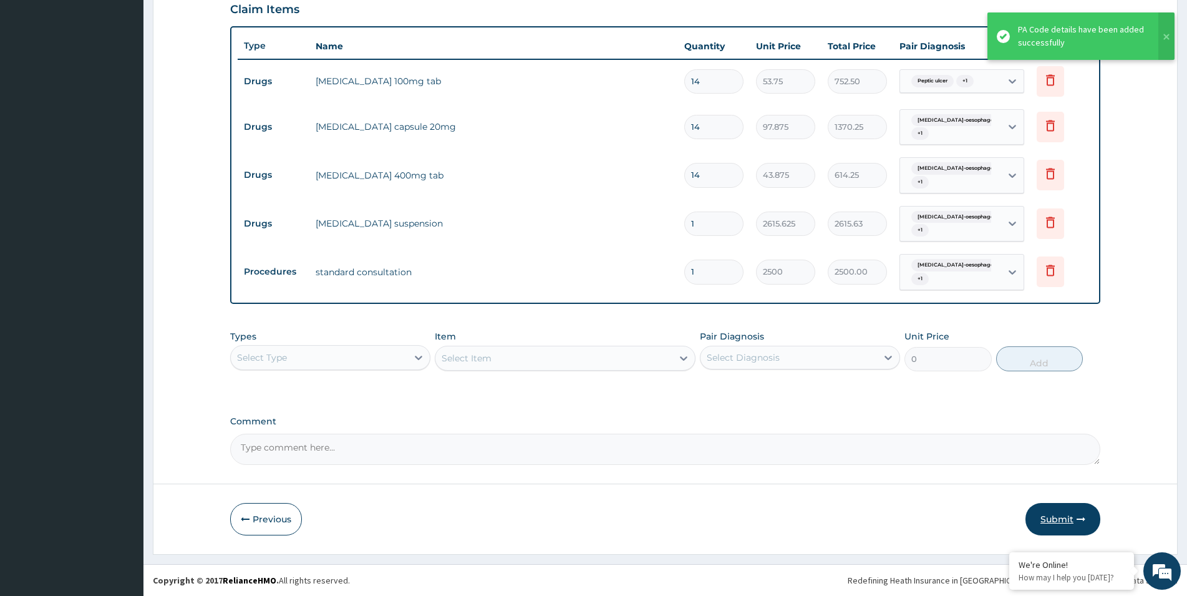
drag, startPoint x: 1054, startPoint y: 522, endPoint x: 963, endPoint y: 476, distance: 101.5
click at [1053, 522] on button "Submit" at bounding box center [1062, 519] width 75 height 32
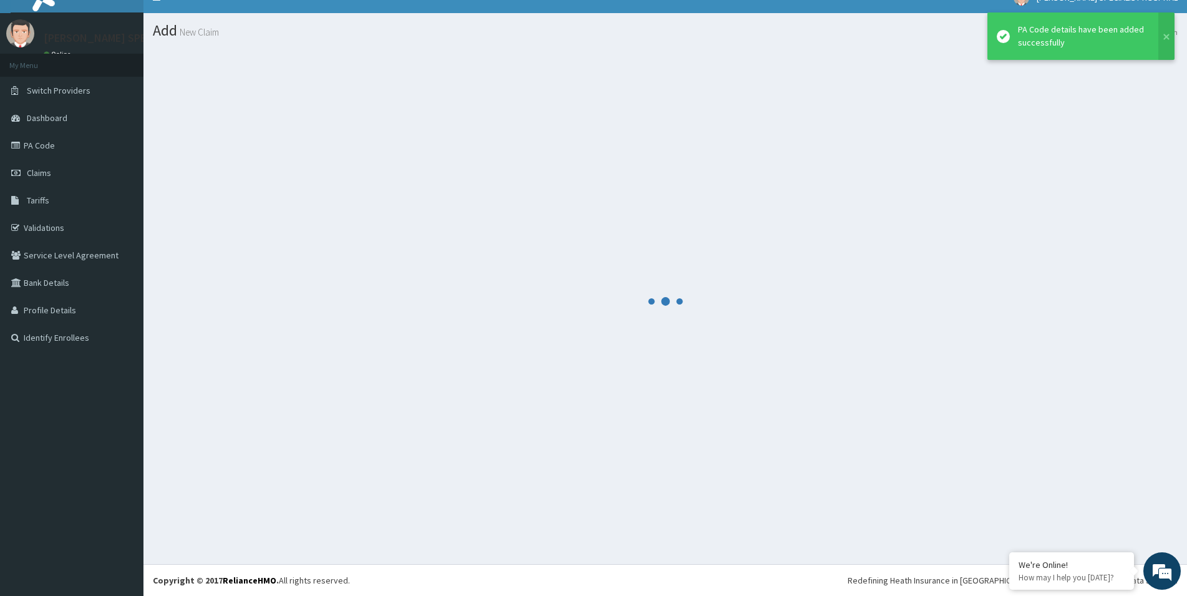
scroll to position [18, 0]
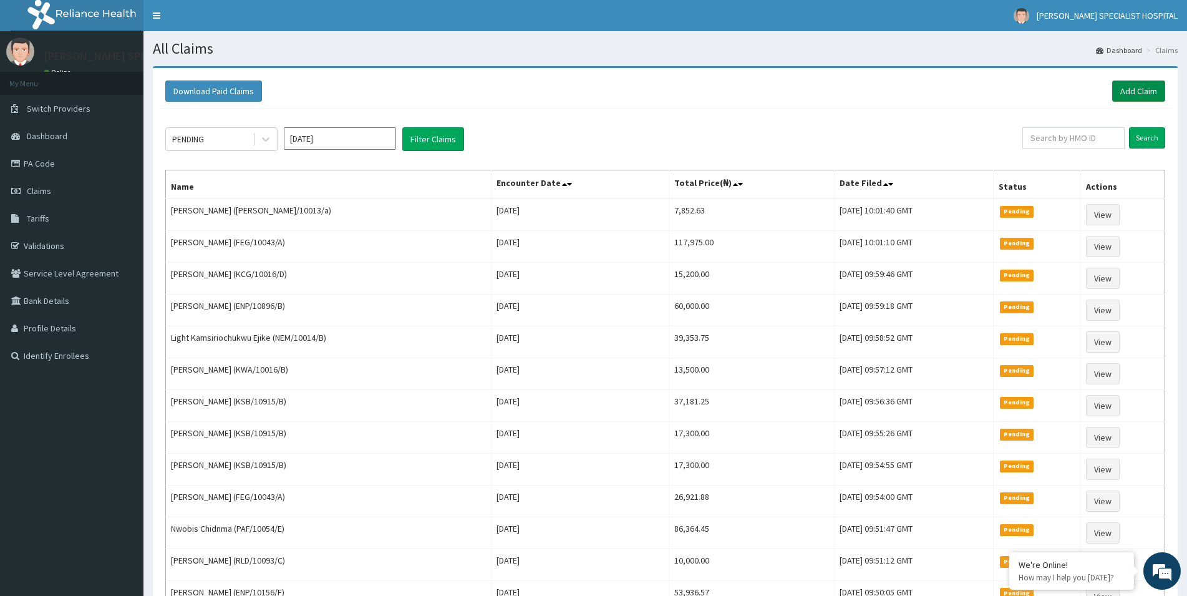
click at [1149, 89] on link "Add Claim" at bounding box center [1138, 90] width 53 height 21
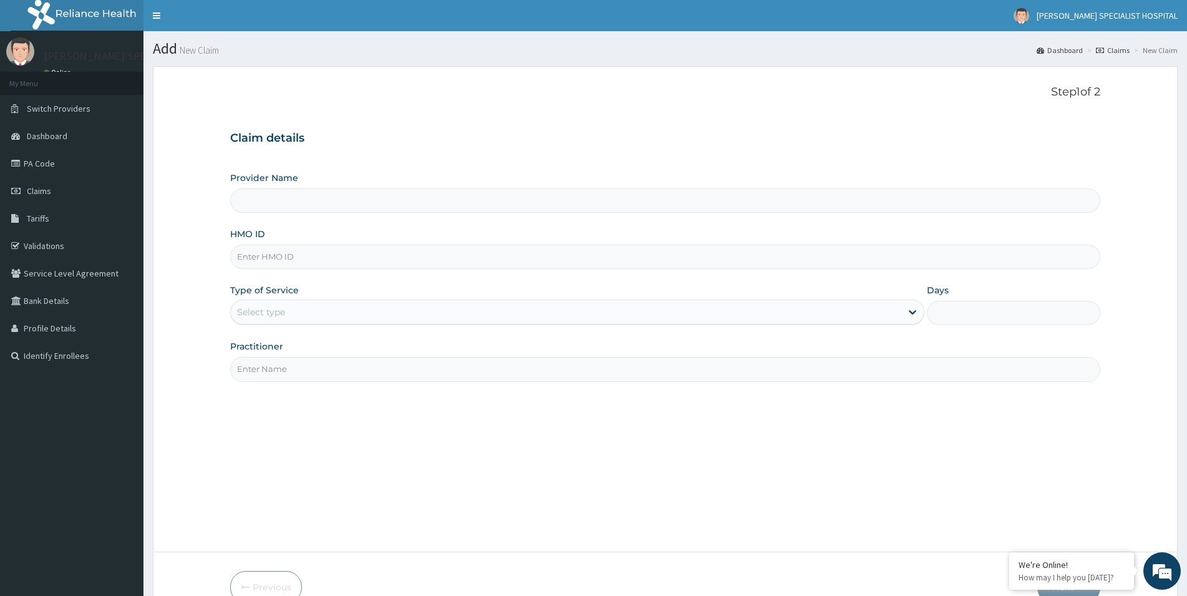
click at [254, 247] on input "HMO ID" at bounding box center [665, 256] width 870 height 24
paste input "KWA/10016/D"
type input "KWA/10016/D"
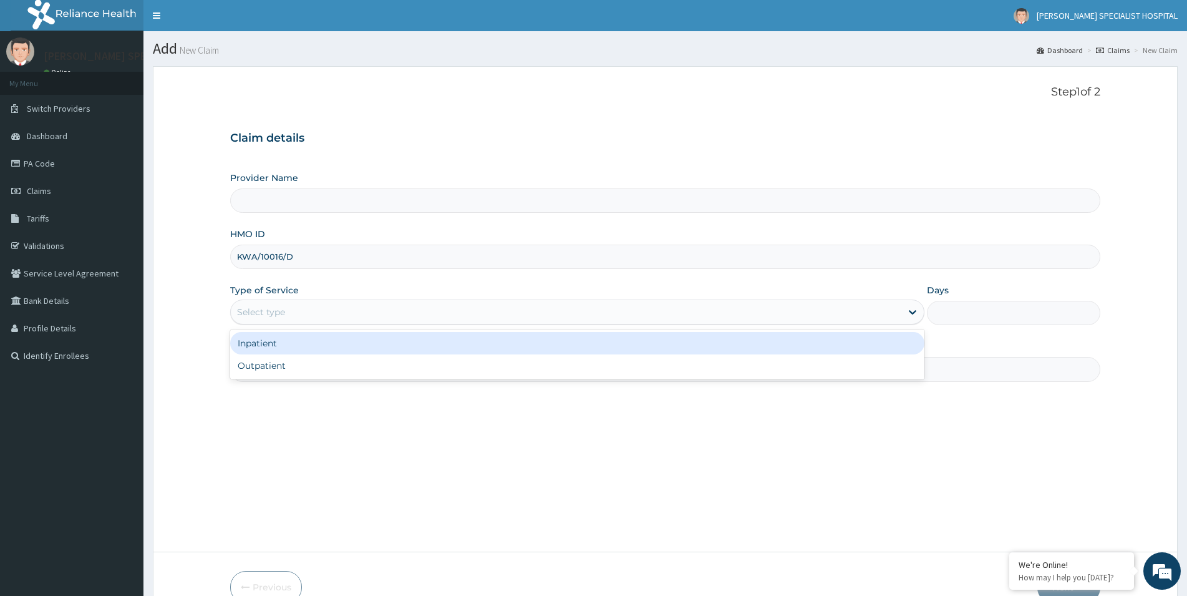
click at [261, 310] on div "Select type" at bounding box center [261, 312] width 48 height 12
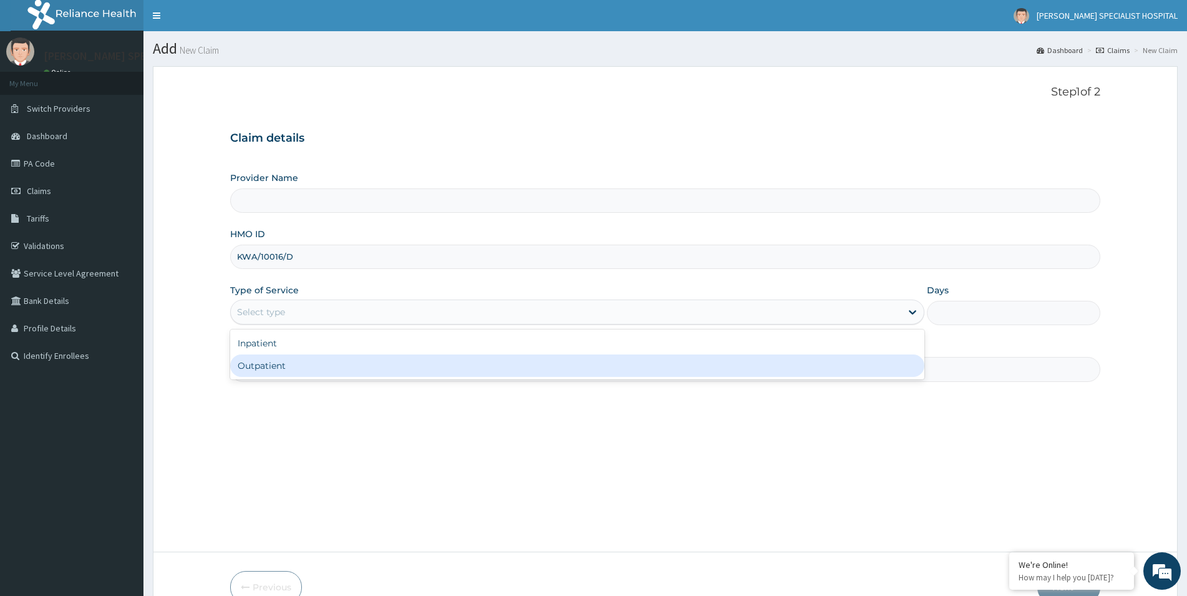
click at [275, 361] on div "Outpatient" at bounding box center [577, 365] width 694 height 22
type input "1"
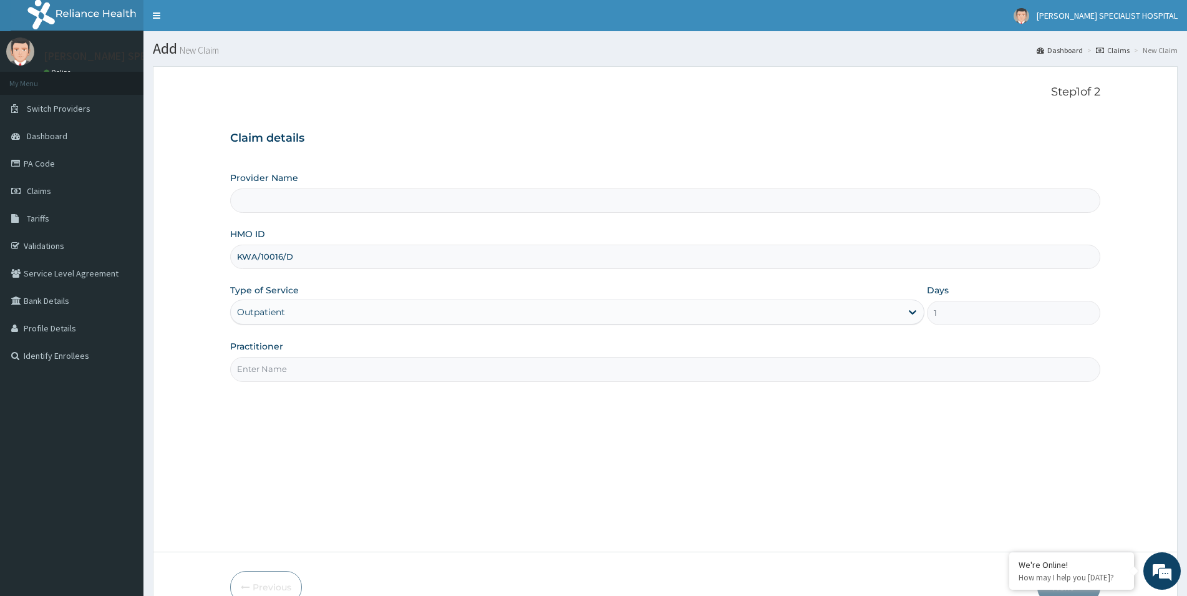
type input "[PERSON_NAME] Specialist Hospital"
click at [332, 374] on input "Practitioner" at bounding box center [665, 369] width 870 height 24
paste input "[PERSON_NAME][GEOGRAPHIC_DATA]"
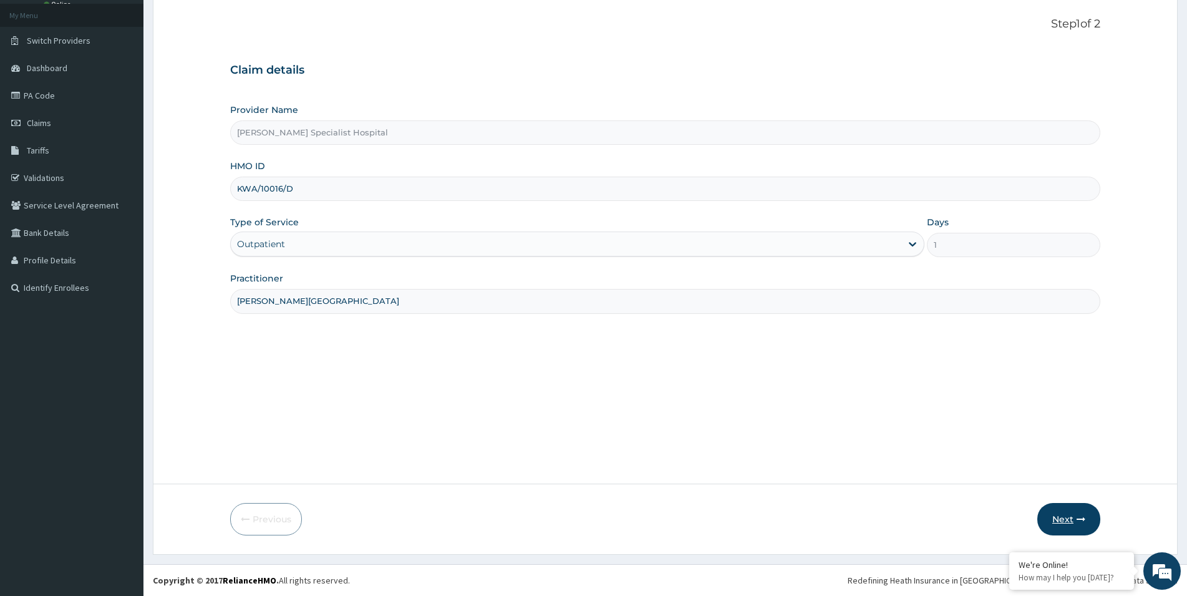
type input "[PERSON_NAME][GEOGRAPHIC_DATA]"
click at [1076, 518] on button "Next" at bounding box center [1068, 519] width 63 height 32
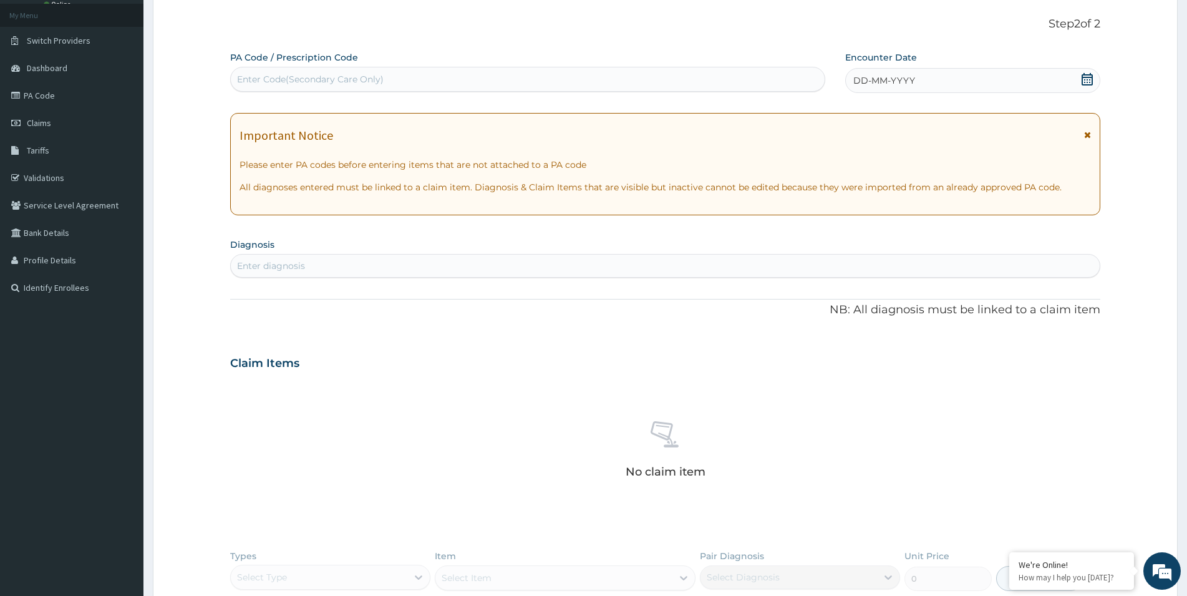
click at [280, 80] on div "Enter Code(Secondary Care Only)" at bounding box center [310, 79] width 147 height 12
paste input "PA/73A554"
type input "PA/73A554"
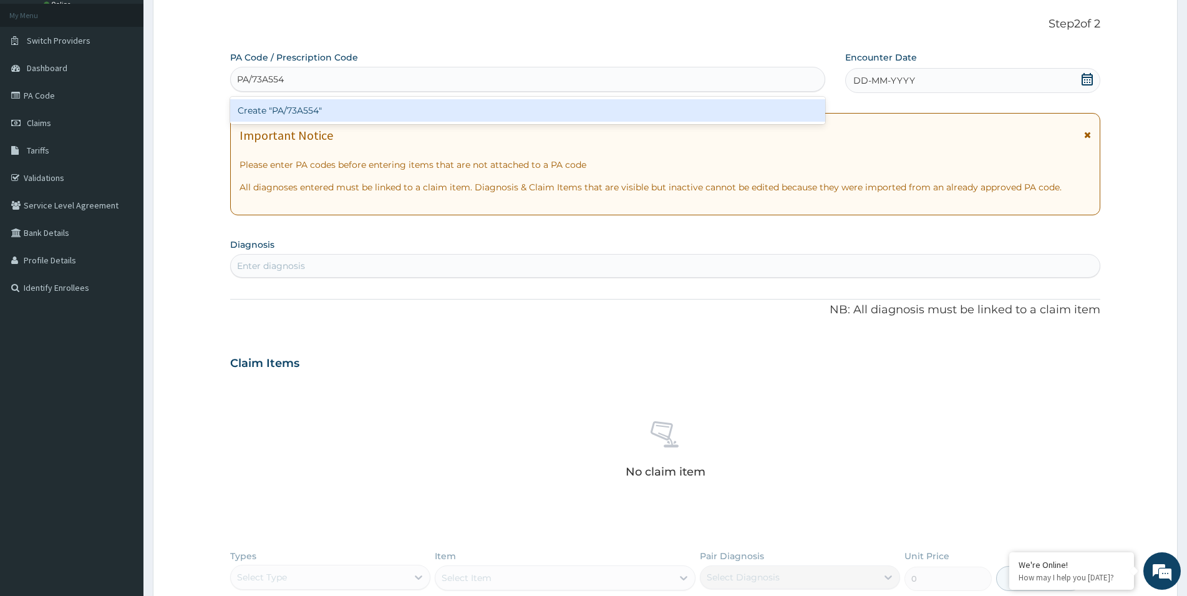
scroll to position [0, 0]
click at [295, 109] on div "Create "PA/73A554"" at bounding box center [527, 110] width 595 height 22
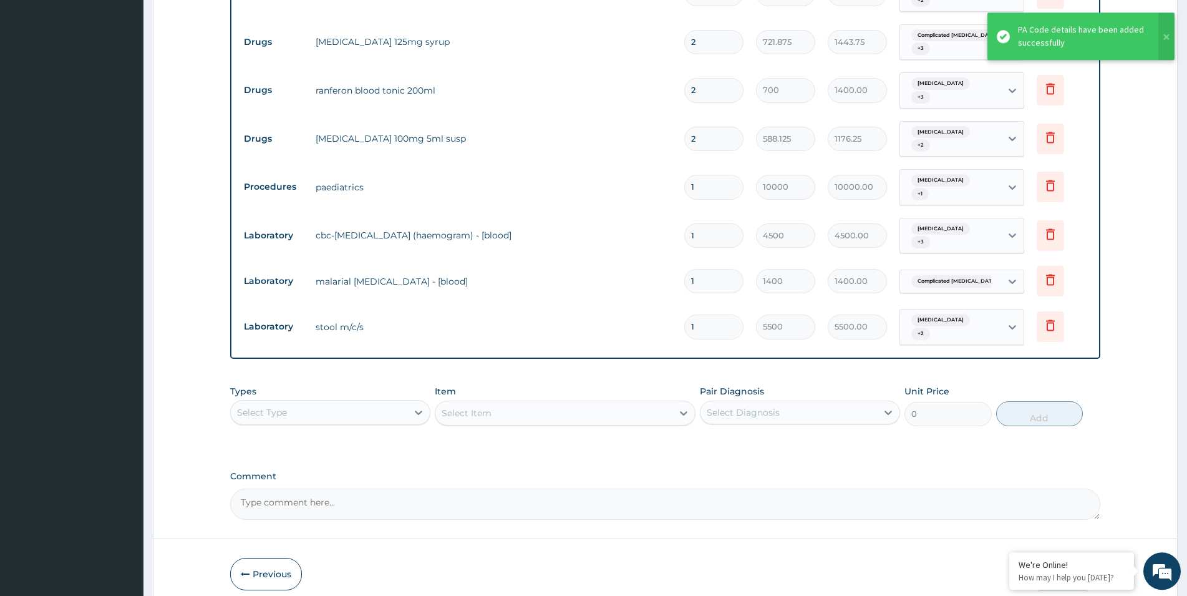
scroll to position [587, 0]
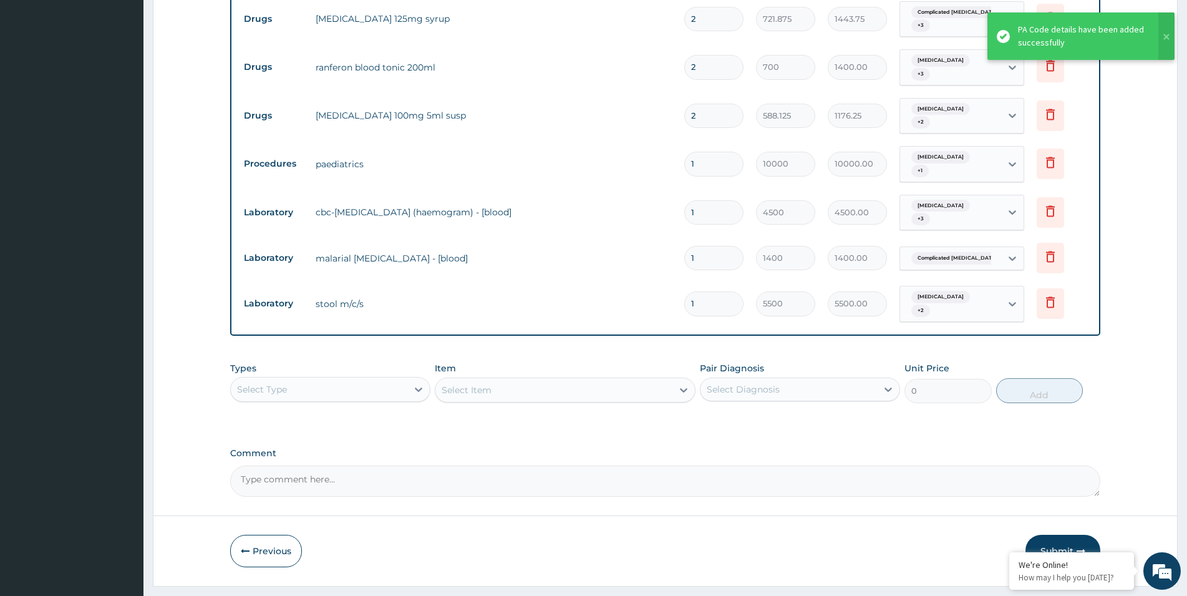
drag, startPoint x: 1063, startPoint y: 520, endPoint x: 323, endPoint y: 104, distance: 848.5
click at [1060, 534] on button "Submit" at bounding box center [1062, 550] width 75 height 32
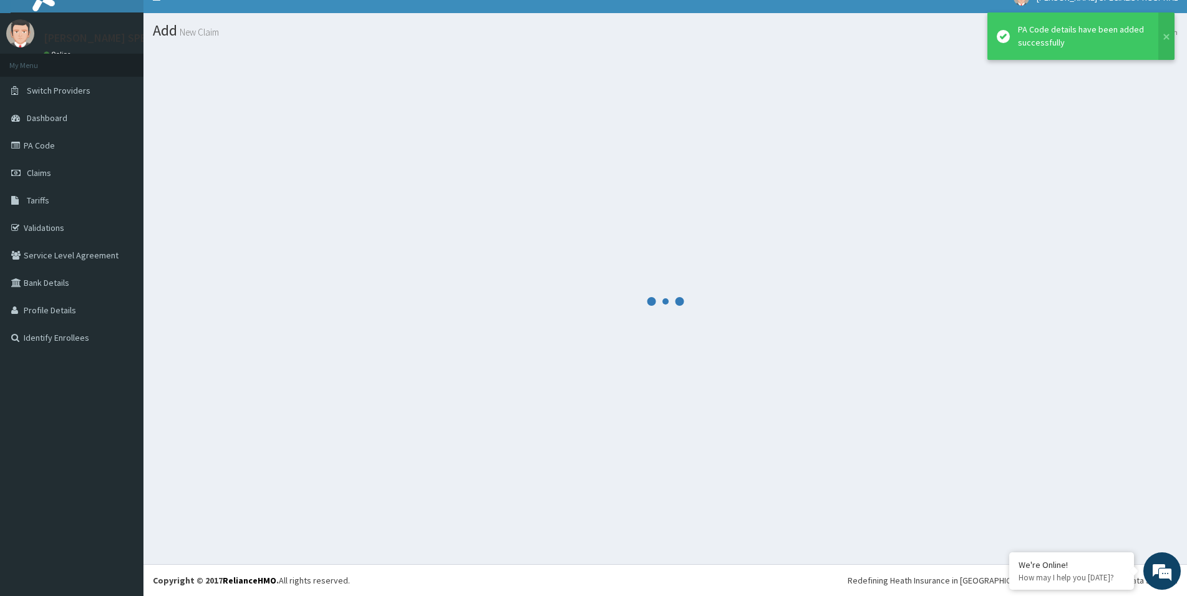
scroll to position [18, 0]
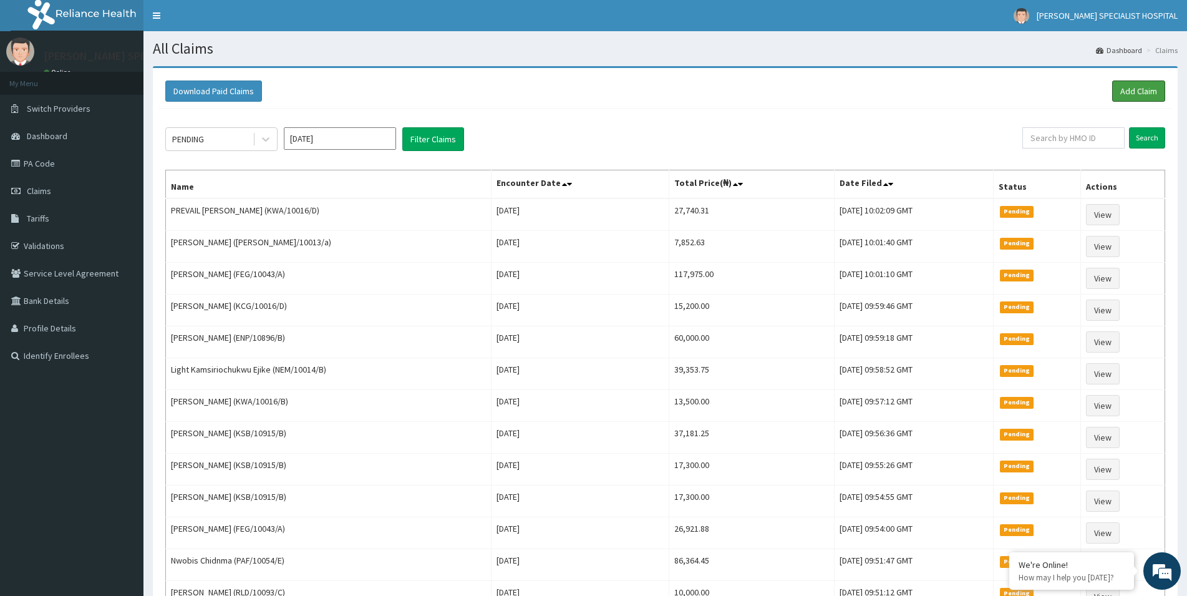
click at [1158, 88] on link "Add Claim" at bounding box center [1138, 90] width 53 height 21
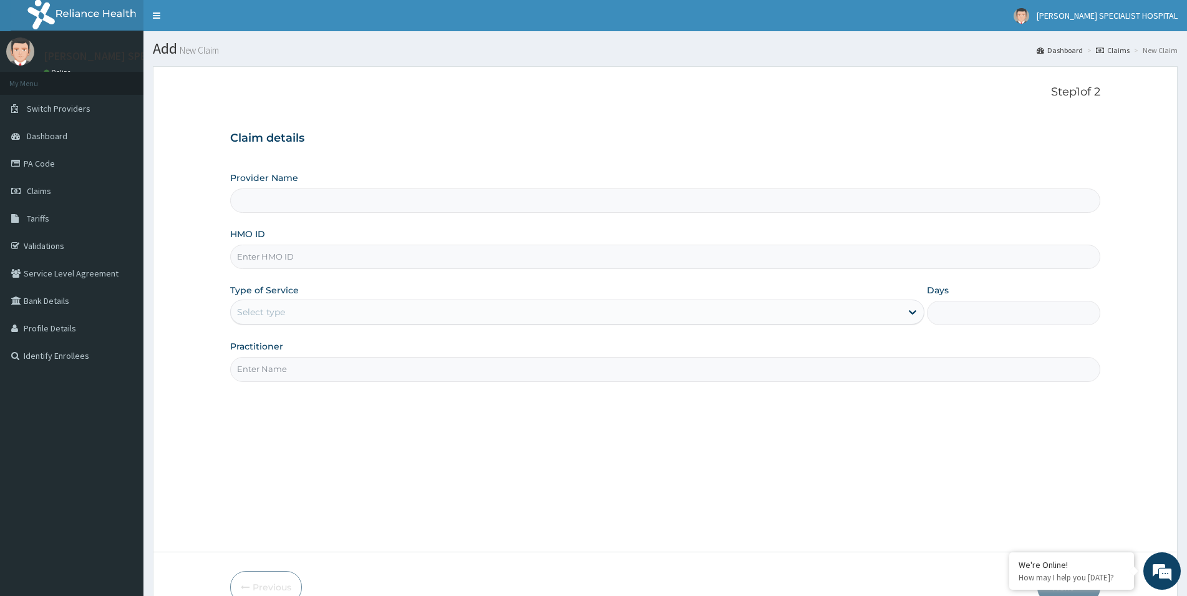
type input "RLD/10093/C"
type input "[PERSON_NAME] Specialist Hospital"
type input "RLD/10093/C"
drag, startPoint x: 260, startPoint y: 310, endPoint x: 270, endPoint y: 329, distance: 21.2
click at [260, 311] on div "Select type" at bounding box center [261, 312] width 48 height 12
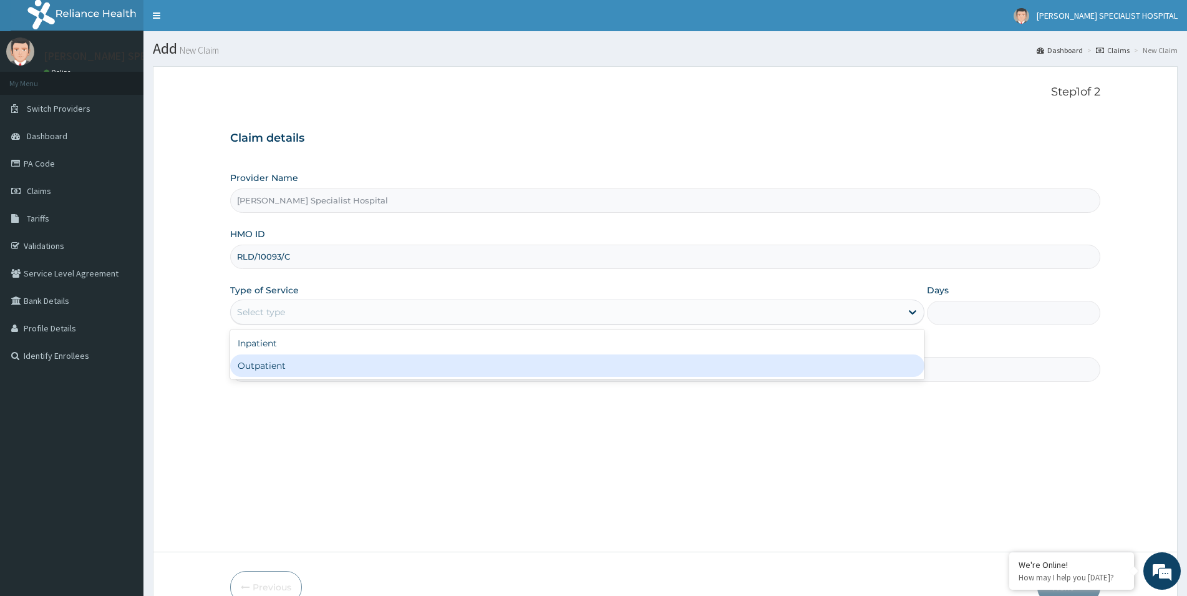
click at [286, 367] on div "Outpatient" at bounding box center [577, 365] width 694 height 22
type input "1"
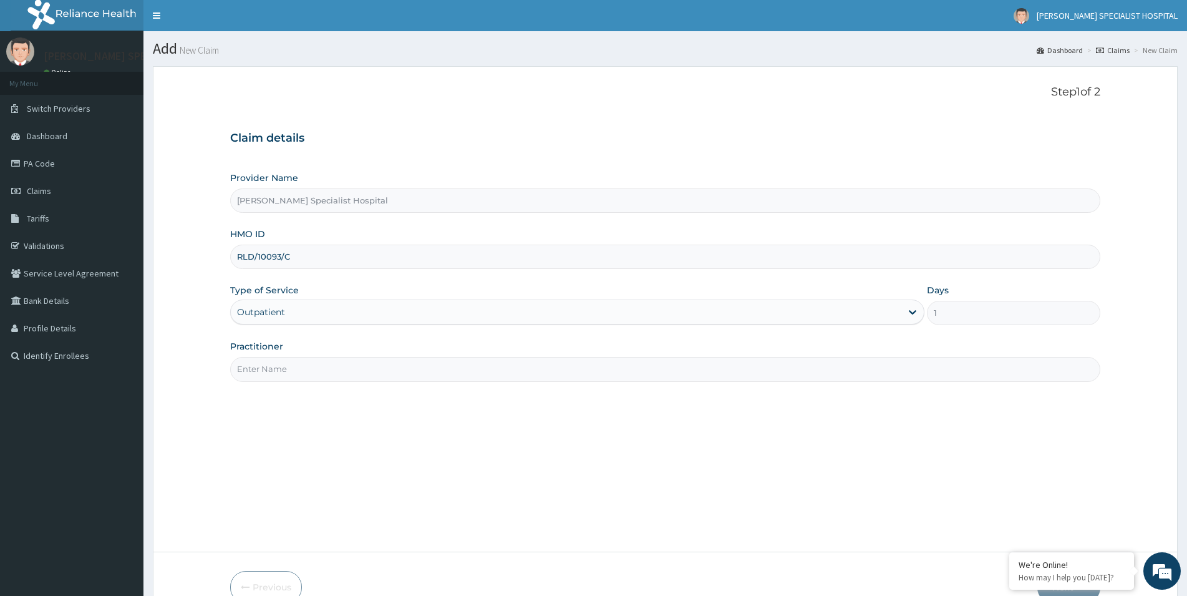
click at [292, 371] on input "Practitioner" at bounding box center [665, 369] width 870 height 24
paste input "[PERSON_NAME][GEOGRAPHIC_DATA]"
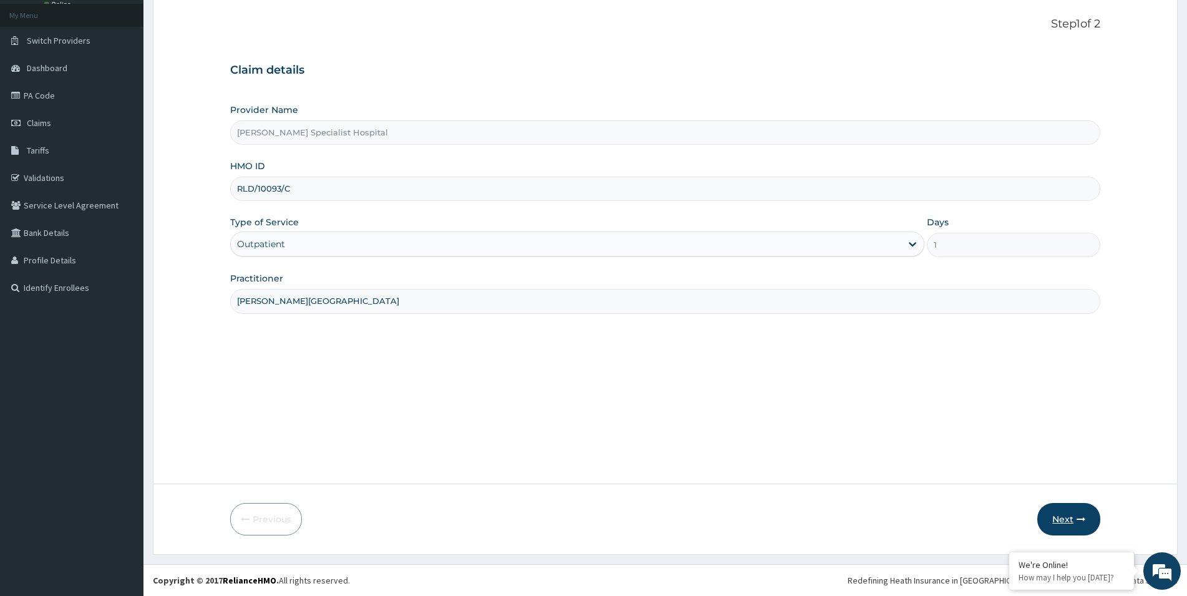
type input "[PERSON_NAME][GEOGRAPHIC_DATA]"
click at [1063, 521] on button "Next" at bounding box center [1068, 519] width 63 height 32
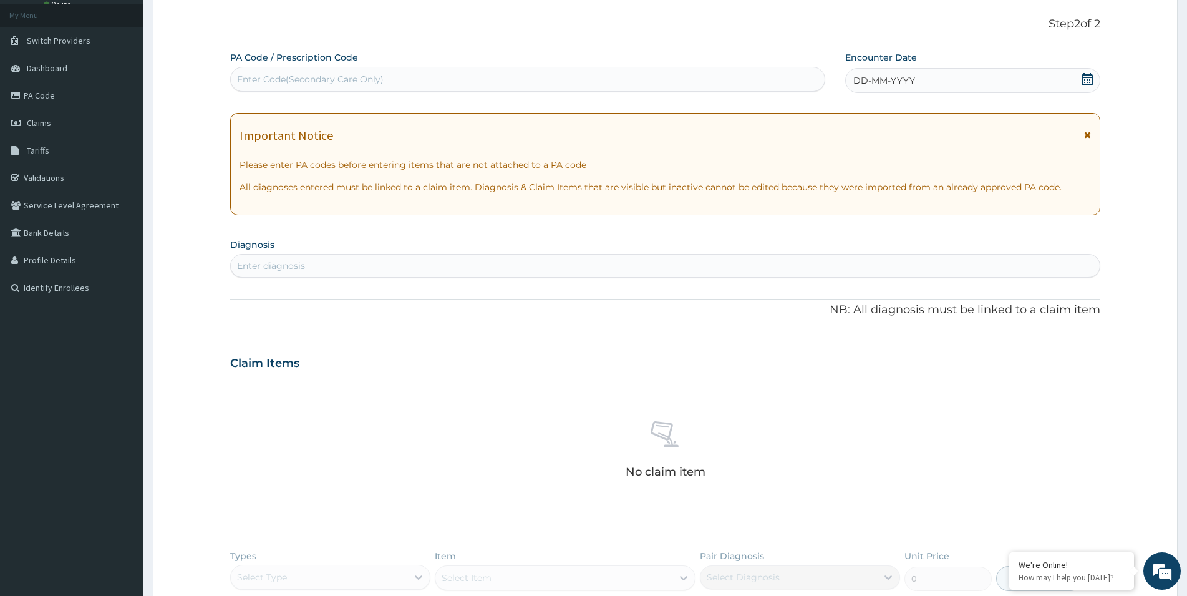
click at [257, 78] on div "Enter Code(Secondary Care Only)" at bounding box center [310, 79] width 147 height 12
paste input "PA/417C67"
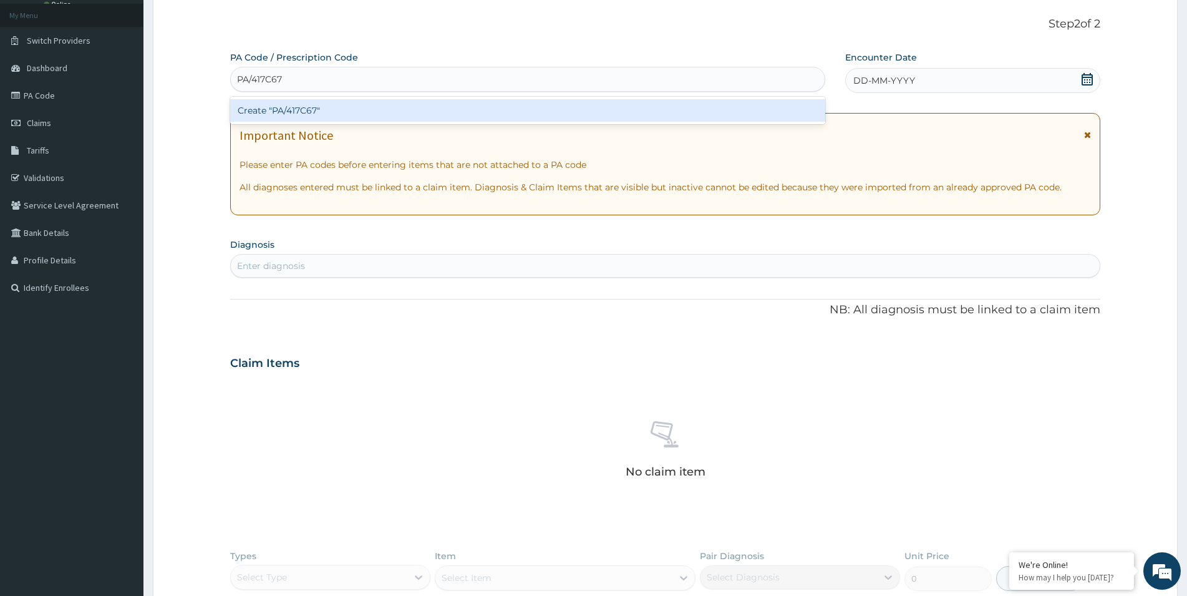
type input "PA/417C67"
click at [271, 102] on div "Create "PA/417C67"" at bounding box center [527, 110] width 595 height 22
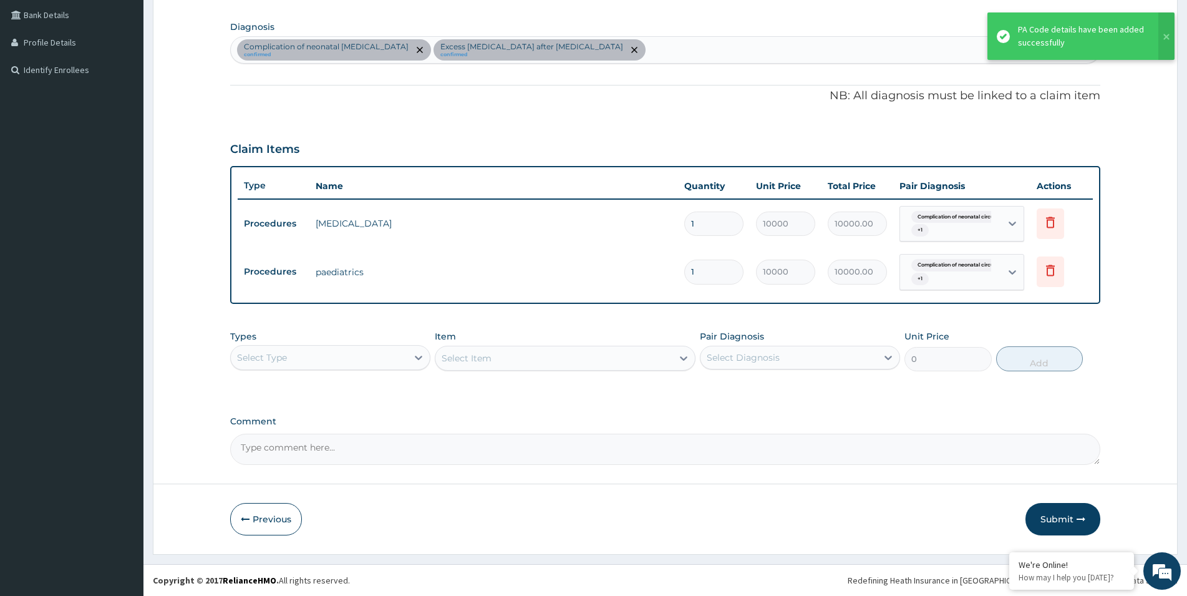
scroll to position [286, 0]
click at [1060, 520] on button "Submit" at bounding box center [1062, 519] width 75 height 32
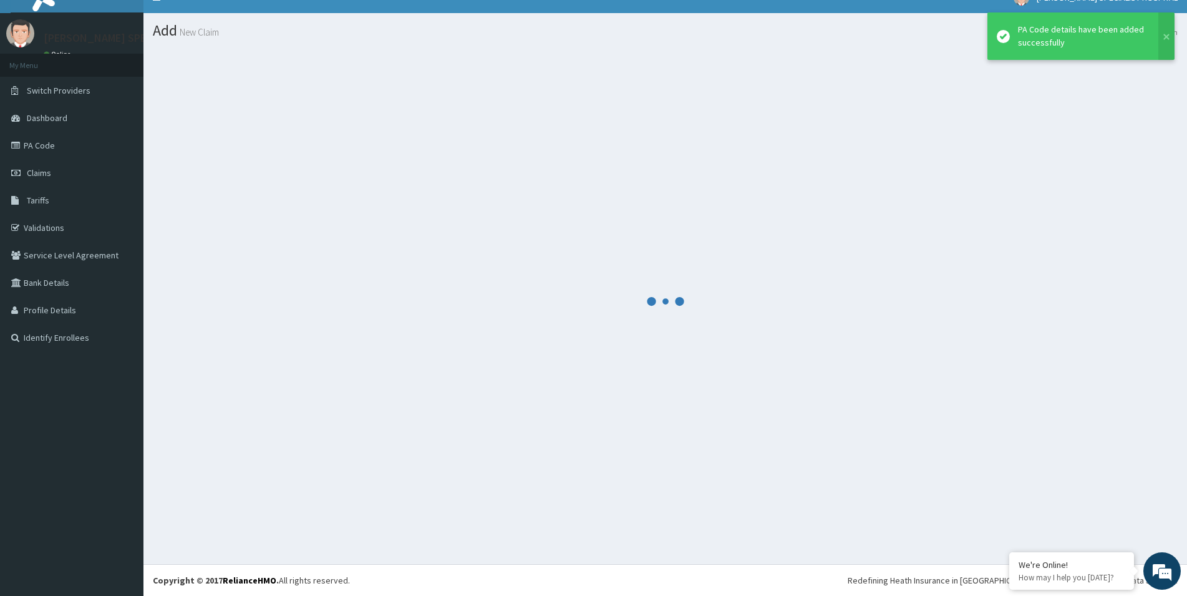
scroll to position [18, 0]
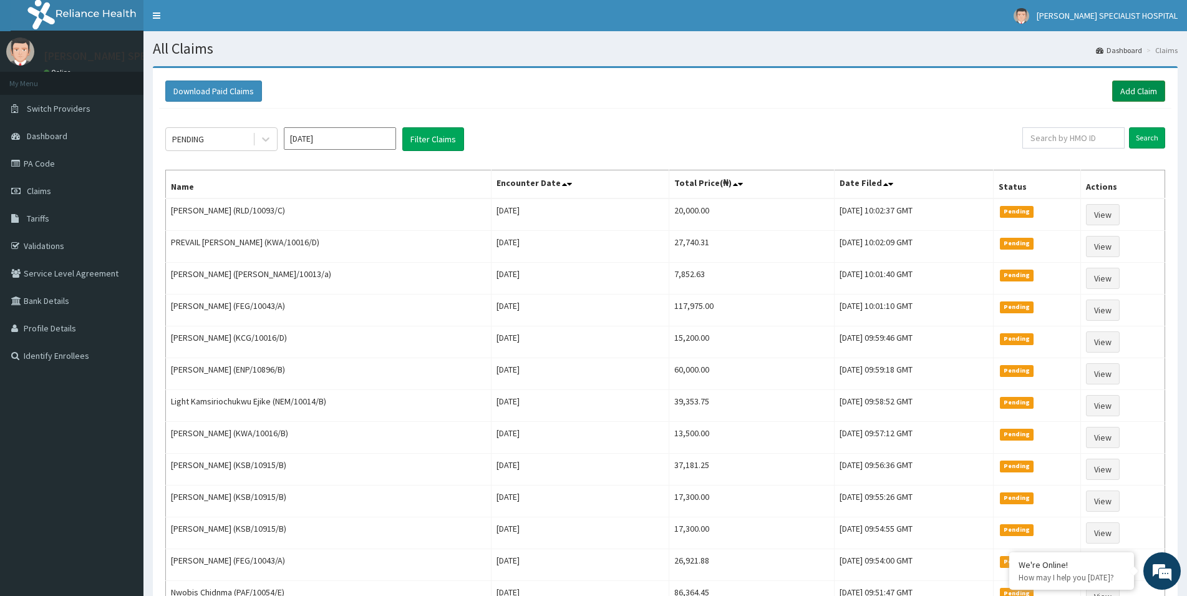
click at [1119, 87] on link "Add Claim" at bounding box center [1138, 90] width 53 height 21
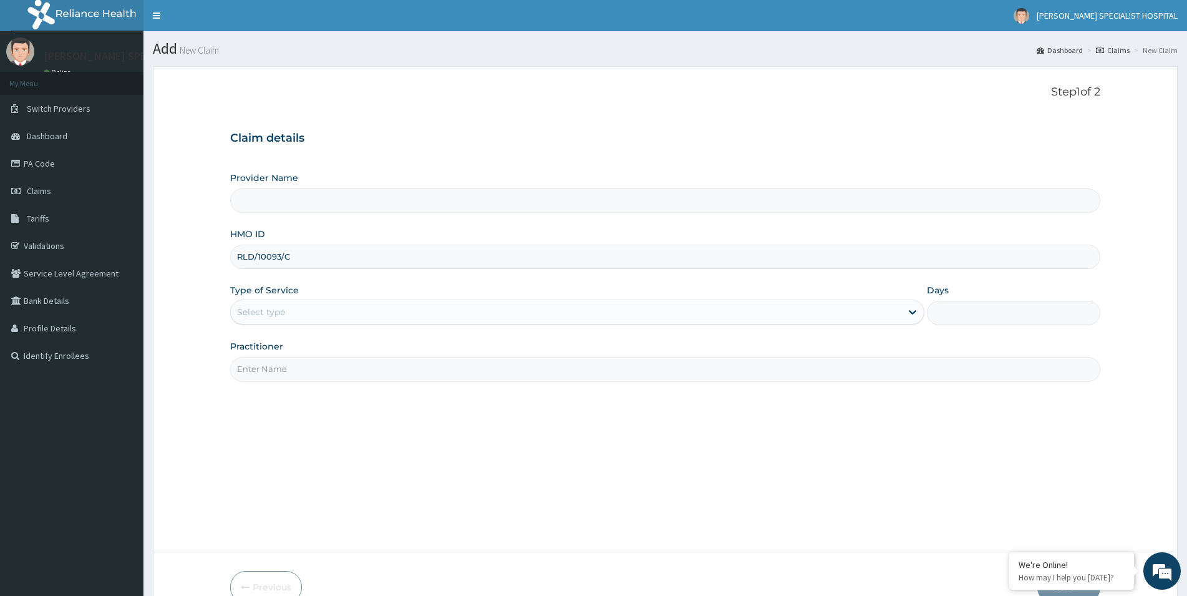
type input "RLD/10093/C"
click at [256, 317] on div "Select type" at bounding box center [261, 312] width 48 height 12
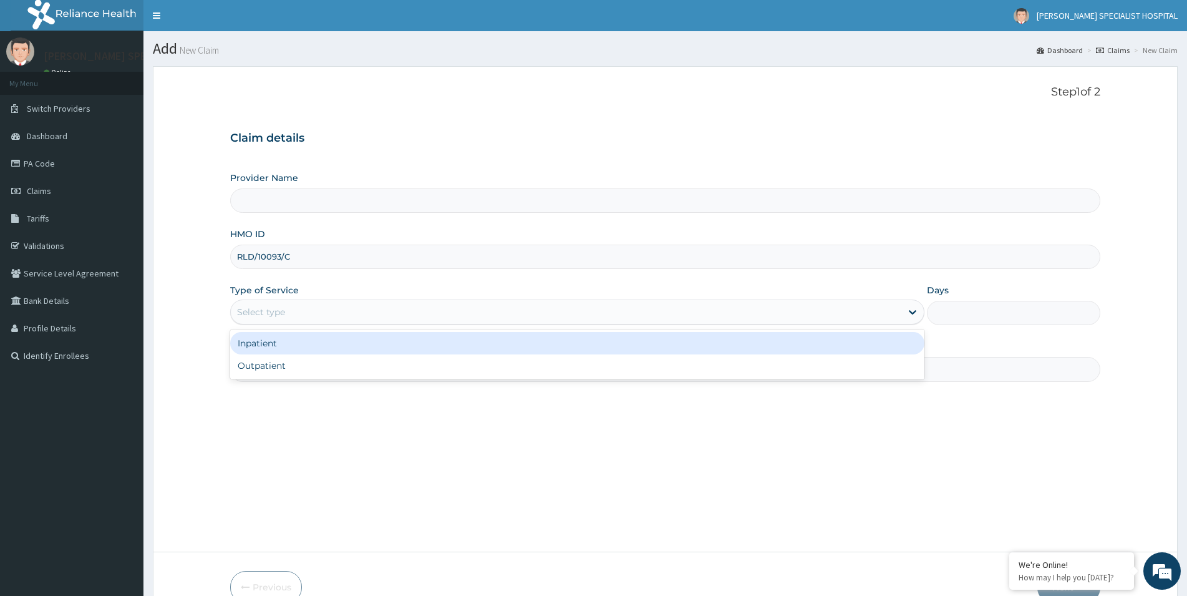
type input "[PERSON_NAME] Specialist Hospital"
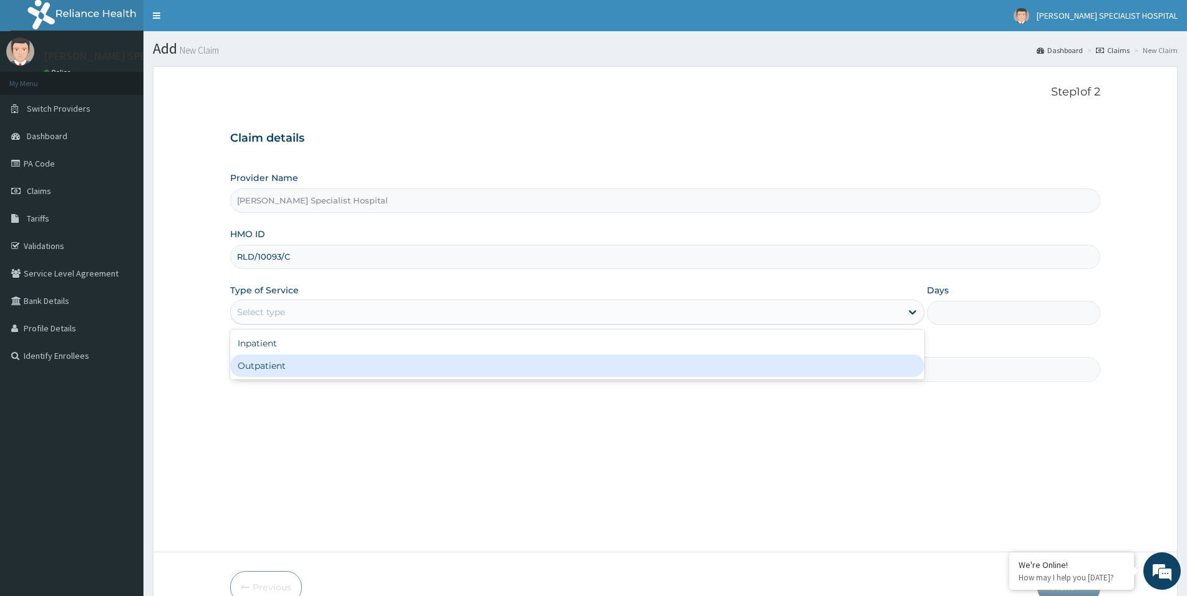
click at [269, 372] on div "Outpatient" at bounding box center [577, 365] width 694 height 22
type input "1"
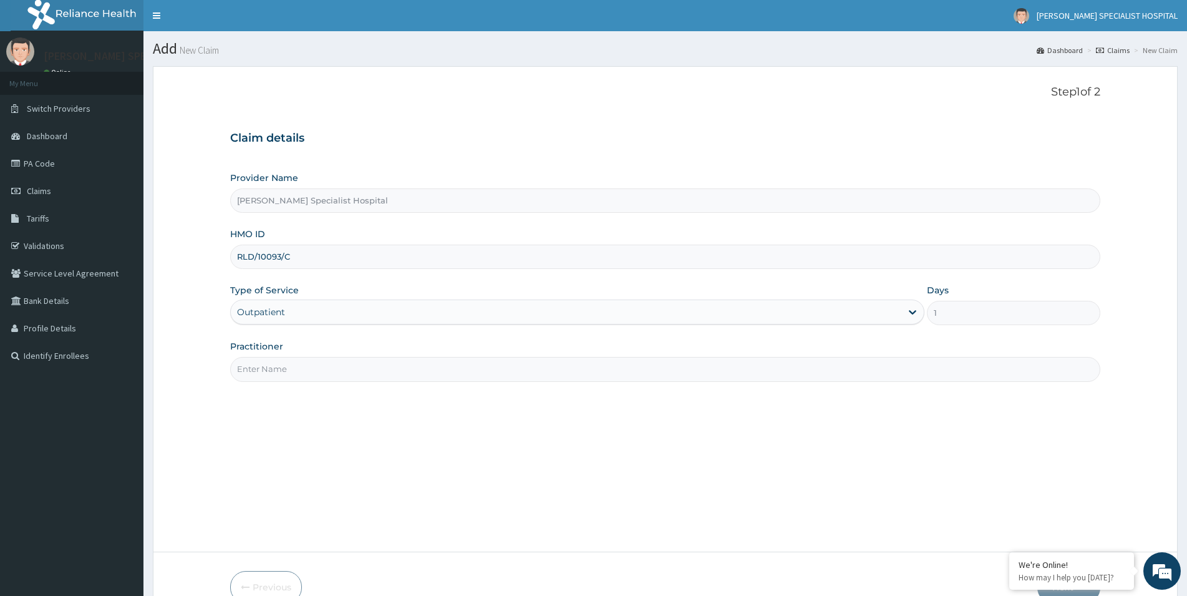
click at [270, 372] on input "Practitioner" at bounding box center [665, 369] width 870 height 24
paste input "[PERSON_NAME][GEOGRAPHIC_DATA]"
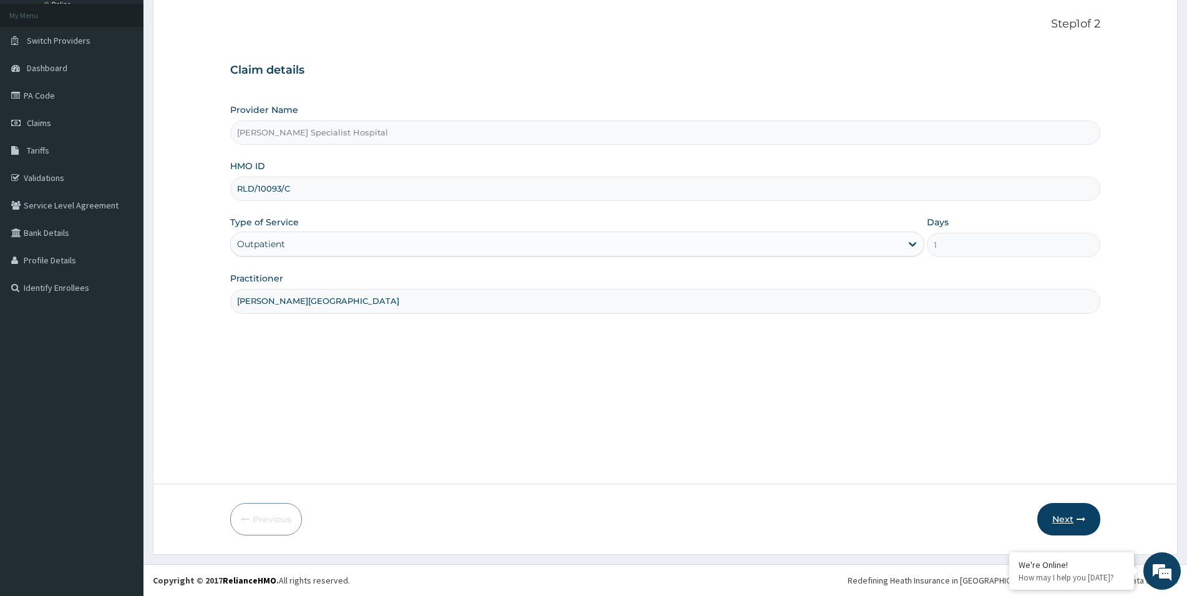
type input "[PERSON_NAME][GEOGRAPHIC_DATA]"
click at [1078, 519] on icon "button" at bounding box center [1080, 518] width 9 height 9
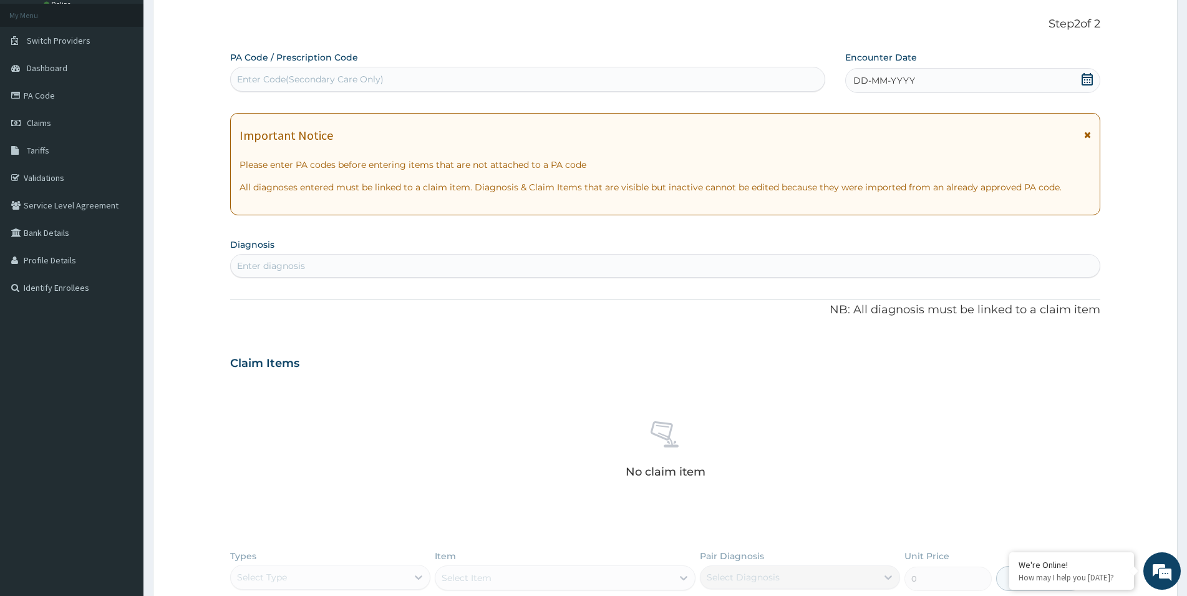
click at [247, 92] on div "Enter Code(Secondary Care Only)" at bounding box center [527, 79] width 595 height 25
paste input "PA/03552F"
type input "PA/03552F"
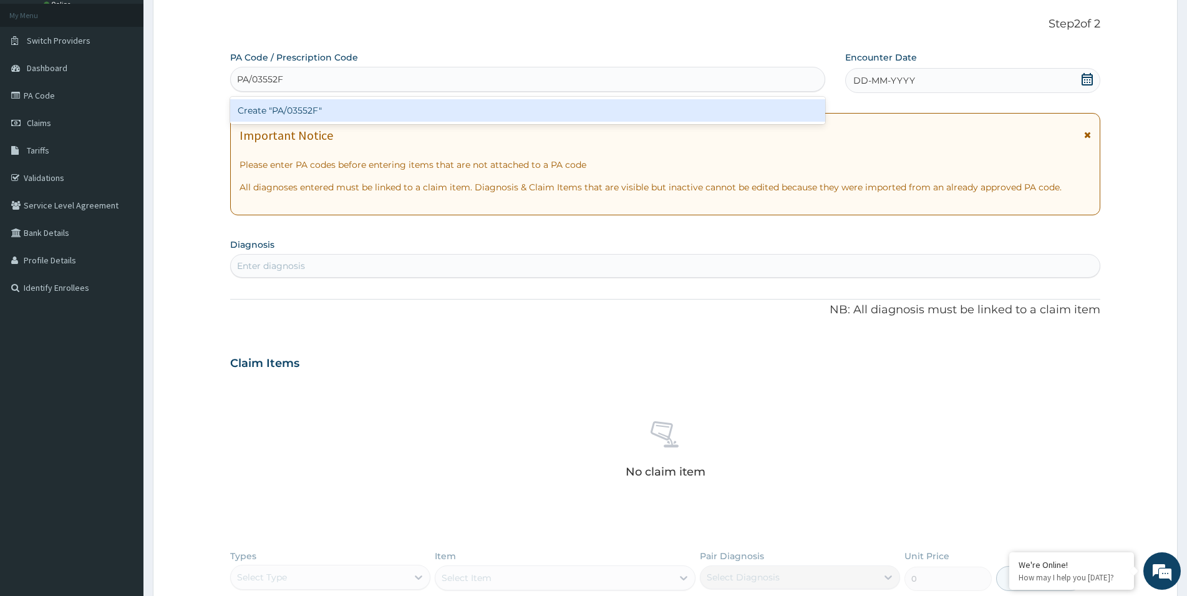
click at [332, 110] on div "Create "PA/03552F"" at bounding box center [527, 110] width 595 height 22
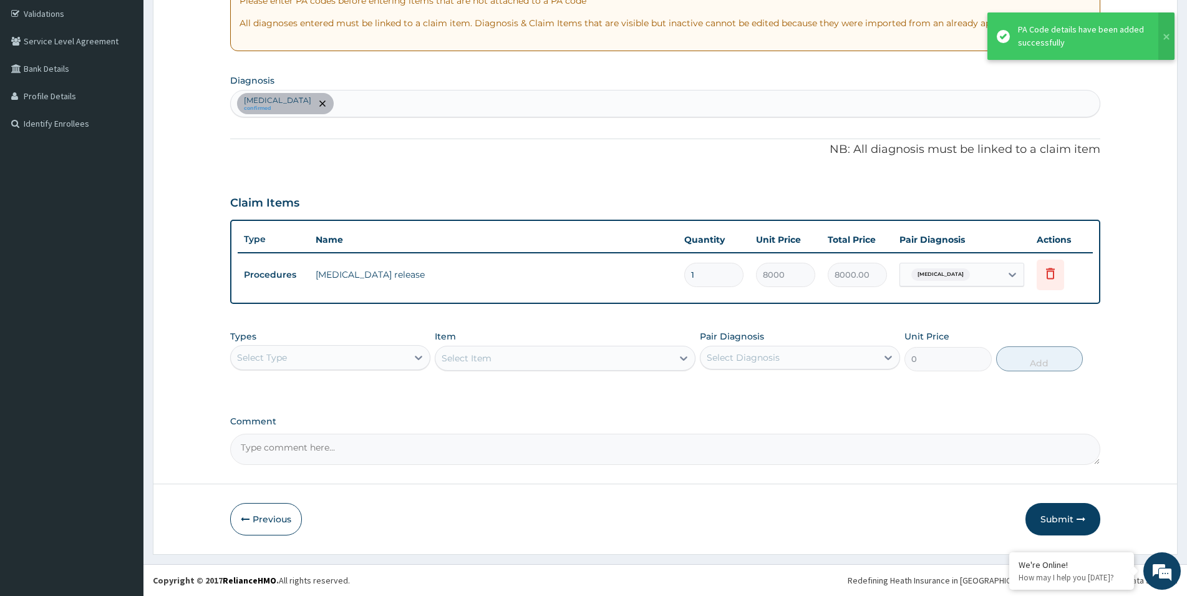
scroll to position [232, 0]
click at [1058, 526] on button "Submit" at bounding box center [1062, 519] width 75 height 32
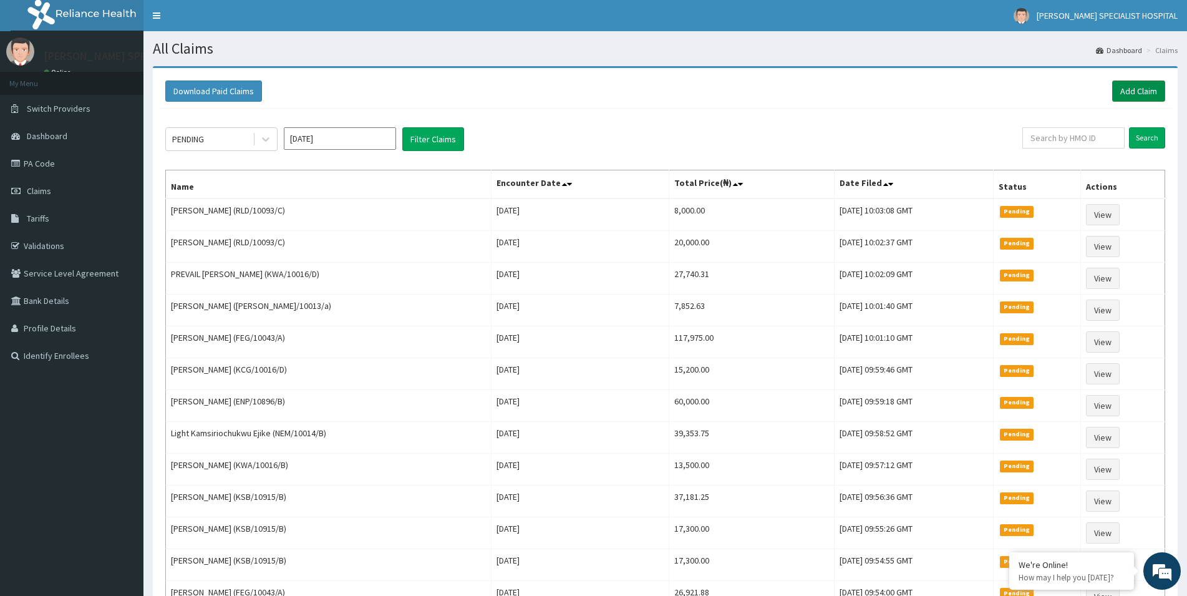
click at [1141, 90] on link "Add Claim" at bounding box center [1138, 90] width 53 height 21
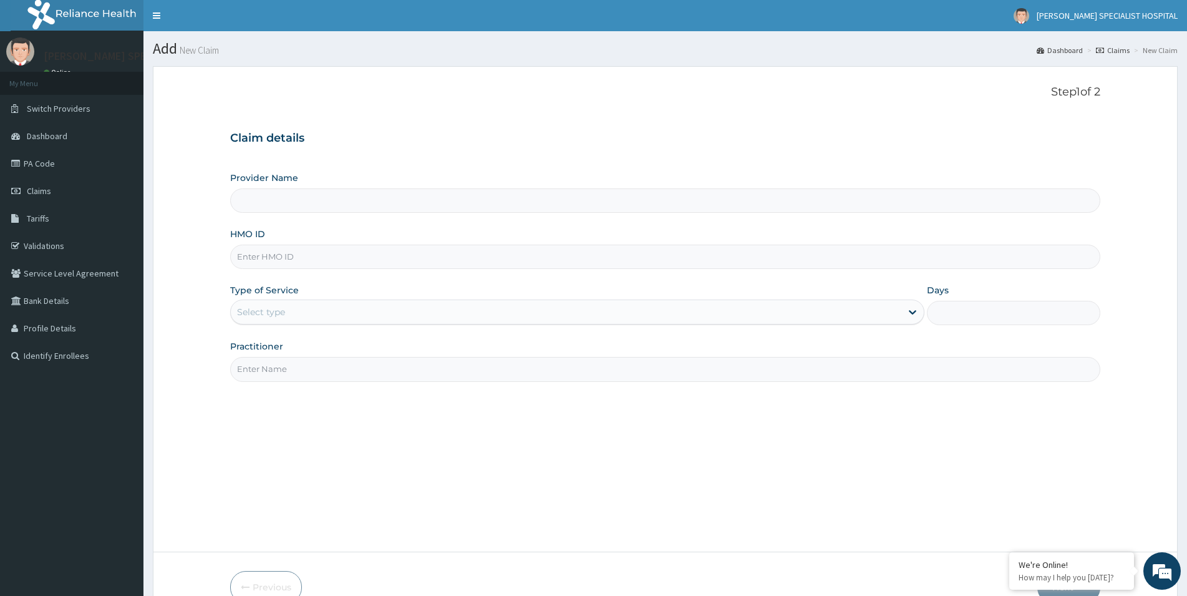
click at [235, 258] on input "HMO ID" at bounding box center [665, 256] width 870 height 24
drag, startPoint x: 258, startPoint y: 261, endPoint x: 167, endPoint y: 266, distance: 91.8
click at [230, 266] on input "KWA/10016/B" at bounding box center [665, 256] width 870 height 24
type input "KWA/10016/B"
type input "Simeone Specialist Hospital"
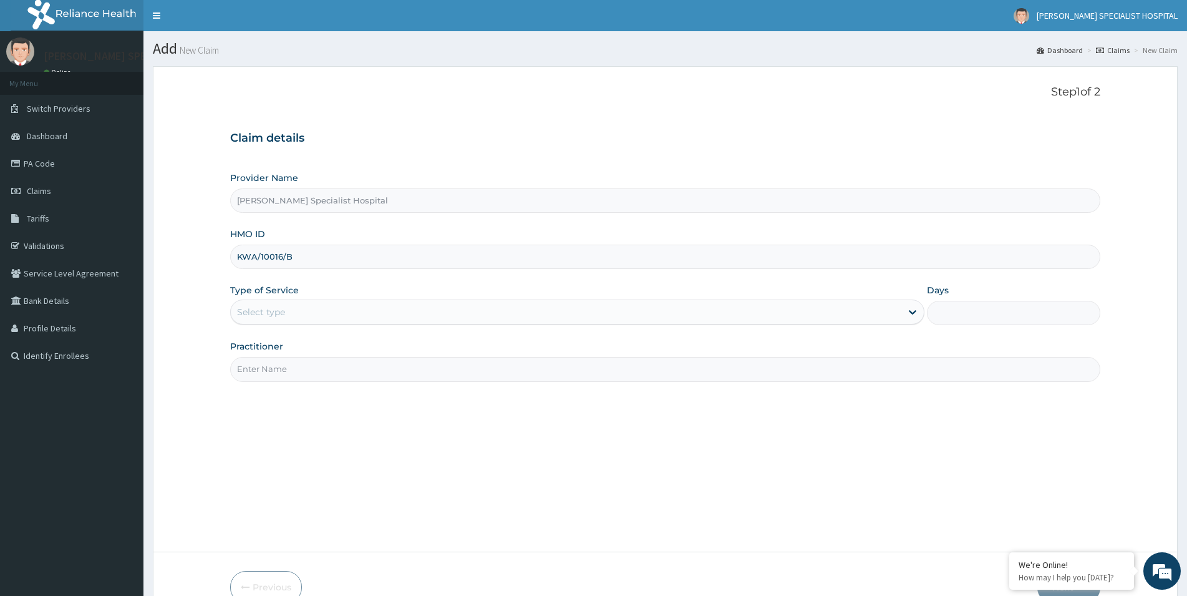
type input "KWA/10016/B"
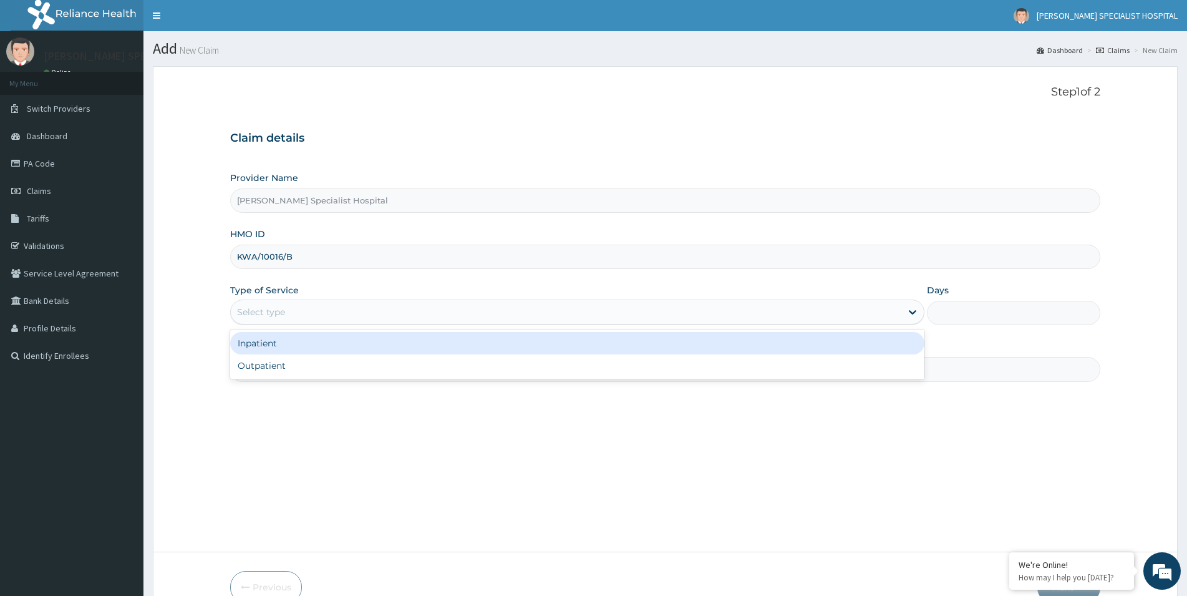
click at [260, 312] on div "Select type" at bounding box center [261, 312] width 48 height 12
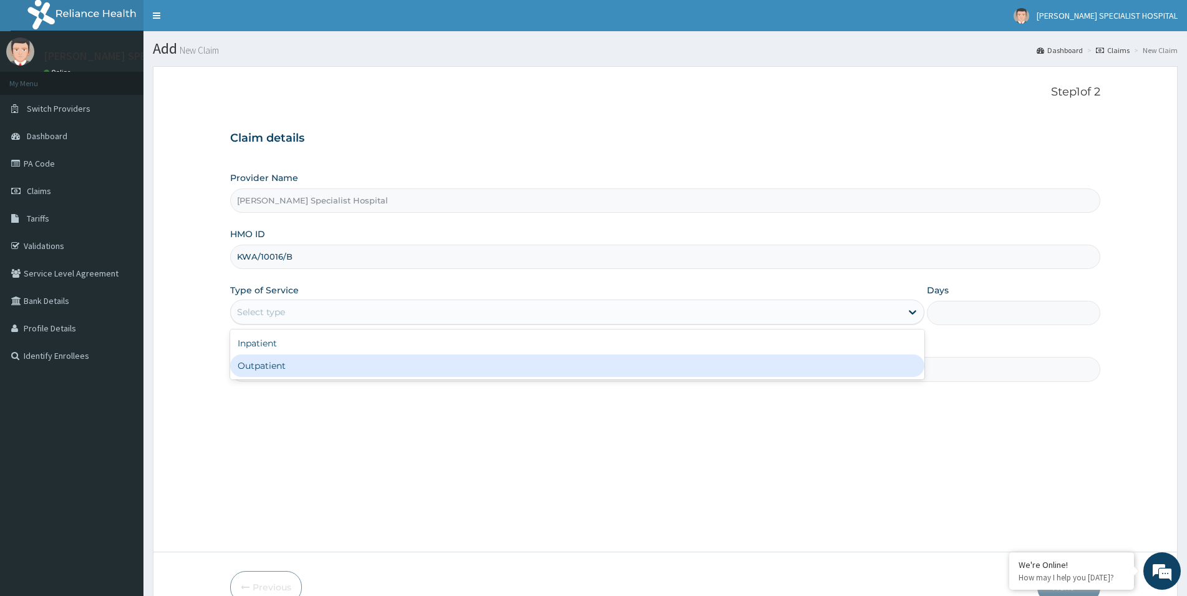
click at [242, 369] on div "Outpatient" at bounding box center [577, 365] width 694 height 22
type input "1"
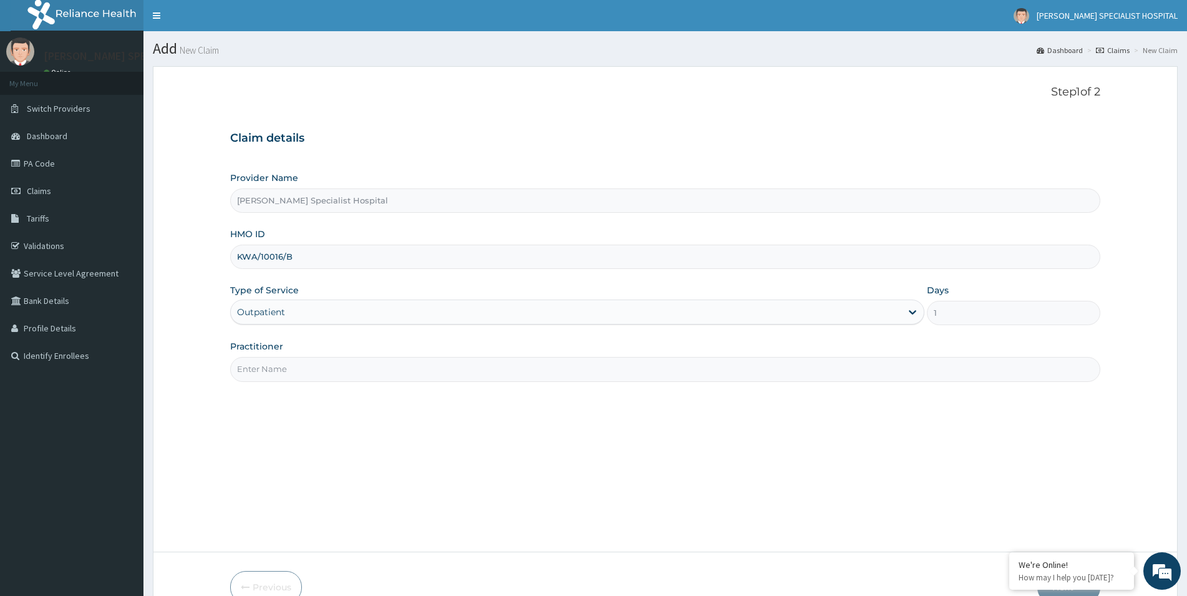
click at [292, 372] on input "Practitioner" at bounding box center [665, 369] width 870 height 24
paste input "SIMEONE HOSPITAL"
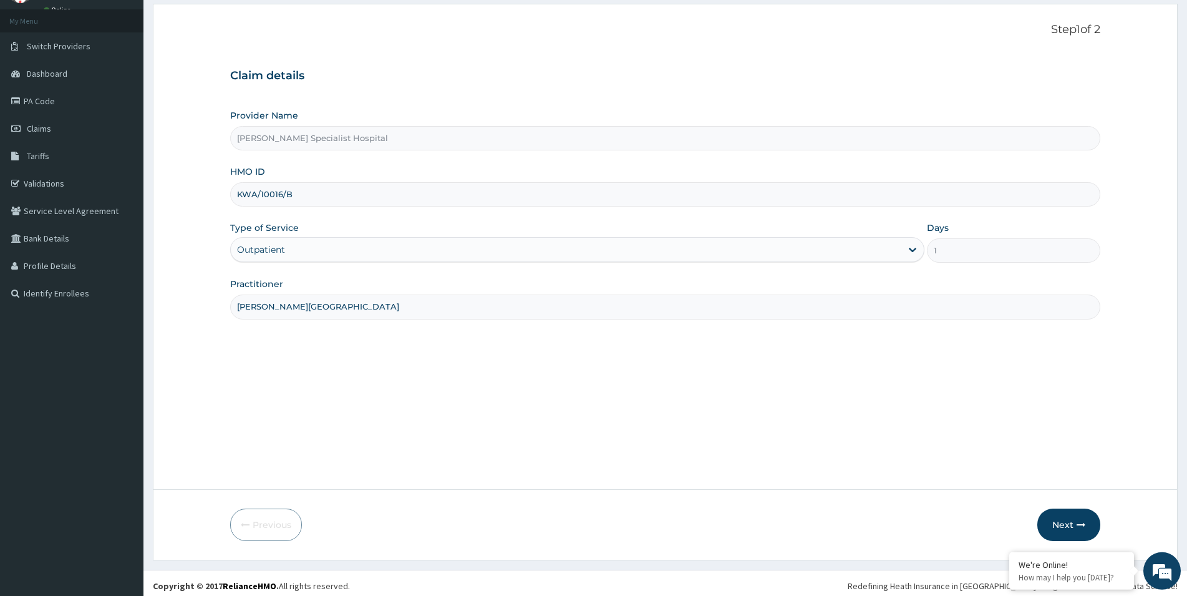
scroll to position [68, 0]
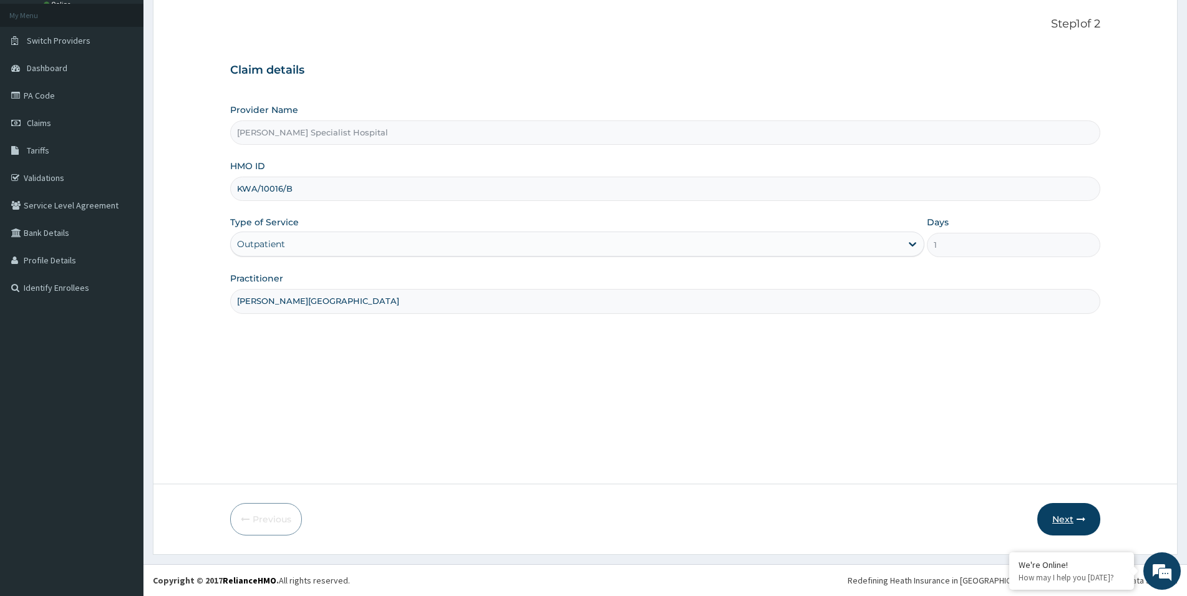
type input "SIMEONE HOSPITAL"
click at [1061, 519] on button "Next" at bounding box center [1068, 519] width 63 height 32
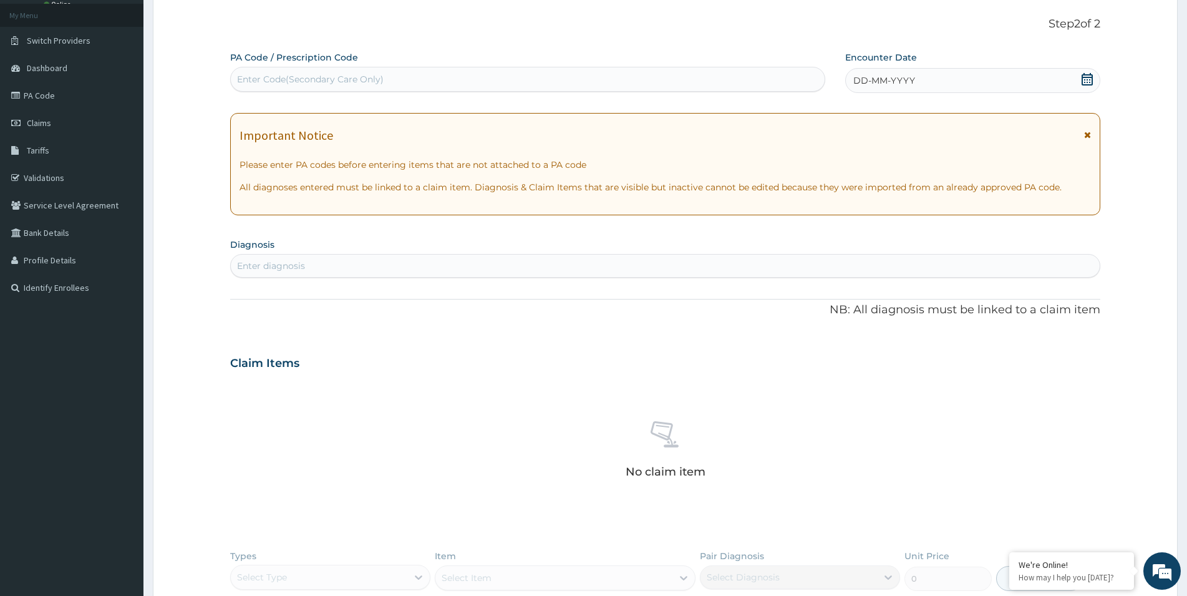
scroll to position [0, 0]
click at [250, 75] on div "Enter Code(Secondary Care Only)" at bounding box center [310, 79] width 147 height 12
paste input "PA/915630"
type input "PA/915630"
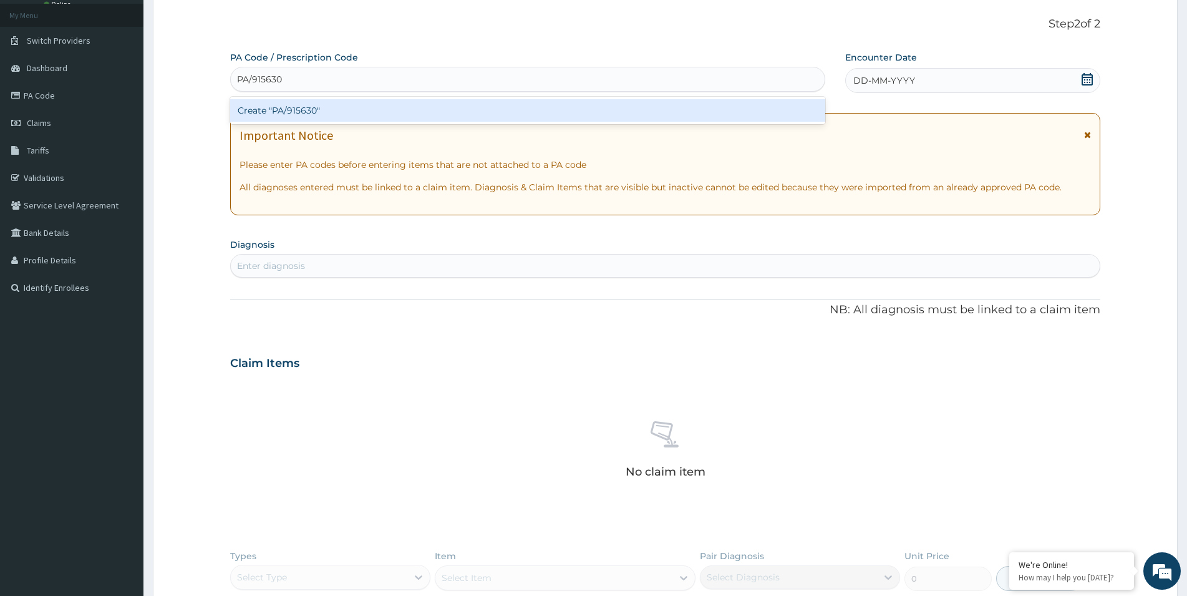
click at [303, 110] on div "Create "PA/915630"" at bounding box center [527, 110] width 595 height 22
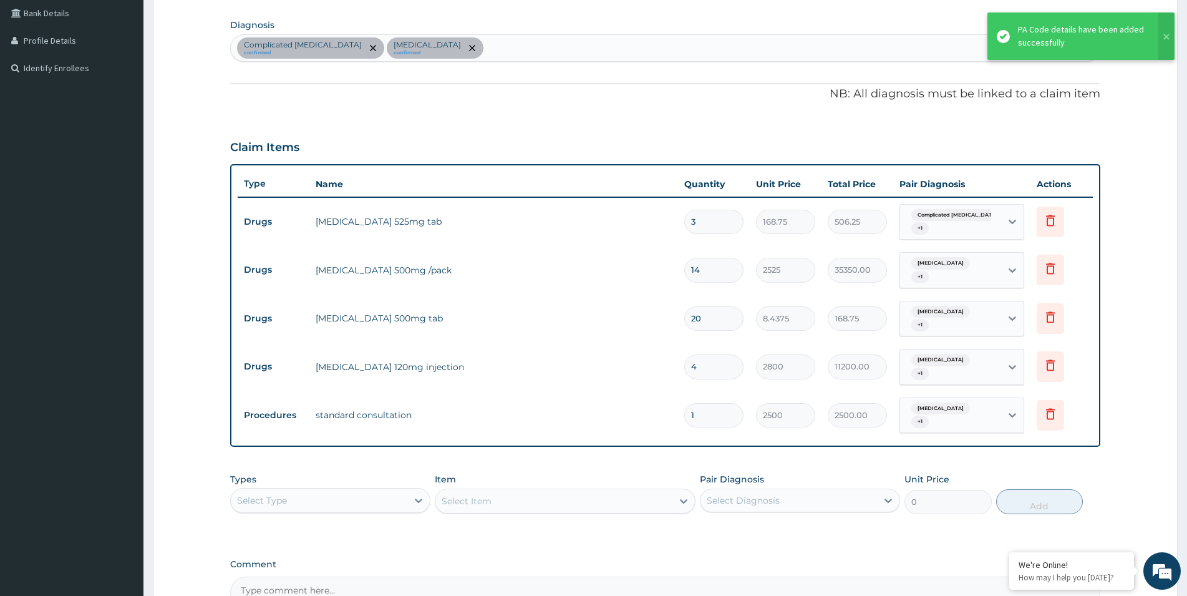
scroll to position [409, 0]
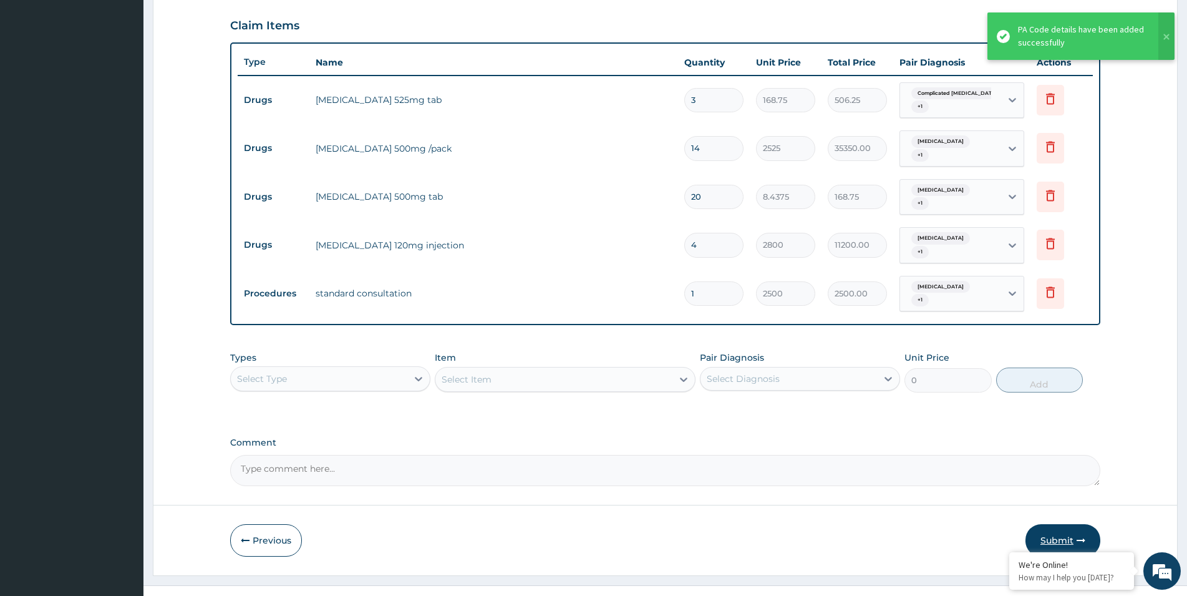
drag, startPoint x: 1064, startPoint y: 513, endPoint x: 387, endPoint y: 119, distance: 783.2
click at [1063, 524] on button "Submit" at bounding box center [1062, 540] width 75 height 32
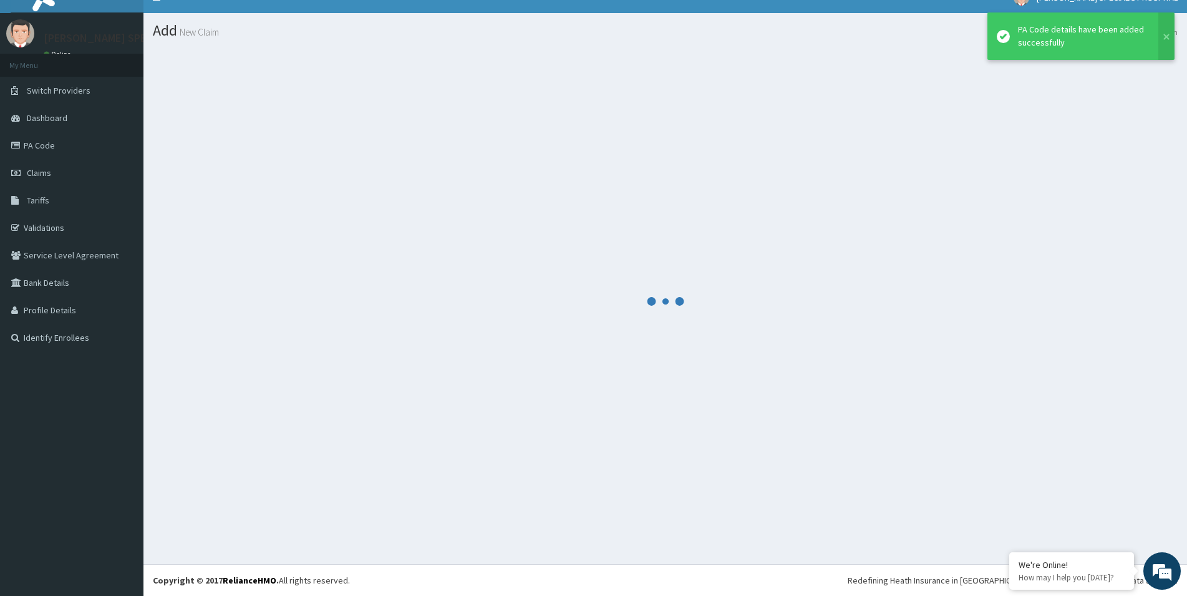
scroll to position [18, 0]
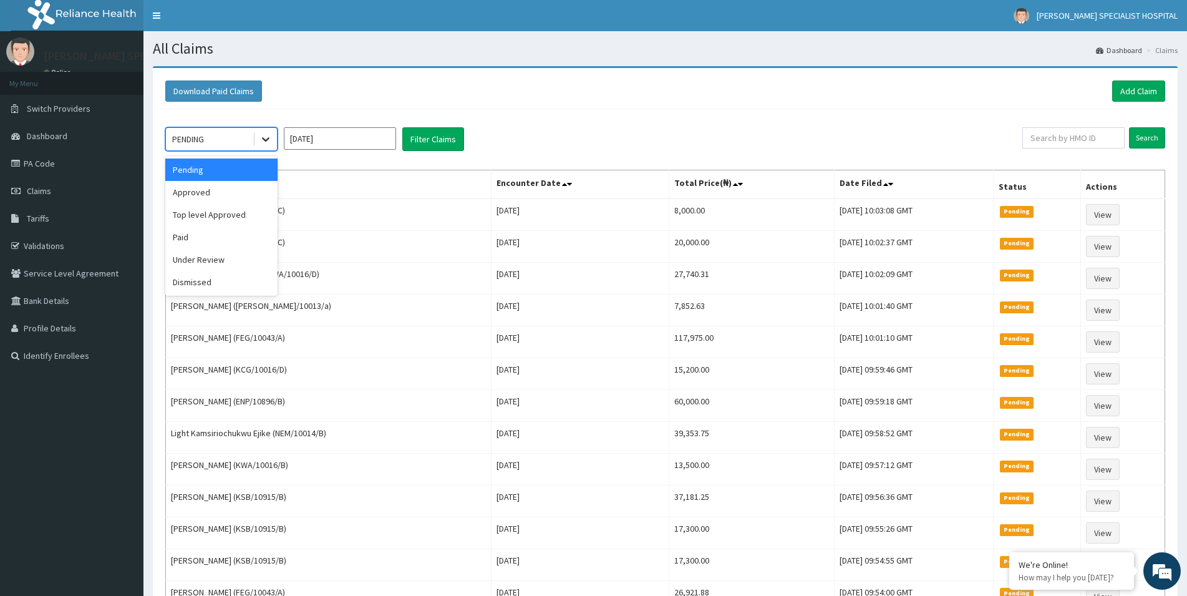
click at [266, 138] on icon at bounding box center [265, 139] width 12 height 12
click at [239, 195] on div "Approved" at bounding box center [221, 192] width 112 height 22
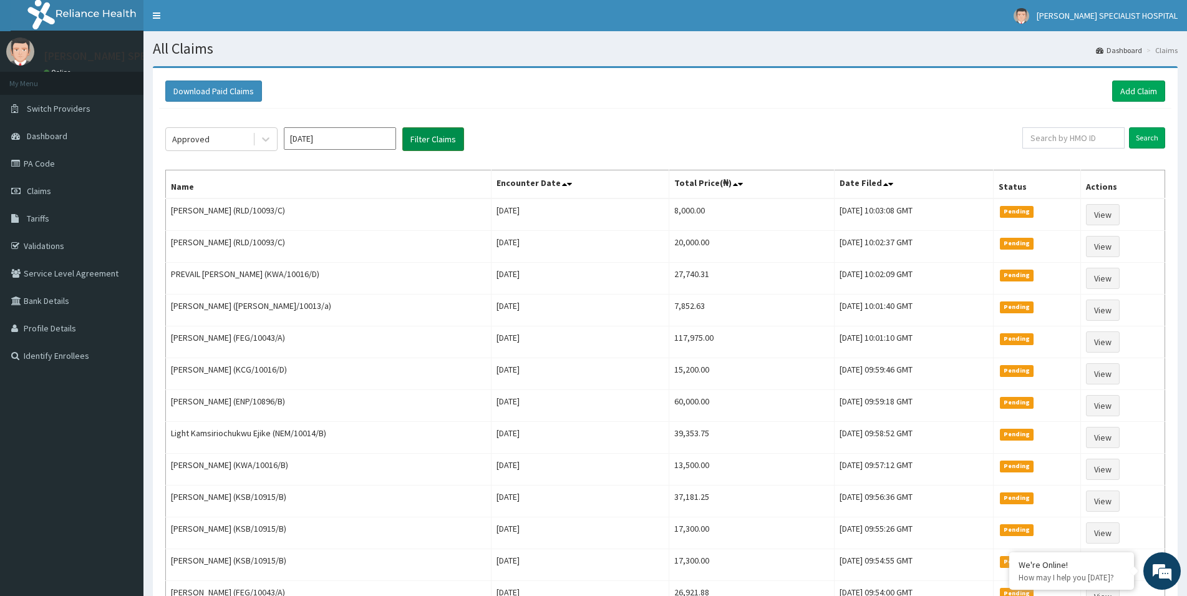
click at [430, 138] on button "Filter Claims" at bounding box center [433, 139] width 62 height 24
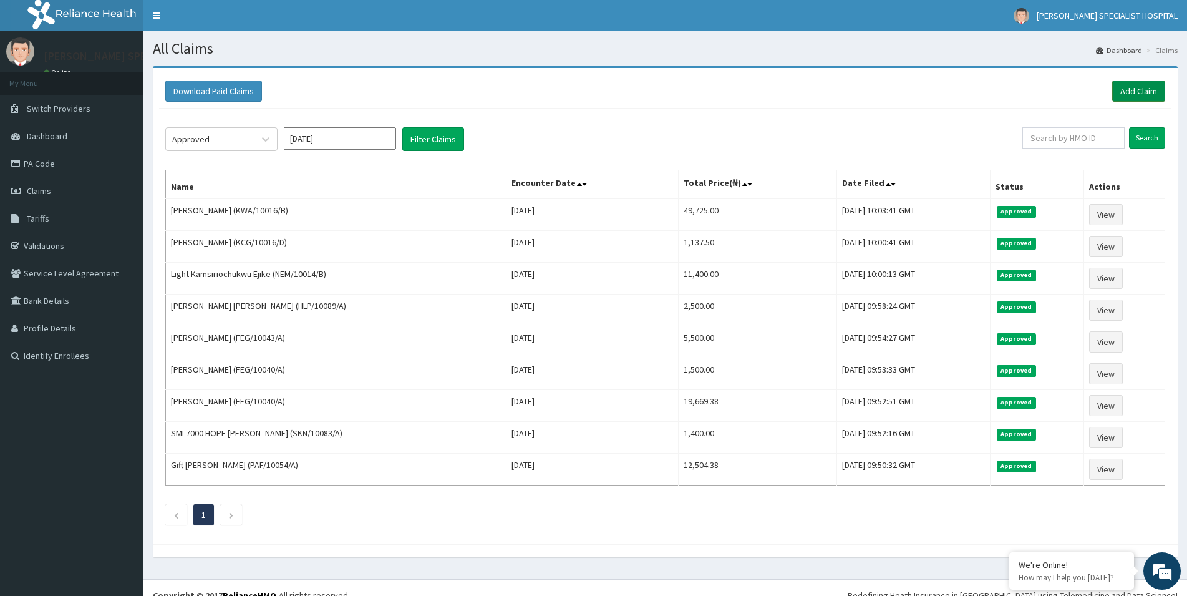
click at [1136, 88] on link "Add Claim" at bounding box center [1138, 90] width 53 height 21
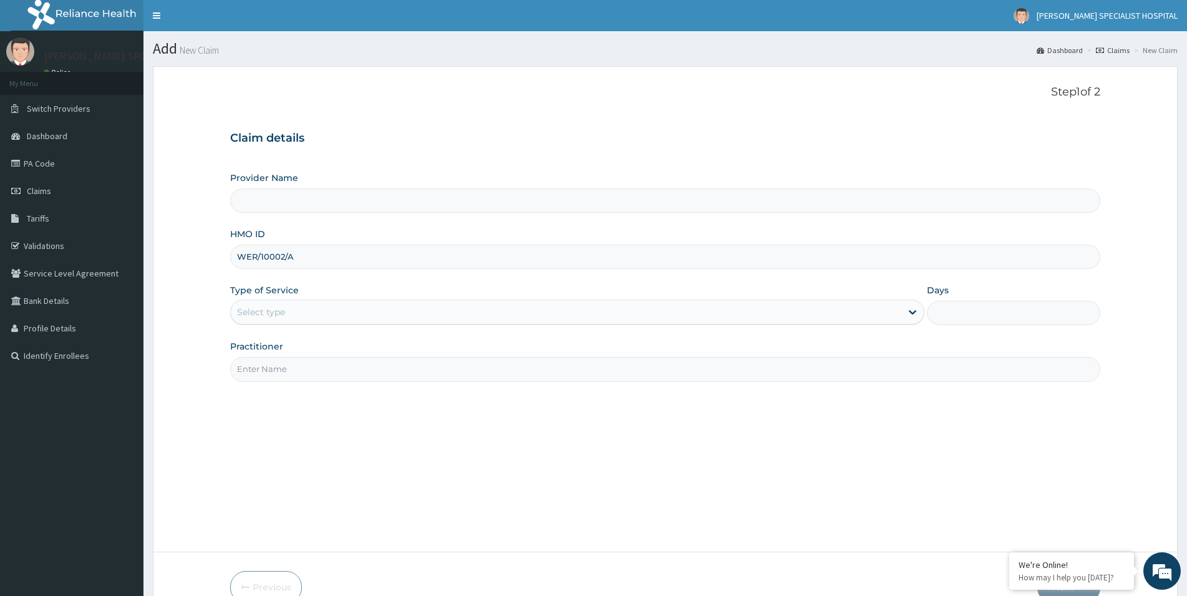
type input "WER/10002/A"
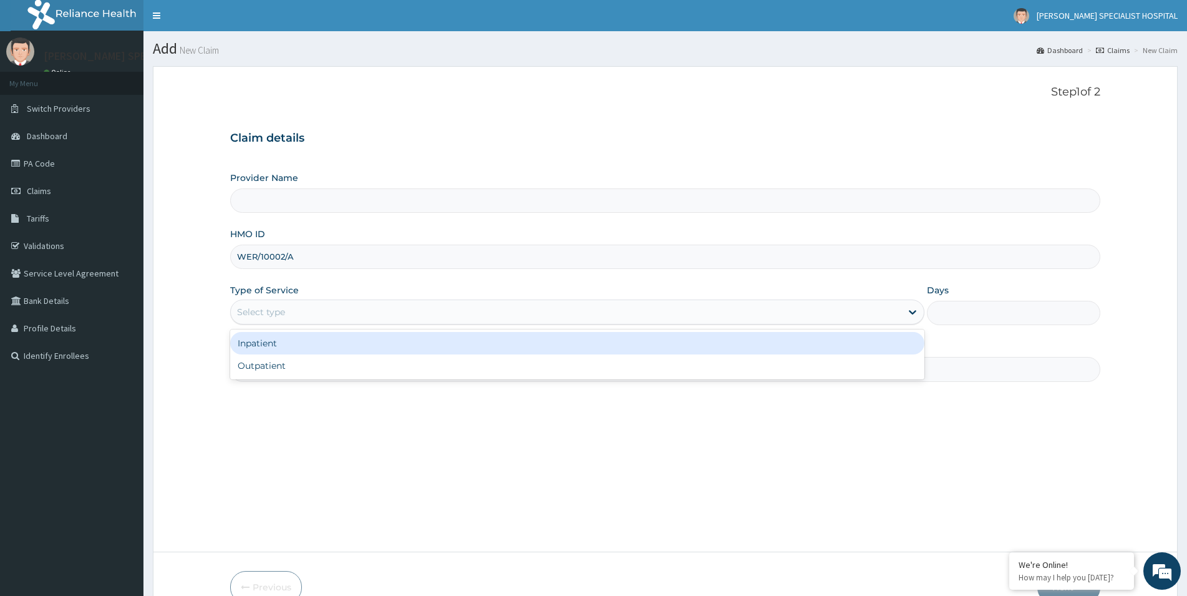
type input "Simeone Specialist Hospital"
drag, startPoint x: 258, startPoint y: 322, endPoint x: 268, endPoint y: 363, distance: 42.3
click at [257, 322] on div "Select type" at bounding box center [566, 312] width 670 height 20
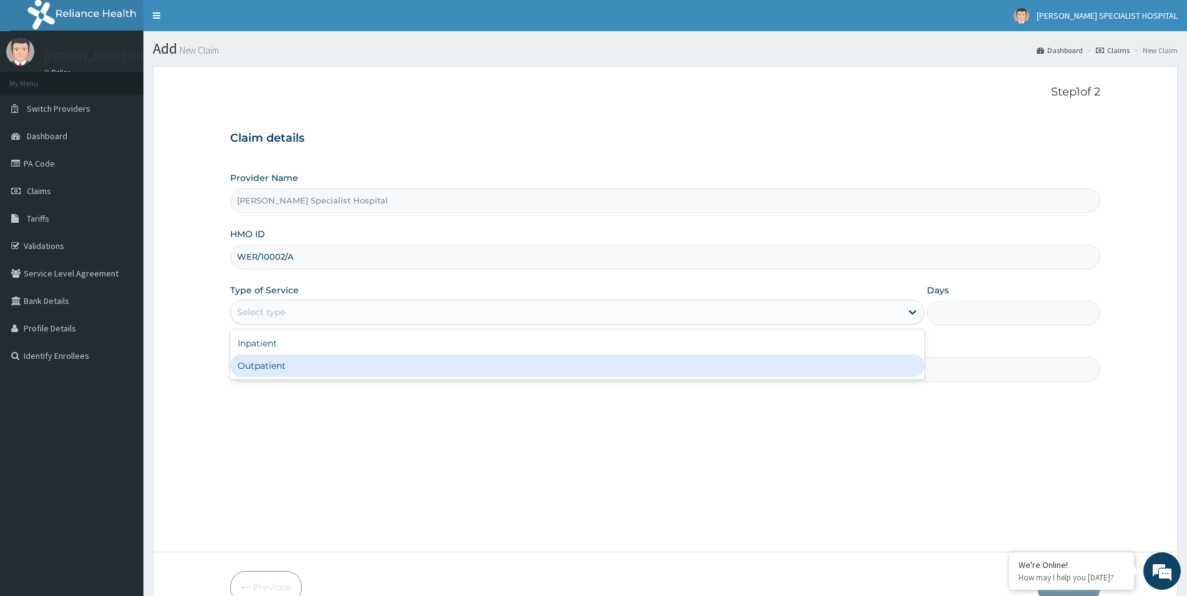
click at [266, 374] on div "Outpatient" at bounding box center [577, 365] width 694 height 22
type input "1"
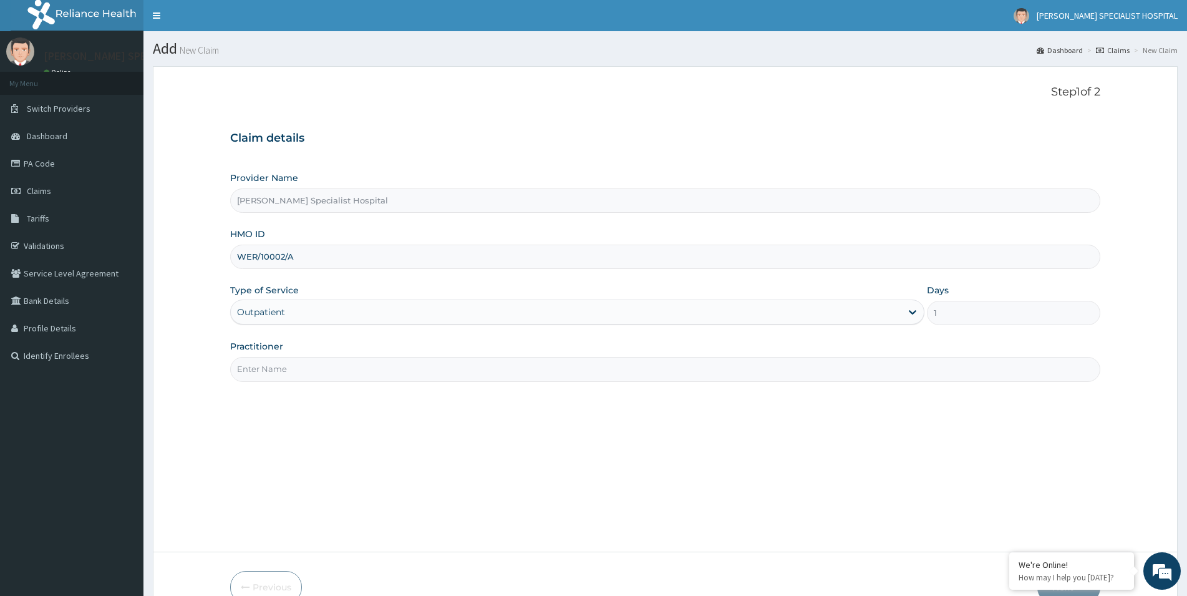
click at [255, 372] on input "Practitioner" at bounding box center [665, 369] width 870 height 24
paste input "[PERSON_NAME][GEOGRAPHIC_DATA]"
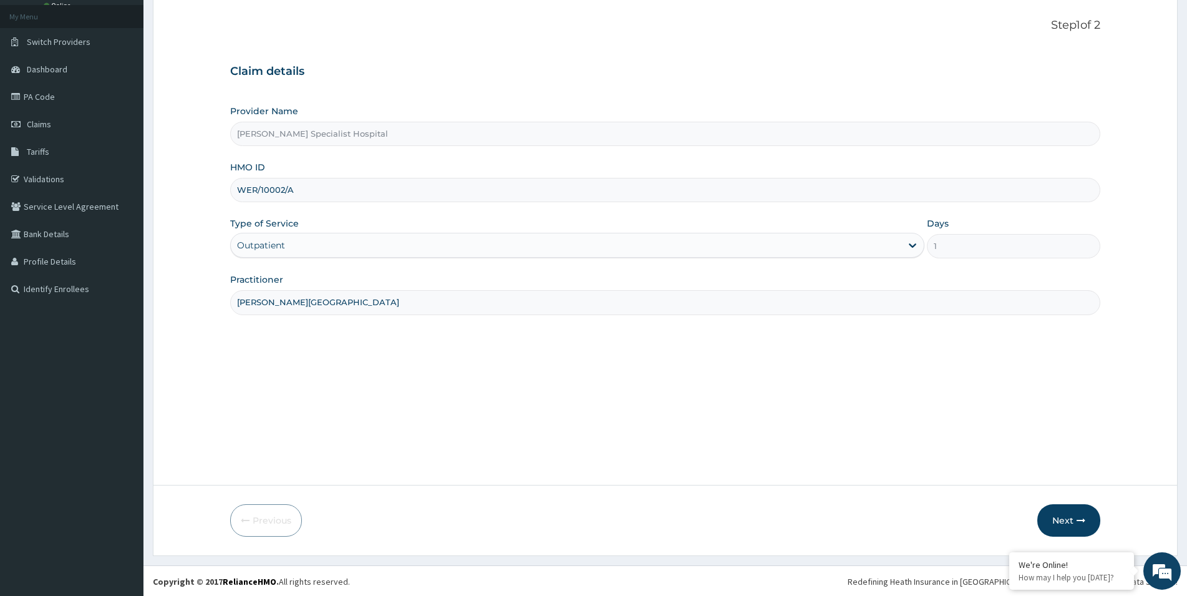
scroll to position [68, 0]
type input "[PERSON_NAME][GEOGRAPHIC_DATA]"
click at [1067, 520] on button "Next" at bounding box center [1068, 519] width 63 height 32
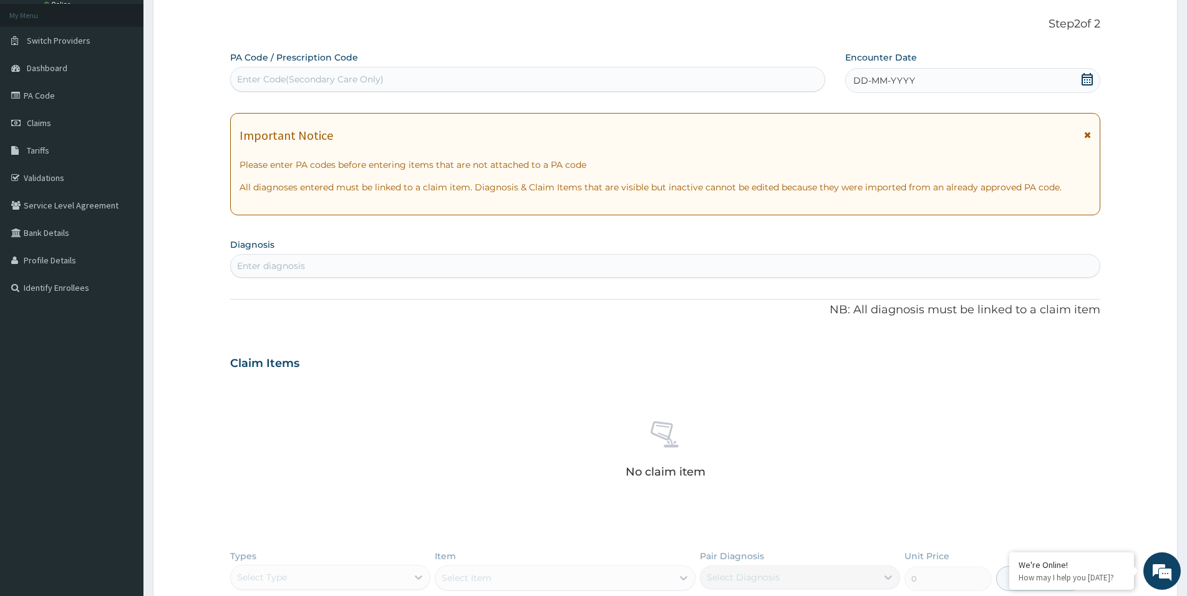
click at [292, 76] on div "Enter Code(Secondary Care Only)" at bounding box center [310, 79] width 147 height 12
paste input "PA/541EC3"
type input "PA/541EC3"
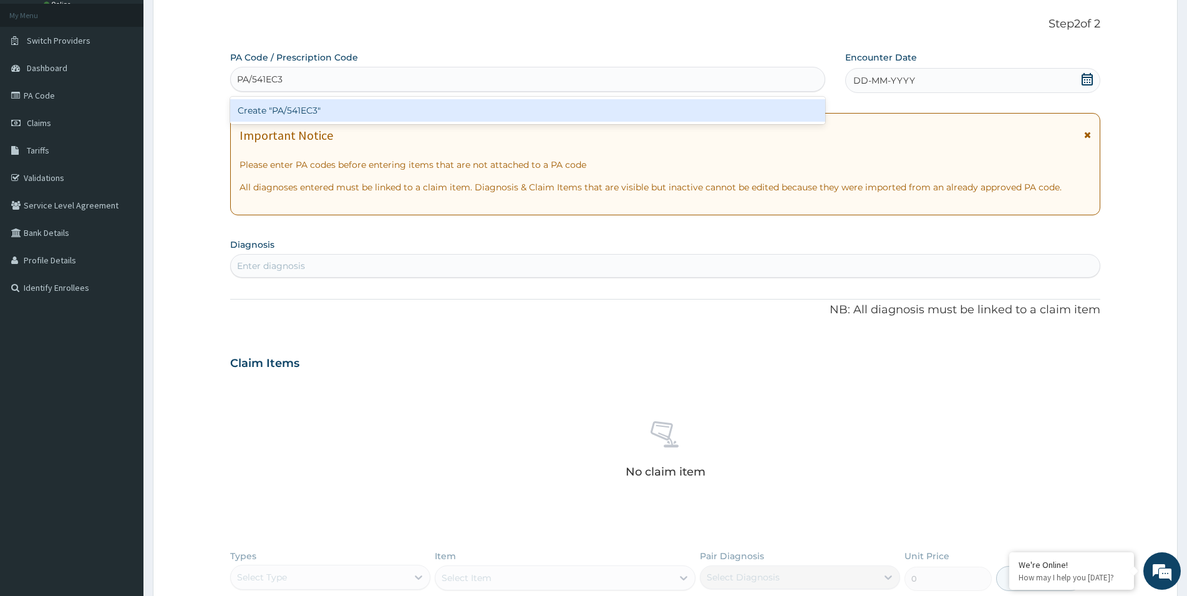
scroll to position [0, 0]
click at [281, 109] on div "Create "PA/541EC3"" at bounding box center [527, 110] width 595 height 22
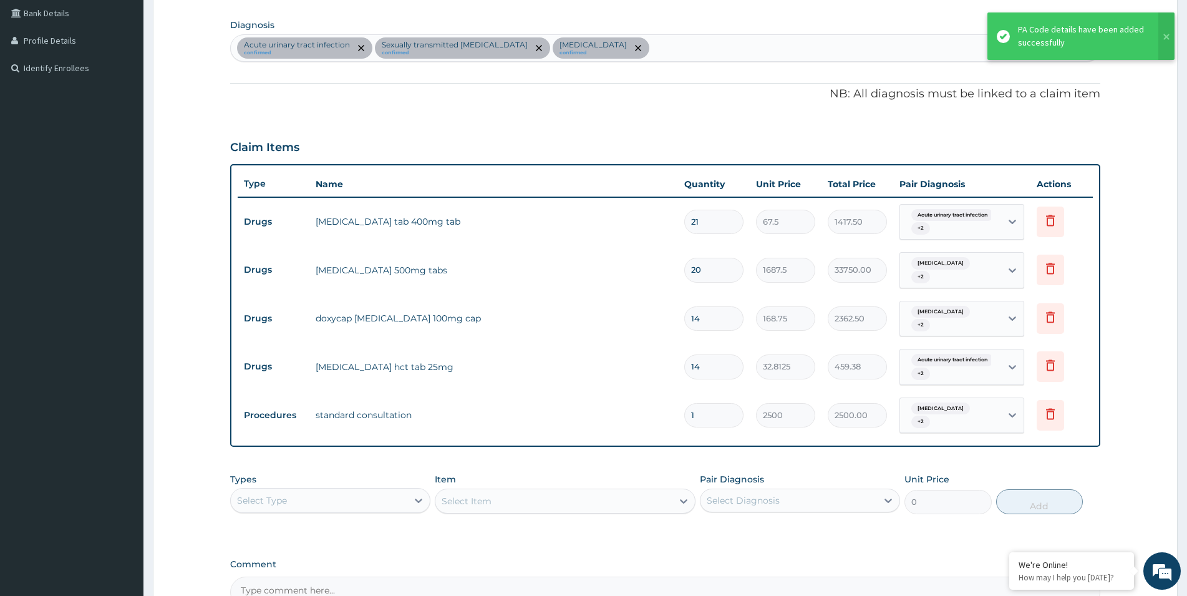
scroll to position [430, 0]
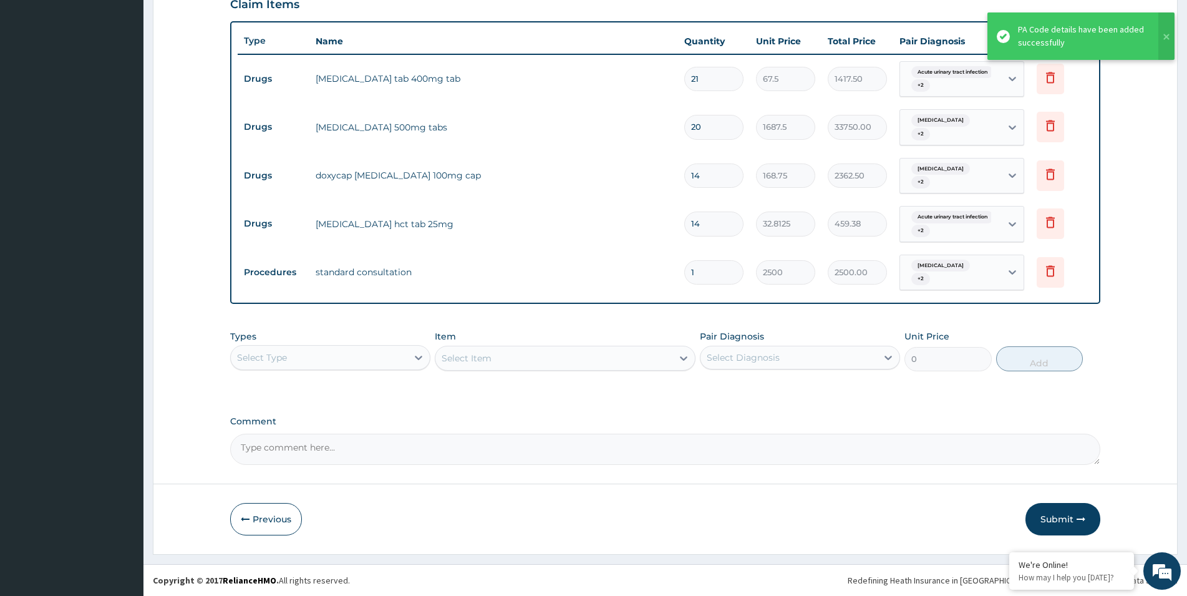
drag, startPoint x: 1064, startPoint y: 519, endPoint x: 609, endPoint y: 230, distance: 539.4
click at [1063, 519] on button "Submit" at bounding box center [1062, 519] width 75 height 32
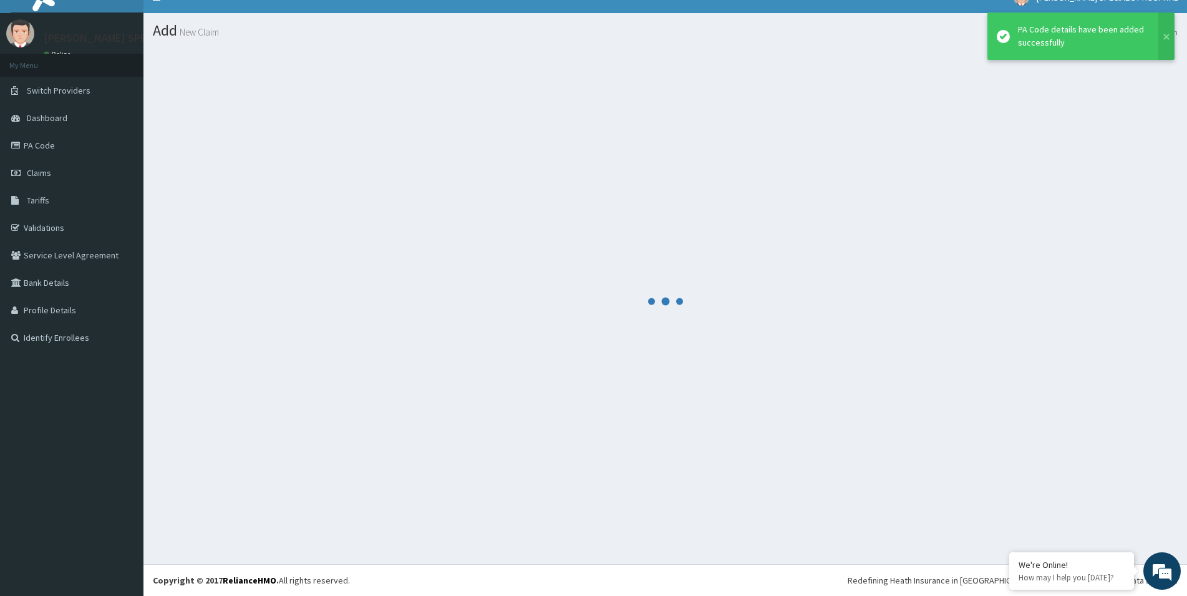
scroll to position [18, 0]
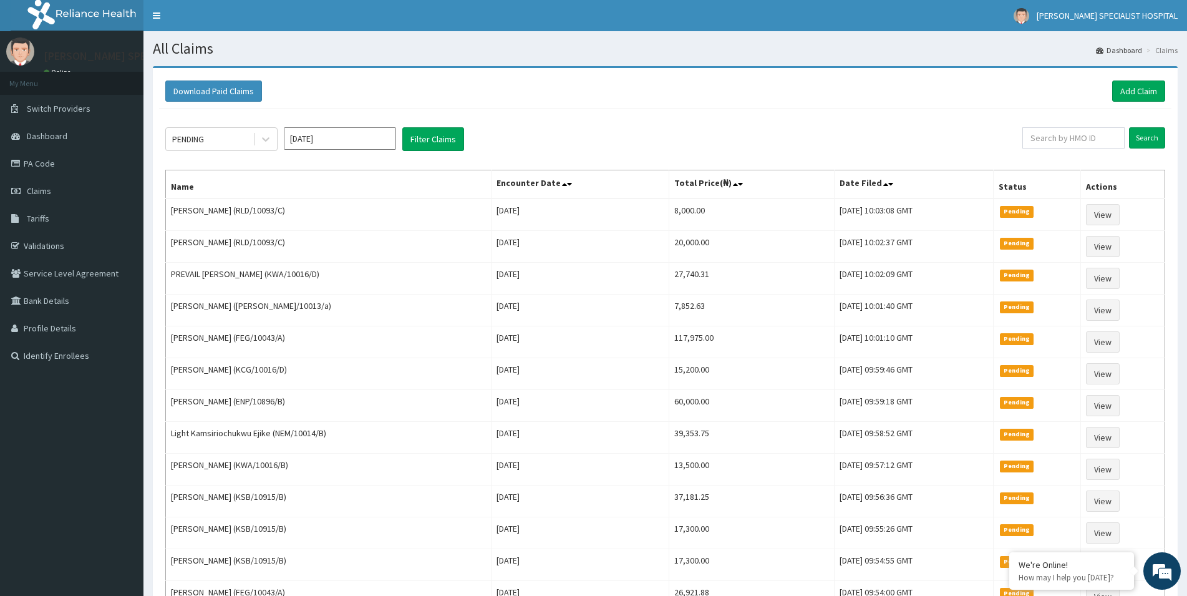
click at [1147, 91] on link "Add Claim" at bounding box center [1138, 90] width 53 height 21
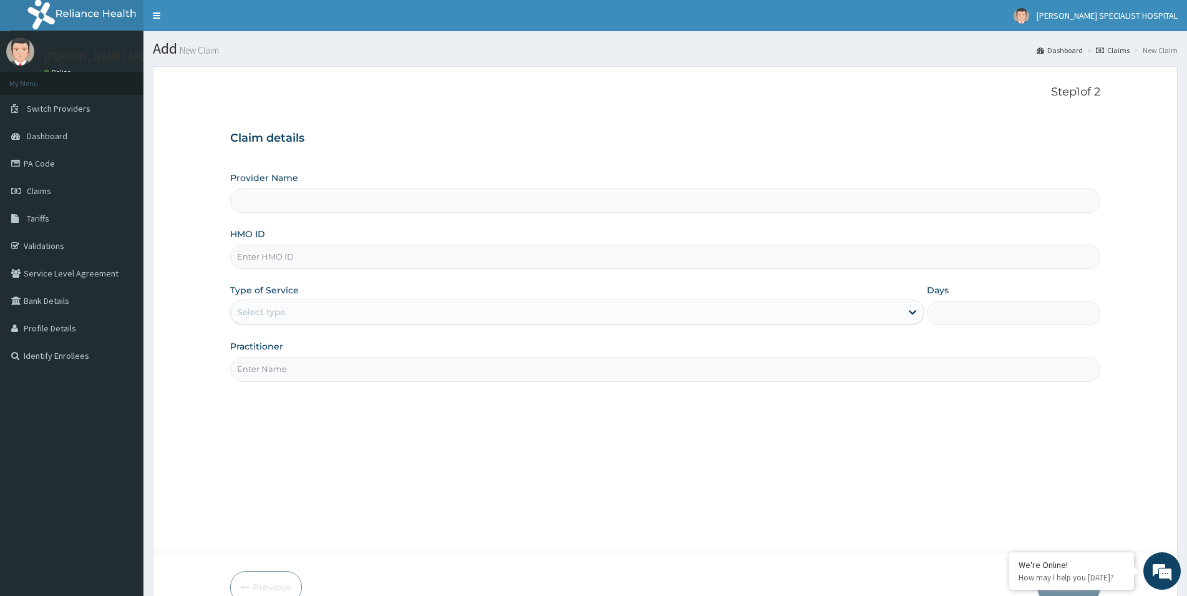
click at [246, 253] on input "HMO ID" at bounding box center [665, 256] width 870 height 24
type input "SKN/10205/A"
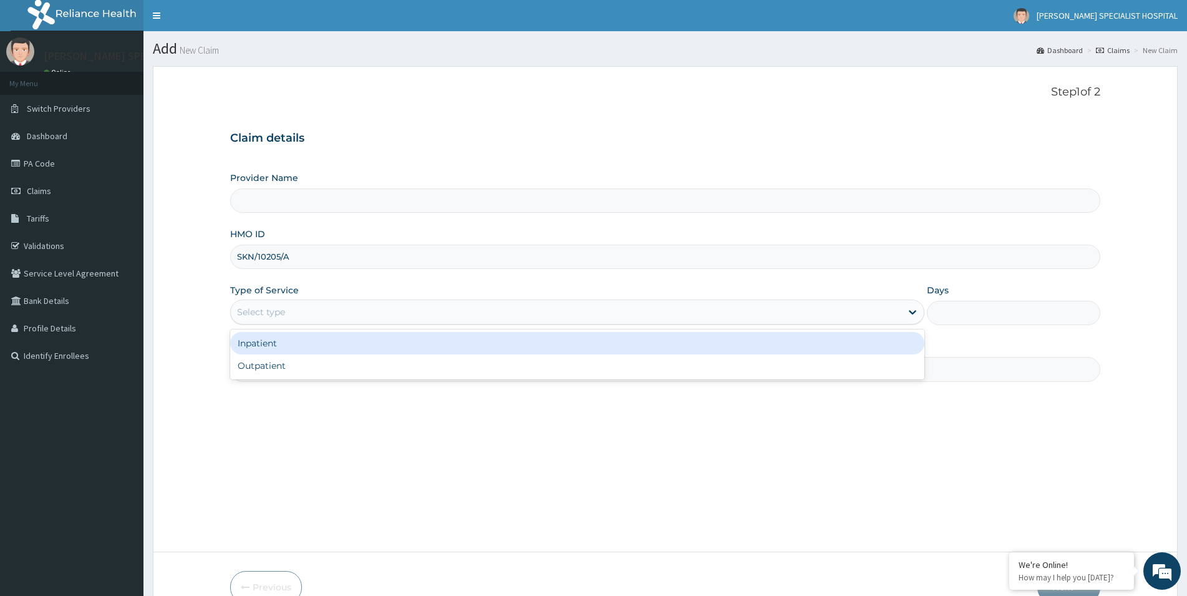
click at [261, 315] on div "Select type" at bounding box center [261, 312] width 48 height 12
type input "[PERSON_NAME] Specialist Hospital"
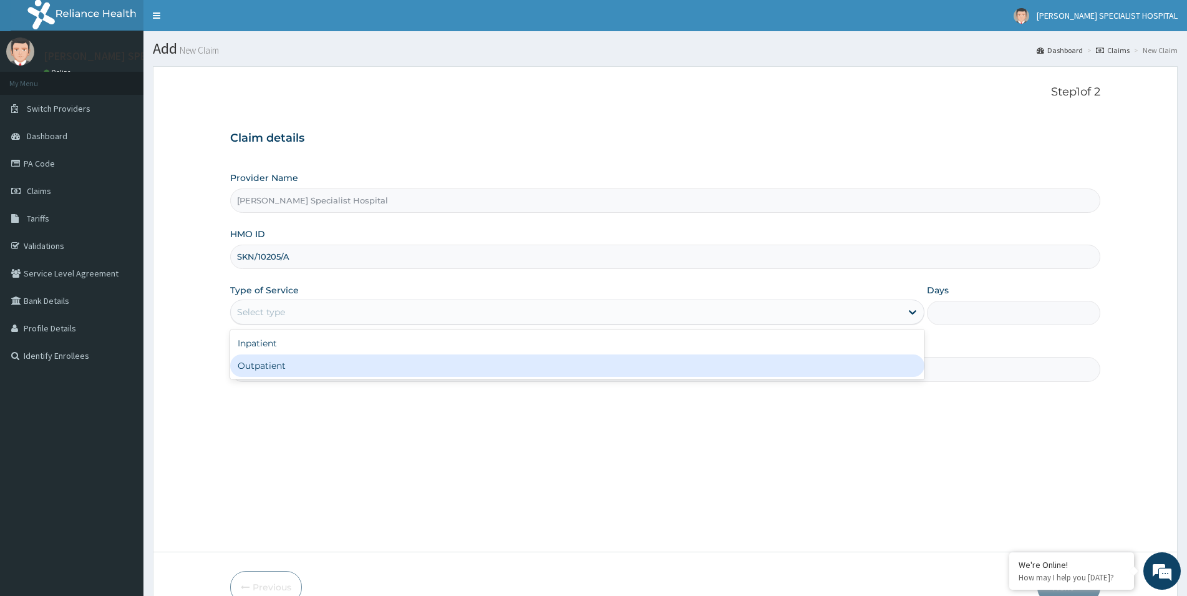
click at [284, 365] on div "Outpatient" at bounding box center [577, 365] width 694 height 22
type input "1"
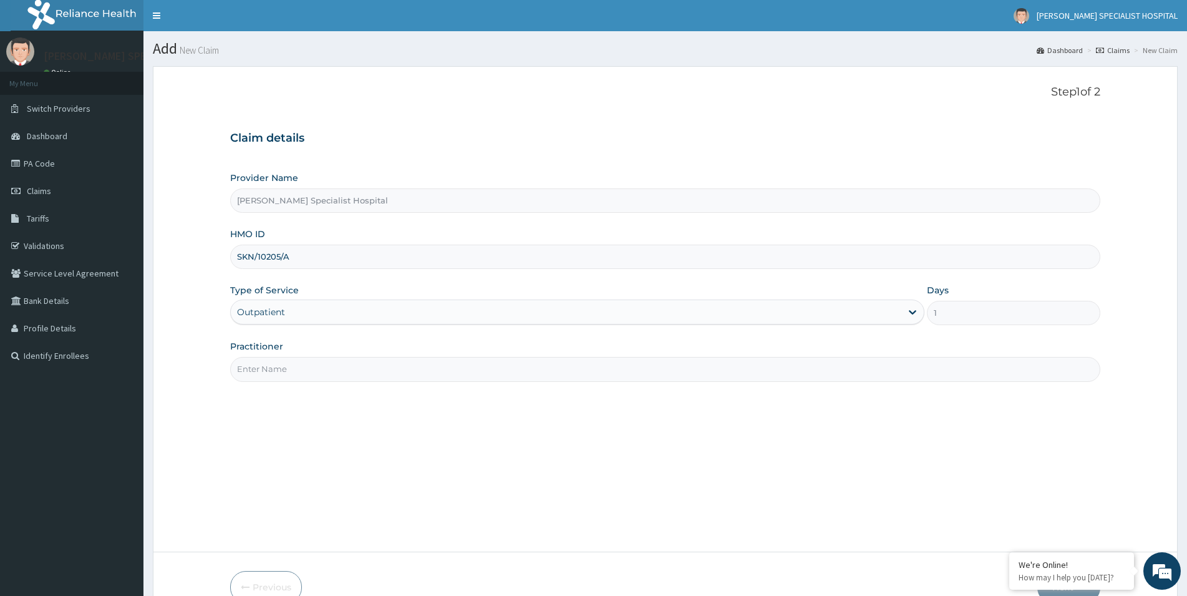
click at [284, 369] on input "Practitioner" at bounding box center [665, 369] width 870 height 24
paste input "[PERSON_NAME][GEOGRAPHIC_DATA]"
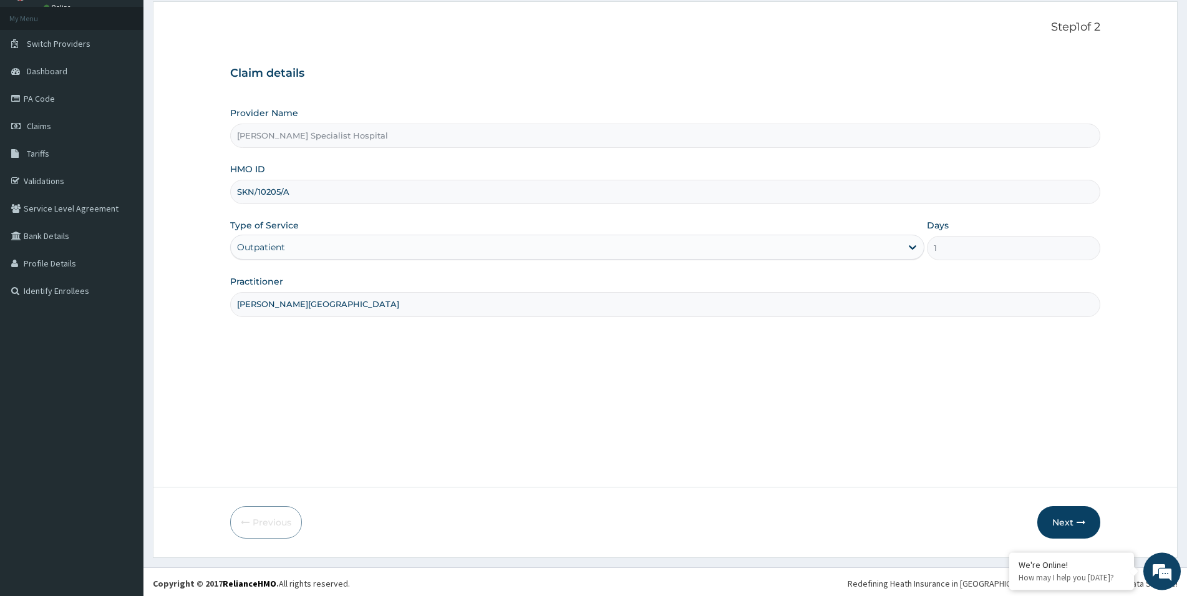
scroll to position [68, 0]
type input "[PERSON_NAME][GEOGRAPHIC_DATA]"
click at [1055, 519] on button "Next" at bounding box center [1068, 519] width 63 height 32
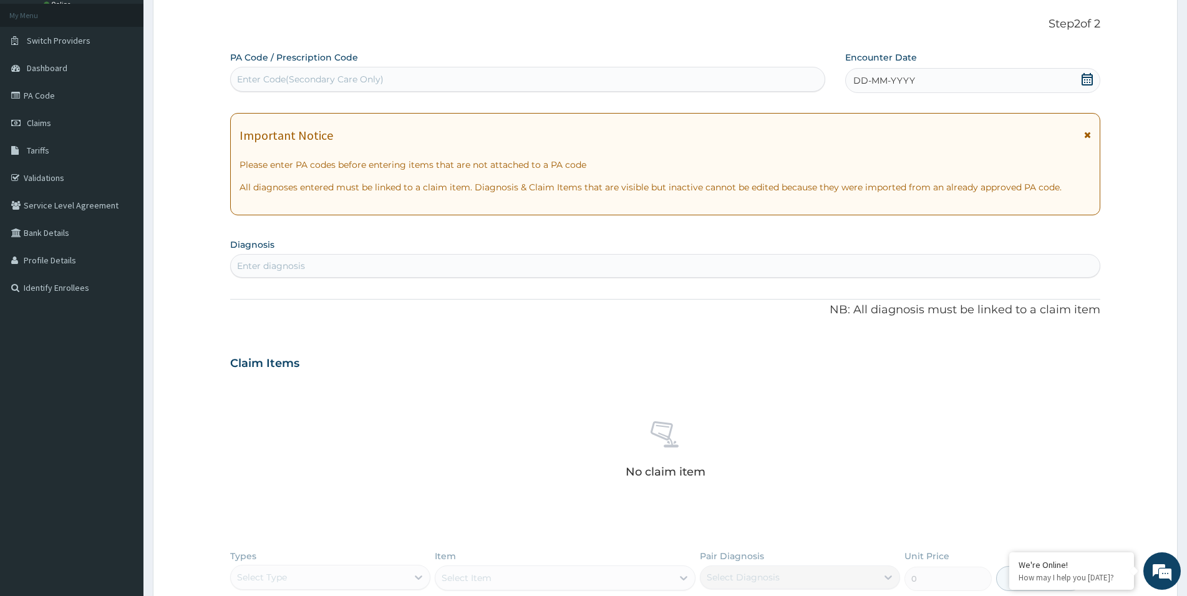
click at [257, 75] on div "Enter Code(Secondary Care Only)" at bounding box center [310, 79] width 147 height 12
paste input "PA/18D91B"
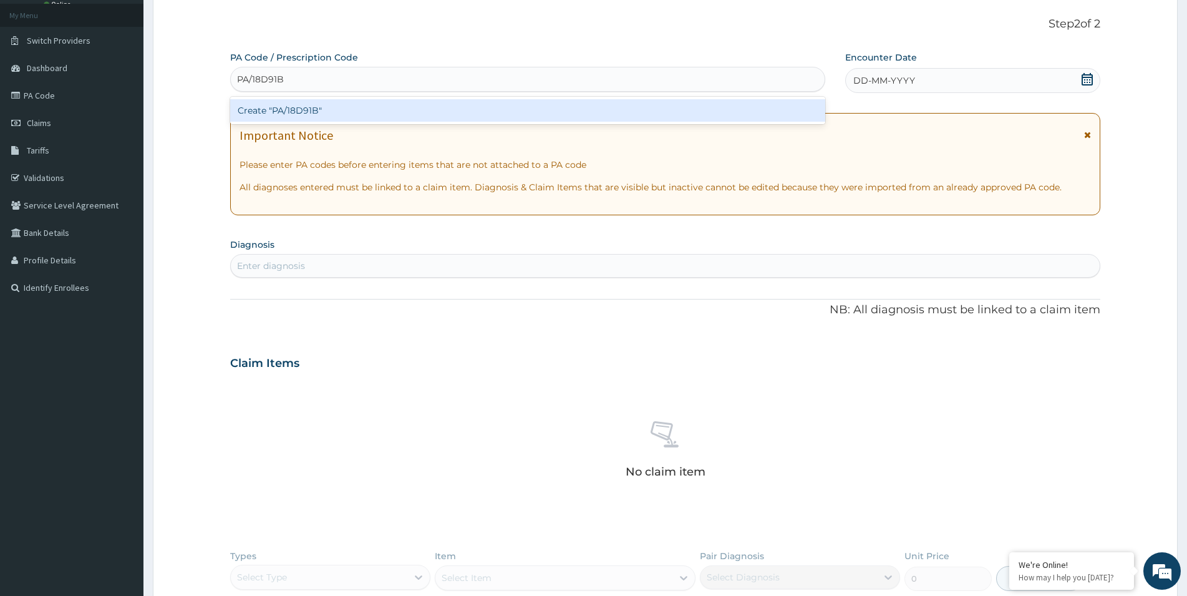
type input "PA/18D91B"
click at [273, 110] on div "Create "PA/18D91B"" at bounding box center [527, 110] width 595 height 22
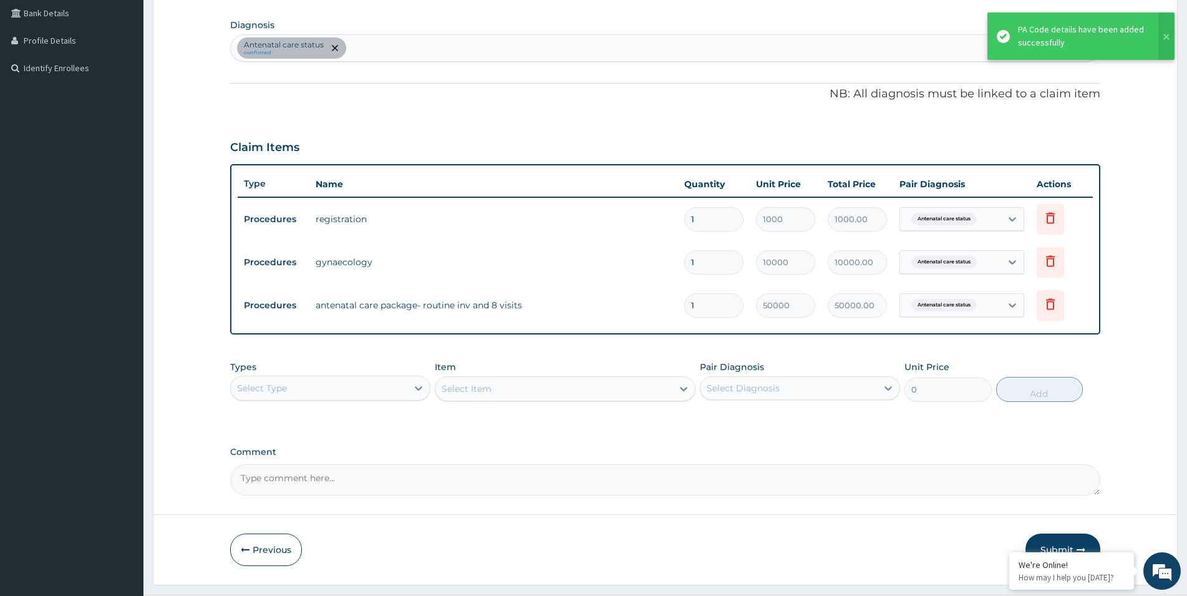
scroll to position [318, 0]
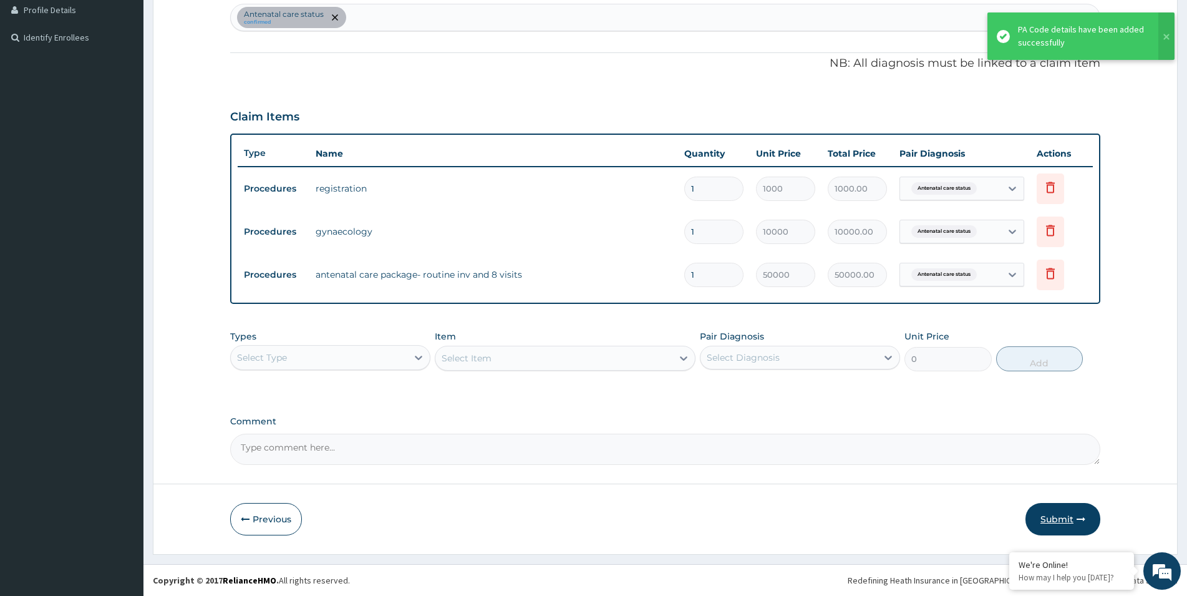
click at [1060, 520] on button "Submit" at bounding box center [1062, 519] width 75 height 32
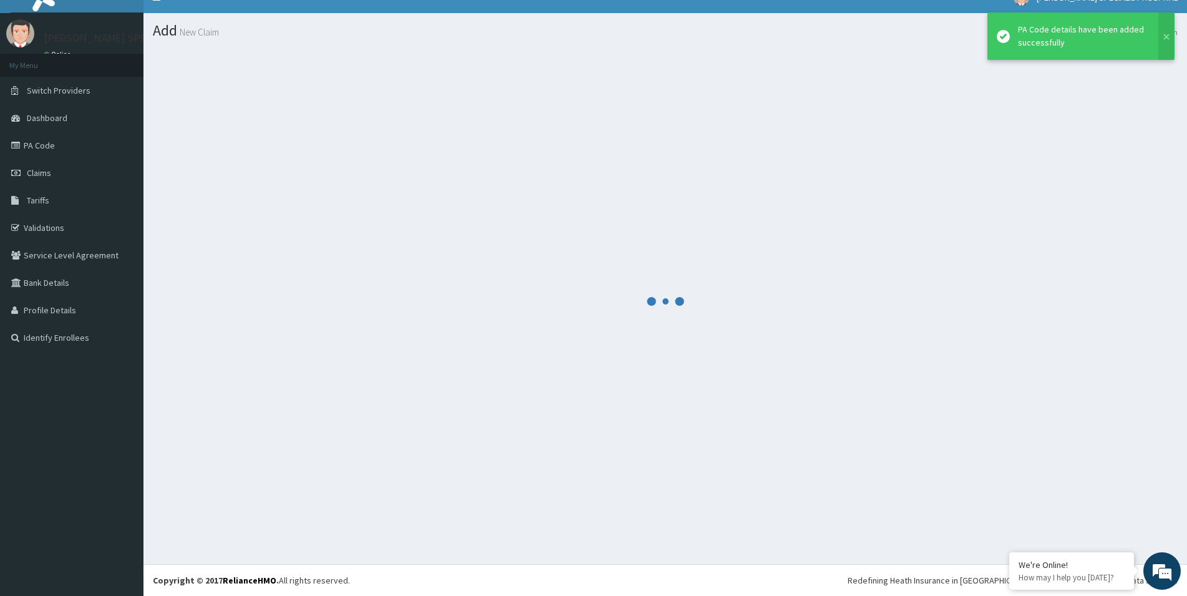
scroll to position [18, 0]
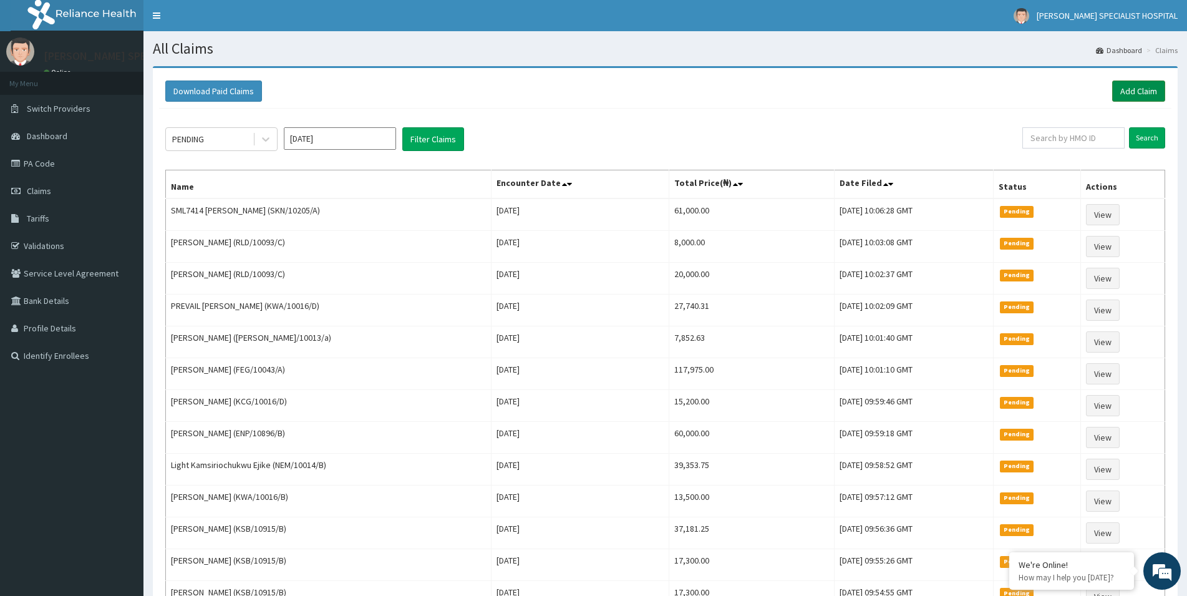
click at [1140, 95] on link "Add Claim" at bounding box center [1138, 90] width 53 height 21
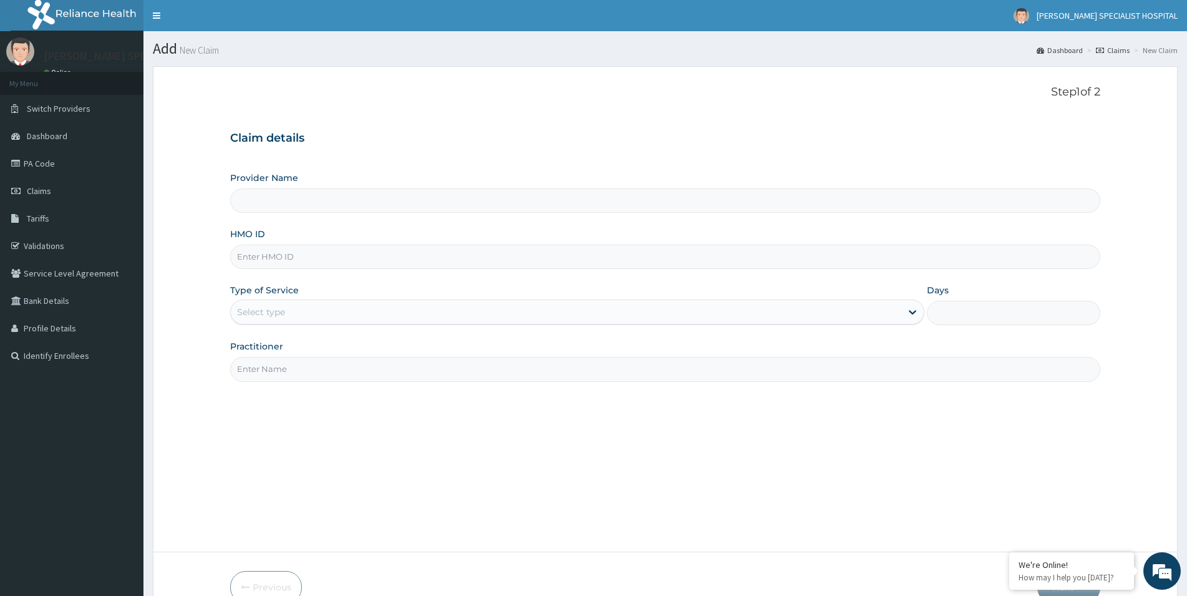
type input "[PERSON_NAME] Specialist Hospital"
click at [345, 258] on input "HMO ID" at bounding box center [665, 256] width 870 height 24
paste input "JZG/10049/A"
type input "JZG/10049/A"
click at [293, 313] on div "Select type" at bounding box center [566, 312] width 670 height 20
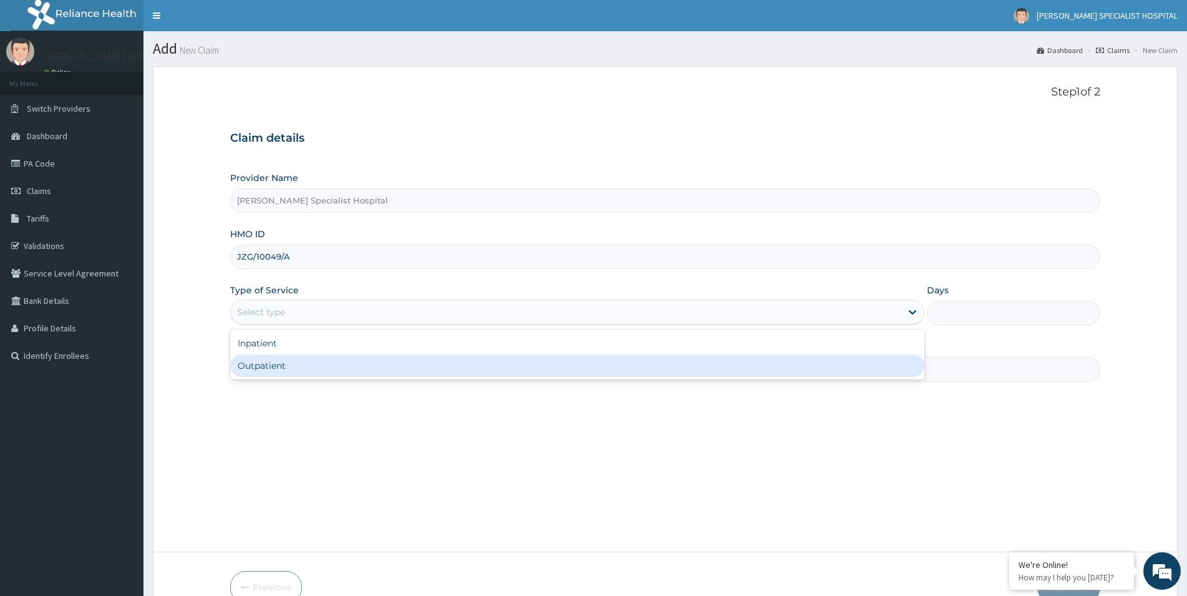
drag, startPoint x: 286, startPoint y: 366, endPoint x: 291, endPoint y: 374, distance: 9.5
click at [286, 366] on div "Outpatient" at bounding box center [577, 365] width 694 height 22
type input "1"
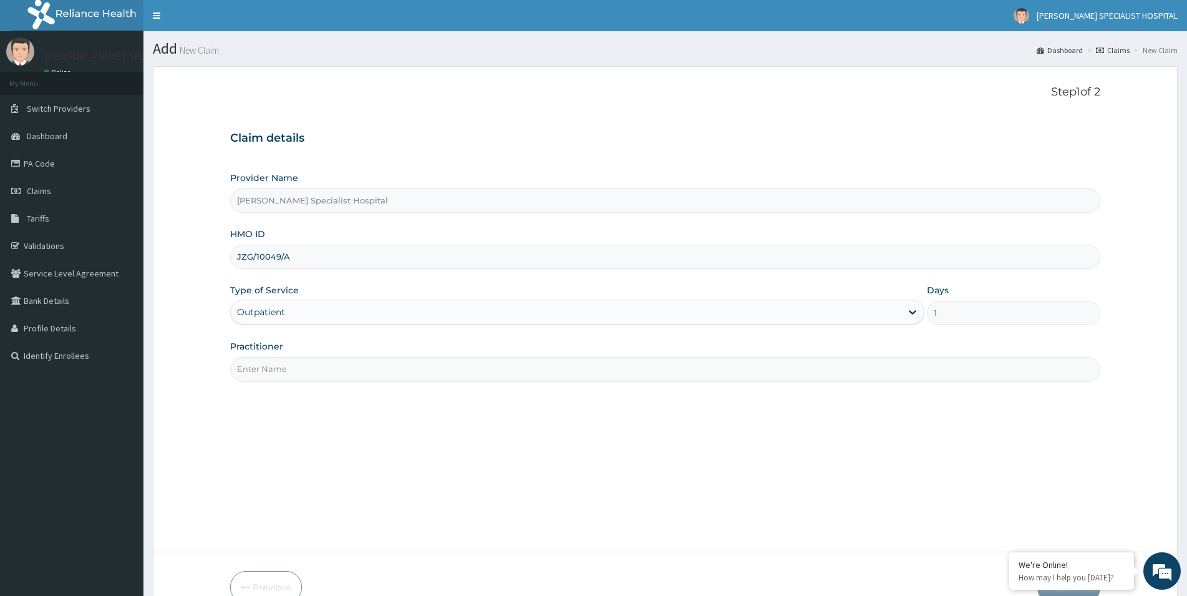
click at [292, 376] on input "Practitioner" at bounding box center [665, 369] width 870 height 24
paste input "[PERSON_NAME][GEOGRAPHIC_DATA]"
type input "[PERSON_NAME][GEOGRAPHIC_DATA]"
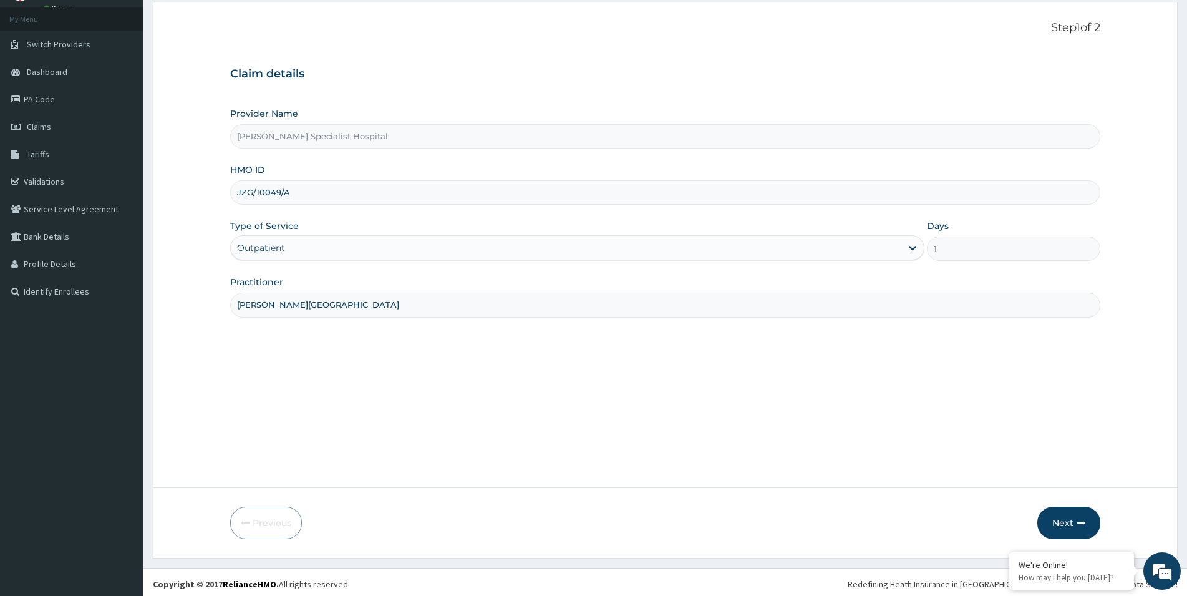
scroll to position [68, 0]
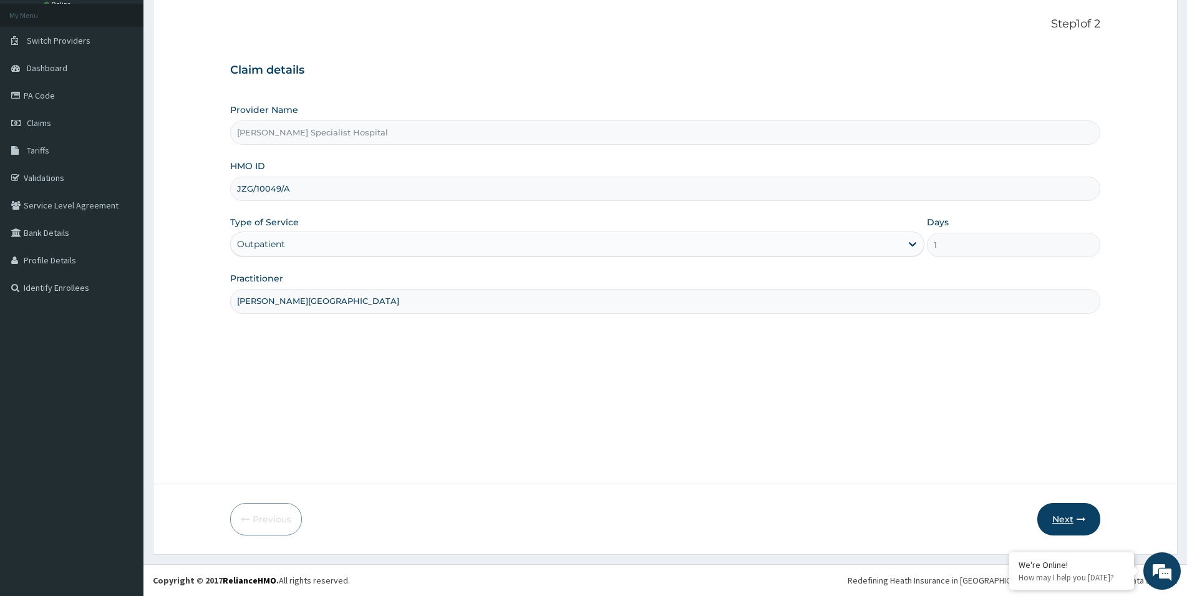
click at [1073, 522] on button "Next" at bounding box center [1068, 519] width 63 height 32
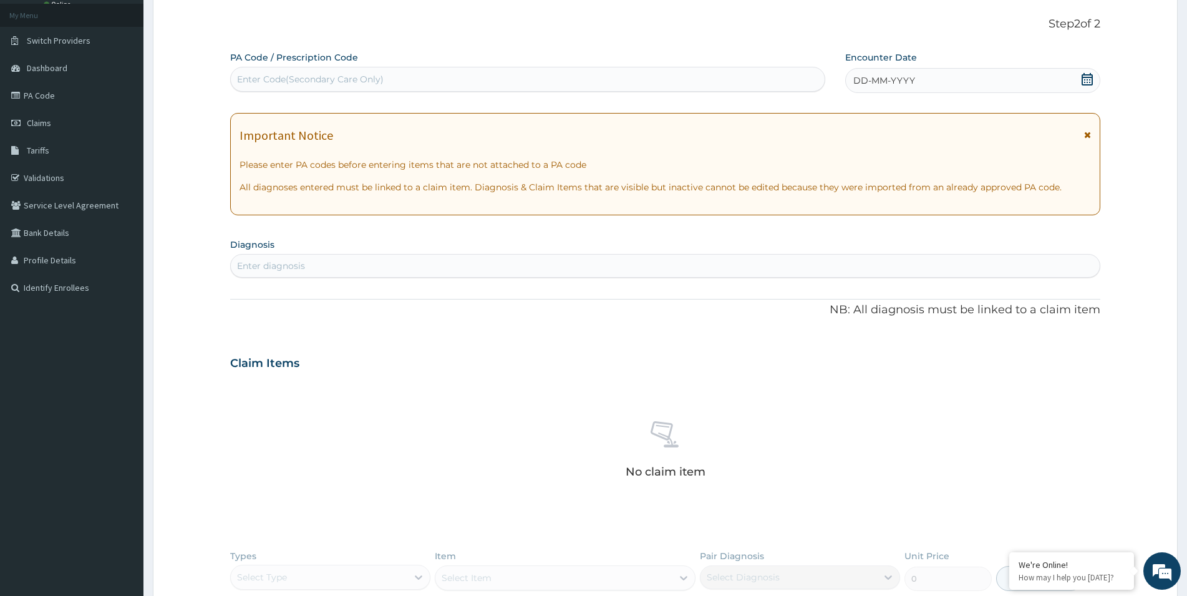
click at [267, 84] on div "Enter Code(Secondary Care Only)" at bounding box center [310, 79] width 147 height 12
paste input "PA/B80888"
type input "PA/B80888"
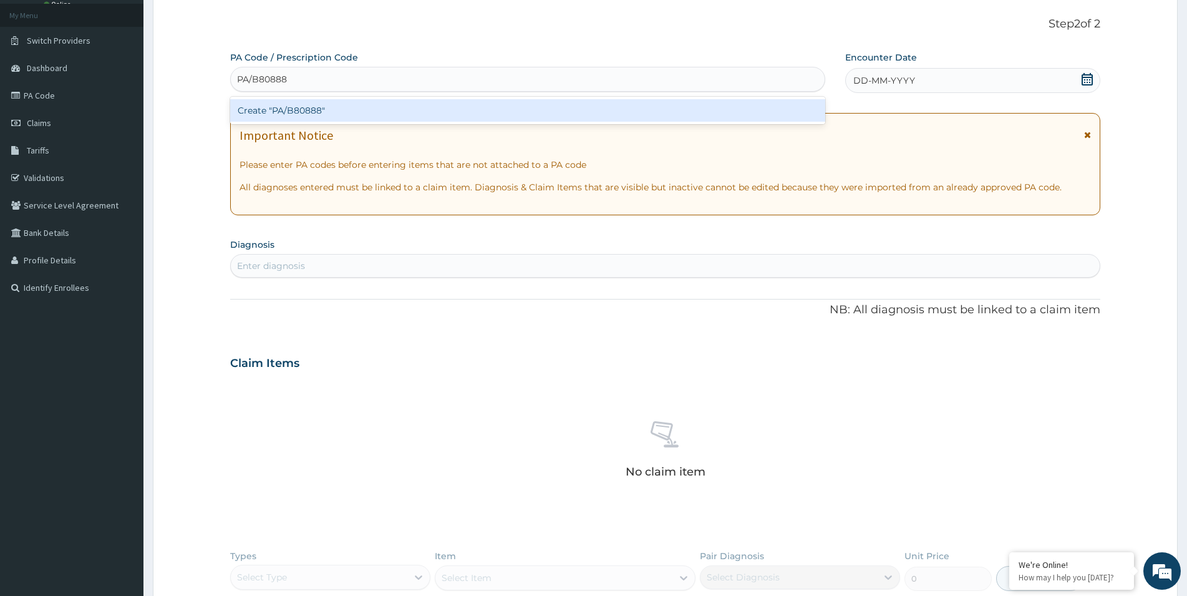
click at [310, 109] on div "Create "PA/B80888"" at bounding box center [527, 110] width 595 height 22
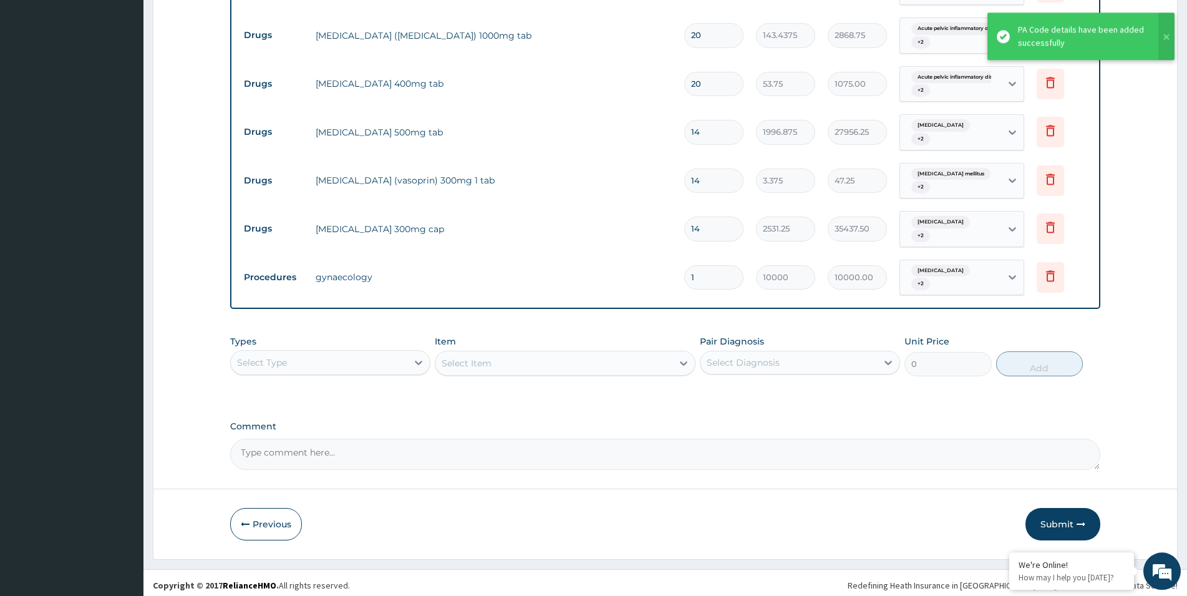
scroll to position [527, 0]
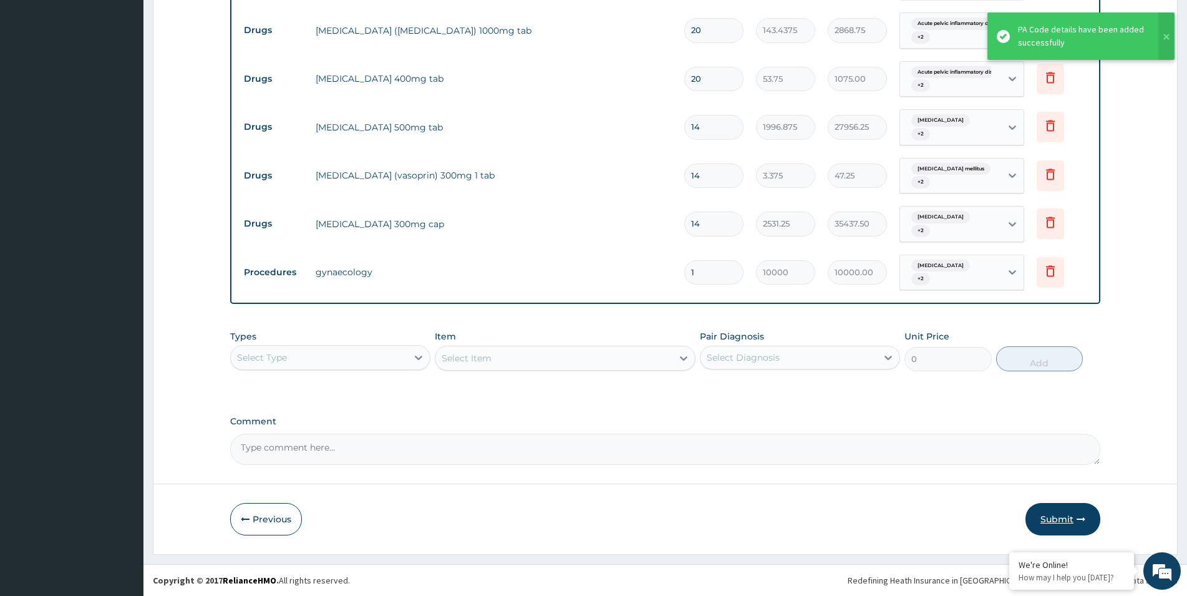
click at [1063, 520] on button "Submit" at bounding box center [1062, 519] width 75 height 32
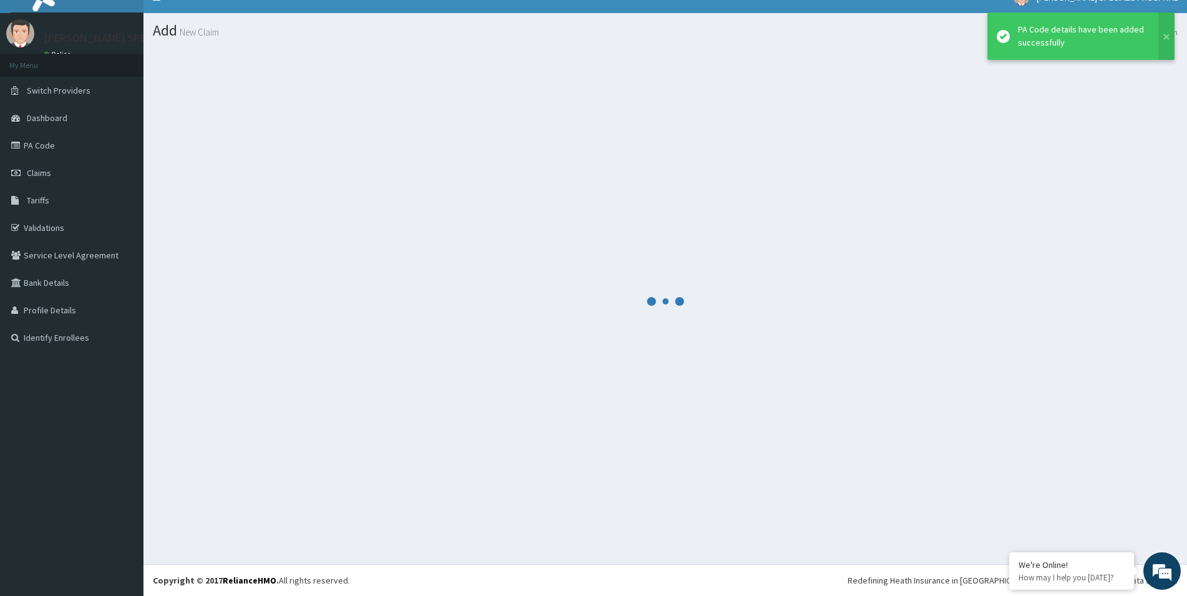
scroll to position [18, 0]
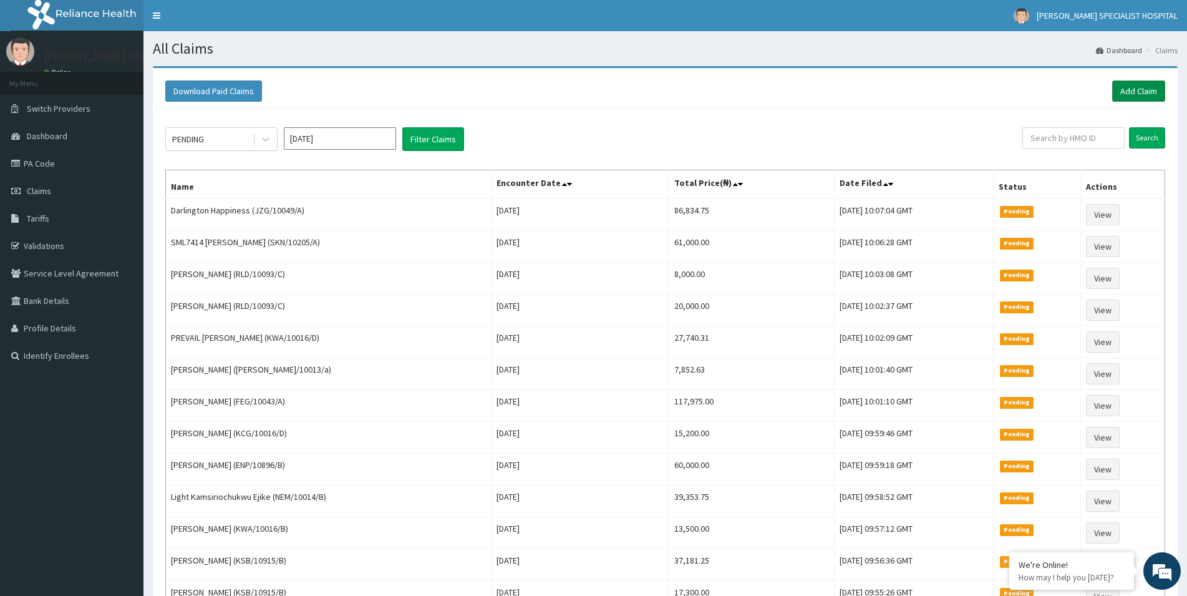
click at [1136, 92] on link "Add Claim" at bounding box center [1138, 90] width 53 height 21
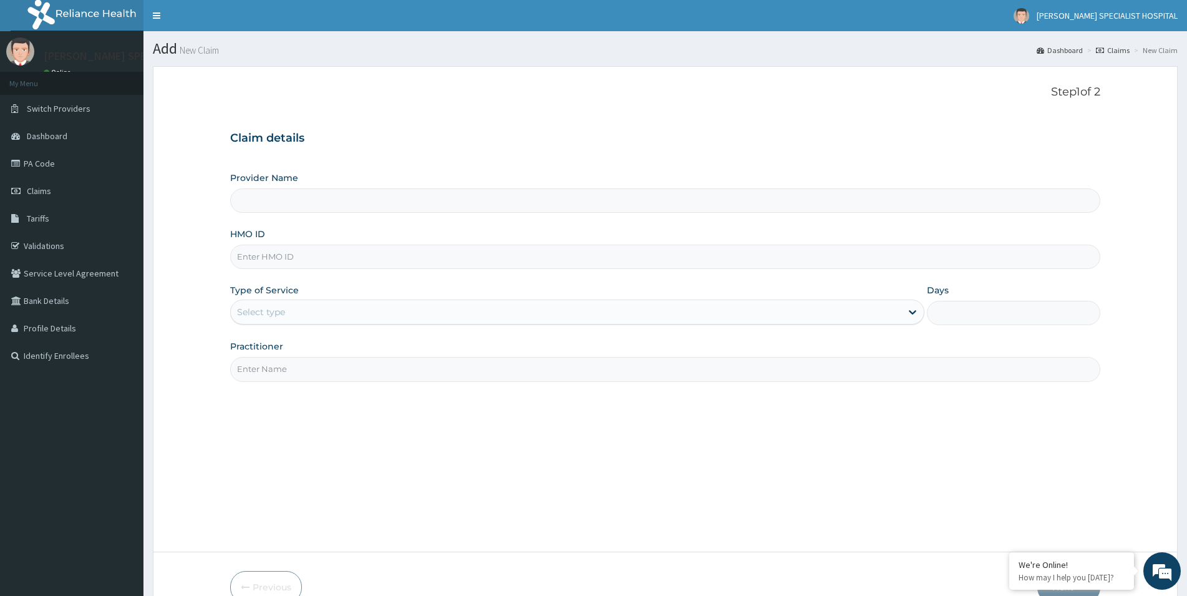
click at [255, 254] on input "HMO ID" at bounding box center [665, 256] width 870 height 24
paste input "KAT/10012/D"
type input "KAT/10012/D"
type input "[PERSON_NAME] Specialist Hospital"
type input "KAT/10012/D"
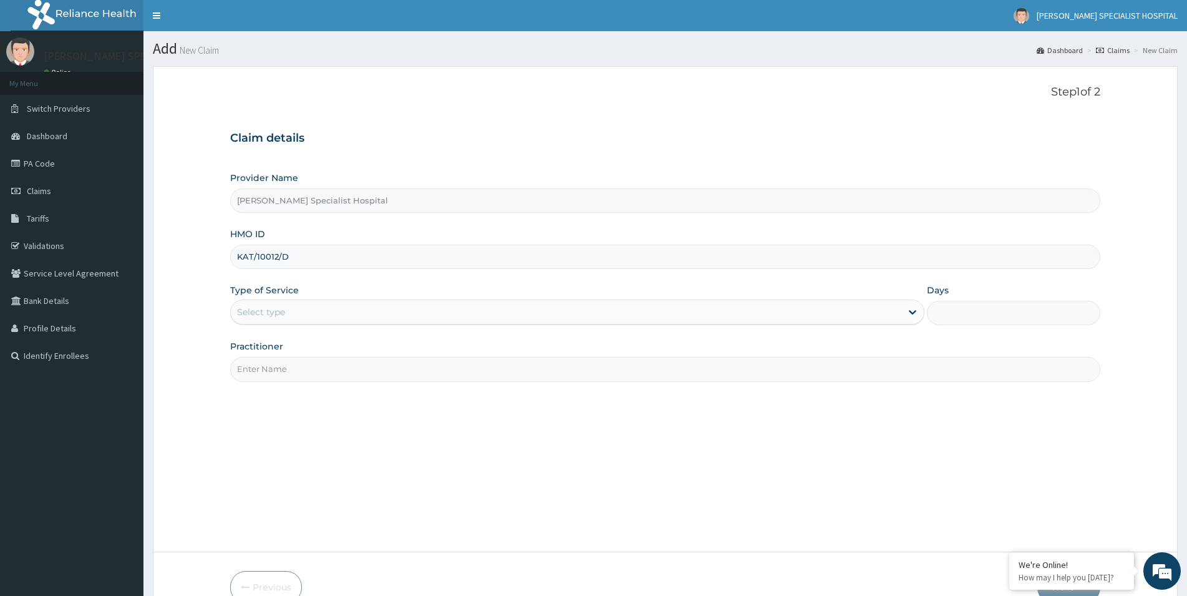
click at [255, 315] on div "Select type" at bounding box center [261, 312] width 48 height 12
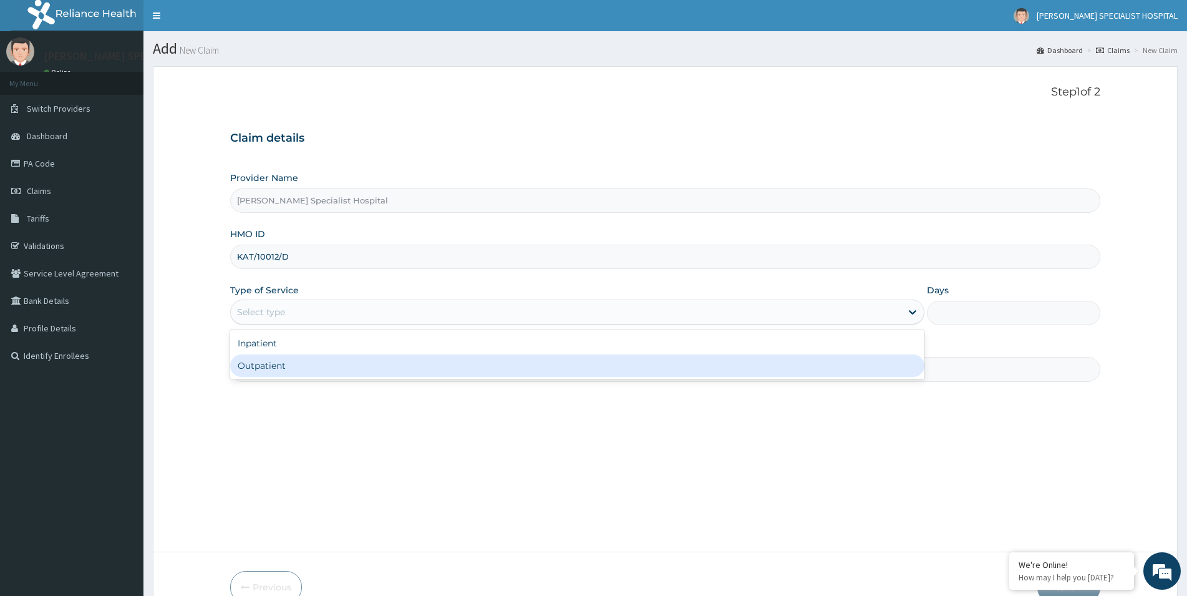
click at [258, 369] on div "Outpatient" at bounding box center [577, 365] width 694 height 22
type input "1"
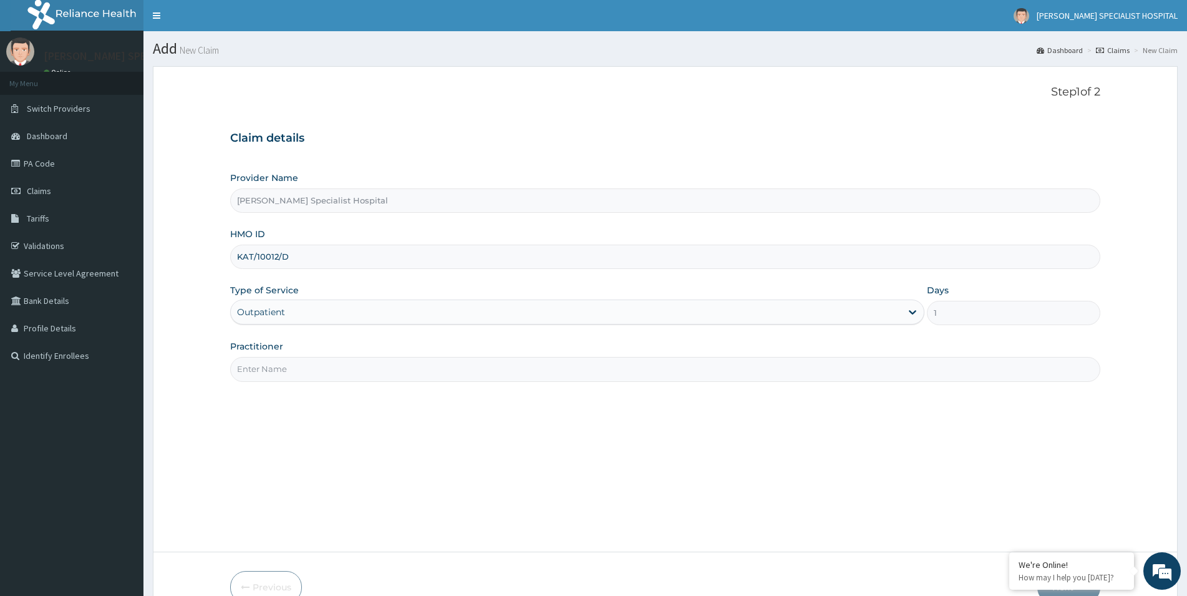
click at [240, 372] on input "Practitioner" at bounding box center [665, 369] width 870 height 24
paste input "[PERSON_NAME][GEOGRAPHIC_DATA]"
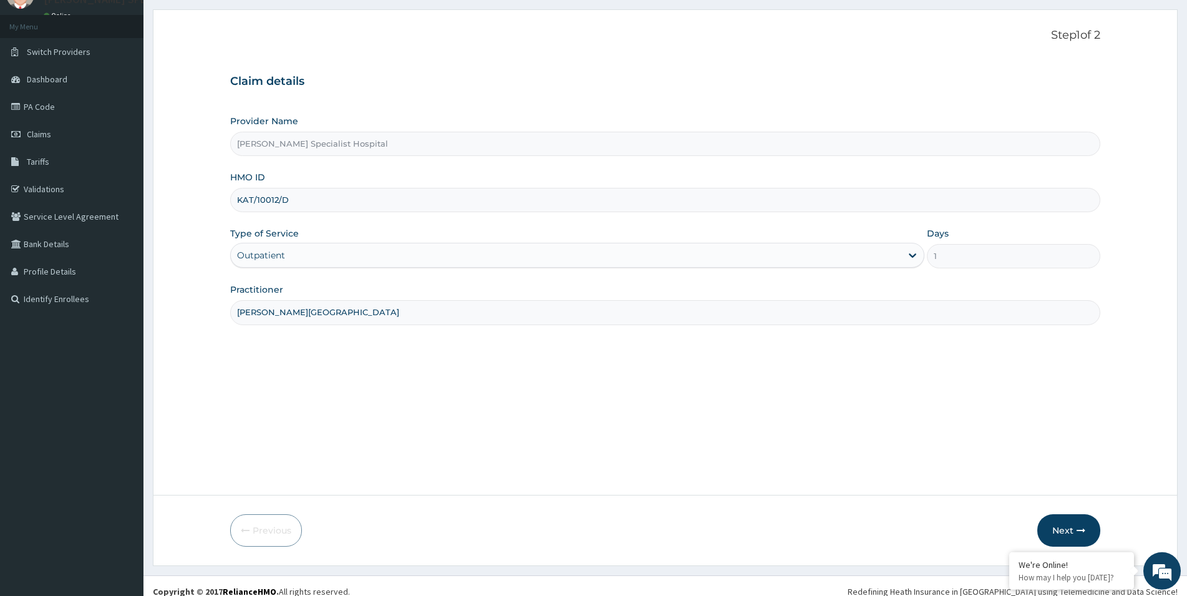
scroll to position [68, 0]
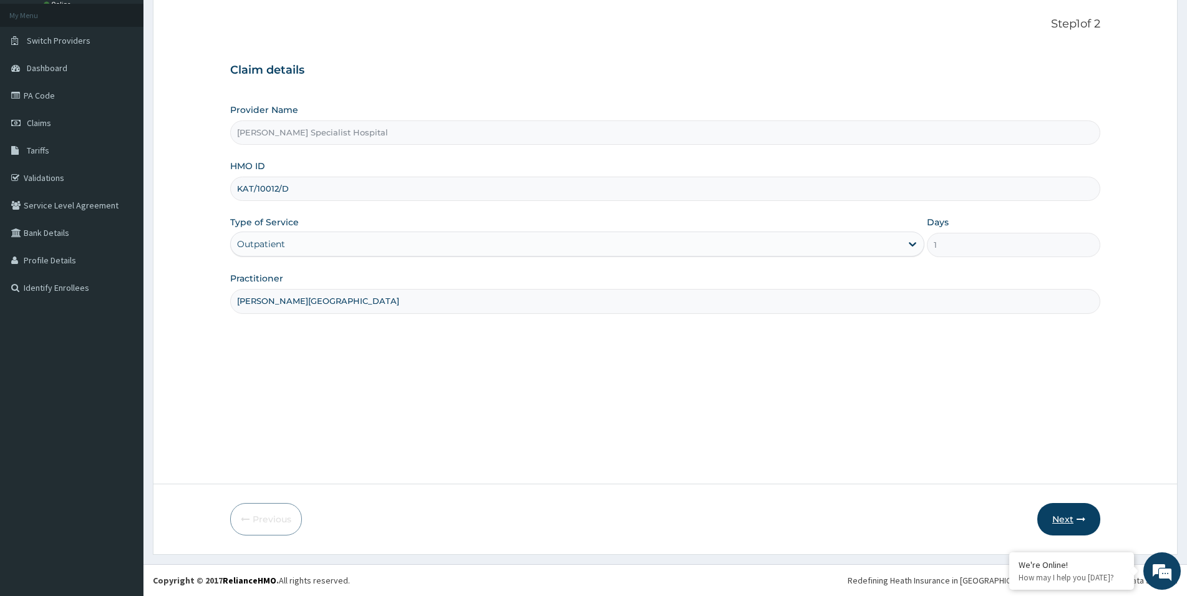
type input "[PERSON_NAME][GEOGRAPHIC_DATA]"
click at [1055, 518] on button "Next" at bounding box center [1068, 519] width 63 height 32
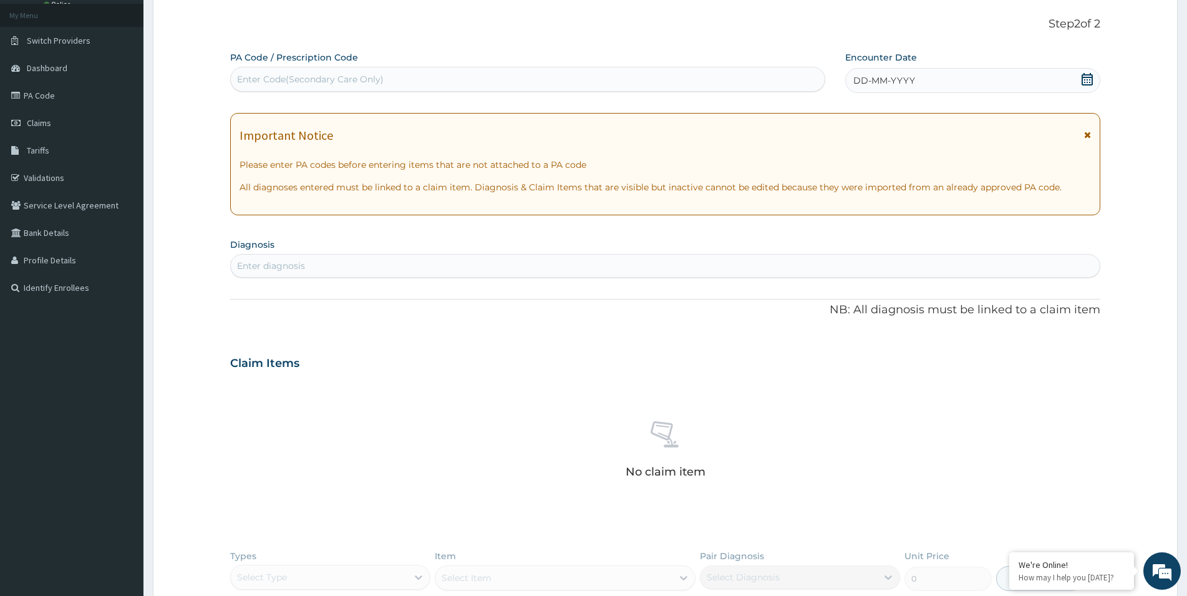
click at [266, 75] on div "Enter Code(Secondary Care Only)" at bounding box center [310, 79] width 147 height 12
paste input "PA/AC9A0D"
type input "PA/AC9A0D"
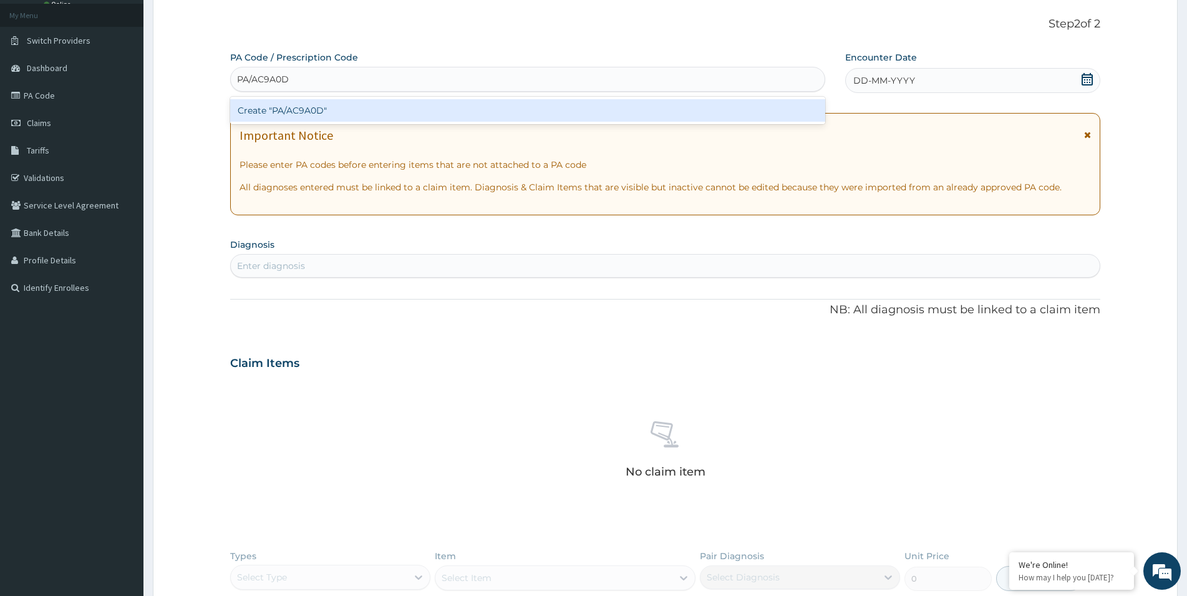
scroll to position [0, 0]
click at [270, 108] on div "Create "PA/AC9A0D"" at bounding box center [527, 110] width 595 height 22
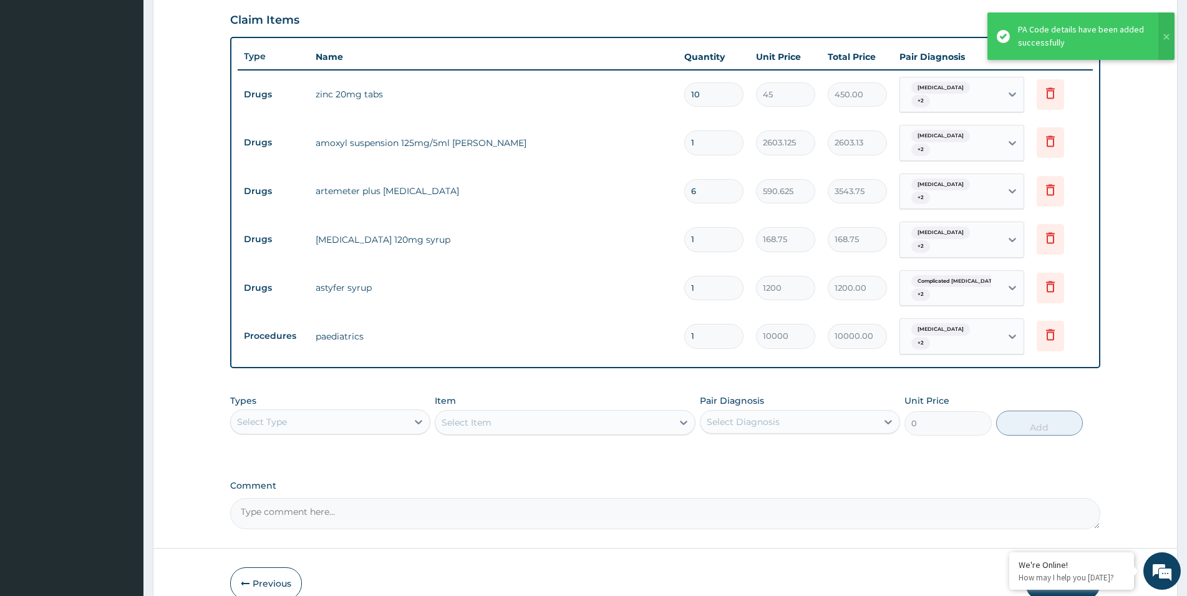
scroll to position [473, 0]
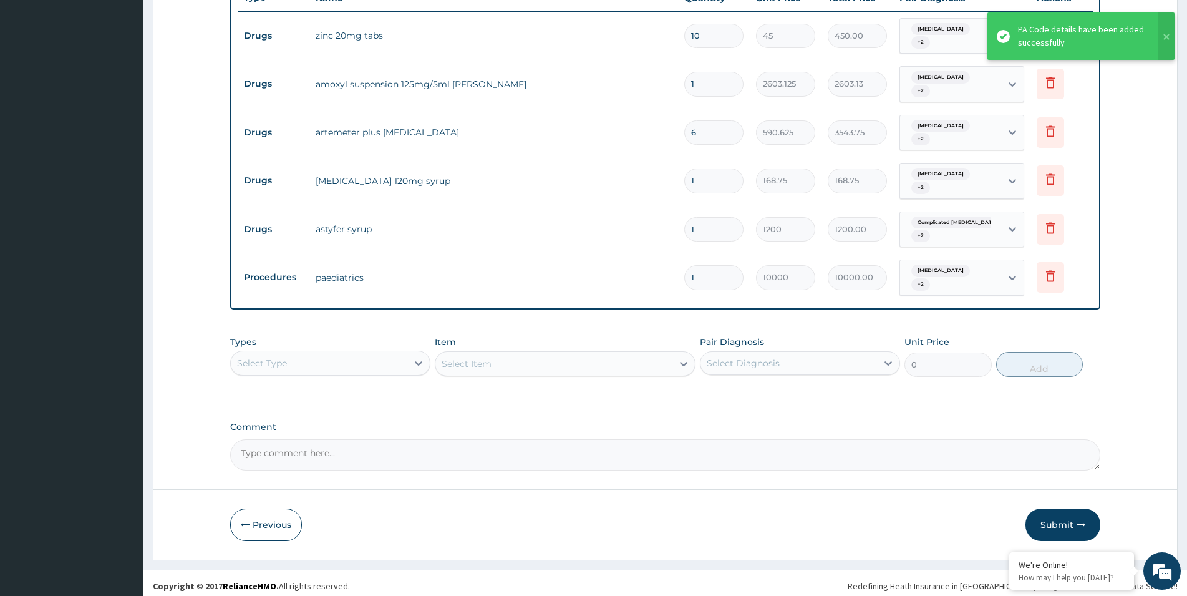
click at [1081, 532] on button "Submit" at bounding box center [1062, 524] width 75 height 32
